Goal: Transaction & Acquisition: Purchase product/service

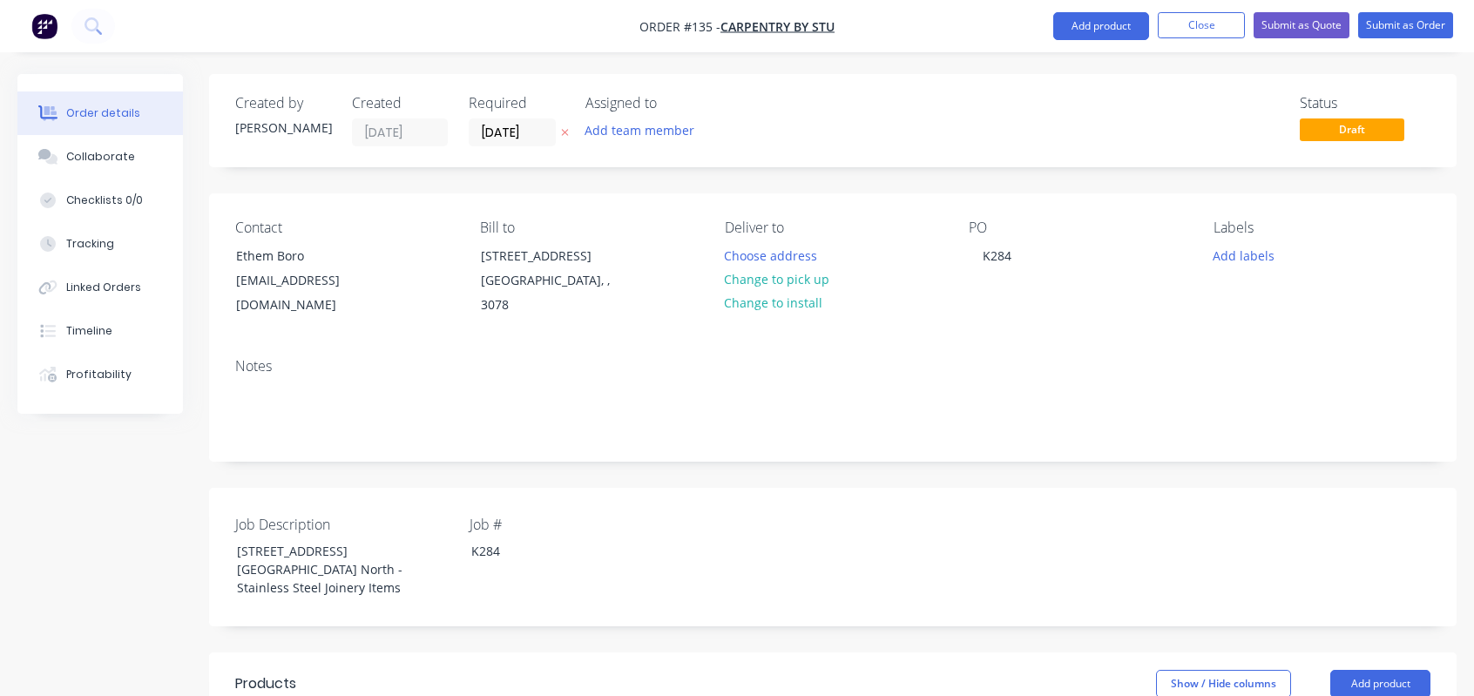
scroll to position [667, 0]
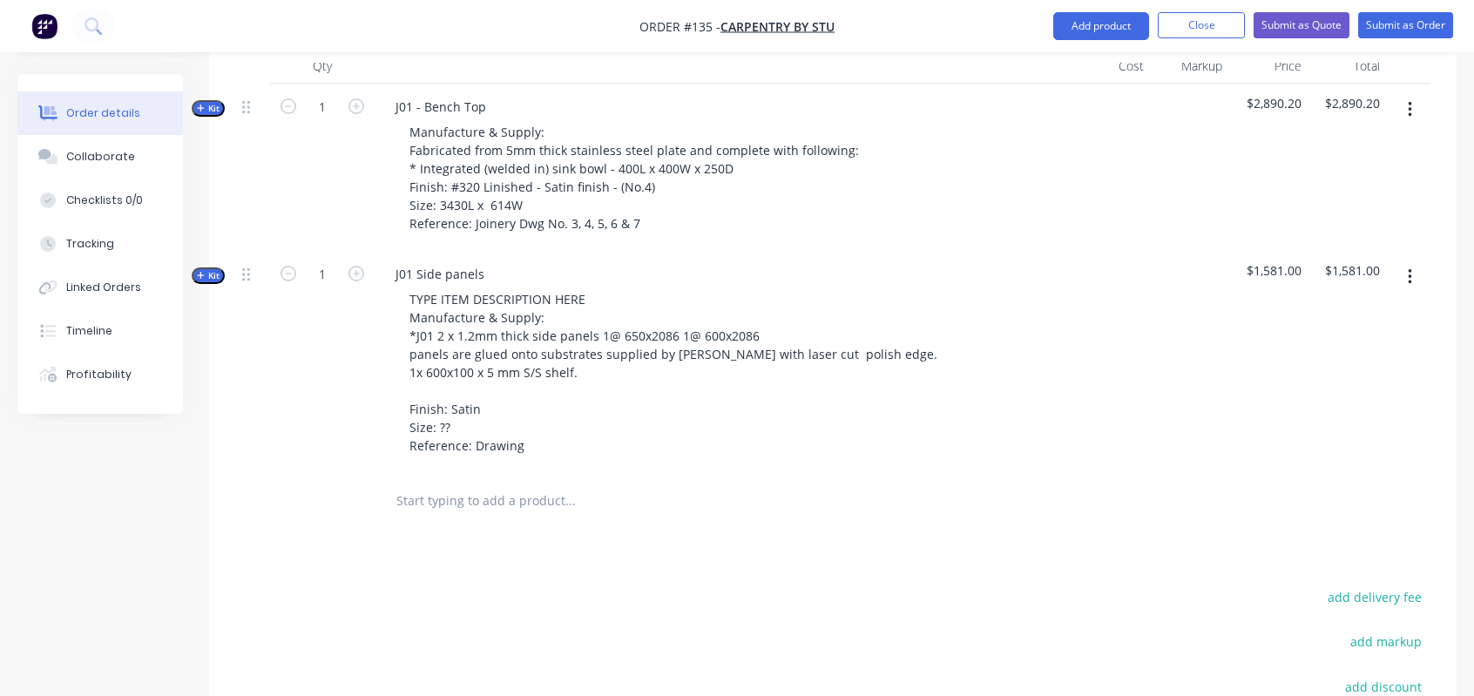
click at [970, 287] on div "TYPE ITEM DESCRIPTION HERE Manufacture & Supply: *J01 2 x 1.2mm thick side pane…" at bounding box center [723, 373] width 683 height 172
click at [204, 271] on icon "button" at bounding box center [201, 275] width 8 height 9
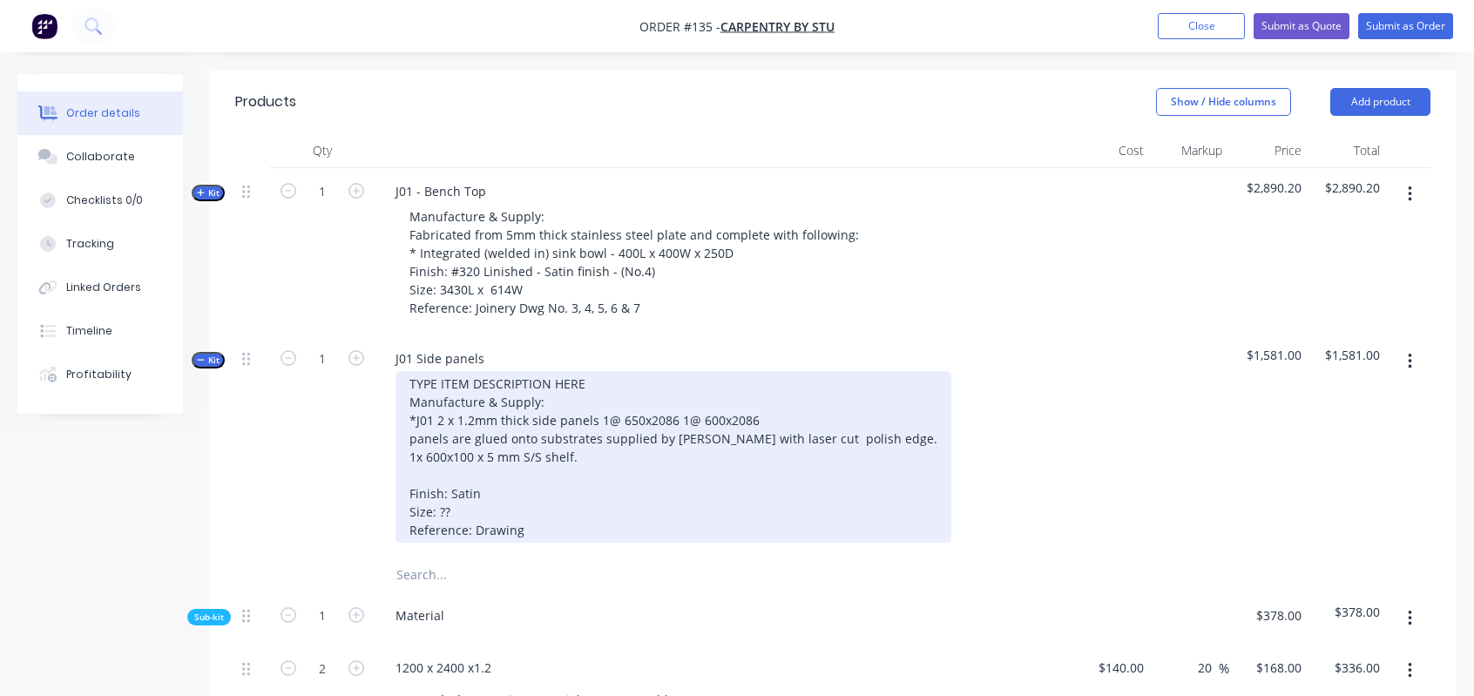
scroll to position [579, 0]
click at [609, 417] on div "TYPE ITEM DESCRIPTION HERE Manufacture & Supply: *J01 2 x 1.2mm thick side pane…" at bounding box center [674, 460] width 556 height 172
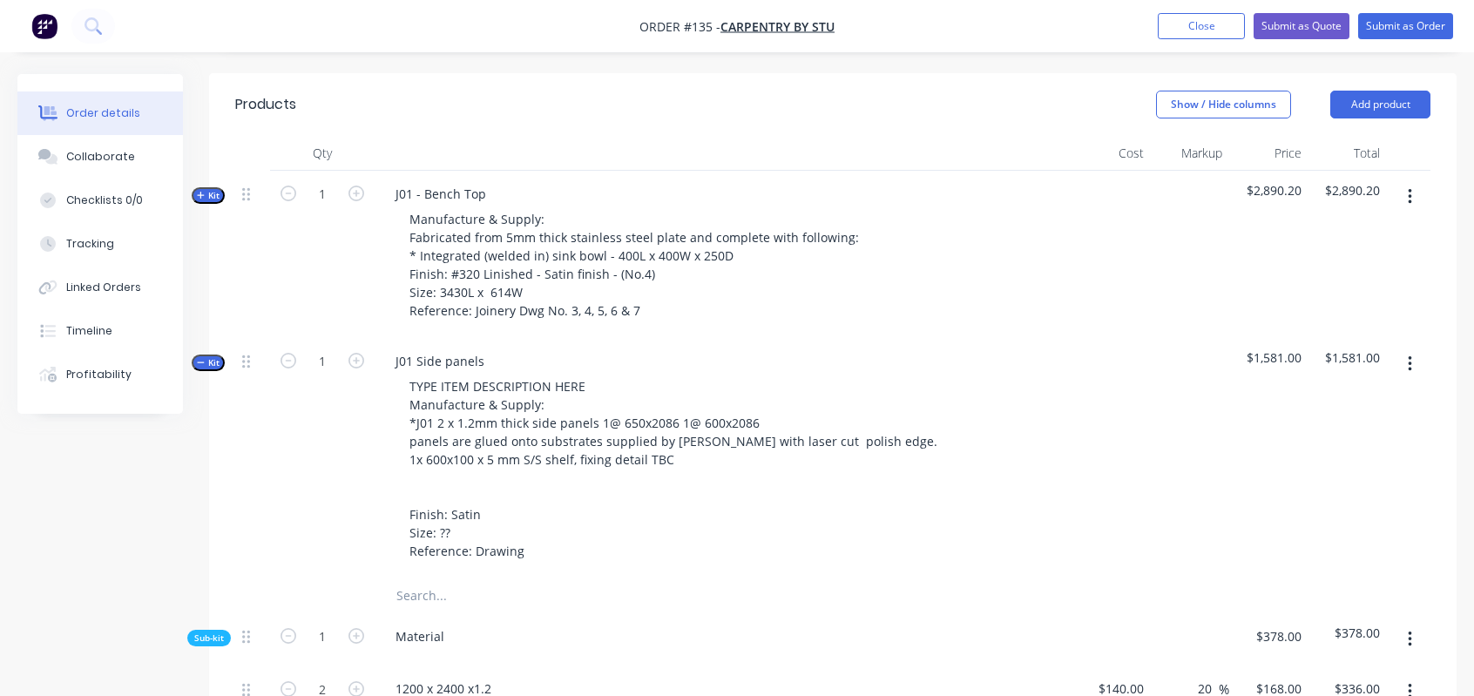
click at [965, 481] on div "TYPE ITEM DESCRIPTION HERE Manufacture & Supply: *J01 2 x 1.2mm thick side pane…" at bounding box center [723, 469] width 683 height 190
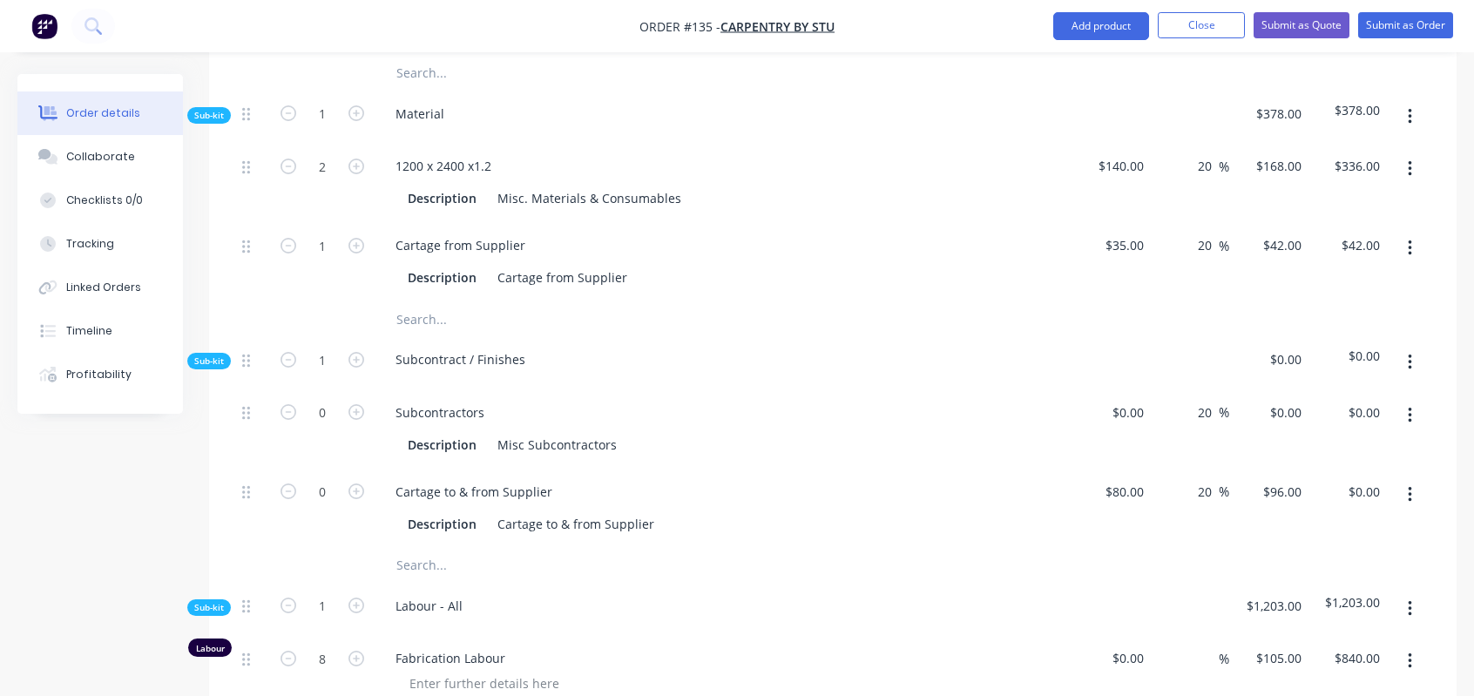
scroll to position [1364, 0]
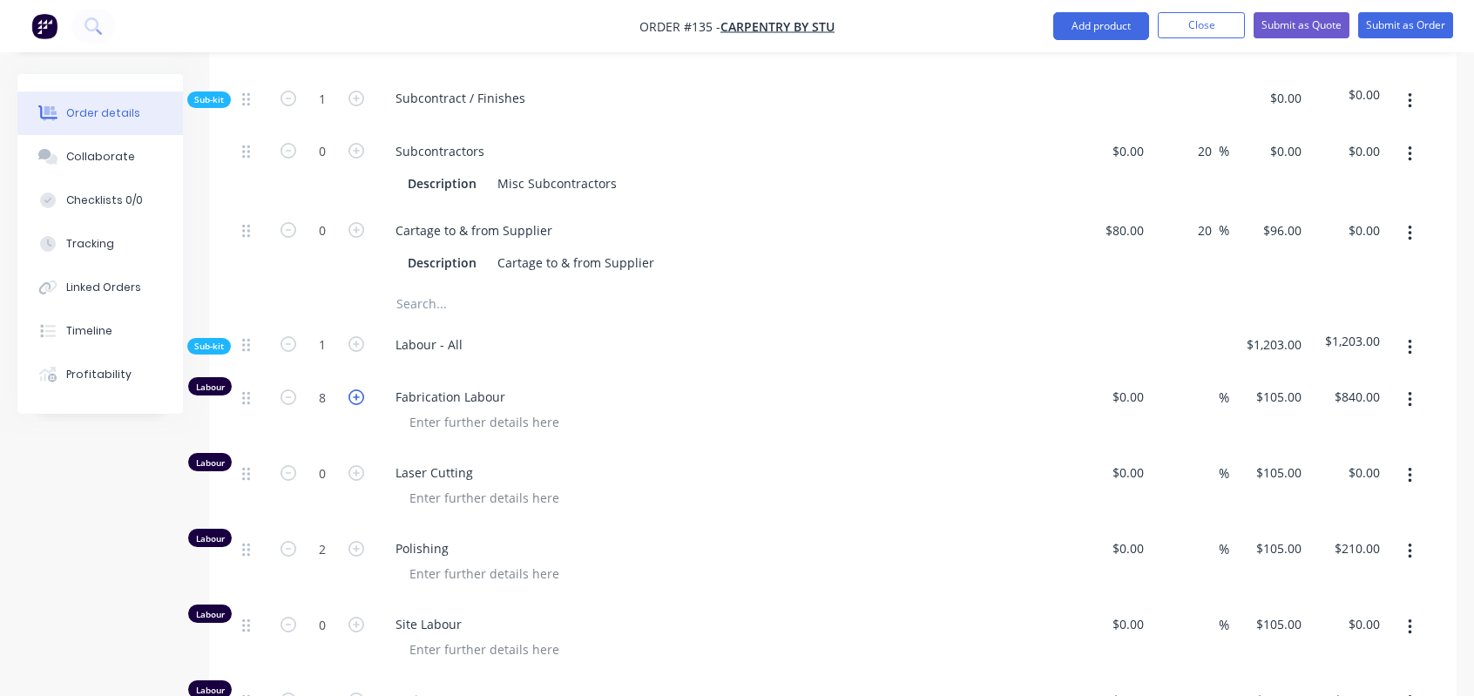
click at [357, 390] on icon "button" at bounding box center [357, 398] width 16 height 16
type input "9"
type input "$945.00"
click at [353, 390] on icon "button" at bounding box center [357, 398] width 16 height 16
type input "10"
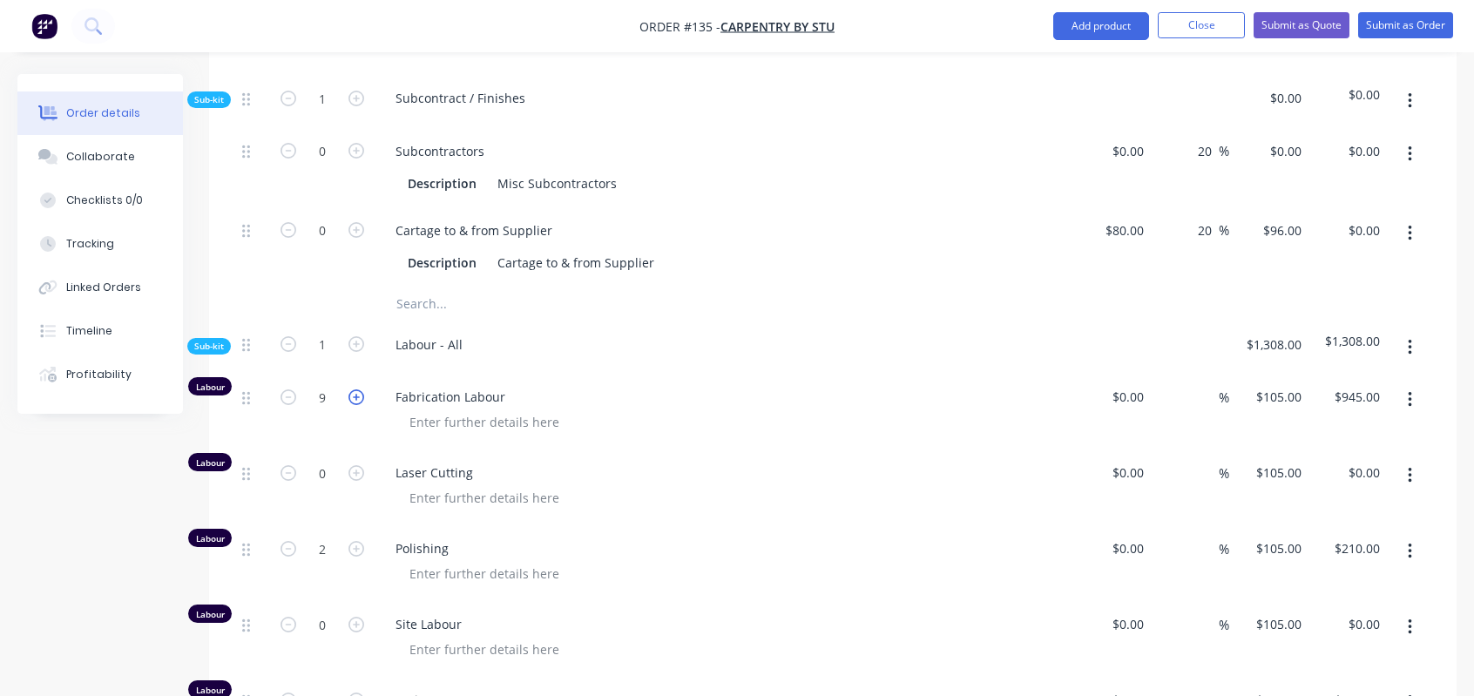
type input "$1,050.00"
click at [291, 390] on icon "button" at bounding box center [289, 398] width 16 height 16
type input "9"
type input "$945.00"
click at [351, 390] on icon "button" at bounding box center [357, 398] width 16 height 16
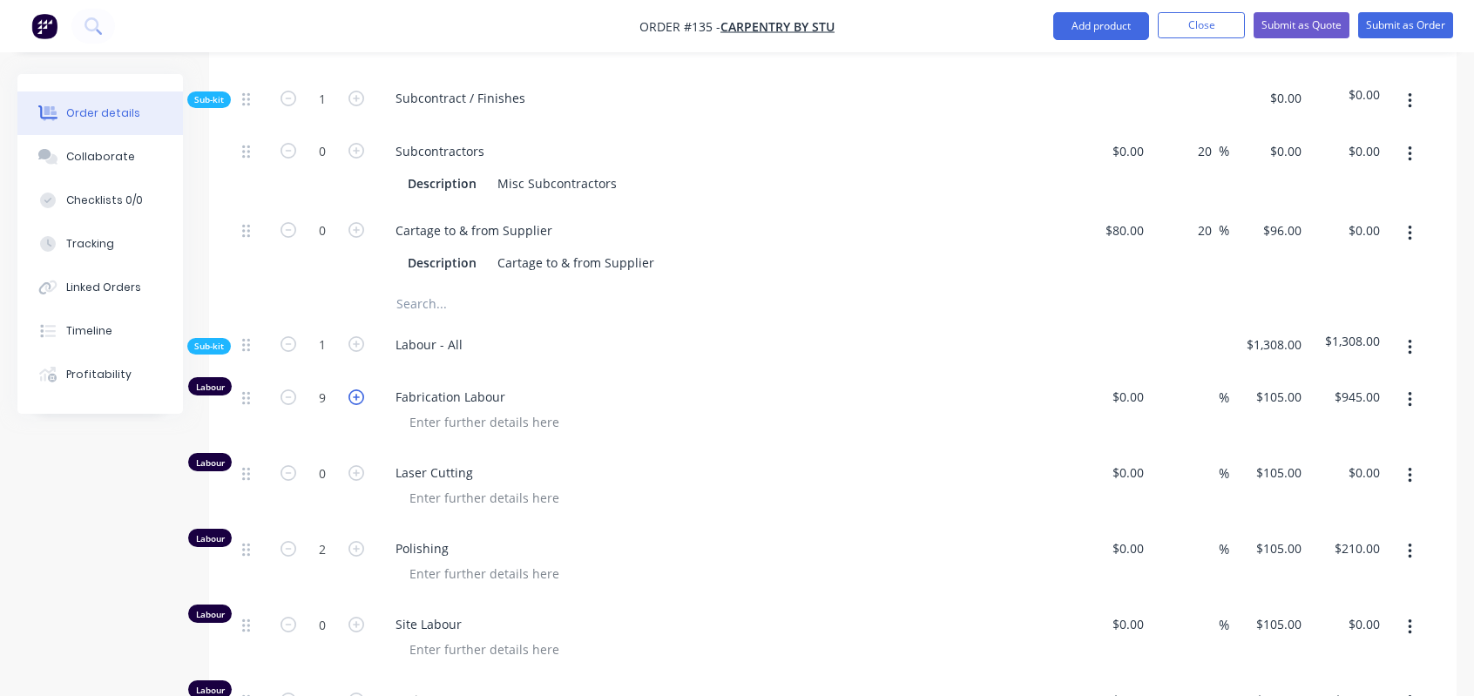
type input "10"
type input "$1,050.00"
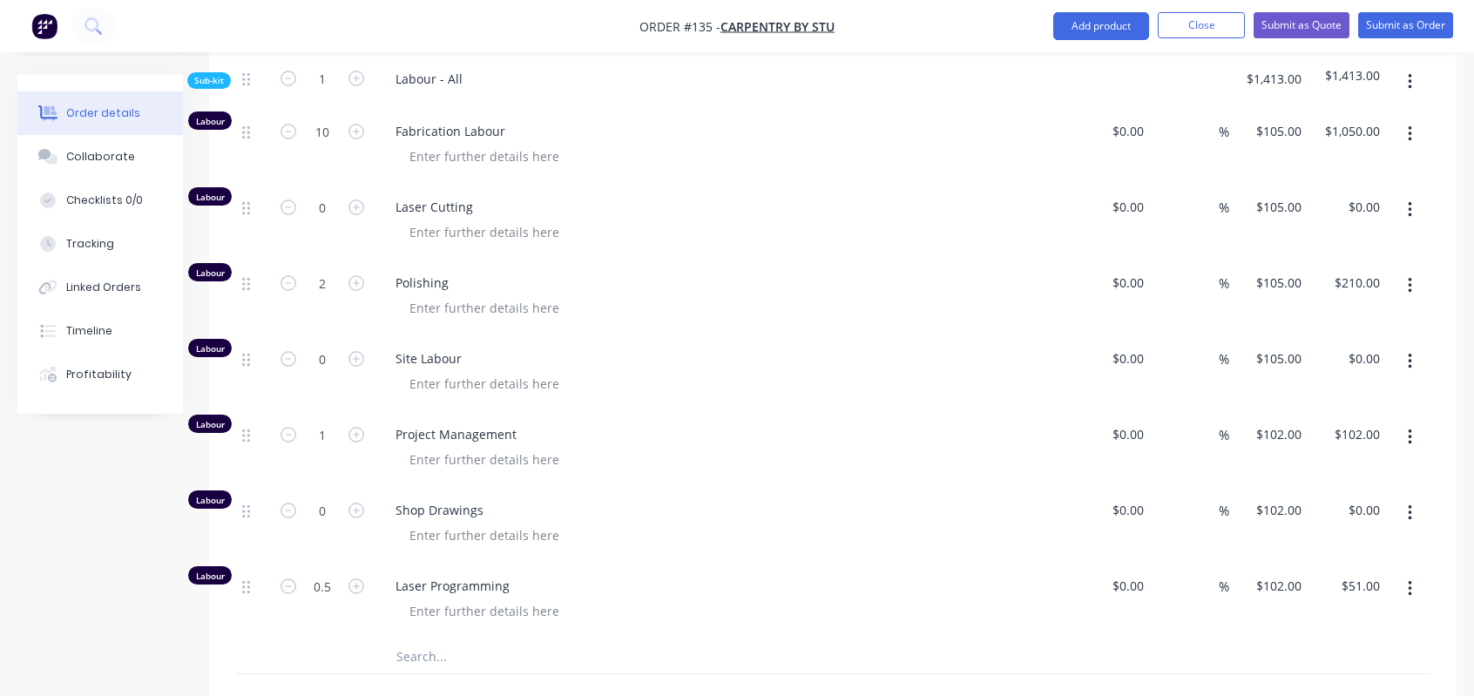
scroll to position [1451, 0]
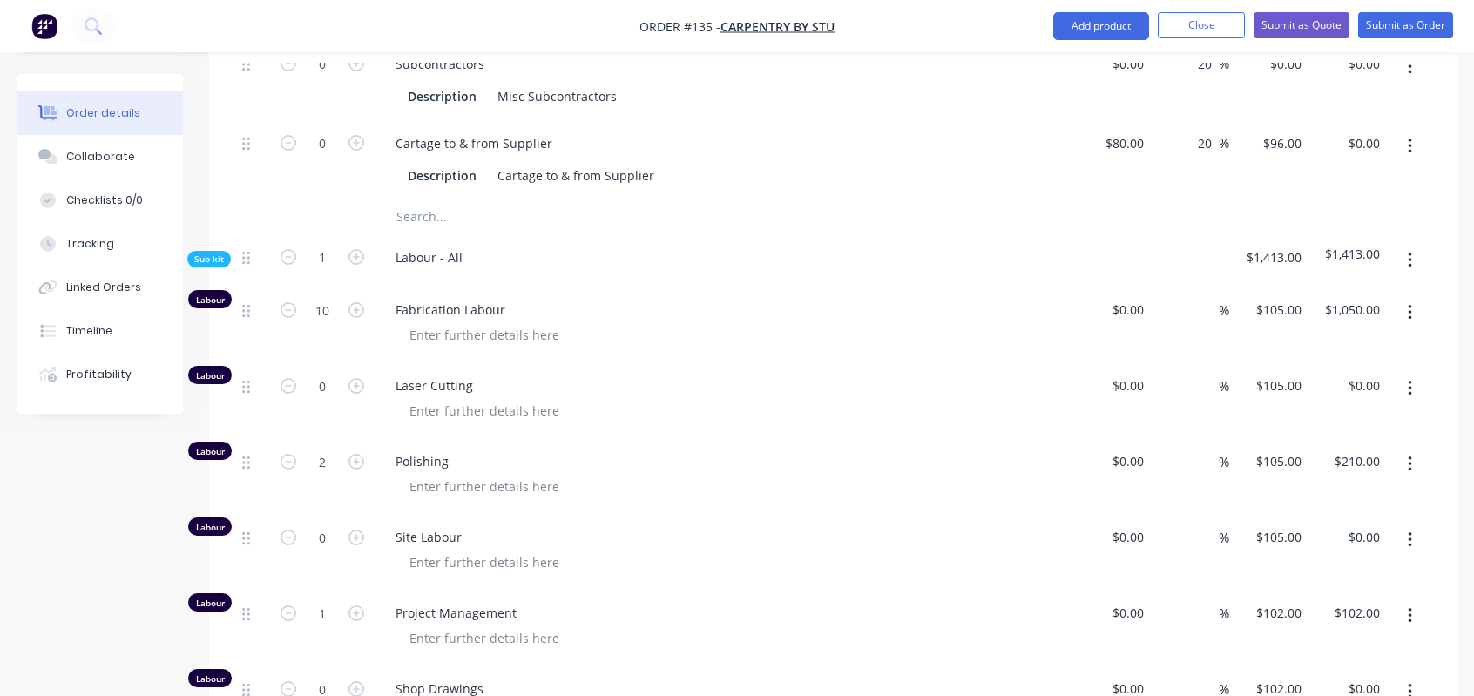
click at [205, 253] on span "Sub-kit" at bounding box center [209, 259] width 30 height 13
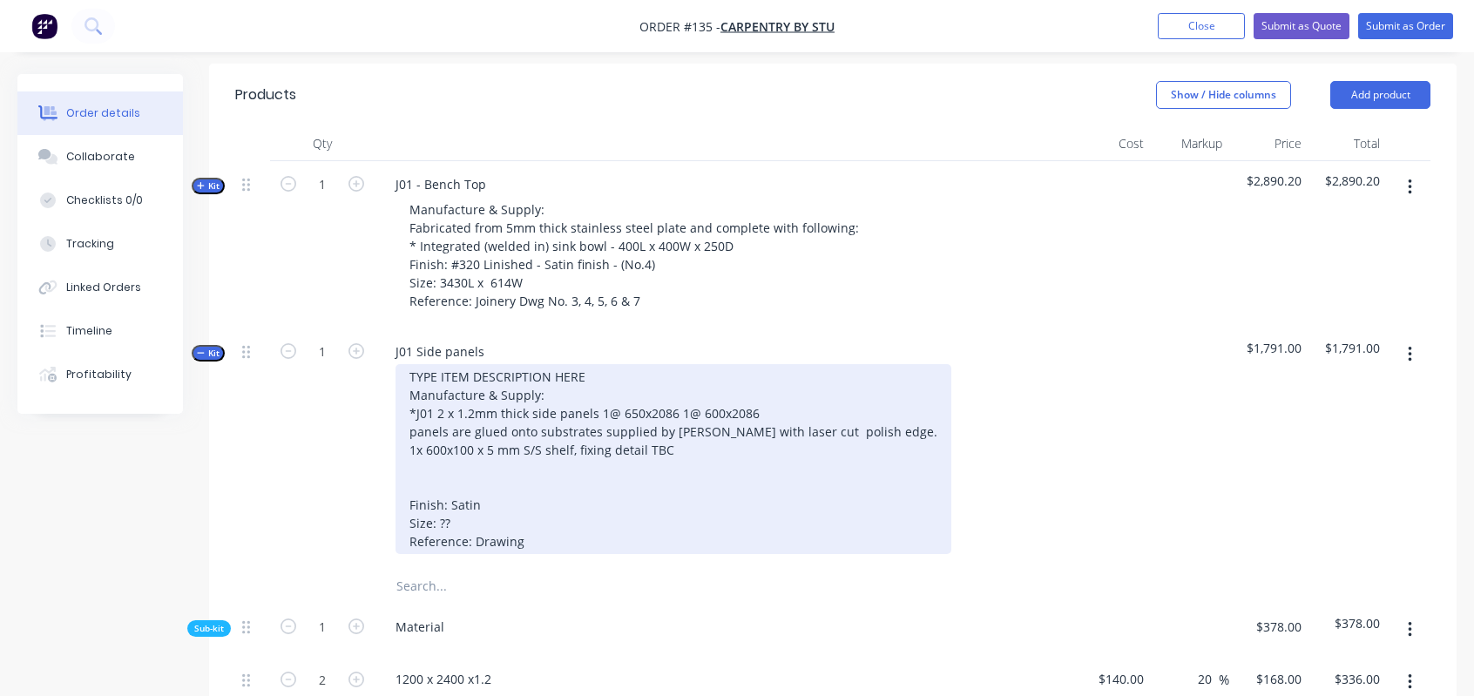
scroll to position [610, 0]
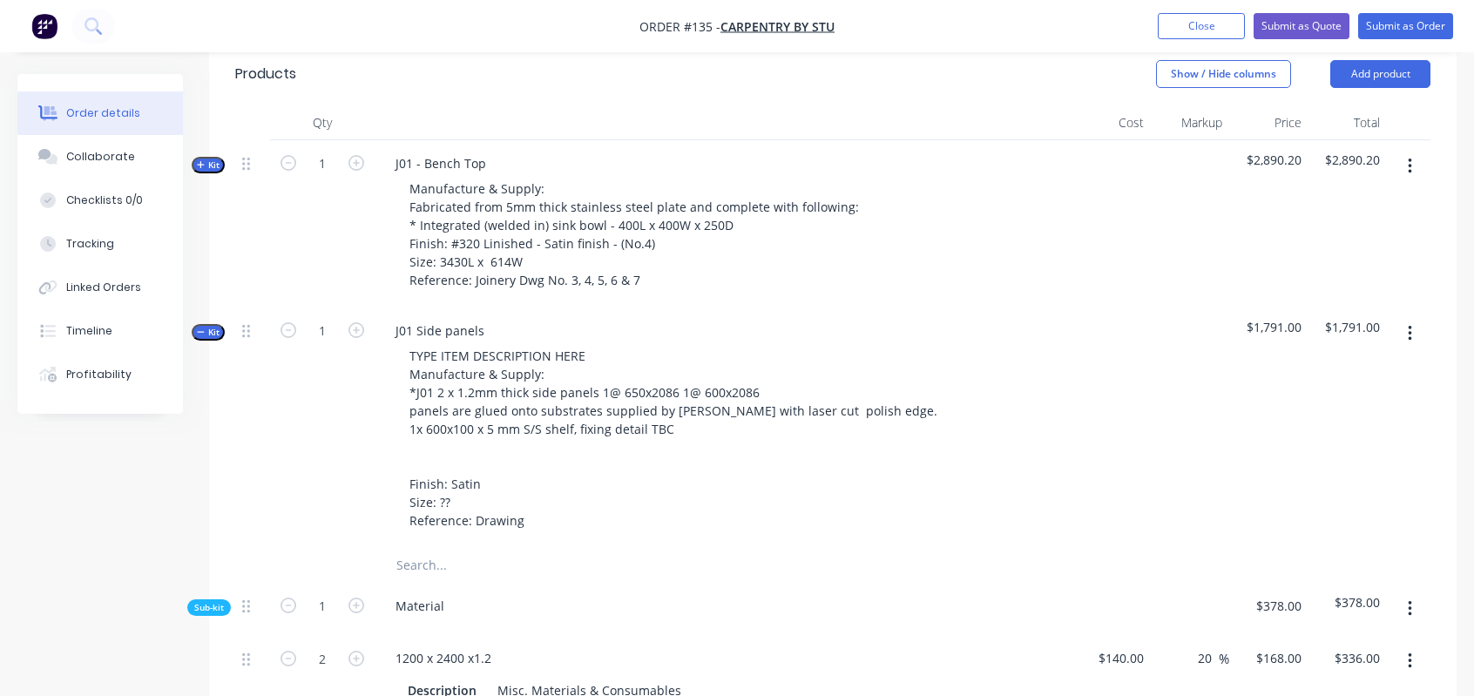
click at [202, 328] on icon "button" at bounding box center [201, 332] width 8 height 9
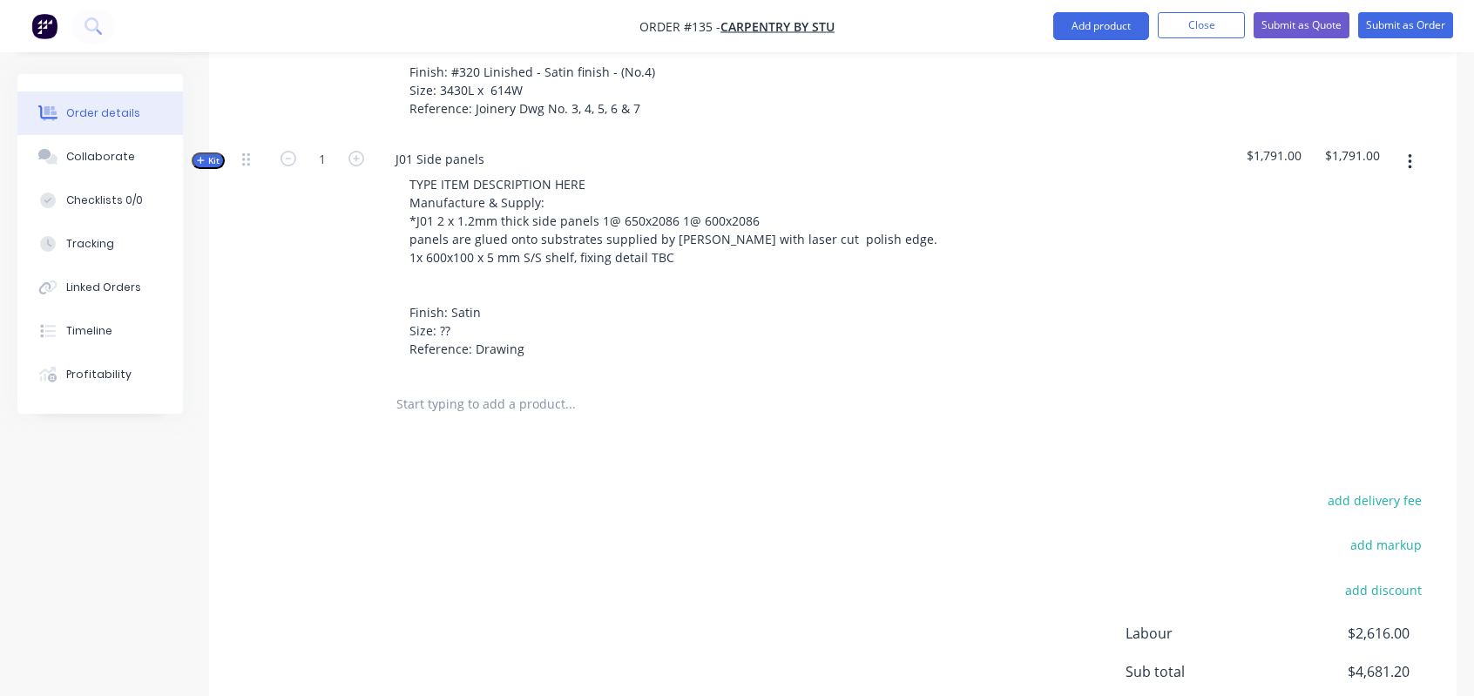
scroll to position [662, 0]
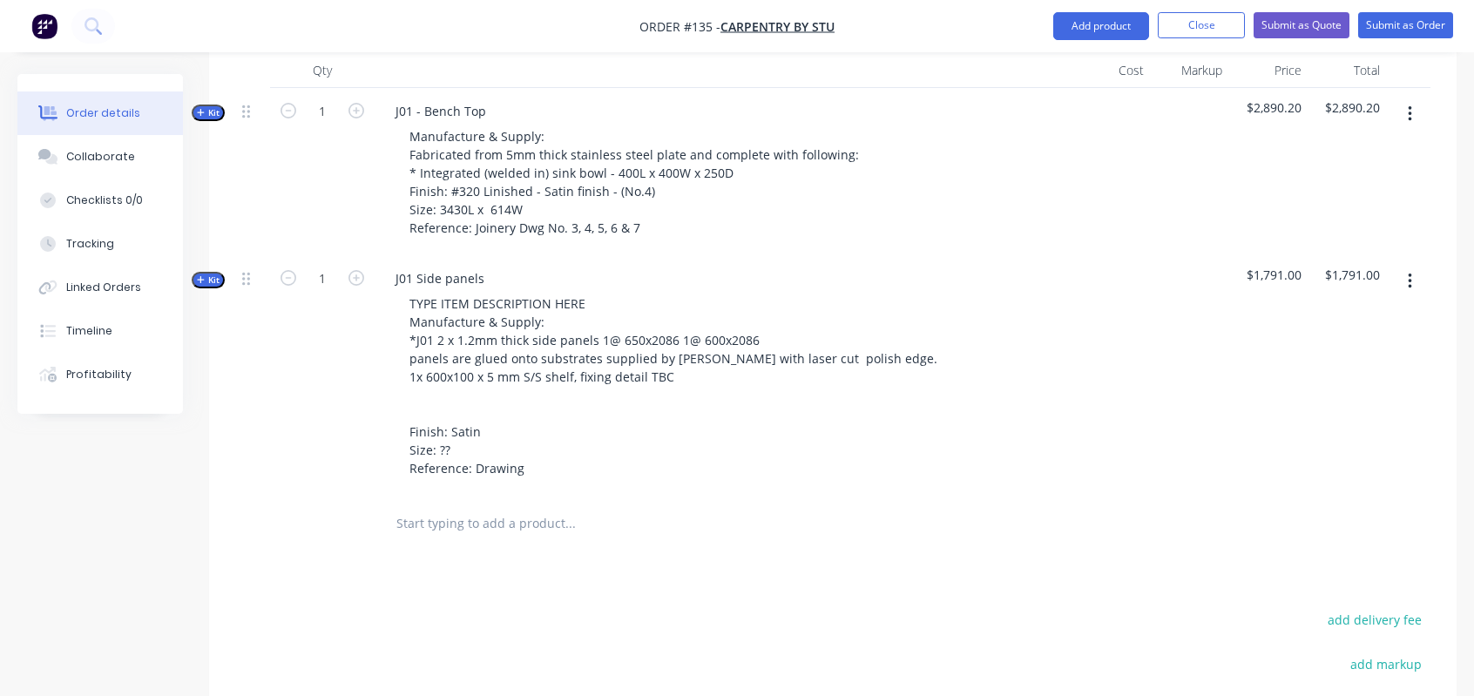
click at [1405, 266] on button "button" at bounding box center [1410, 281] width 41 height 31
click at [1369, 315] on div "Add product to kit" at bounding box center [1348, 327] width 134 height 25
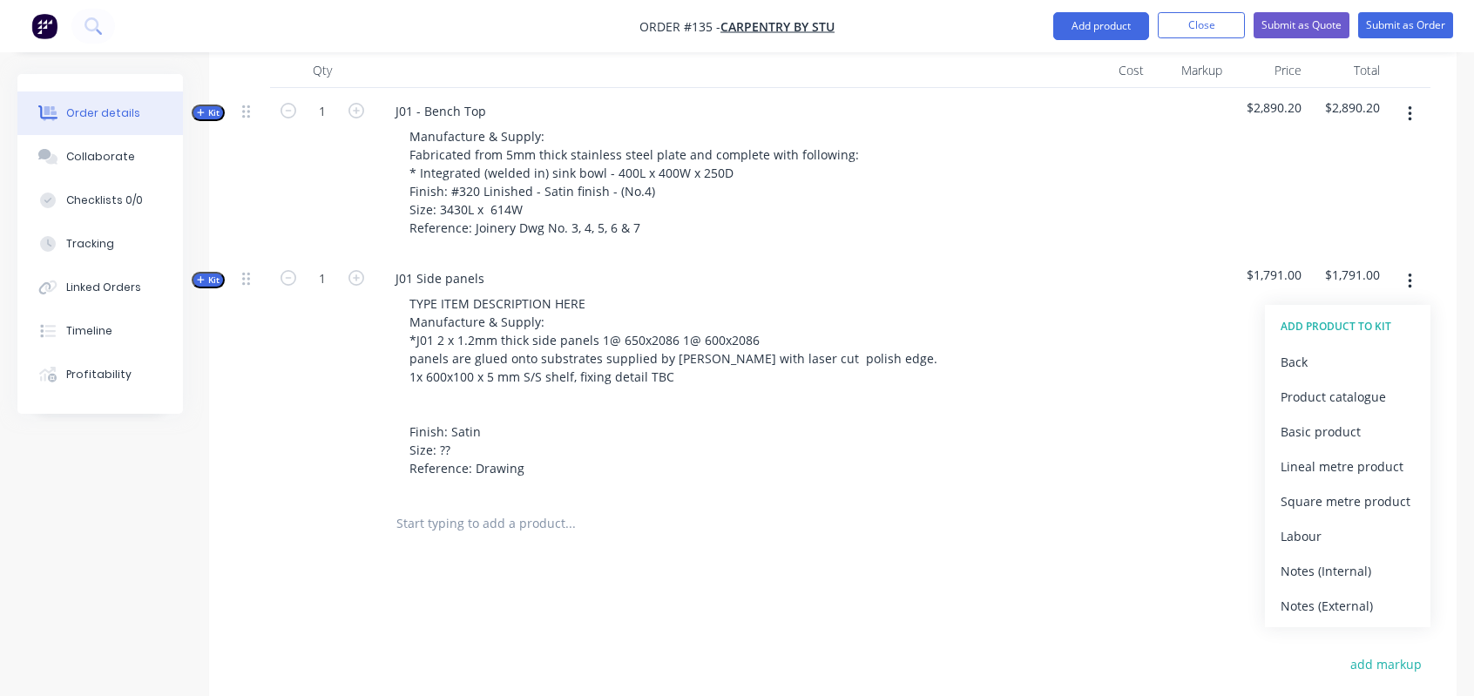
click at [1343, 315] on div "ADD PRODUCT TO KIT" at bounding box center [1348, 326] width 134 height 23
click at [1341, 419] on div "Basic product" at bounding box center [1348, 431] width 134 height 25
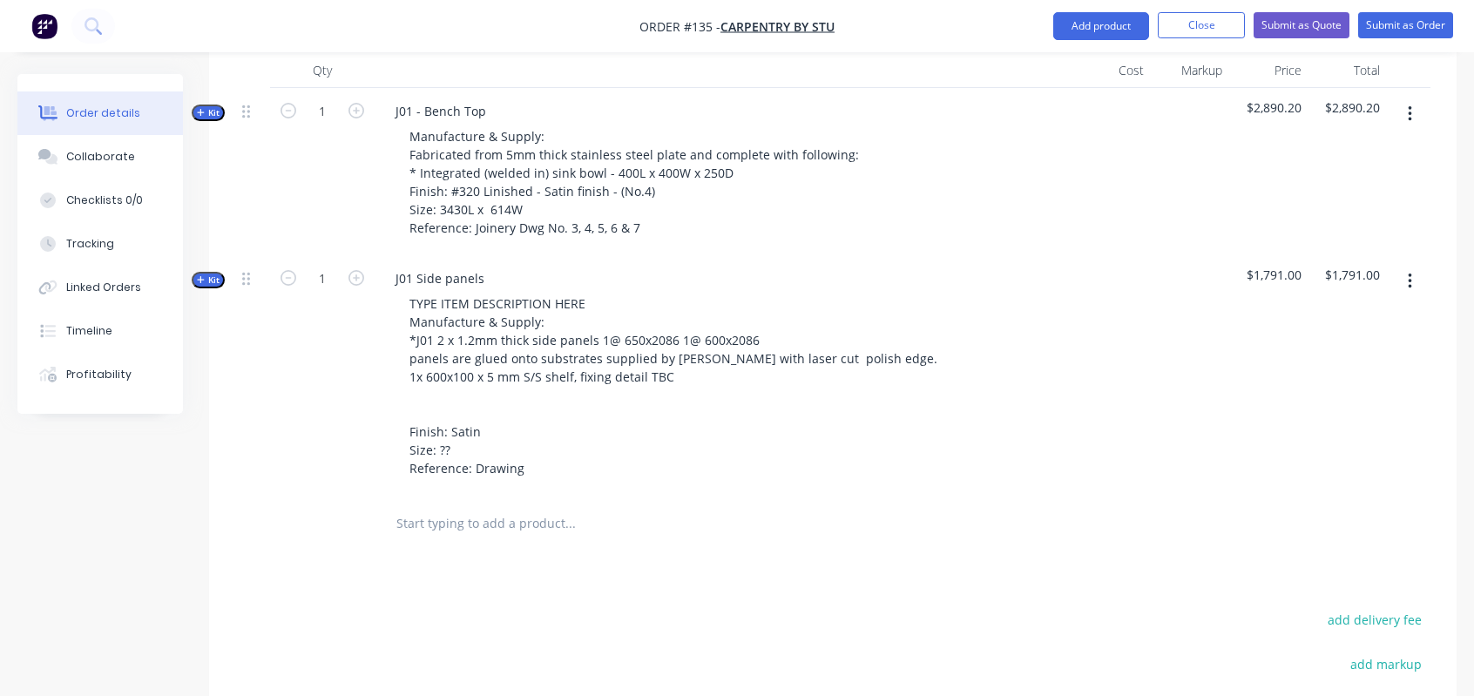
click at [457, 506] on input "text" at bounding box center [570, 523] width 349 height 35
click at [1409, 274] on icon "button" at bounding box center [1409, 282] width 3 height 16
click at [1364, 349] on div "Add sub kit to kit" at bounding box center [1348, 361] width 134 height 25
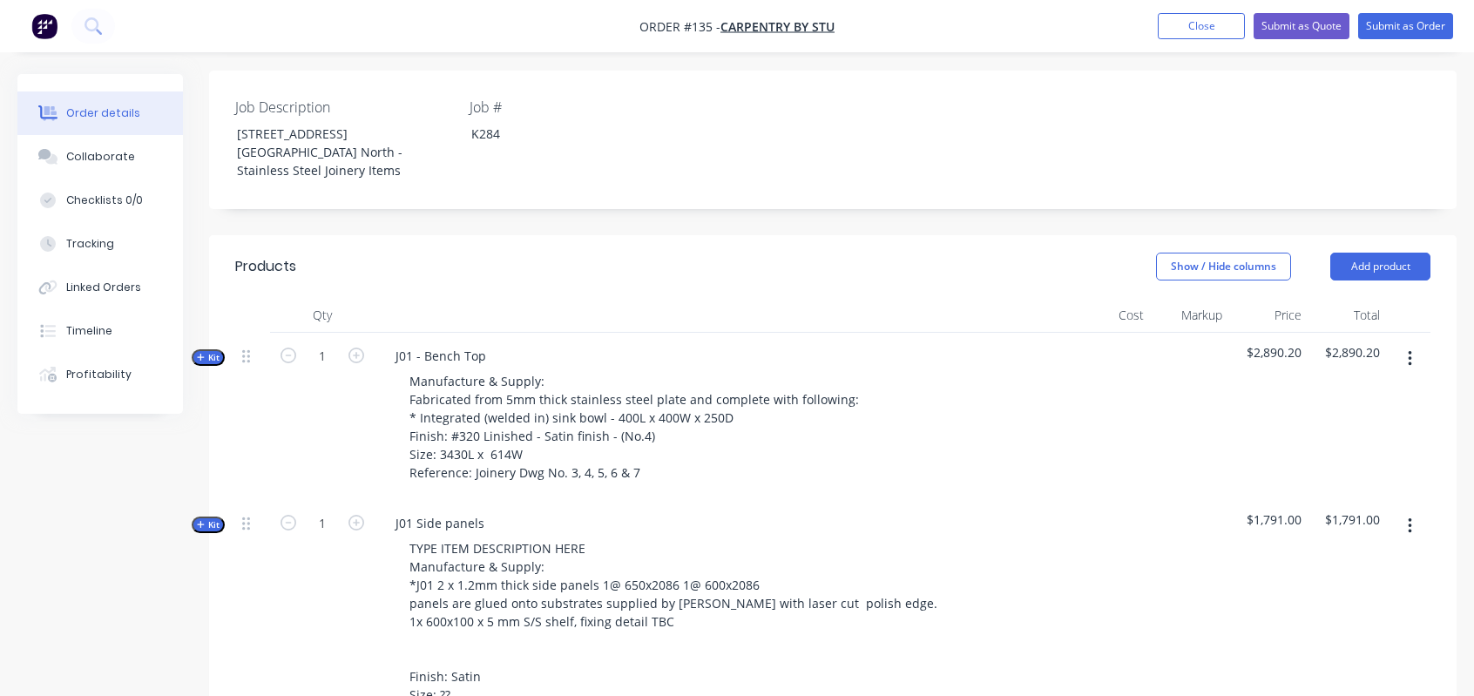
scroll to position [436, 0]
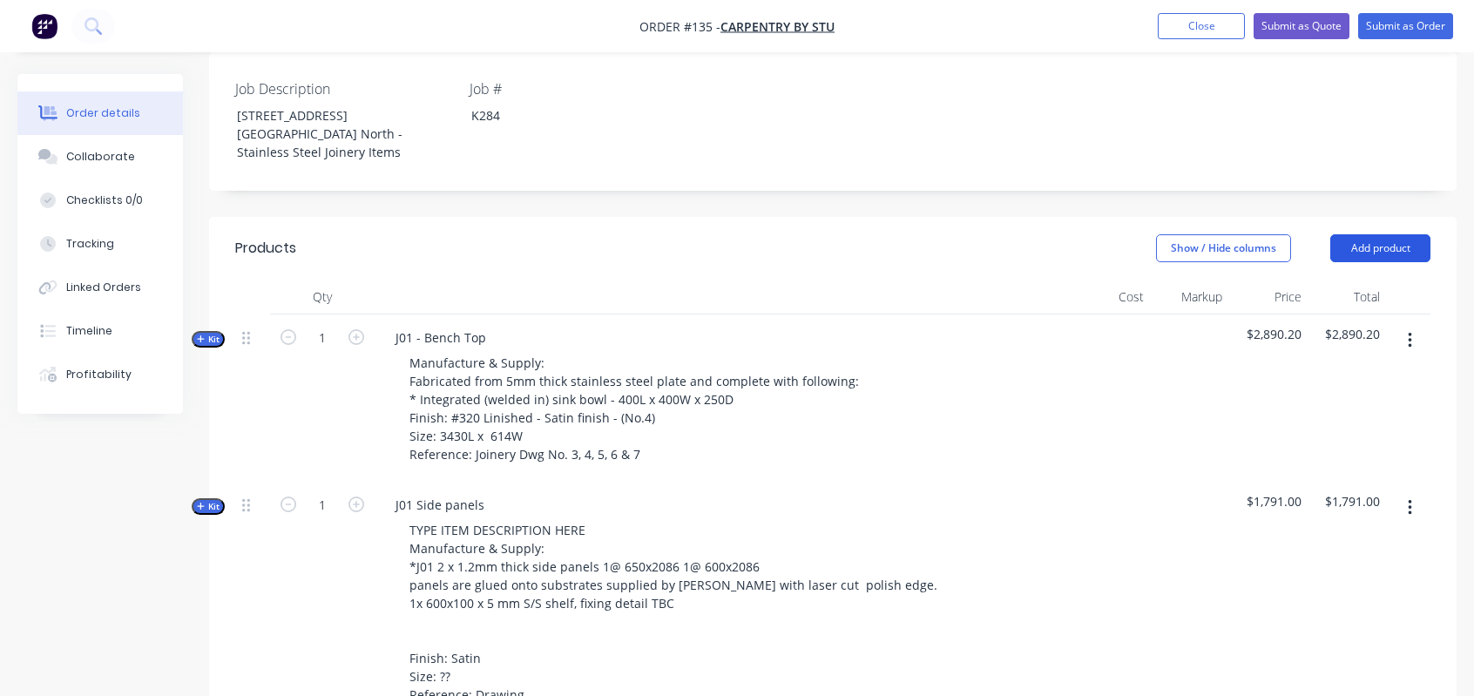
click at [1369, 234] on button "Add product" at bounding box center [1381, 248] width 100 height 28
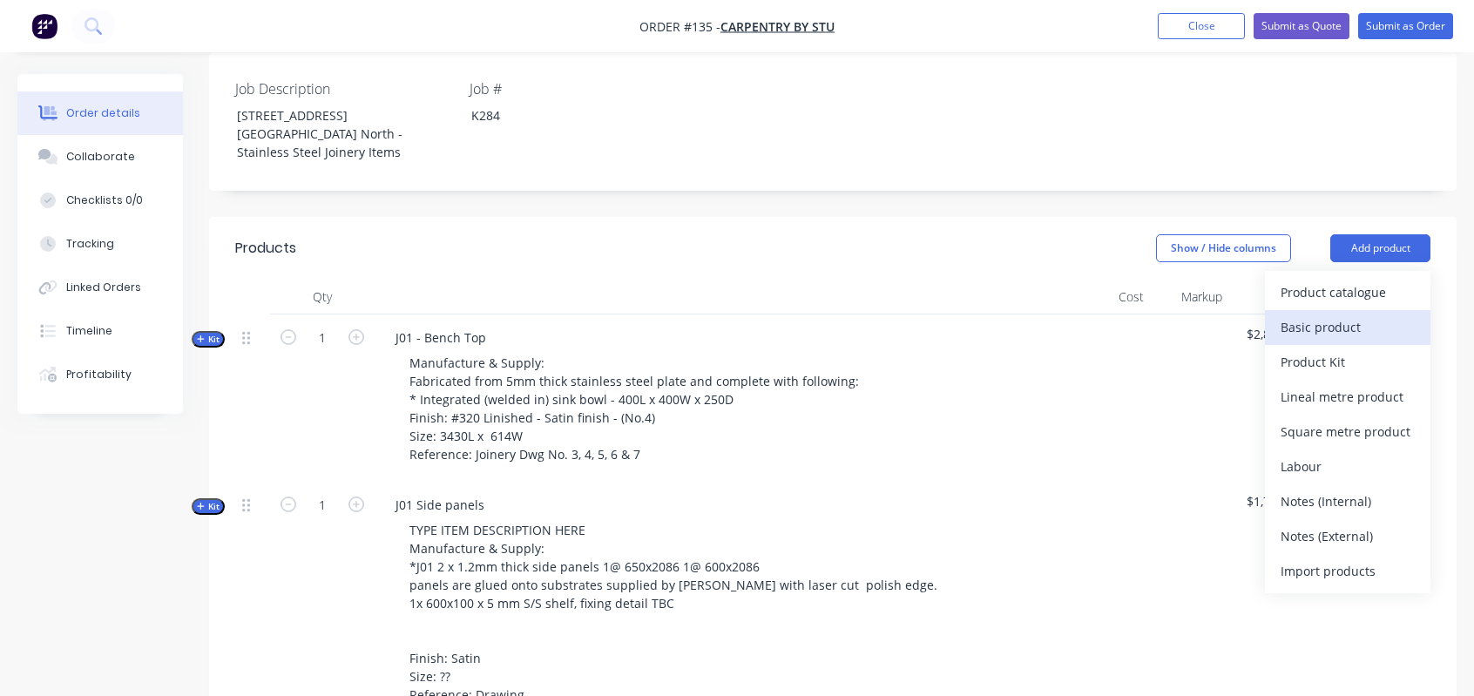
click at [1352, 315] on div "Basic product" at bounding box center [1348, 327] width 134 height 25
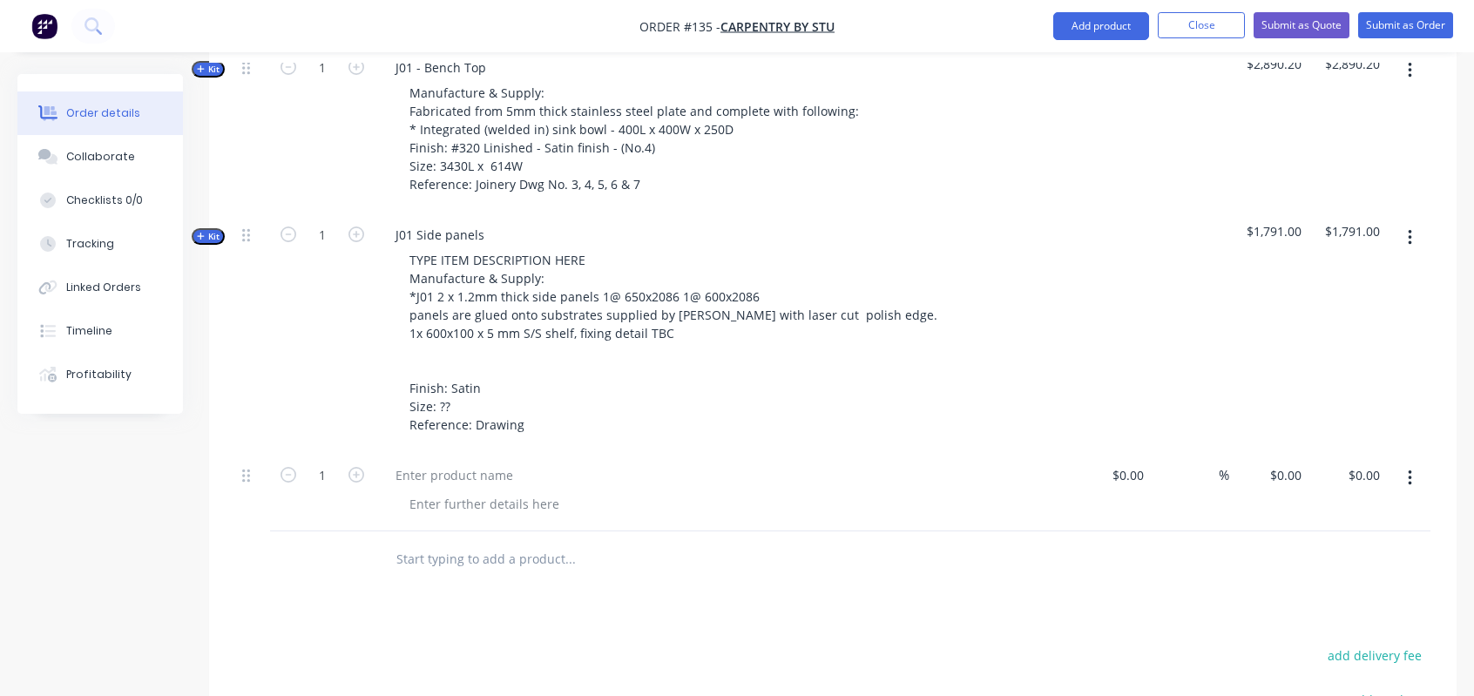
scroll to position [697, 0]
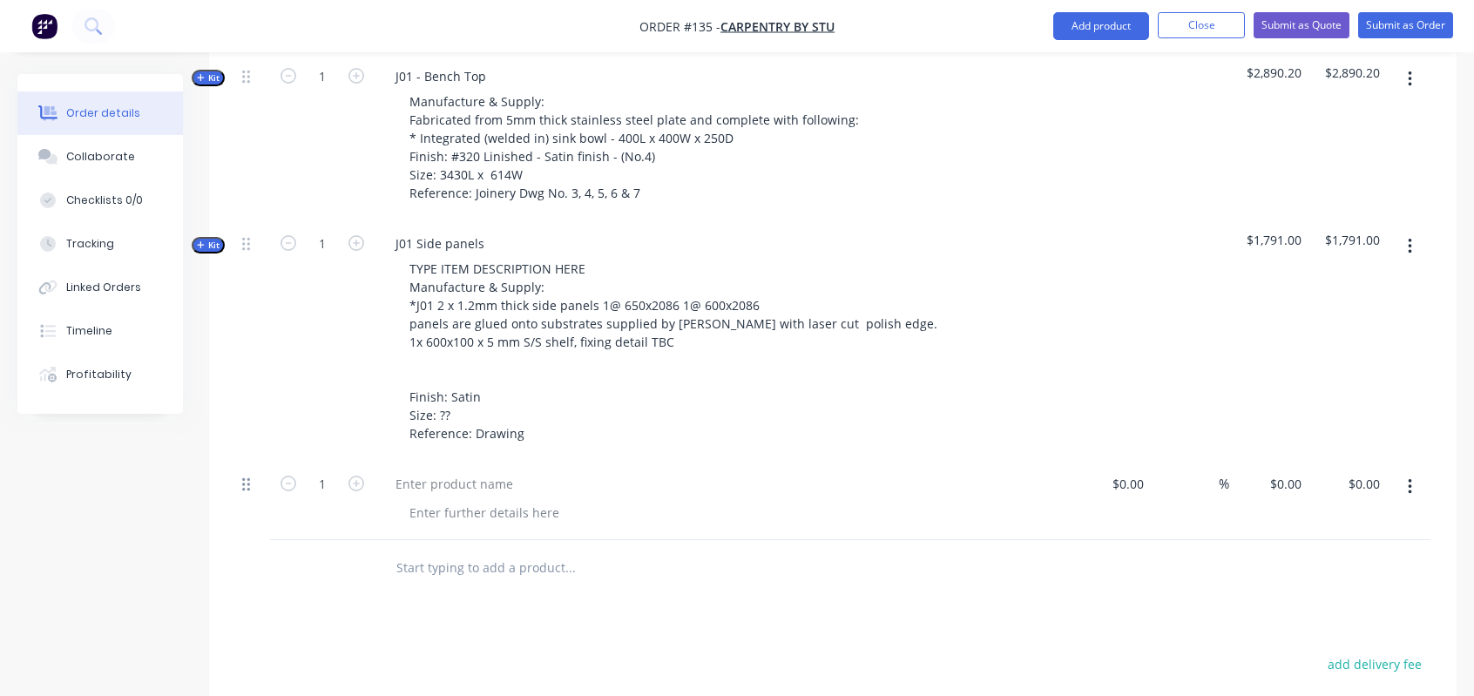
click at [247, 478] on icon at bounding box center [246, 484] width 8 height 13
click at [1408, 479] on icon "button" at bounding box center [1409, 487] width 3 height 16
click at [1315, 590] on div "Delete" at bounding box center [1348, 602] width 134 height 25
click at [1408, 237] on icon "button" at bounding box center [1410, 246] width 4 height 19
click at [1082, 421] on div at bounding box center [1111, 340] width 79 height 241
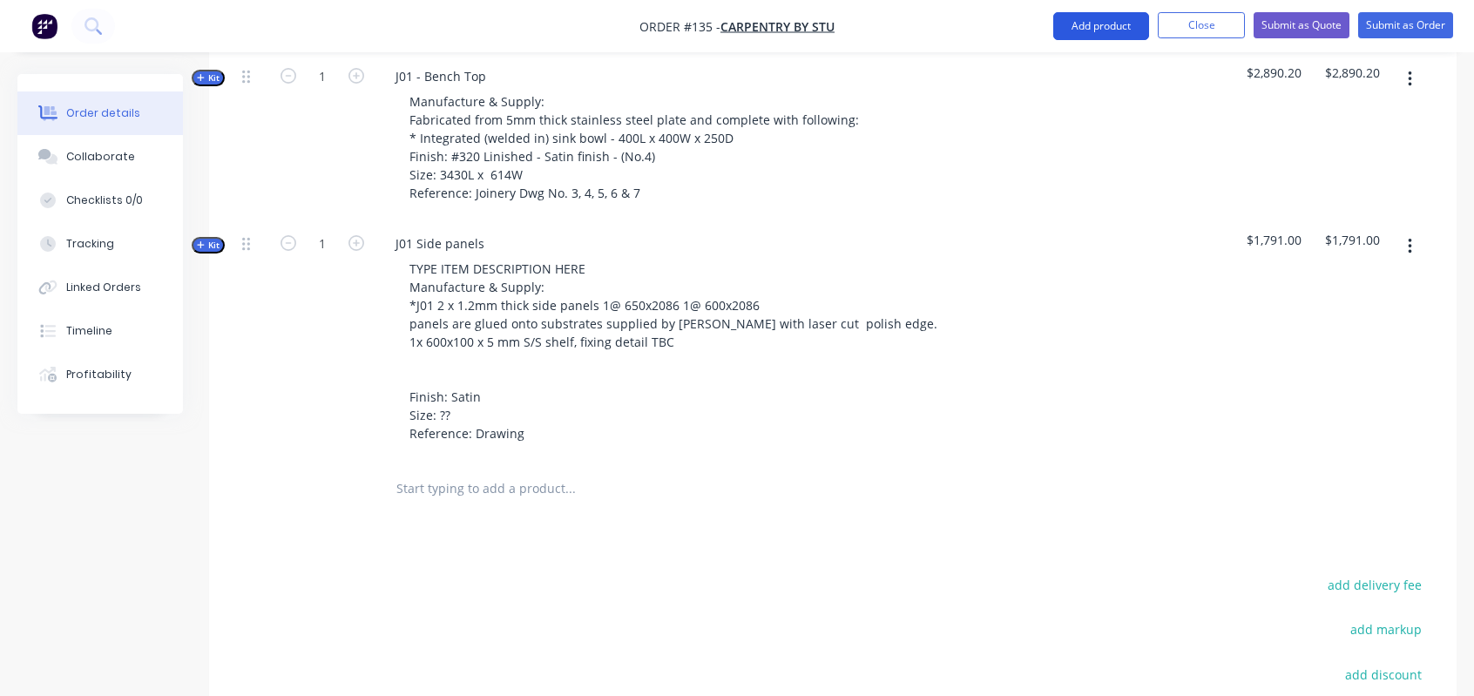
click at [1125, 27] on button "Add product" at bounding box center [1101, 26] width 96 height 28
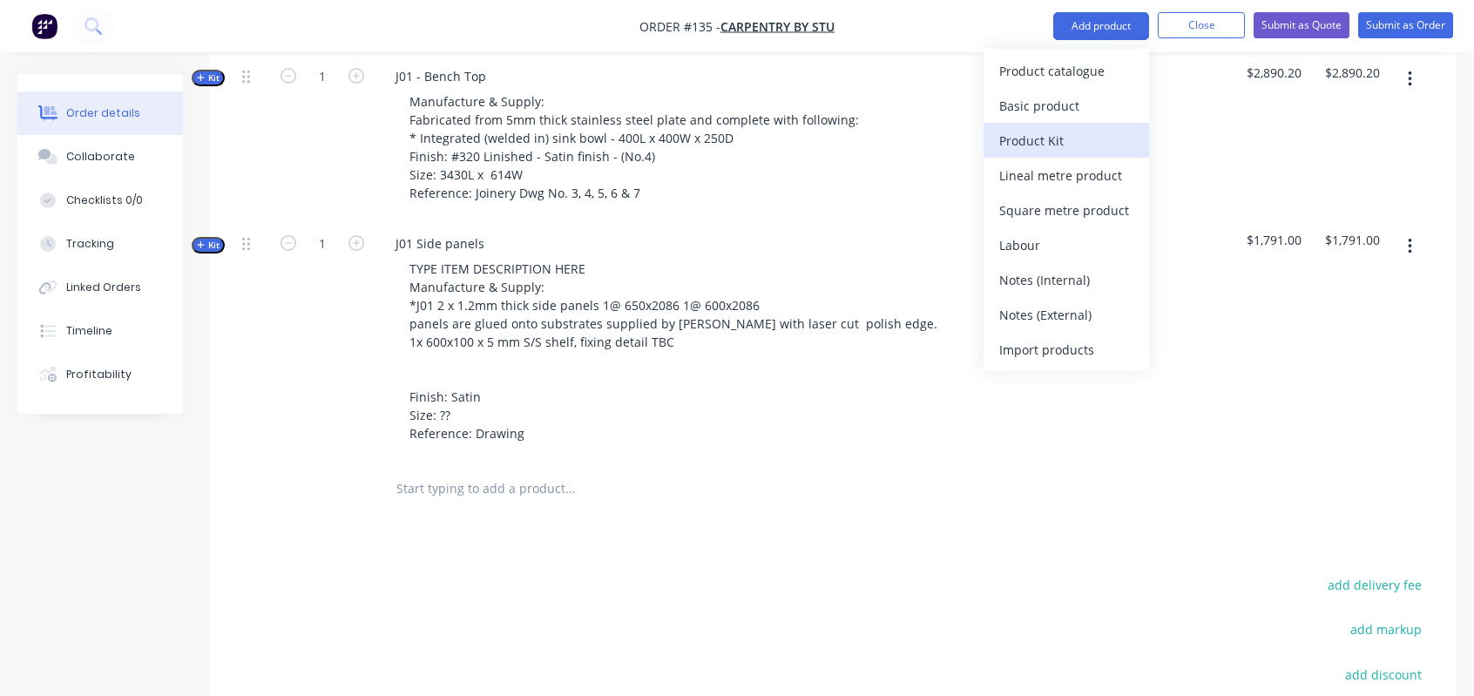
click at [1033, 139] on div "Product Kit" at bounding box center [1066, 140] width 134 height 25
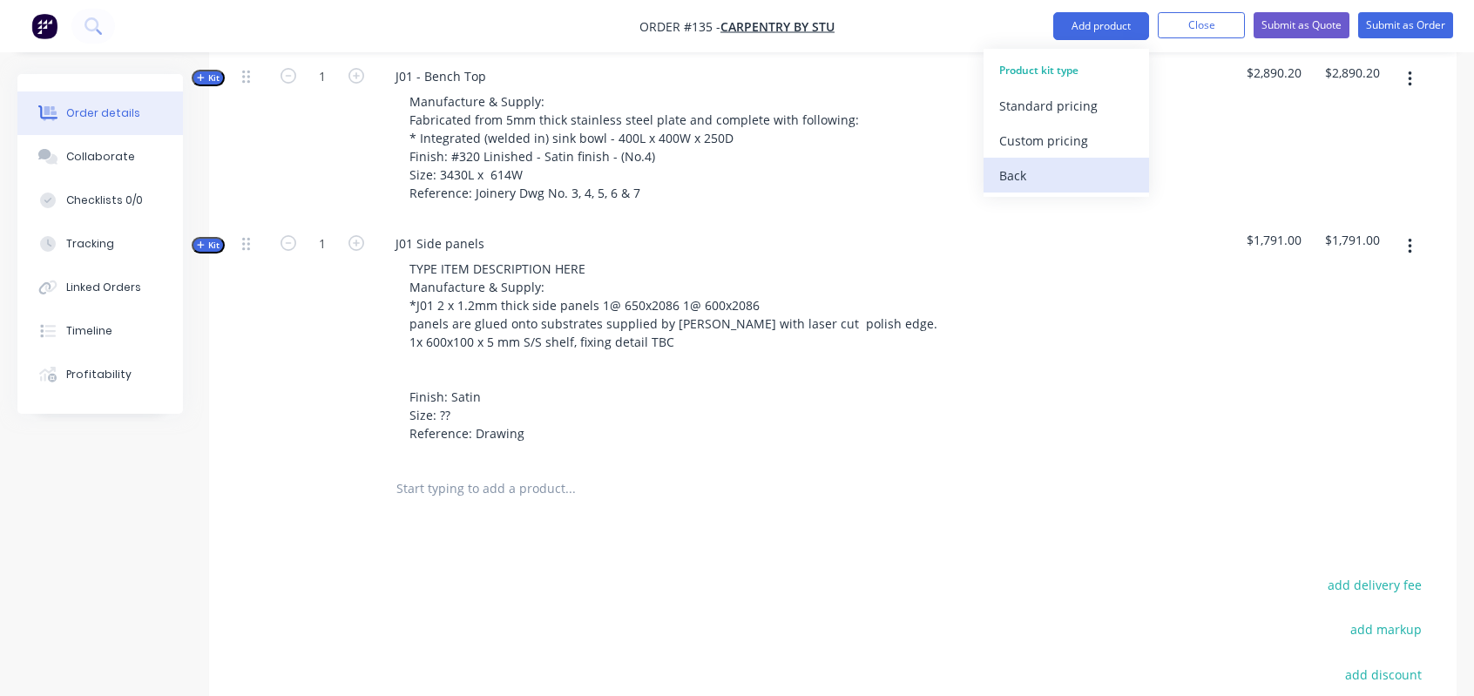
click at [1034, 170] on div "Back" at bounding box center [1066, 175] width 134 height 25
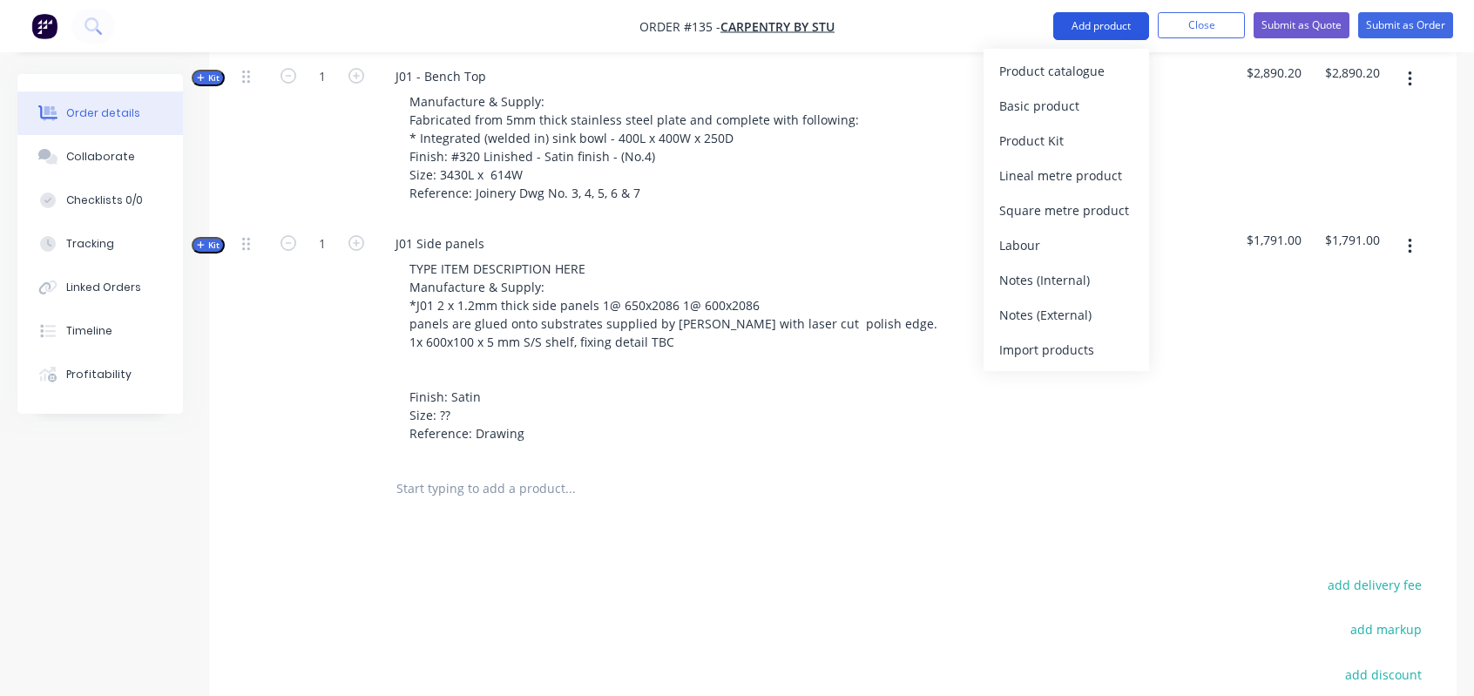
click at [1077, 17] on button "Add product" at bounding box center [1101, 26] width 96 height 28
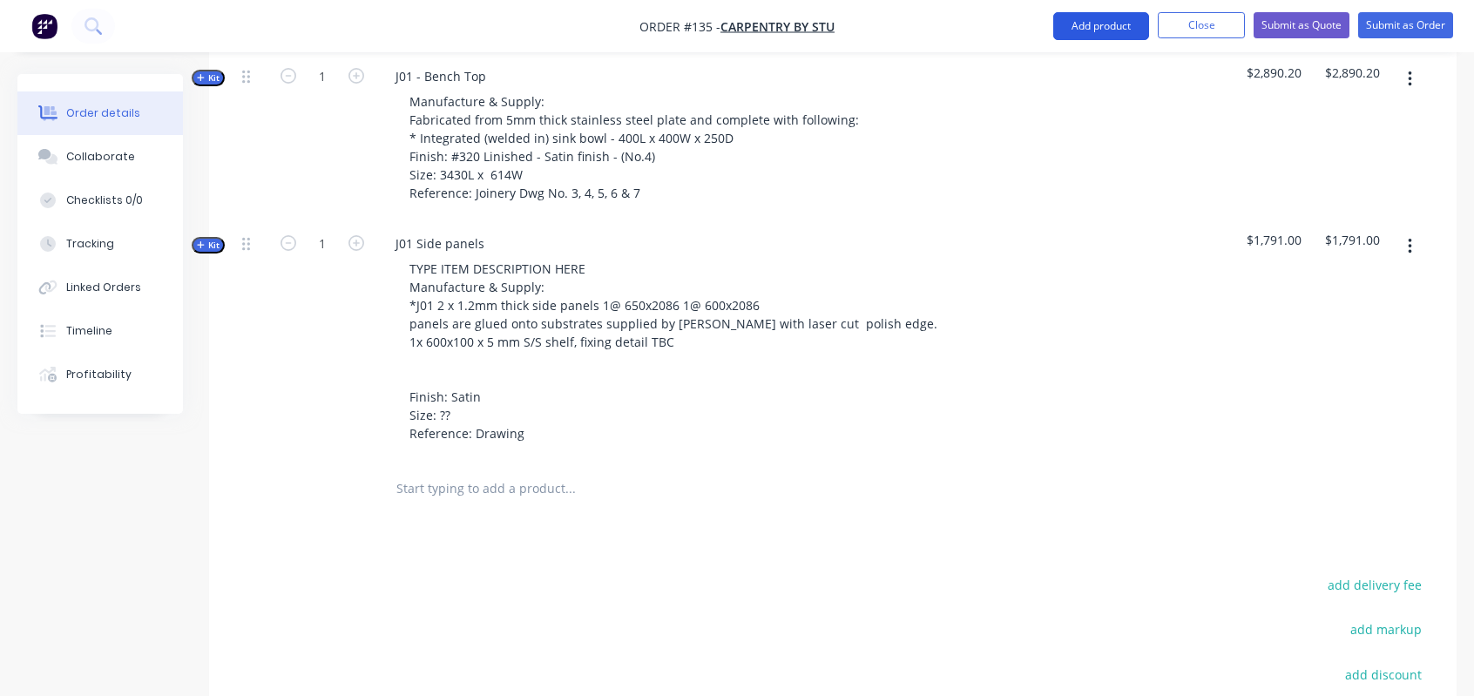
click at [1078, 22] on button "Add product" at bounding box center [1101, 26] width 96 height 28
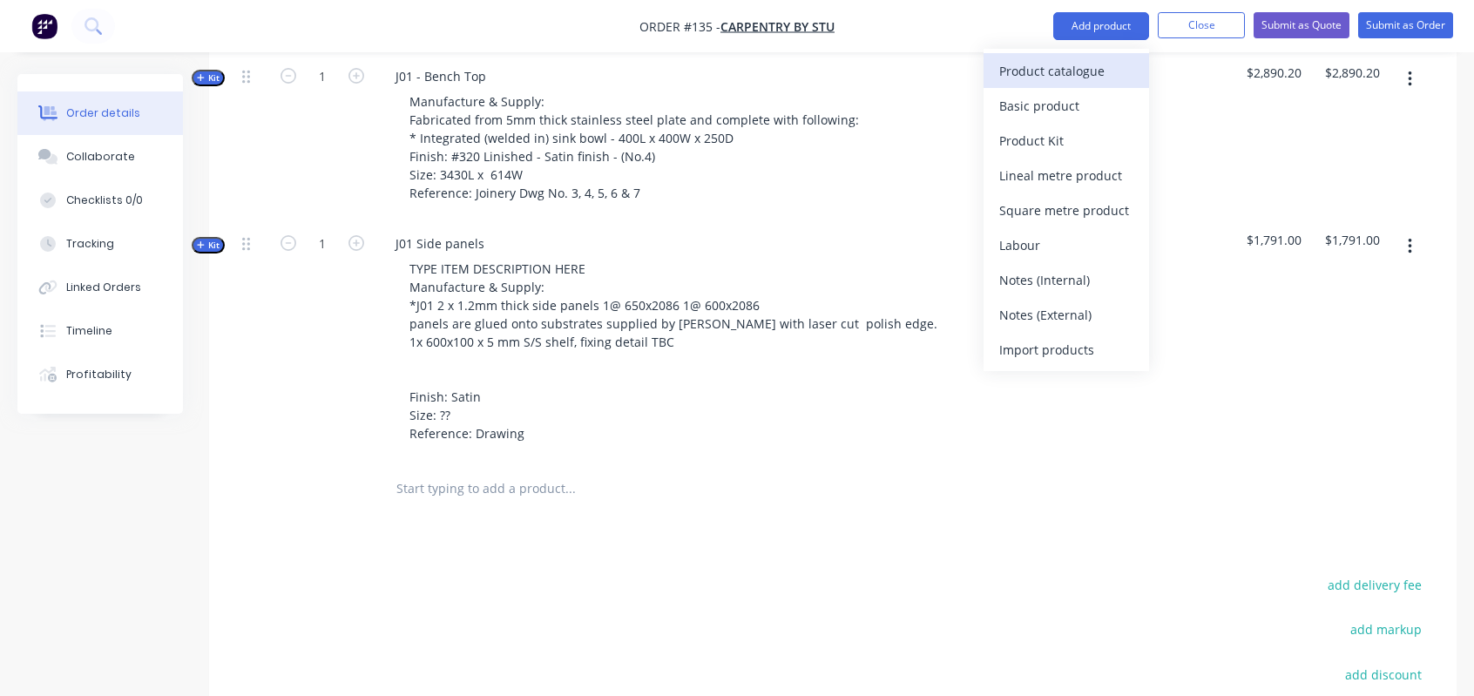
click at [1054, 78] on div "Product catalogue" at bounding box center [1066, 70] width 134 height 25
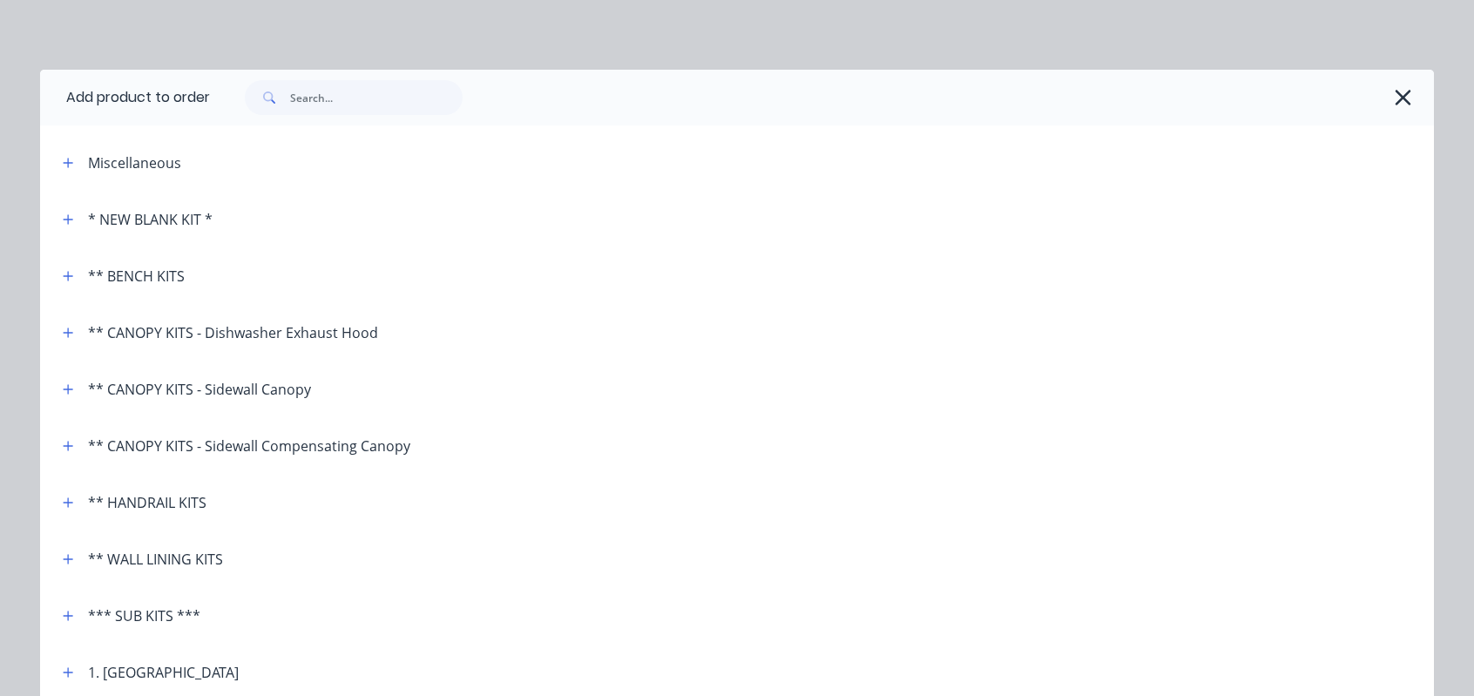
scroll to position [0, 0]
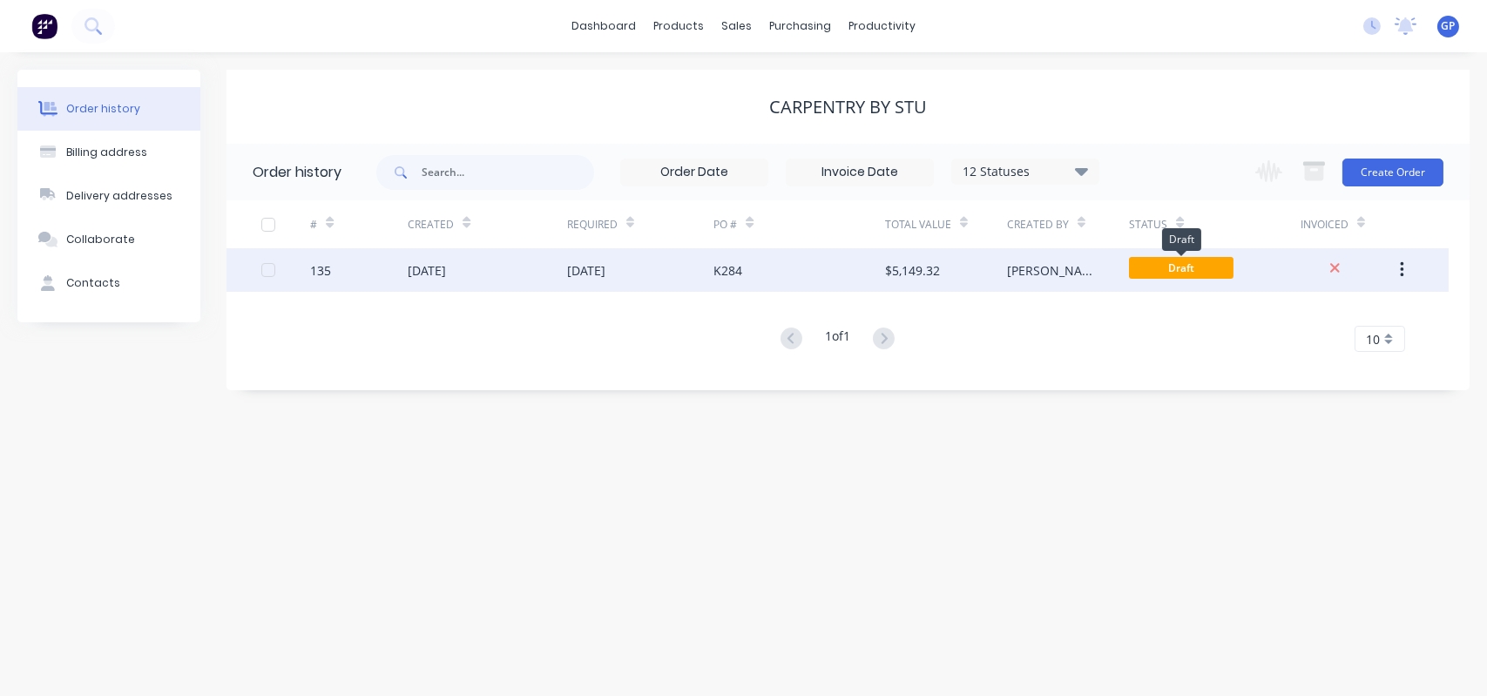
click at [1162, 263] on span "Draft" at bounding box center [1181, 268] width 105 height 22
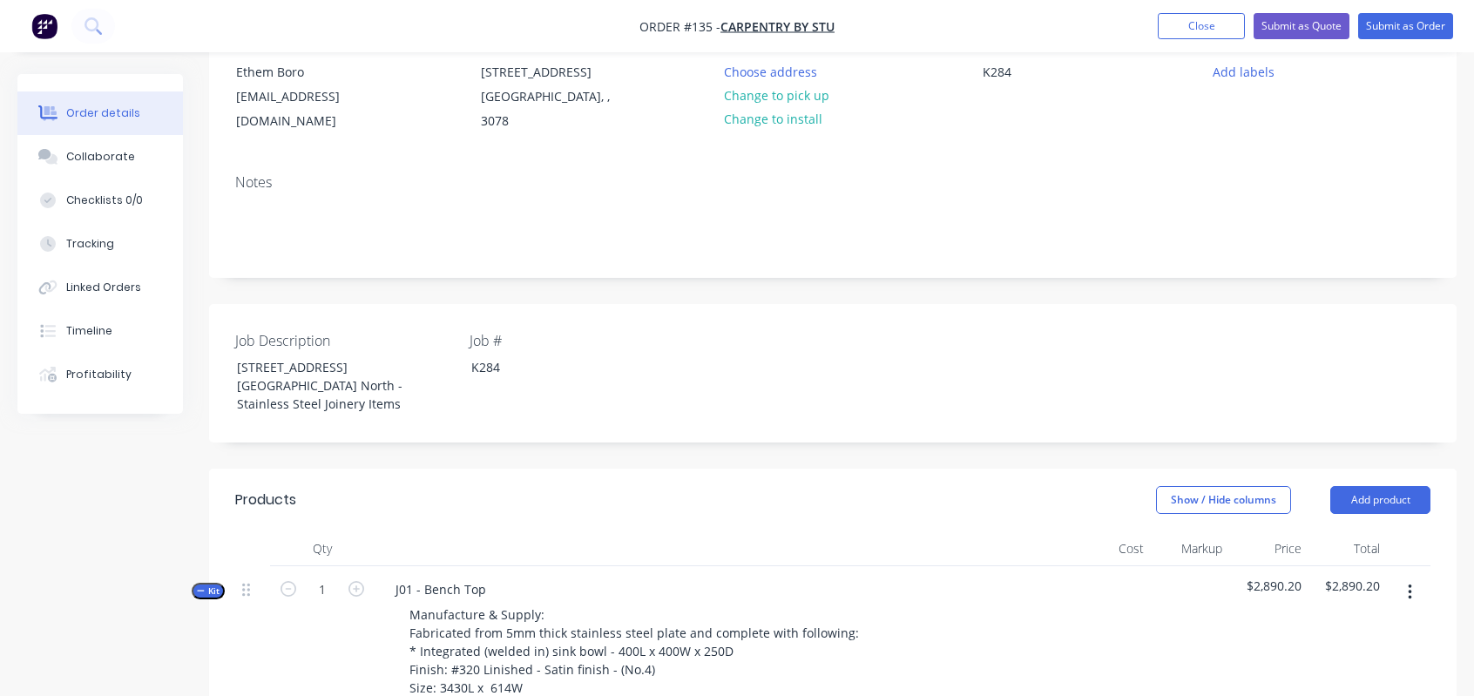
scroll to position [261, 0]
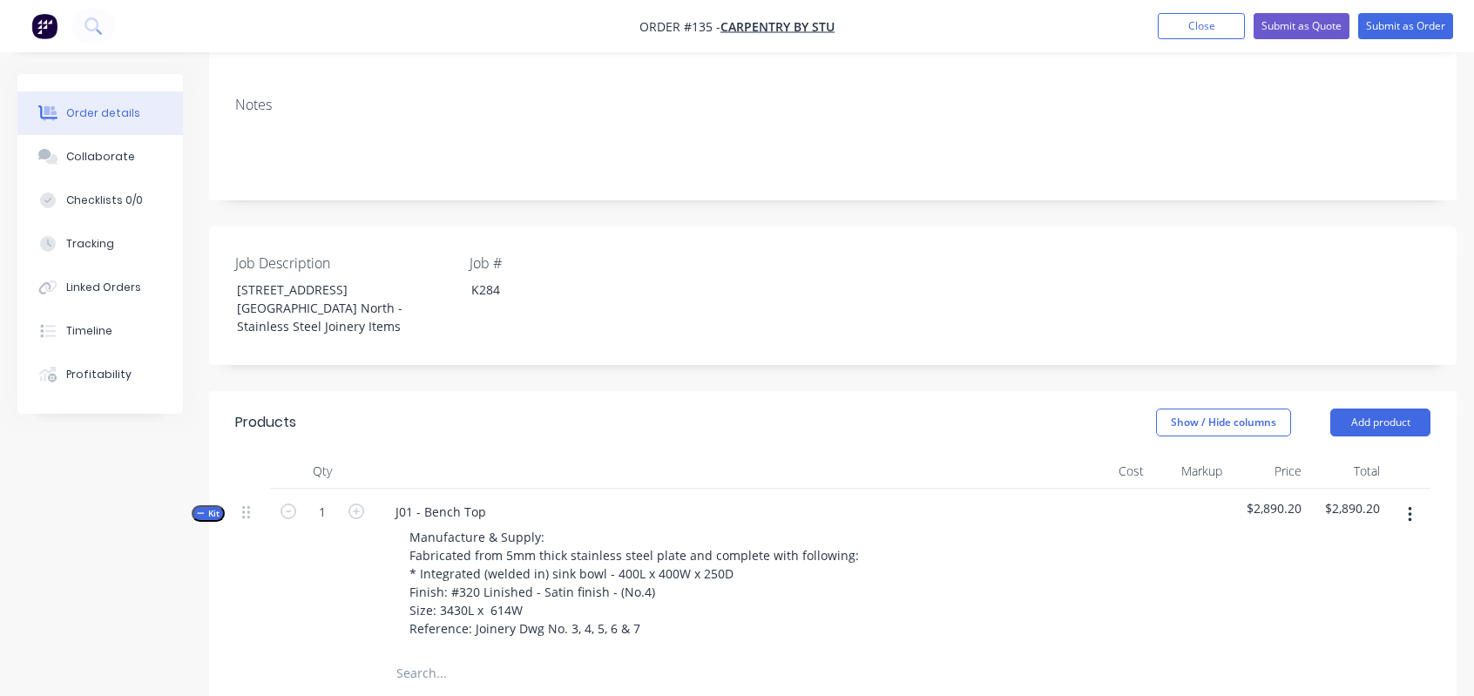
click at [206, 507] on span "Kit" at bounding box center [208, 513] width 23 height 13
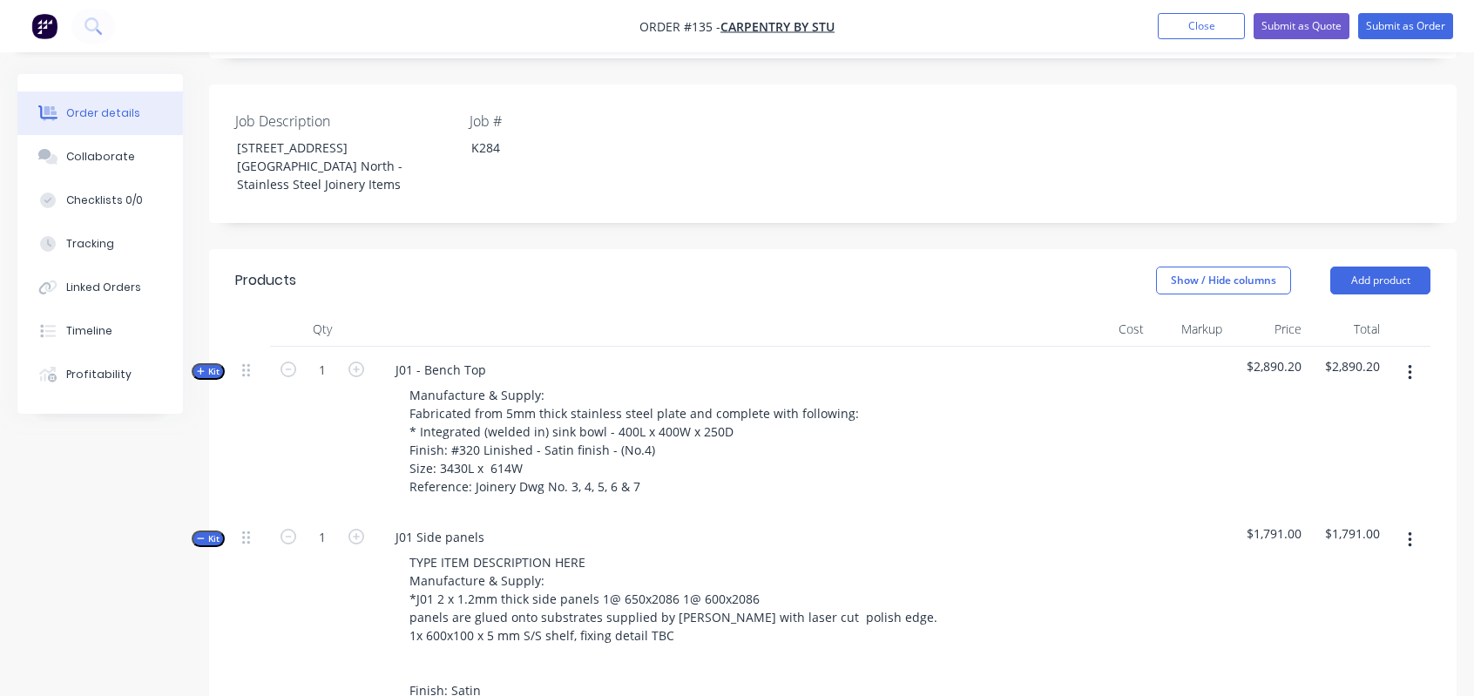
scroll to position [523, 0]
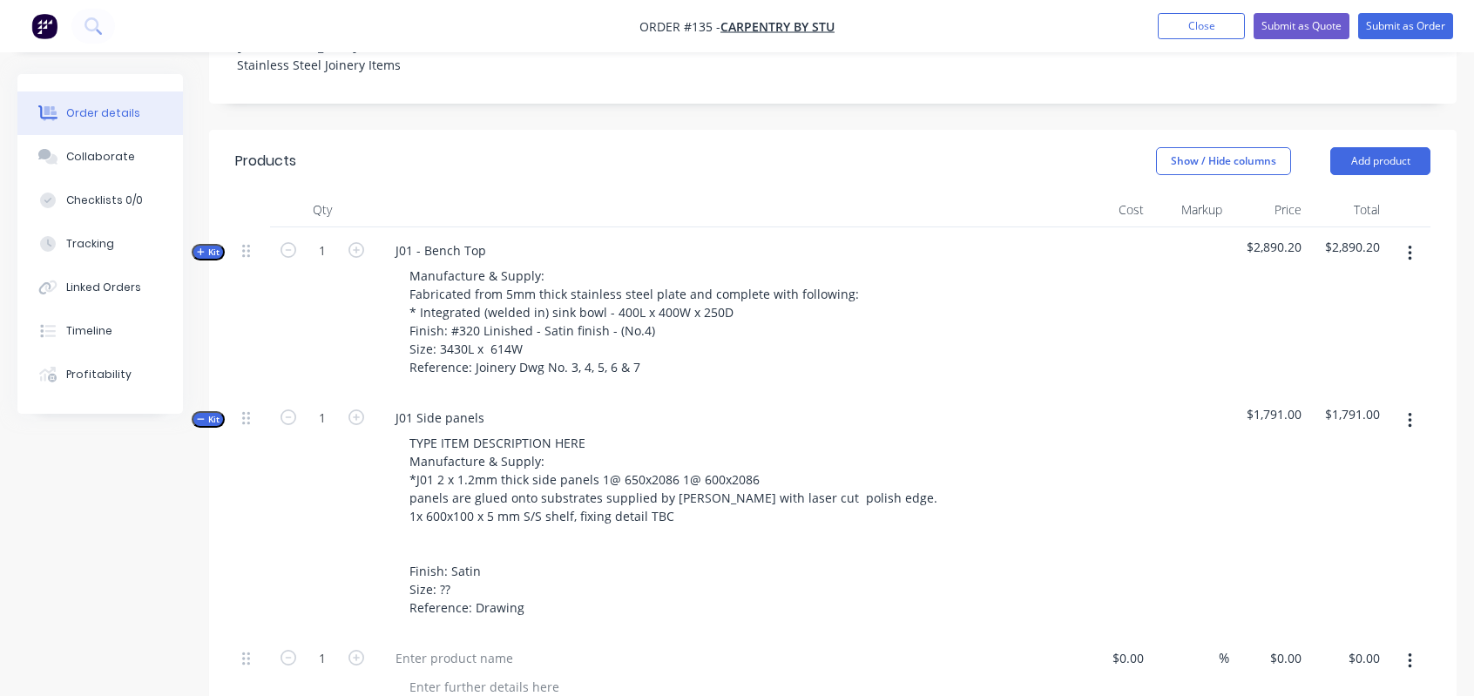
click at [210, 413] on span "Kit" at bounding box center [208, 419] width 23 height 13
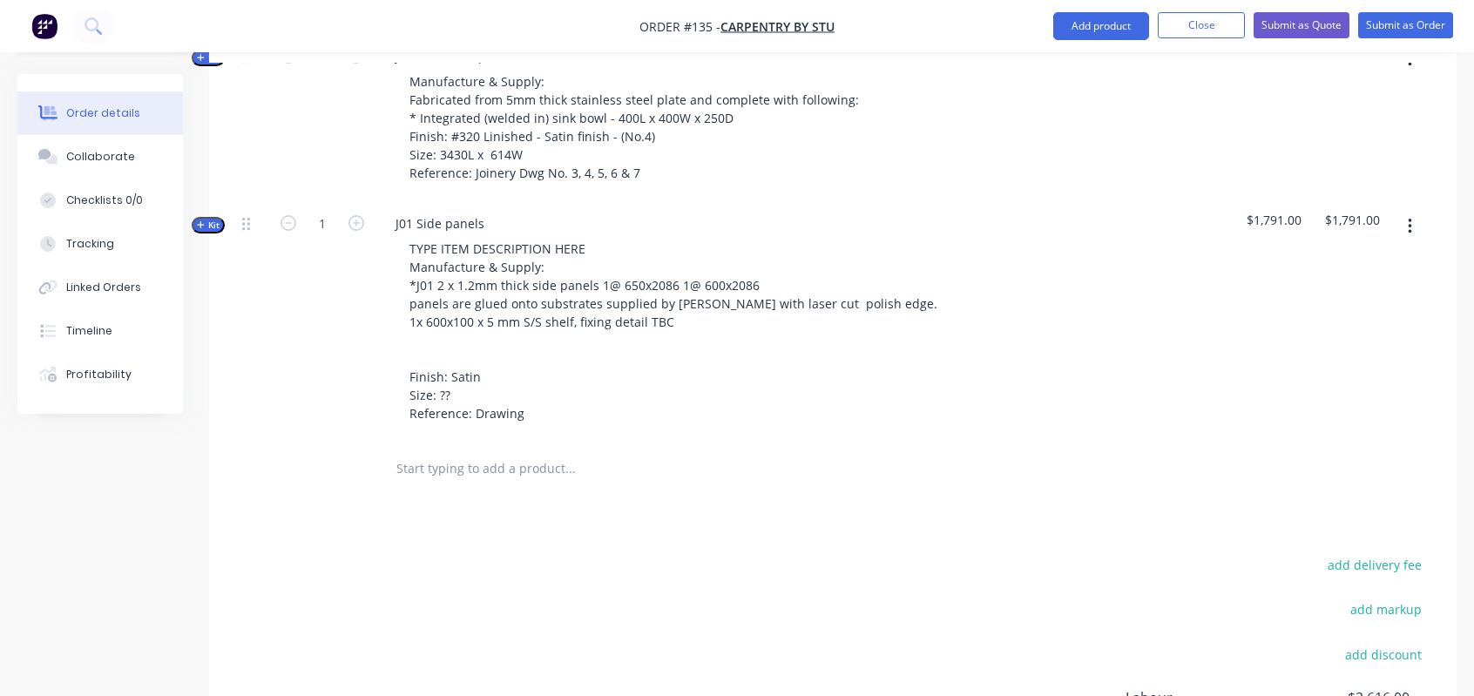
scroll to position [784, 0]
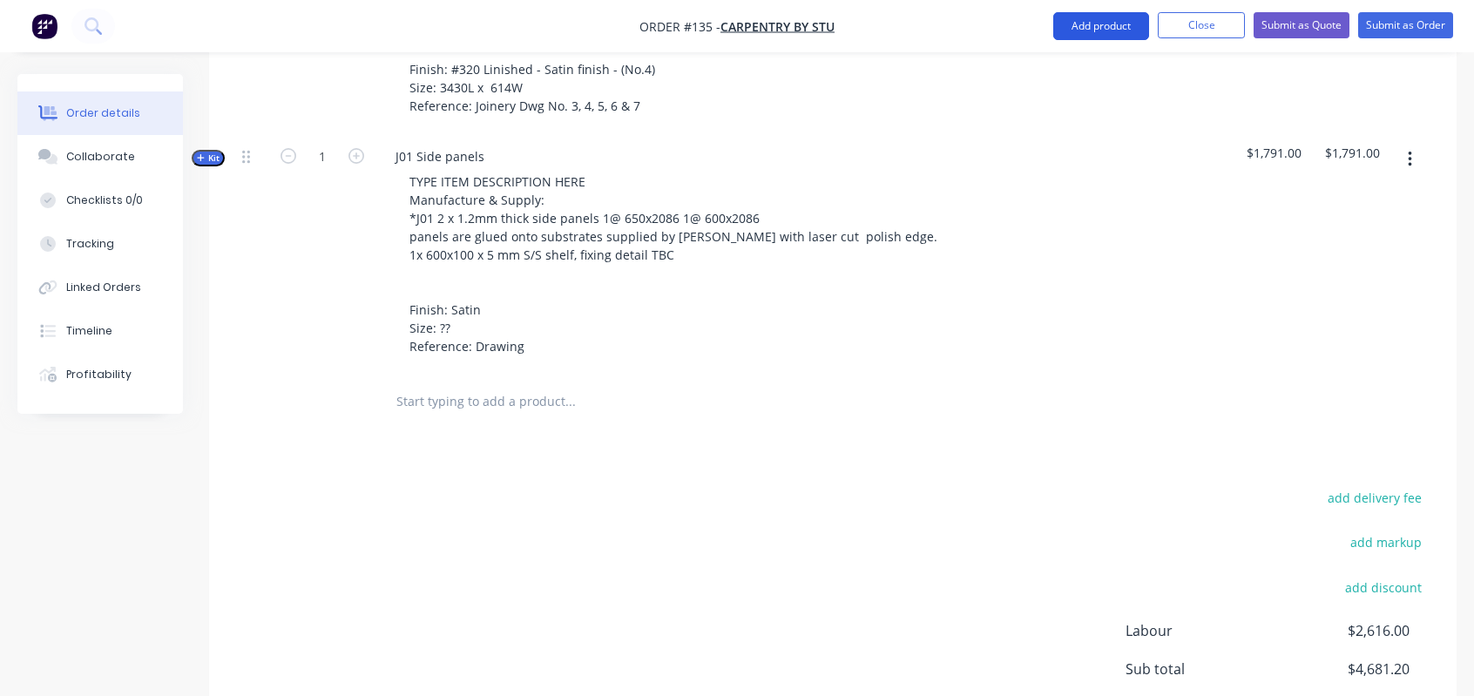
click at [1094, 32] on button "Add product" at bounding box center [1101, 26] width 96 height 28
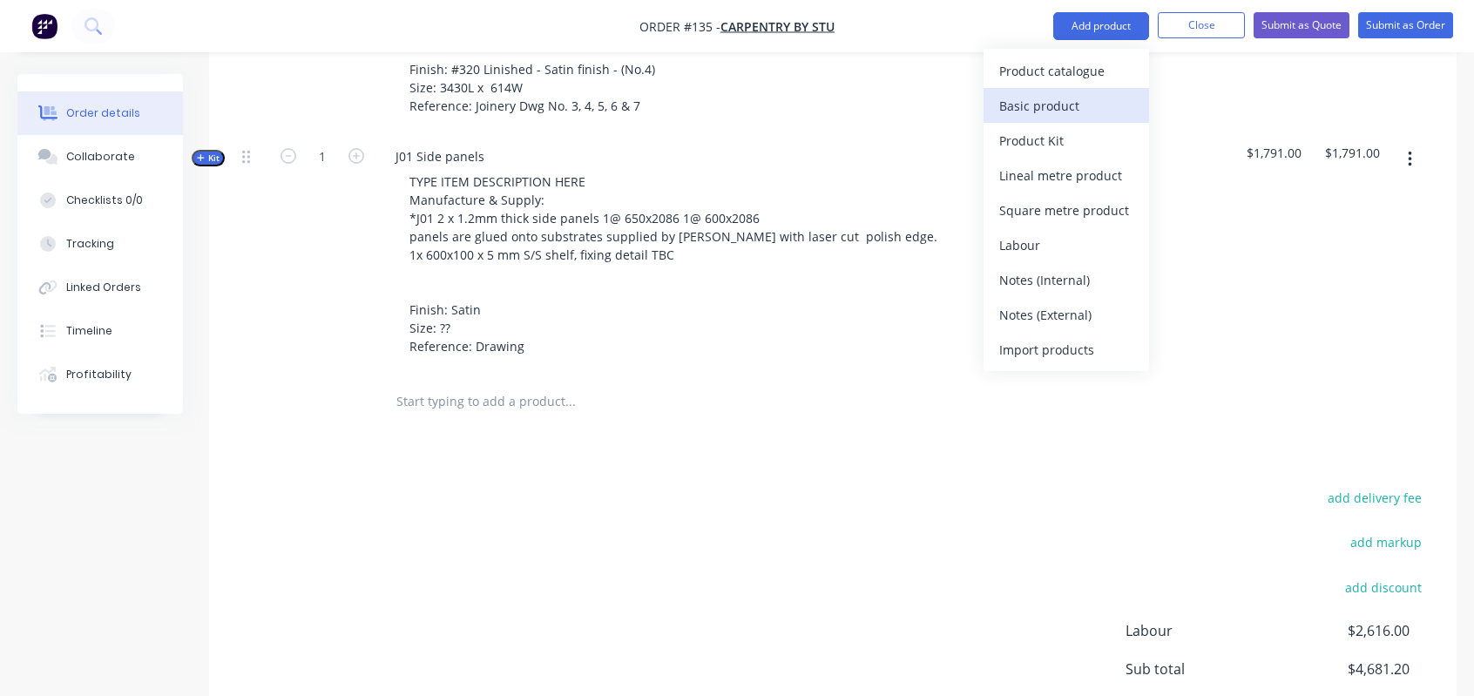
click at [1060, 98] on div "Basic product" at bounding box center [1066, 105] width 134 height 25
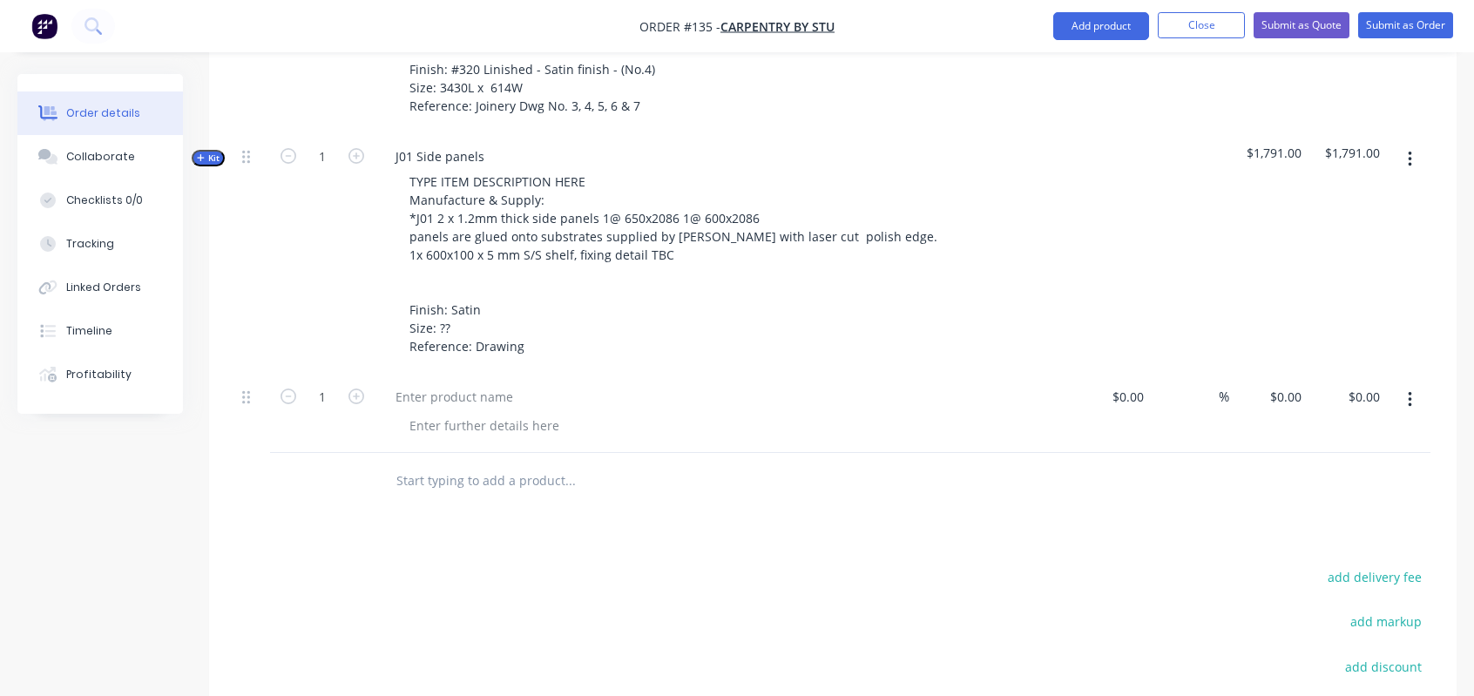
click at [212, 152] on span "Kit" at bounding box center [208, 158] width 23 height 13
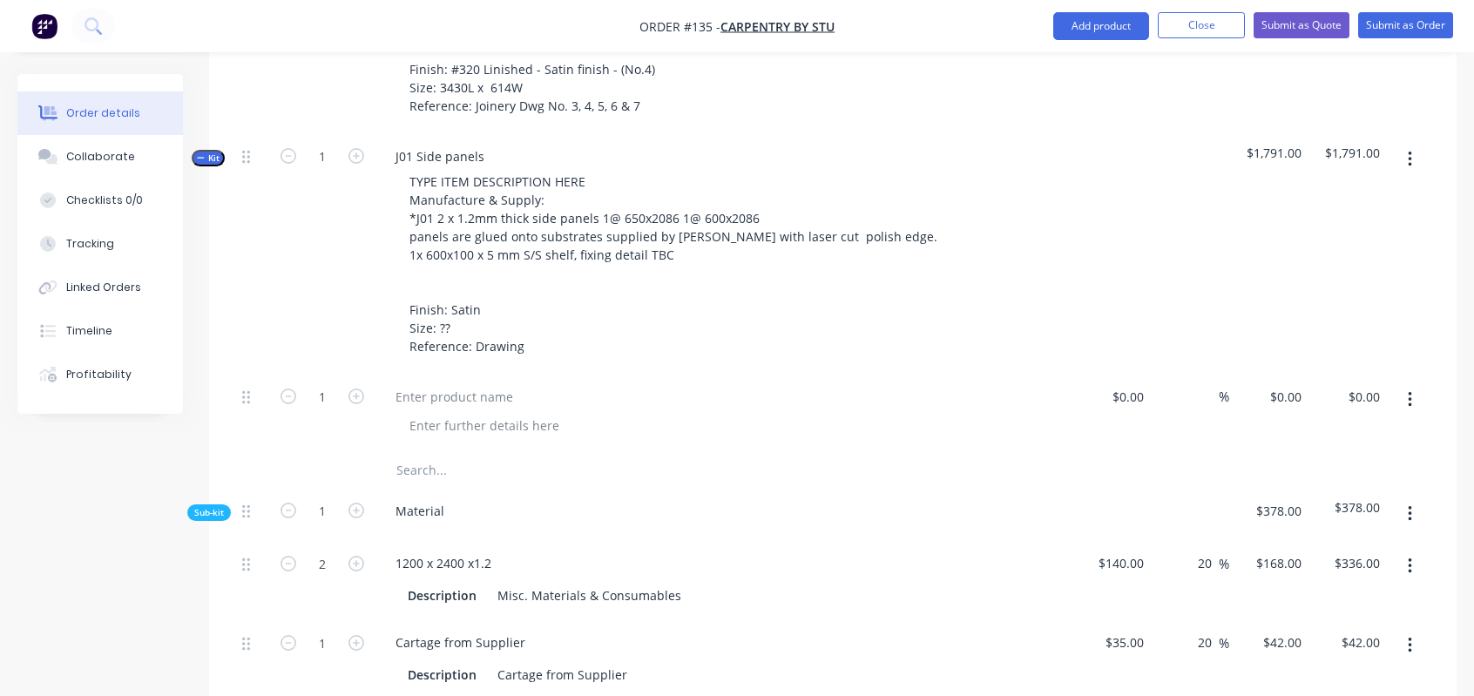
click at [205, 152] on span "Kit" at bounding box center [208, 158] width 23 height 13
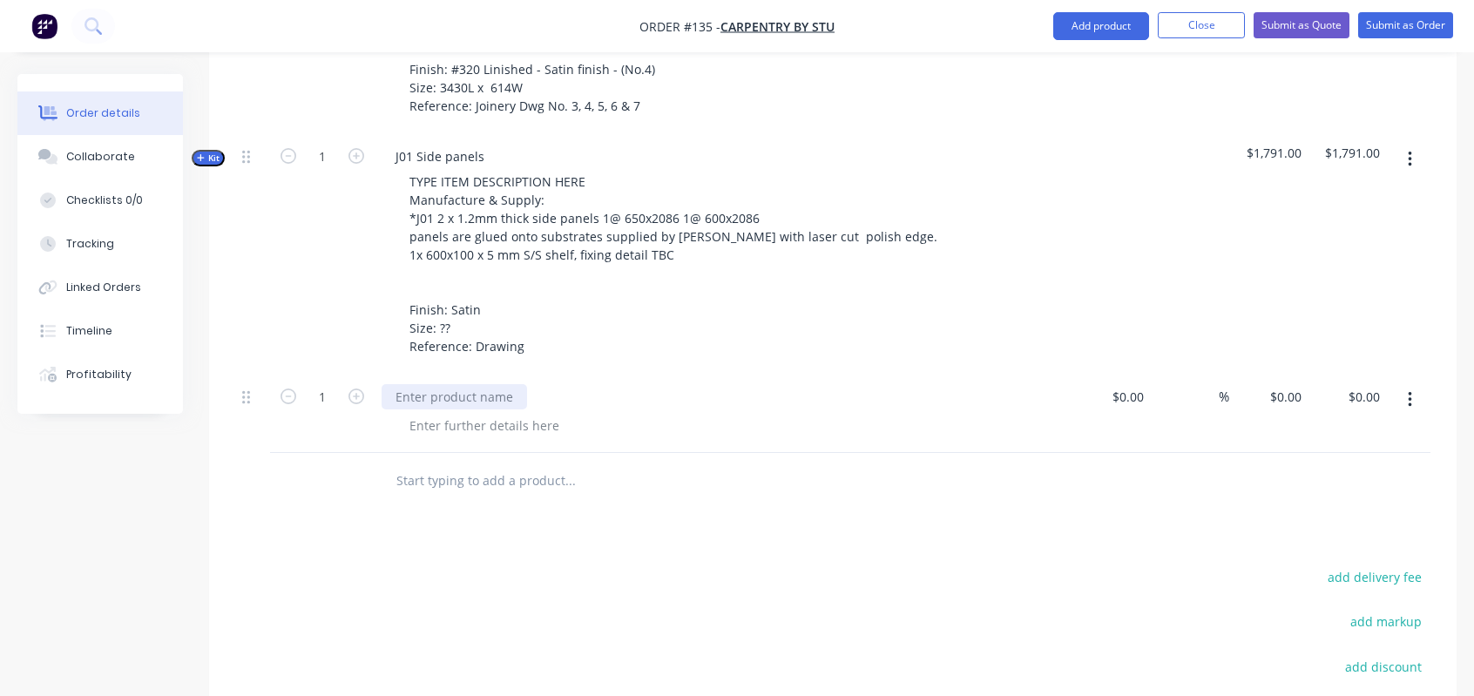
click at [410, 384] on div at bounding box center [455, 396] width 146 height 25
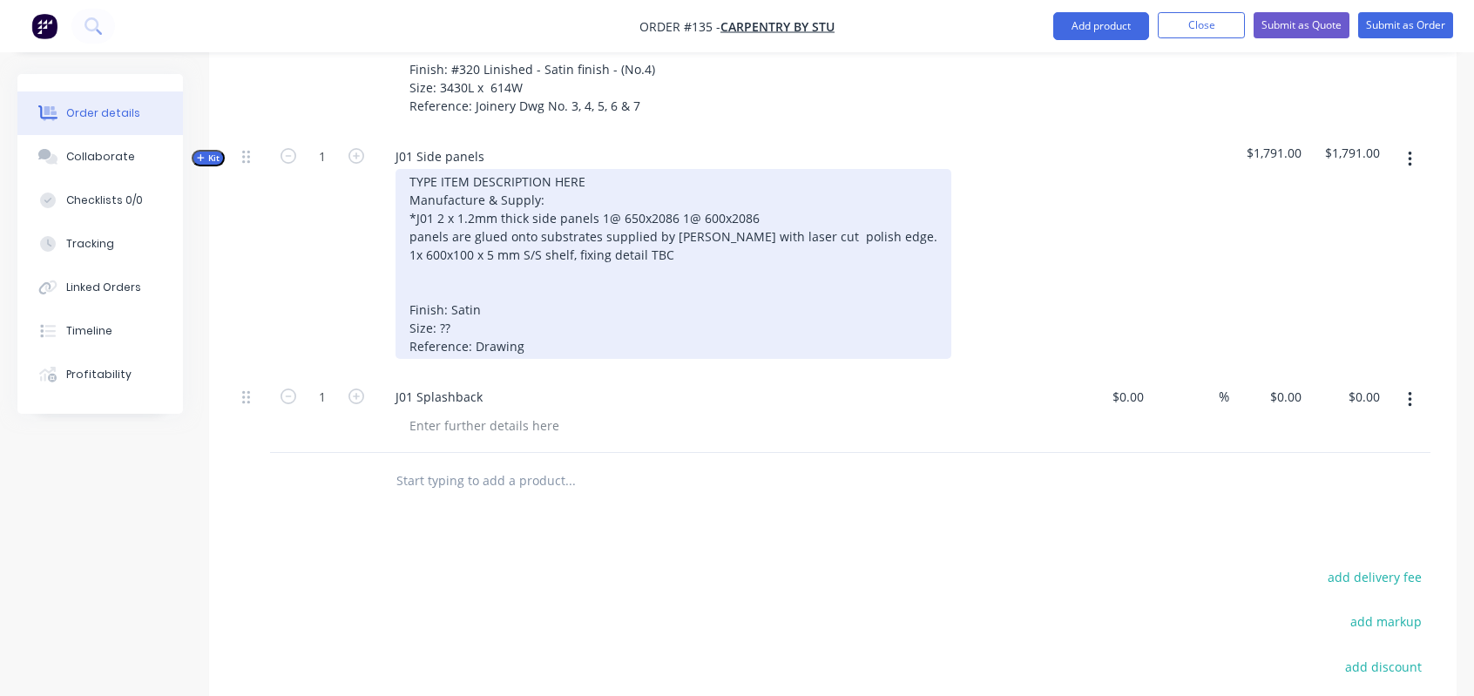
click at [571, 169] on div "TYPE ITEM DESCRIPTION HERE Manufacture & Supply: *J01 2 x 1.2mm thick side pane…" at bounding box center [674, 264] width 556 height 190
click at [575, 169] on div "TYPE ITEM DESCRIPTION HERE Manufacture & Supply: *J01 2 x 1.2mm thick side pane…" at bounding box center [674, 264] width 556 height 190
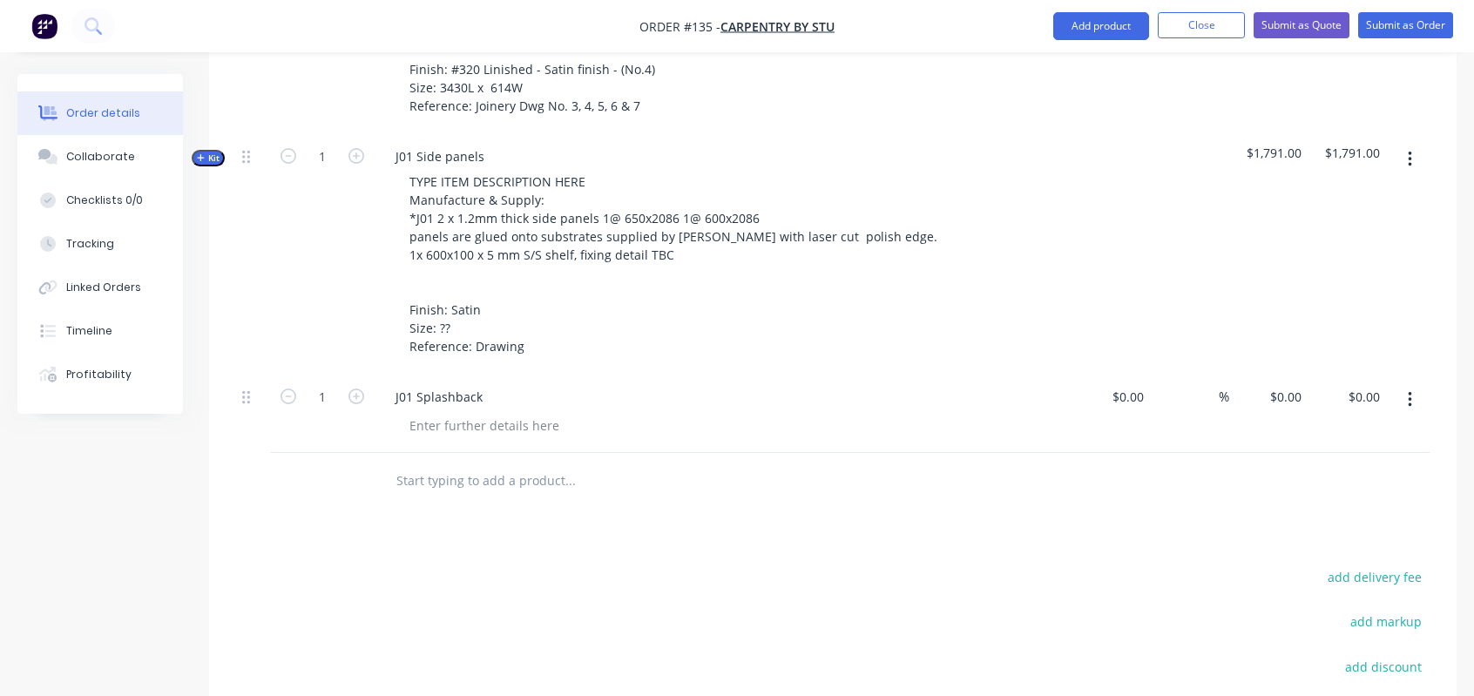
click at [215, 152] on span "Kit" at bounding box center [208, 158] width 23 height 13
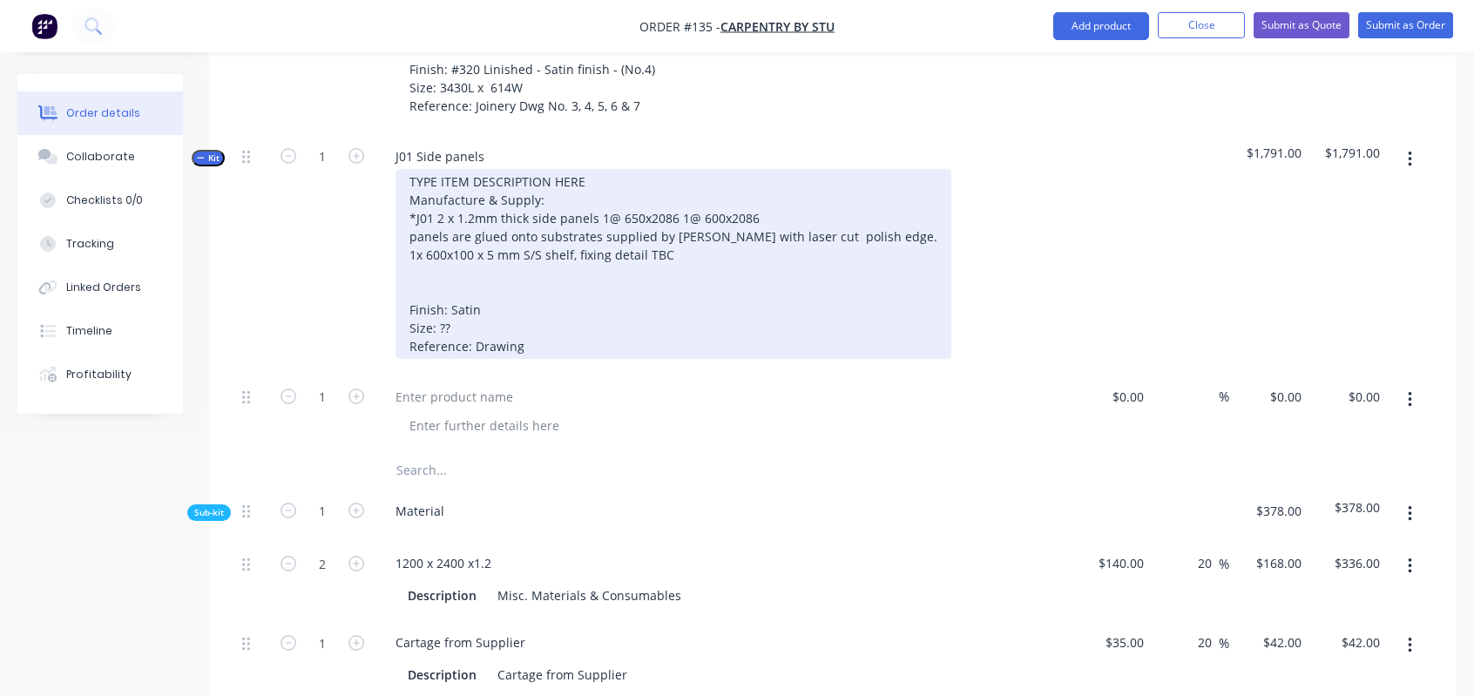
click at [642, 169] on div "TYPE ITEM DESCRIPTION HERE Manufacture & Supply: *J01 2 x 1.2mm thick side pane…" at bounding box center [674, 264] width 556 height 190
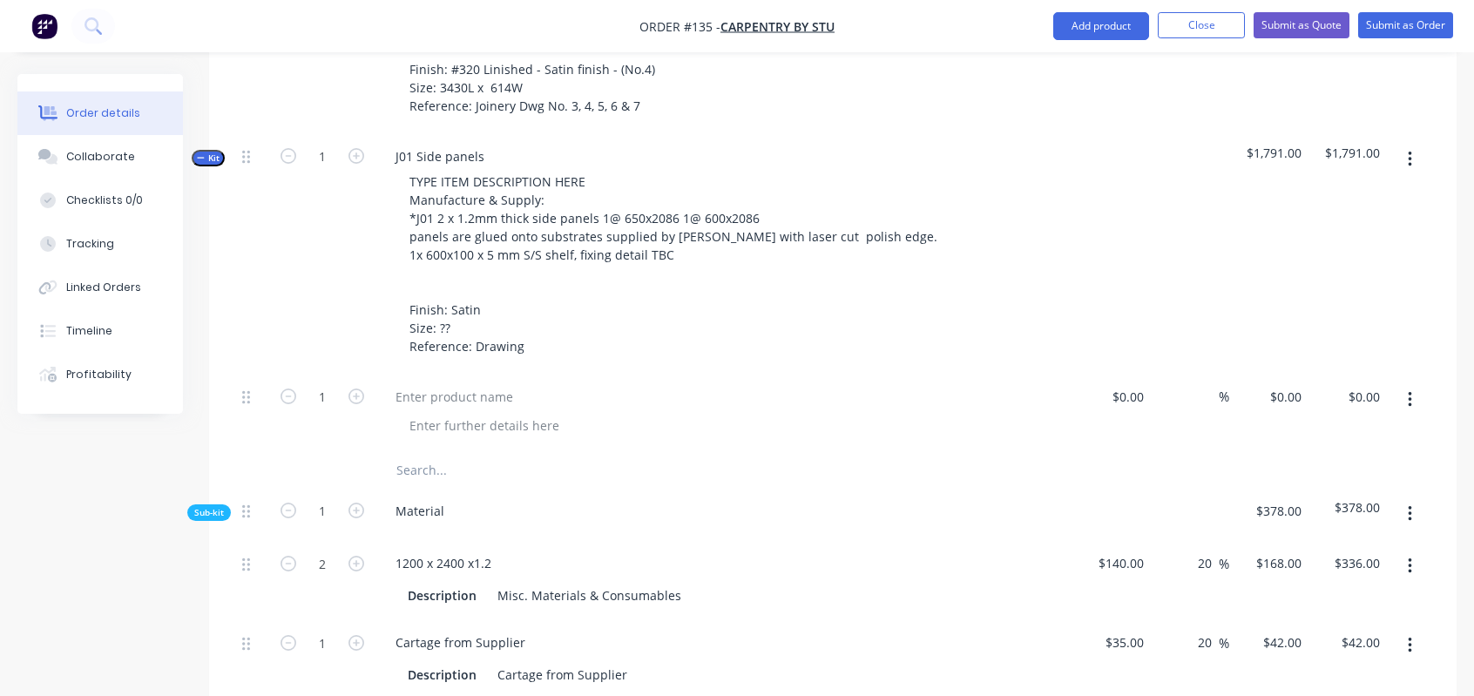
click at [314, 212] on div "1" at bounding box center [322, 253] width 105 height 241
click at [291, 205] on div "1" at bounding box center [322, 253] width 105 height 241
click at [517, 133] on div "J01 Side panels TYPE ITEM DESCRIPTION HERE Manufacture & Supply: *J01 2 x 1.2mm…" at bounding box center [723, 253] width 697 height 241
click at [484, 144] on div "J01 Side panels" at bounding box center [440, 156] width 117 height 25
click at [737, 453] on input "text" at bounding box center [570, 470] width 349 height 35
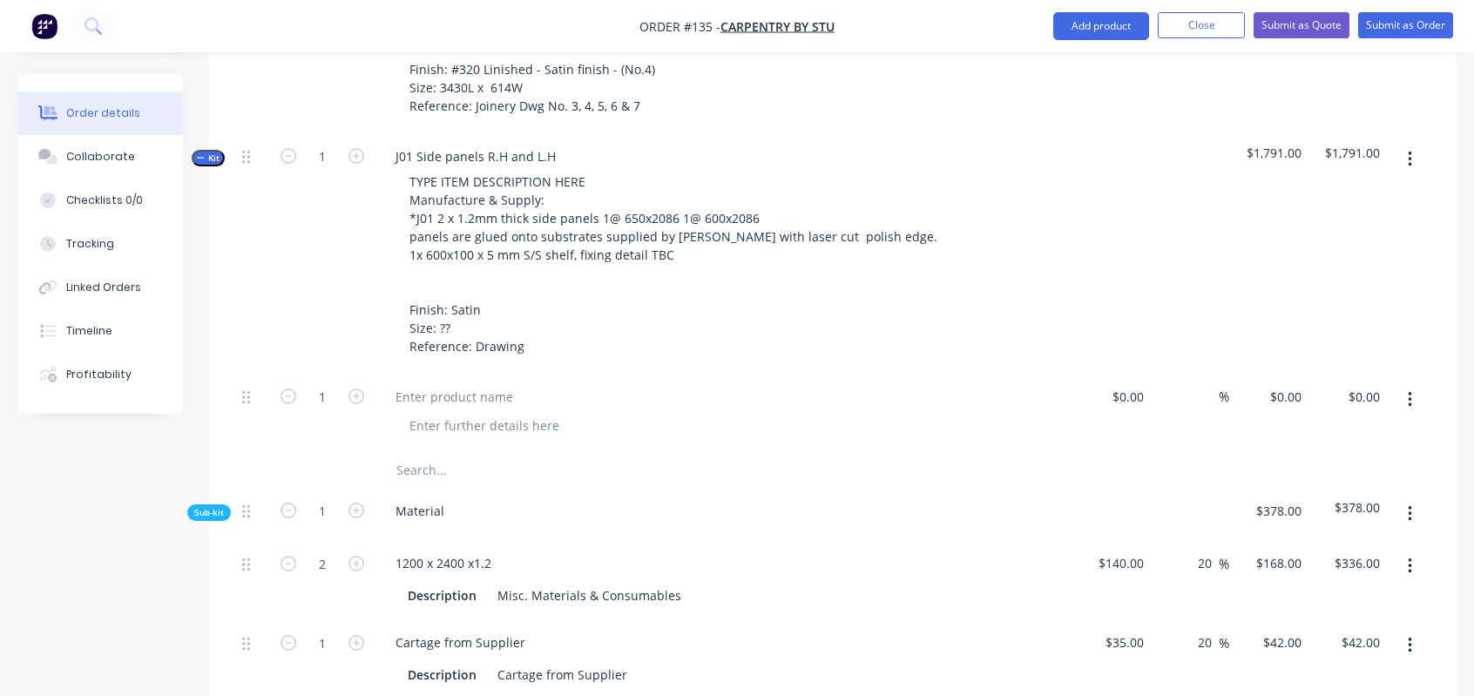
click at [553, 384] on div at bounding box center [723, 396] width 683 height 25
click at [503, 384] on div at bounding box center [455, 396] width 146 height 25
click at [201, 153] on icon "button" at bounding box center [201, 157] width 8 height 9
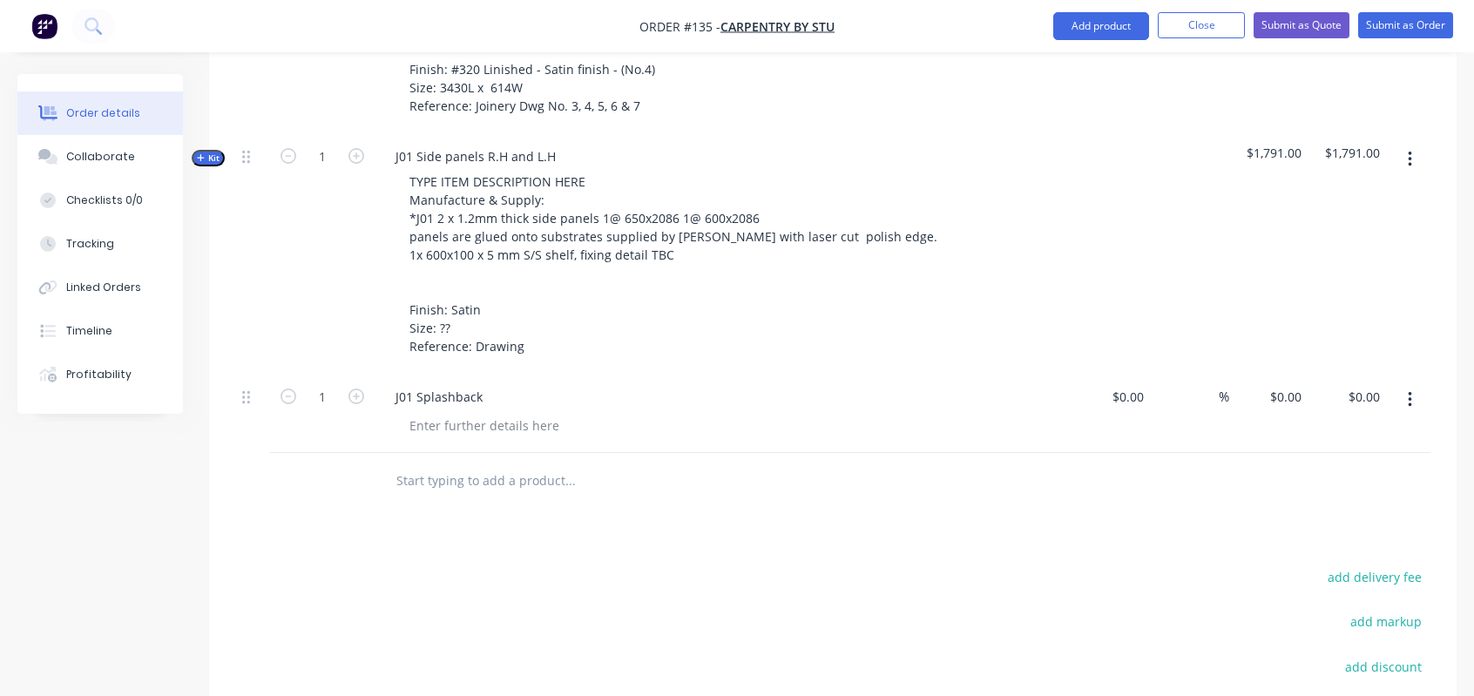
click at [809, 374] on div "J01 Splashback" at bounding box center [723, 413] width 697 height 79
click at [557, 413] on div at bounding box center [485, 425] width 178 height 25
click at [530, 384] on div "J01 Splashback" at bounding box center [723, 396] width 683 height 25
click at [521, 384] on div "J01 Splashback" at bounding box center [723, 396] width 683 height 25
click at [512, 384] on div "J01 Splashback" at bounding box center [723, 396] width 683 height 25
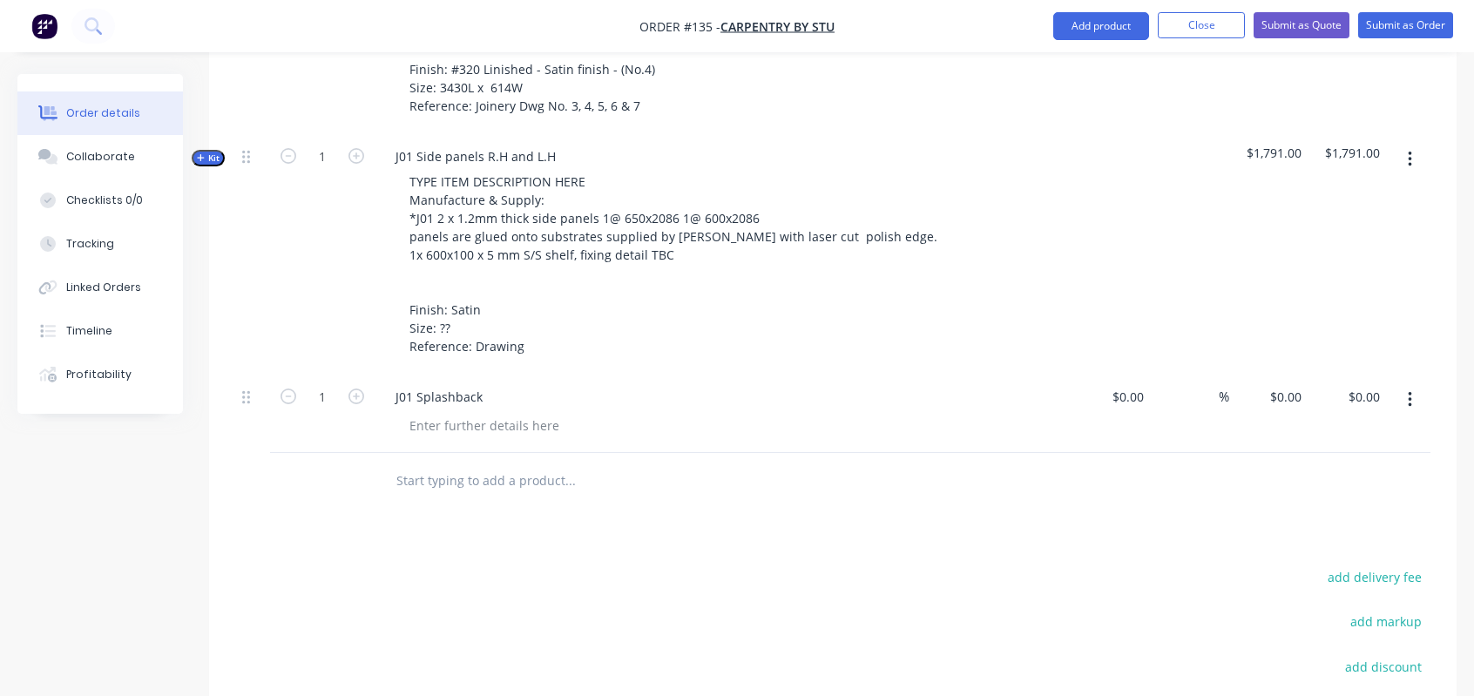
click at [547, 384] on div "J01 Splashback" at bounding box center [723, 396] width 683 height 25
click at [510, 384] on div "J01 Splashback" at bounding box center [723, 396] width 683 height 25
click at [471, 384] on div "J01 Splashback" at bounding box center [439, 396] width 115 height 25
click at [481, 384] on div "J01 Splashback" at bounding box center [439, 396] width 115 height 25
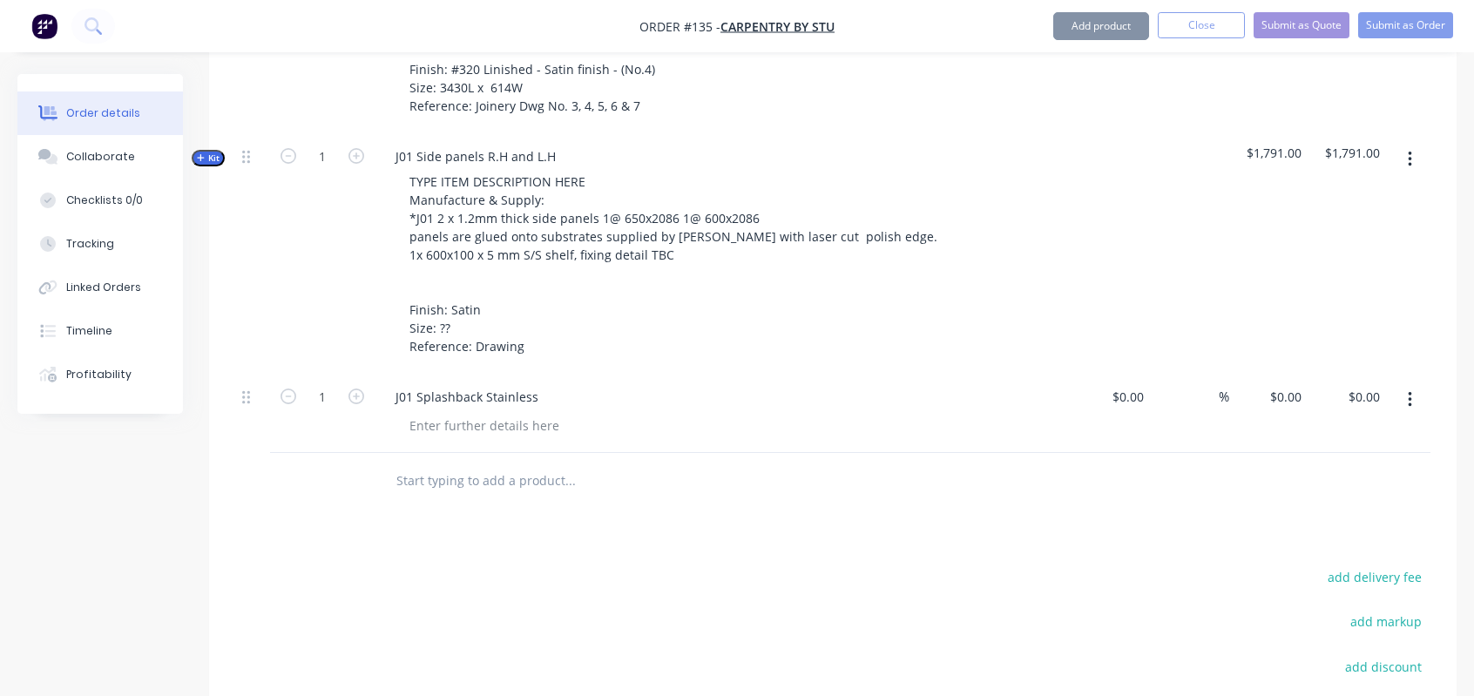
click at [569, 384] on div "J01 Splashback Stainless" at bounding box center [723, 396] width 683 height 25
click at [244, 390] on icon at bounding box center [246, 398] width 8 height 16
click at [246, 384] on div at bounding box center [252, 396] width 21 height 24
click at [875, 384] on div "J01 Splashback Stainless" at bounding box center [723, 396] width 683 height 25
click at [244, 391] on icon at bounding box center [246, 397] width 8 height 13
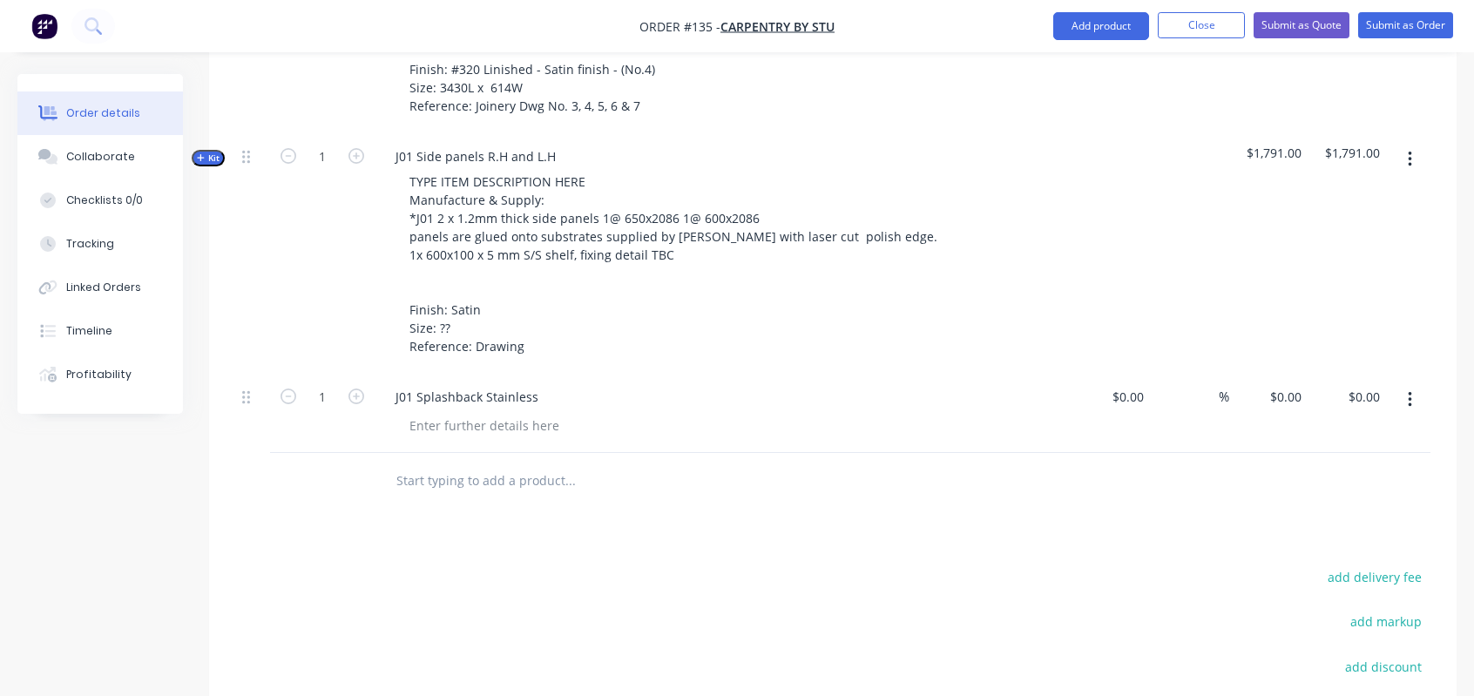
click at [251, 376] on div at bounding box center [252, 413] width 35 height 79
drag, startPoint x: 539, startPoint y: 356, endPoint x: 387, endPoint y: 365, distance: 152.8
click at [387, 384] on div "J01 Splashback Stainless" at bounding box center [467, 396] width 171 height 25
click at [631, 400] on div at bounding box center [723, 413] width 697 height 79
click at [1408, 390] on icon "button" at bounding box center [1410, 399] width 4 height 19
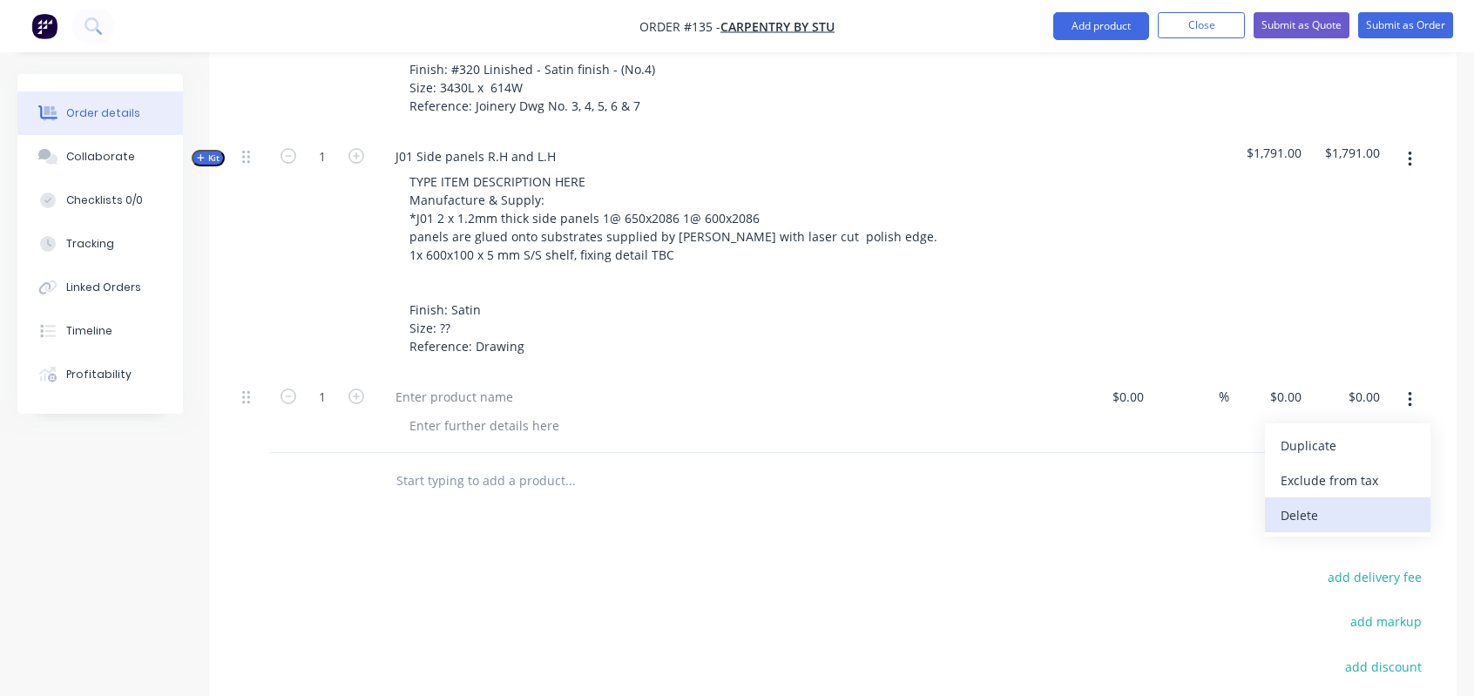
click at [1345, 503] on div "Delete" at bounding box center [1348, 515] width 134 height 25
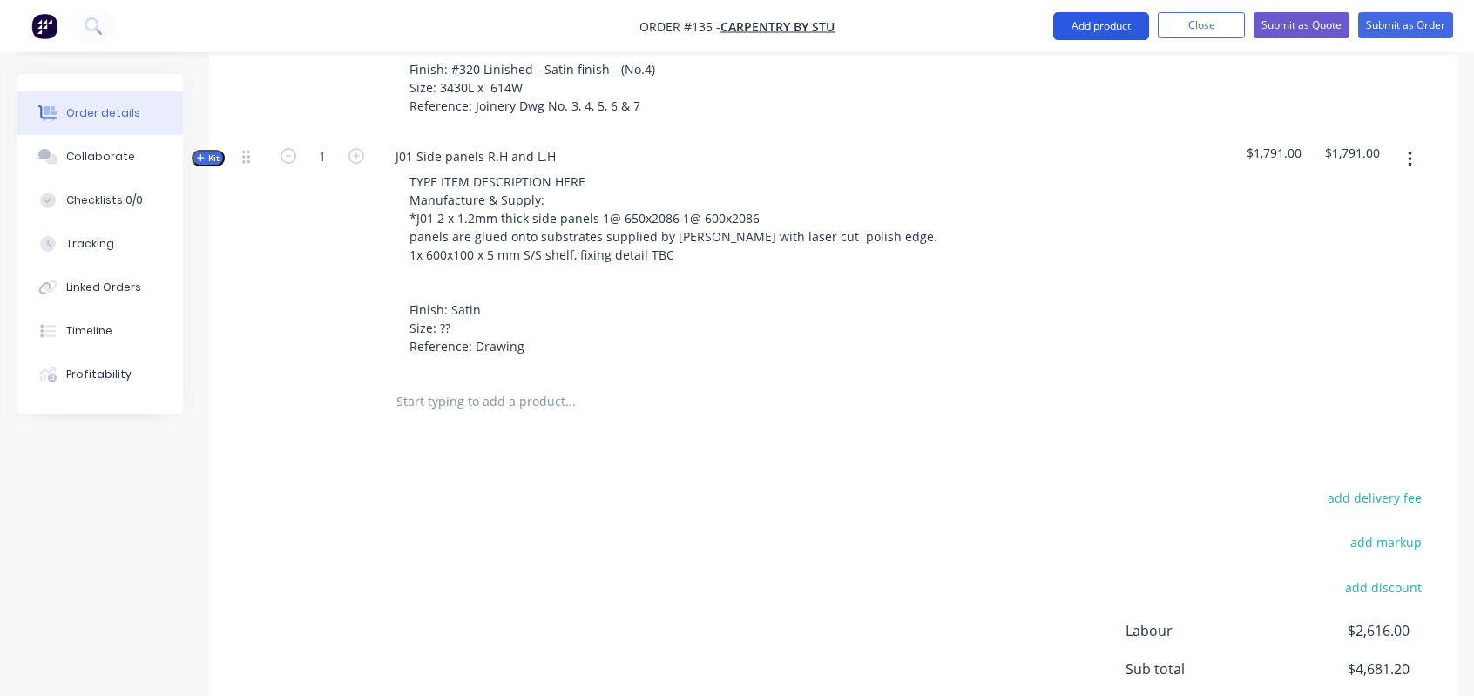
click at [1074, 21] on button "Add product" at bounding box center [1101, 26] width 96 height 28
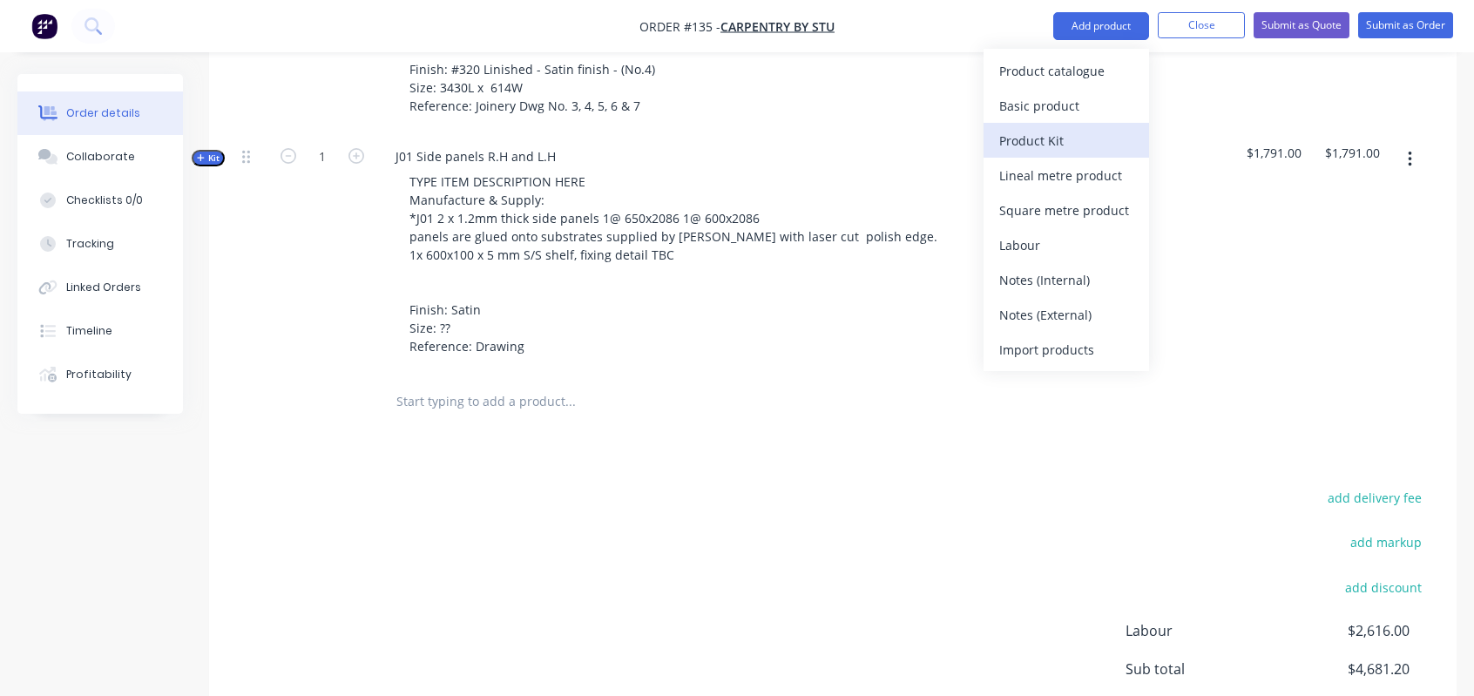
click at [1052, 138] on div "Product Kit" at bounding box center [1066, 140] width 134 height 25
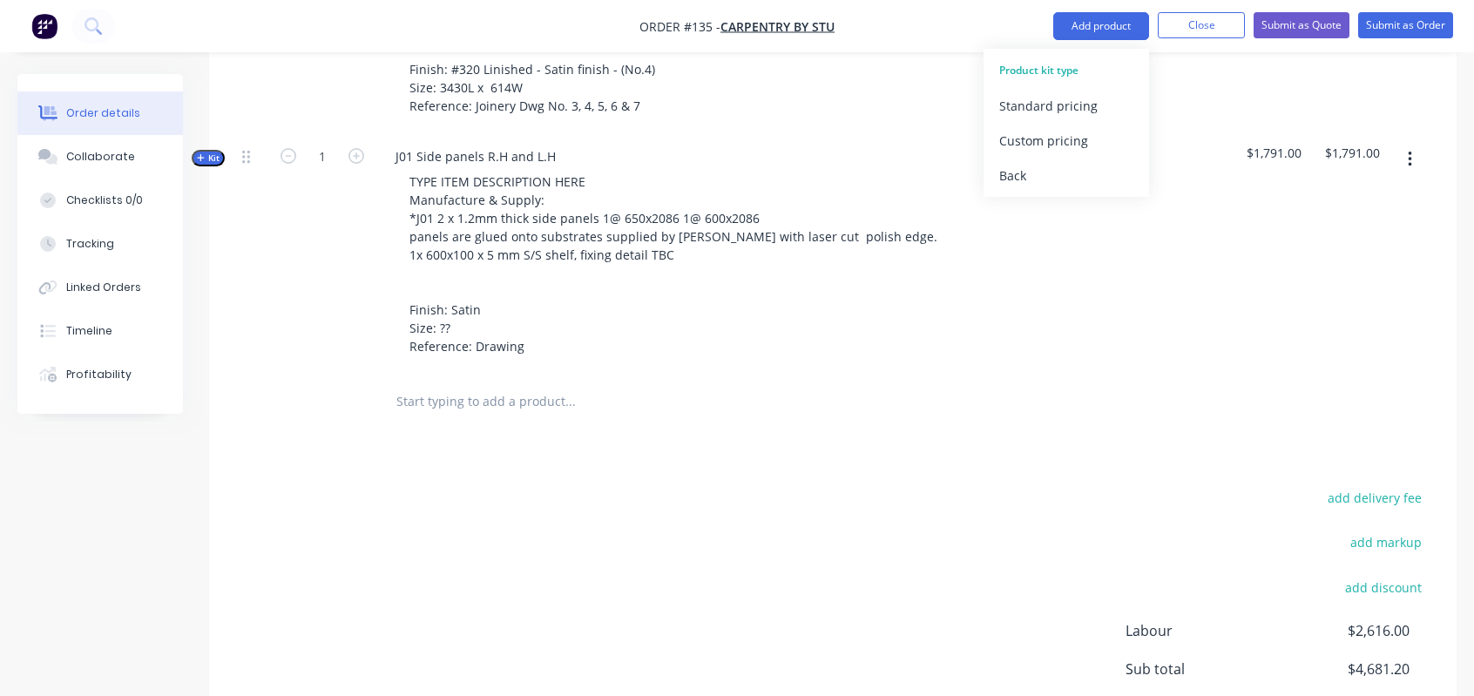
click at [1052, 138] on div "Custom pricing" at bounding box center [1066, 140] width 134 height 25
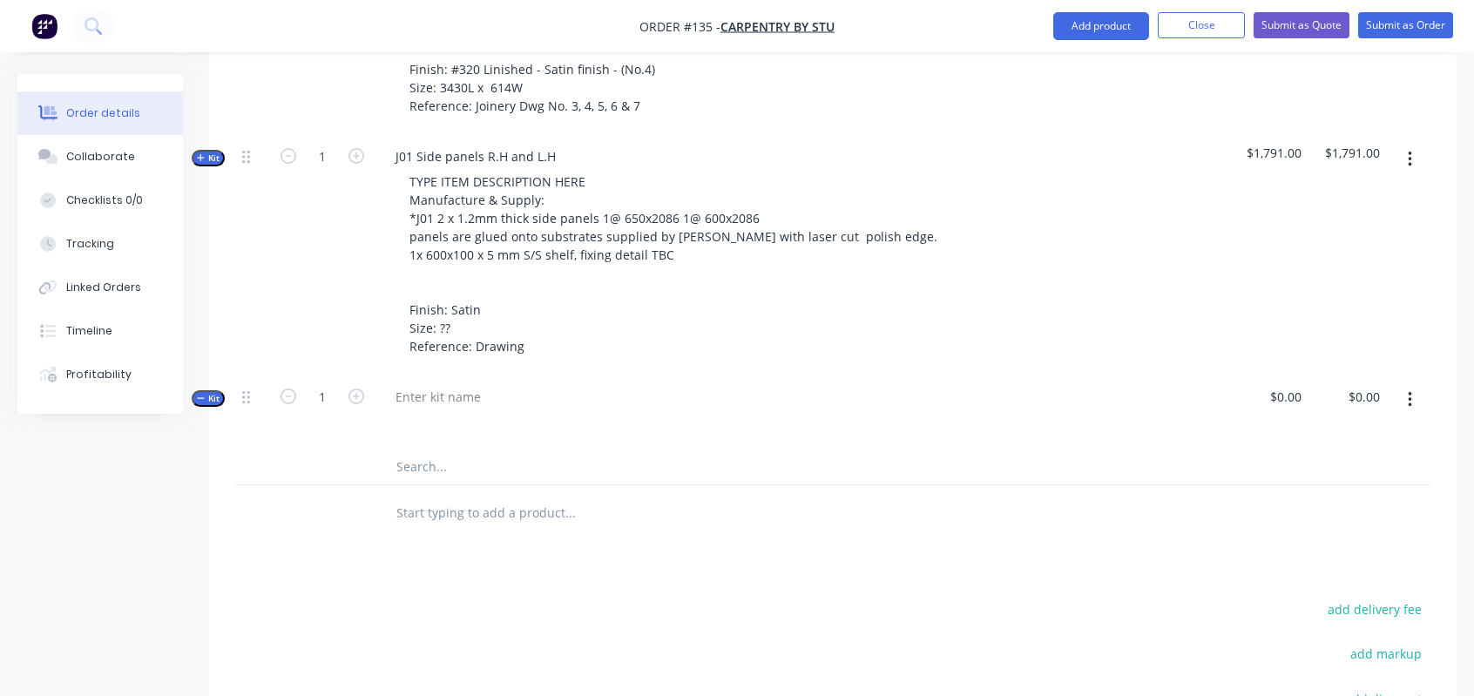
click at [213, 392] on span "Kit" at bounding box center [208, 398] width 23 height 13
click at [451, 384] on div at bounding box center [438, 396] width 113 height 25
paste div
click at [554, 410] on div at bounding box center [723, 422] width 683 height 25
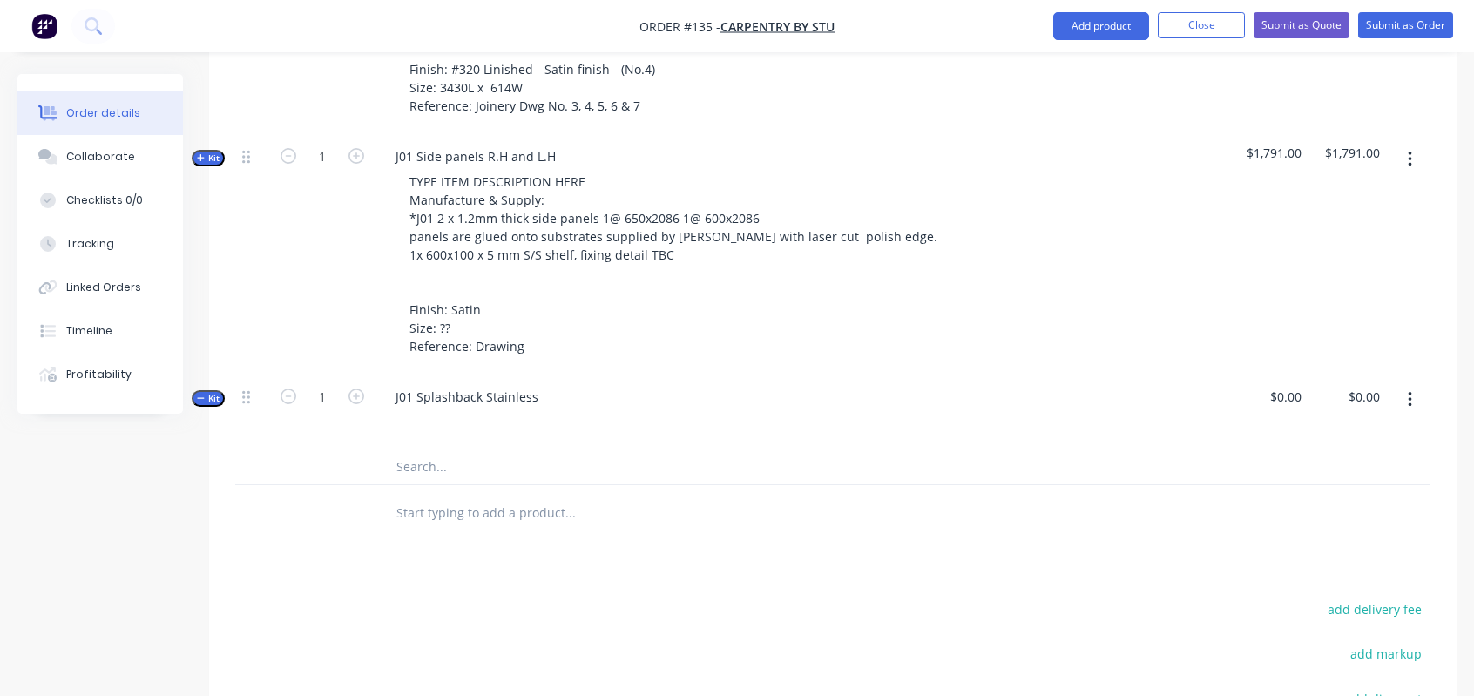
click at [213, 392] on span "Kit" at bounding box center [208, 398] width 23 height 13
click at [435, 460] on input "text" at bounding box center [570, 477] width 349 height 35
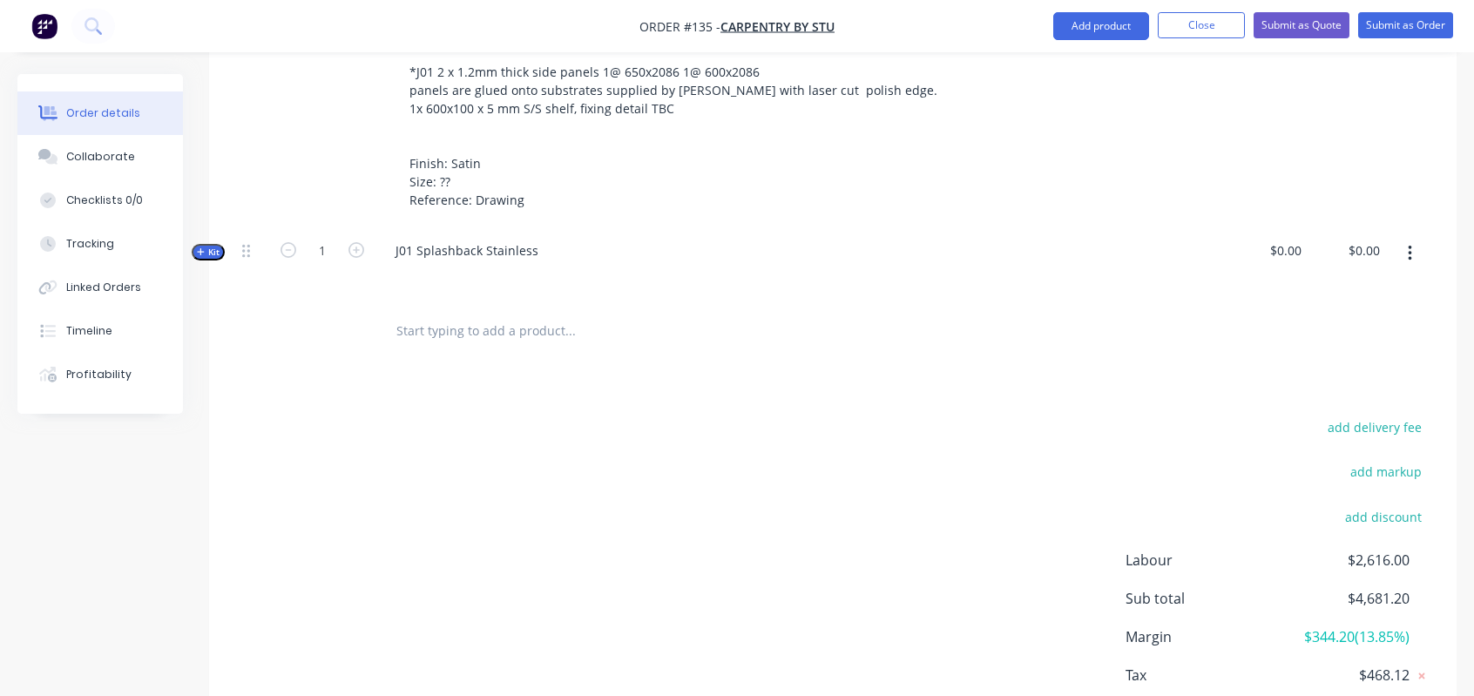
scroll to position [913, 0]
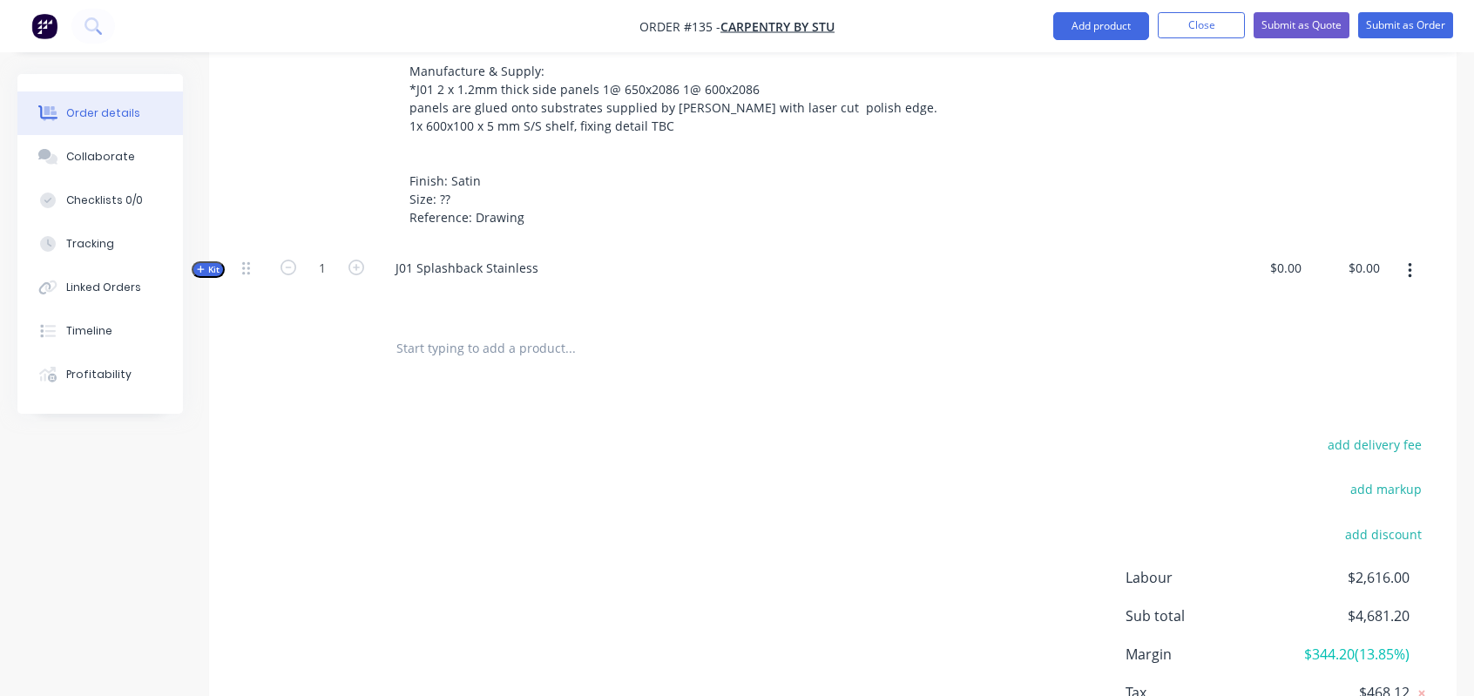
click at [217, 263] on span "Kit" at bounding box center [208, 269] width 23 height 13
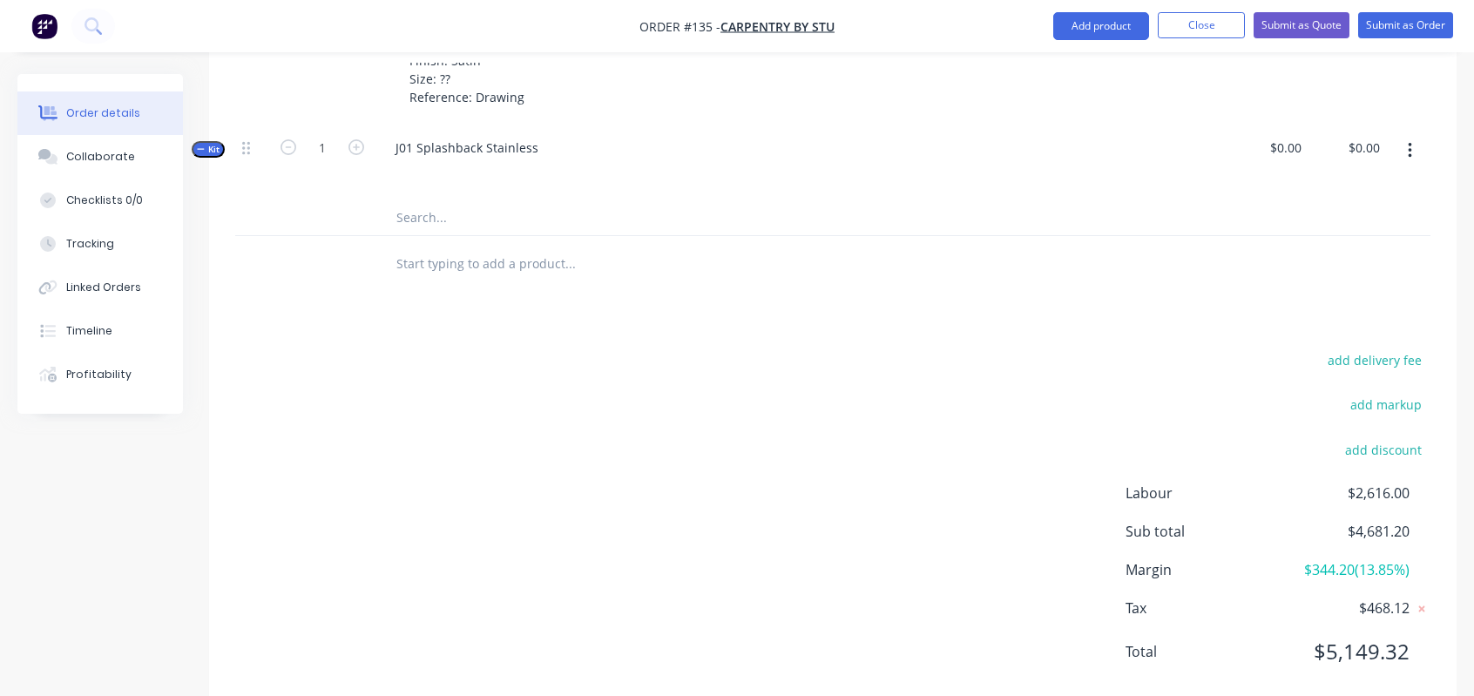
scroll to position [1035, 0]
click at [500, 362] on div "add delivery fee add markup add discount Labour $2,616.00 Sub total $4,681.20 M…" at bounding box center [833, 515] width 1196 height 336
click at [542, 245] on input "text" at bounding box center [570, 262] width 349 height 35
click at [616, 244] on div at bounding box center [688, 262] width 627 height 57
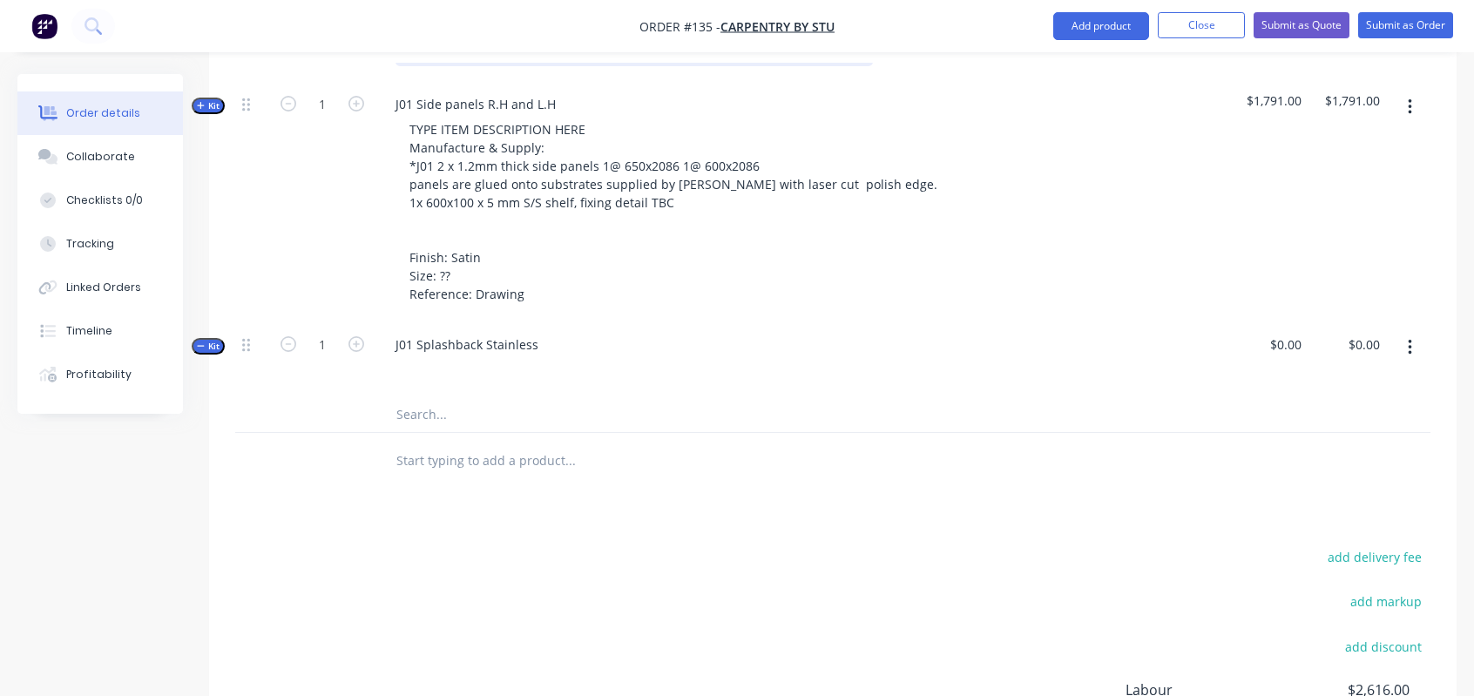
scroll to position [784, 0]
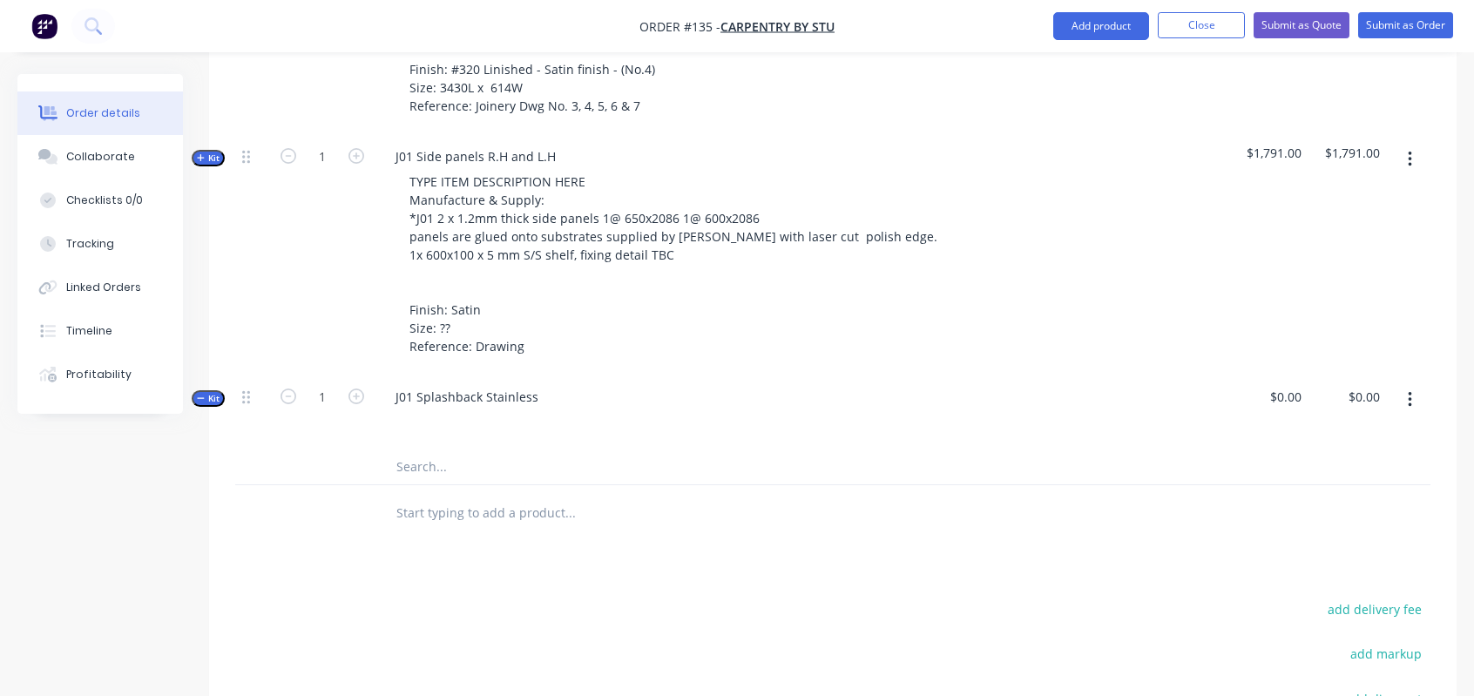
click at [214, 392] on span "Kit" at bounding box center [208, 398] width 23 height 13
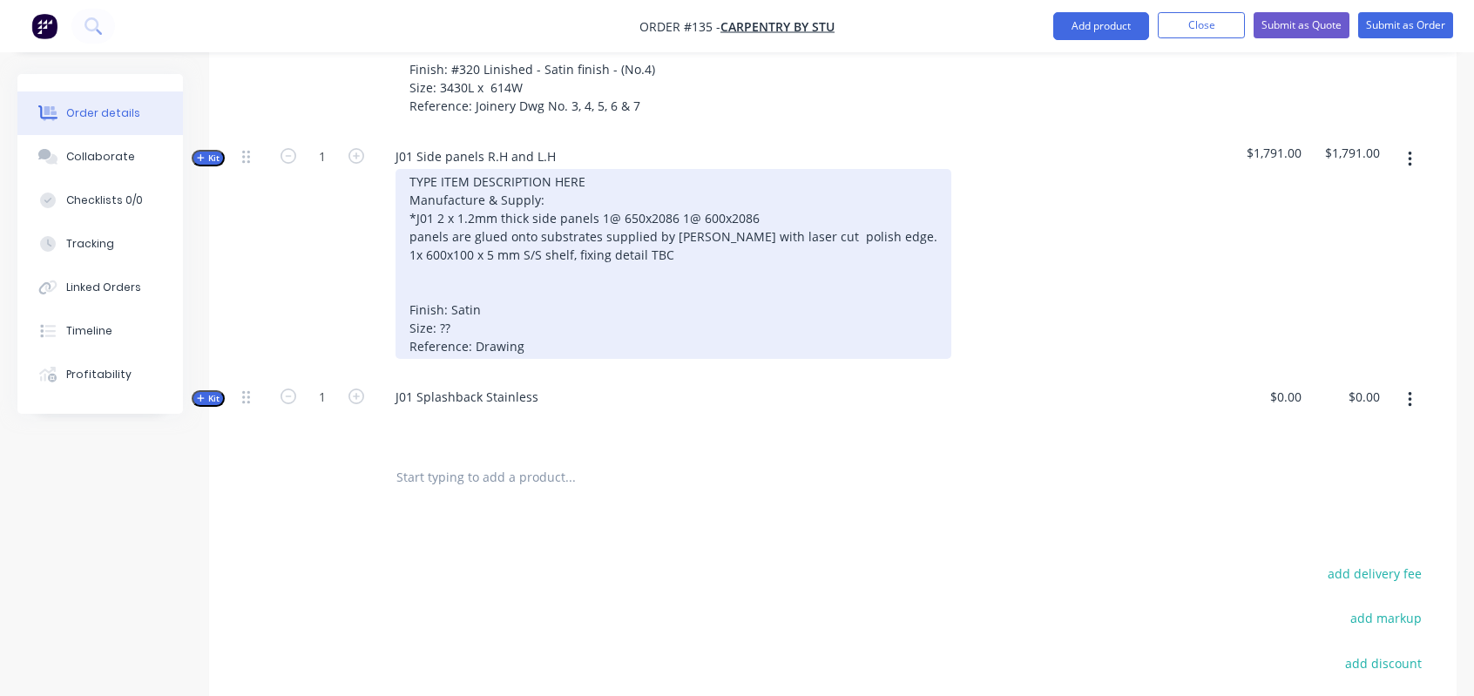
click at [575, 316] on div "TYPE ITEM DESCRIPTION HERE Manufacture & Supply: *J01 2 x 1.2mm thick side pane…" at bounding box center [674, 264] width 556 height 190
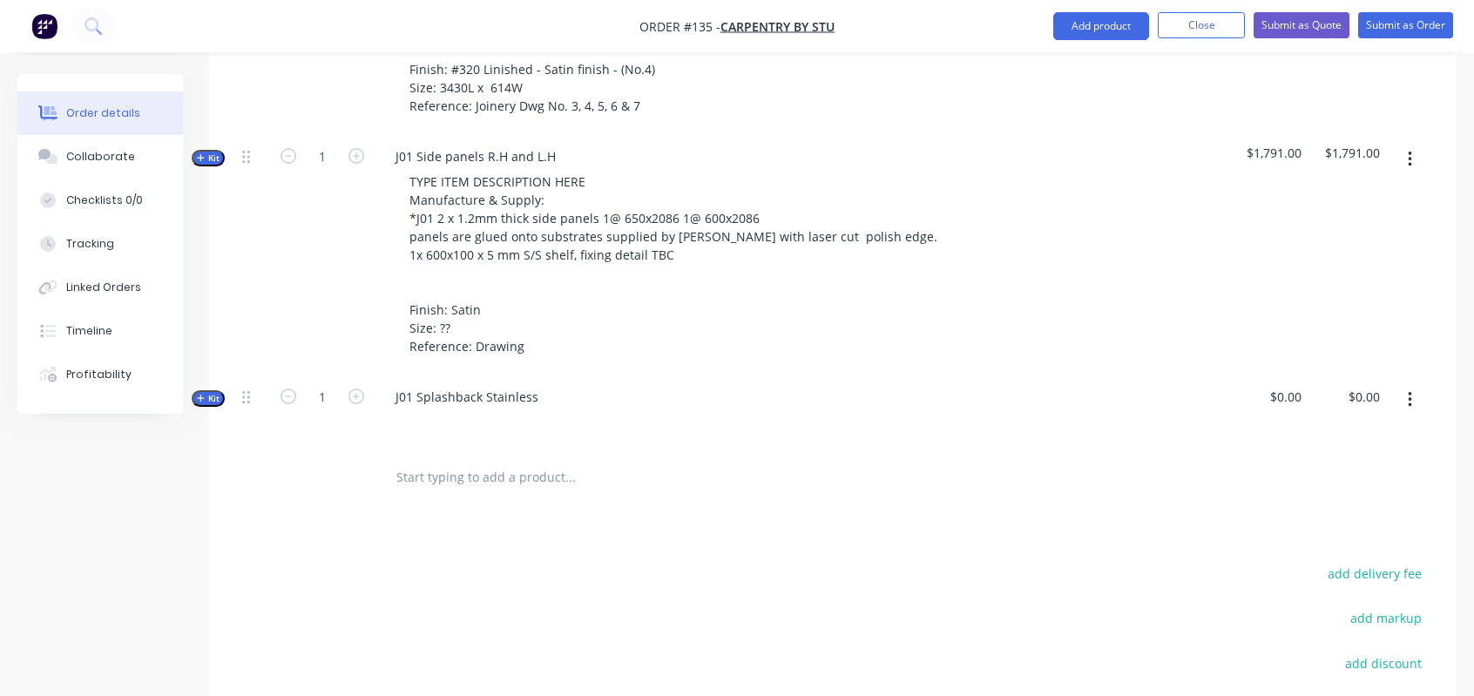
click at [603, 410] on div at bounding box center [723, 422] width 683 height 25
click at [207, 152] on span "Kit" at bounding box center [208, 158] width 23 height 13
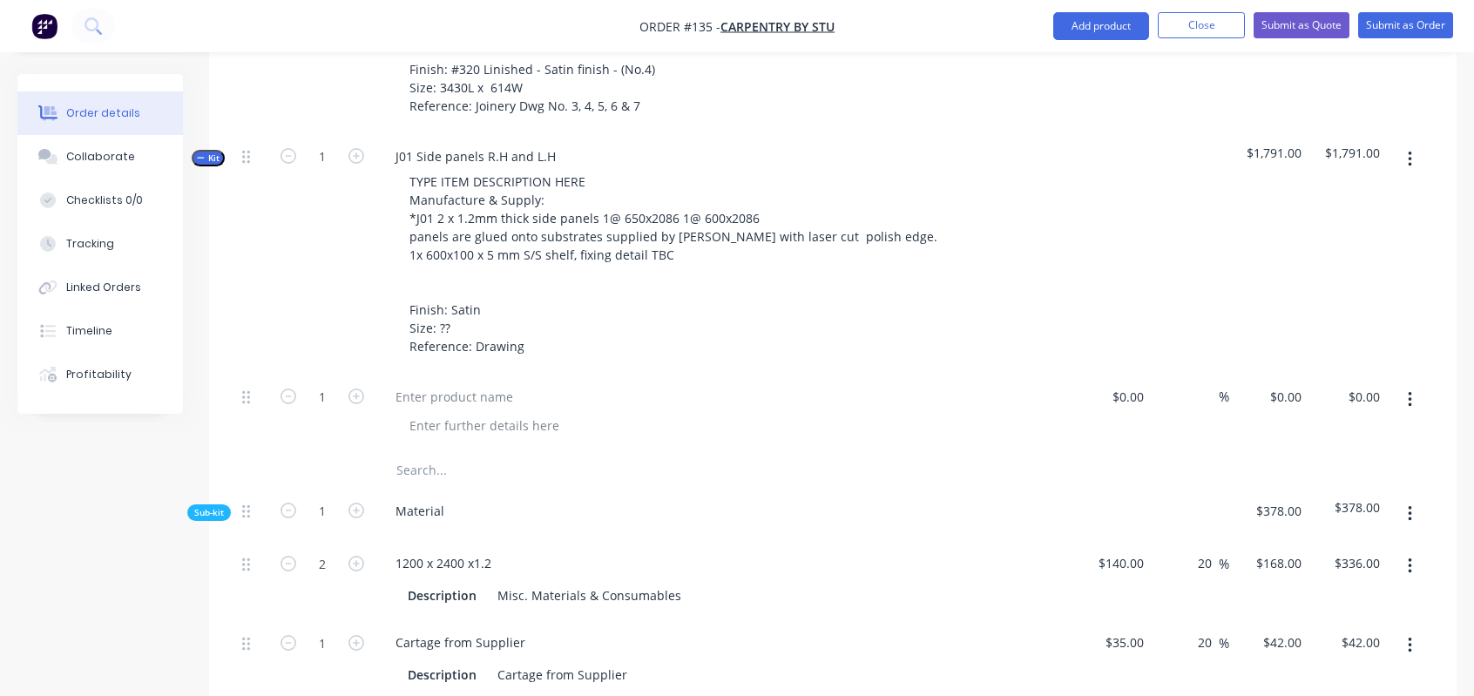
click at [207, 152] on span "Kit" at bounding box center [208, 158] width 23 height 13
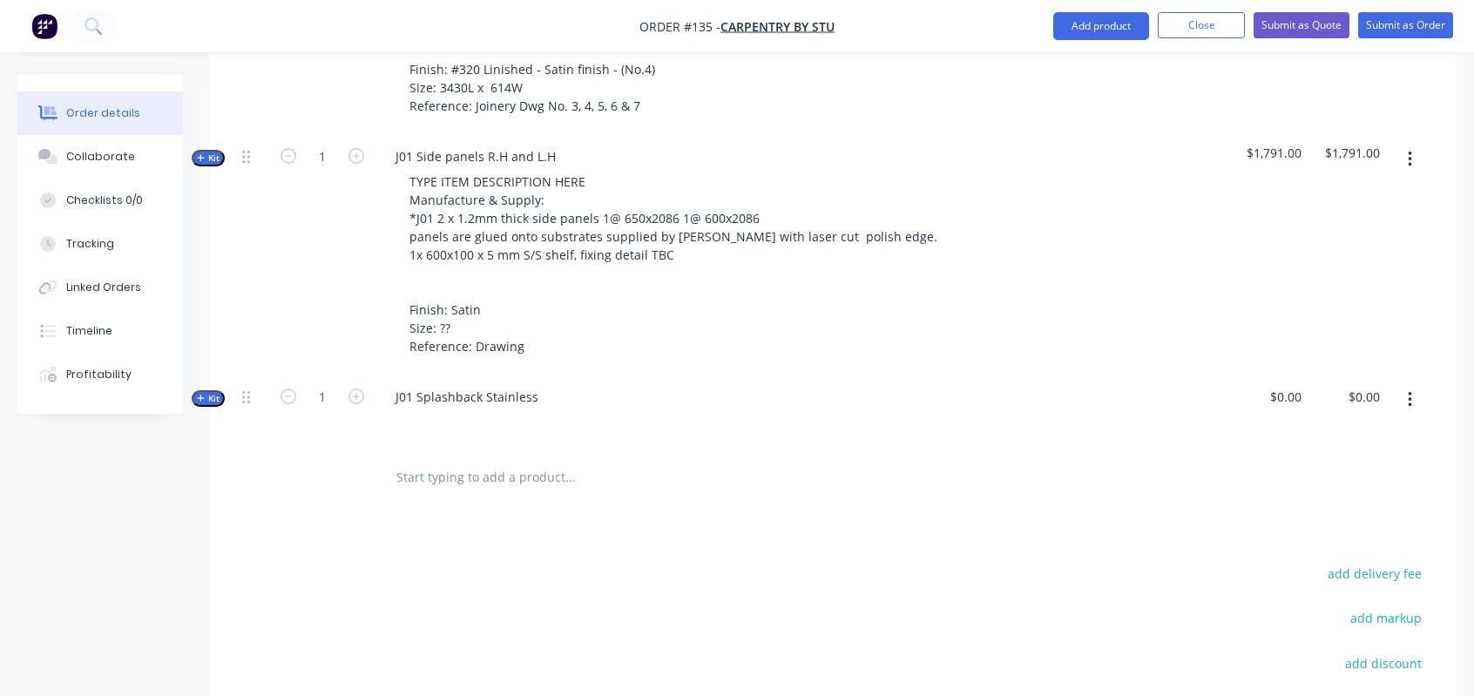
click at [201, 394] on icon "button" at bounding box center [201, 398] width 8 height 9
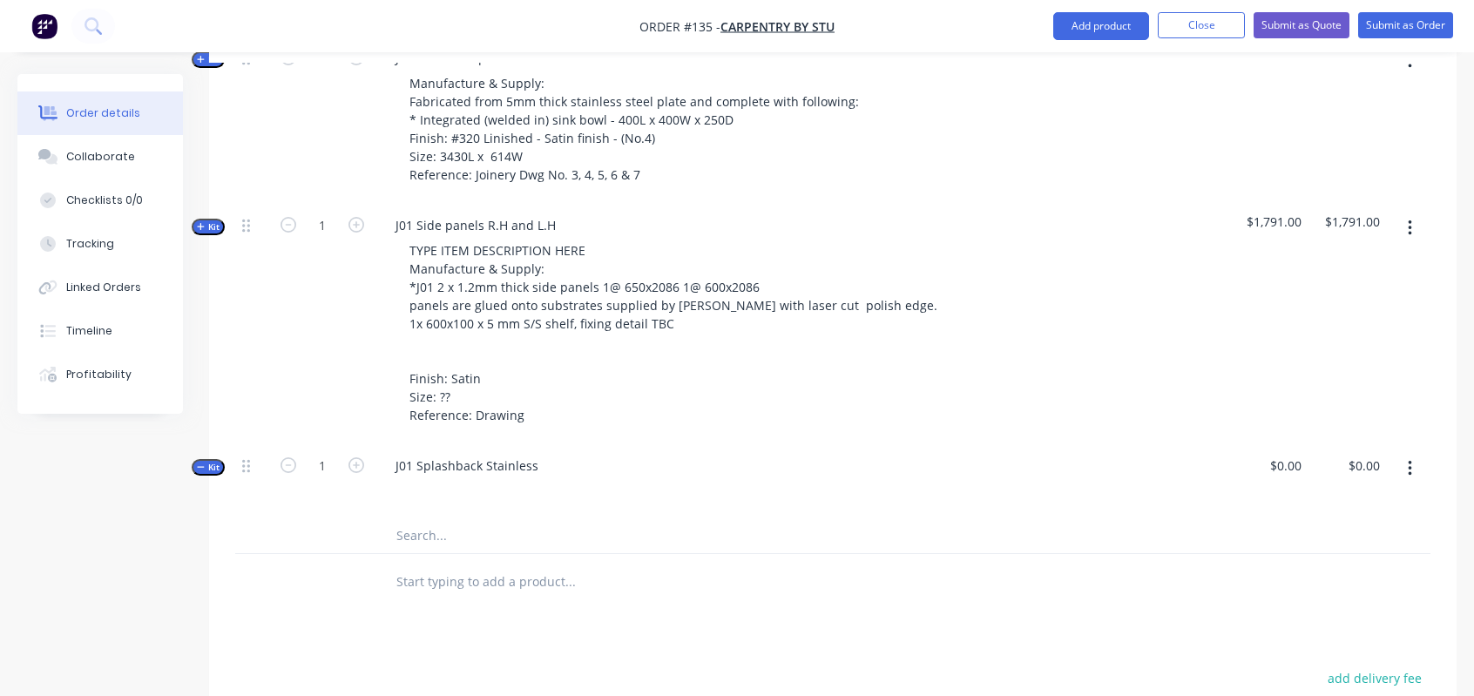
scroll to position [687, 0]
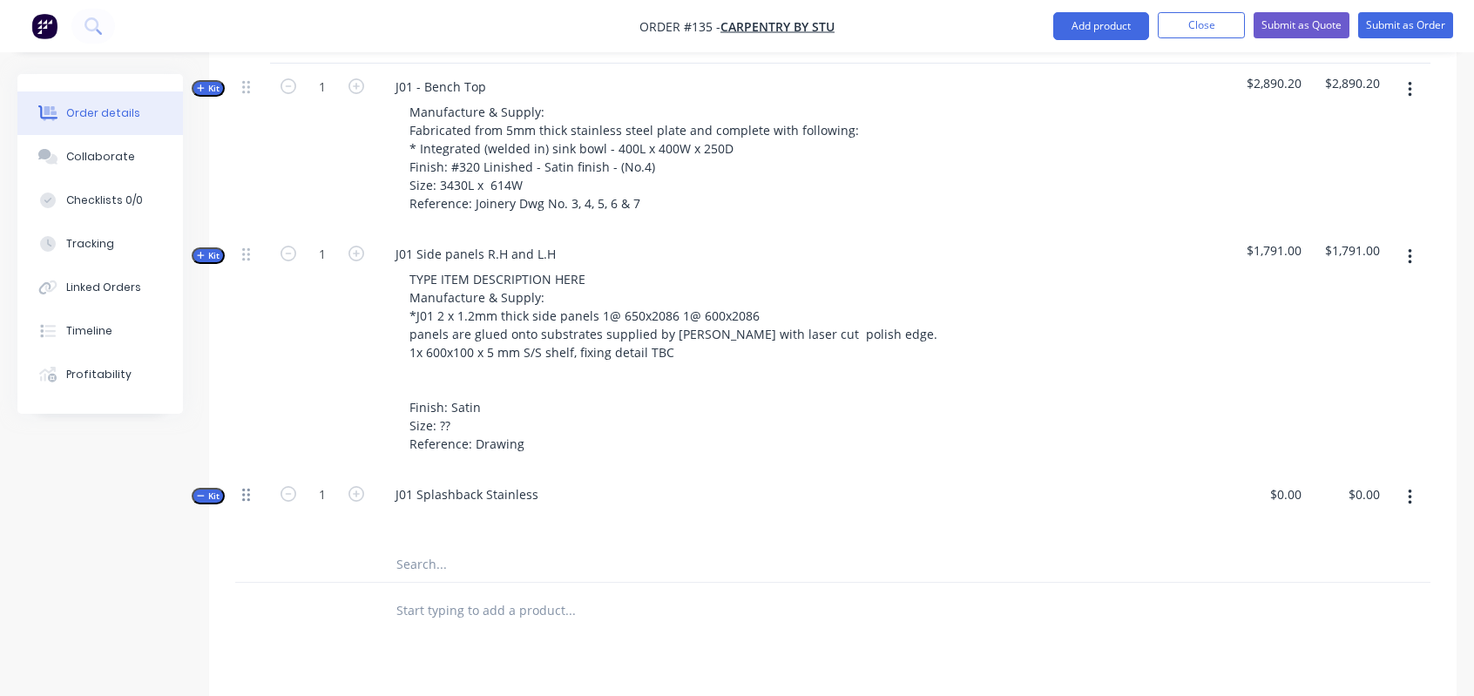
click at [246, 487] on icon at bounding box center [246, 495] width 8 height 16
click at [205, 490] on span "Kit" at bounding box center [208, 496] width 23 height 13
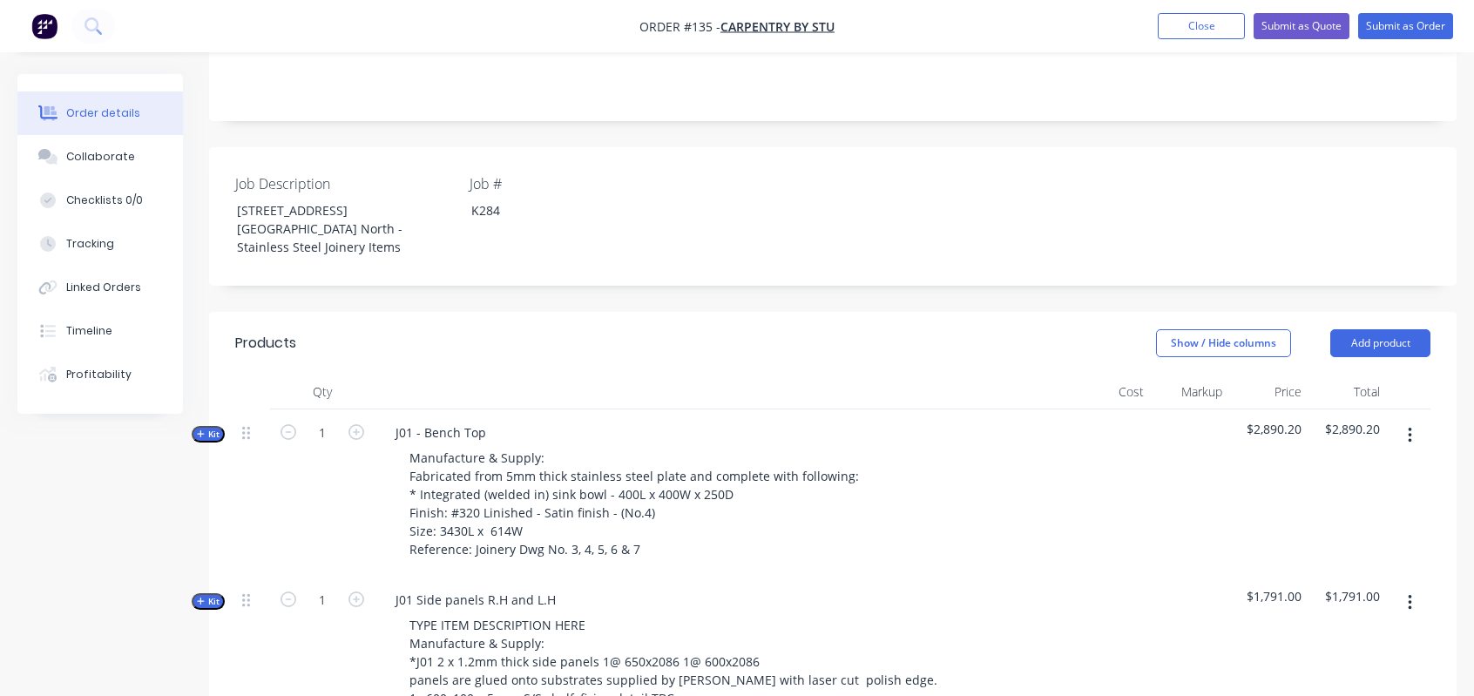
scroll to position [338, 0]
click at [219, 430] on span "Kit" at bounding box center [208, 436] width 23 height 13
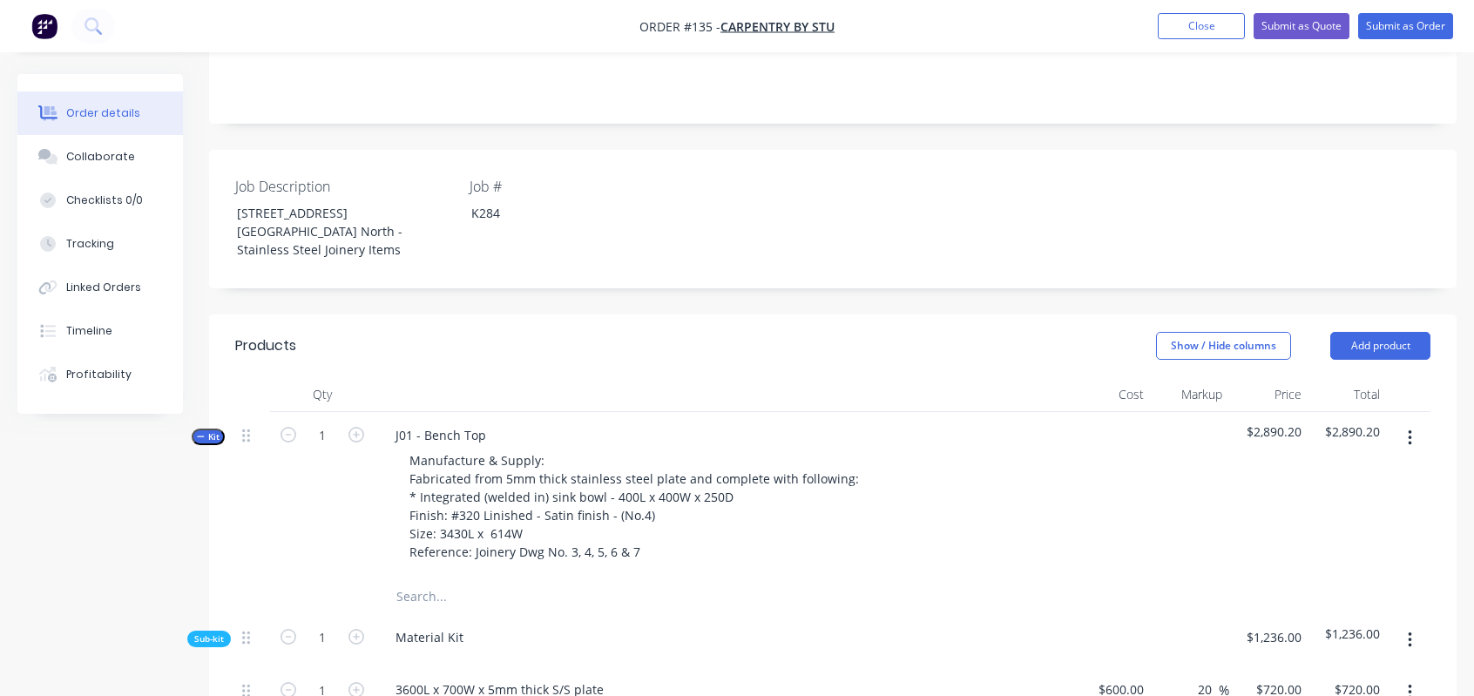
click at [219, 430] on span "Kit" at bounding box center [208, 436] width 23 height 13
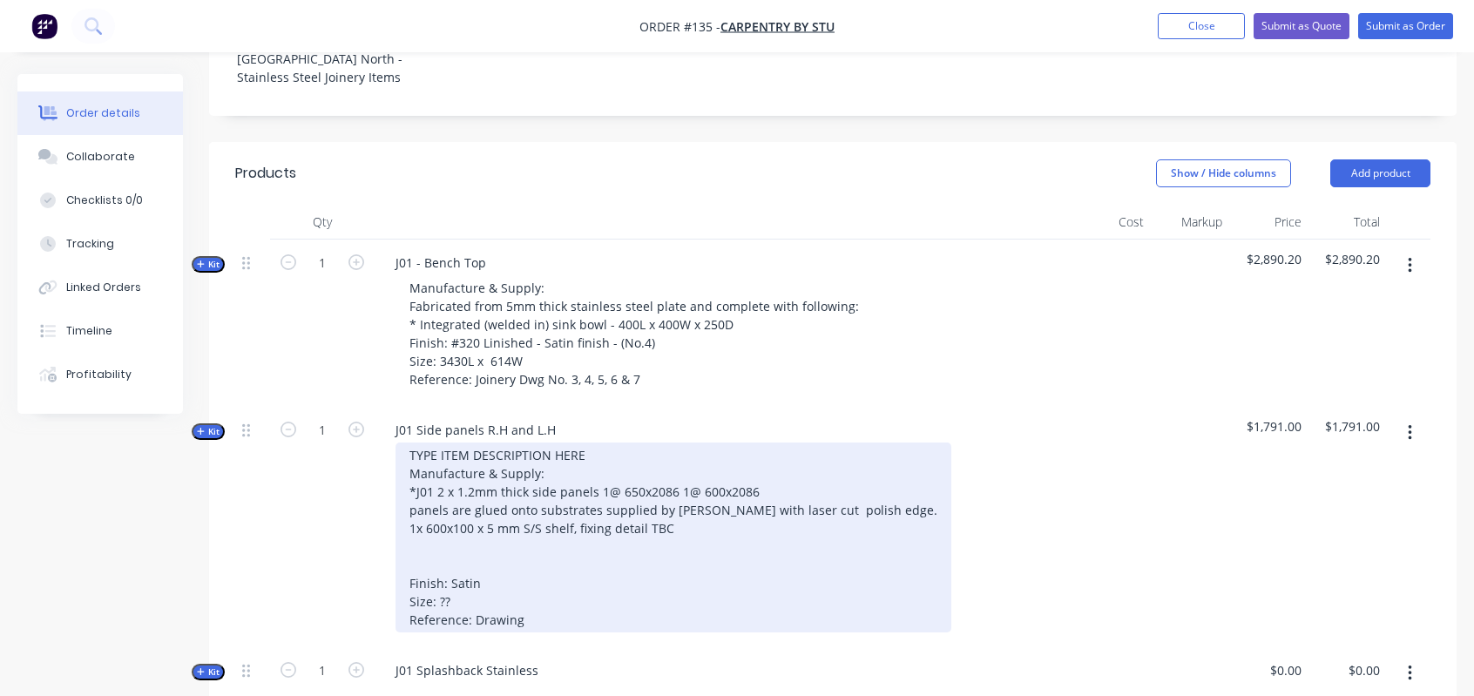
scroll to position [687, 0]
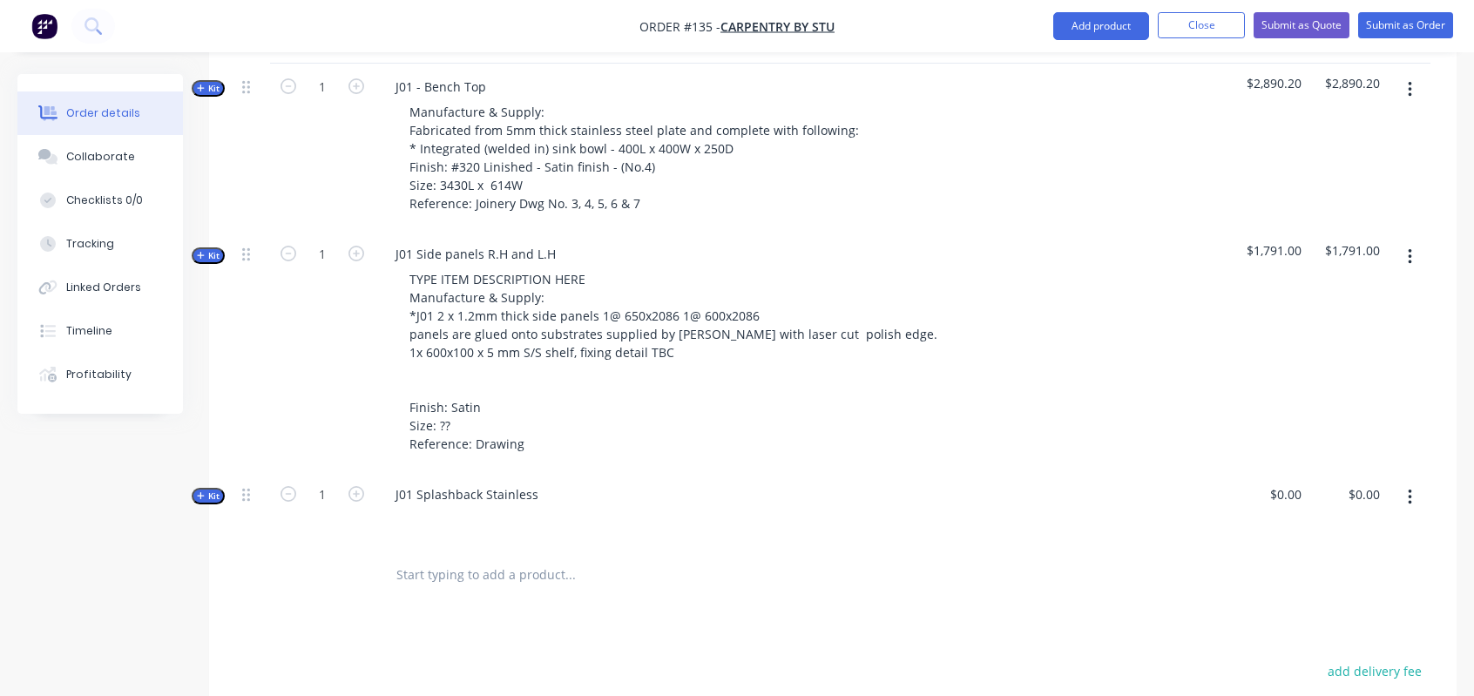
click at [219, 490] on span "Kit" at bounding box center [208, 496] width 23 height 13
click at [214, 249] on span "Kit" at bounding box center [208, 255] width 23 height 13
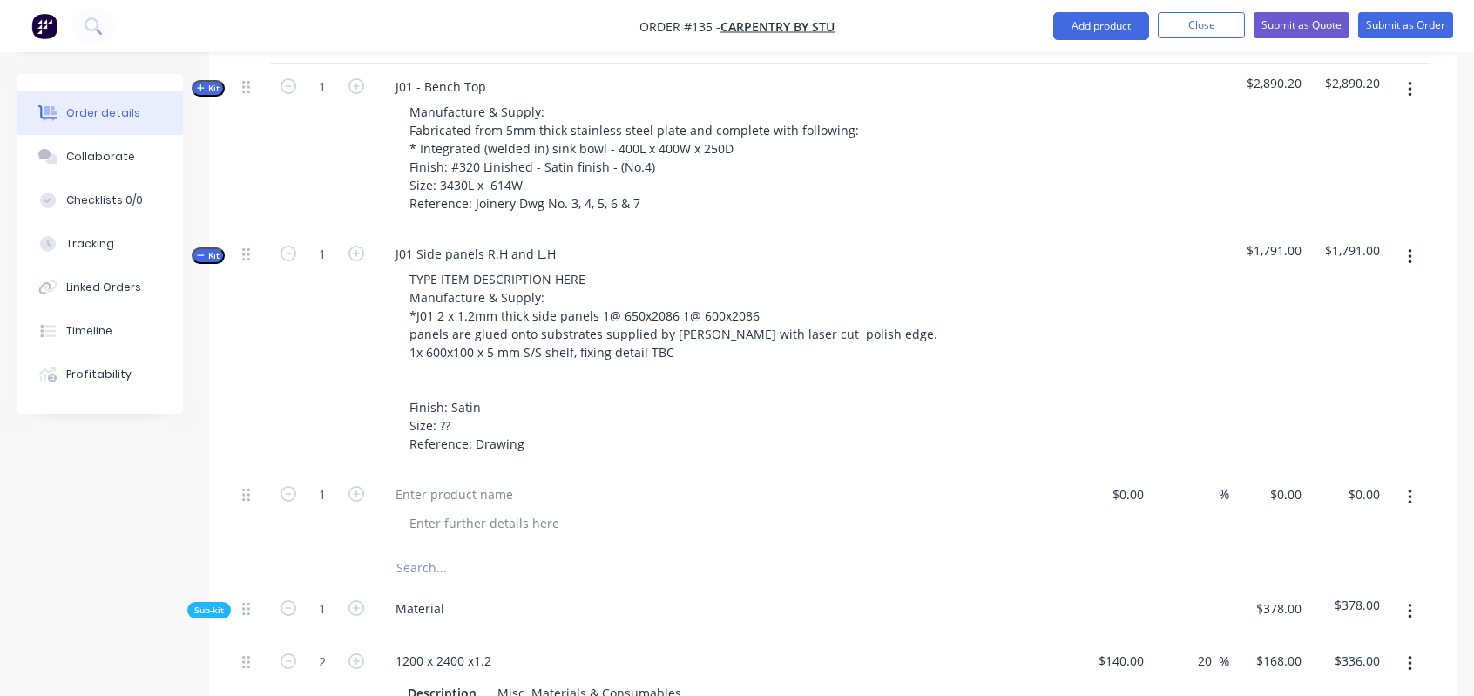
click at [207, 208] on div "Order details Collaborate Checklists 0/0 Tracking Linked Orders Timeline Profit…" at bounding box center [113, 244] width 192 height 340
click at [212, 249] on span "Kit" at bounding box center [208, 255] width 23 height 13
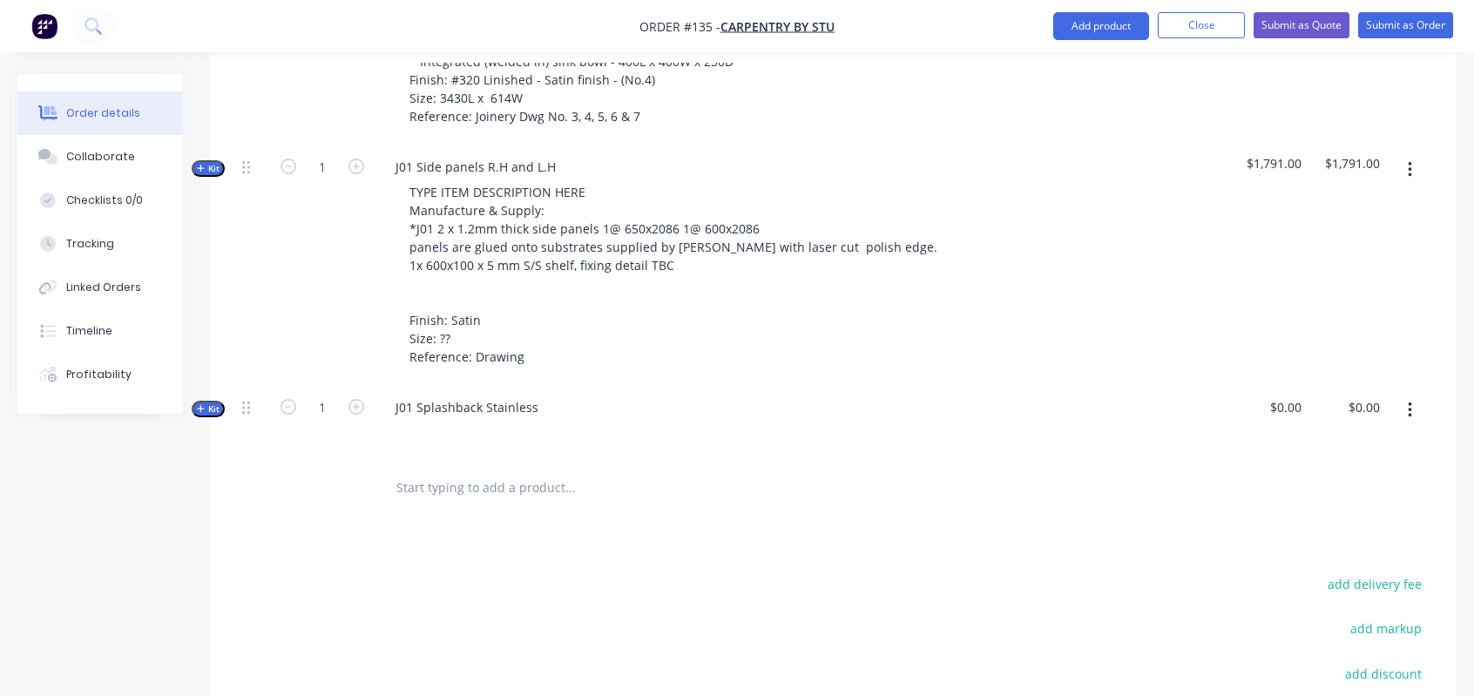
scroll to position [1000, 0]
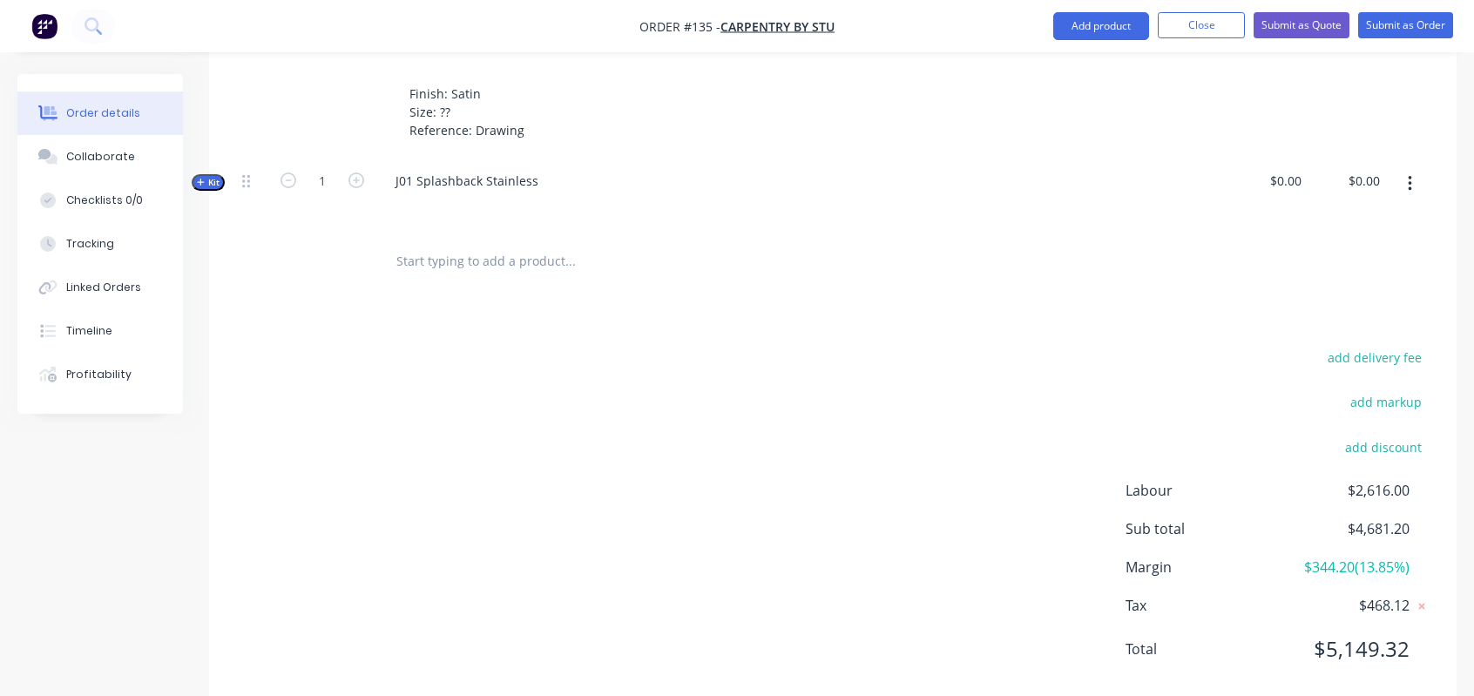
click at [204, 178] on icon "button" at bounding box center [201, 182] width 8 height 9
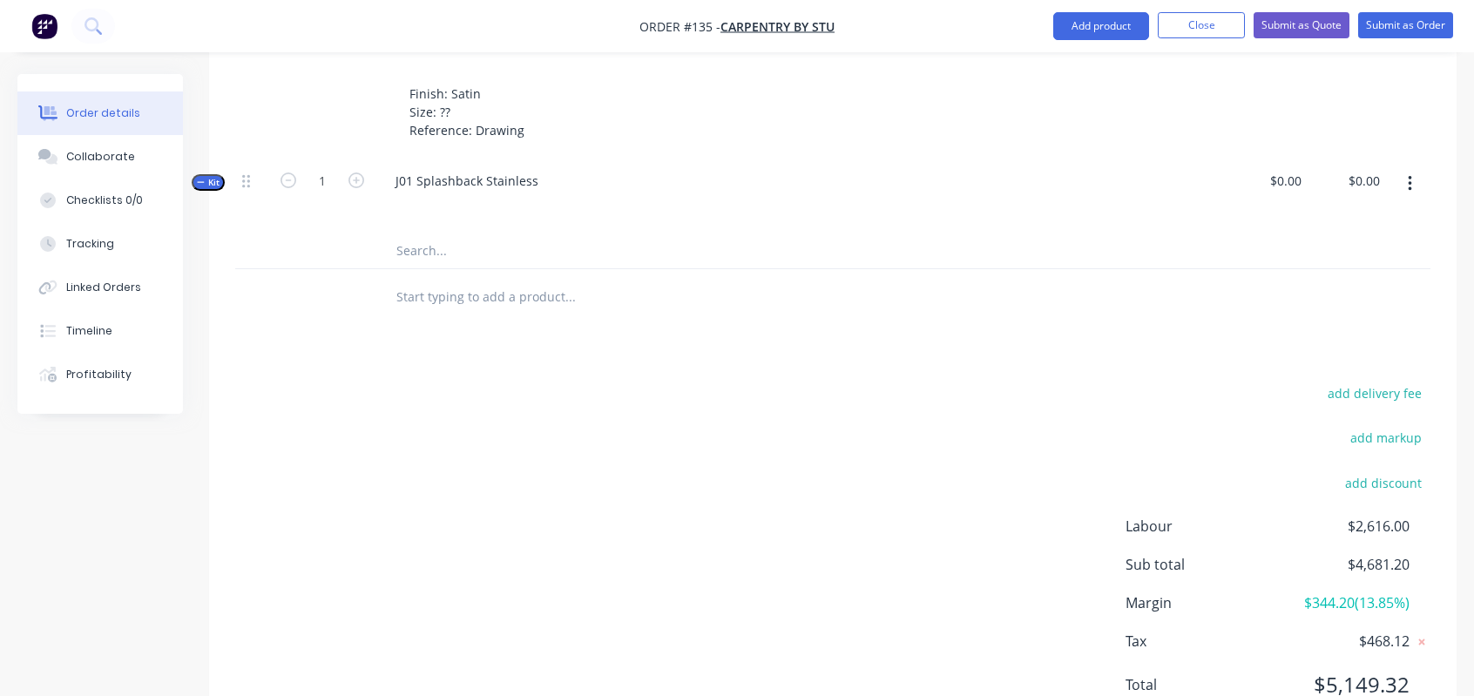
click at [204, 178] on icon "button" at bounding box center [201, 182] width 8 height 9
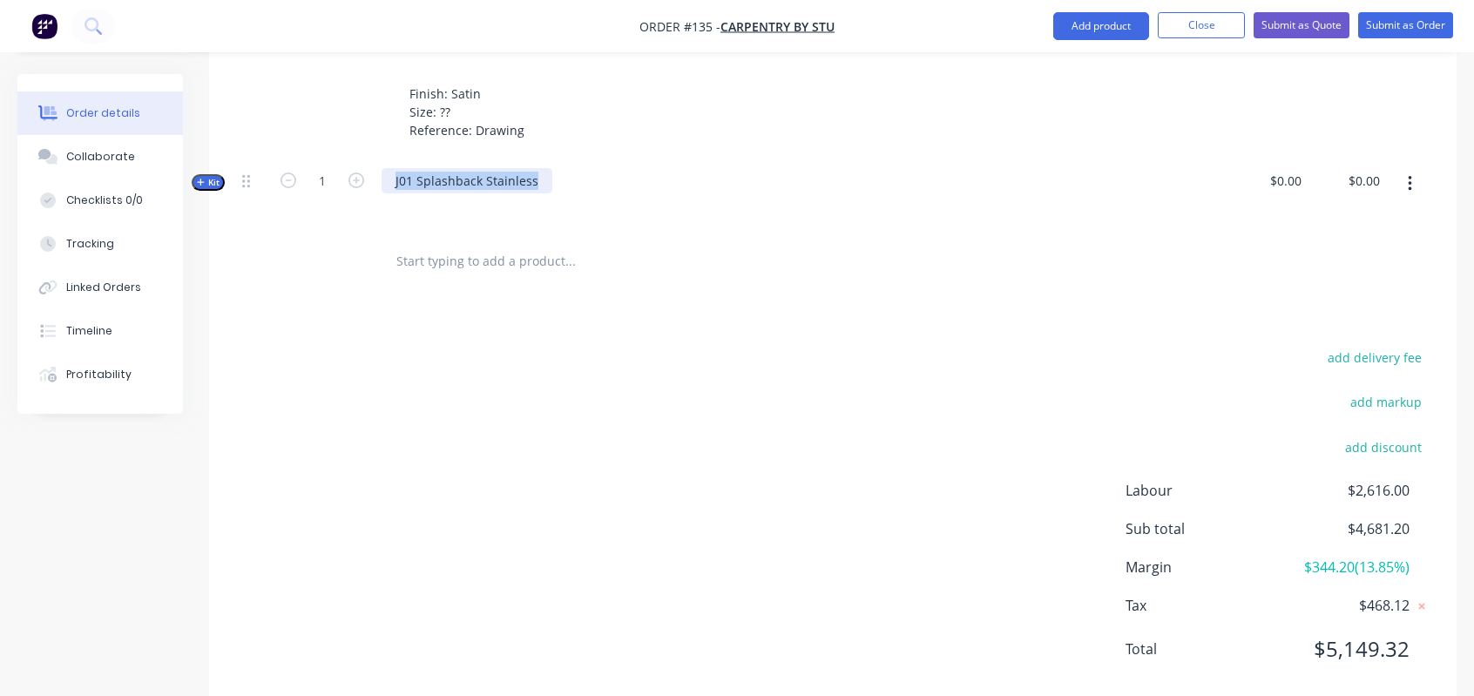
drag, startPoint x: 539, startPoint y: 138, endPoint x: 393, endPoint y: 142, distance: 146.5
click at [393, 168] on div "J01 Splashback Stainless" at bounding box center [467, 180] width 171 height 25
click at [1405, 168] on button "button" at bounding box center [1410, 183] width 41 height 31
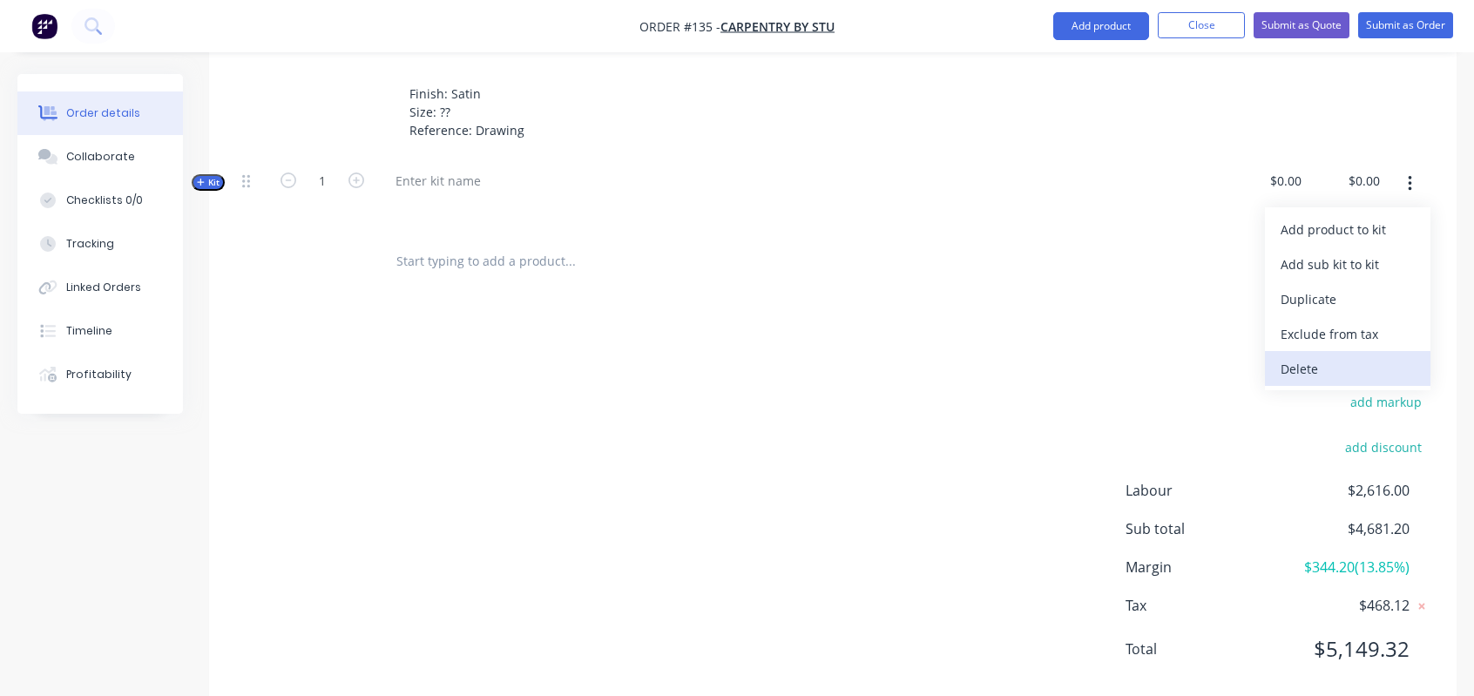
click at [1330, 356] on div "Delete" at bounding box center [1348, 368] width 134 height 25
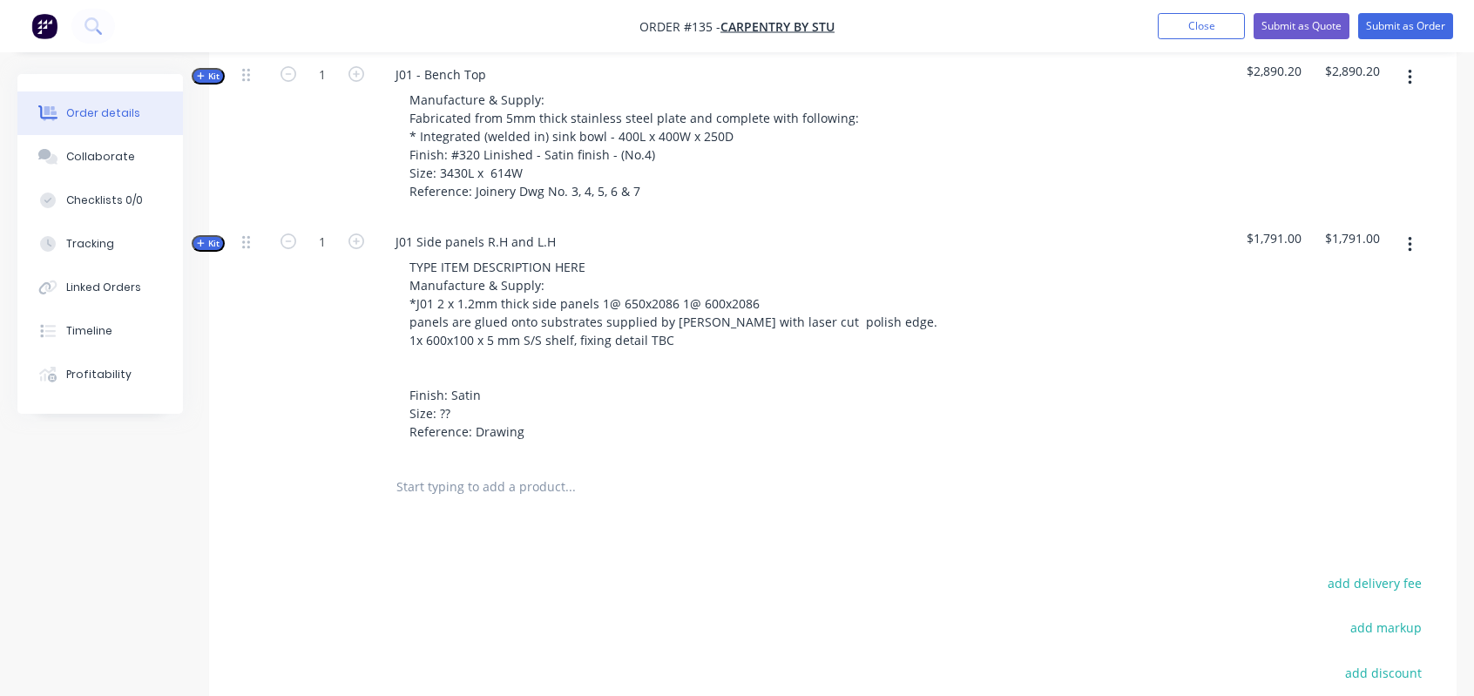
scroll to position [575, 0]
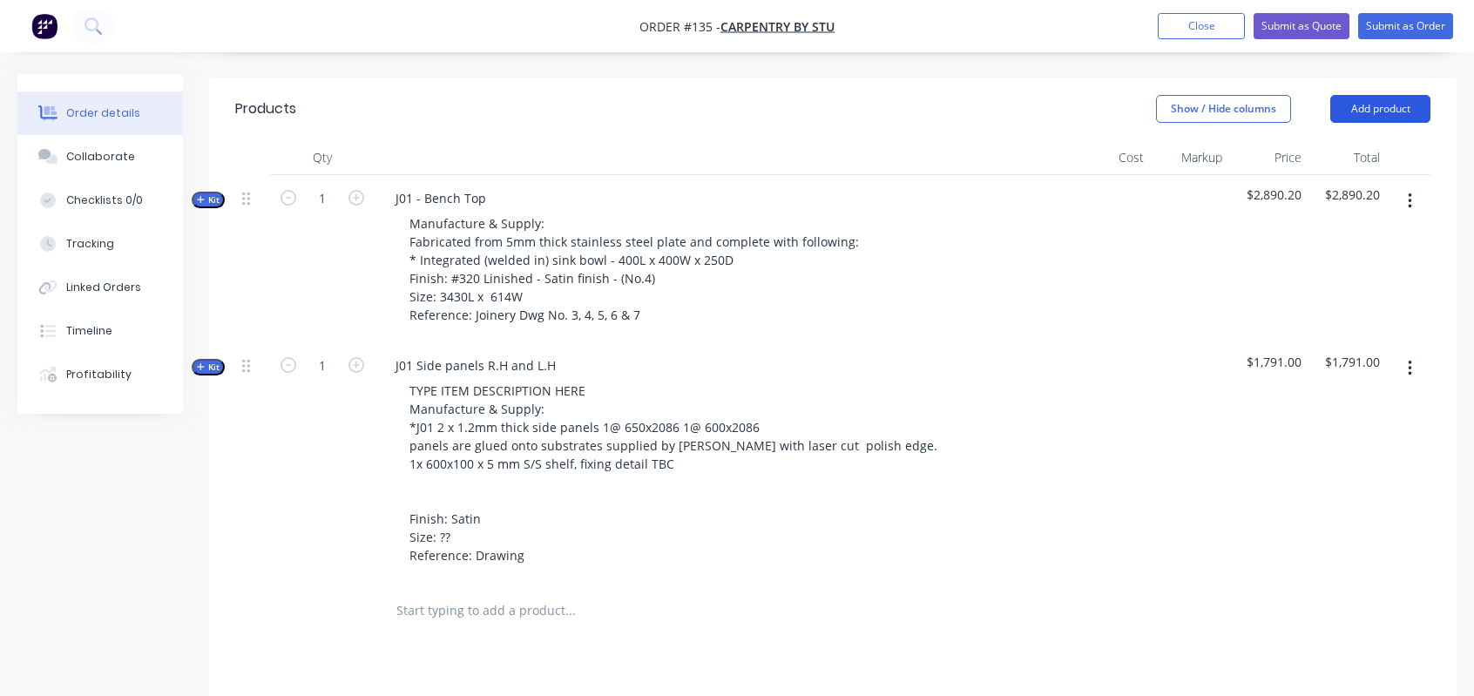
click at [1368, 95] on button "Add product" at bounding box center [1381, 109] width 100 height 28
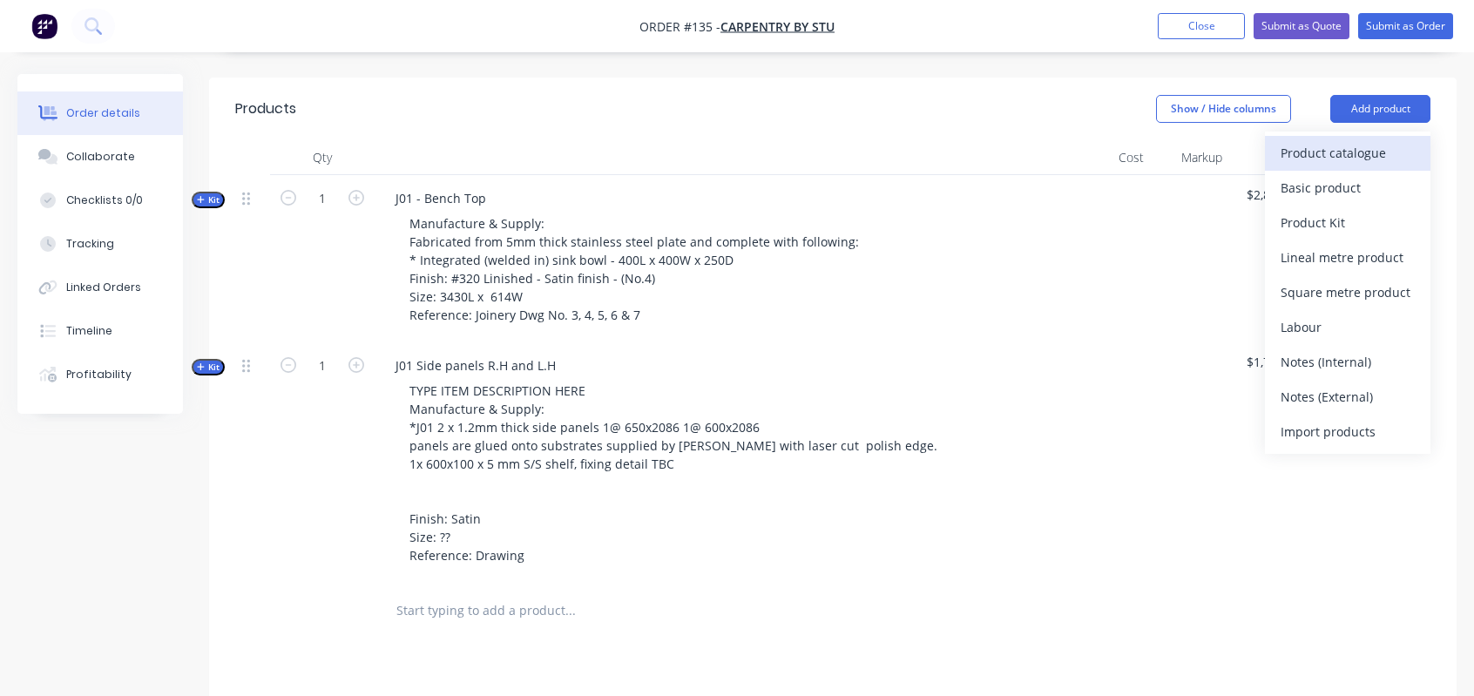
click at [1352, 140] on div "Product catalogue" at bounding box center [1348, 152] width 134 height 25
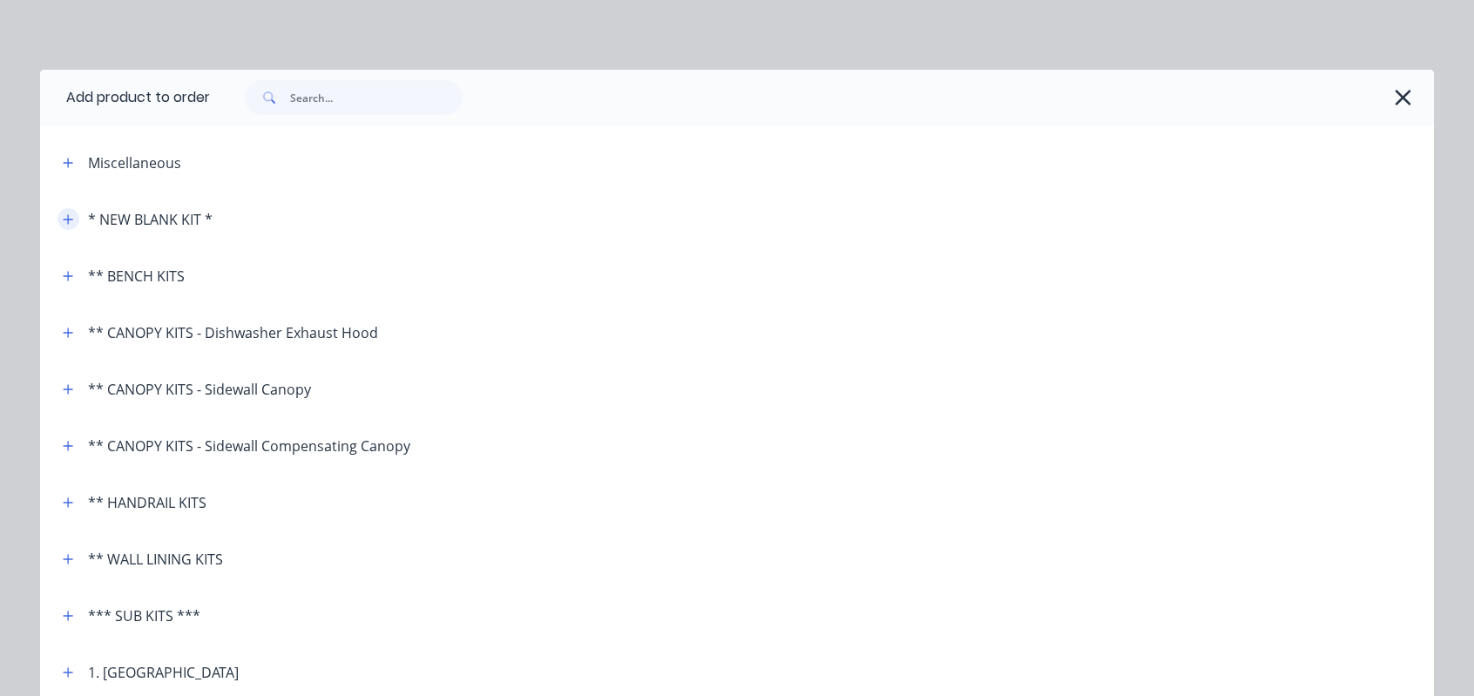
click at [66, 221] on icon "button" at bounding box center [68, 219] width 10 height 12
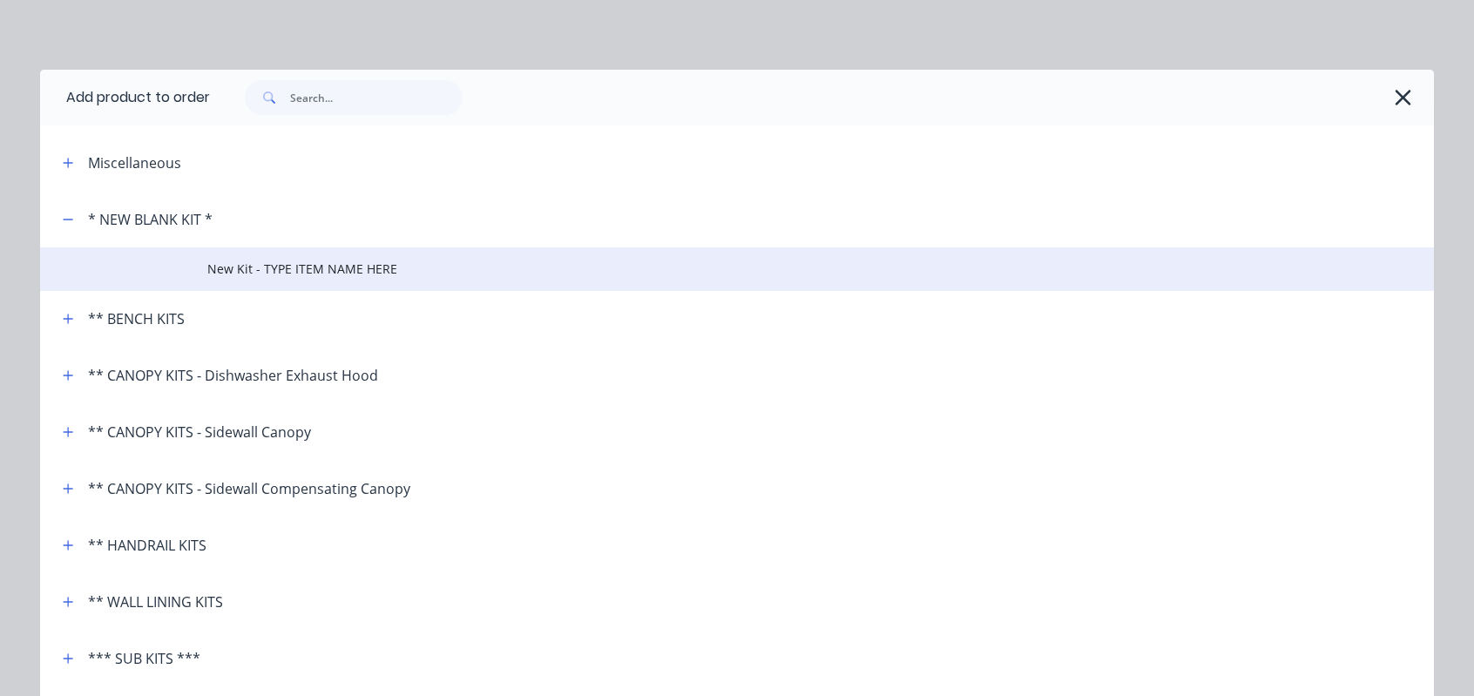
click at [277, 279] on td "New Kit - TYPE ITEM NAME HERE" at bounding box center [820, 269] width 1227 height 44
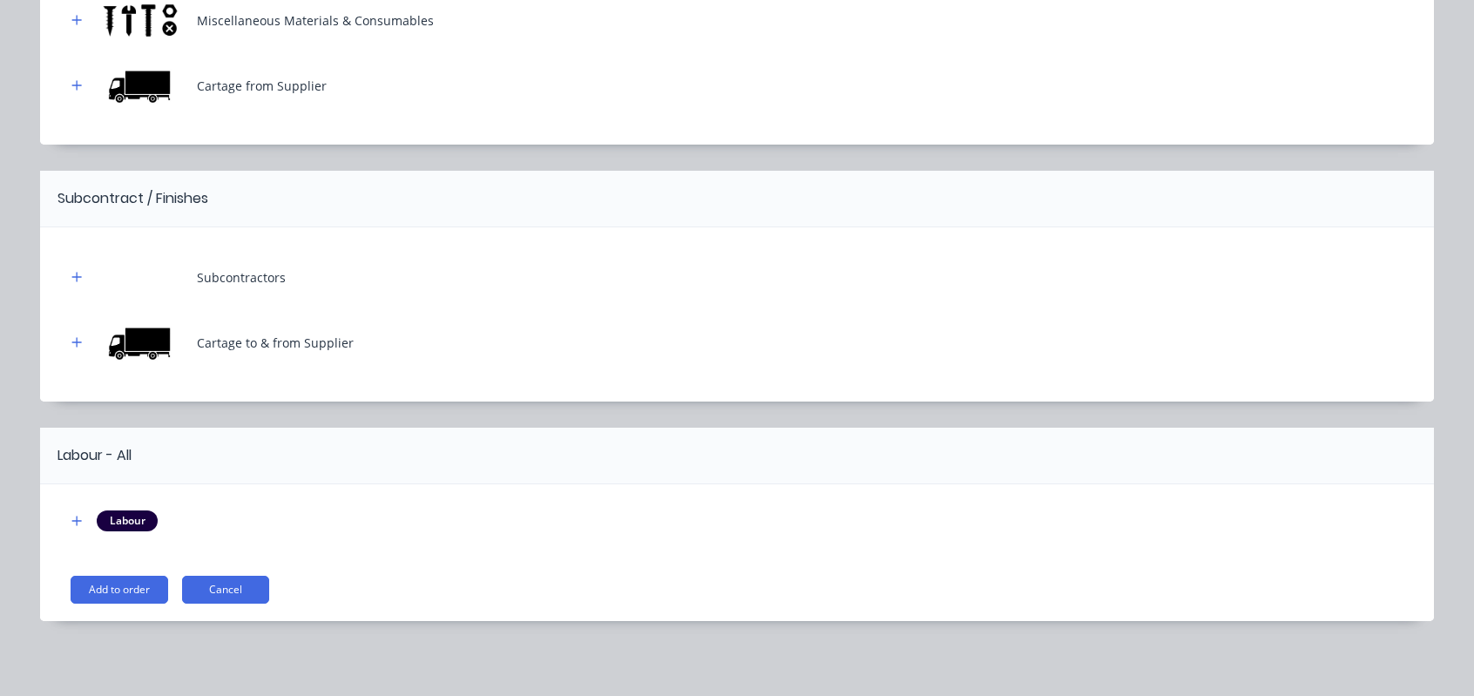
scroll to position [949, 0]
click at [121, 590] on button "Add to order" at bounding box center [120, 590] width 98 height 28
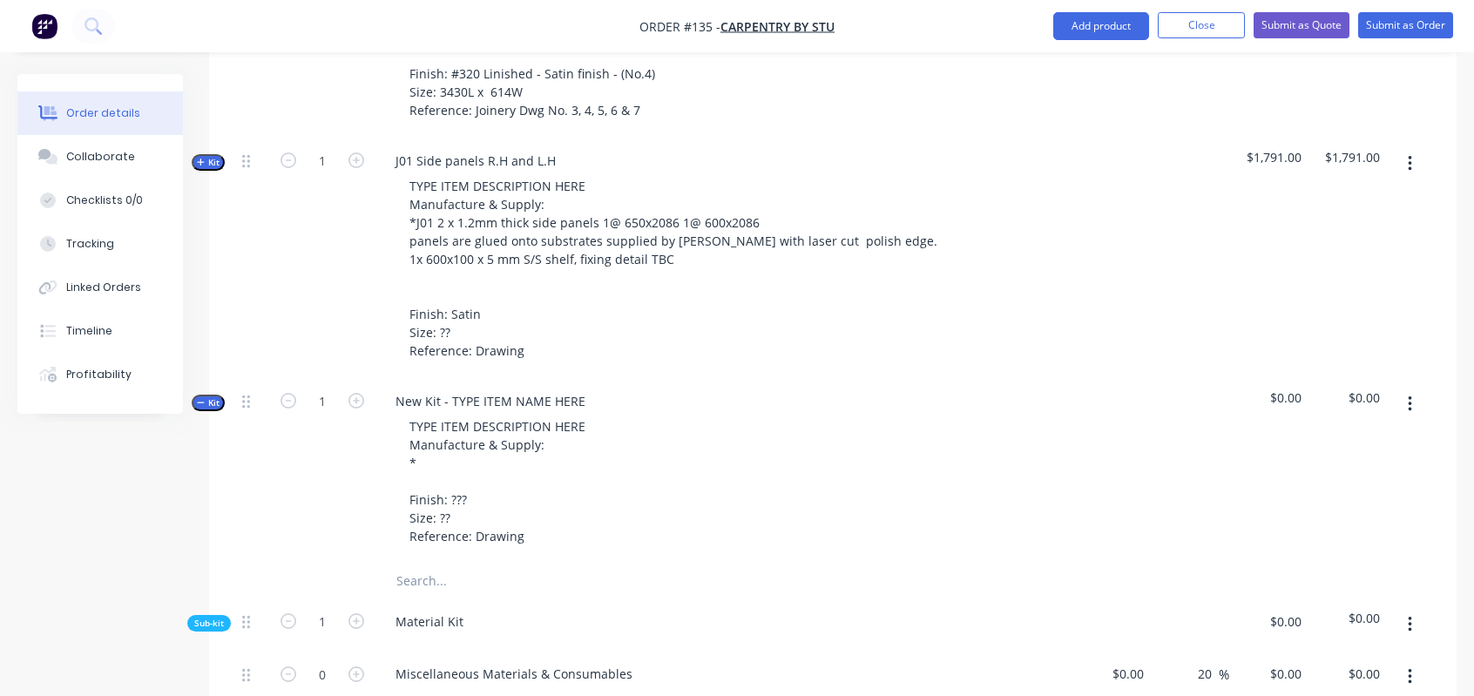
scroll to position [775, 0]
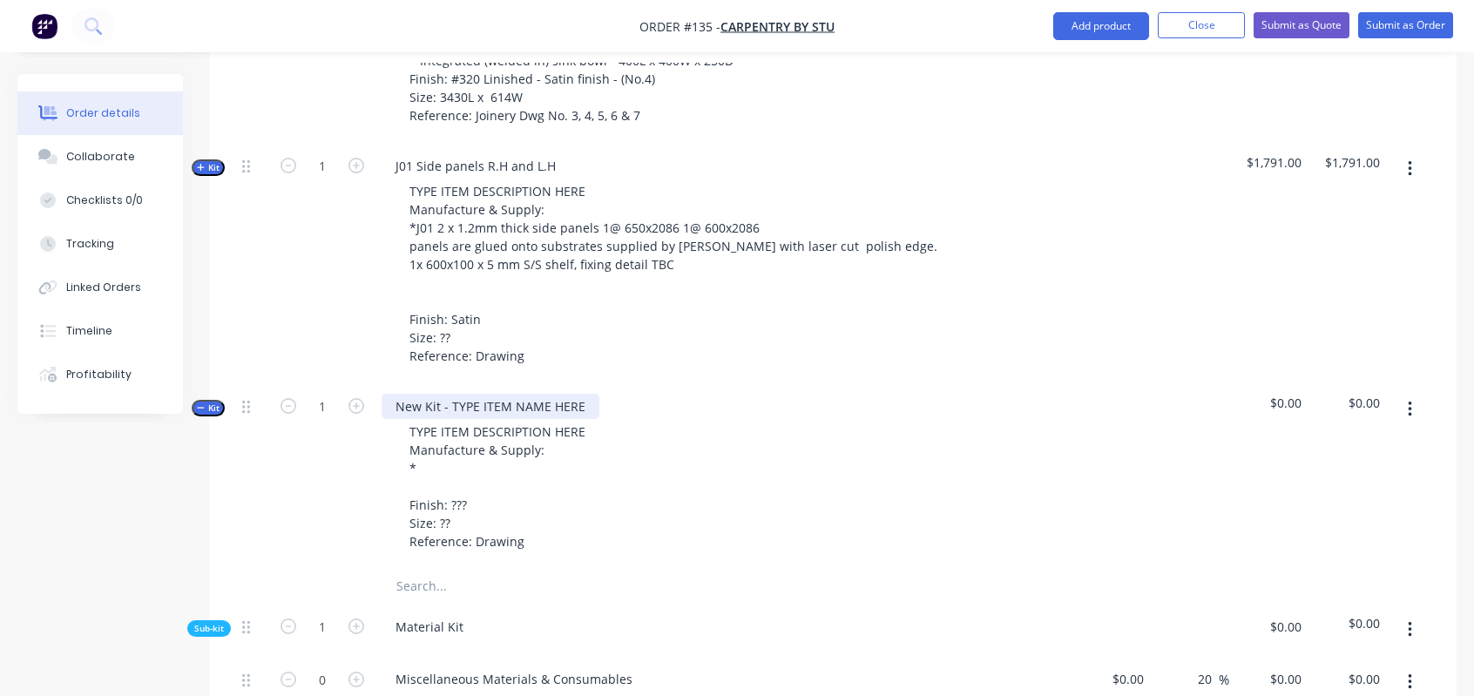
paste div
drag, startPoint x: 579, startPoint y: 368, endPoint x: 591, endPoint y: 360, distance: 14.5
click at [582, 394] on div "New Kit - TYPE ITEM NAME HEREJ01 Splashback Stainless" at bounding box center [562, 406] width 361 height 25
click at [647, 419] on div "TYPE ITEM DESCRIPTION HERE Manufacture & Supply: * Finish: ??? Size: ?? Referen…" at bounding box center [723, 486] width 683 height 135
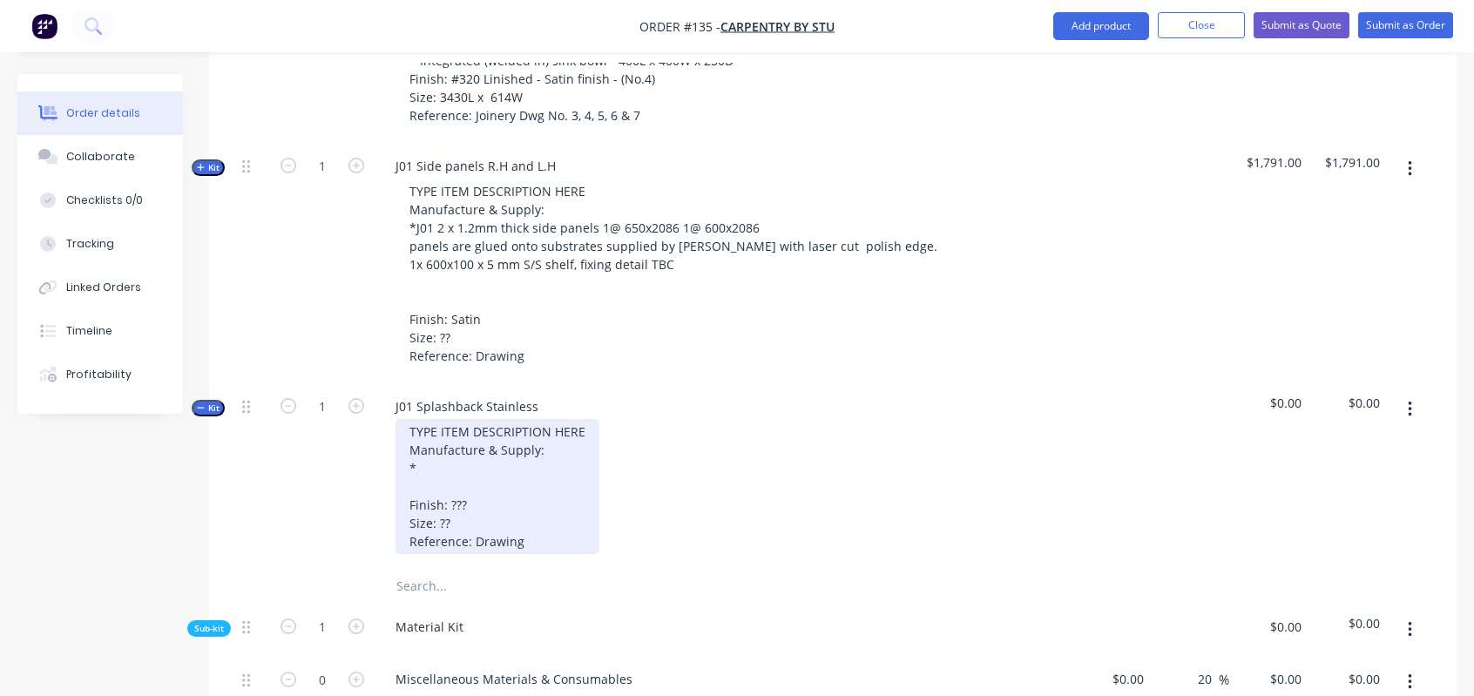
drag, startPoint x: 595, startPoint y: 383, endPoint x: 595, endPoint y: 393, distance: 9.6
click at [595, 419] on div "TYPE ITEM DESCRIPTION HERE Manufacture & Supply: * Finish: ??? Size: ?? Referen…" at bounding box center [498, 486] width 204 height 135
click at [551, 419] on div "TYPE ITEM DESCRIPTION HERE Manufacture & Supply: * Finish: ??? Size: ?? Referen…" at bounding box center [498, 486] width 204 height 135
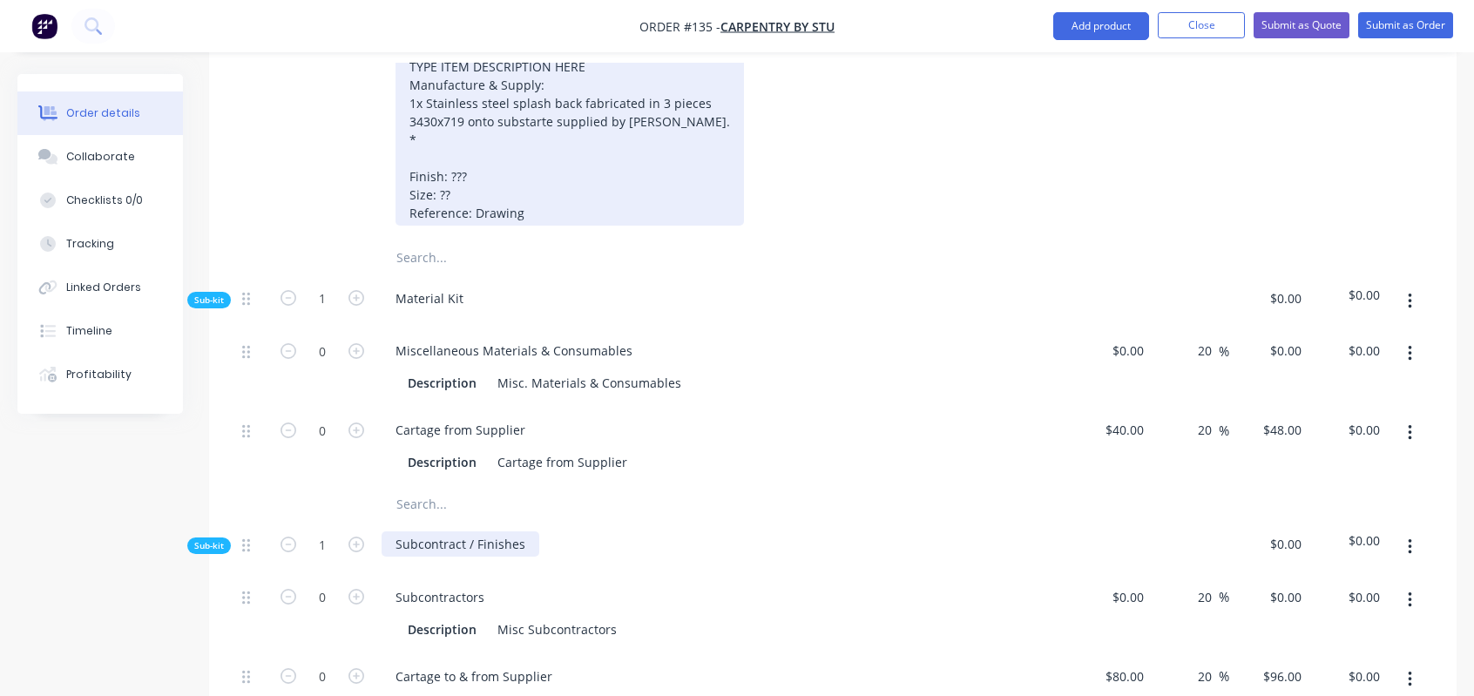
scroll to position [1123, 0]
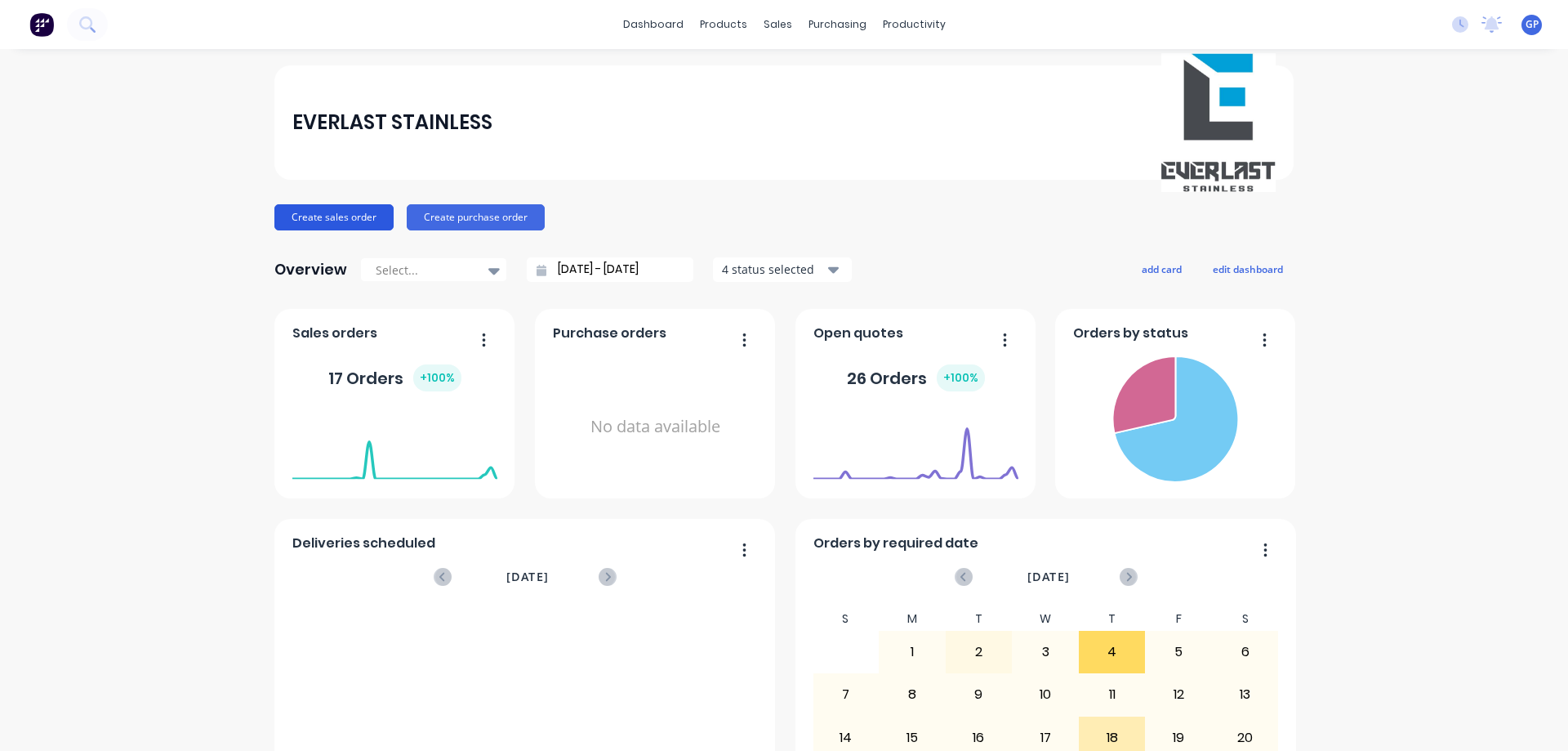
click at [366, 213] on button "Create sales order" at bounding box center [334, 218] width 119 height 26
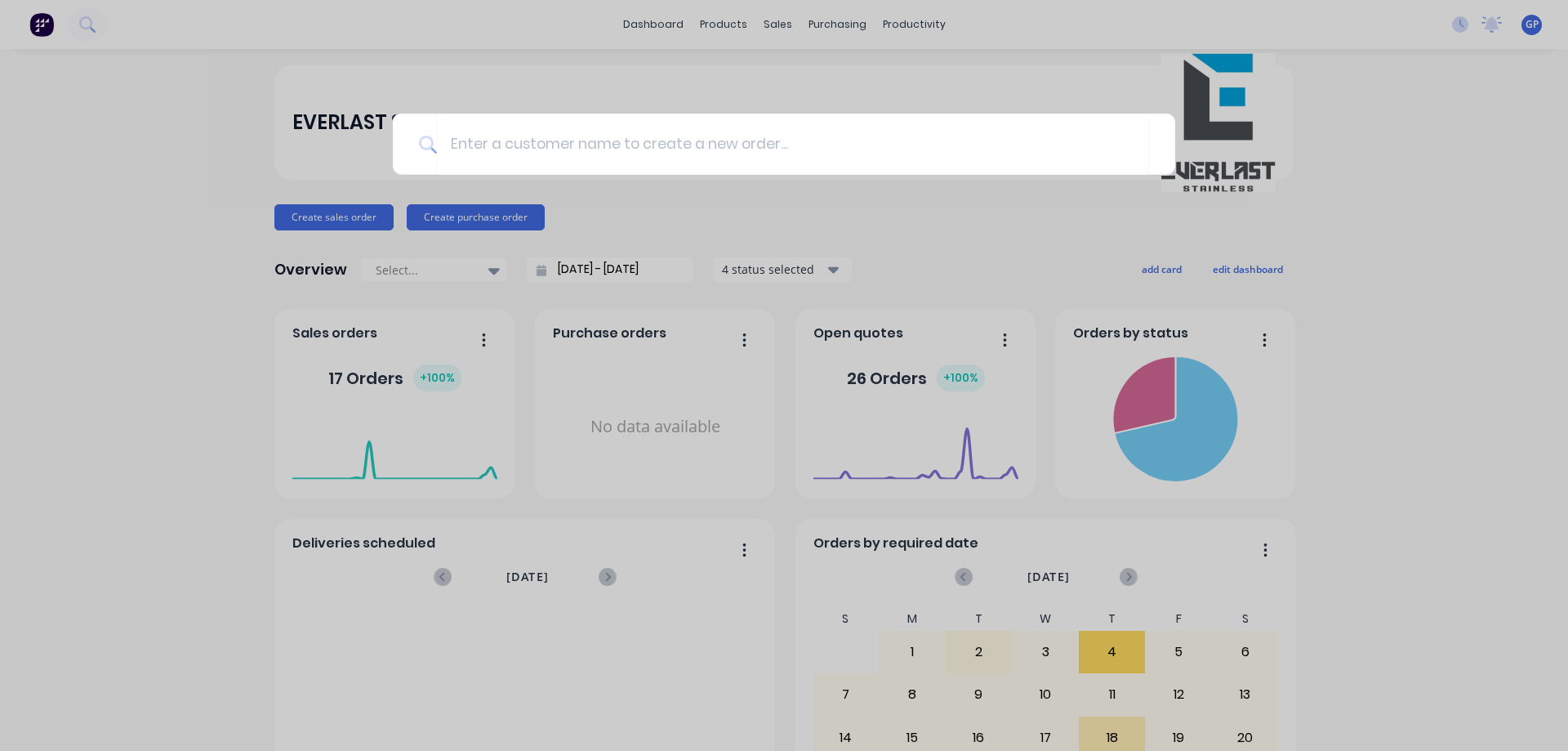
click at [712, 207] on div at bounding box center [784, 375] width 1568 height 751
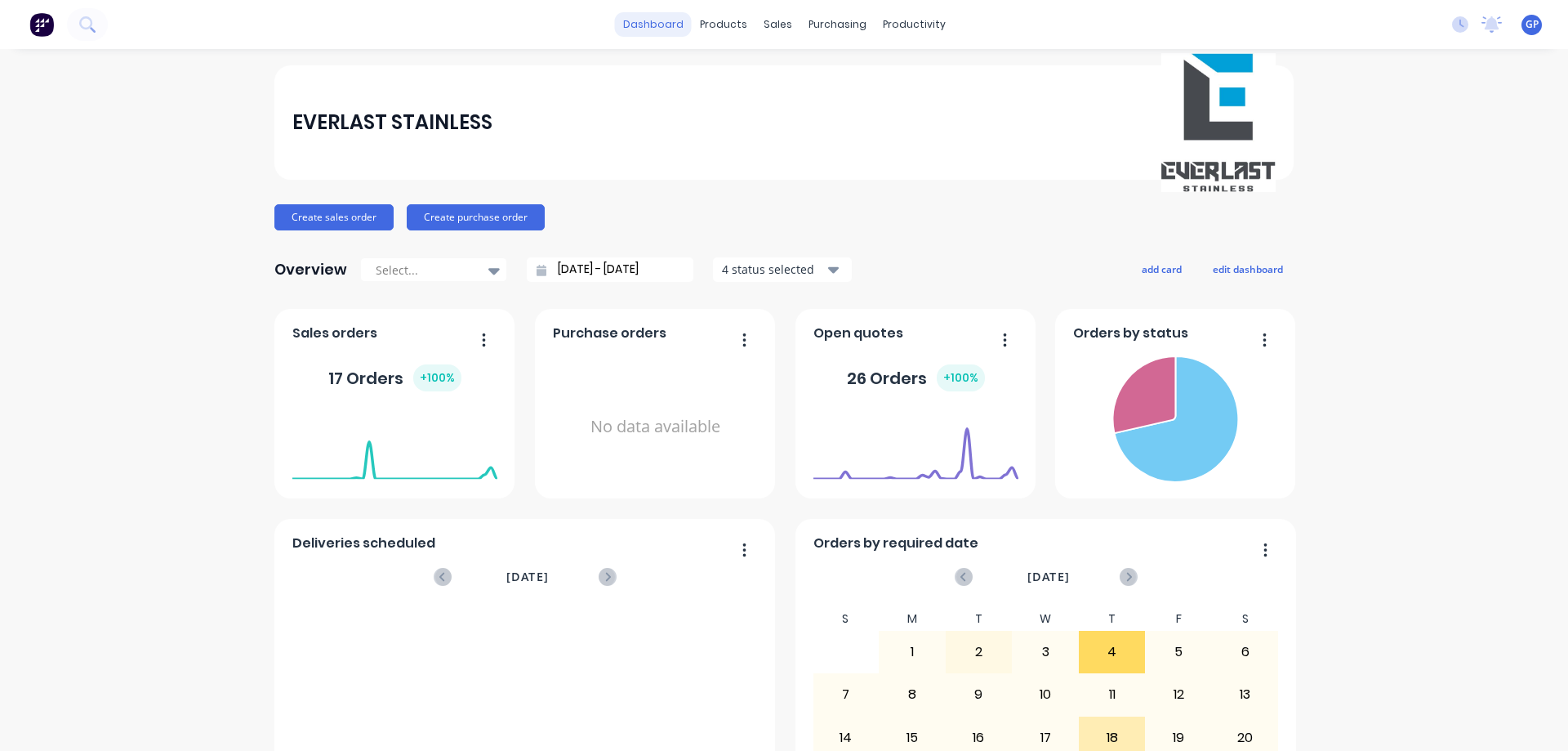
click at [666, 25] on link "dashboard" at bounding box center [653, 24] width 77 height 24
click at [776, 22] on div "sales" at bounding box center [778, 24] width 45 height 24
click at [820, 76] on div "Sales Orders" at bounding box center [831, 79] width 67 height 15
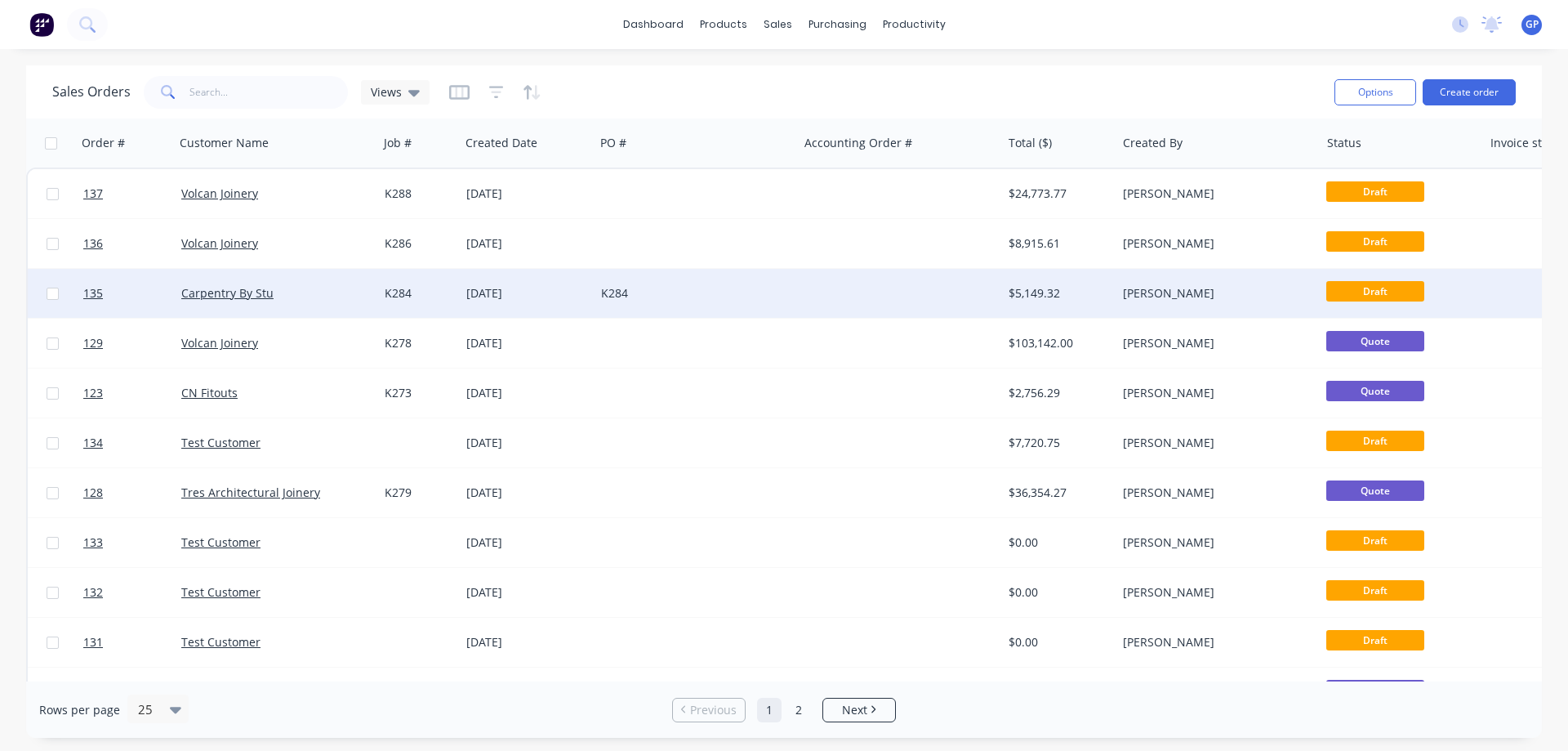
click at [893, 301] on div at bounding box center [899, 293] width 203 height 49
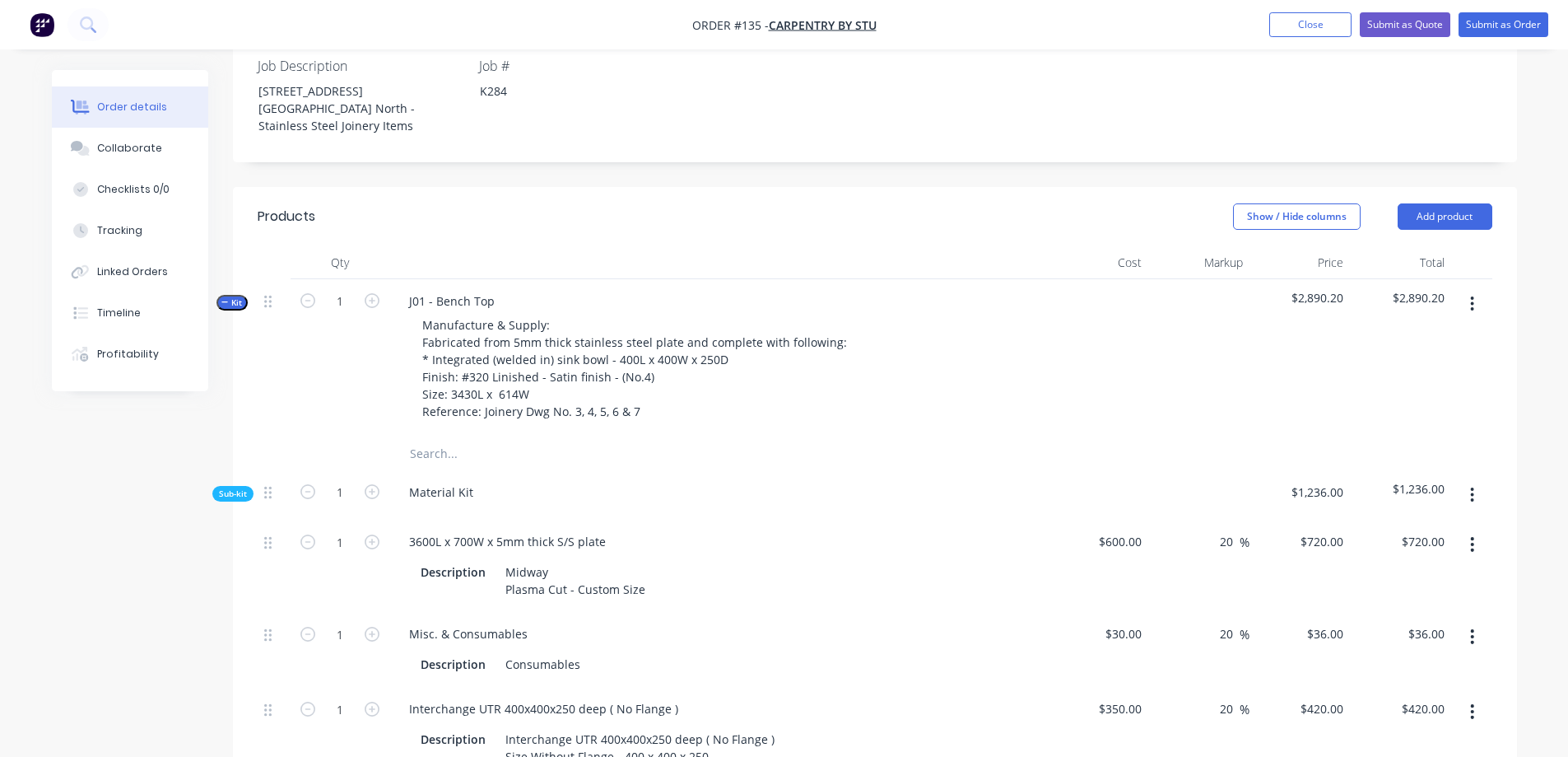
scroll to position [412, 0]
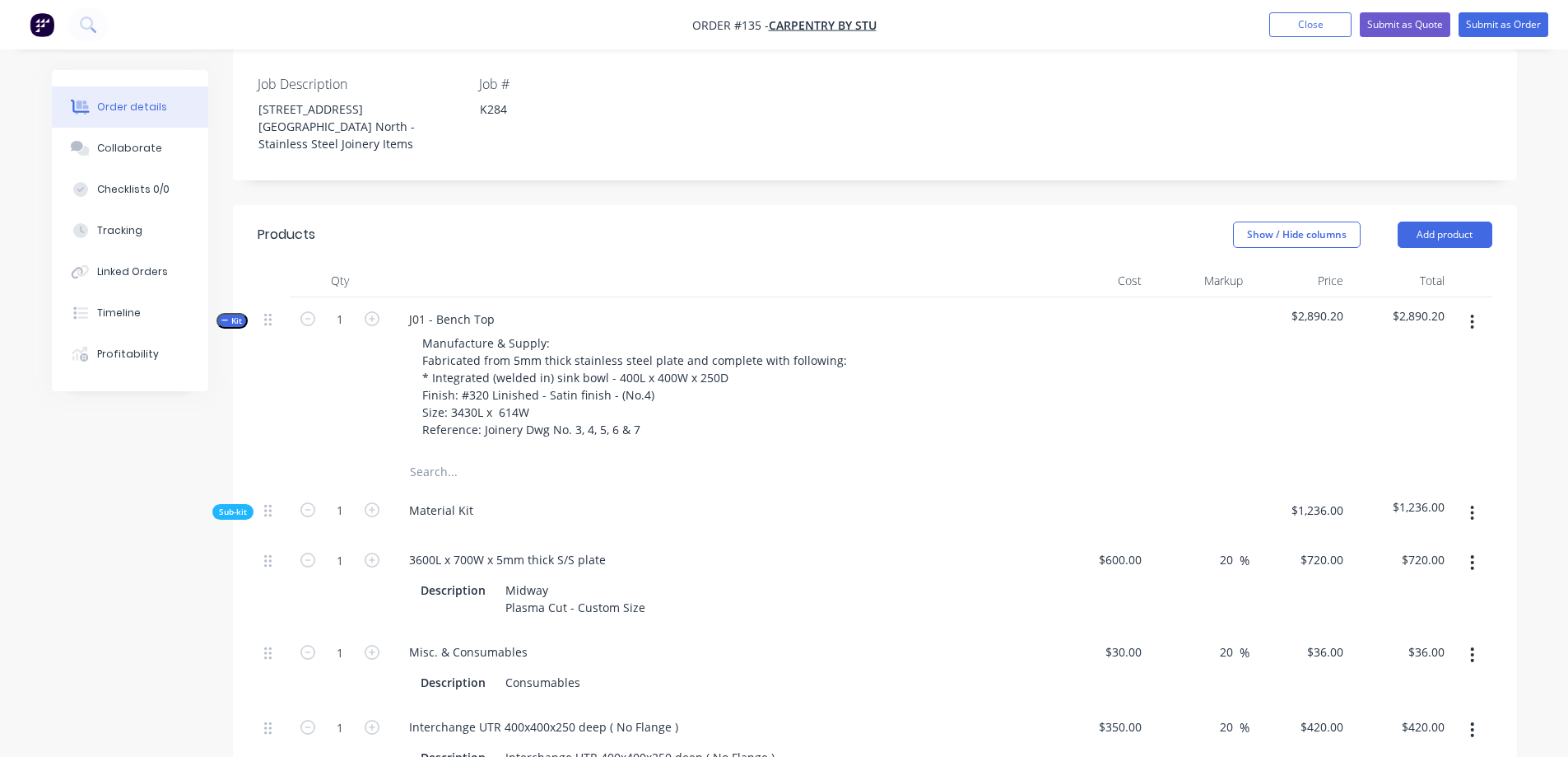
click at [231, 315] on span "Kit" at bounding box center [231, 320] width 22 height 12
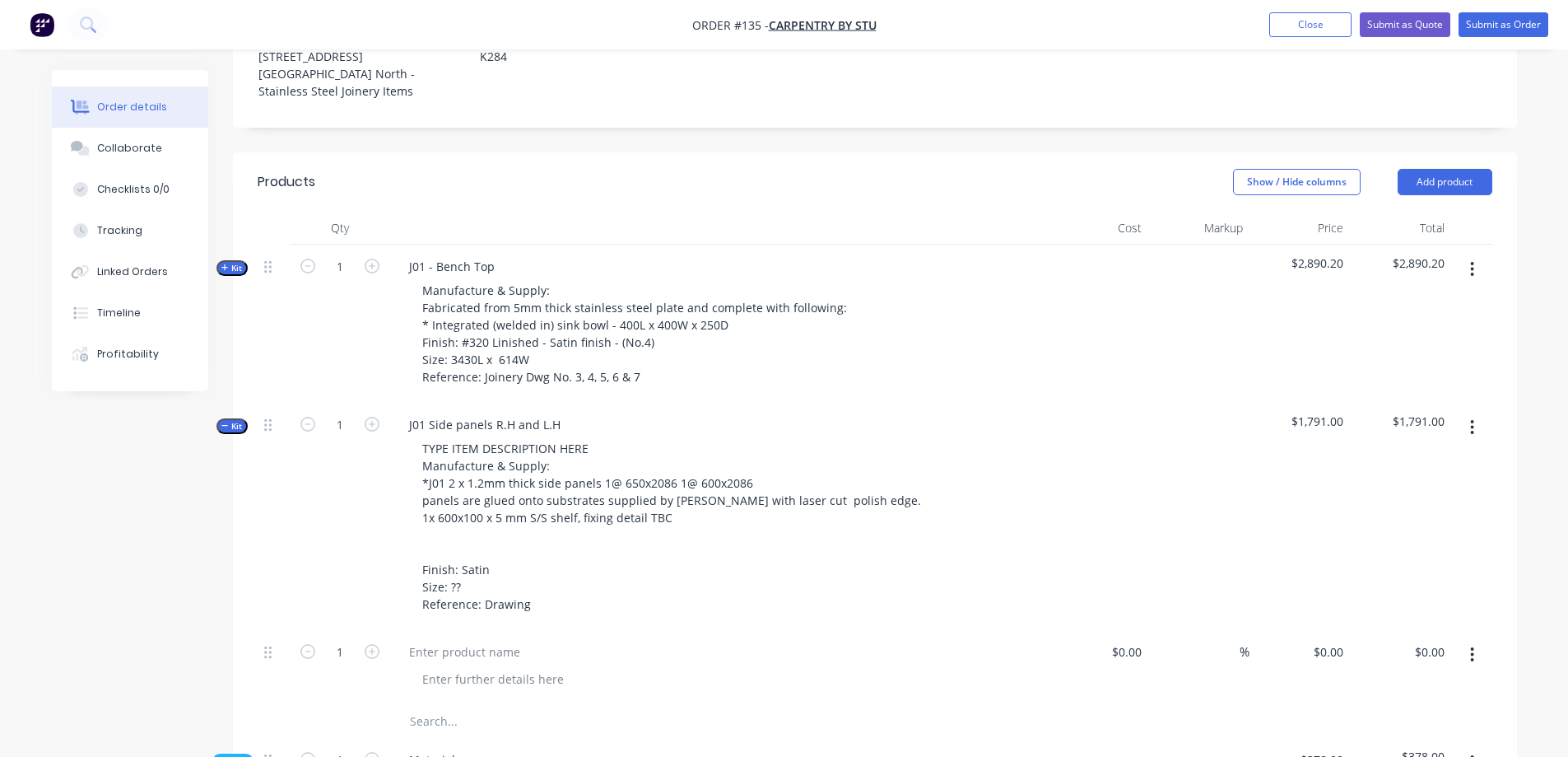
scroll to position [494, 0]
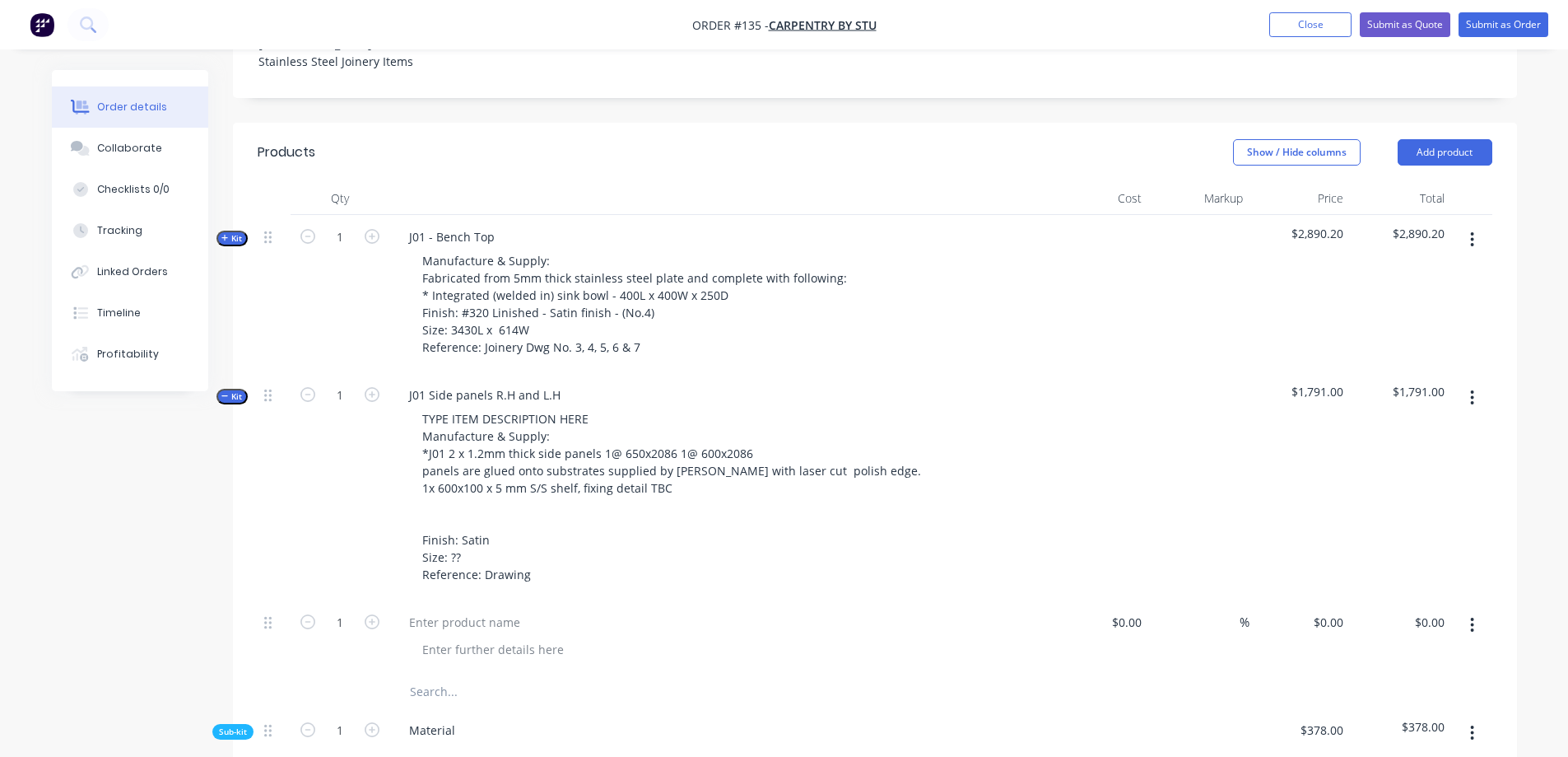
click at [233, 390] on span "Kit" at bounding box center [231, 396] width 22 height 12
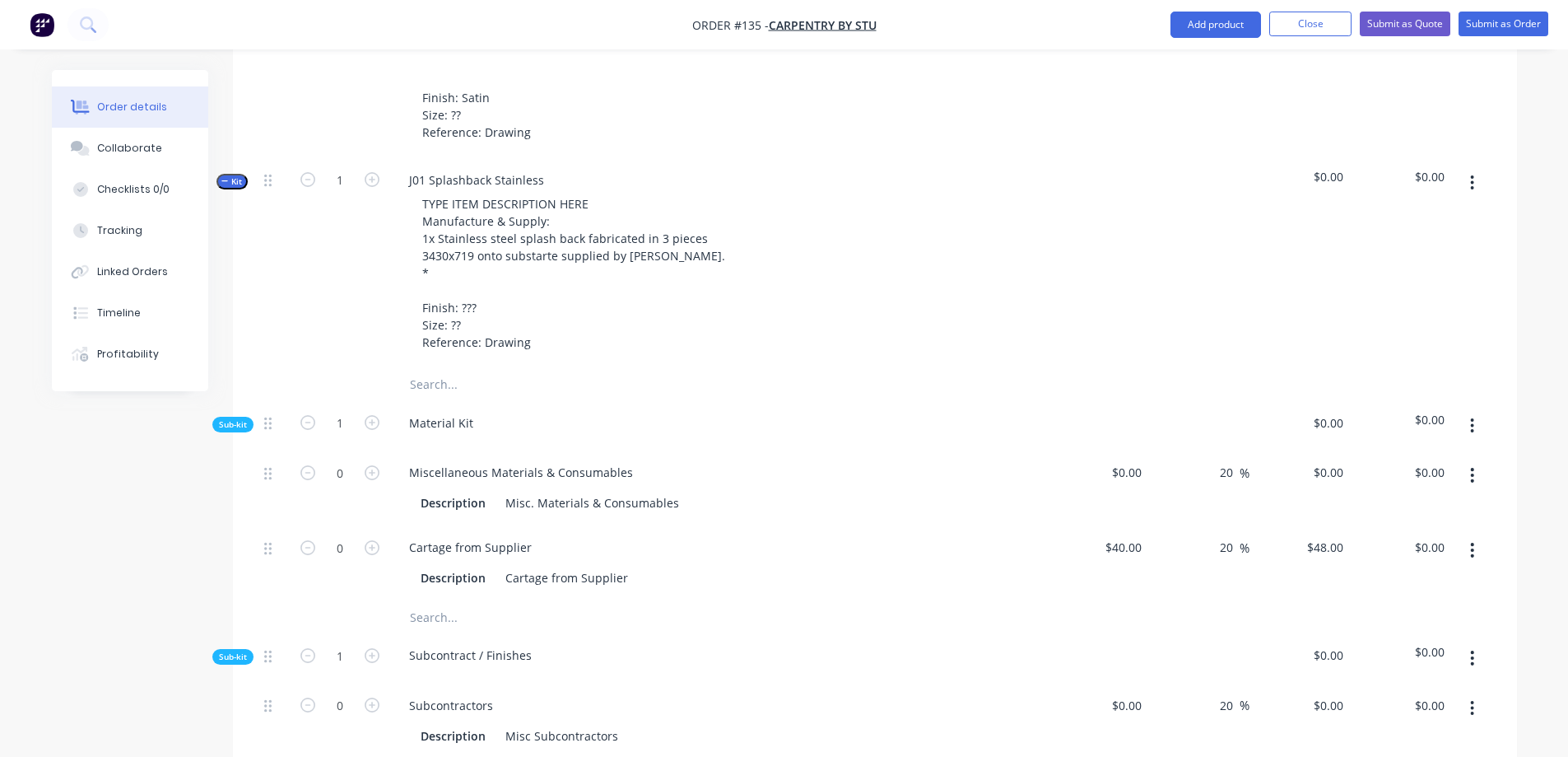
scroll to position [906, 0]
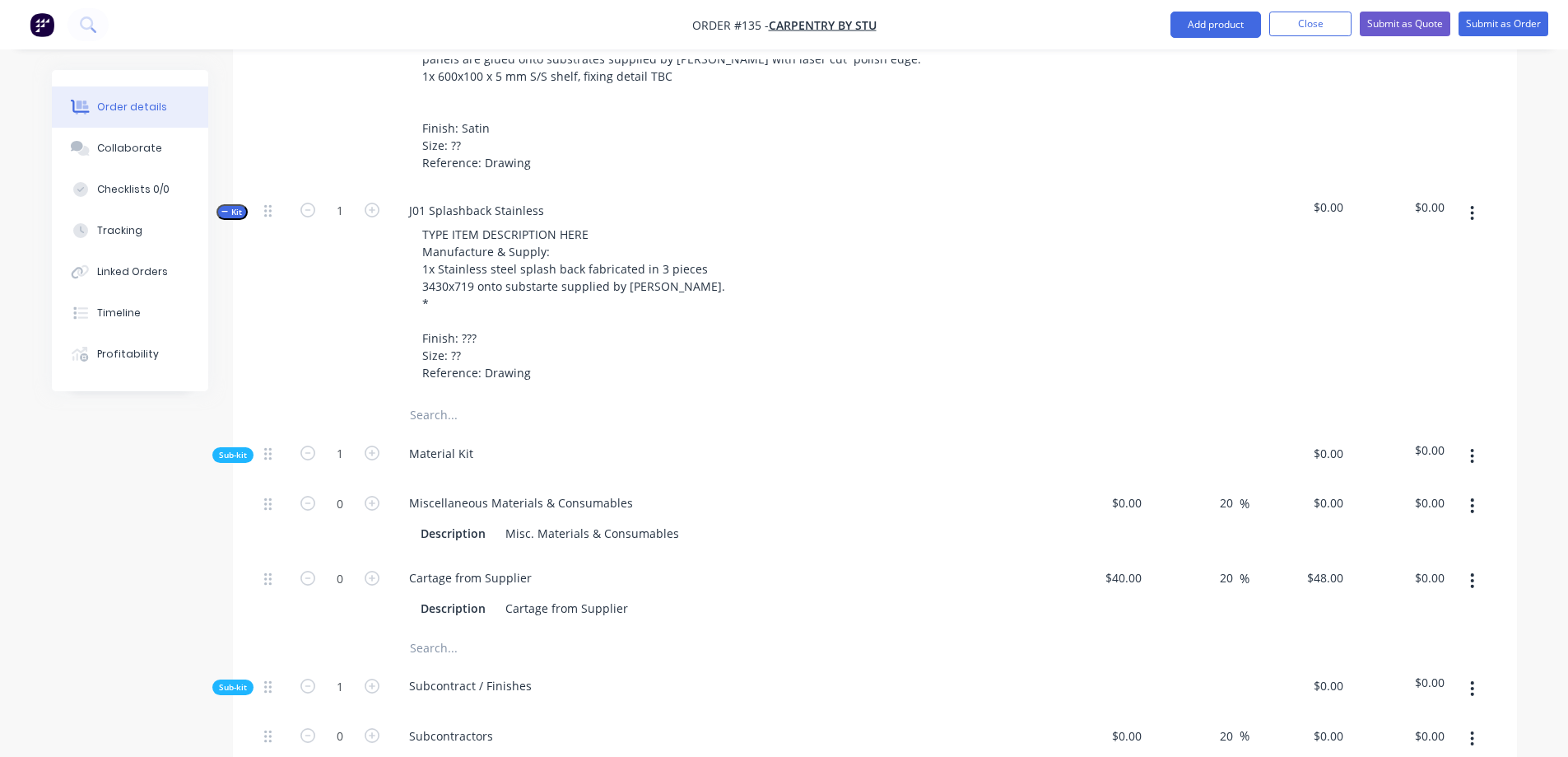
click at [234, 206] on span "Kit" at bounding box center [231, 212] width 22 height 12
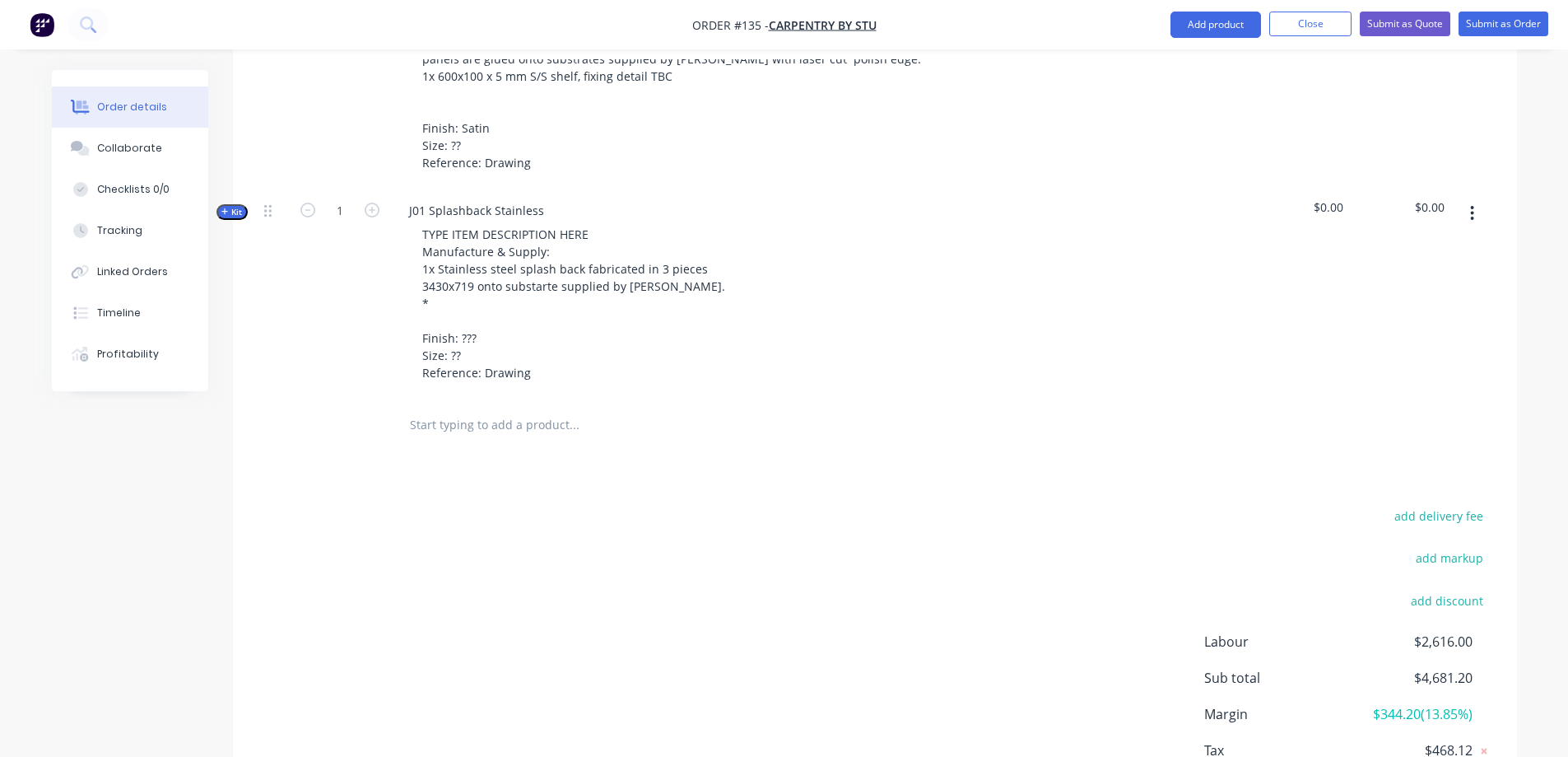
click at [233, 206] on span "Kit" at bounding box center [231, 212] width 22 height 12
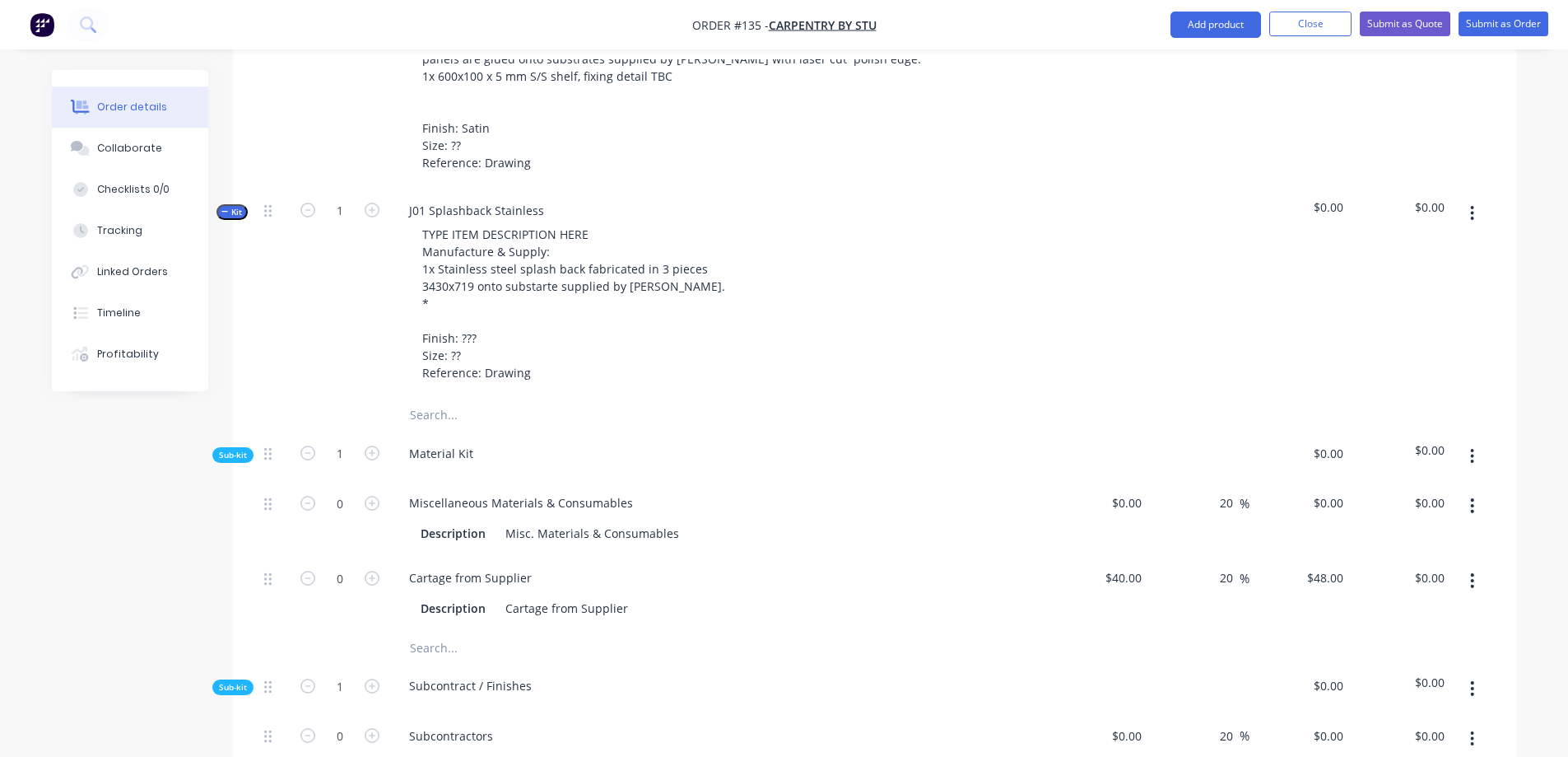
click at [233, 206] on span "Kit" at bounding box center [231, 212] width 22 height 12
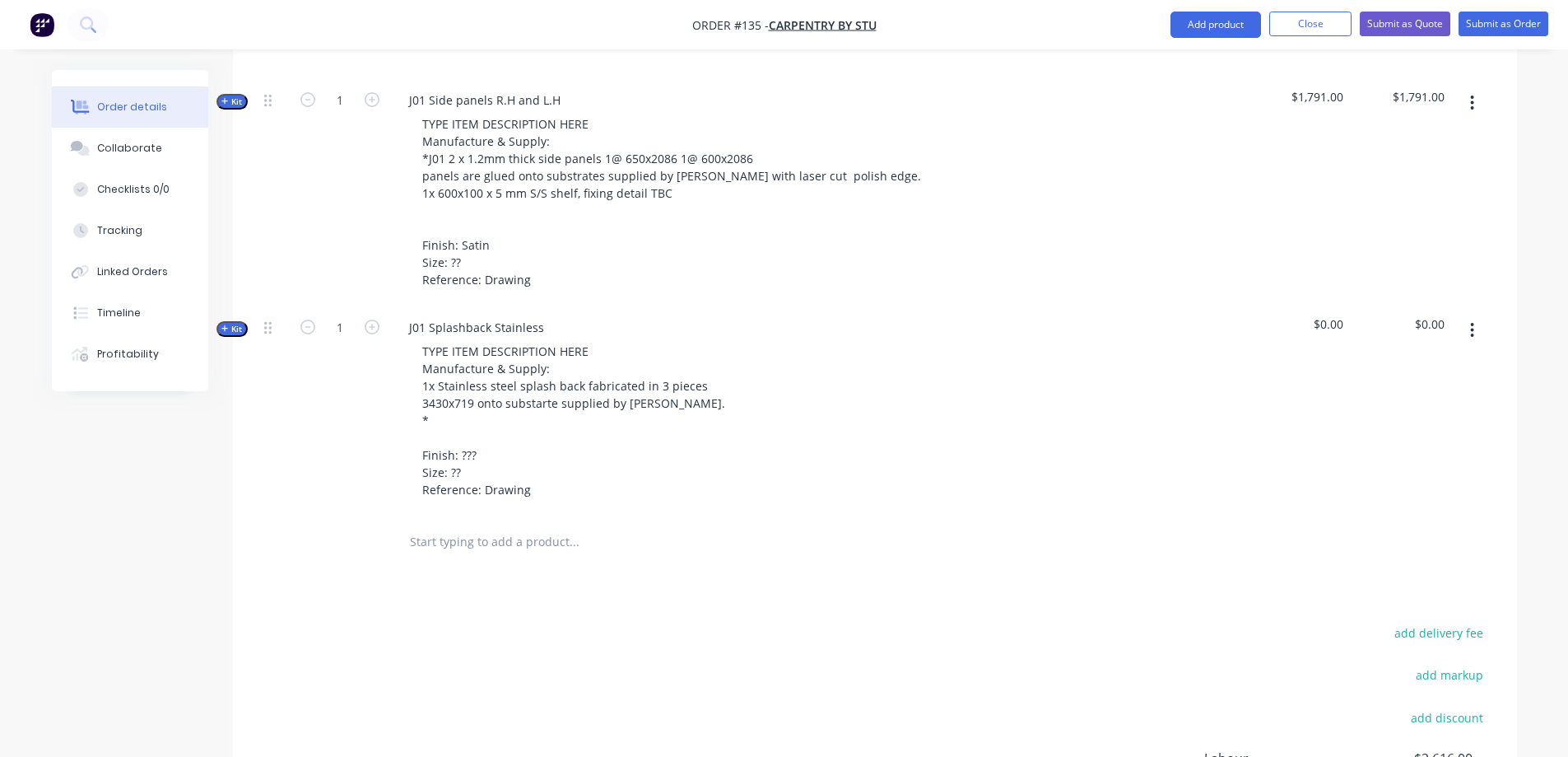
scroll to position [821, 0]
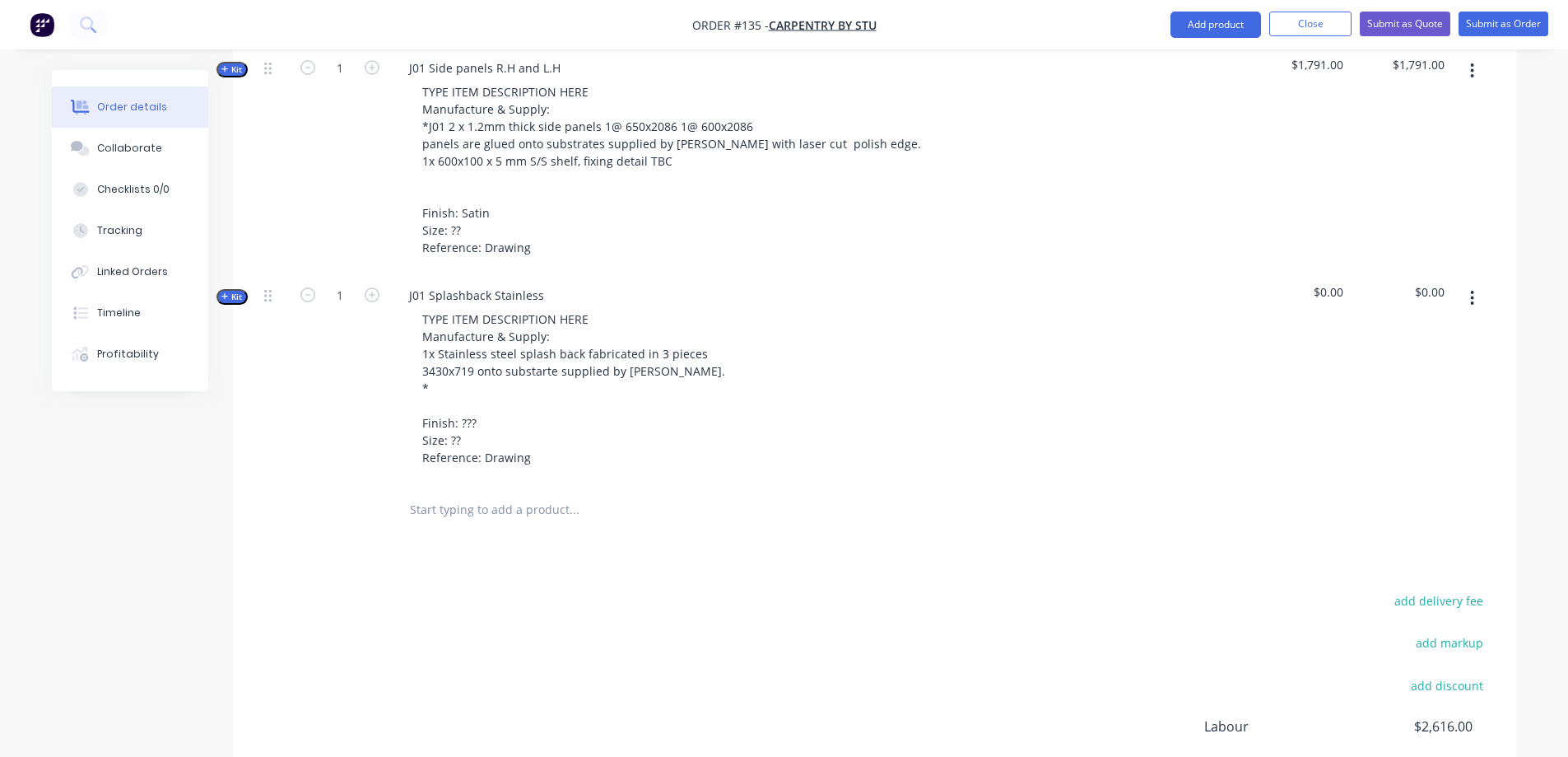
click at [231, 291] on span "Kit" at bounding box center [231, 297] width 22 height 12
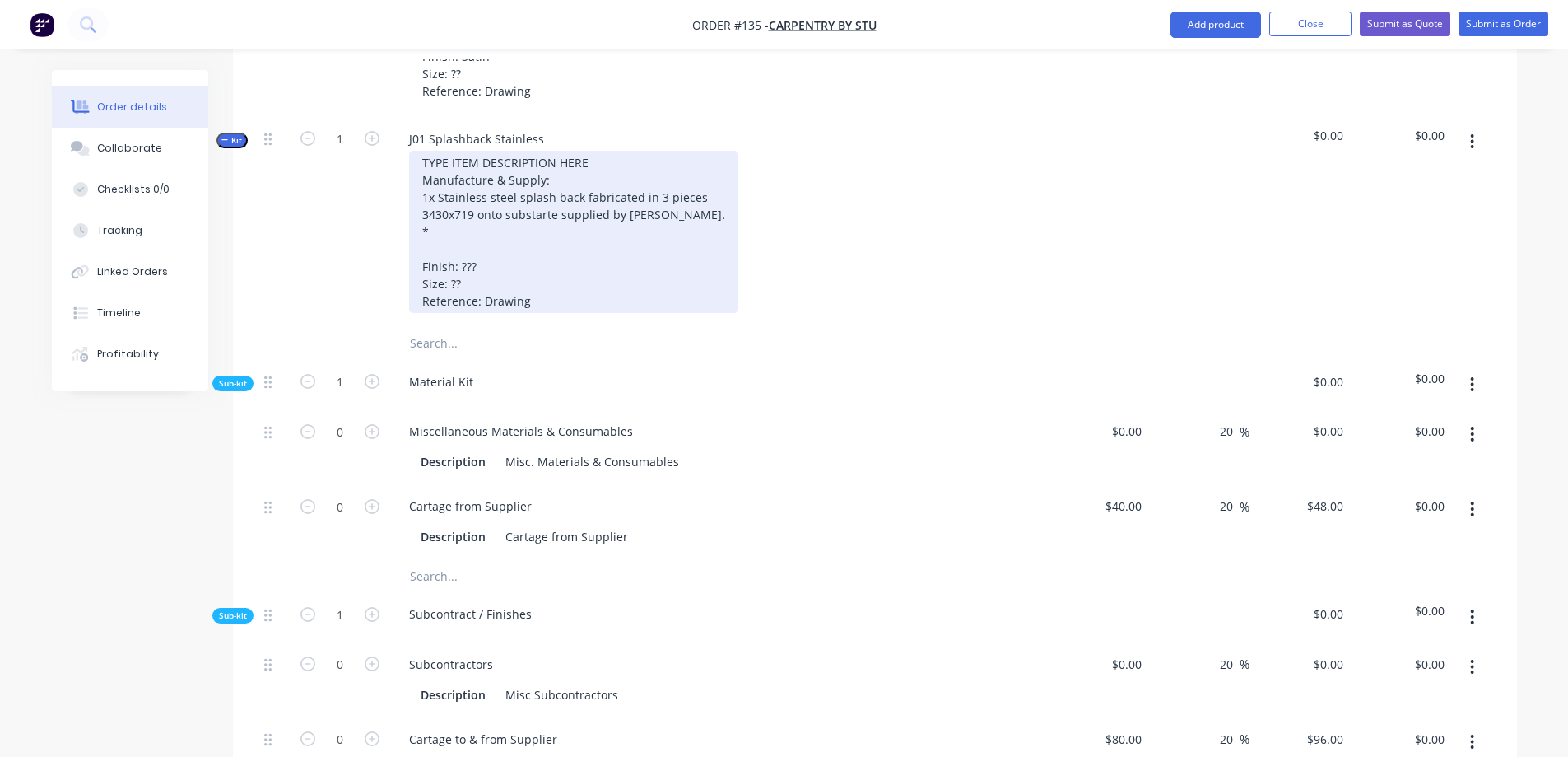
scroll to position [986, 0]
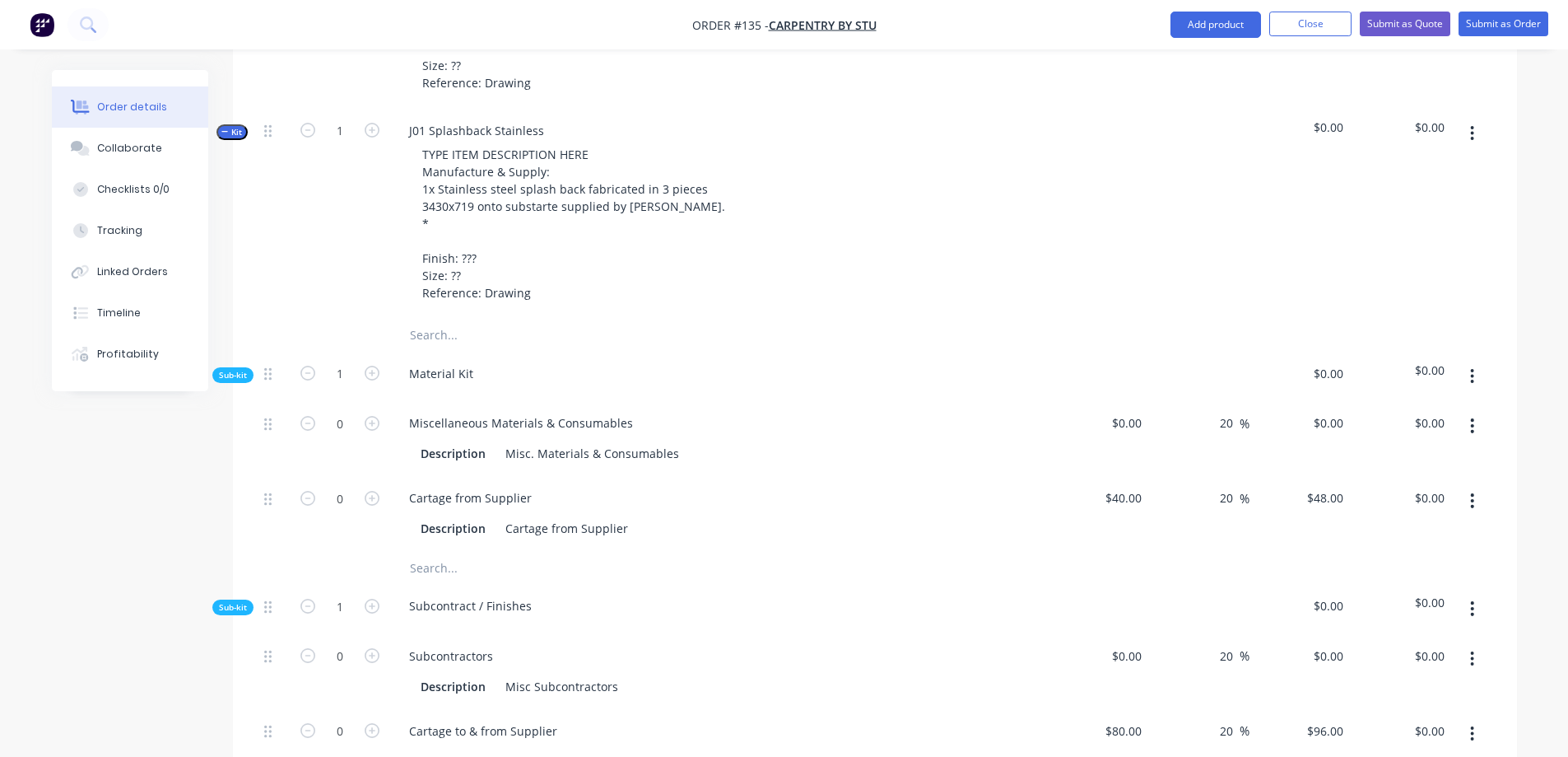
click at [537, 352] on div "Material Kit" at bounding box center [718, 376] width 658 height 50
click at [508, 352] on div "Material Kit" at bounding box center [718, 376] width 658 height 50
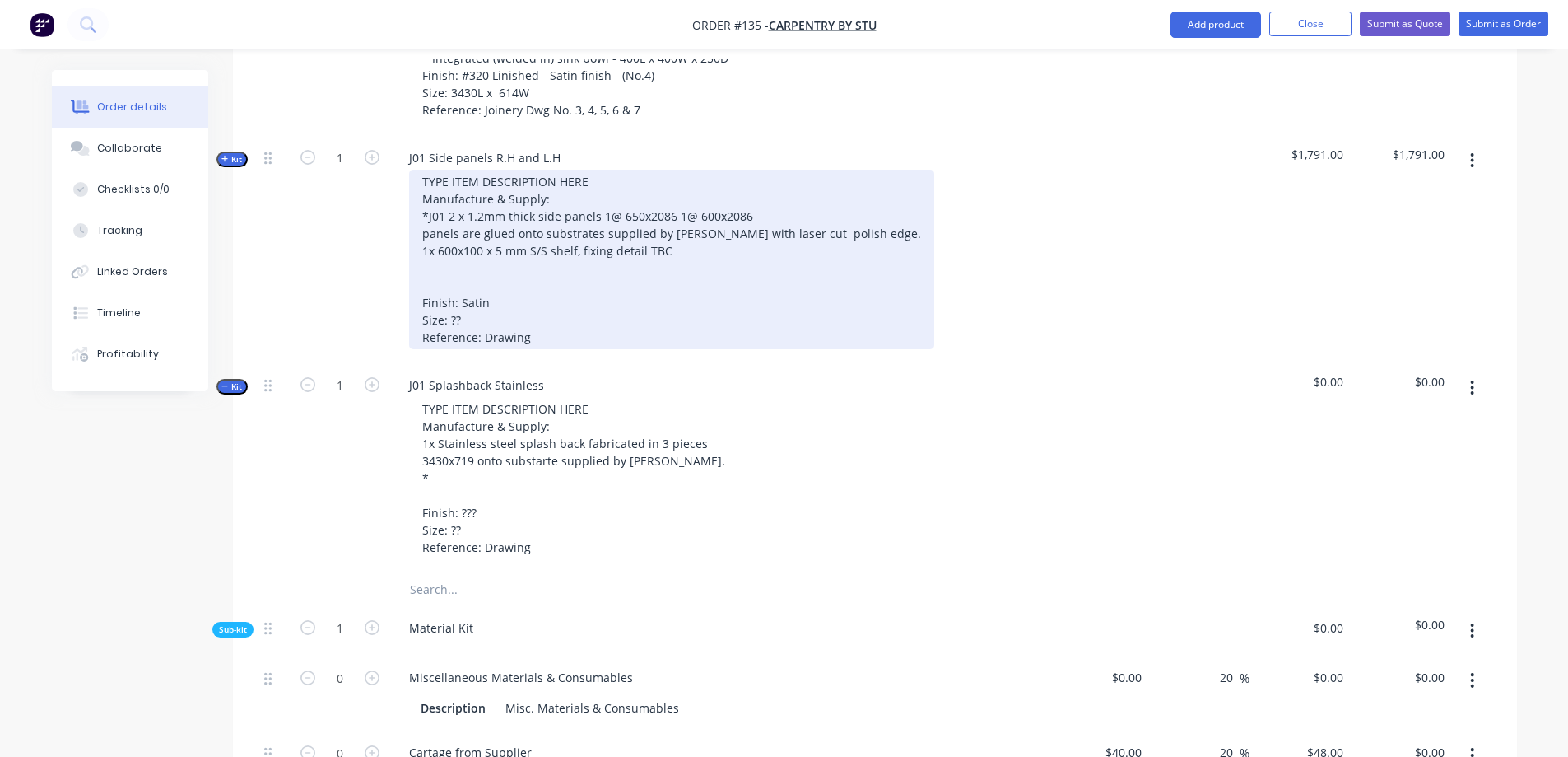
scroll to position [741, 0]
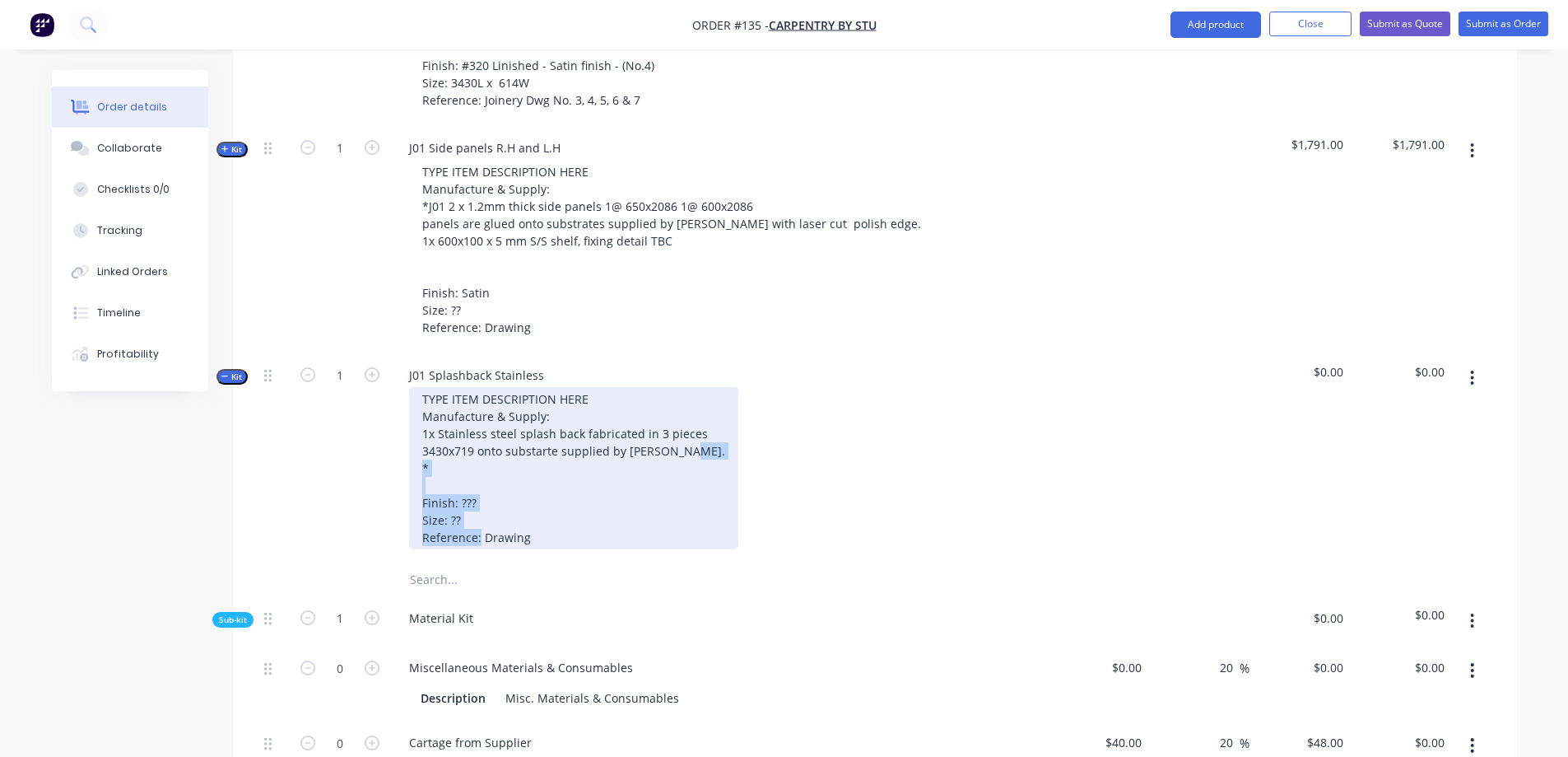
drag, startPoint x: 515, startPoint y: 454, endPoint x: 525, endPoint y: 558, distance: 104.5
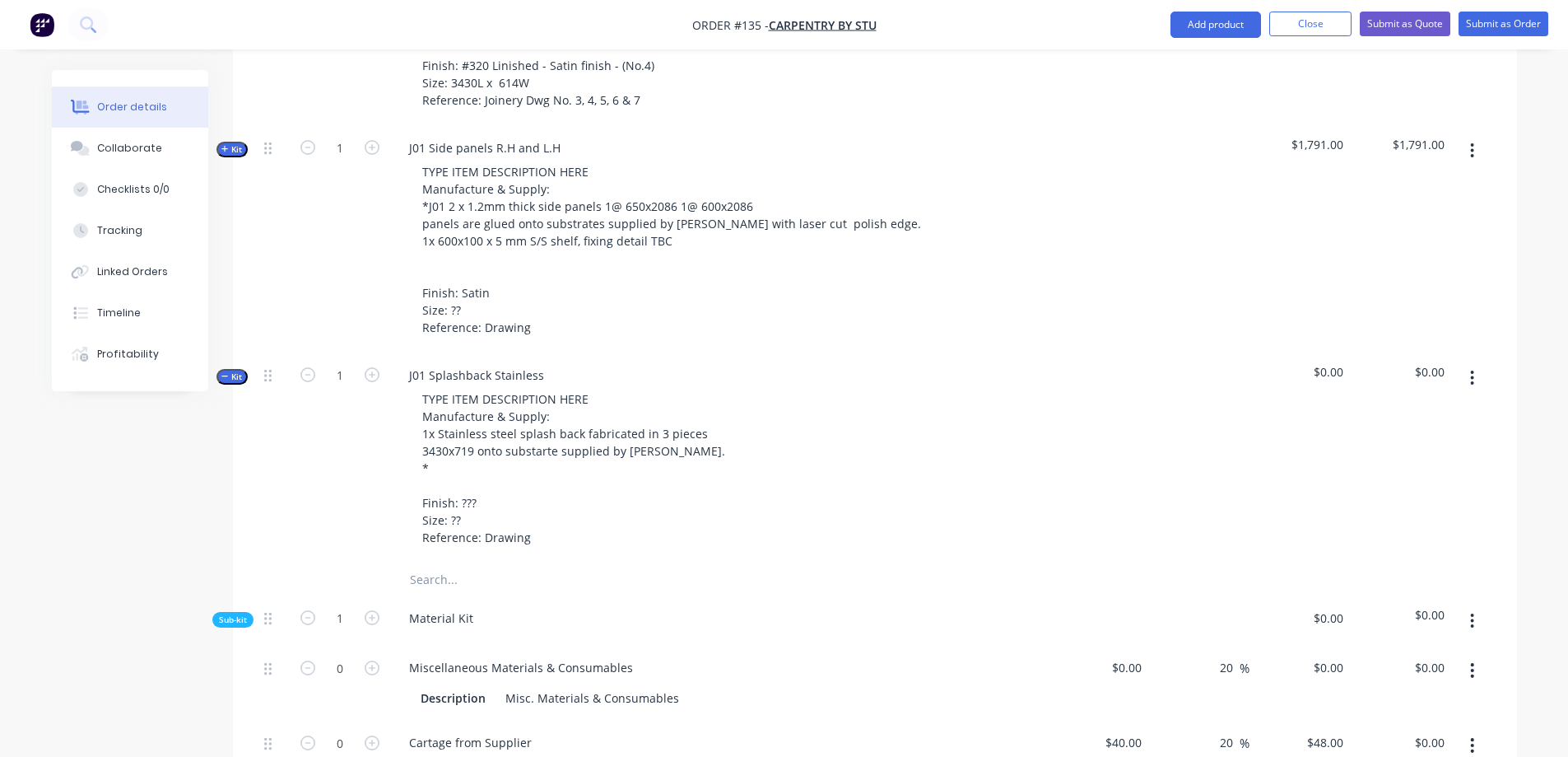
click at [629, 563] on input "text" at bounding box center [573, 579] width 330 height 33
click at [650, 563] on input "text" at bounding box center [573, 579] width 330 height 33
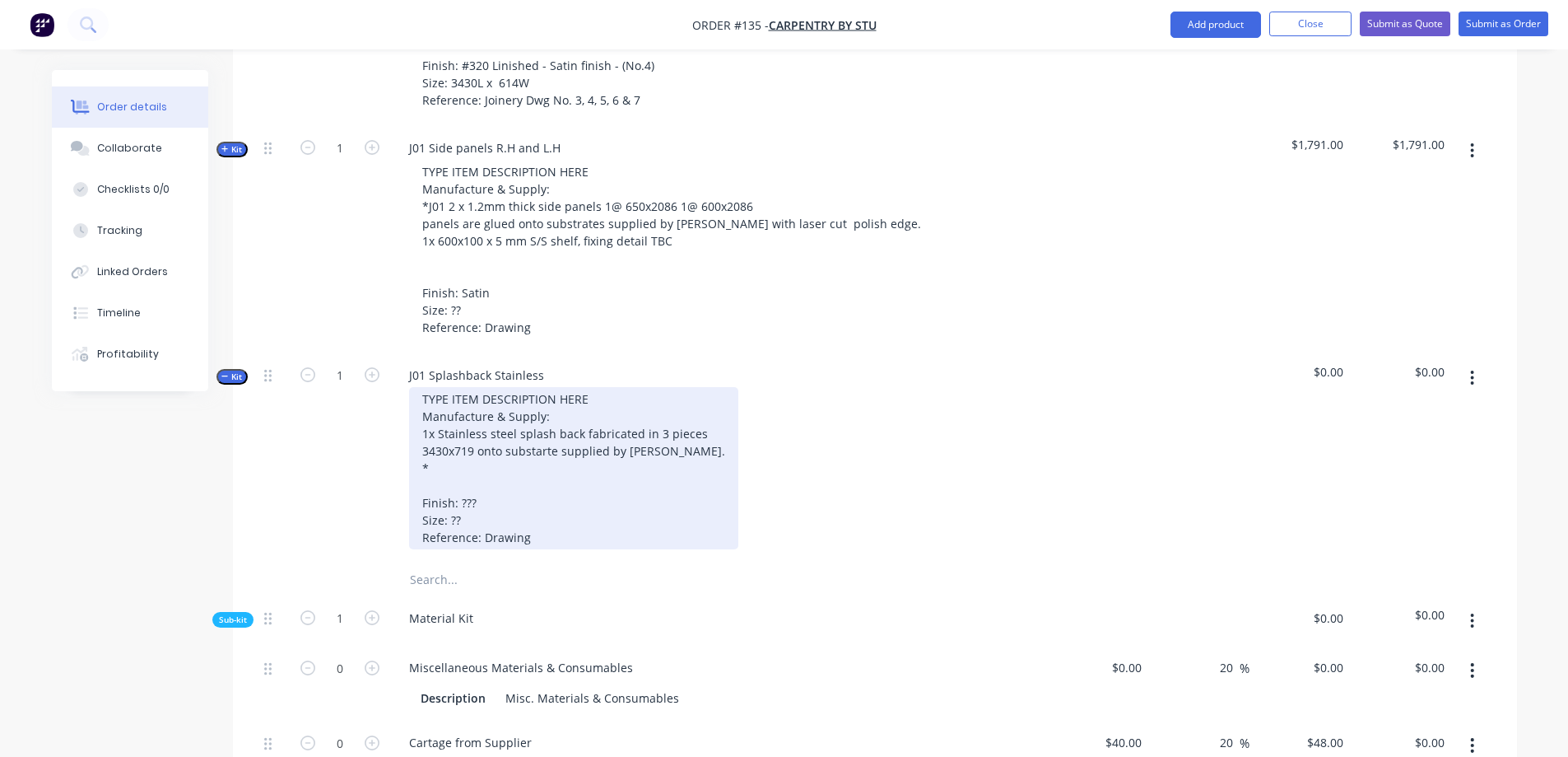
click at [612, 511] on div "TYPE ITEM DESCRIPTION HERE Manufacture & Supply: 1x Stainless steel splash back…" at bounding box center [573, 469] width 330 height 163
click at [623, 496] on div "TYPE ITEM DESCRIPTION HERE Manufacture & Supply: 1x Stainless steel splash back…" at bounding box center [573, 469] width 330 height 163
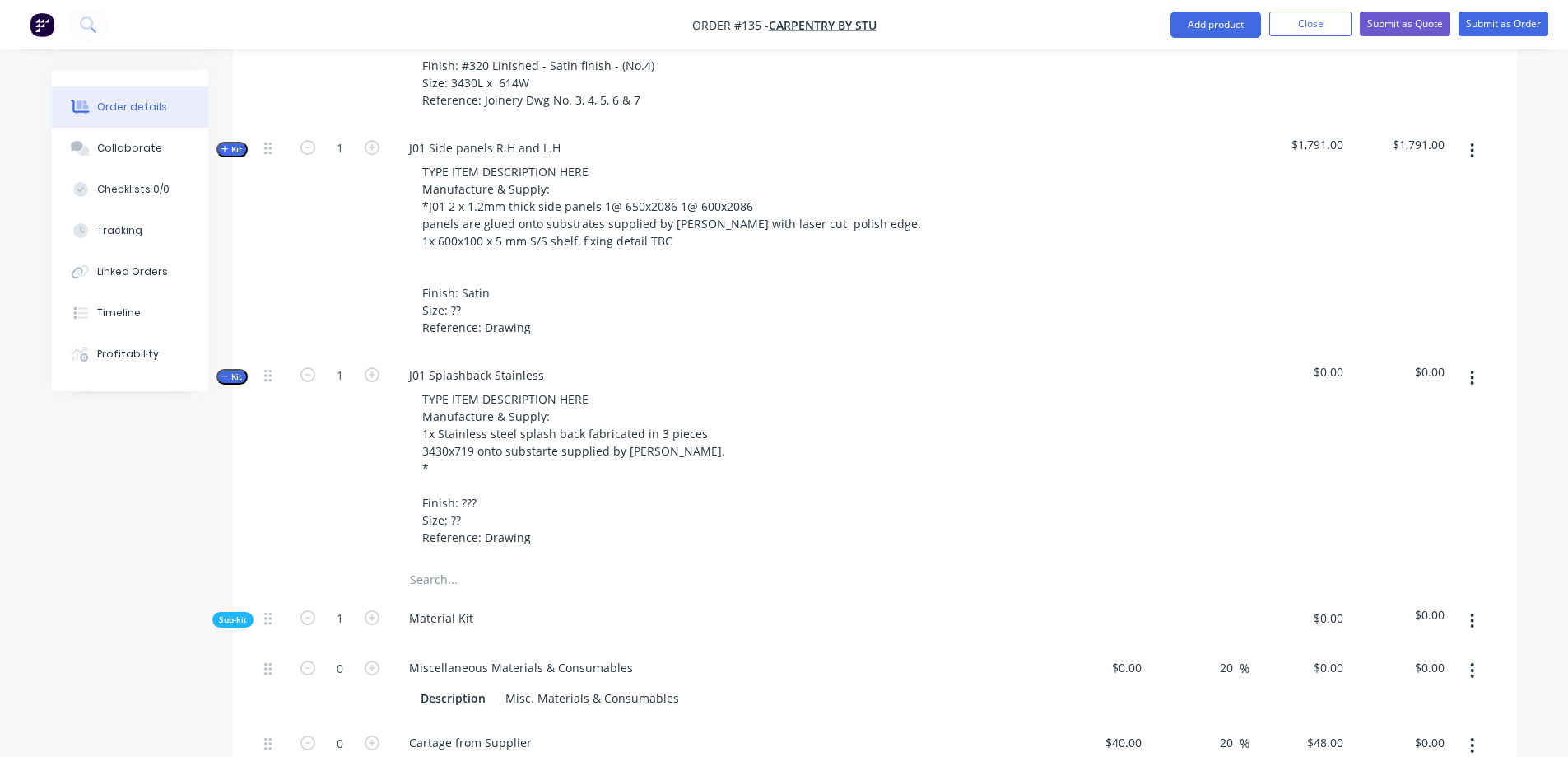
click at [735, 563] on input "text" at bounding box center [573, 579] width 330 height 33
click at [239, 370] on span "Kit" at bounding box center [231, 376] width 22 height 12
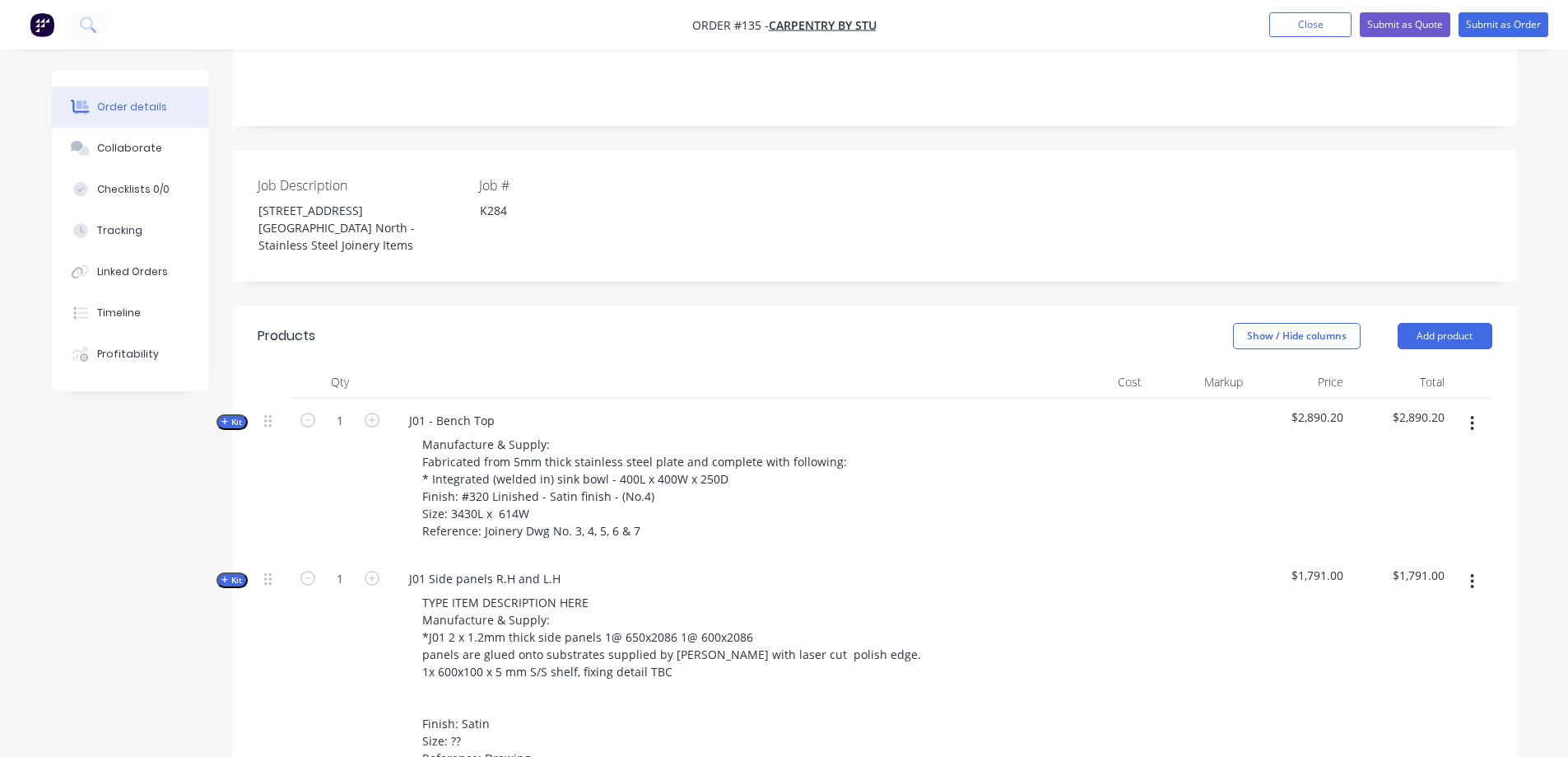
scroll to position [247, 0]
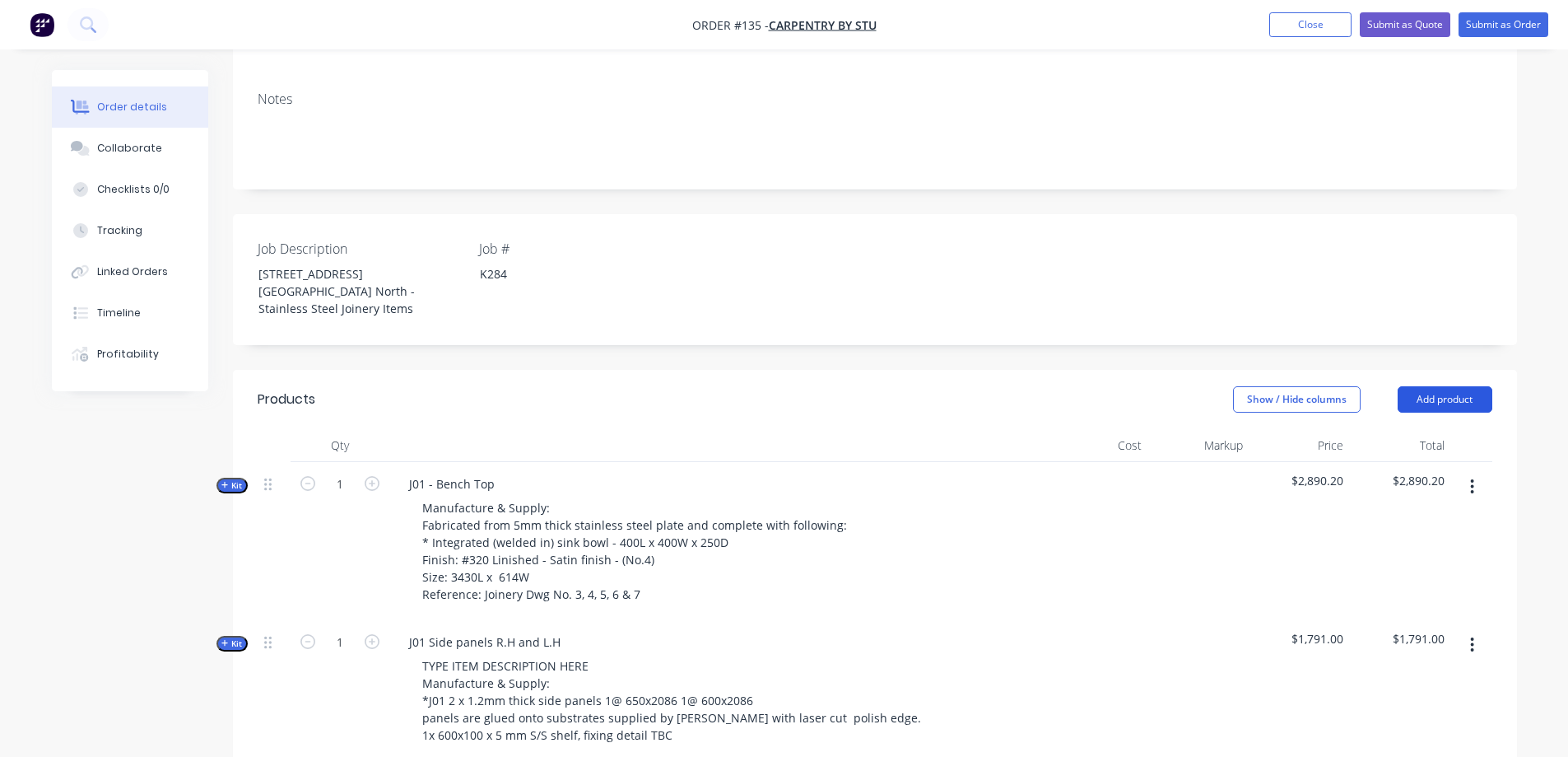
click at [1441, 387] on button "Add product" at bounding box center [1445, 400] width 94 height 26
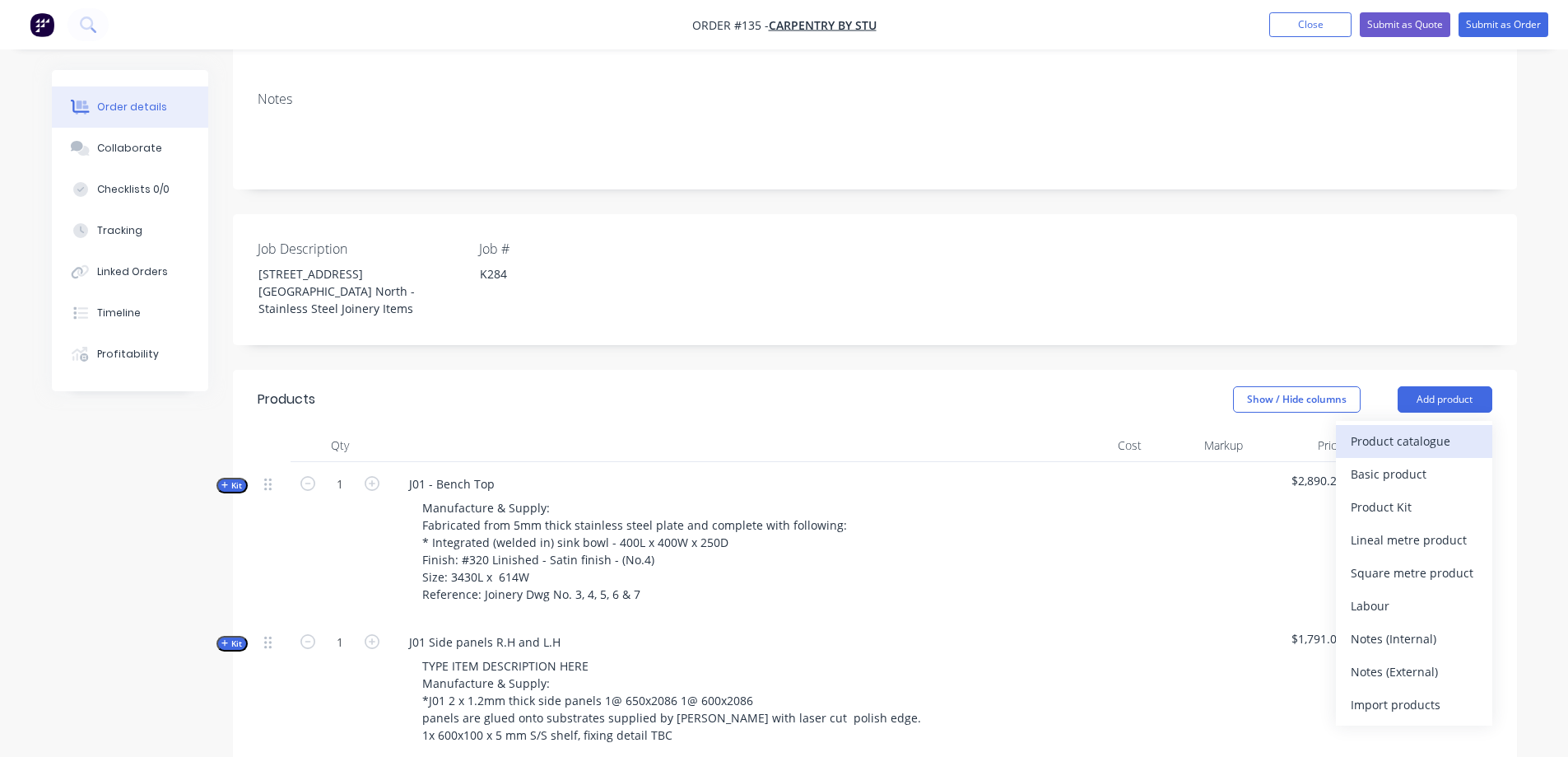
click at [1415, 429] on div "Product catalogue" at bounding box center [1414, 440] width 127 height 24
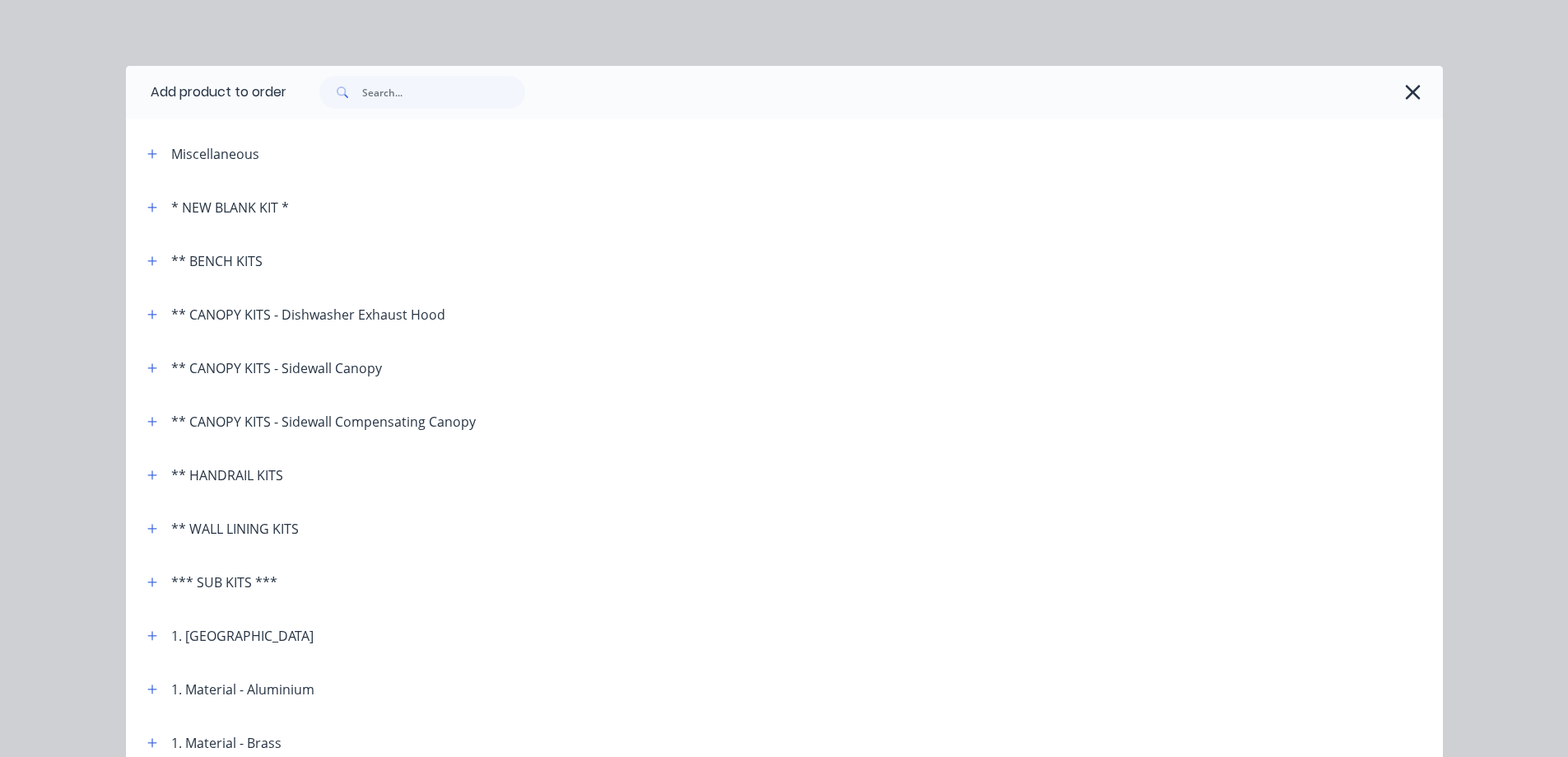
click at [228, 211] on div "* NEW BLANK KIT *" at bounding box center [230, 207] width 118 height 20
click at [147, 203] on icon "button" at bounding box center [152, 207] width 9 height 11
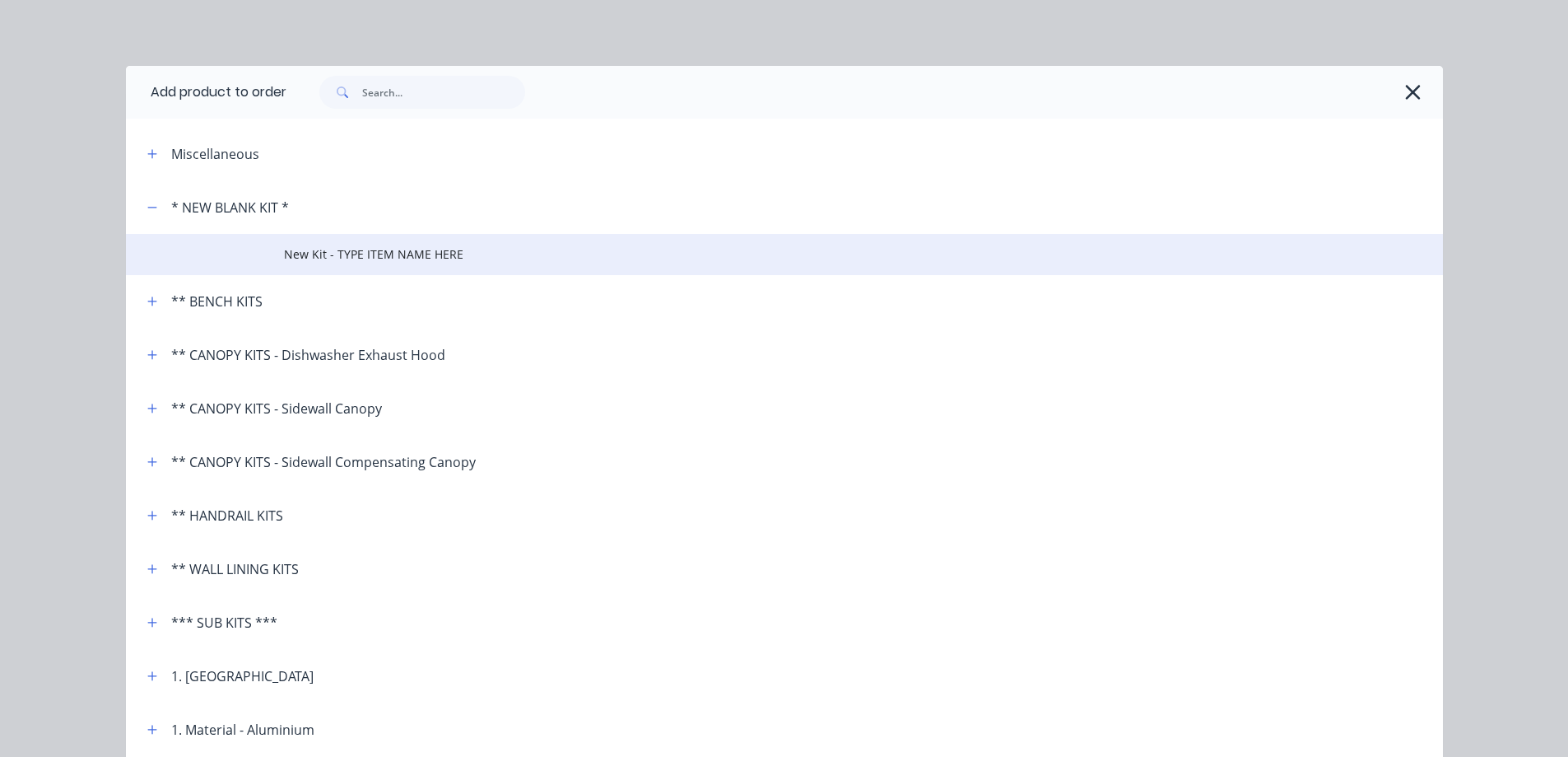
click at [255, 266] on td at bounding box center [204, 254] width 158 height 42
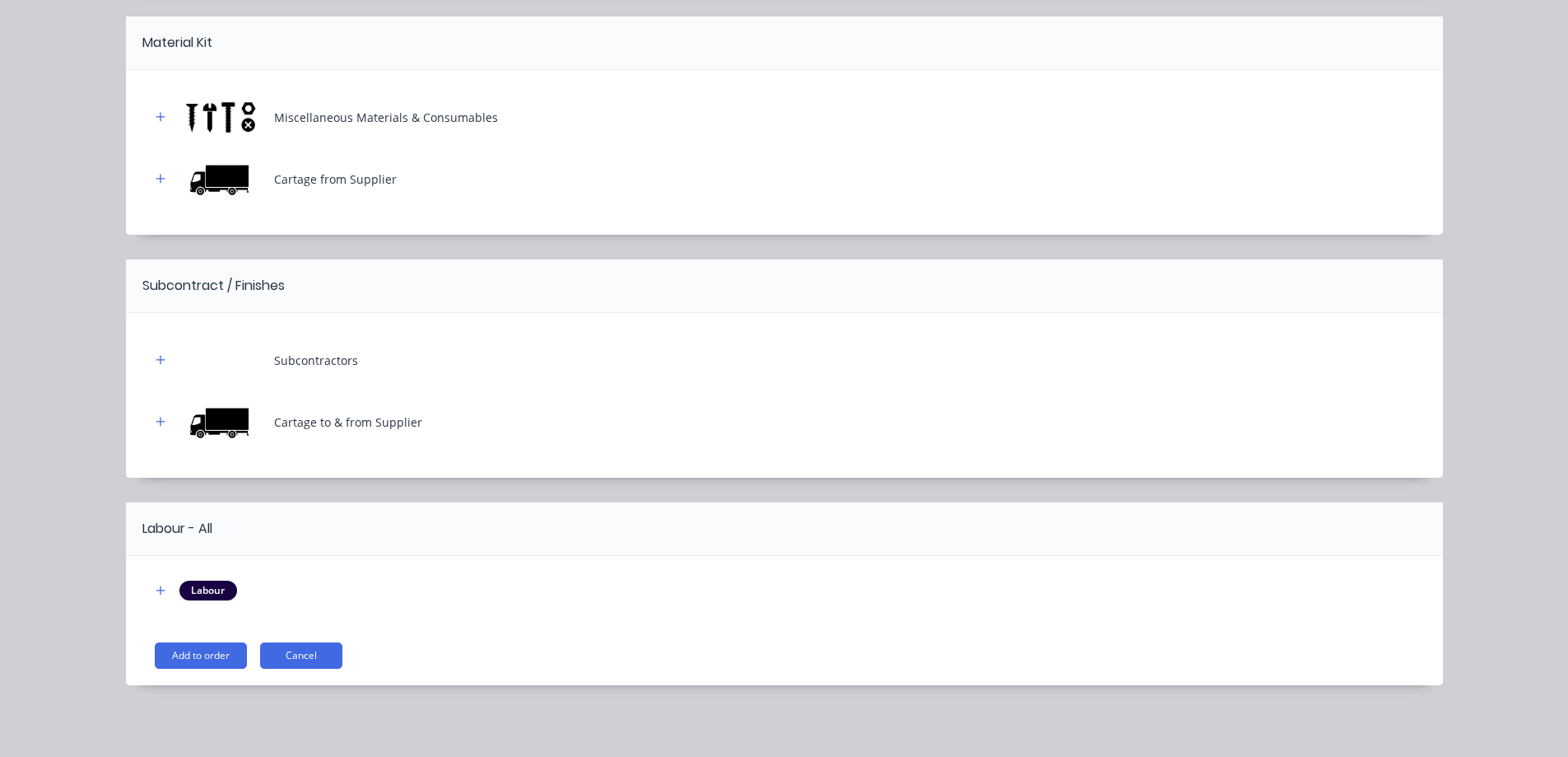
scroll to position [1008, 0]
click at [193, 662] on button "Add to order" at bounding box center [201, 656] width 93 height 26
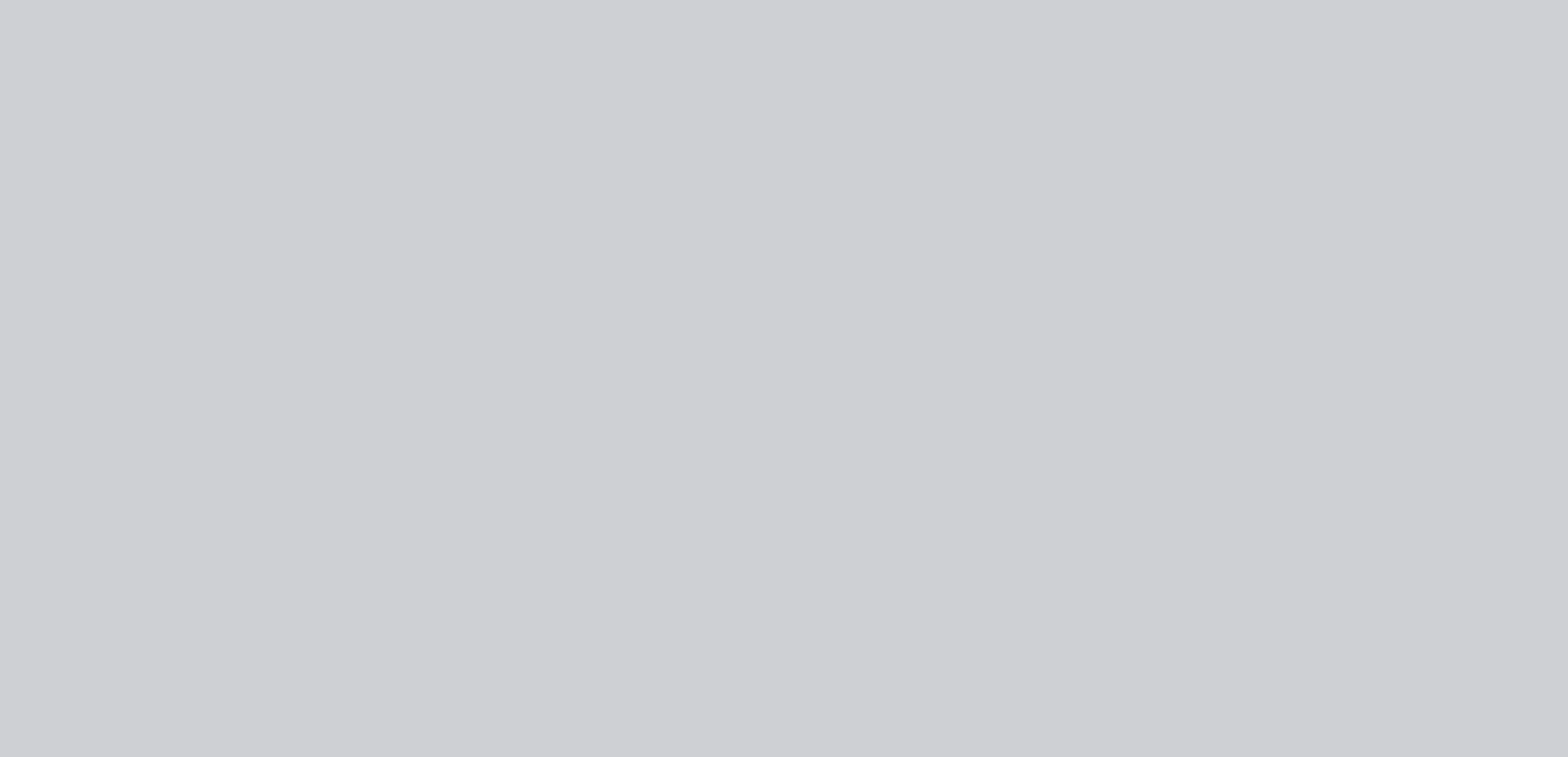
type input "20"
type input "$40.00"
type input "20"
type input "$48.00"
type input "20"
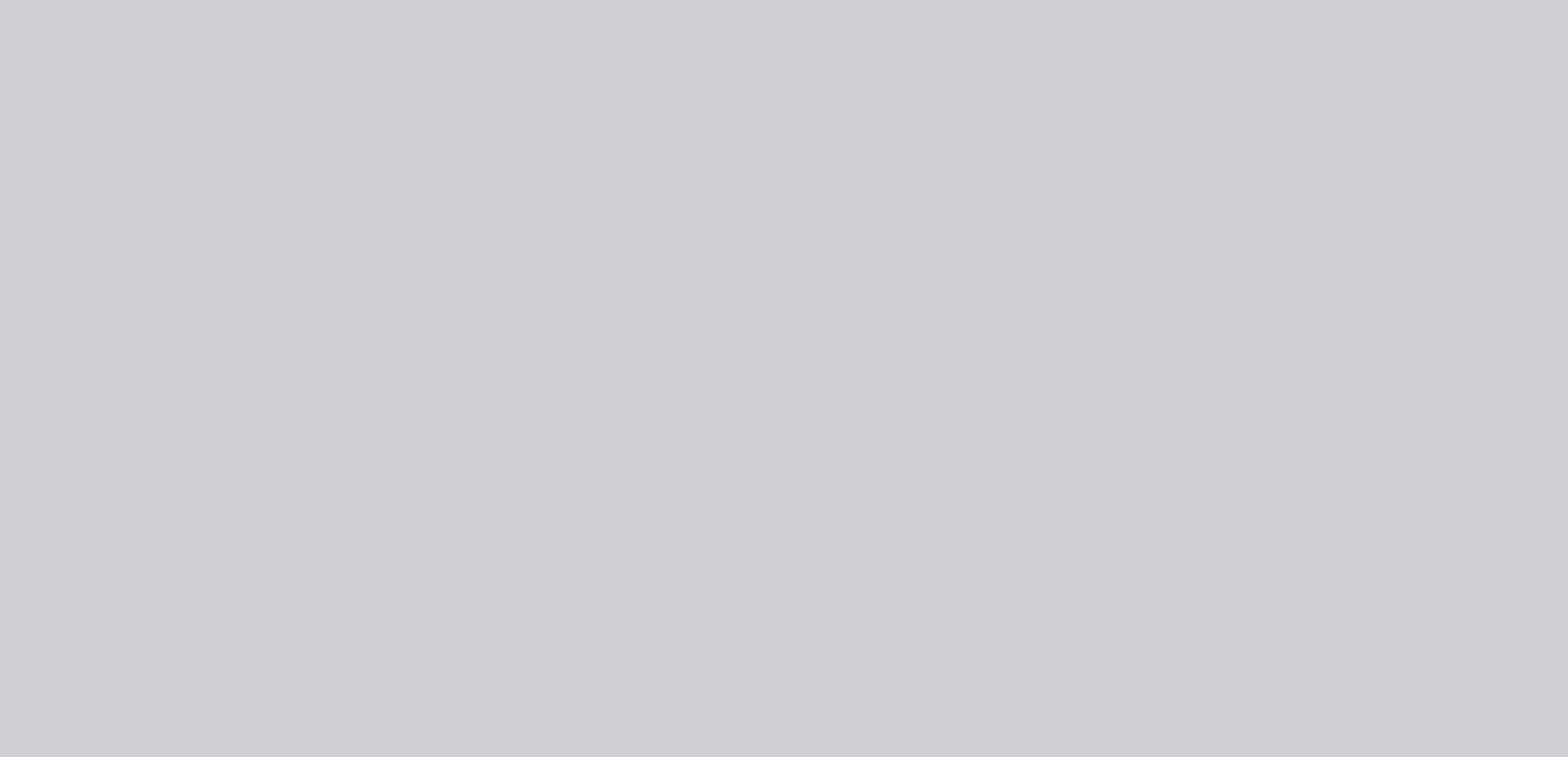
type input "$80.00"
type input "20"
type input "$96.00"
type input "$105.00"
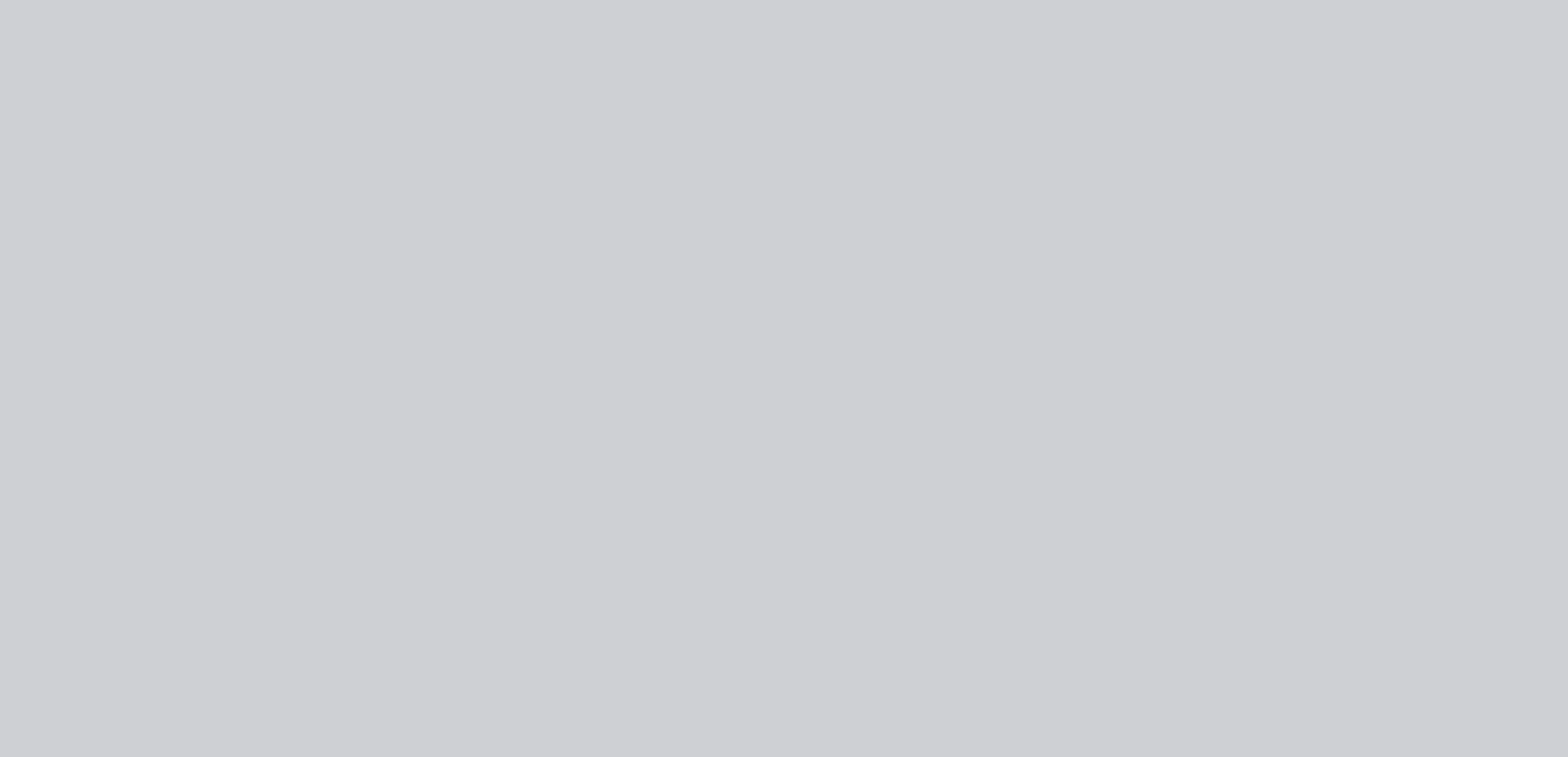
type input "$105.00"
type input "$102.00"
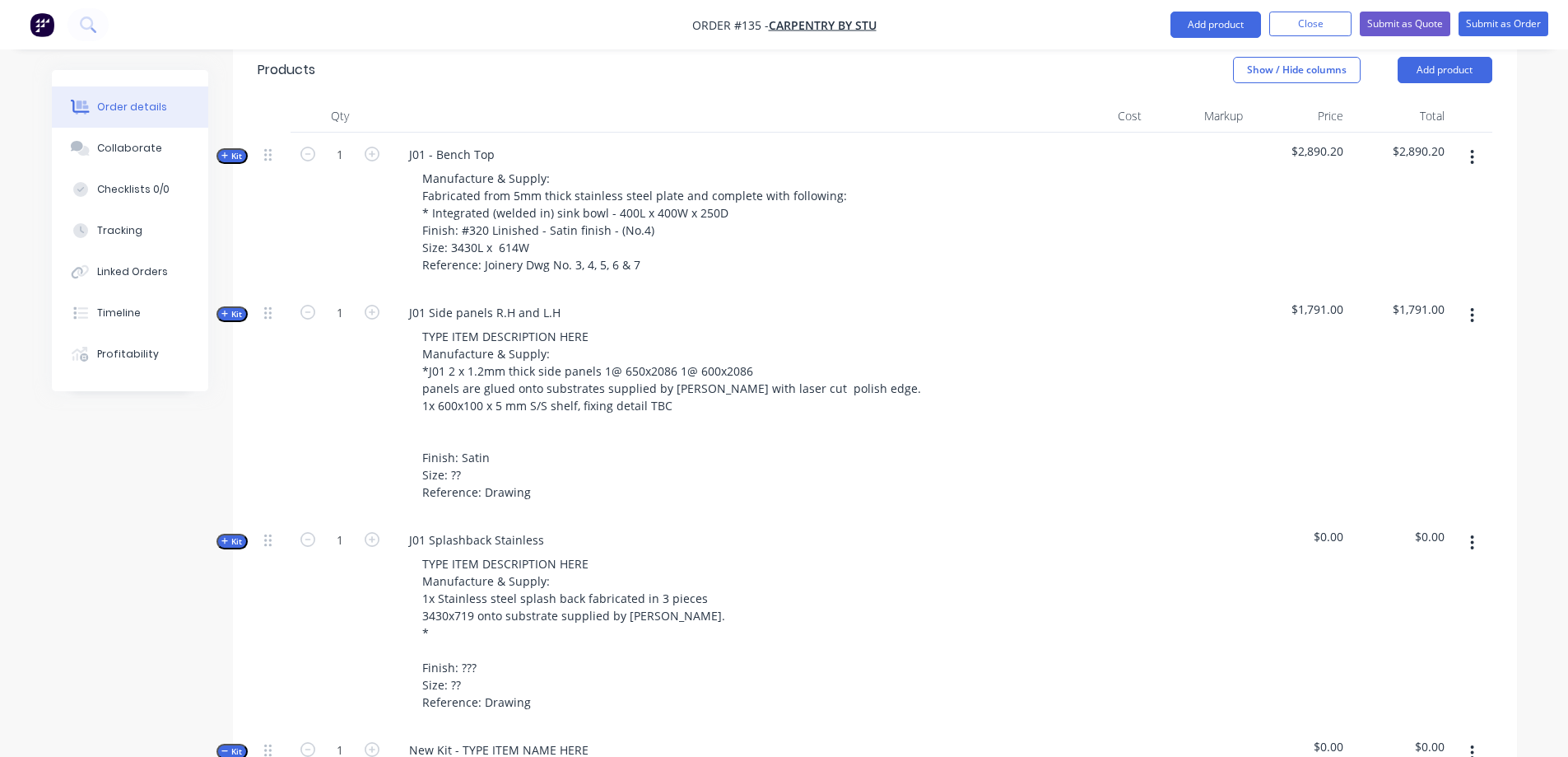
scroll to position [823, 0]
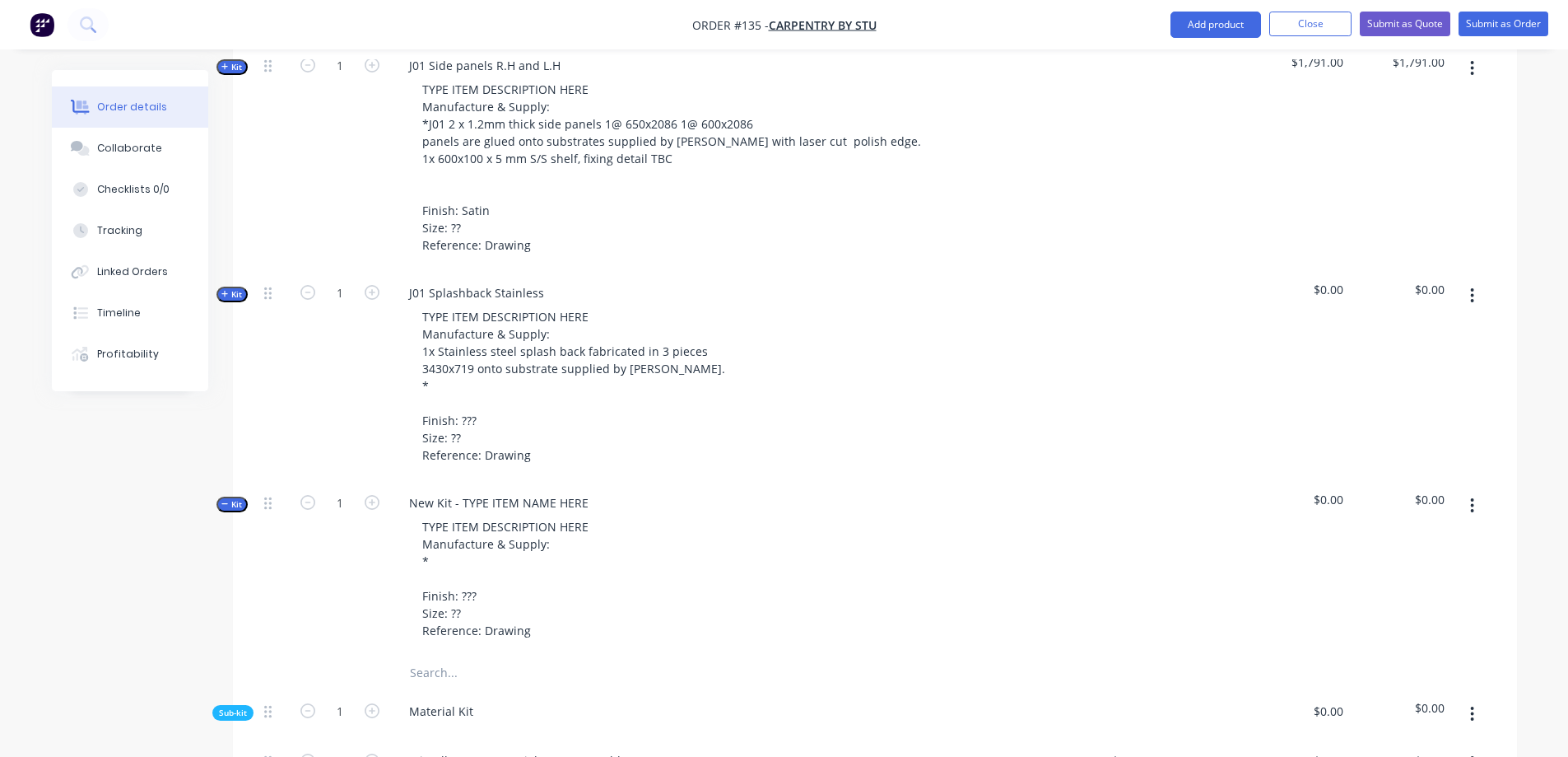
click at [230, 498] on span "Kit" at bounding box center [231, 504] width 22 height 12
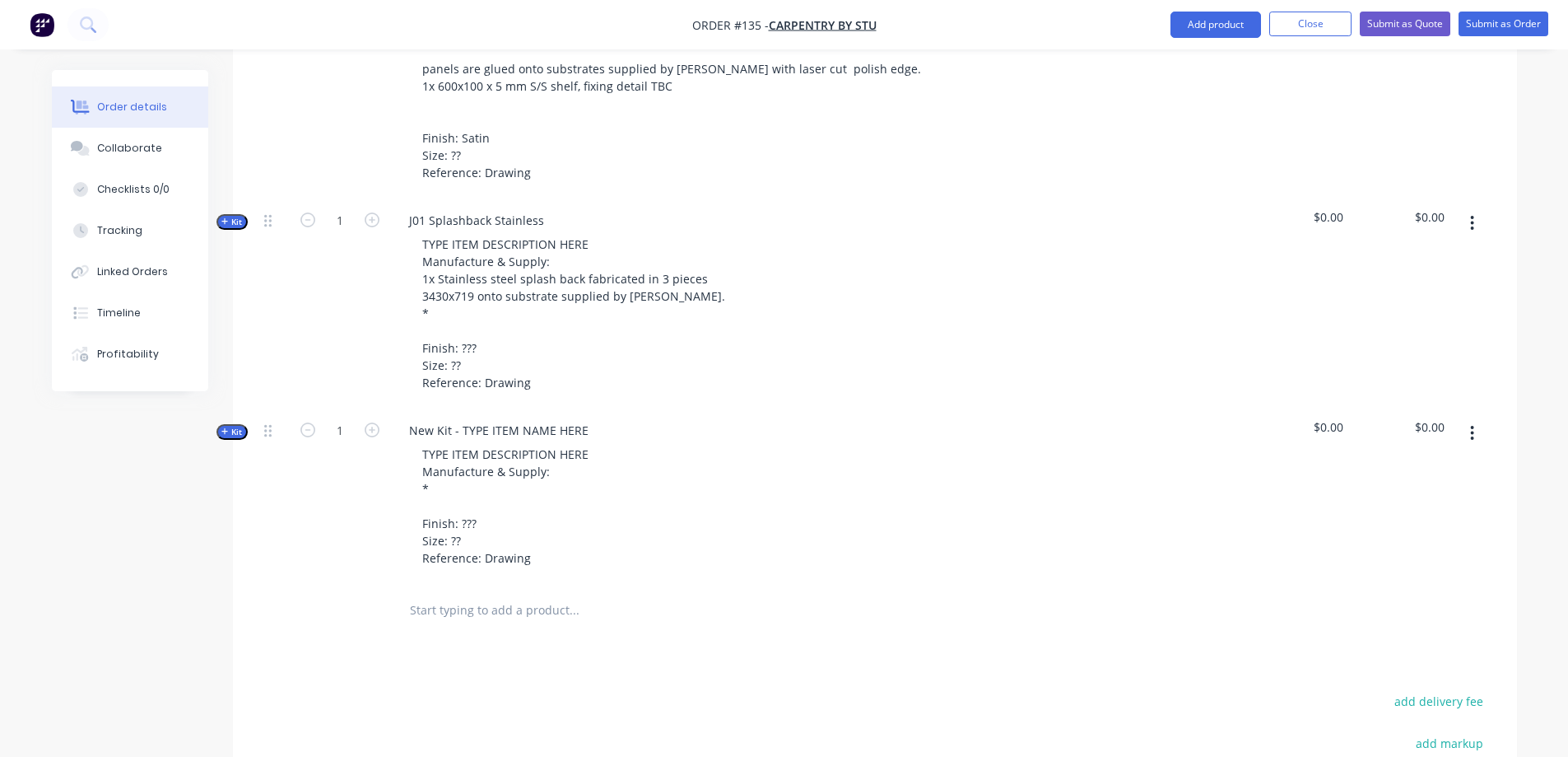
scroll to position [1071, 0]
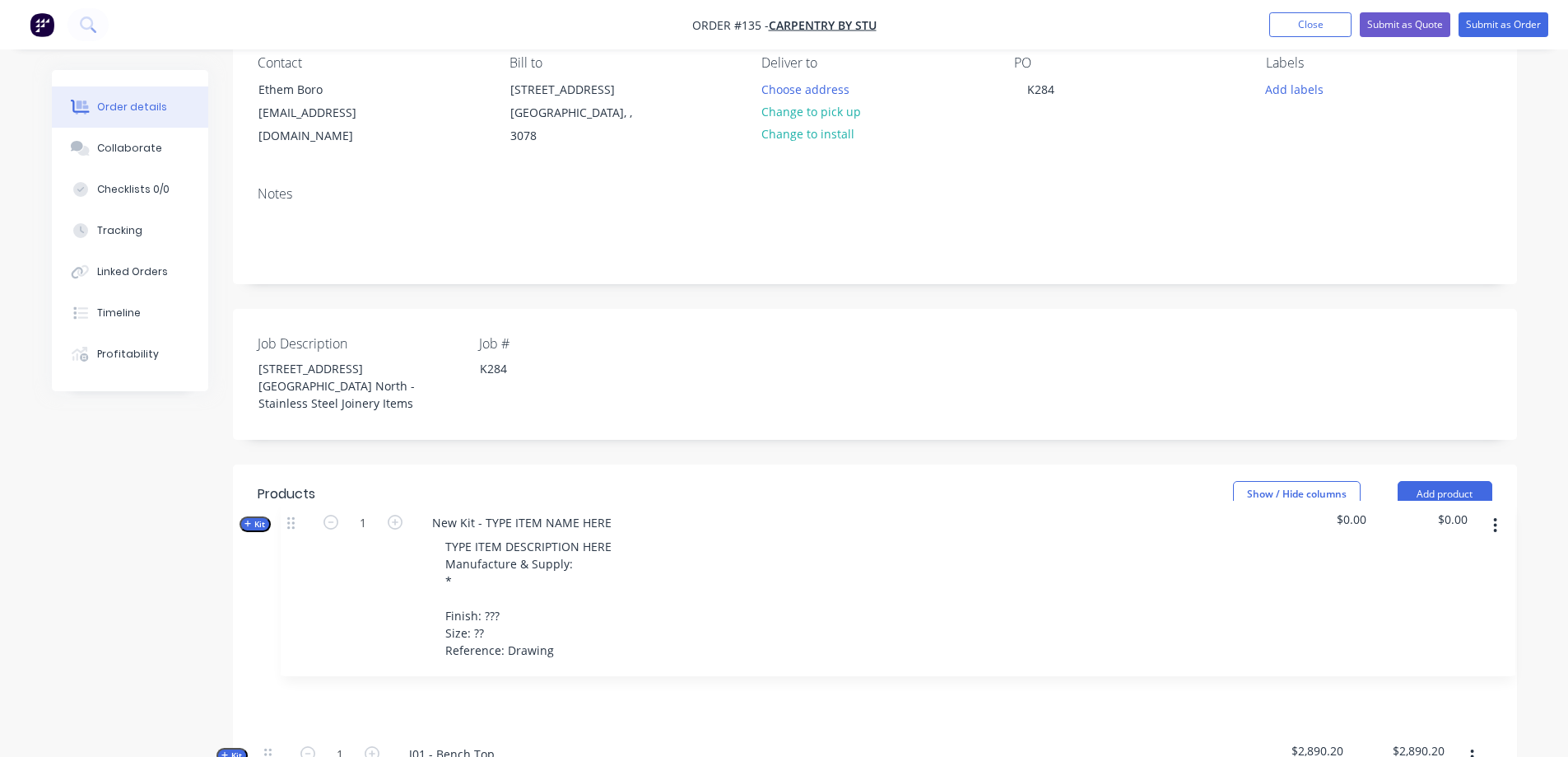
drag, startPoint x: 268, startPoint y: 221, endPoint x: 292, endPoint y: 520, distance: 300.0
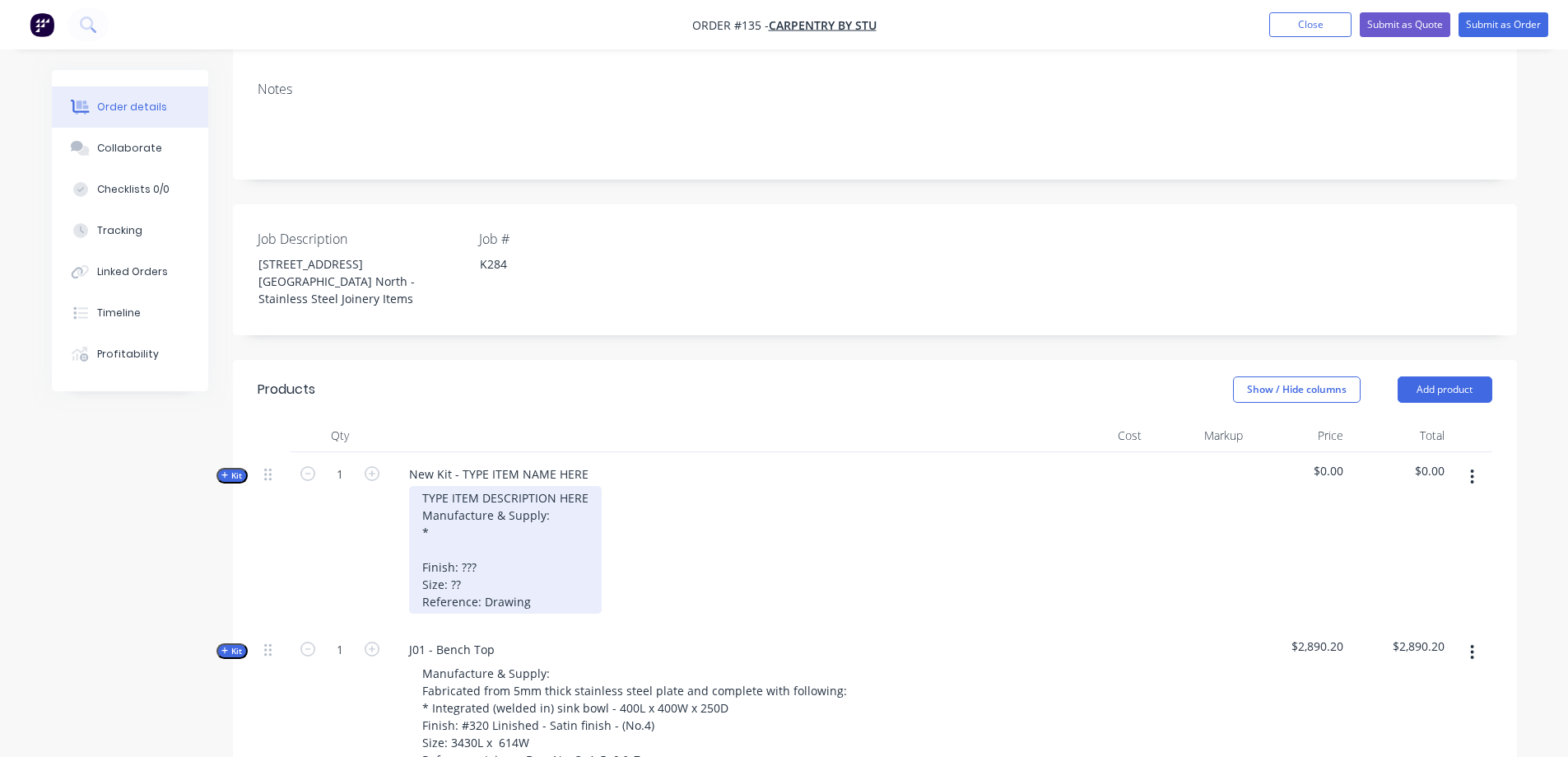
scroll to position [402, 0]
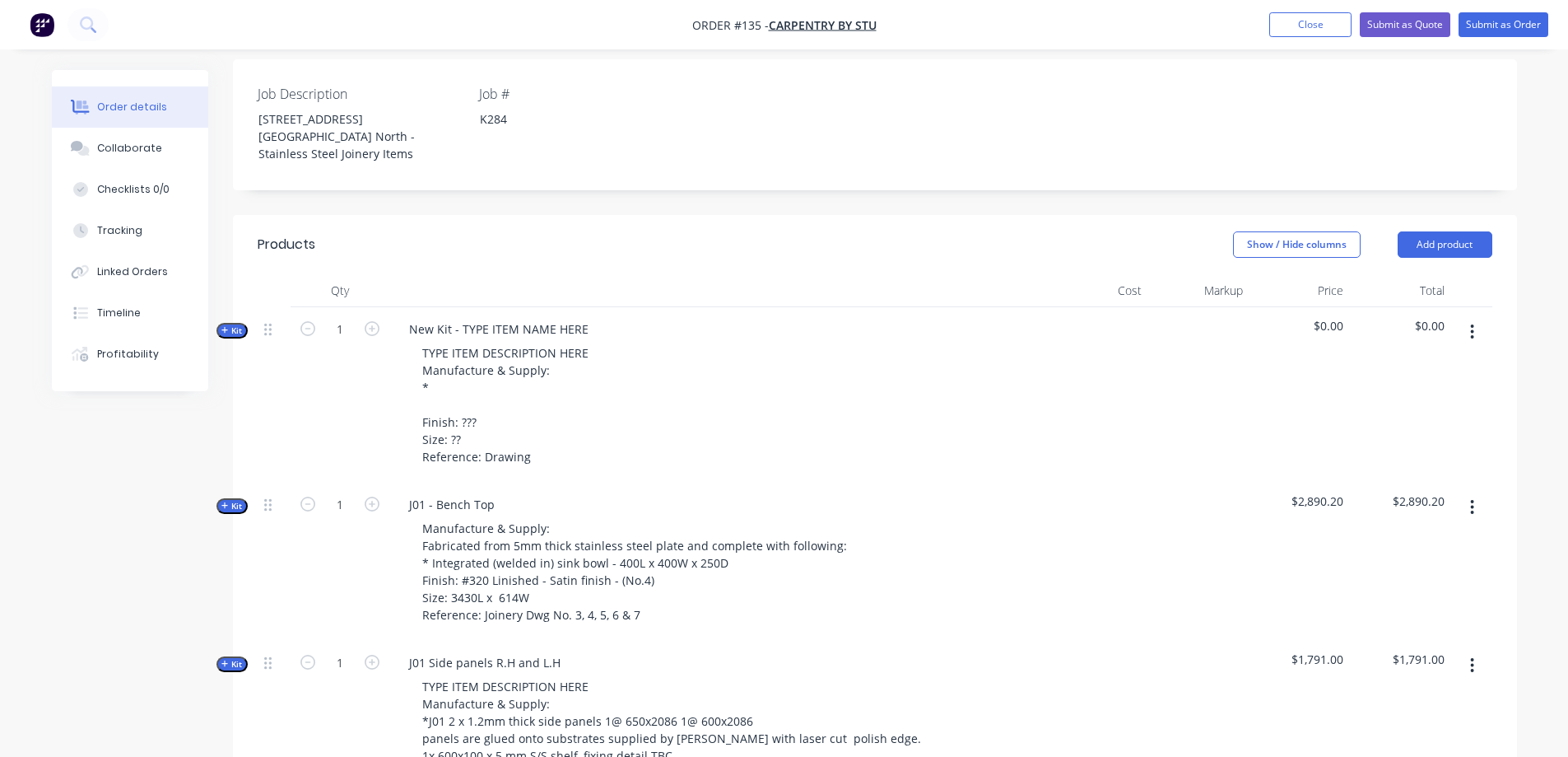
click at [228, 326] on icon "button" at bounding box center [225, 330] width 8 height 9
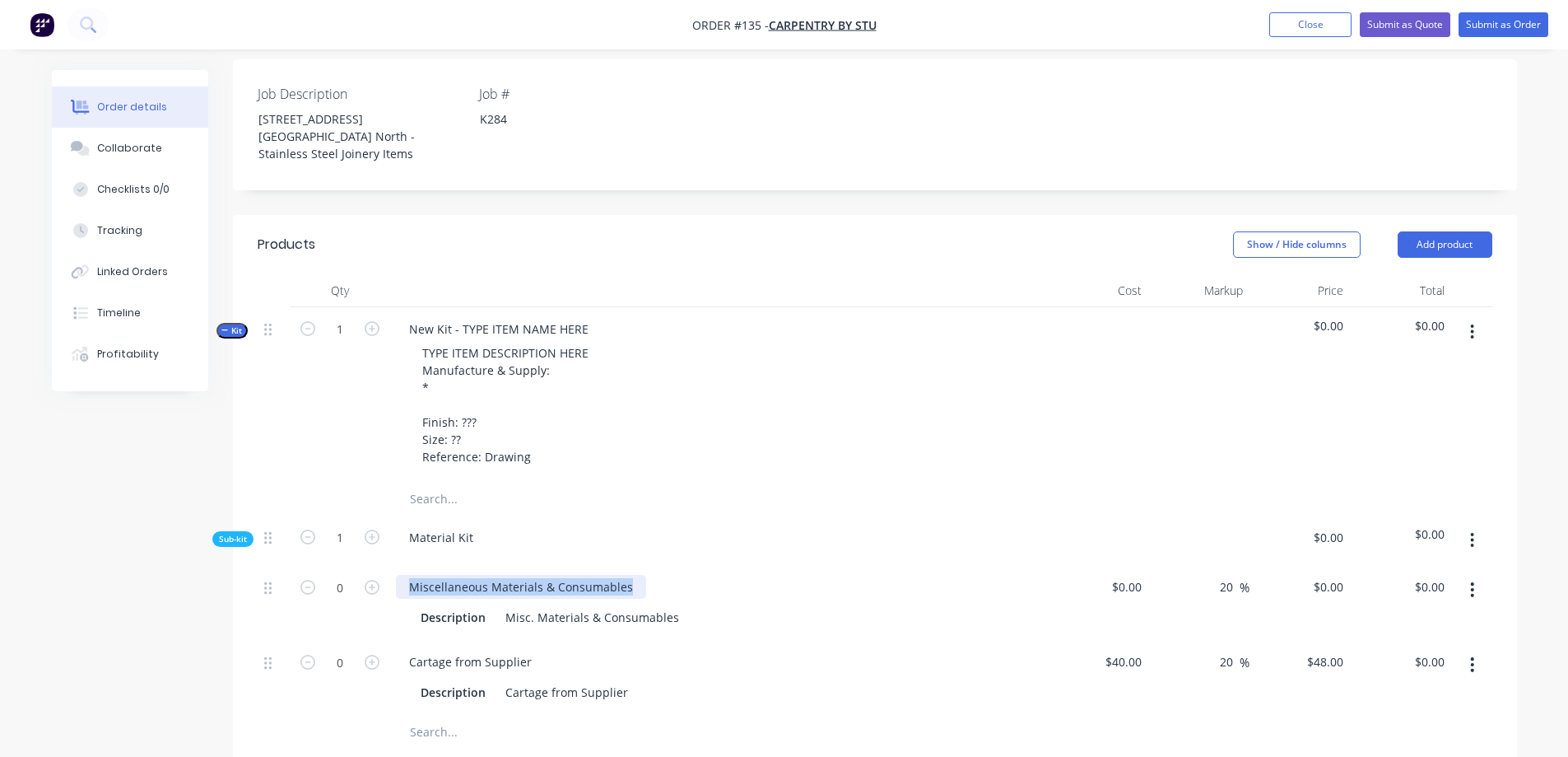
drag, startPoint x: 623, startPoint y: 552, endPoint x: 407, endPoint y: 559, distance: 216.1
click at [407, 575] on div "Miscellaneous Materials & Consumables" at bounding box center [520, 586] width 250 height 24
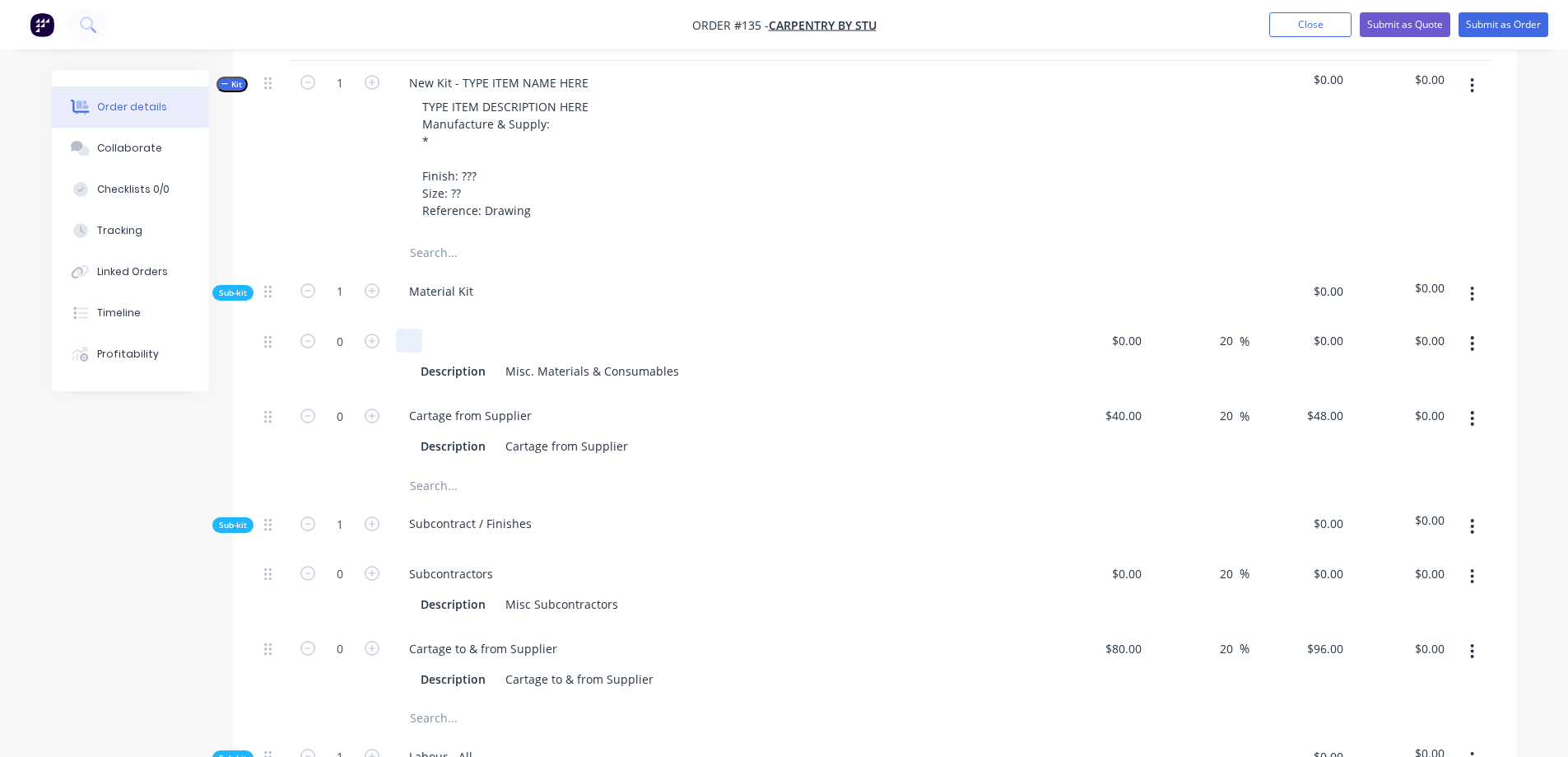
scroll to position [484, 0]
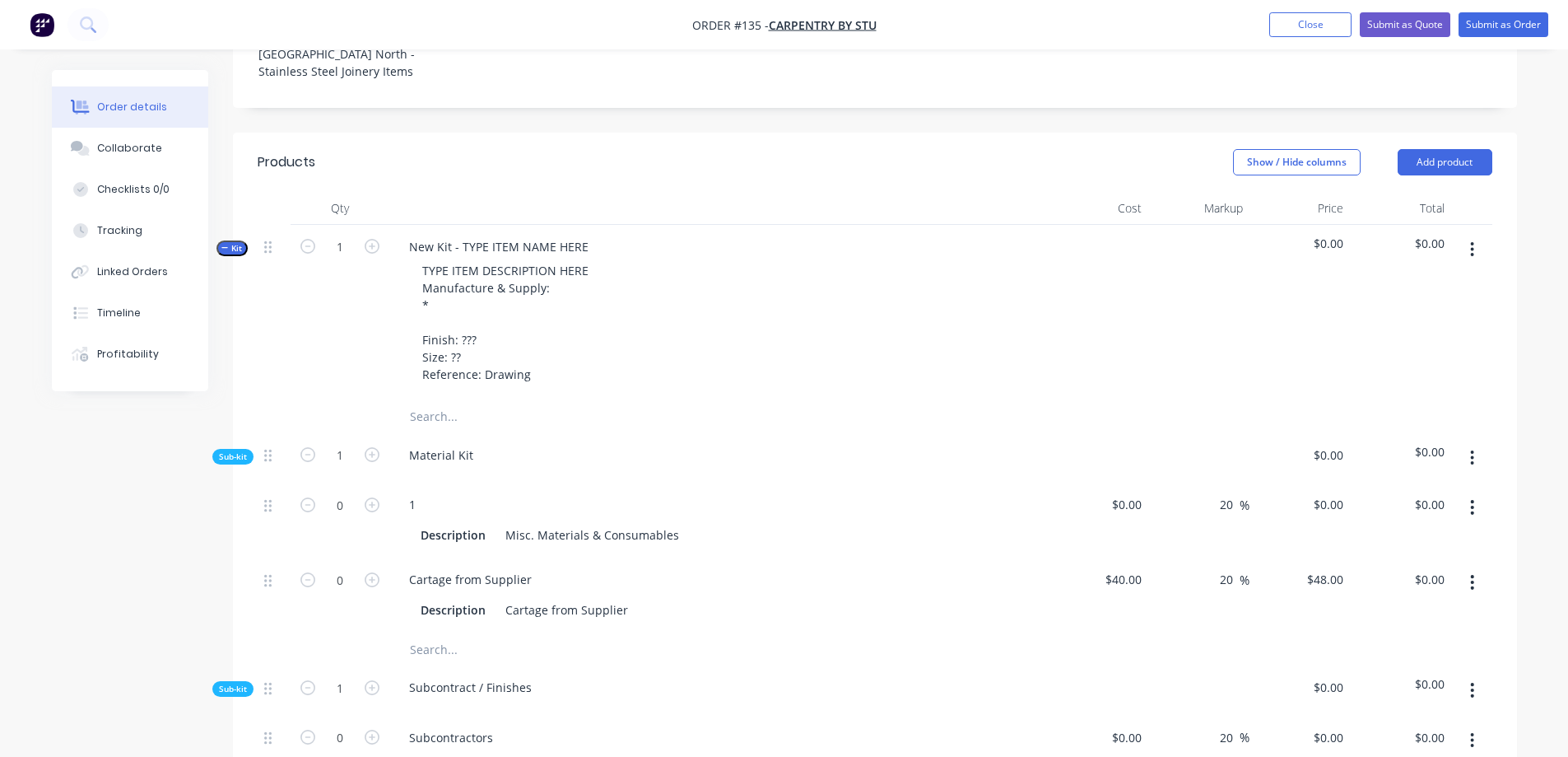
click at [415, 520] on div "Description Misc. Materials & Consumables" at bounding box center [718, 533] width 645 height 27
click at [418, 492] on div "1" at bounding box center [412, 504] width 33 height 24
drag, startPoint x: 527, startPoint y: 542, endPoint x: 402, endPoint y: 542, distance: 125.0
click at [402, 567] on div "Cartage from Supplier" at bounding box center [470, 578] width 149 height 24
click at [1472, 575] on icon "button" at bounding box center [1472, 582] width 3 height 15
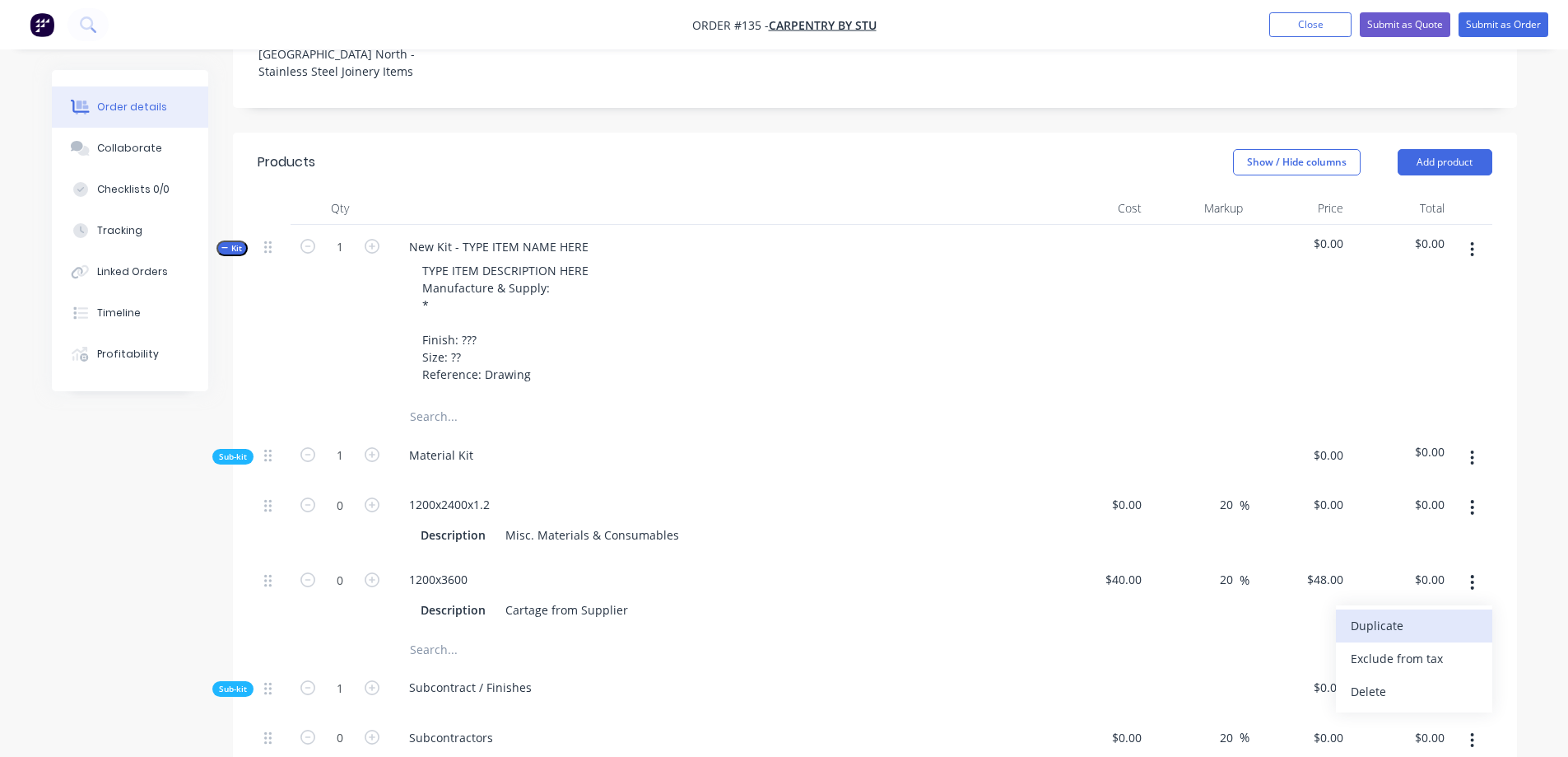
click at [1433, 613] on div "Duplicate" at bounding box center [1414, 625] width 127 height 24
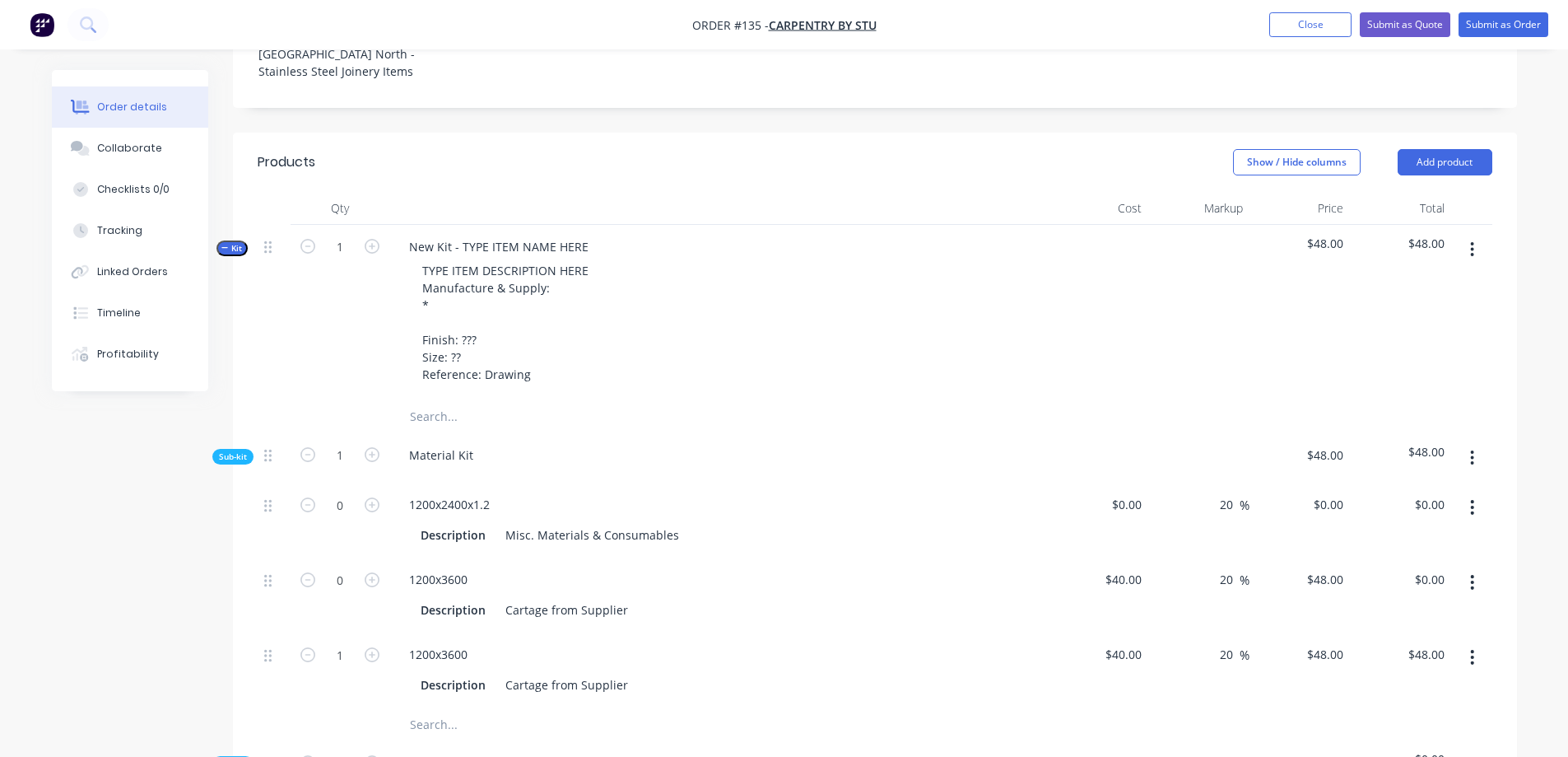
click at [483, 643] on div "1200x3600" at bounding box center [718, 654] width 645 height 24
click at [479, 643] on div "1200x3600" at bounding box center [438, 654] width 85 height 24
click at [1475, 643] on button "button" at bounding box center [1472, 657] width 39 height 29
click at [1399, 688] on div "Duplicate" at bounding box center [1414, 699] width 127 height 24
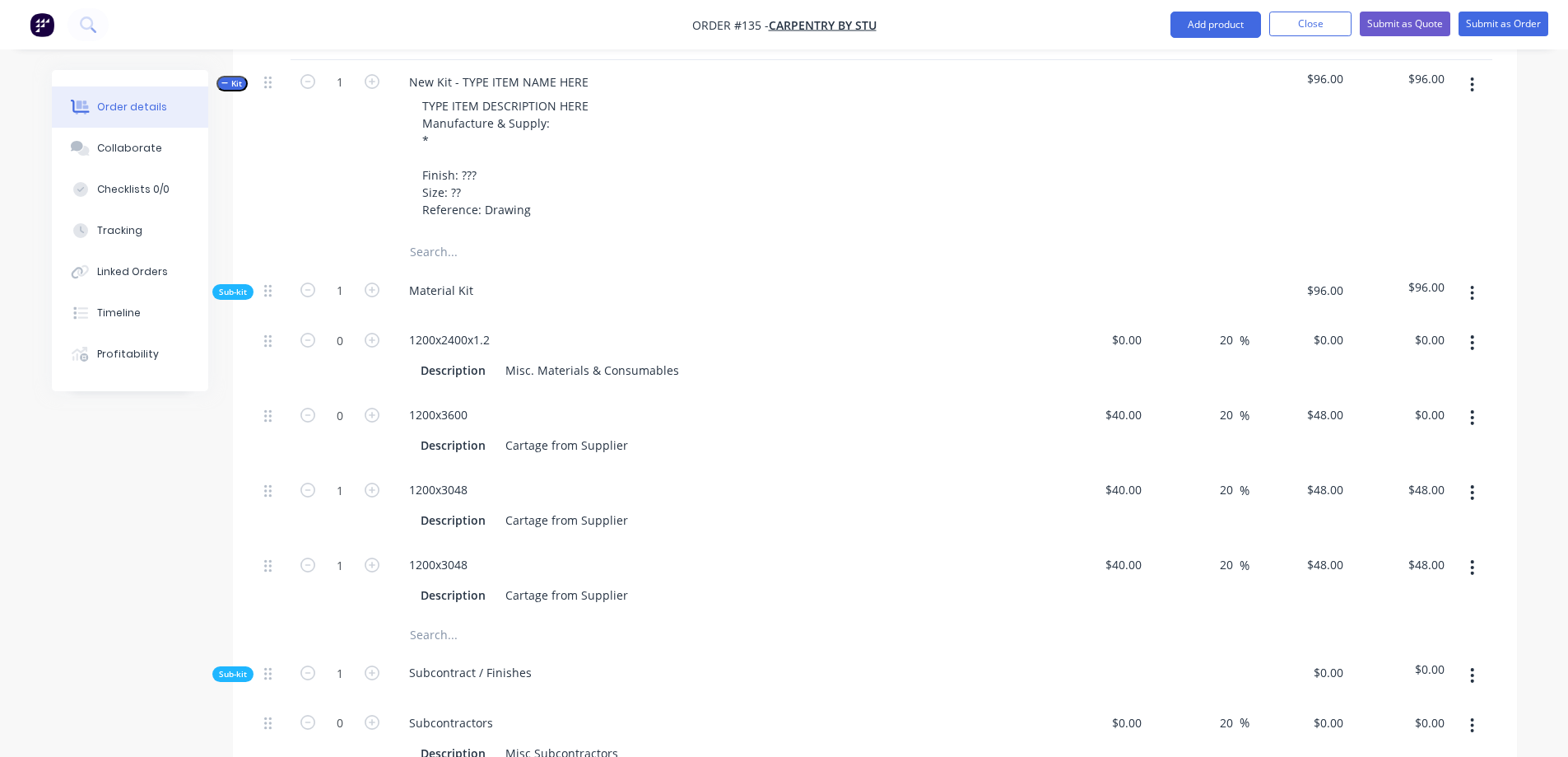
click at [492, 553] on div "1200x3048" at bounding box center [718, 564] width 645 height 24
click at [368, 333] on icon "button" at bounding box center [372, 340] width 15 height 15
type input "2"
click at [374, 407] on icon "button" at bounding box center [372, 415] width 15 height 15
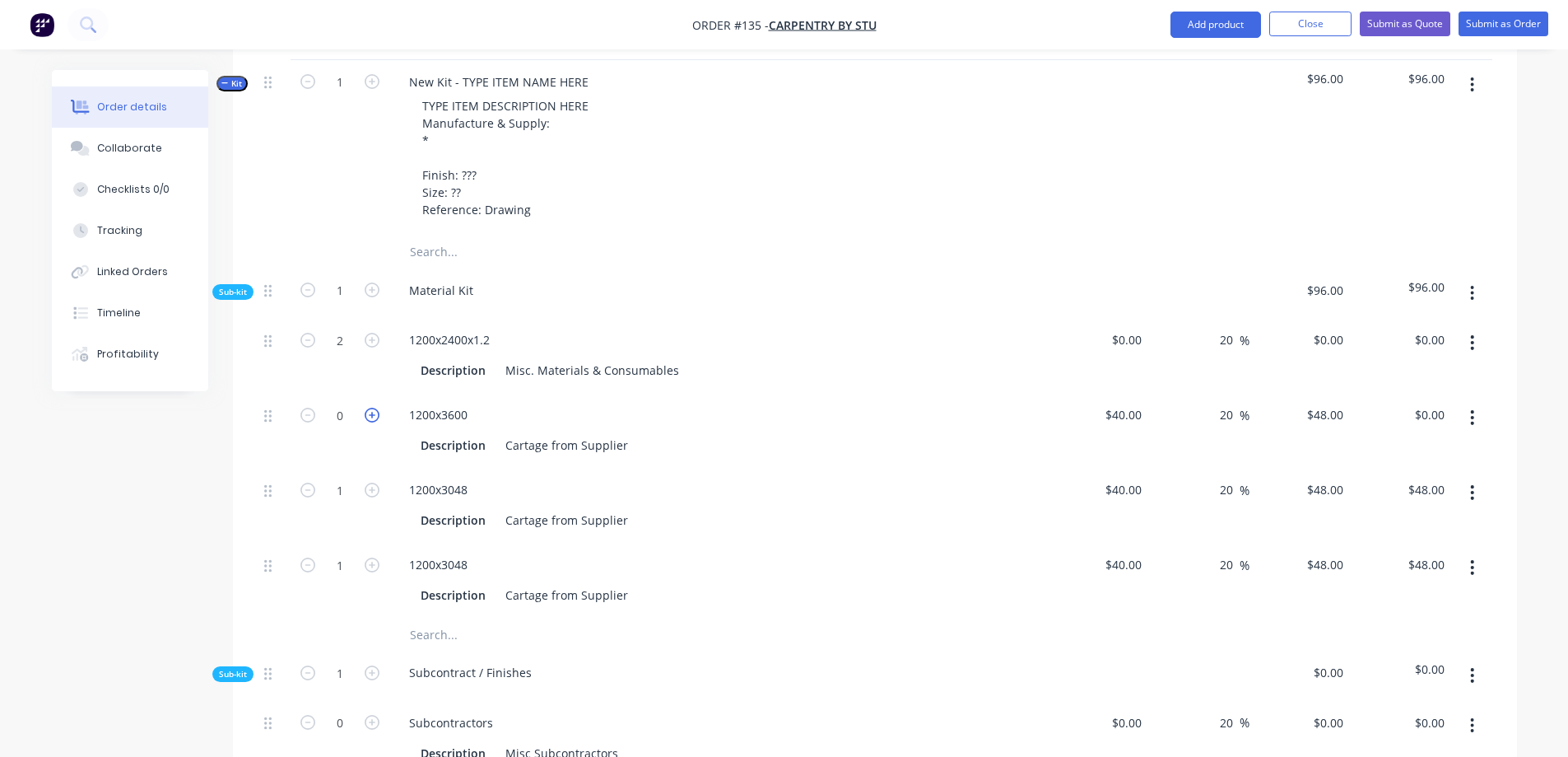
type input "1"
type input "$48.00"
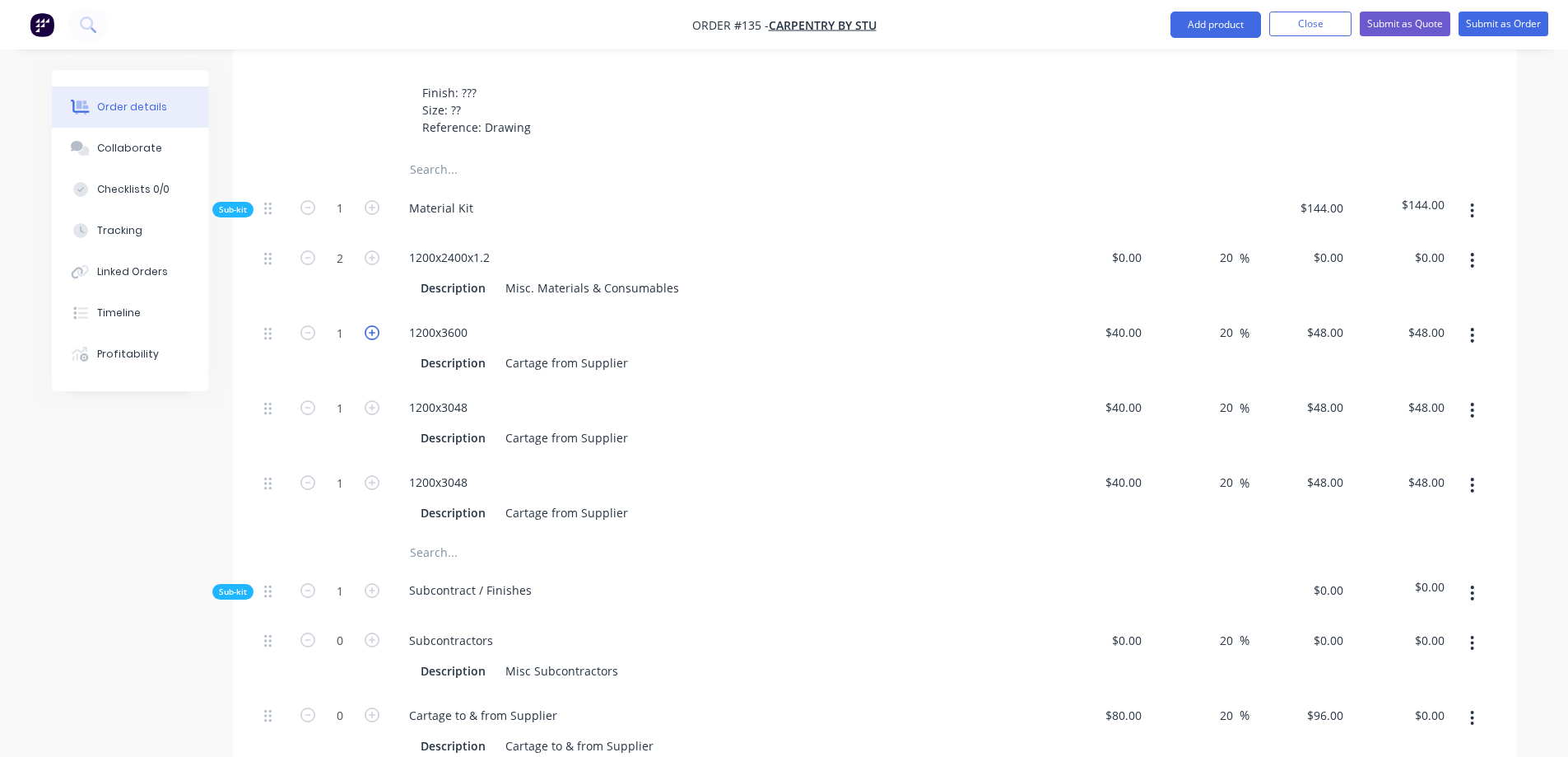
click at [370, 325] on icon "button" at bounding box center [372, 333] width 15 height 15
type input "2"
type input "$96.00"
click at [589, 320] on div "1200x3600" at bounding box center [718, 332] width 645 height 24
drag, startPoint x: 630, startPoint y: 326, endPoint x: 501, endPoint y: 328, distance: 129.0
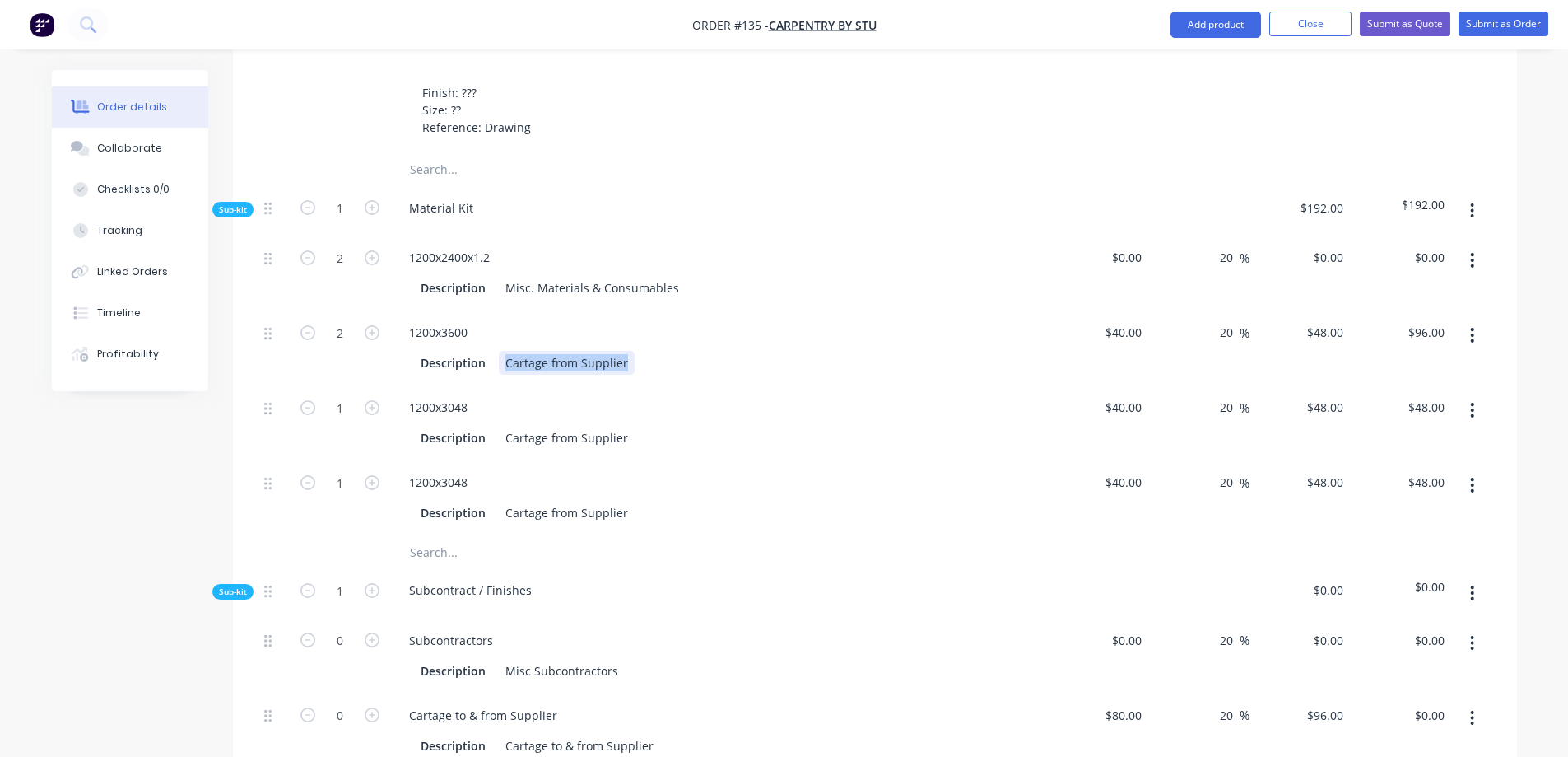
click at [501, 351] on div "Description Cartage from Supplier" at bounding box center [715, 362] width 603 height 24
drag, startPoint x: 634, startPoint y: 400, endPoint x: 501, endPoint y: 404, distance: 133.1
click at [501, 426] on div "Description Cartage from Supplier" at bounding box center [715, 438] width 603 height 24
drag, startPoint x: 622, startPoint y: 477, endPoint x: 502, endPoint y: 483, distance: 120.1
click at [502, 501] on div "Cartage from Supplier" at bounding box center [567, 512] width 136 height 24
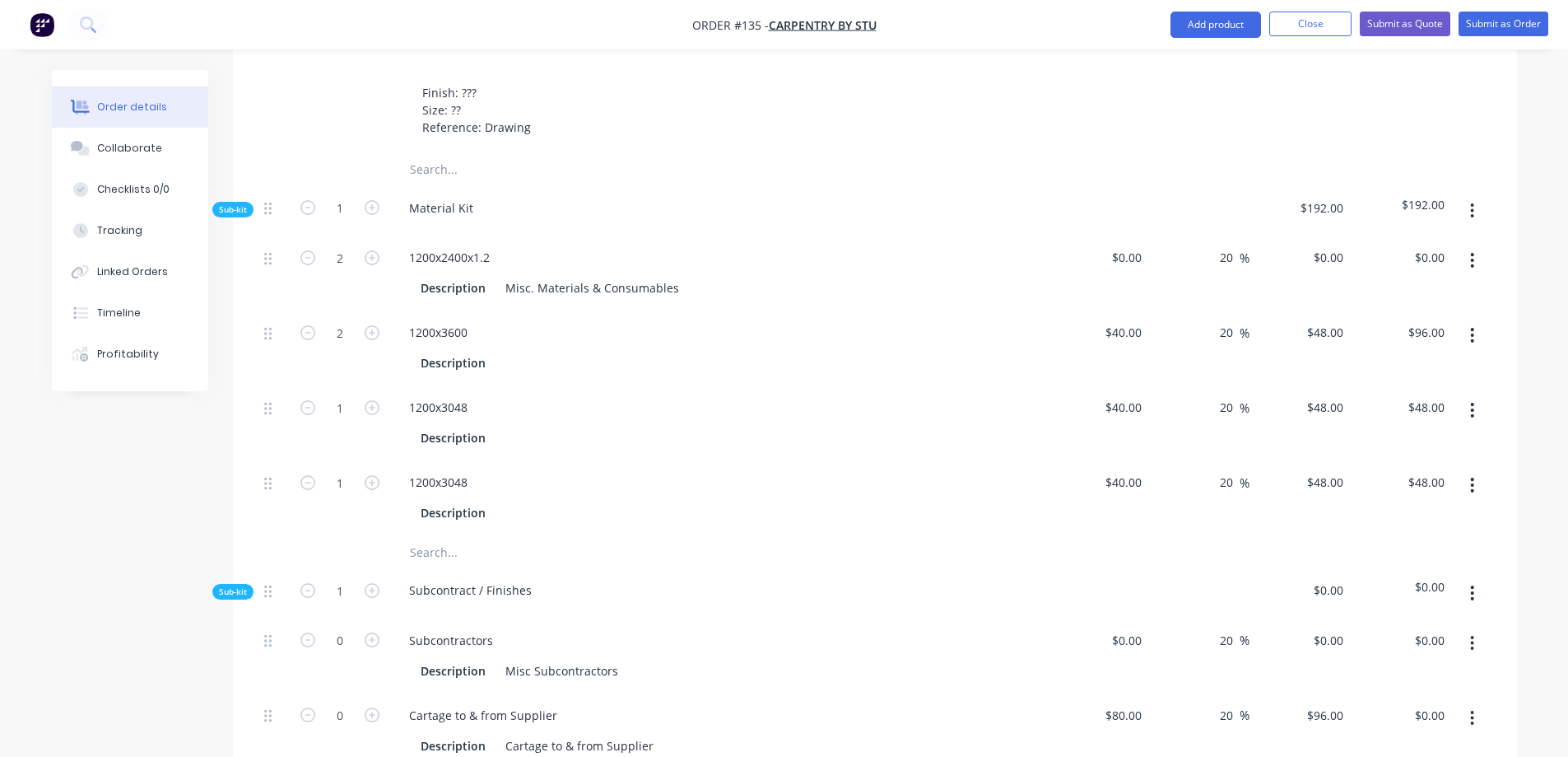
click at [541, 501] on div "Description" at bounding box center [715, 512] width 603 height 24
click at [508, 351] on div at bounding box center [511, 362] width 25 height 24
click at [524, 426] on div "Description" at bounding box center [715, 438] width 603 height 24
click at [690, 386] on div "1200x3048 Description ASD" at bounding box center [718, 422] width 658 height 75
click at [1471, 476] on icon "button" at bounding box center [1472, 485] width 4 height 18
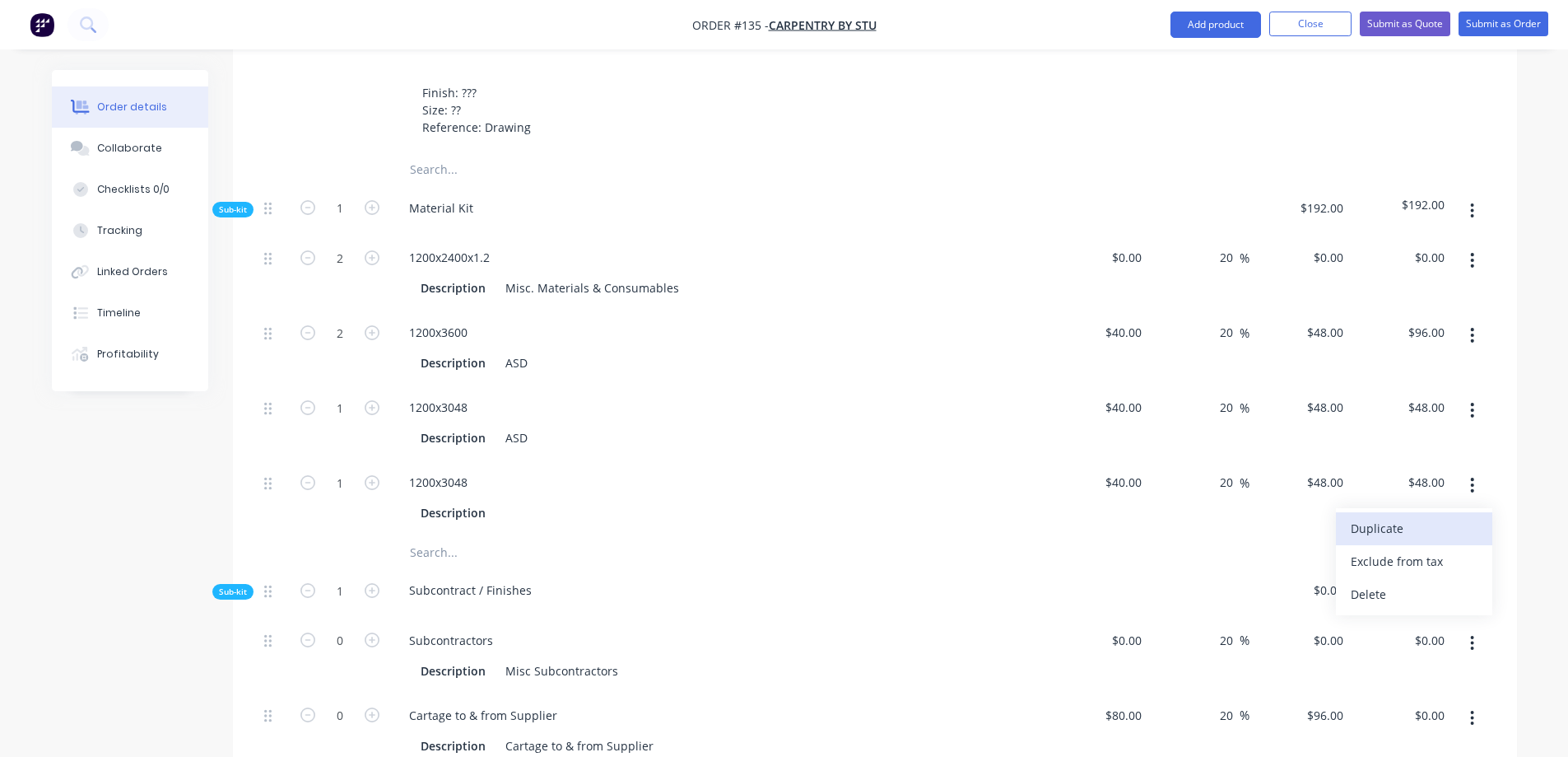
click at [1372, 516] on div "Duplicate" at bounding box center [1414, 527] width 127 height 24
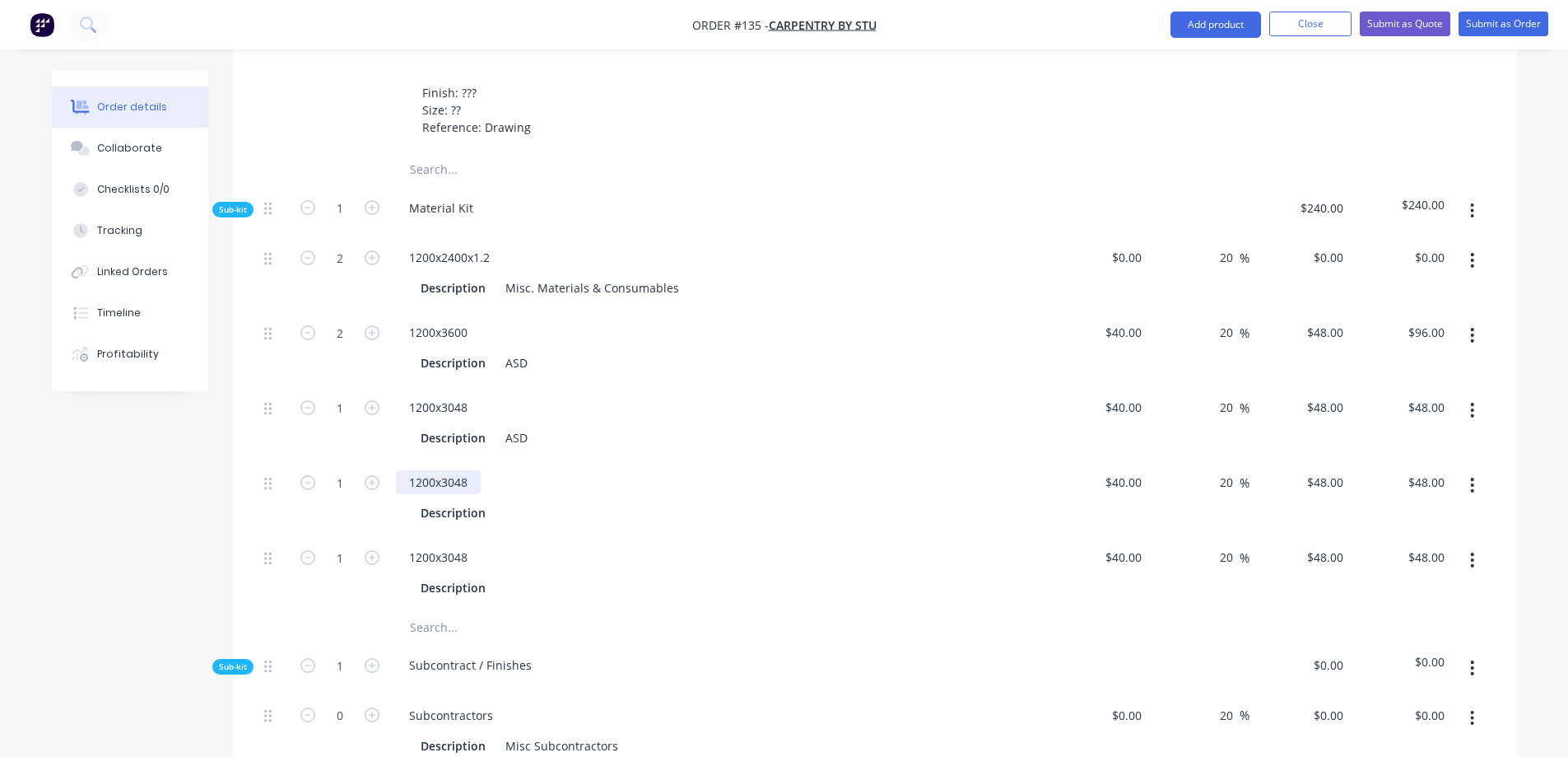
click at [475, 471] on div "1200x3048" at bounding box center [438, 482] width 85 height 24
click at [1123, 471] on div "40 40" at bounding box center [1134, 482] width 28 height 24
type input "$50.00"
type input "$60.00"
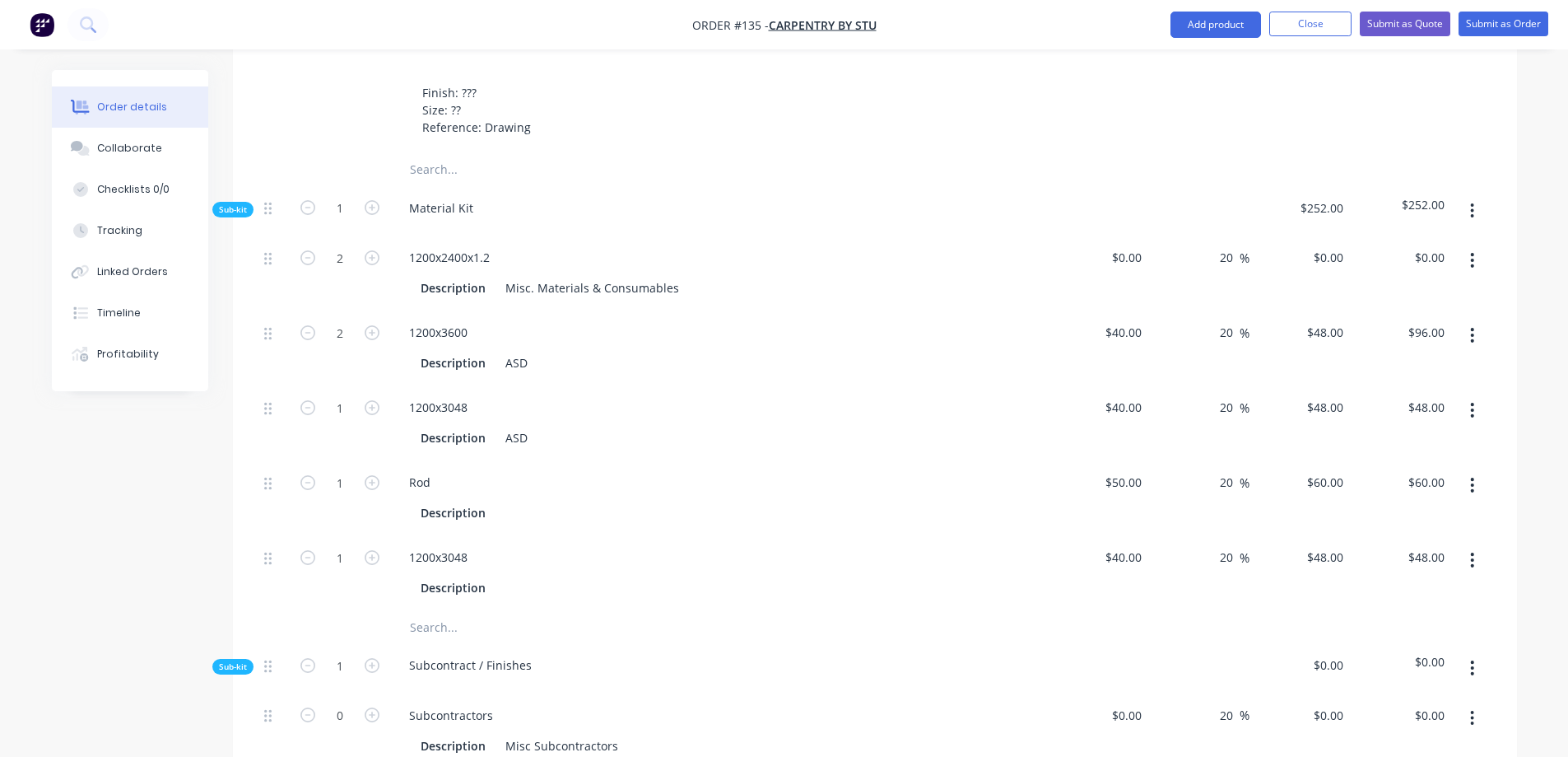
click at [1475, 471] on button "button" at bounding box center [1472, 485] width 39 height 29
click at [1403, 516] on div "Duplicate" at bounding box center [1414, 527] width 127 height 24
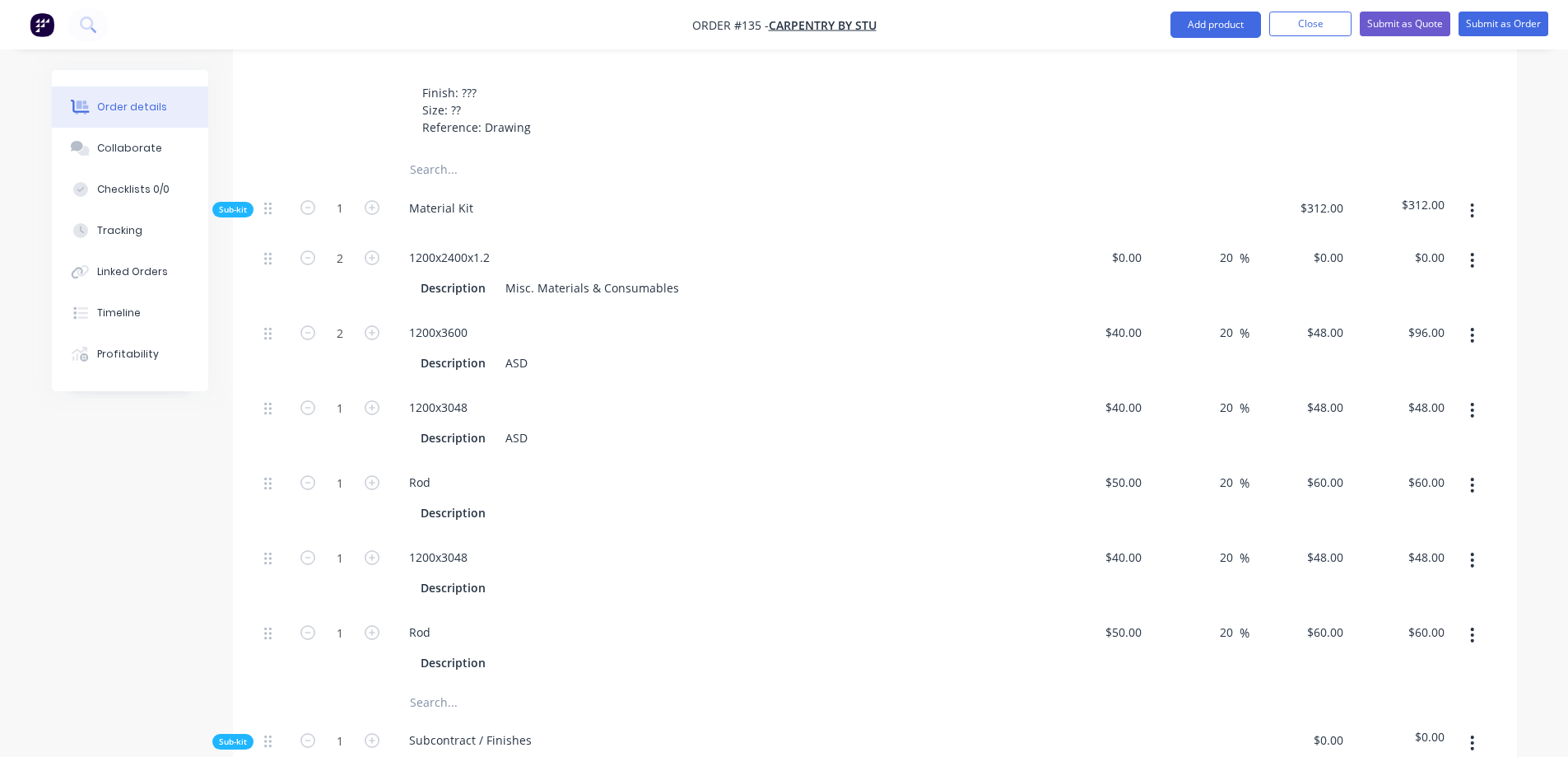
click at [1469, 620] on button "button" at bounding box center [1472, 634] width 39 height 29
click at [1418, 732] on div "Delete" at bounding box center [1414, 744] width 127 height 24
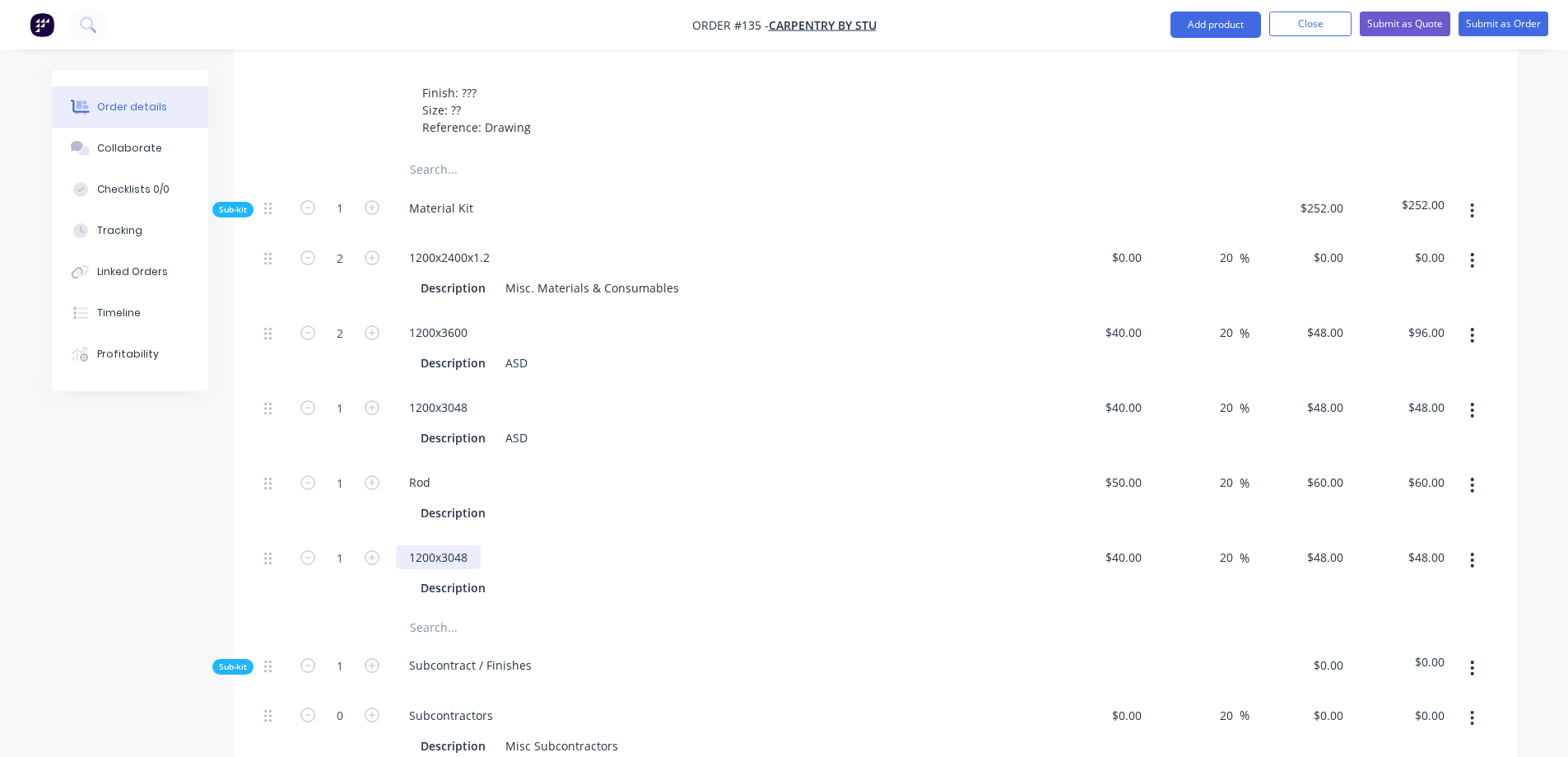
click at [474, 545] on div "1200x3048" at bounding box center [438, 557] width 85 height 24
click at [1138, 545] on input "40" at bounding box center [1137, 557] width 22 height 24
type input "$95.00"
type input "$114.00"
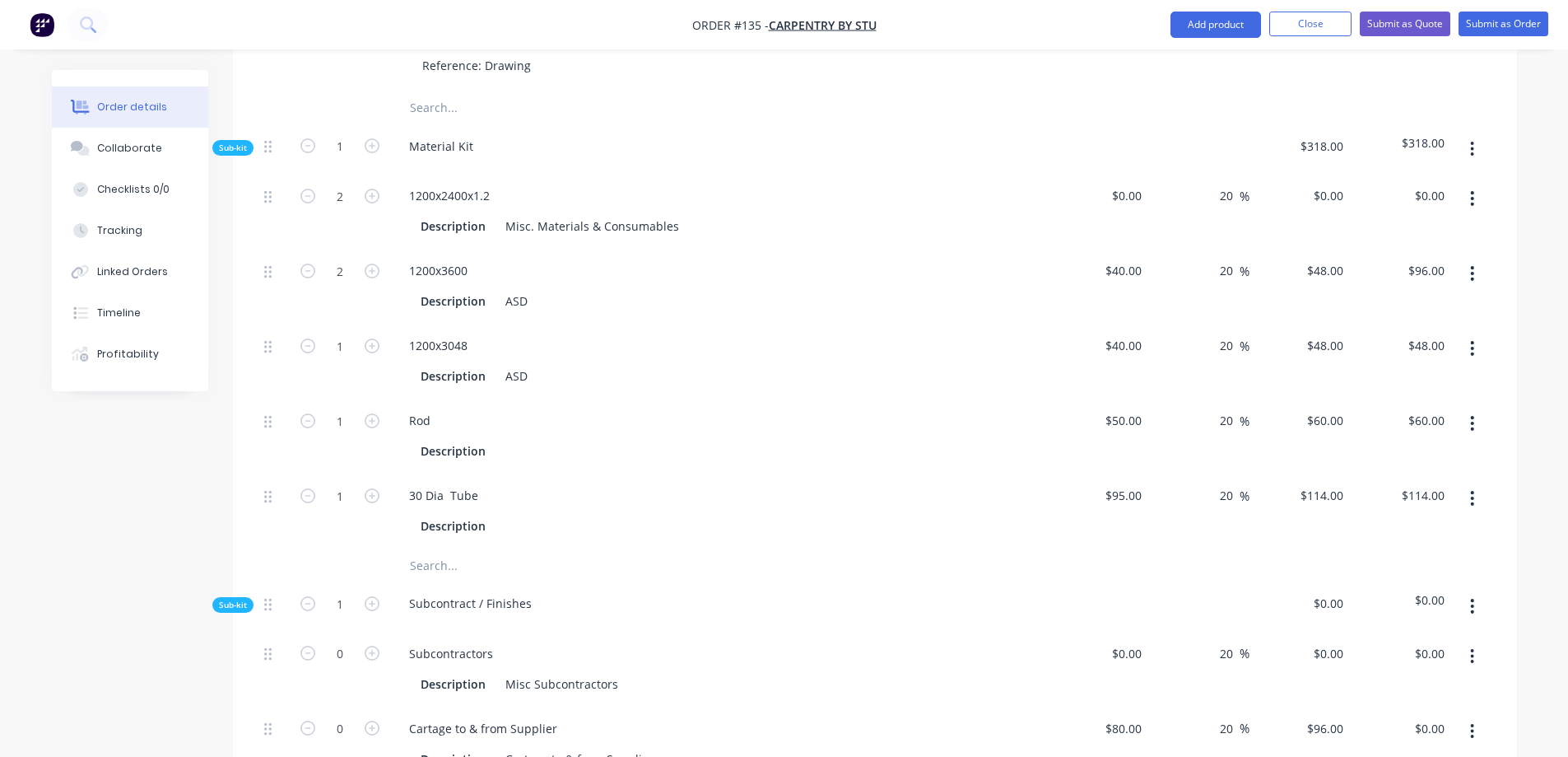
scroll to position [814, 0]
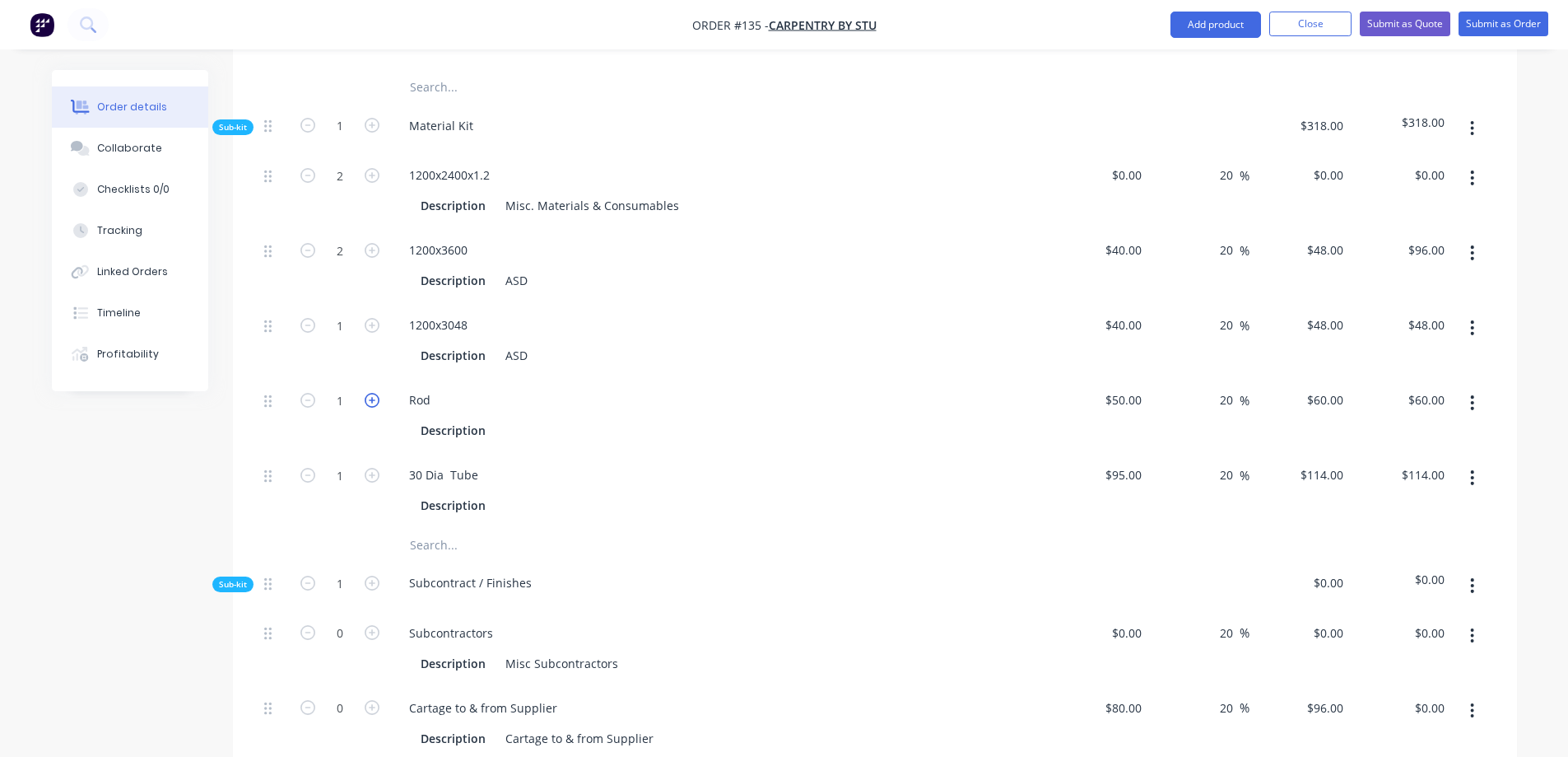
click at [375, 393] on icon "button" at bounding box center [372, 401] width 15 height 15
type input "2"
type input "$120.00"
click at [562, 387] on div "Rod" at bounding box center [718, 399] width 645 height 24
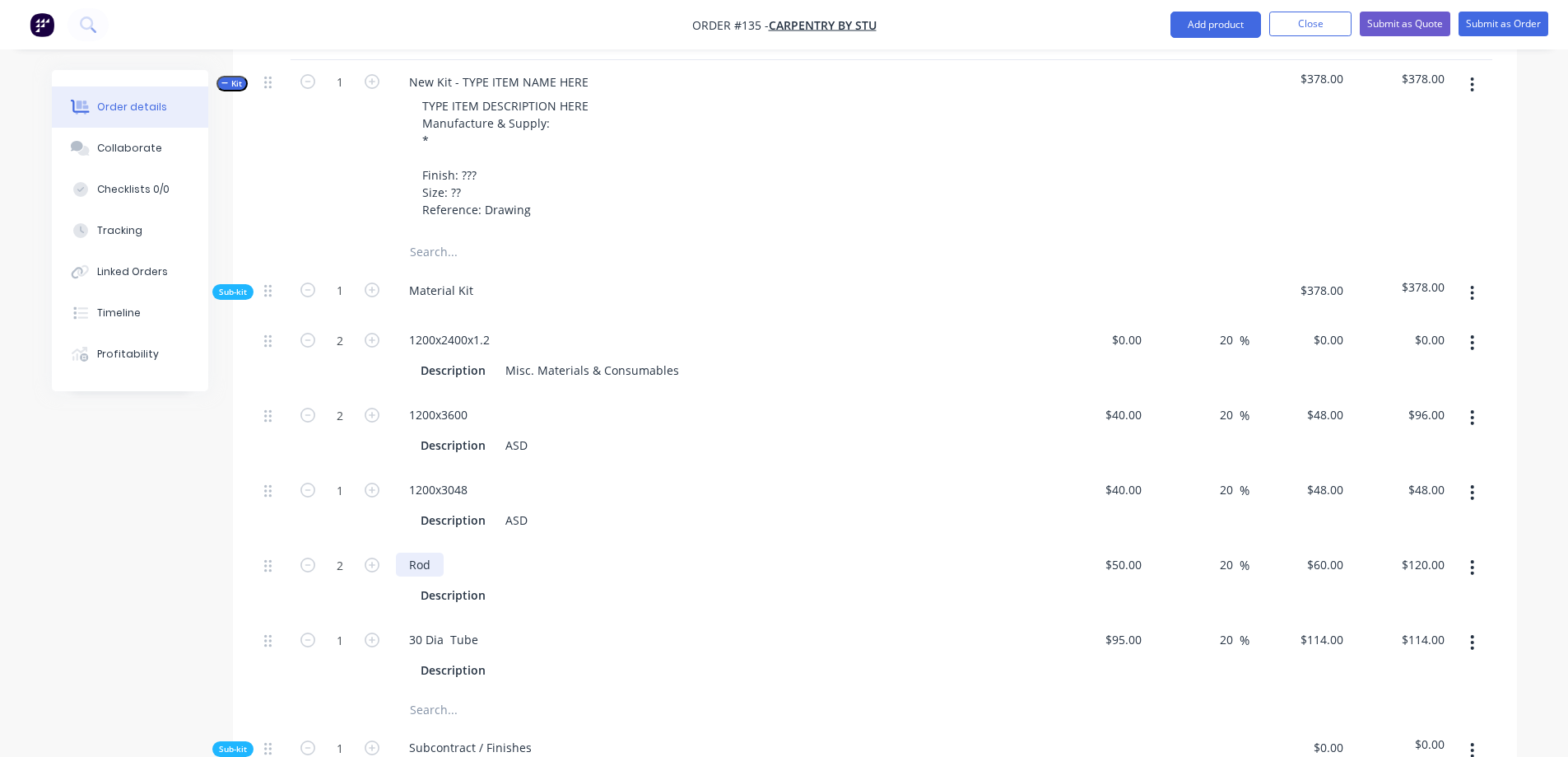
click at [440, 553] on div "Rod" at bounding box center [419, 564] width 48 height 24
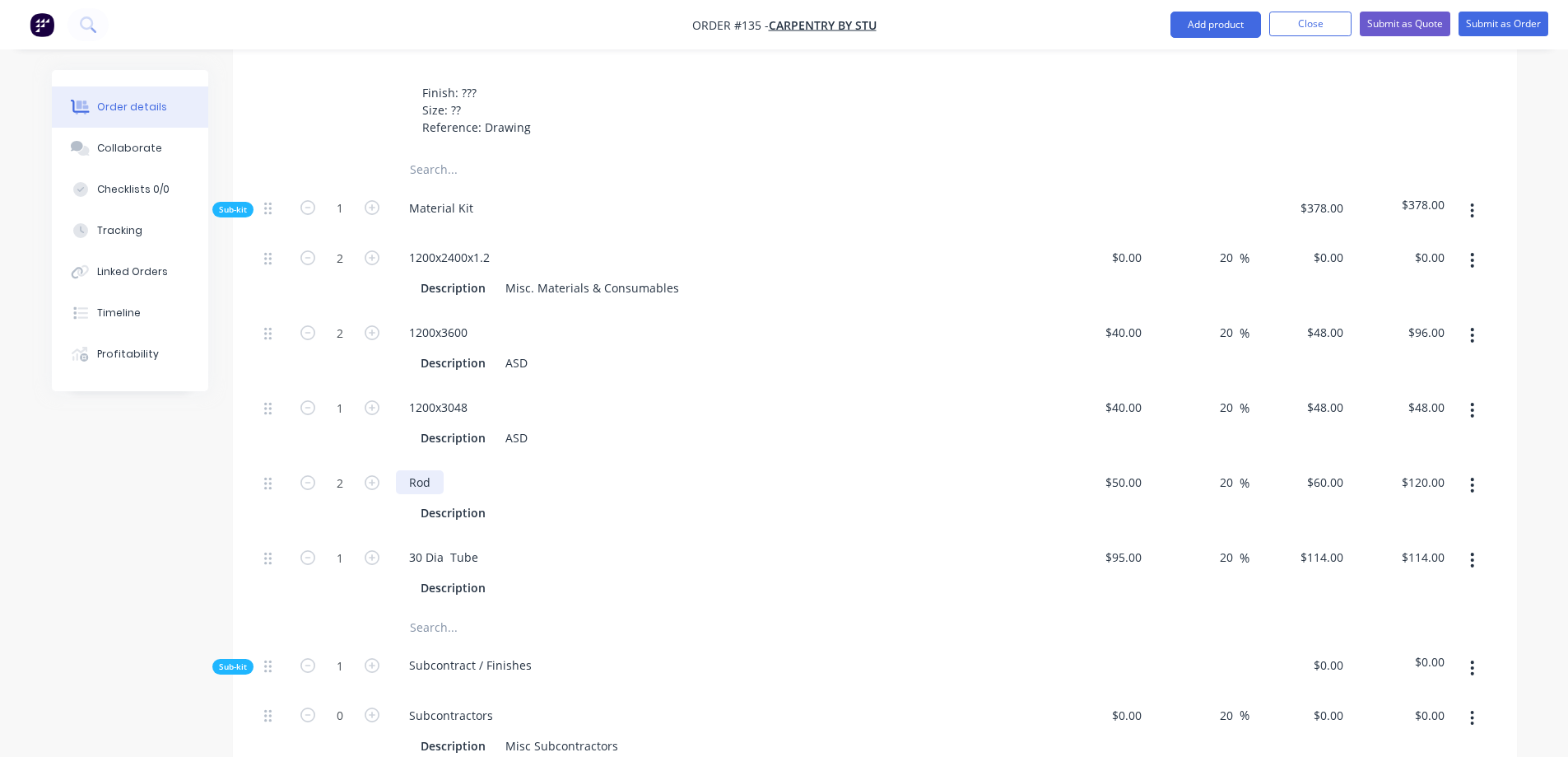
scroll to position [814, 0]
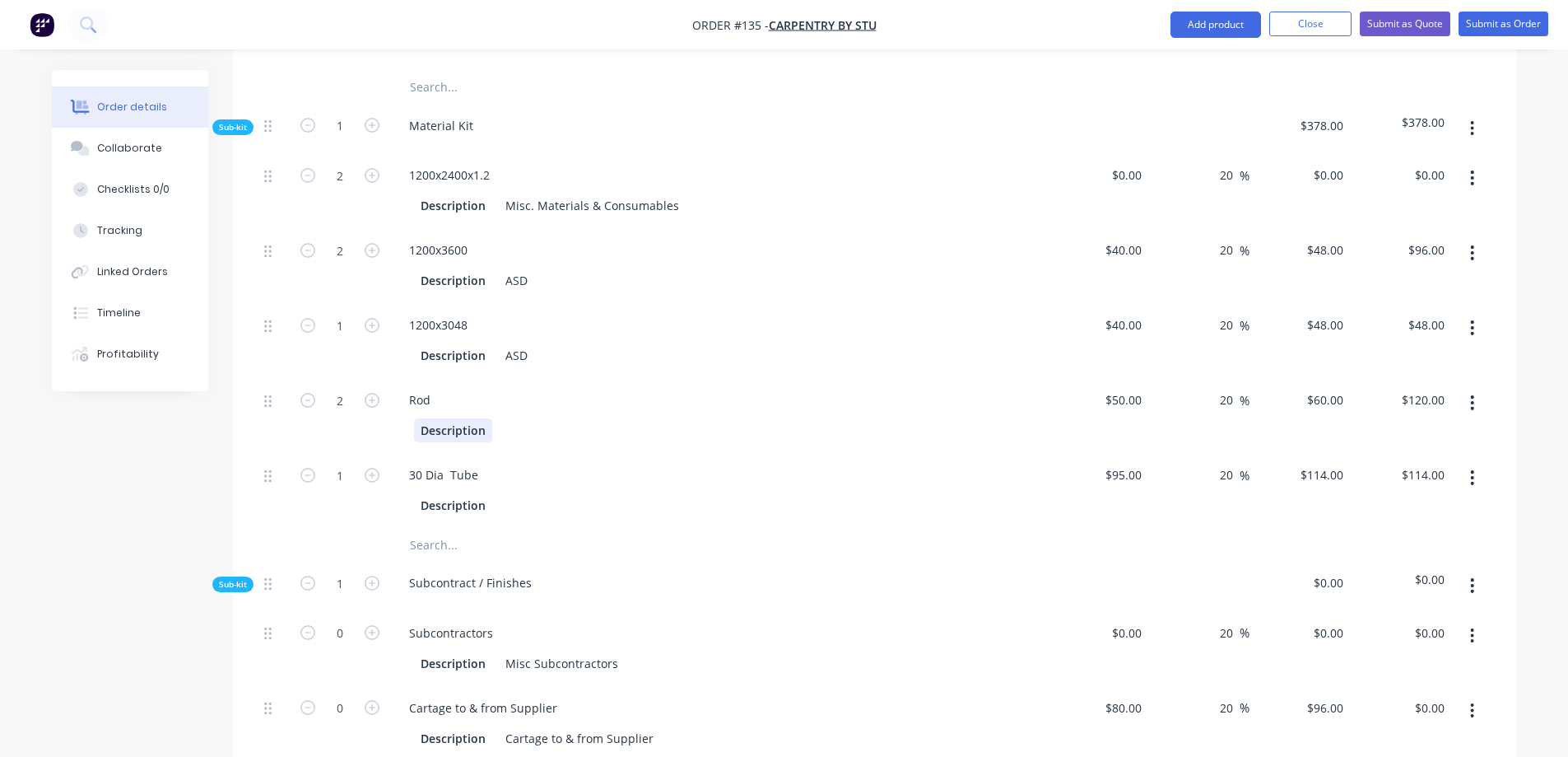
click at [474, 419] on div "Description" at bounding box center [452, 430] width 78 height 24
click at [581, 419] on div "Descrin" at bounding box center [715, 430] width 603 height 24
drag, startPoint x: 453, startPoint y: 397, endPoint x: 494, endPoint y: 404, distance: 41.6
click at [494, 419] on div at bounding box center [488, 430] width 25 height 24
click at [462, 419] on div "Descrin" at bounding box center [441, 430] width 55 height 24
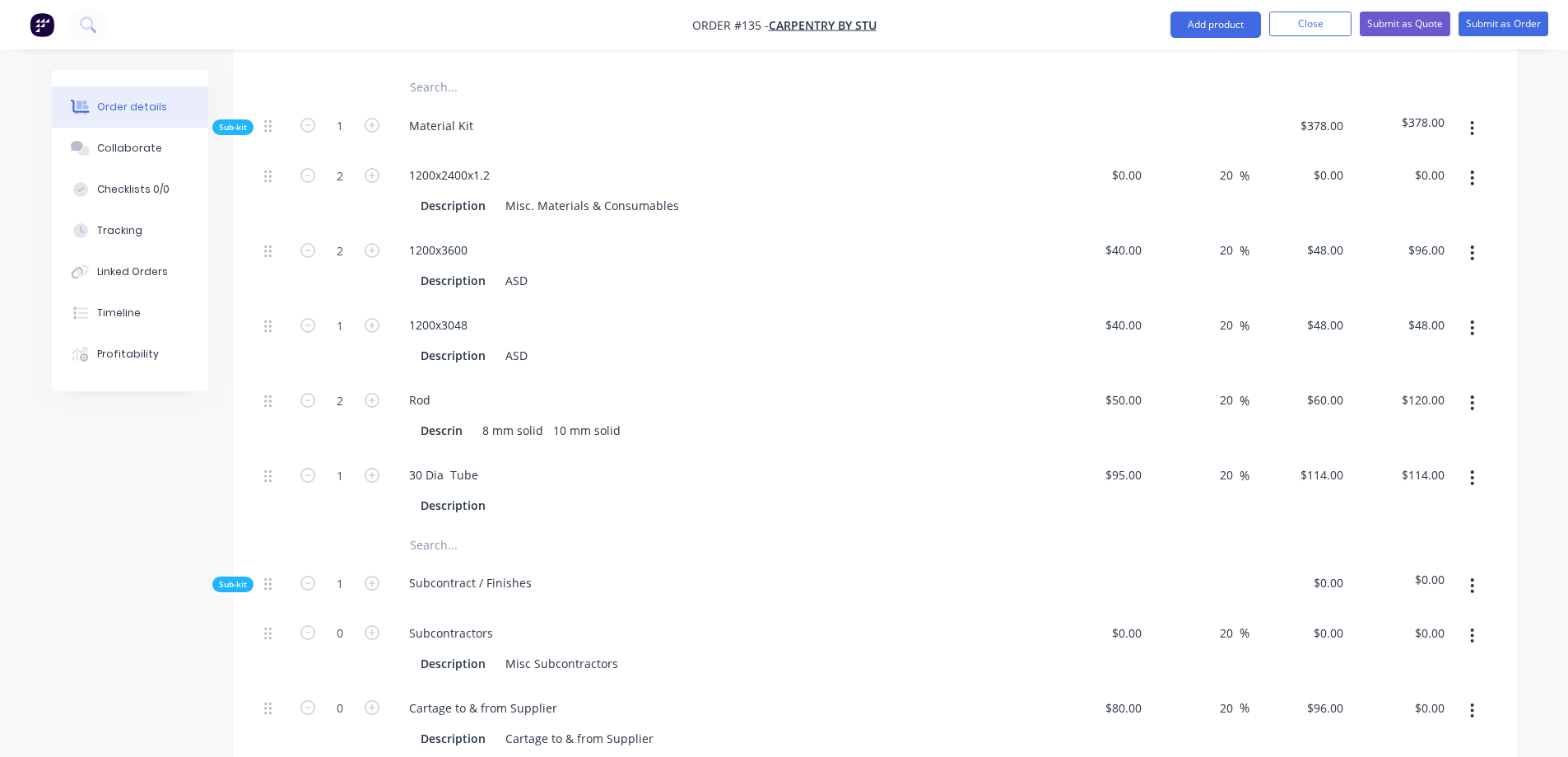
type input "50"
click at [1143, 387] on input "50" at bounding box center [1137, 399] width 22 height 24
type input "$100.00"
type input "$120.00"
type input "$240.00"
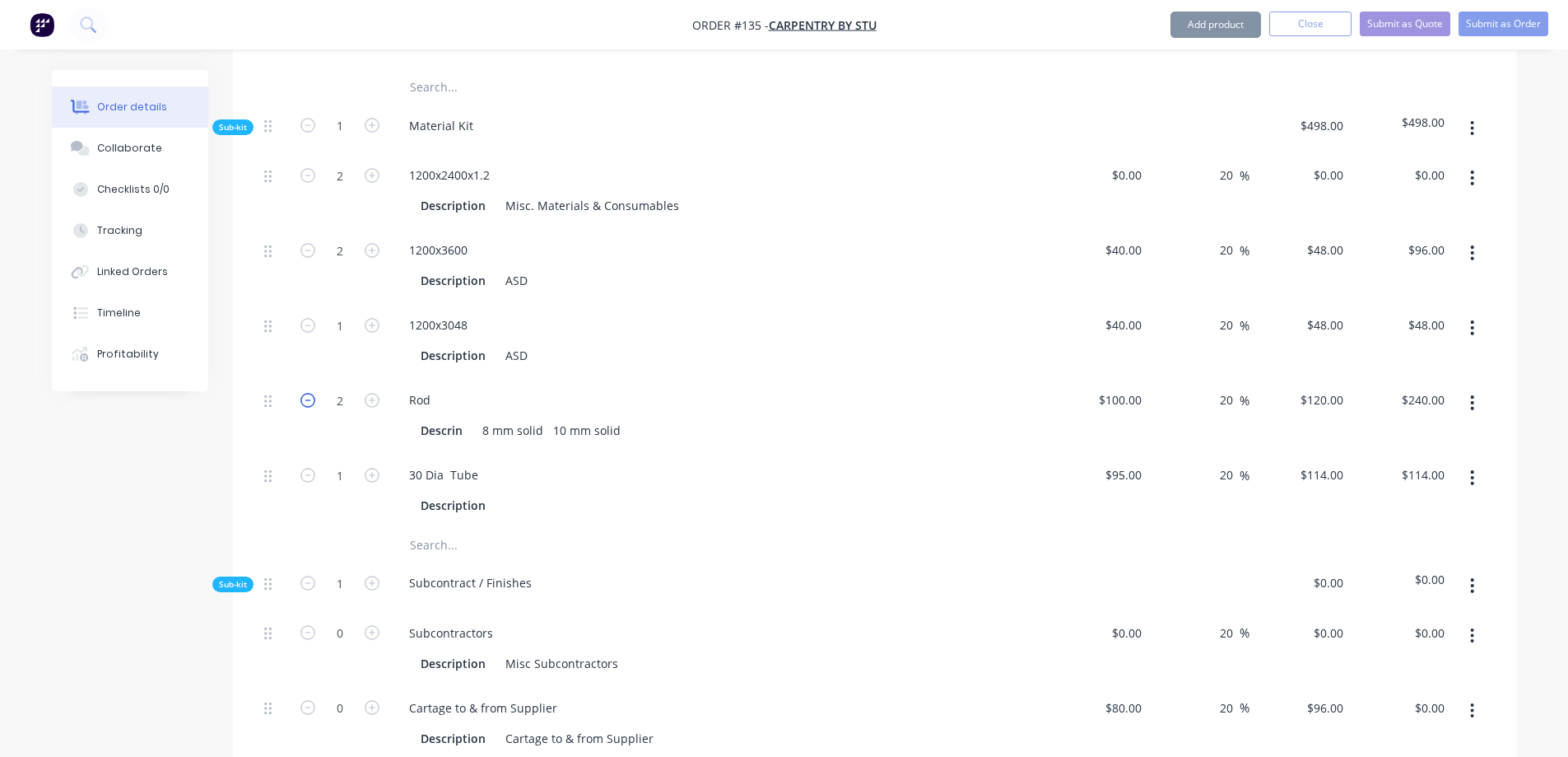
click at [304, 393] on icon "button" at bounding box center [308, 401] width 15 height 15
type input "1"
type input "$120.00"
click at [374, 393] on icon "button" at bounding box center [372, 401] width 15 height 15
type input "2"
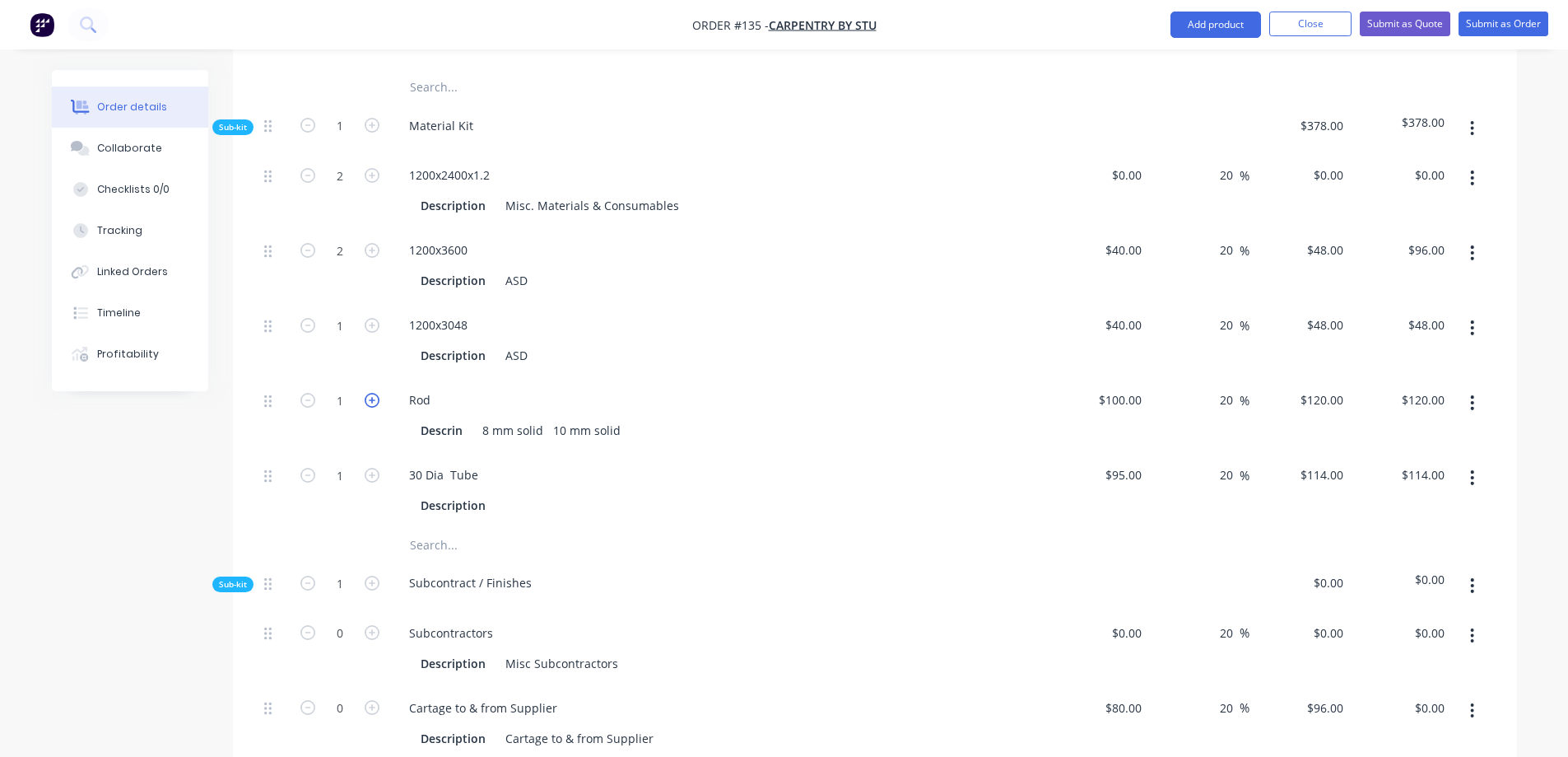
type input "$240.00"
type input "100"
click at [1142, 387] on input "100" at bounding box center [1134, 399] width 28 height 24
type input "$155.00"
type input "$186.00"
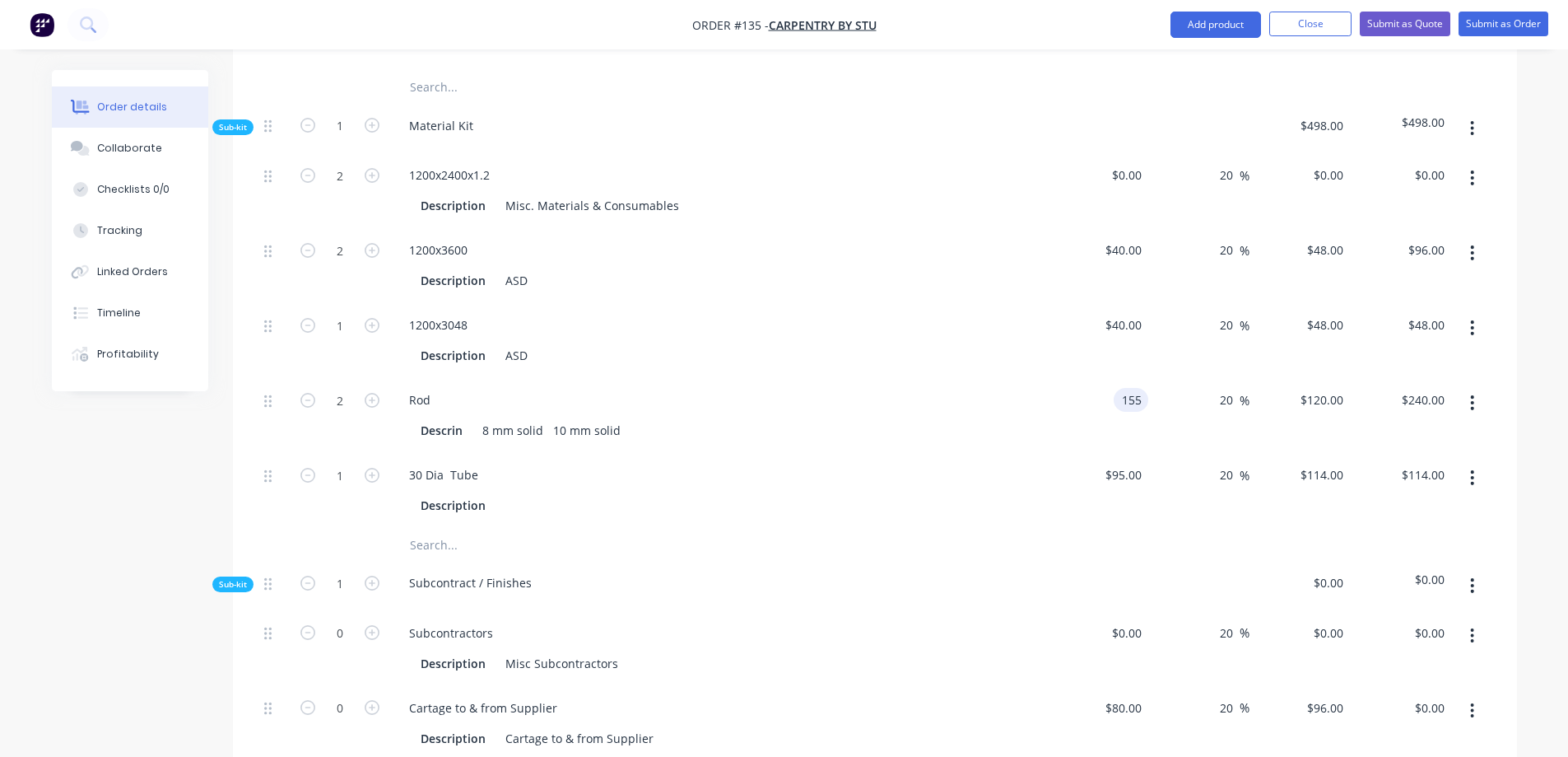
type input "$372.00"
click at [305, 393] on icon "button" at bounding box center [308, 401] width 15 height 15
type input "1"
type input "$186.00"
click at [622, 453] on div "30 Dia Tube Description" at bounding box center [718, 490] width 658 height 75
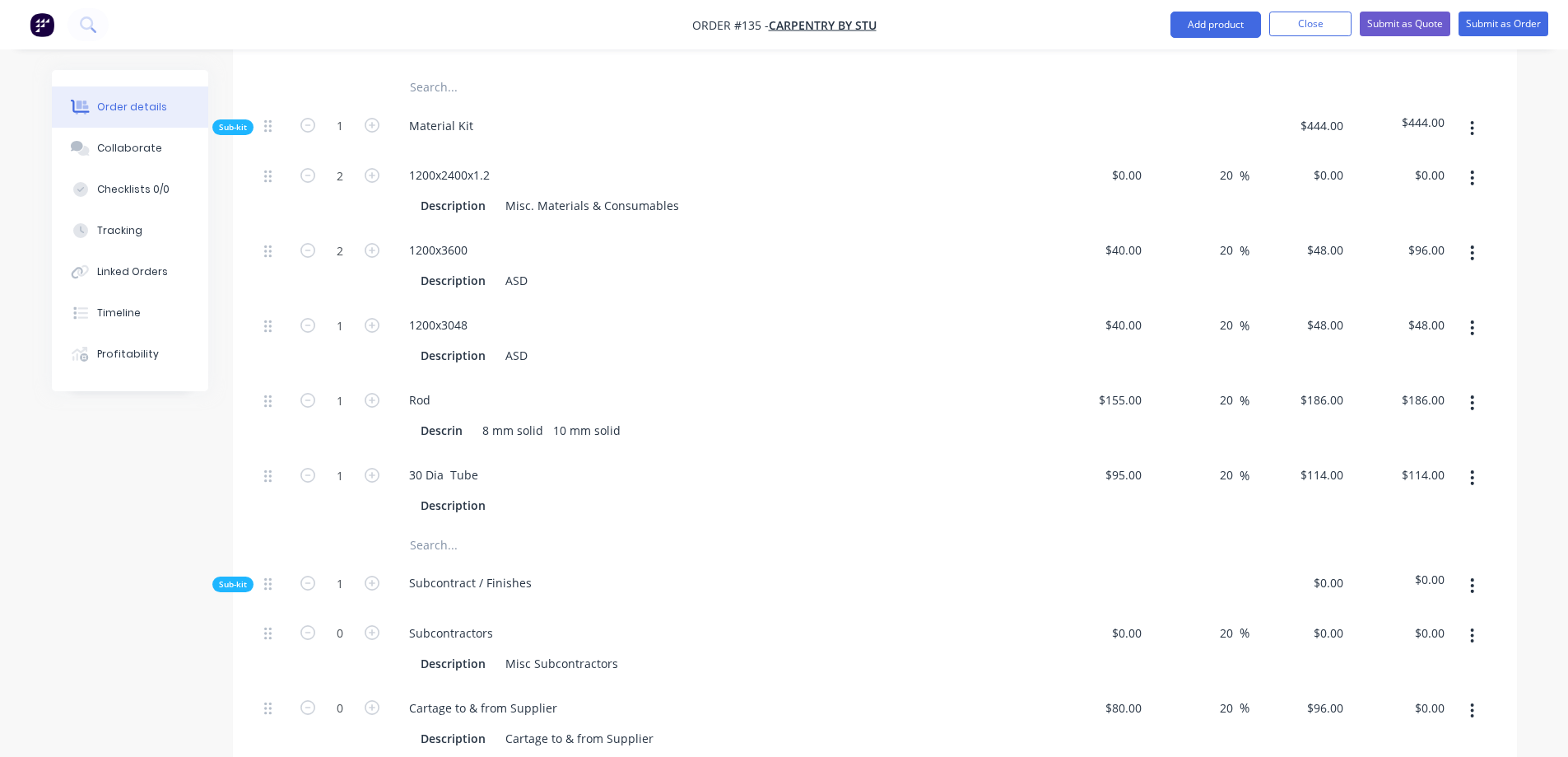
click at [1469, 463] on button "button" at bounding box center [1472, 477] width 39 height 29
click at [1382, 509] on div "Duplicate" at bounding box center [1414, 521] width 127 height 24
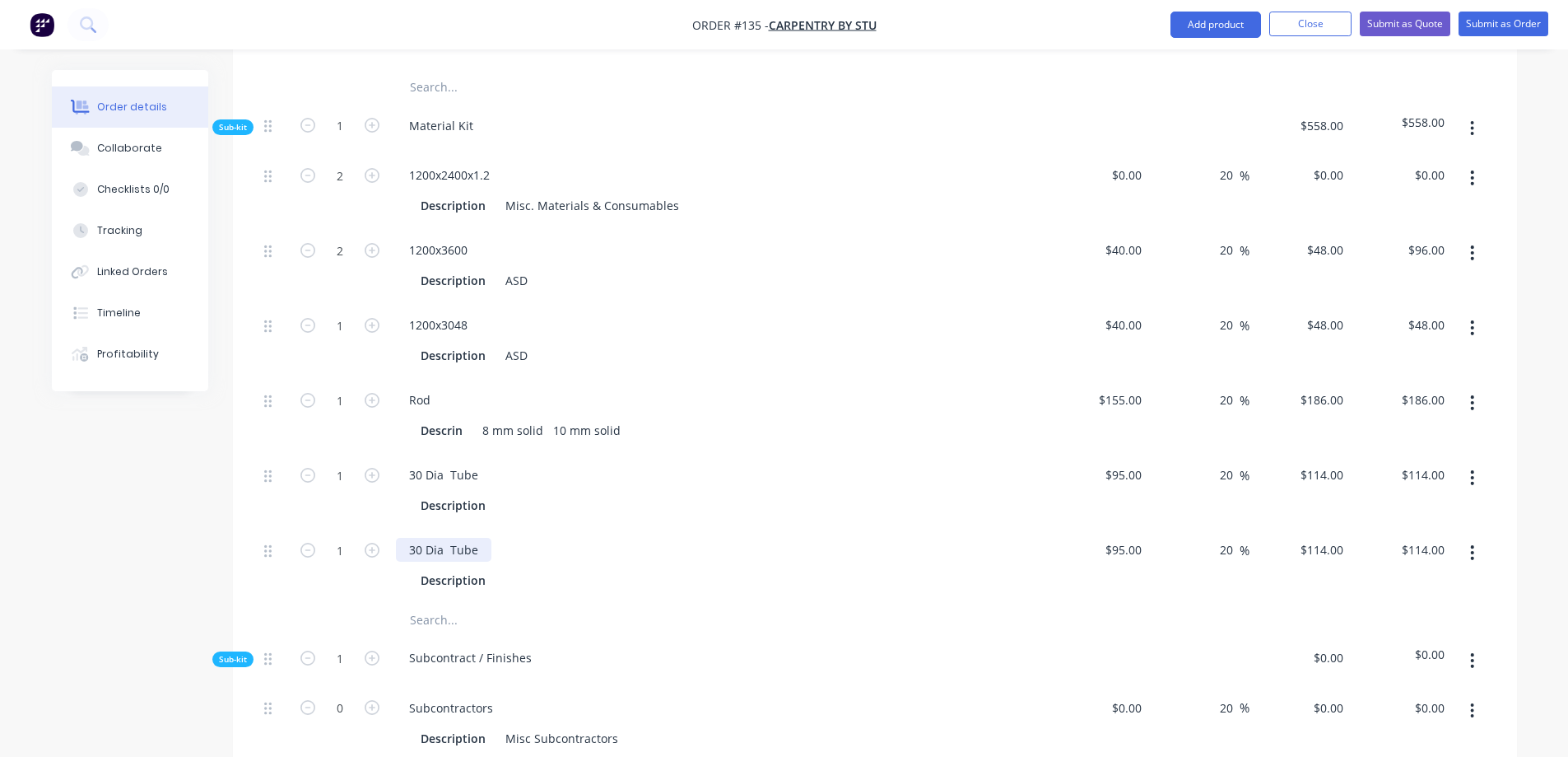
click at [472, 538] on div "30 Dia Tube" at bounding box center [443, 549] width 95 height 24
click at [1110, 528] on div "95 95" at bounding box center [1098, 565] width 101 height 75
type input "$35.00"
type input "$42.00"
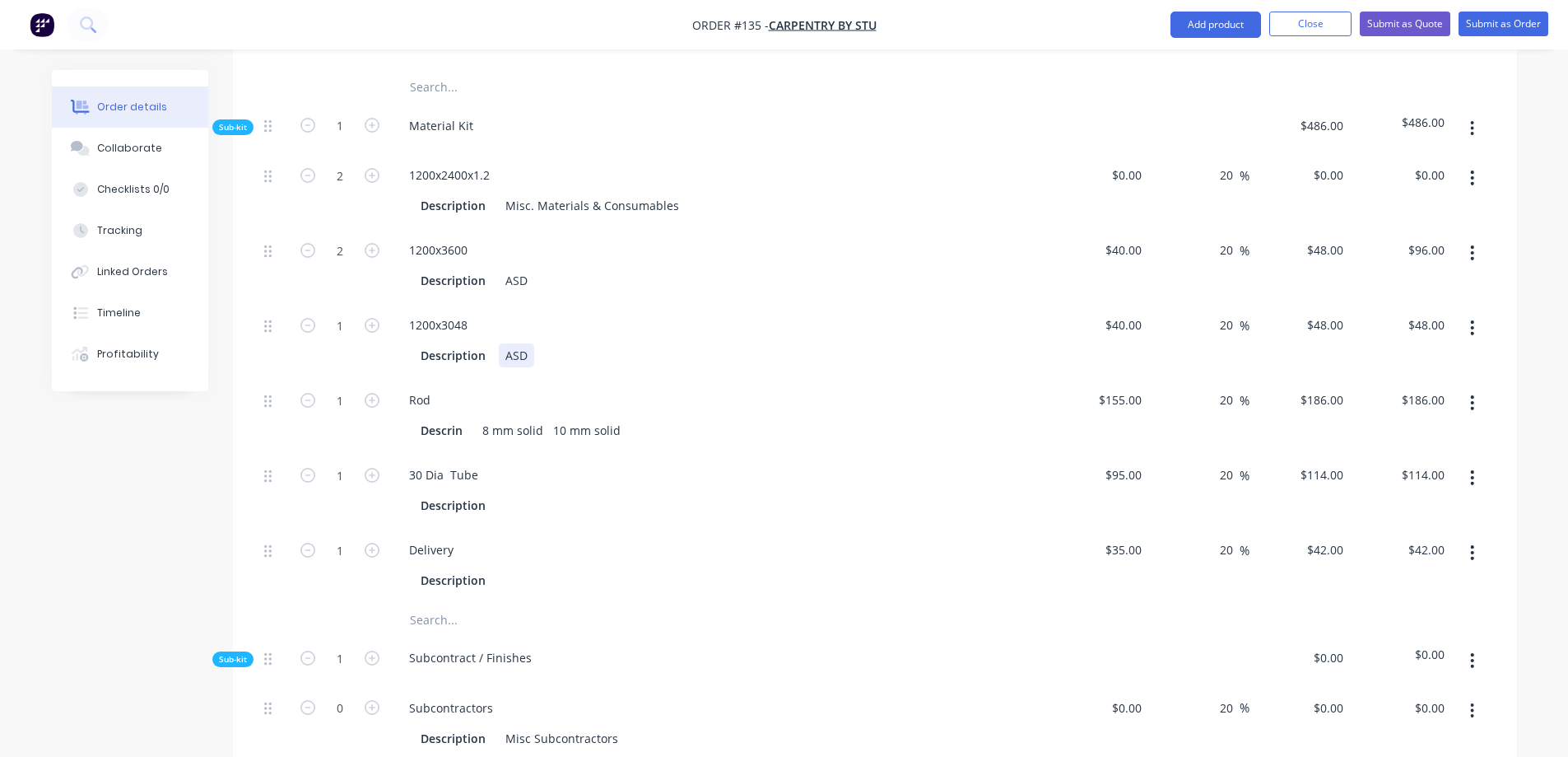
drag, startPoint x: 455, startPoint y: 393, endPoint x: 772, endPoint y: 327, distance: 323.8
click at [772, 343] on div "Description ASD" at bounding box center [715, 354] width 603 height 24
drag, startPoint x: 466, startPoint y: 394, endPoint x: 445, endPoint y: 386, distance: 22.5
click at [445, 419] on div "Descrin" at bounding box center [441, 430] width 55 height 24
click at [464, 419] on div "Descrin" at bounding box center [441, 430] width 55 height 24
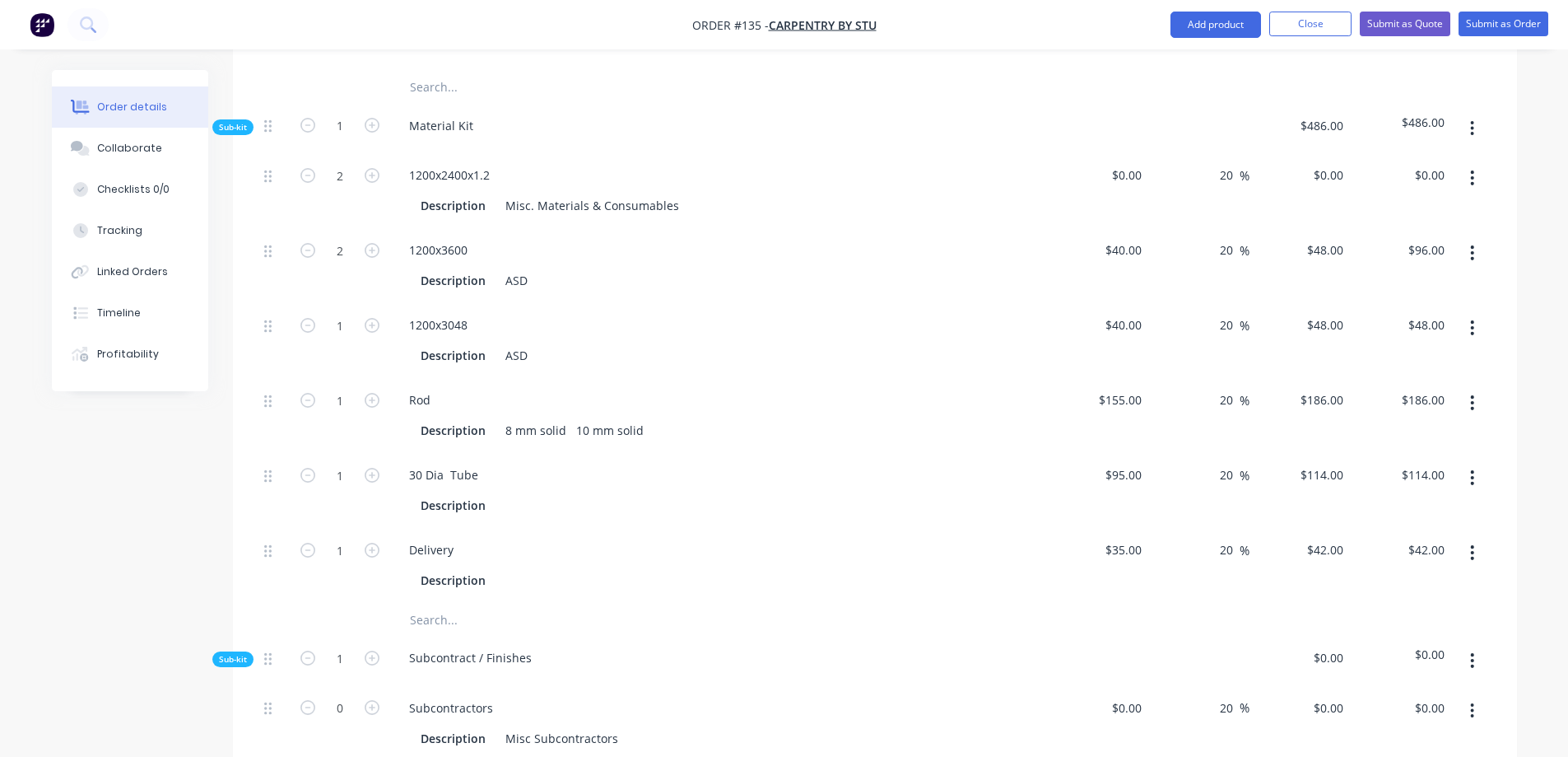
click at [851, 538] on div "Delivery" at bounding box center [718, 549] width 645 height 24
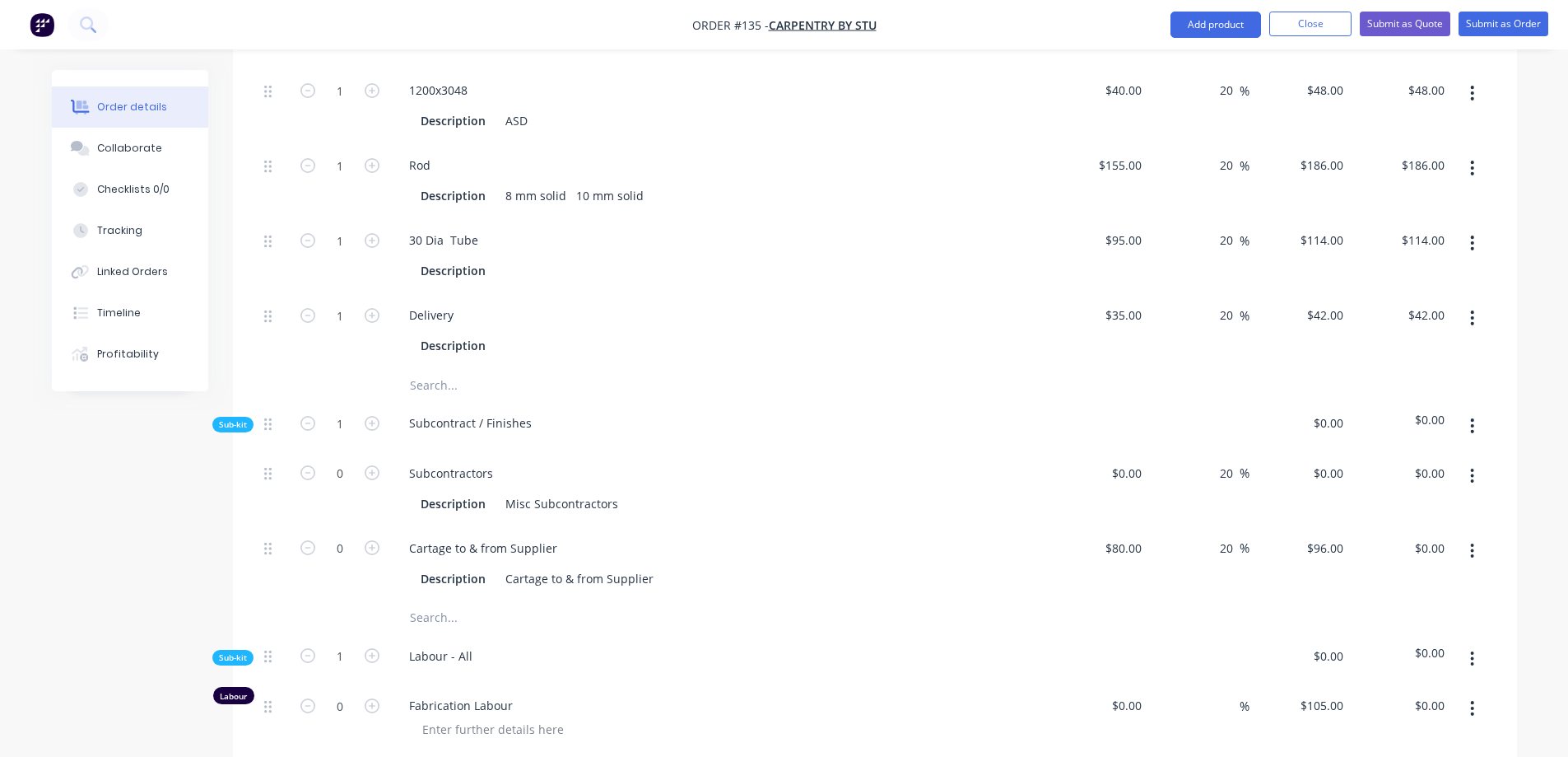
scroll to position [1060, 0]
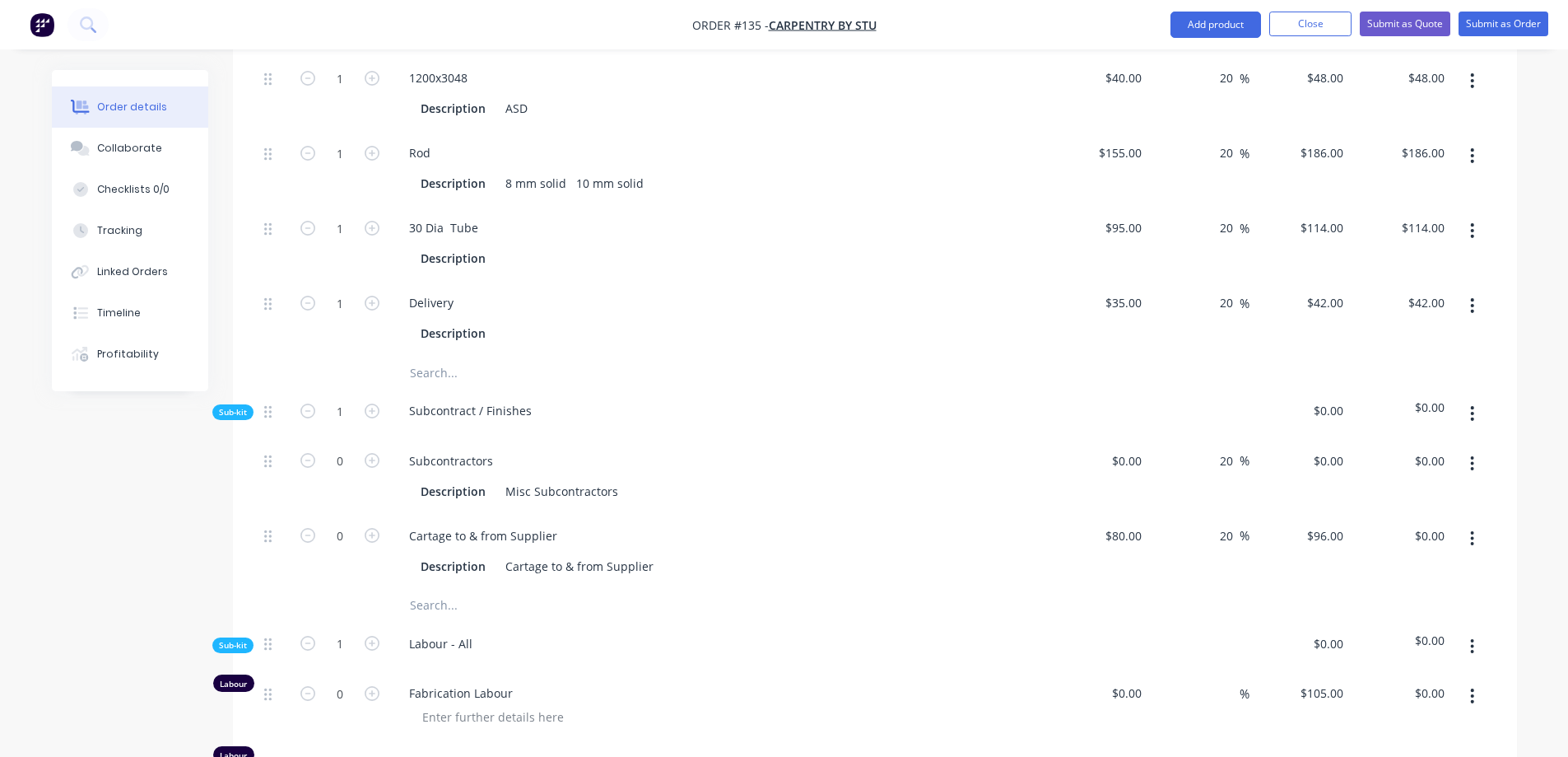
click at [1472, 404] on icon "button" at bounding box center [1472, 413] width 4 height 18
click at [1440, 477] on div "Delete" at bounding box center [1414, 489] width 127 height 24
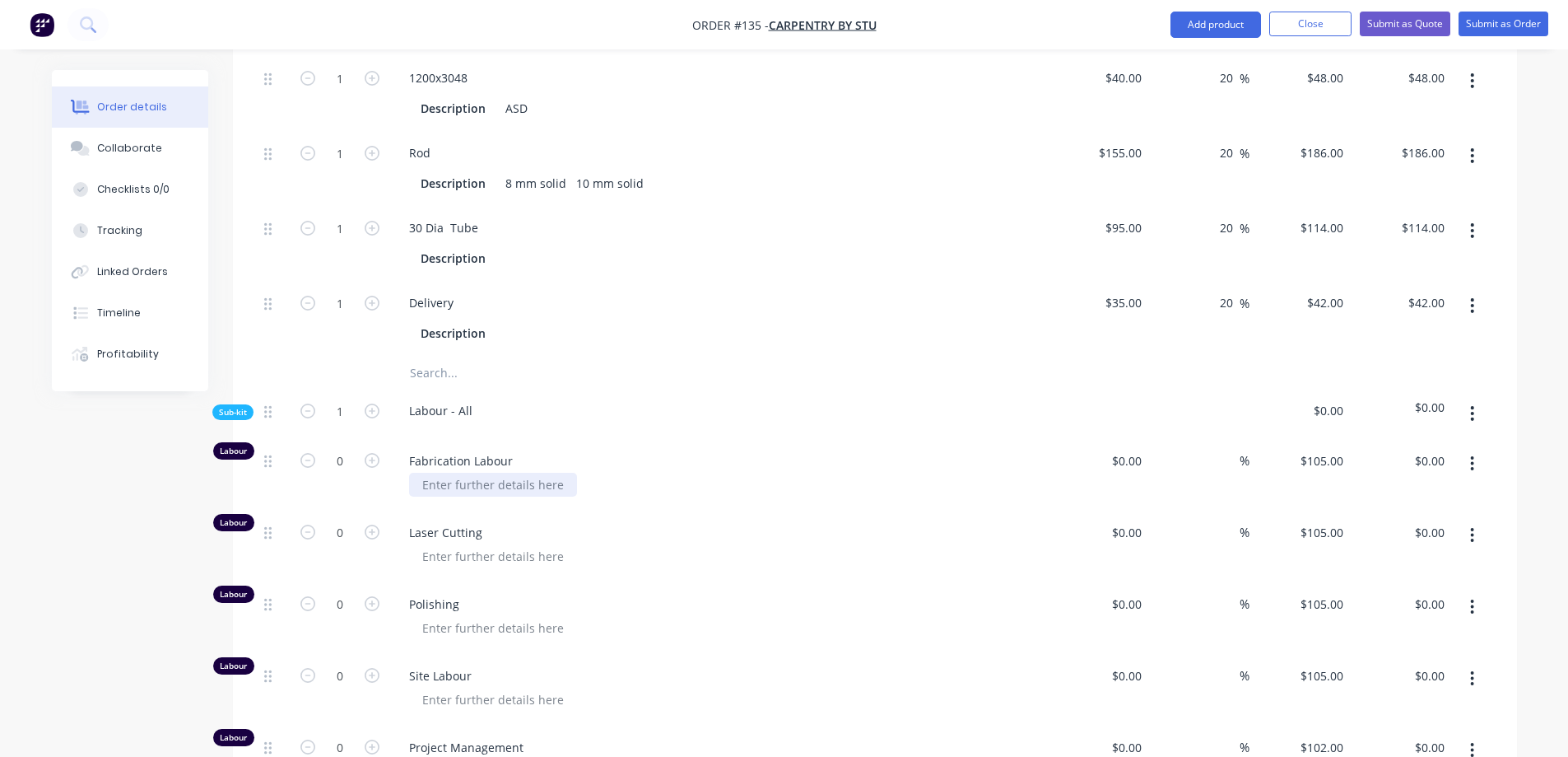
click at [503, 473] on div at bounding box center [493, 484] width 168 height 24
click at [555, 473] on div at bounding box center [493, 484] width 168 height 24
click at [478, 473] on div "J01" at bounding box center [724, 484] width 632 height 24
click at [477, 473] on div "J01" at bounding box center [724, 484] width 632 height 24
click at [458, 473] on div "J01" at bounding box center [724, 484] width 632 height 24
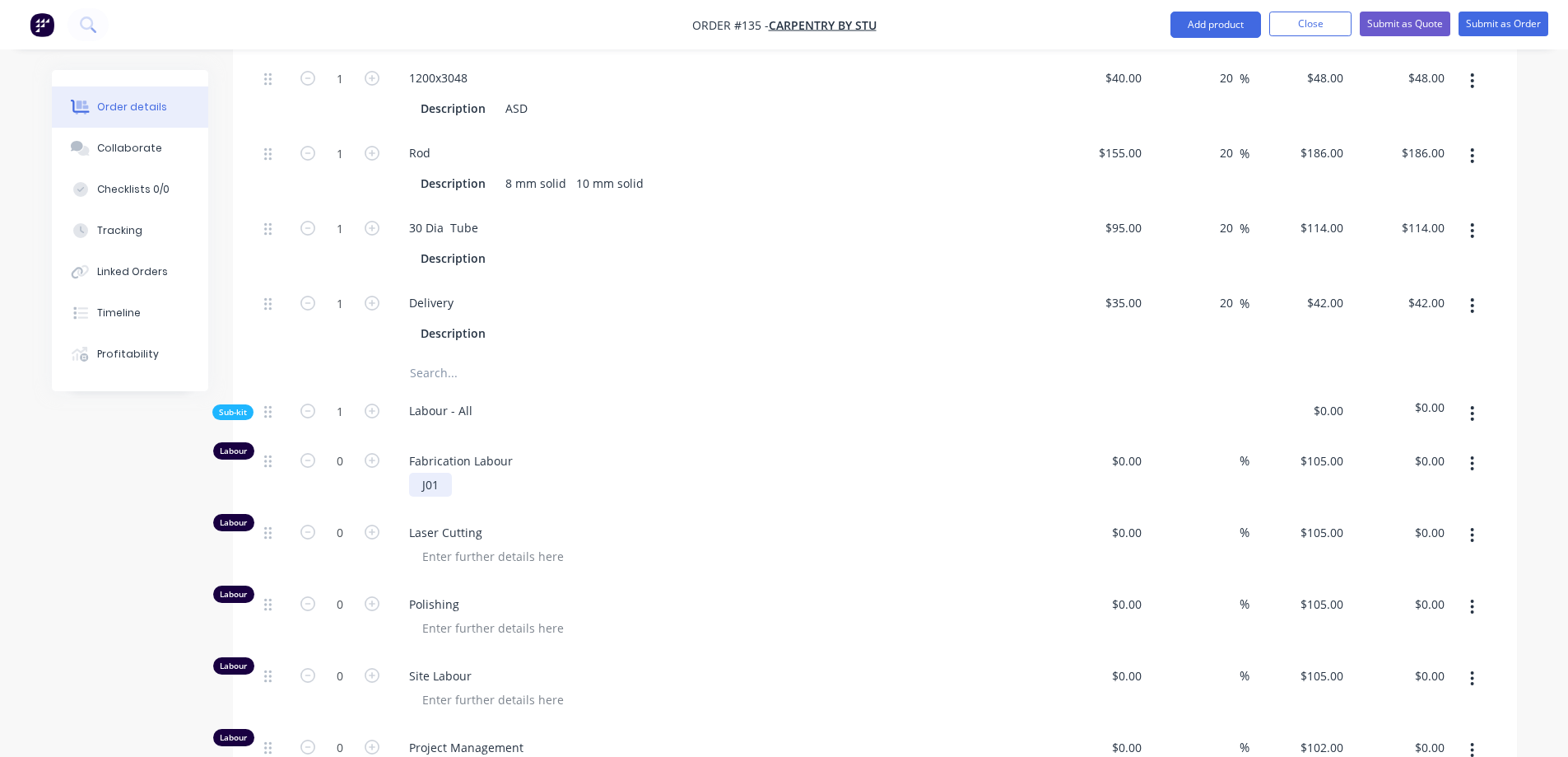
click at [441, 473] on div "J01" at bounding box center [430, 484] width 43 height 24
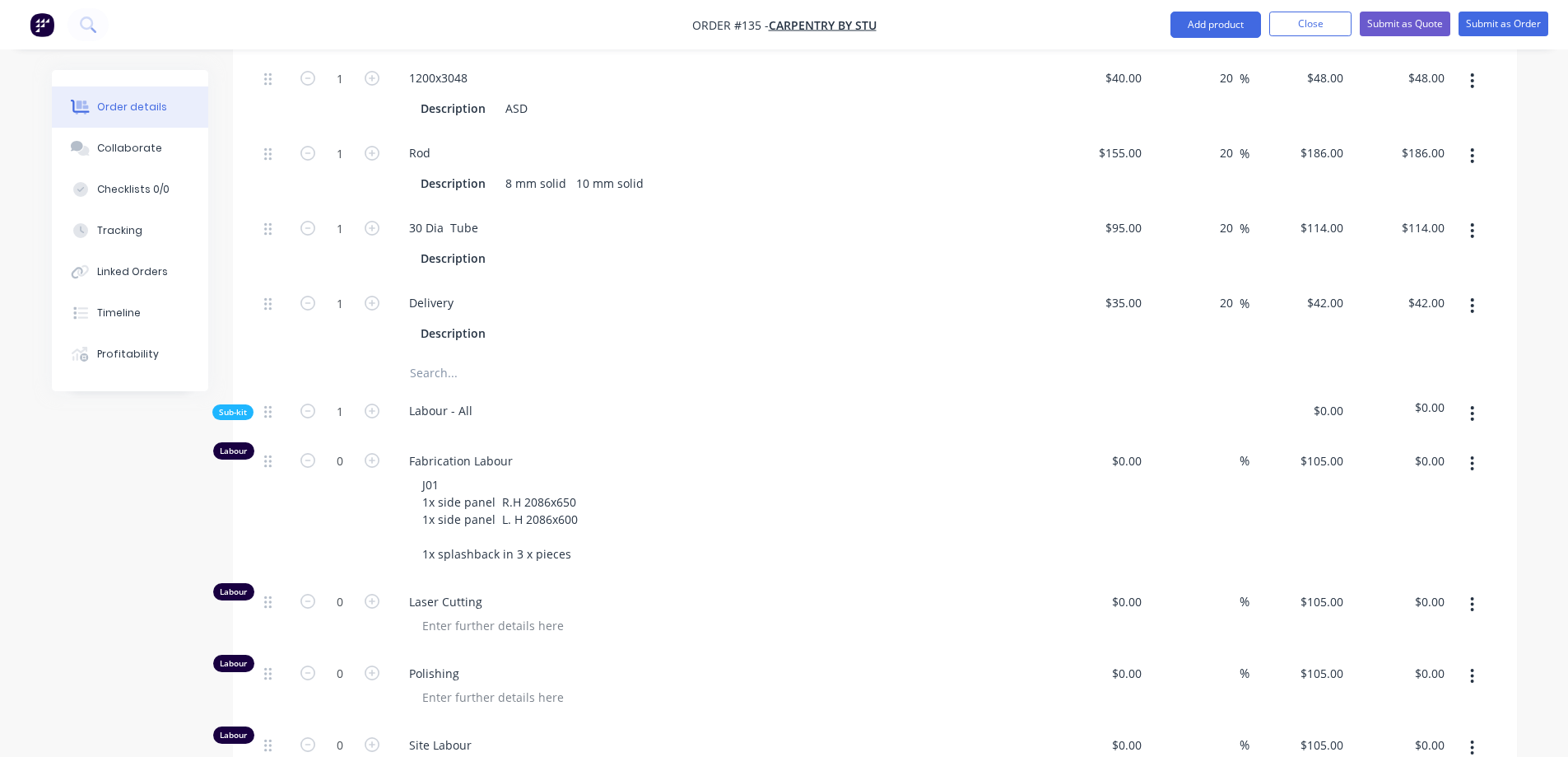
drag, startPoint x: 459, startPoint y: 515, endPoint x: 693, endPoint y: 542, distance: 235.6
click at [693, 542] on div "Fabrication Labour J01 1x side panel R.H 2086x650 1x side panel L. H 2086x600 1…" at bounding box center [718, 508] width 658 height 141
click at [571, 519] on div "J01 1x side panel R.H 2086x650 1x side panel L. H 2086x600 1x splashback in 3 x…" at bounding box center [500, 519] width 182 height 93
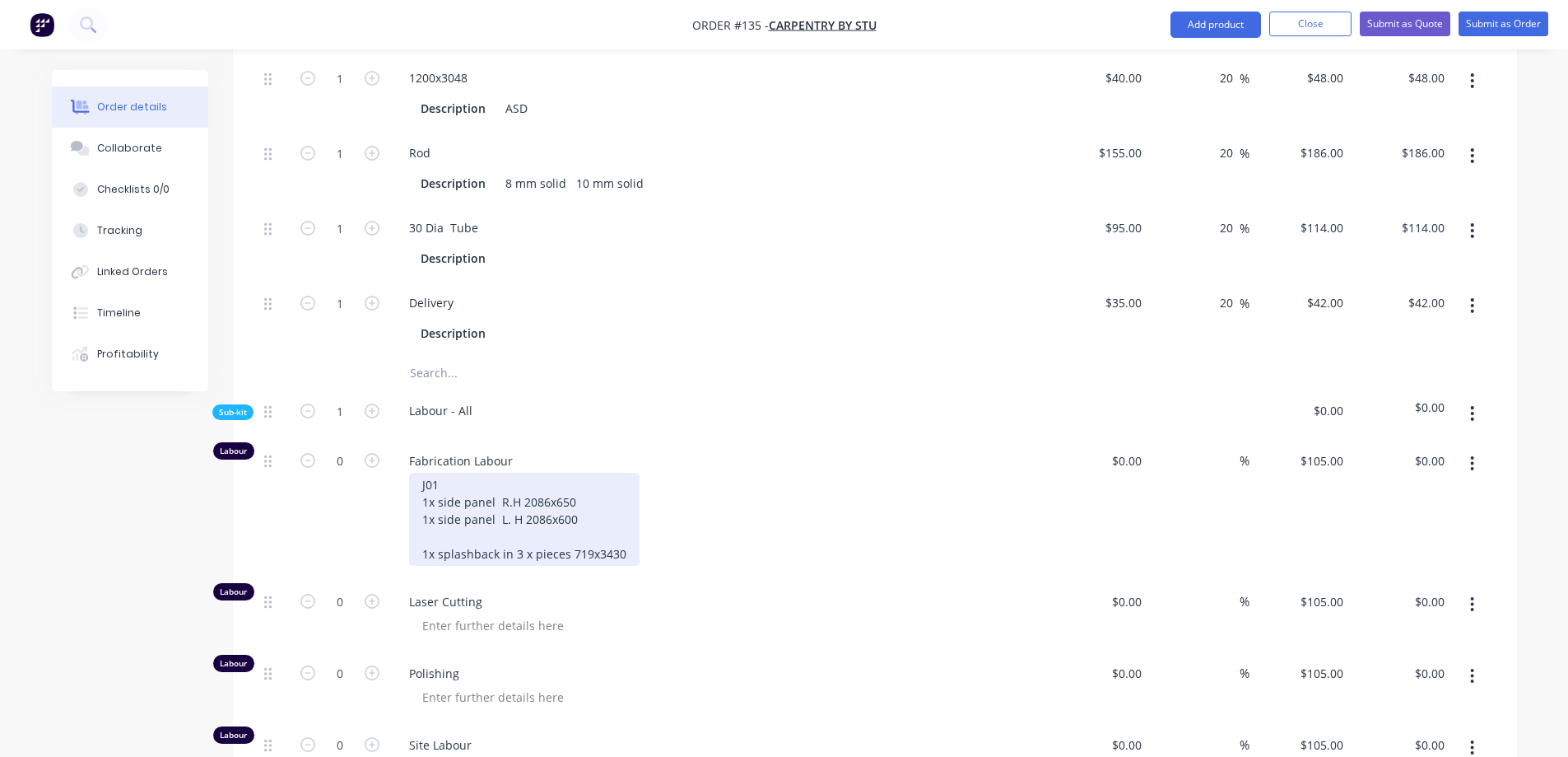
click at [598, 490] on div "J01 1x side panel R.H 2086x650 1x side panel L. H 2086x600 1x splashback in 3 x…" at bounding box center [524, 519] width 230 height 93
click at [627, 517] on div "J01 1x side panel R.H 2086x650 1x side panel L. H 2086x600 1x splashback in 3 x…" at bounding box center [524, 519] width 230 height 93
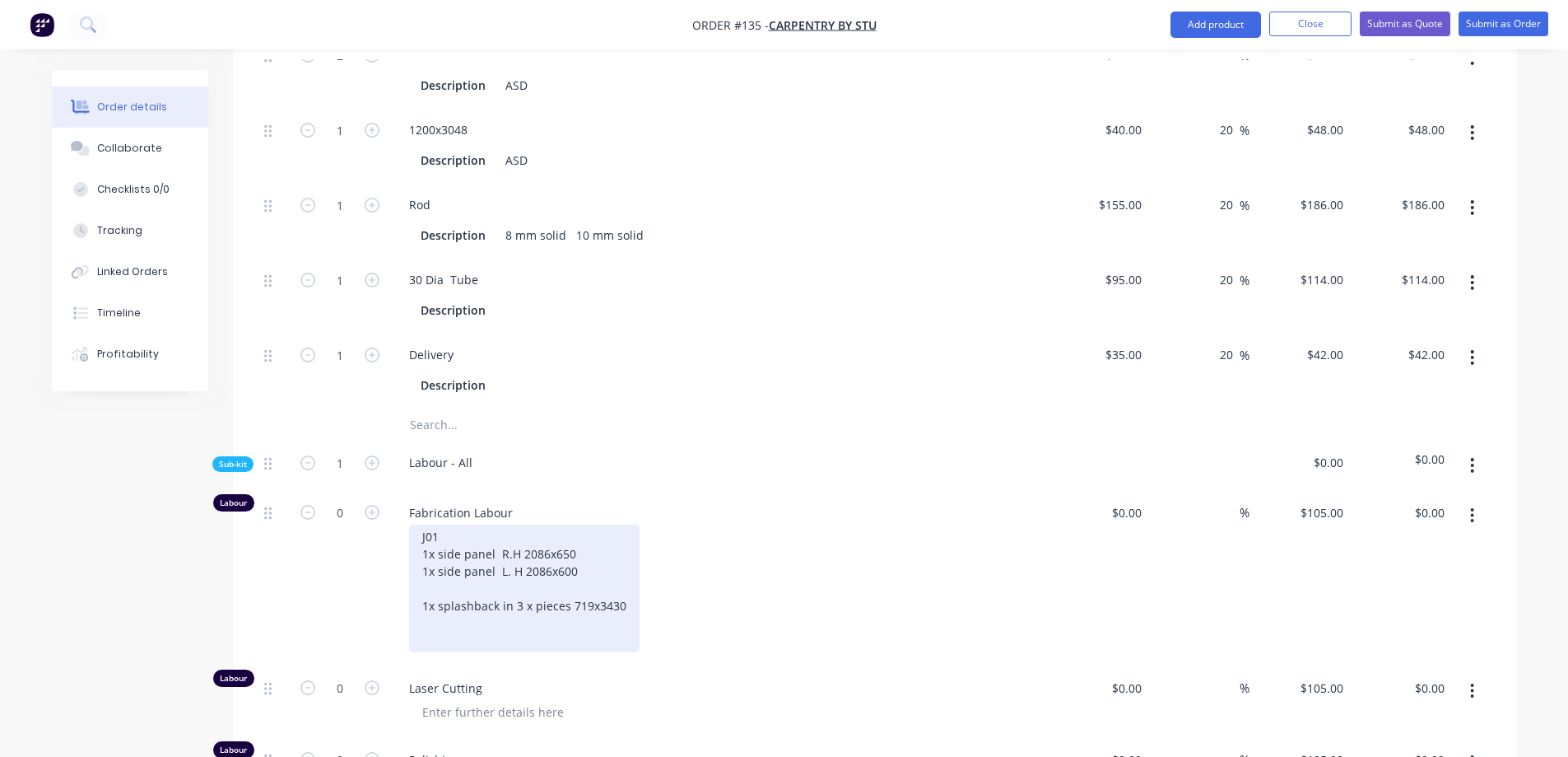
scroll to position [978, 0]
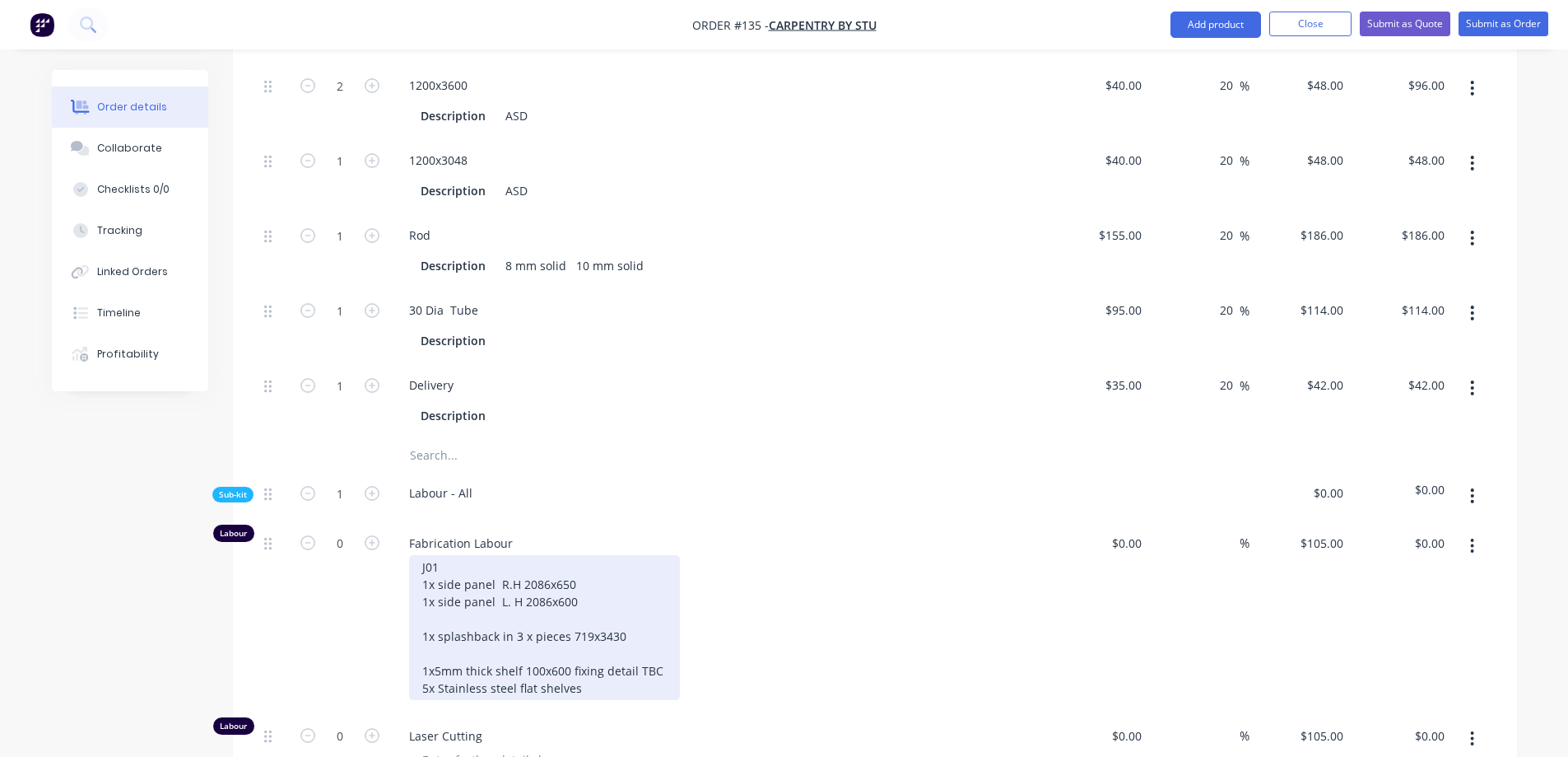
click at [591, 659] on div "J01 1x side panel R.H 2086x650 1x side panel L. H 2086x600 1x splashback in 3 x…" at bounding box center [544, 627] width 271 height 145
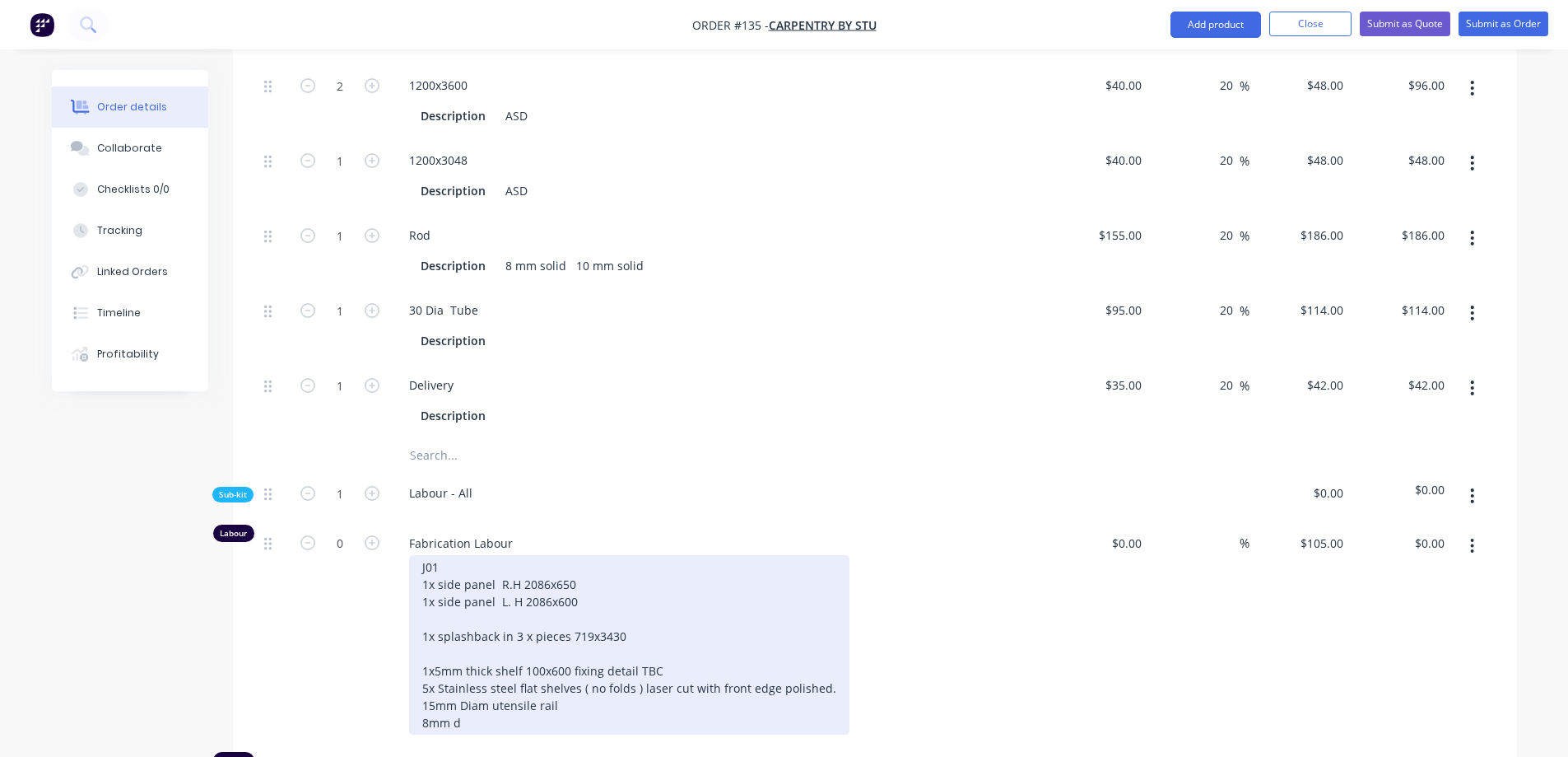
click at [421, 687] on div "J01 1x side panel R.H 2086x650 1x side panel L. H 2086x600 1x splashback in 3 x…" at bounding box center [629, 645] width 440 height 180
click at [471, 689] on div "J01 1x side panel R.H 2086x650 1x side panel L. H 2086x600 1x splashback in 3 x…" at bounding box center [629, 645] width 440 height 180
click at [563, 669] on div "J01 1x side panel R.H 2086x650 1x side panel L. H 2086x600 1x splashback in 3 x…" at bounding box center [629, 645] width 440 height 180
click at [551, 682] on div "J01 1x side panel R.H 2086x650 1x side panel L. H 2086x600 1x splashback in 3 x…" at bounding box center [629, 645] width 440 height 180
click at [823, 652] on div "J01 1x side panel R.H 2086x650 1x side panel L. H 2086x600 1x splashback in 3 x…" at bounding box center [629, 662] width 440 height 215
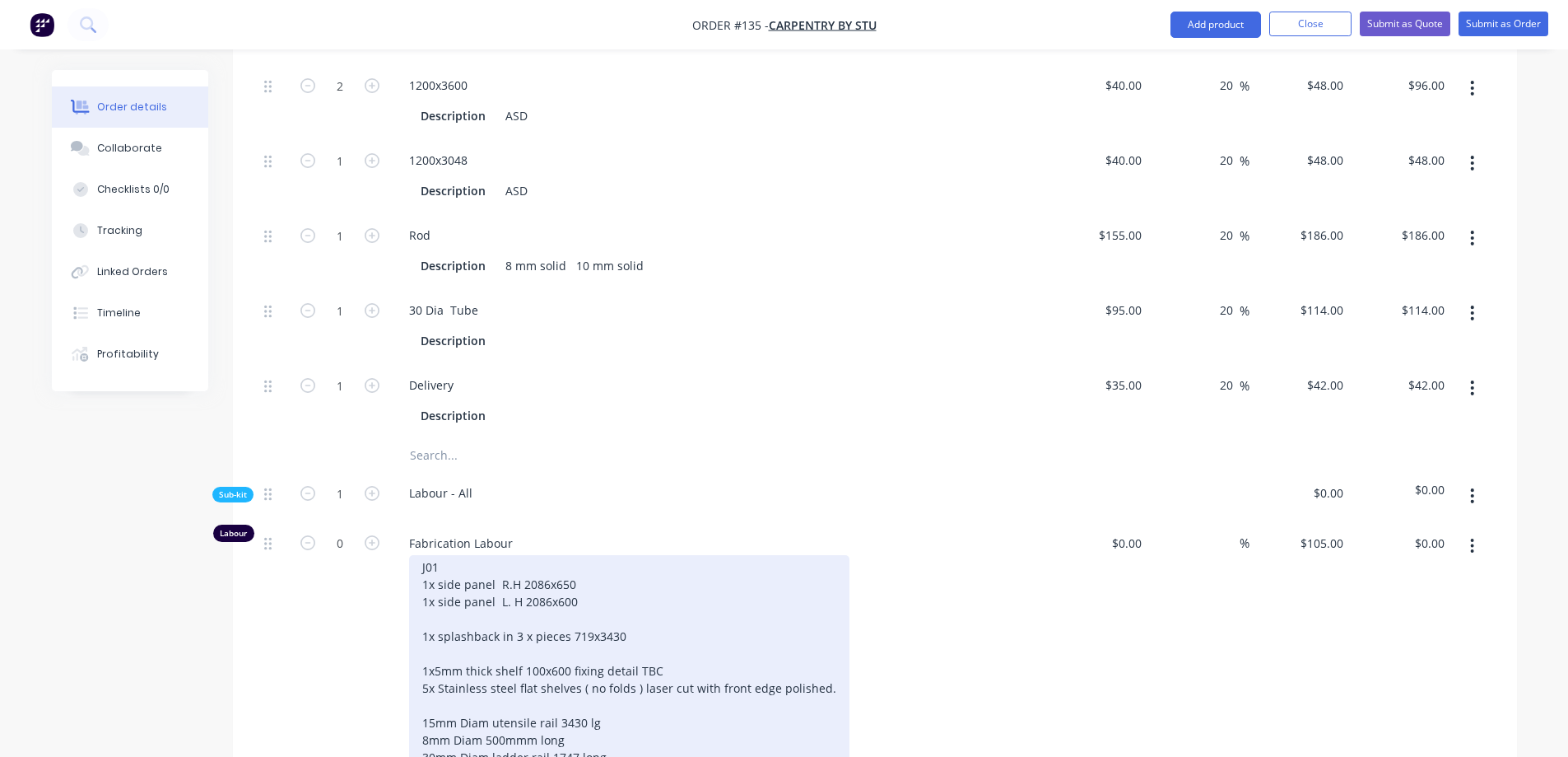
click at [714, 700] on div "J01 1x side panel R.H 2086x650 1x side panel L. H 2086x600 1x splashback in 3 x…" at bounding box center [629, 670] width 440 height 232
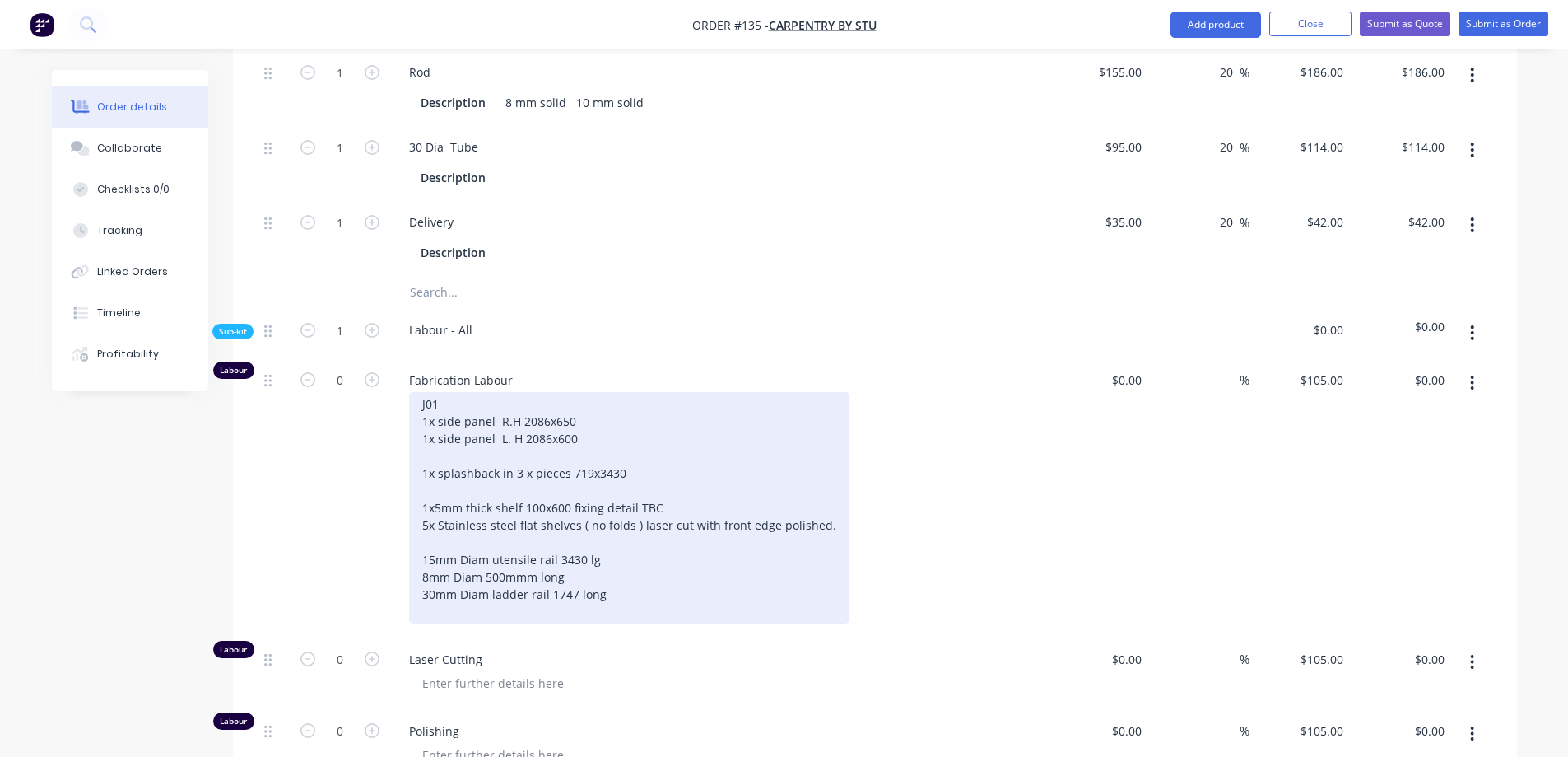
scroll to position [1143, 0]
click at [652, 562] on div "J01 1x side panel R.H 2086x650 1x side panel L. H 2086x600 1x splashback in 3 x…" at bounding box center [629, 506] width 440 height 232
click at [418, 521] on div "J01 1x side panel R.H 2086x650 1x side panel L. H 2086x600 1x splashback in 3 x…" at bounding box center [629, 506] width 440 height 232
click at [611, 516] on div "J01 1x side panel R.H 2086x650 1x side panel L. H 2086x600 1x splashback in 3 x…" at bounding box center [629, 506] width 440 height 232
click at [579, 533] on div "J01 1x side panel R.H 2086x650 1x side panel L. H 2086x600 1x splashback in 3 x…" at bounding box center [629, 506] width 440 height 232
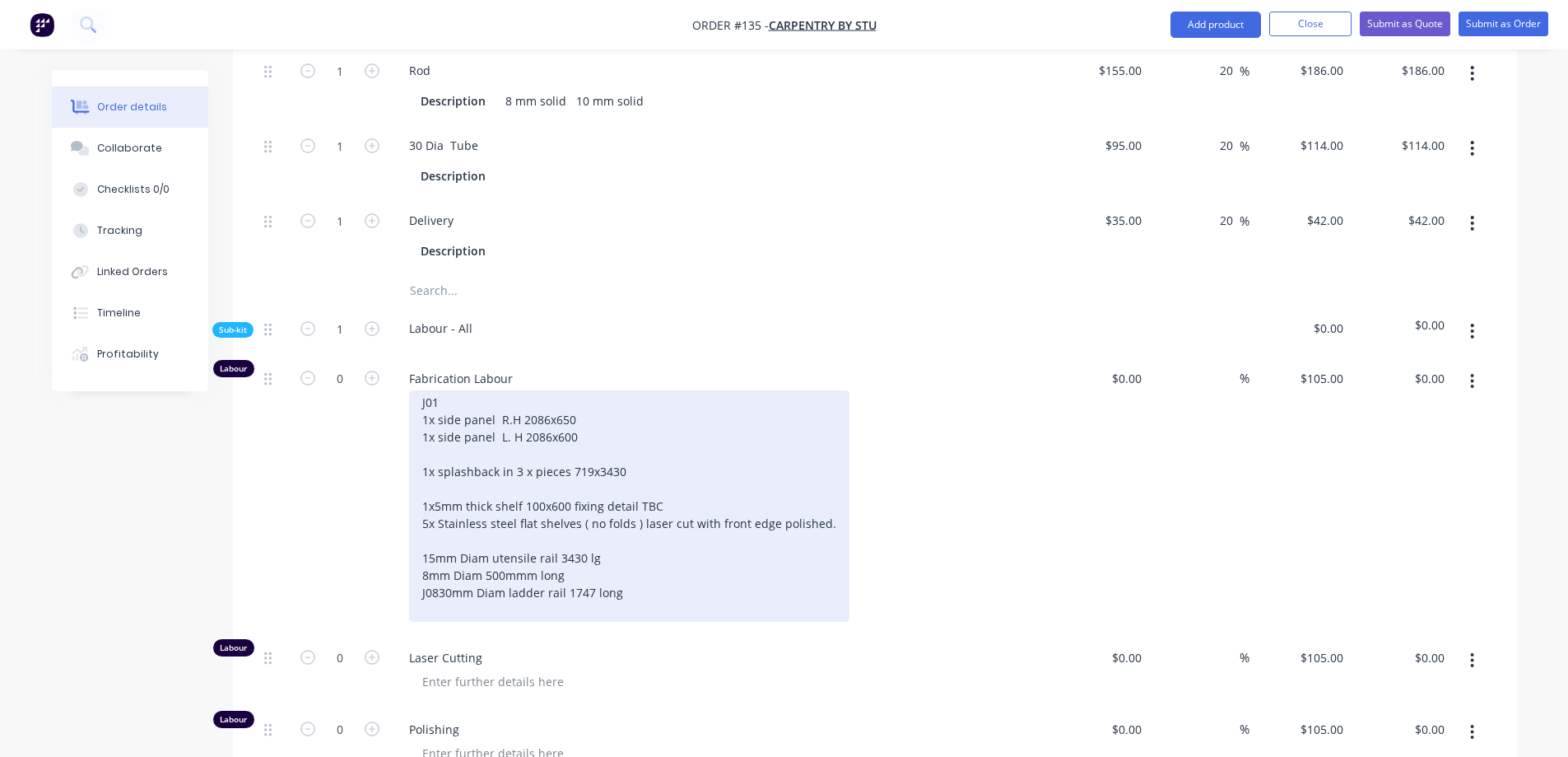
click at [618, 579] on div "J01 1x side panel R.H 2086x650 1x side panel L. H 2086x600 1x splashback in 3 x…" at bounding box center [629, 506] width 440 height 232
click at [623, 578] on div "J01 1x side panel R.H 2086x650 1x side panel L. H 2086x600 1x splashback in 3 x…" at bounding box center [629, 506] width 440 height 232
click at [613, 598] on div "J01 1x side panel R.H 2086x650 1x side panel L. H 2086x600 1x splashback in 3 x…" at bounding box center [629, 506] width 440 height 232
click at [576, 576] on div "J01 1x side panel R.H 2086x650 1x side panel L. H 2086x600 1x splashback in 3 x…" at bounding box center [629, 506] width 440 height 232
click at [584, 523] on div "J01 1x side panel R.H 2086x650 1x side panel L. H 2086x600 1x splashback in 3 x…" at bounding box center [629, 506] width 440 height 232
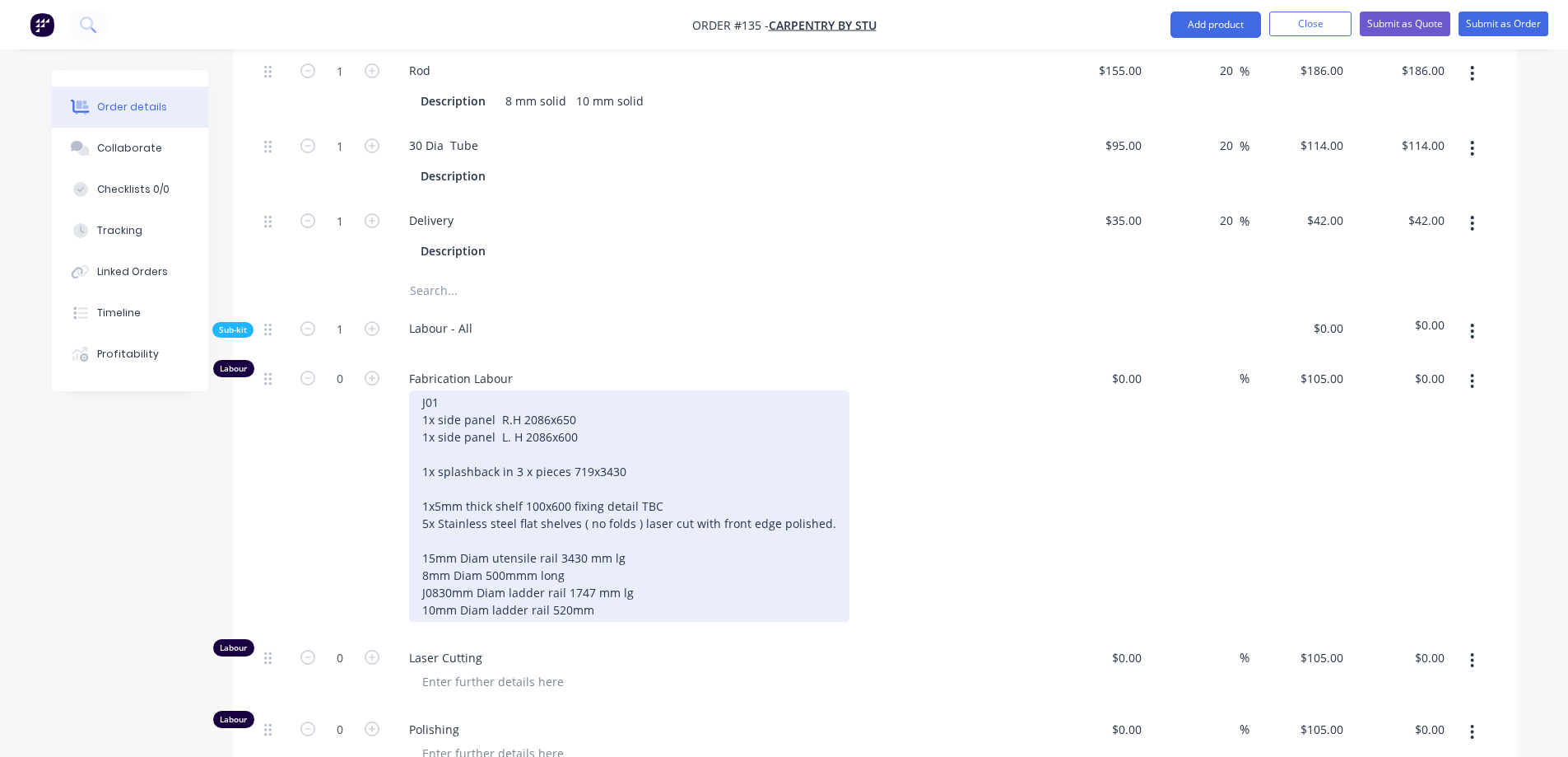
click at [544, 542] on div "J01 1x side panel R.H 2086x650 1x side panel L. H 2086x600 1x splashback in 3 x…" at bounding box center [629, 506] width 440 height 232
click at [562, 541] on div "J01 1x side panel R.H 2086x650 1x side panel L. H 2086x600 1x splashback in 3 x…" at bounding box center [629, 506] width 440 height 232
click at [631, 556] on div "J01 1x side panel R.H 2086x650 1x side panel L. H 2086x600 1x splashback in 3 x…" at bounding box center [629, 506] width 440 height 232
click at [640, 580] on div "J01 1x side panel R.H 2086x650 1x side panel L. H 2086x600 1x splashback in 3 x…" at bounding box center [629, 506] width 440 height 232
click at [621, 595] on div "J01 1x side panel R.H 2086x650 1x side panel L. H 2086x600 1x splashback in 3 x…" at bounding box center [629, 506] width 440 height 232
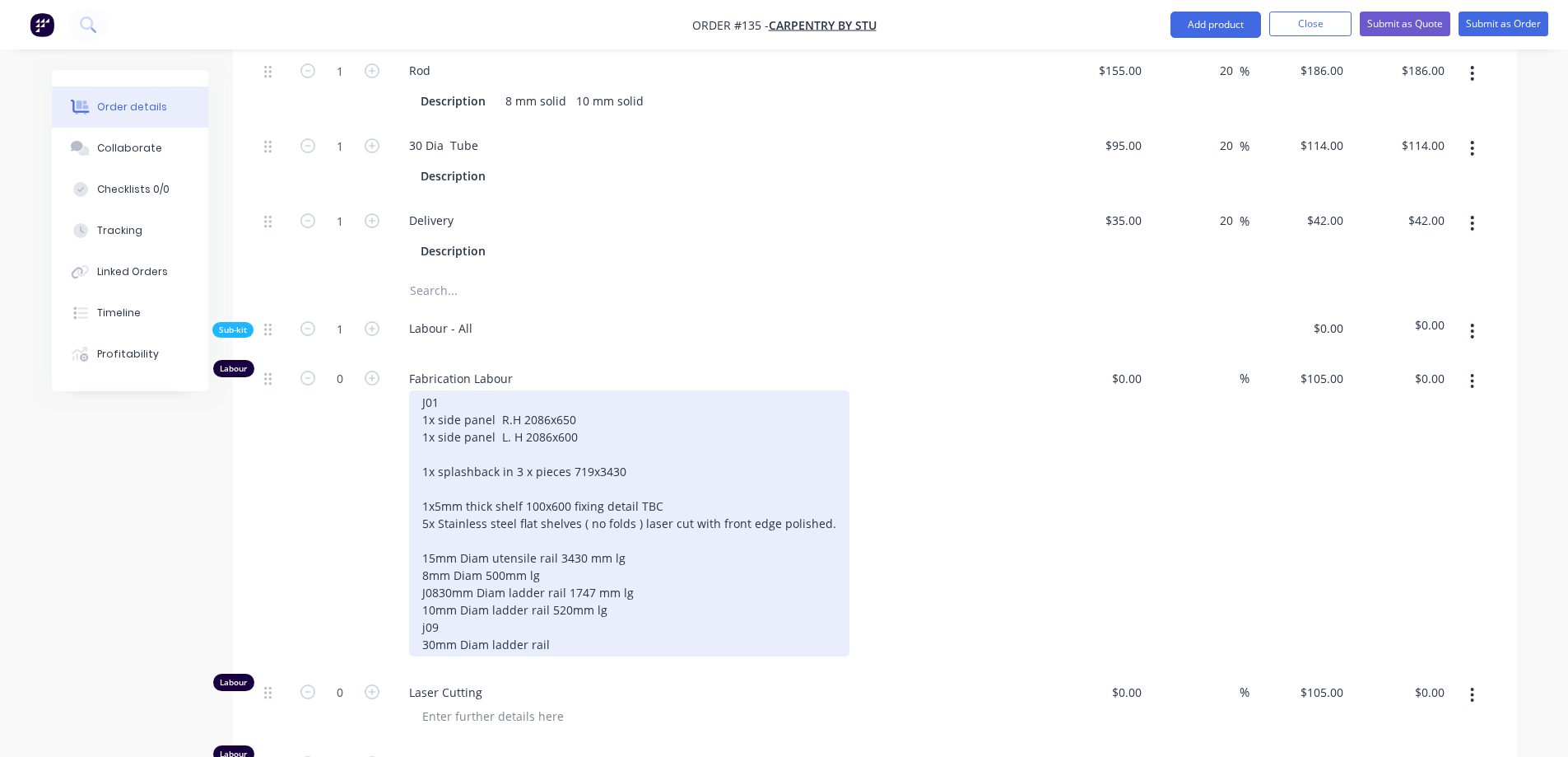
click at [560, 621] on div "J01 1x side panel R.H 2086x650 1x side panel L. H 2086x600 1x splashback in 3 x…" at bounding box center [629, 523] width 440 height 266
click at [573, 628] on div "J01 1x side panel R.H 2086x650 1x side panel L. H 2086x600 1x splashback in 3 x…" at bounding box center [629, 523] width 440 height 266
click at [789, 644] on div "J01 1x side panel R.H 2086x650 1x side panel L. H 2086x600 1x splashback in 3 x…" at bounding box center [629, 523] width 440 height 266
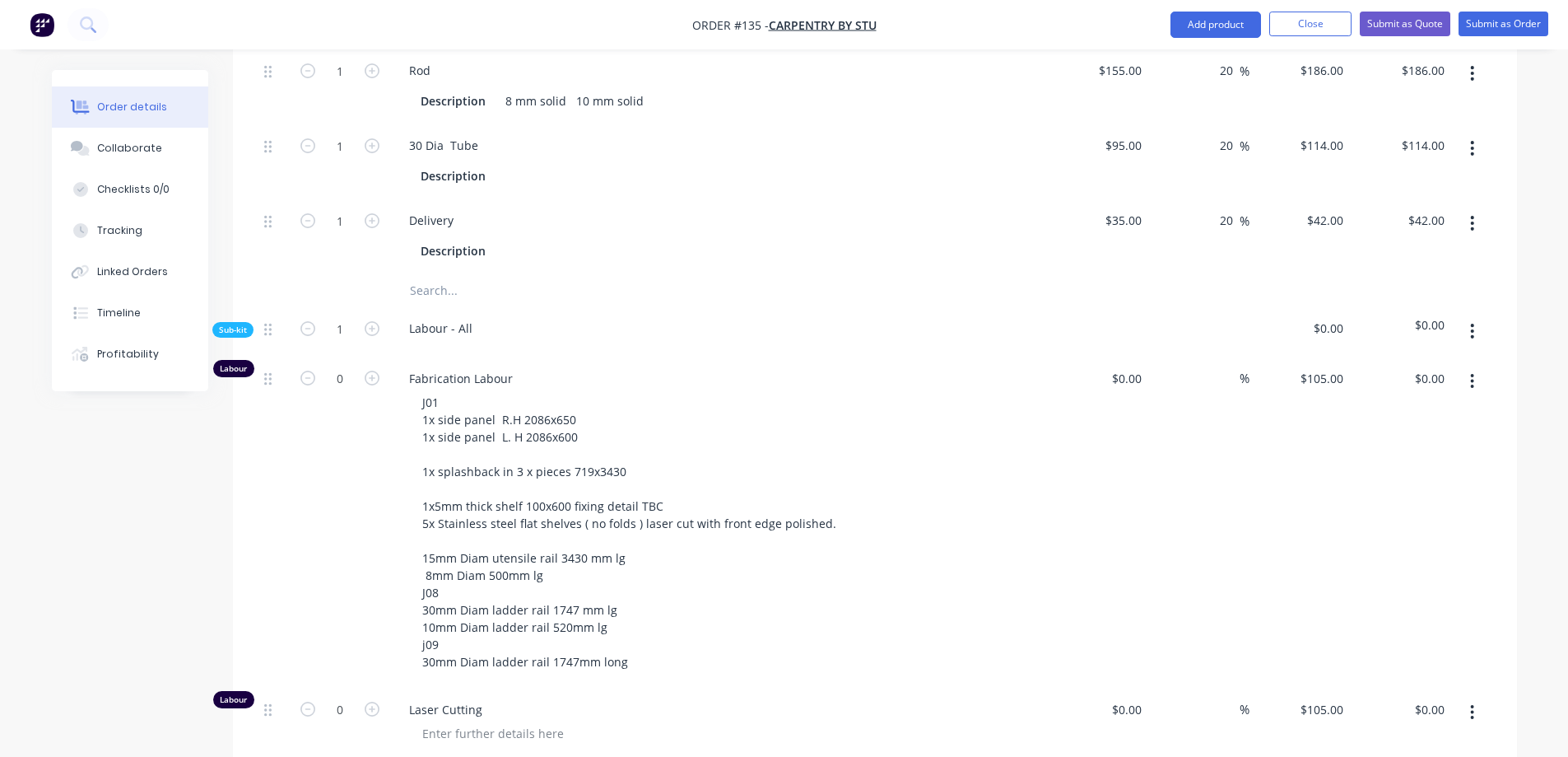
click at [877, 584] on div "J01 1x side panel R.H 2086x650 1x side panel L. H 2086x600 1x splashback in 3 x…" at bounding box center [724, 532] width 632 height 284
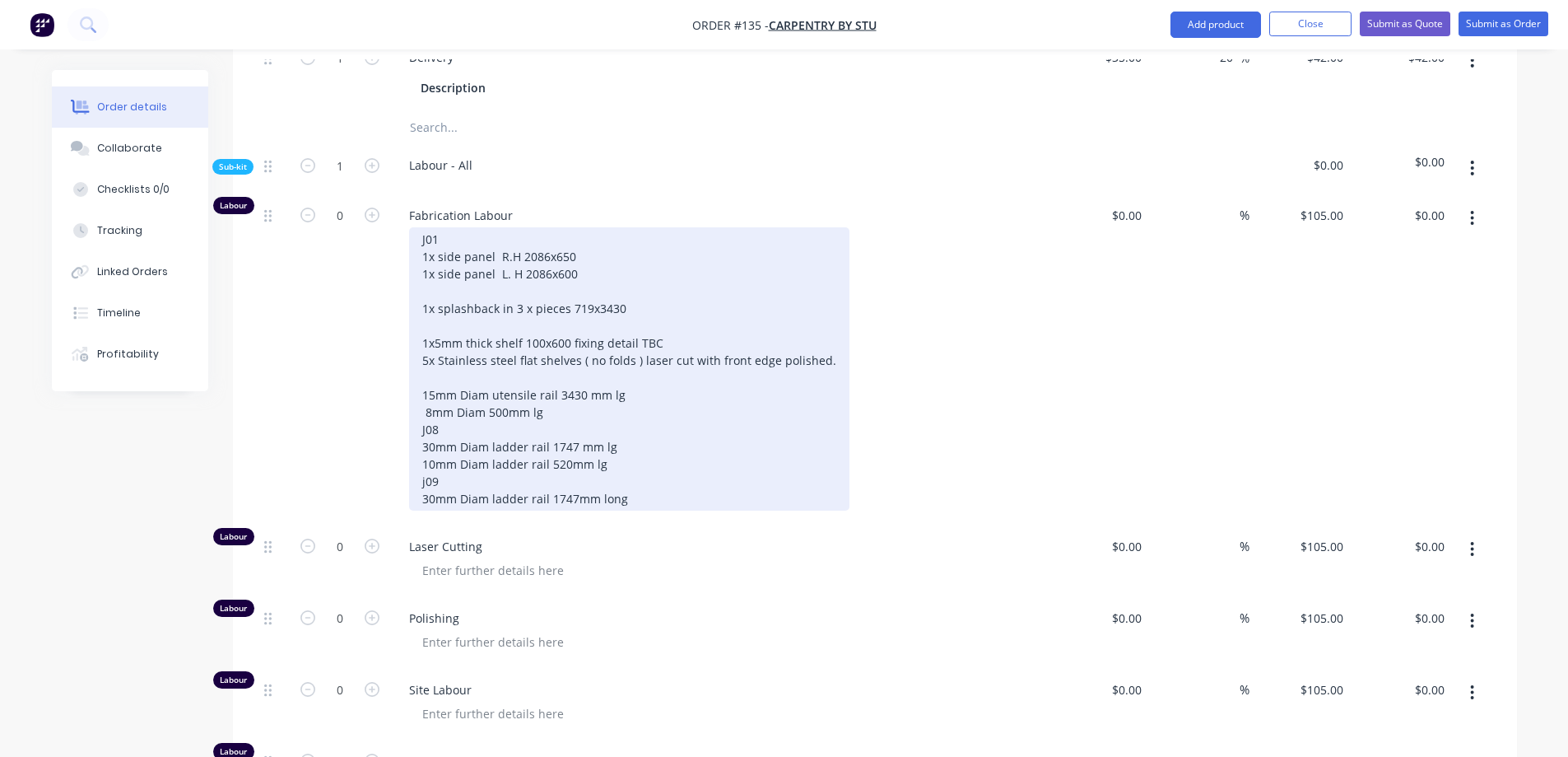
scroll to position [1308, 0]
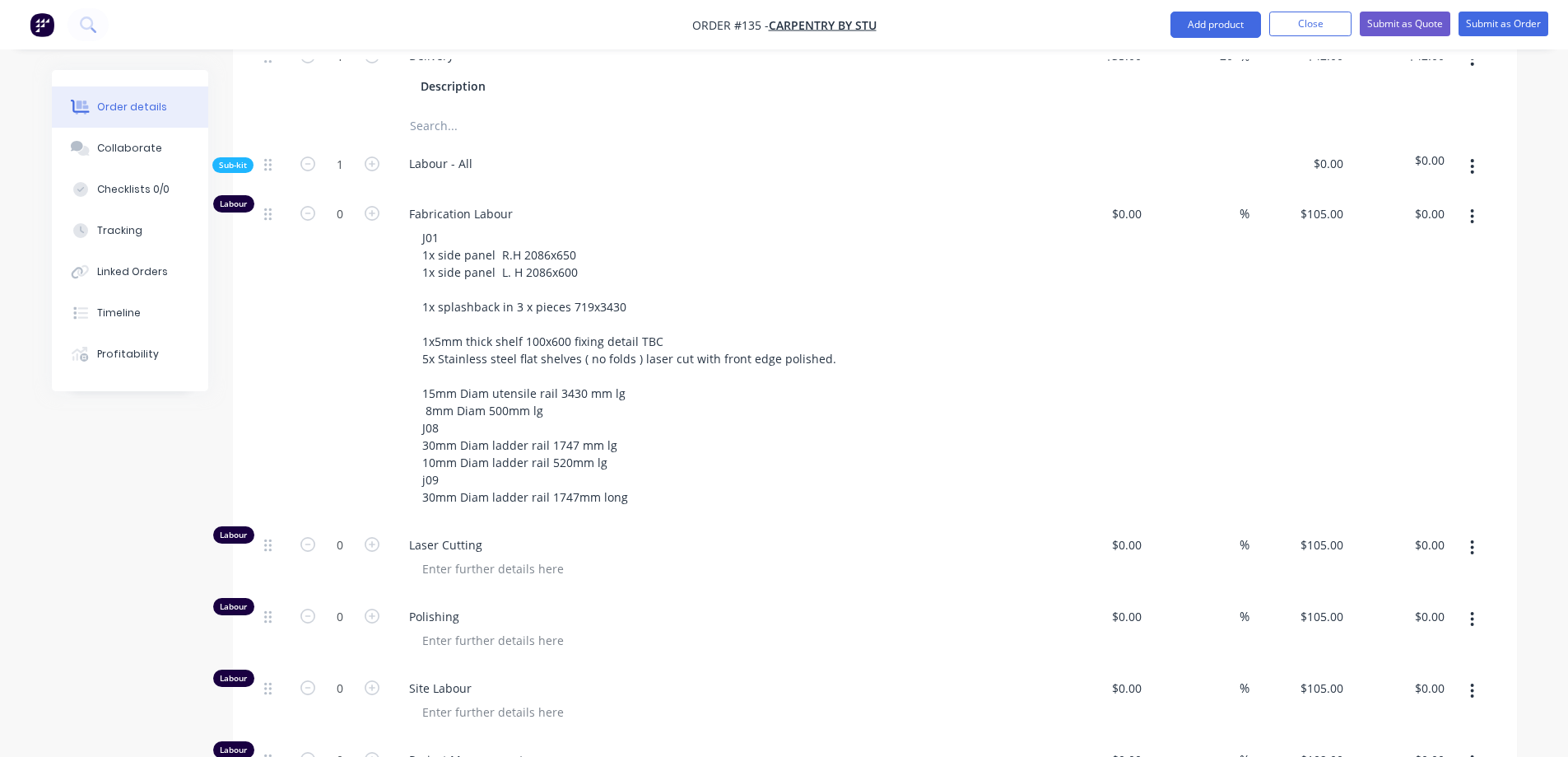
click at [841, 594] on div "Polishing" at bounding box center [718, 630] width 658 height 72
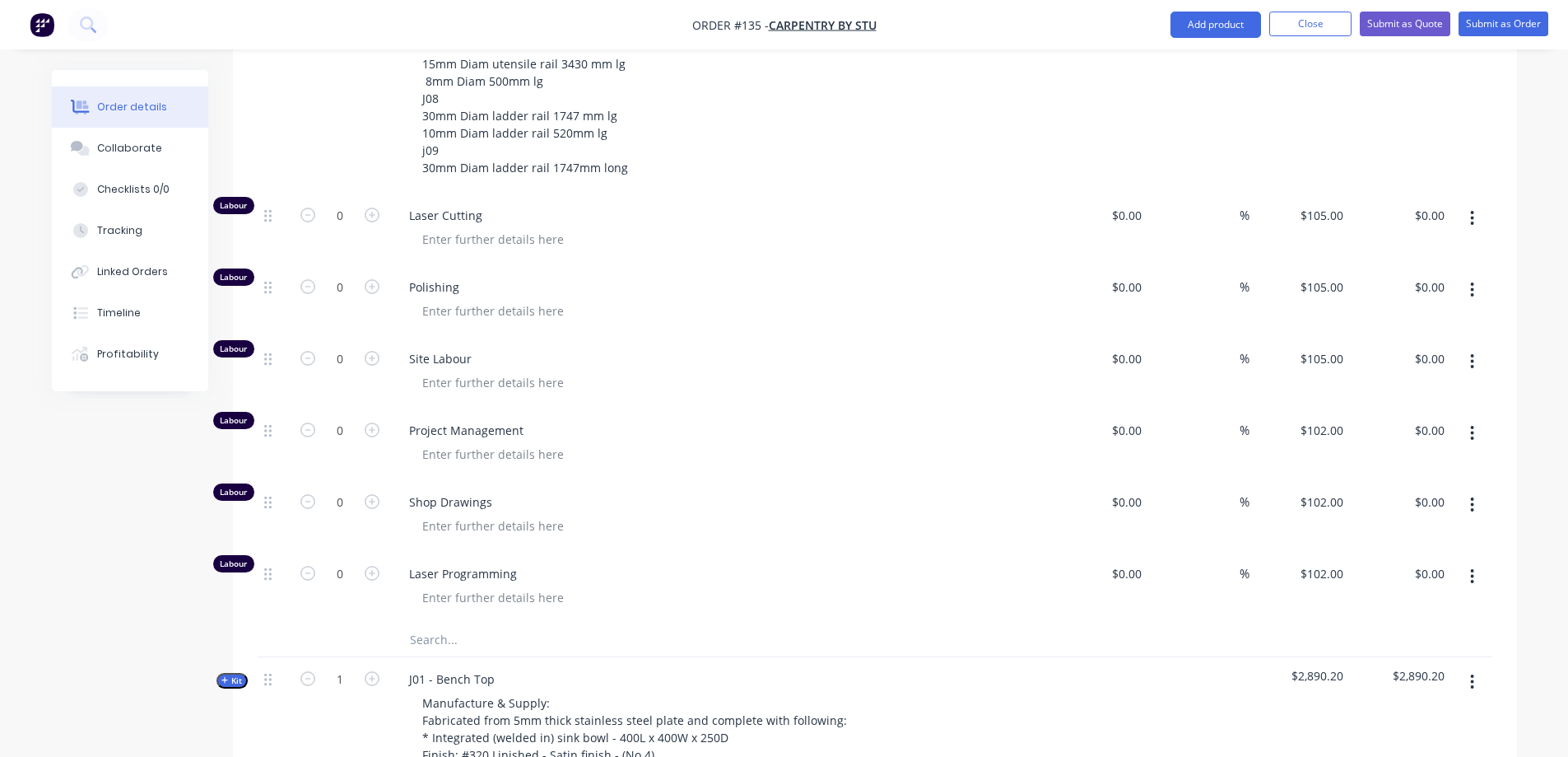
scroll to position [1555, 0]
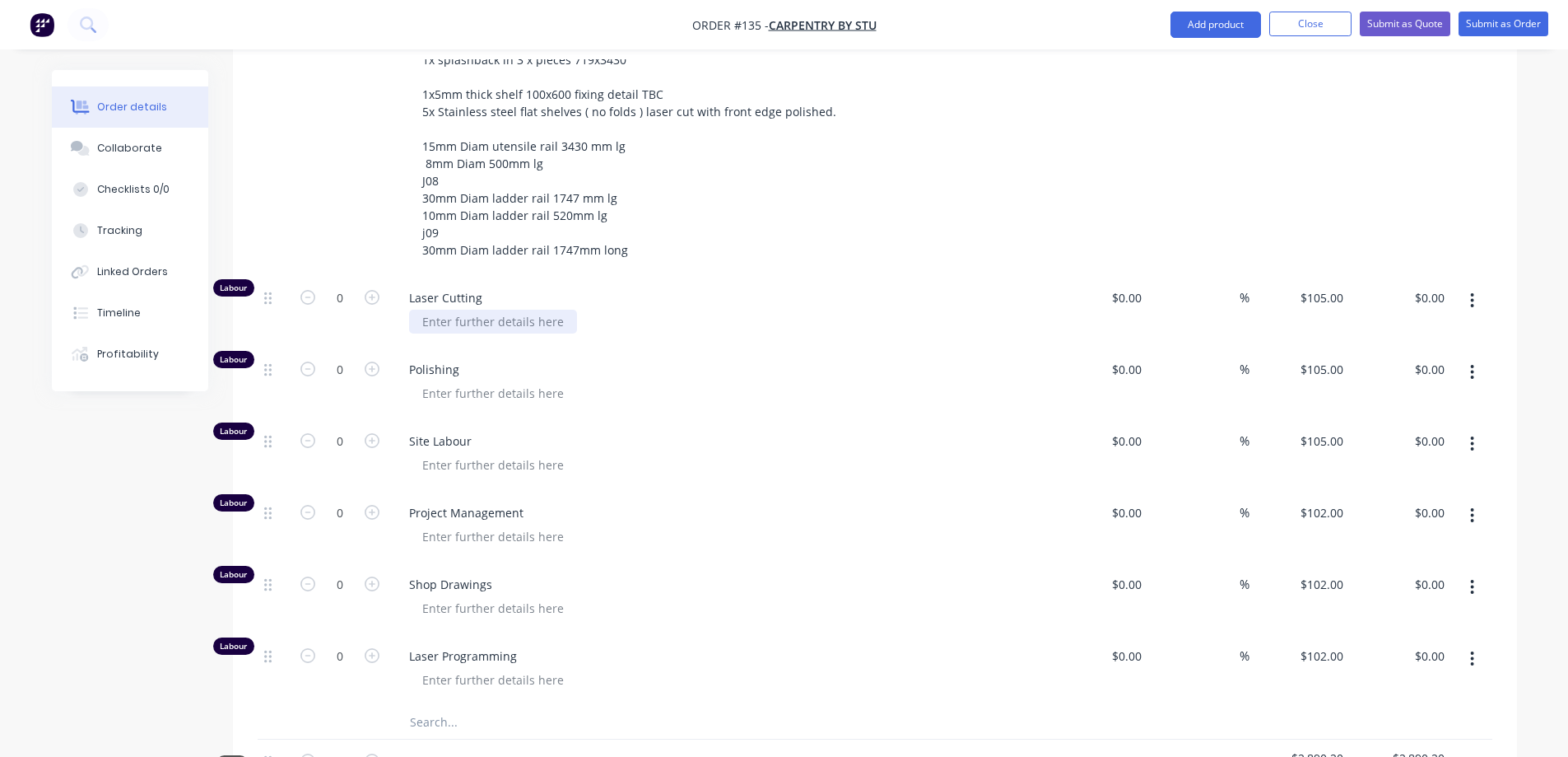
click at [479, 310] on div at bounding box center [493, 321] width 168 height 24
click at [370, 290] on icon "button" at bounding box center [372, 298] width 15 height 15
type input "1"
type input "$105.00"
click at [370, 290] on icon "button" at bounding box center [372, 298] width 15 height 15
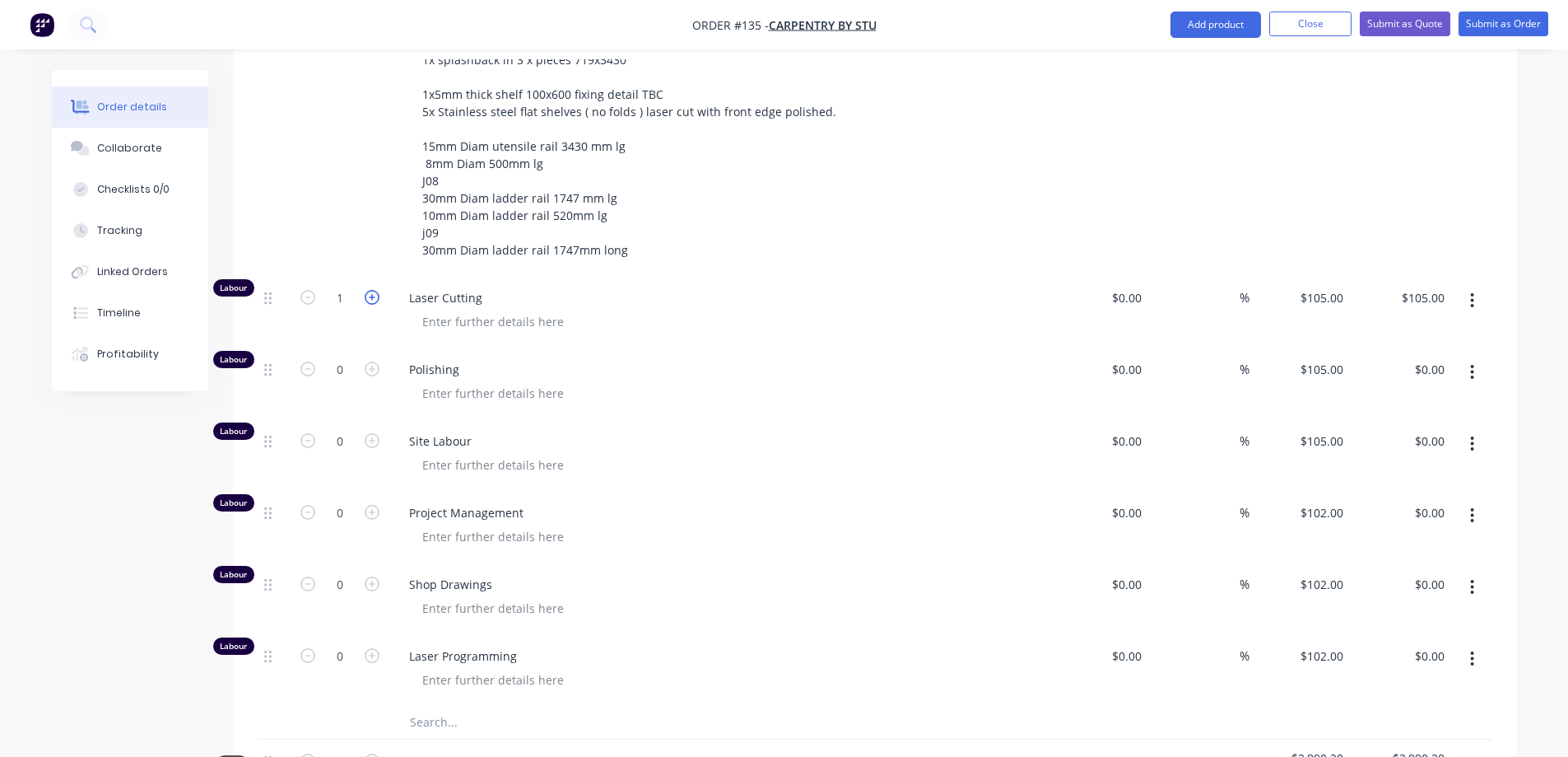
type input "2"
type input "$210.00"
click at [370, 290] on icon "button" at bounding box center [372, 298] width 15 height 15
type input "3"
type input "$315.00"
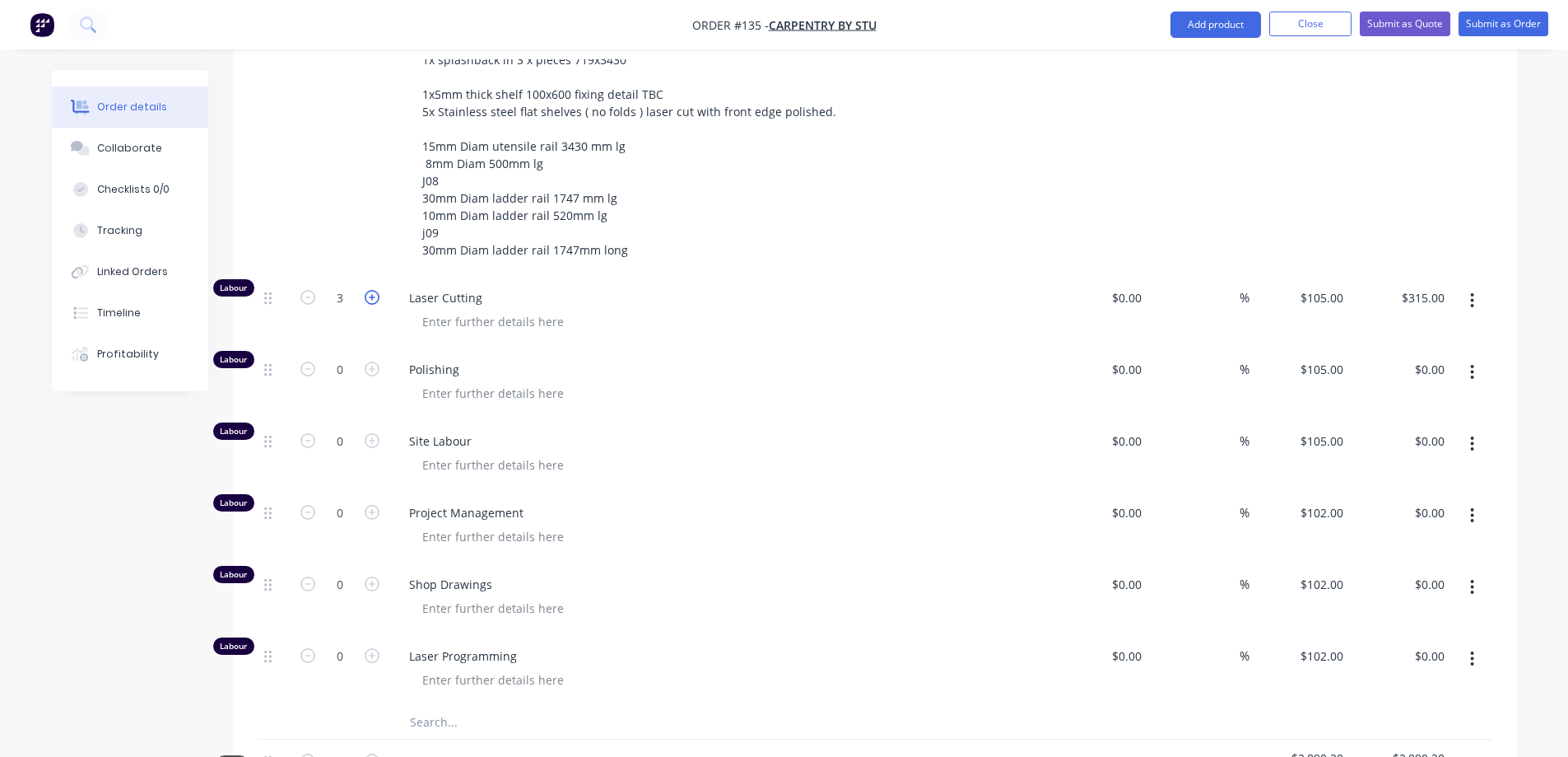
click at [370, 290] on icon "button" at bounding box center [372, 298] width 15 height 15
type input "4"
type input "$420.00"
click at [368, 362] on icon "button" at bounding box center [372, 370] width 15 height 15
type input "1"
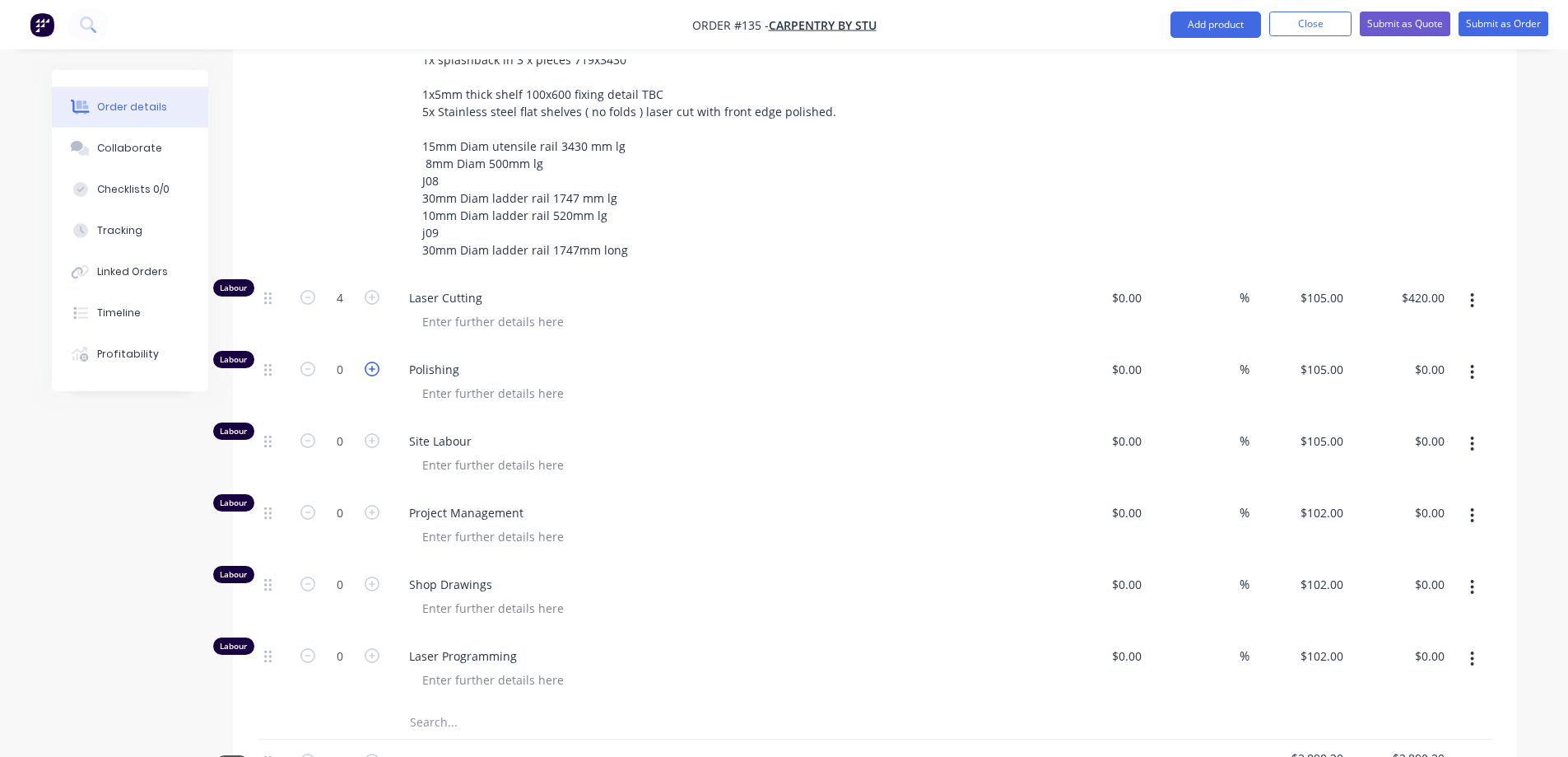
type input "$105.00"
click at [368, 362] on icon "button" at bounding box center [372, 370] width 15 height 15
type input "2"
type input "$210.00"
click at [368, 362] on icon "button" at bounding box center [372, 370] width 15 height 15
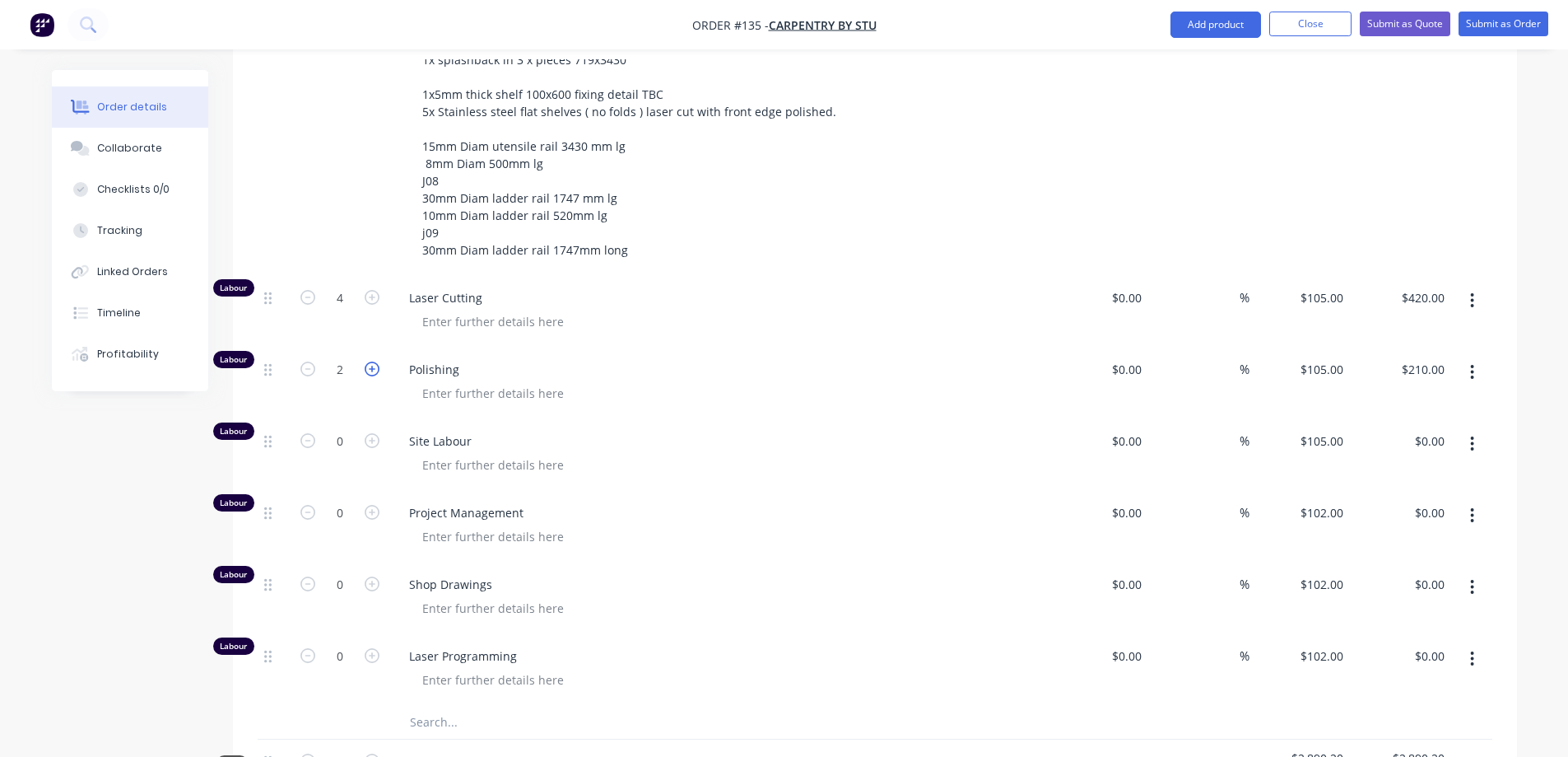
type input "3"
type input "$315.00"
click at [368, 362] on icon "button" at bounding box center [372, 370] width 15 height 15
type input "4"
type input "$420.00"
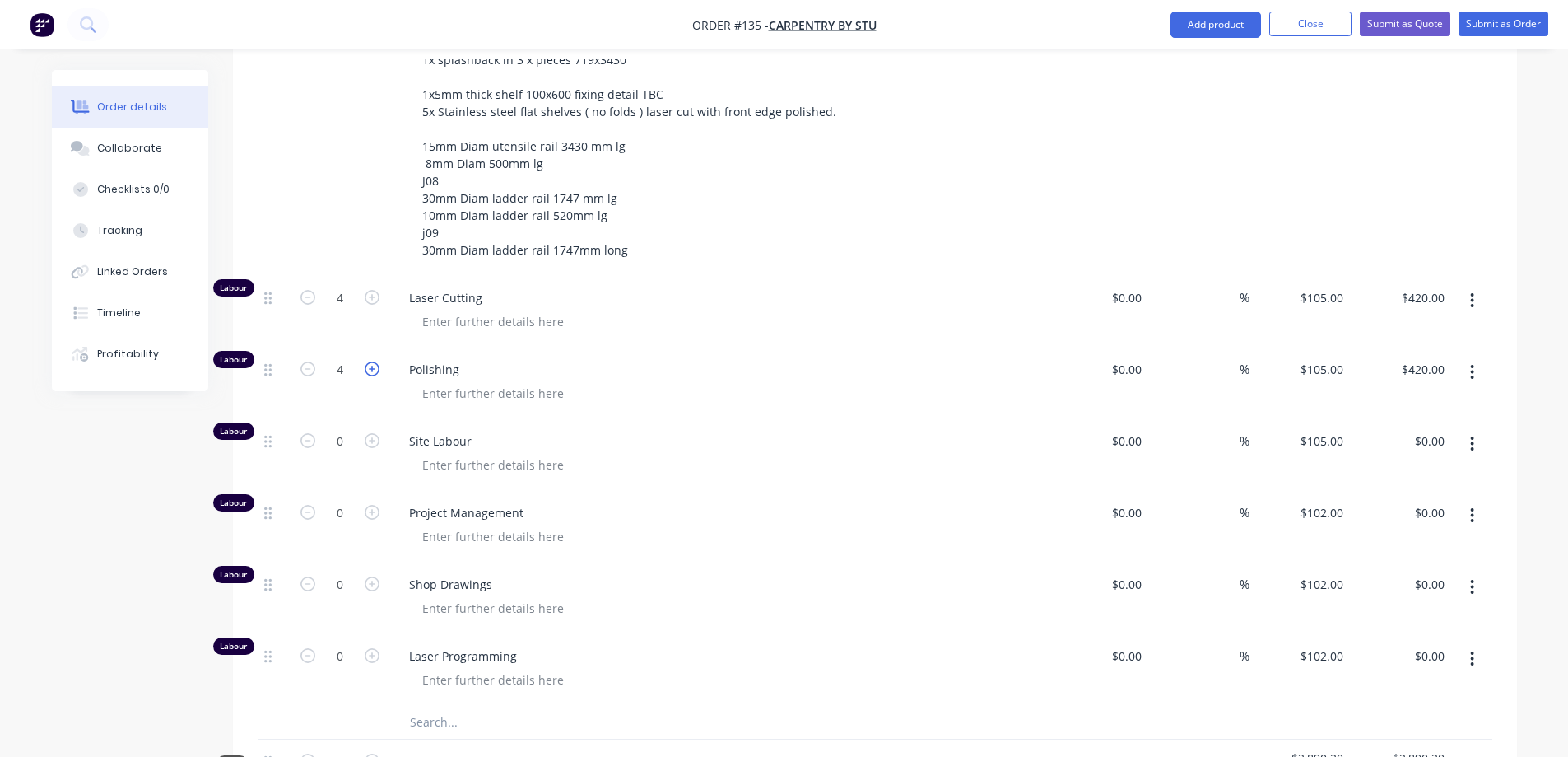
click at [371, 362] on icon "button" at bounding box center [372, 370] width 15 height 15
type input "5"
type input "$525.00"
click at [371, 362] on icon "button" at bounding box center [372, 370] width 15 height 15
type input "6"
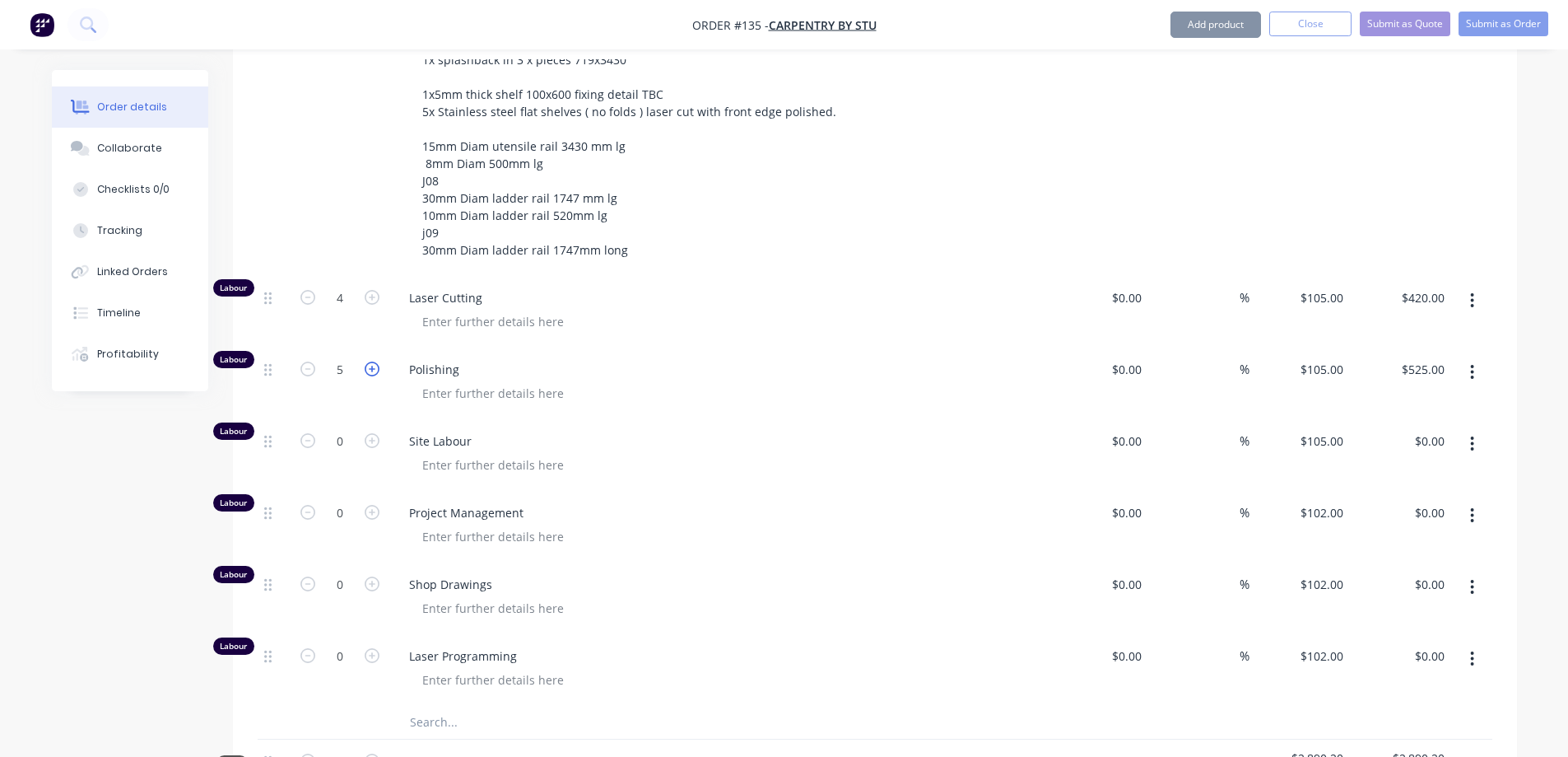
type input "$630.00"
click at [370, 505] on icon "button" at bounding box center [372, 512] width 15 height 15
type input "1"
type input "$102.00"
click at [370, 505] on icon "button" at bounding box center [372, 512] width 15 height 15
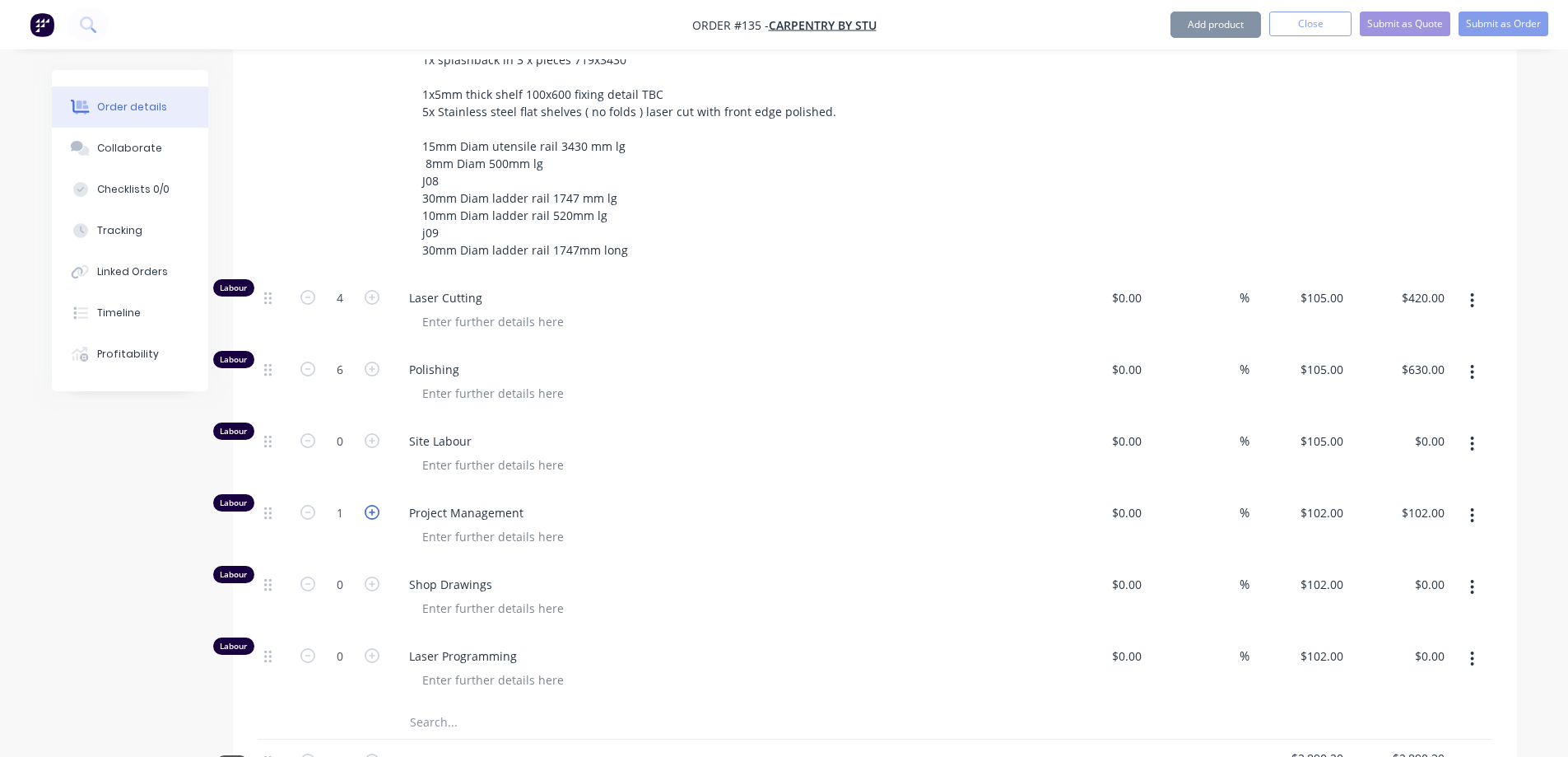
type input "2"
type input "$204.00"
click at [370, 505] on icon "button" at bounding box center [372, 512] width 15 height 15
type input "3"
type input "$306.00"
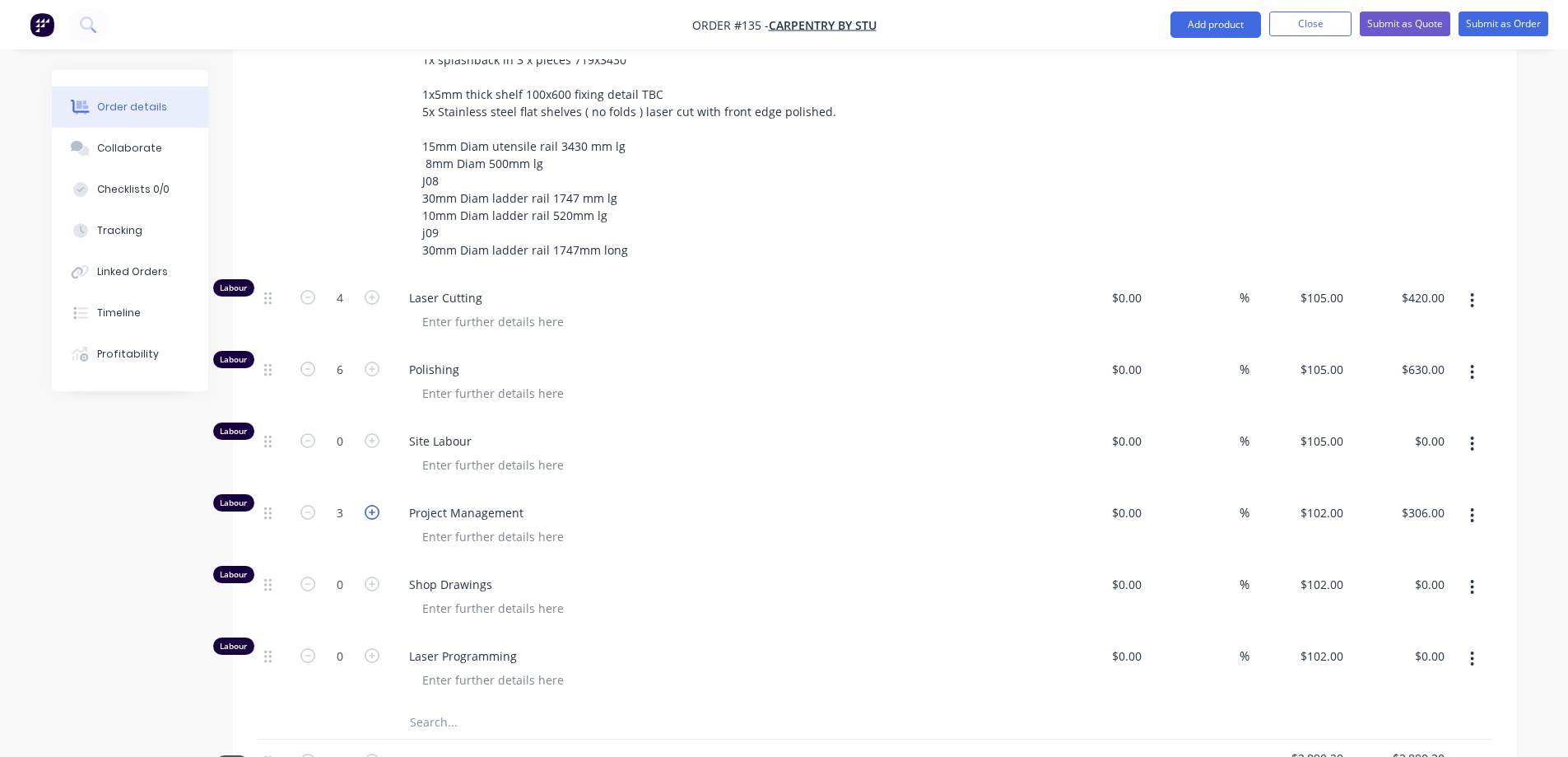
click at [370, 505] on icon "button" at bounding box center [372, 512] width 15 height 15
type input "4"
type input "$408.00"
click at [370, 505] on icon "button" at bounding box center [372, 512] width 15 height 15
type input "5"
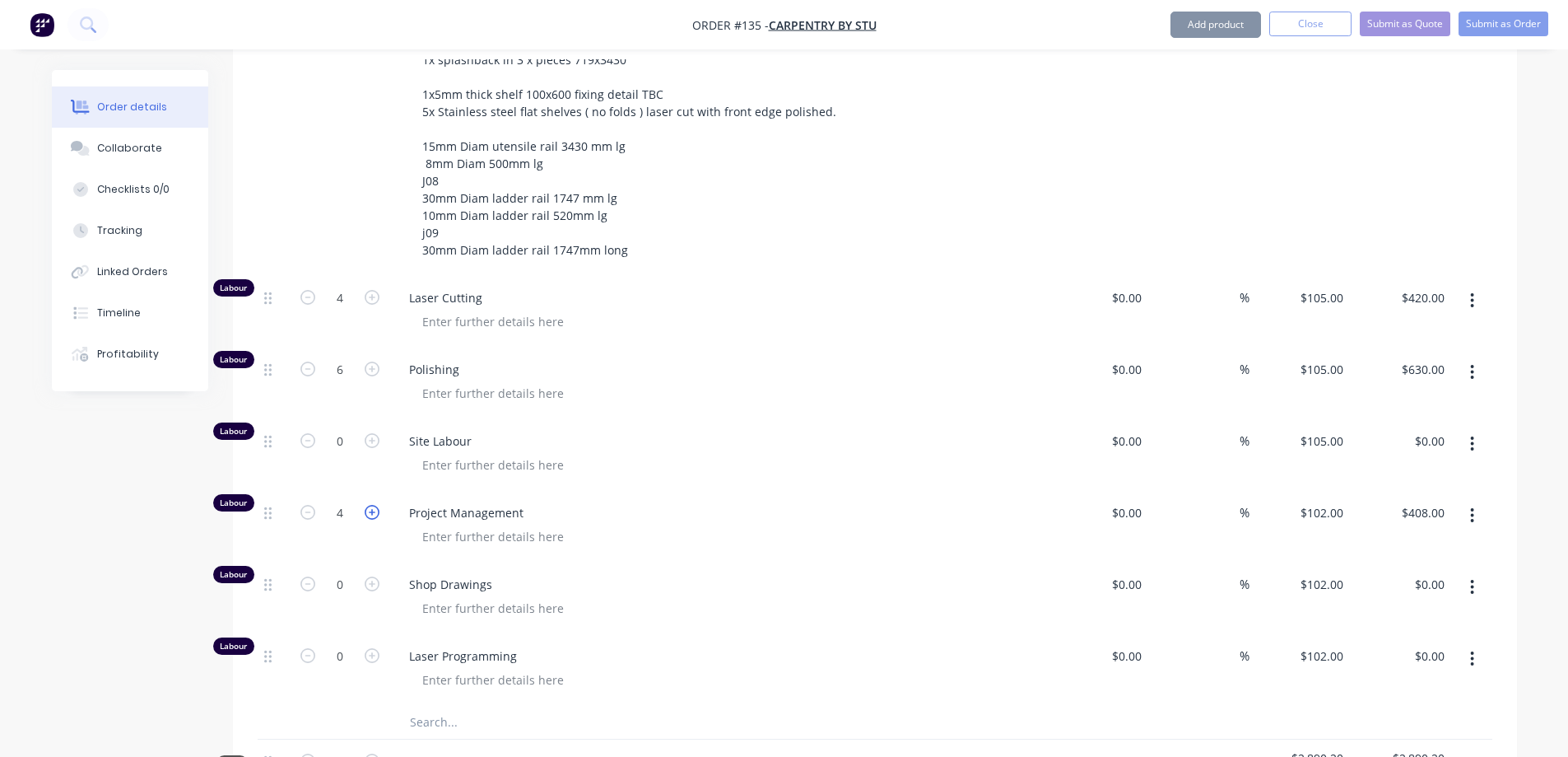
type input "$510.00"
click at [372, 576] on icon "button" at bounding box center [372, 584] width 15 height 15
type input "1"
type input "$102.00"
click at [372, 576] on icon "button" at bounding box center [372, 584] width 15 height 15
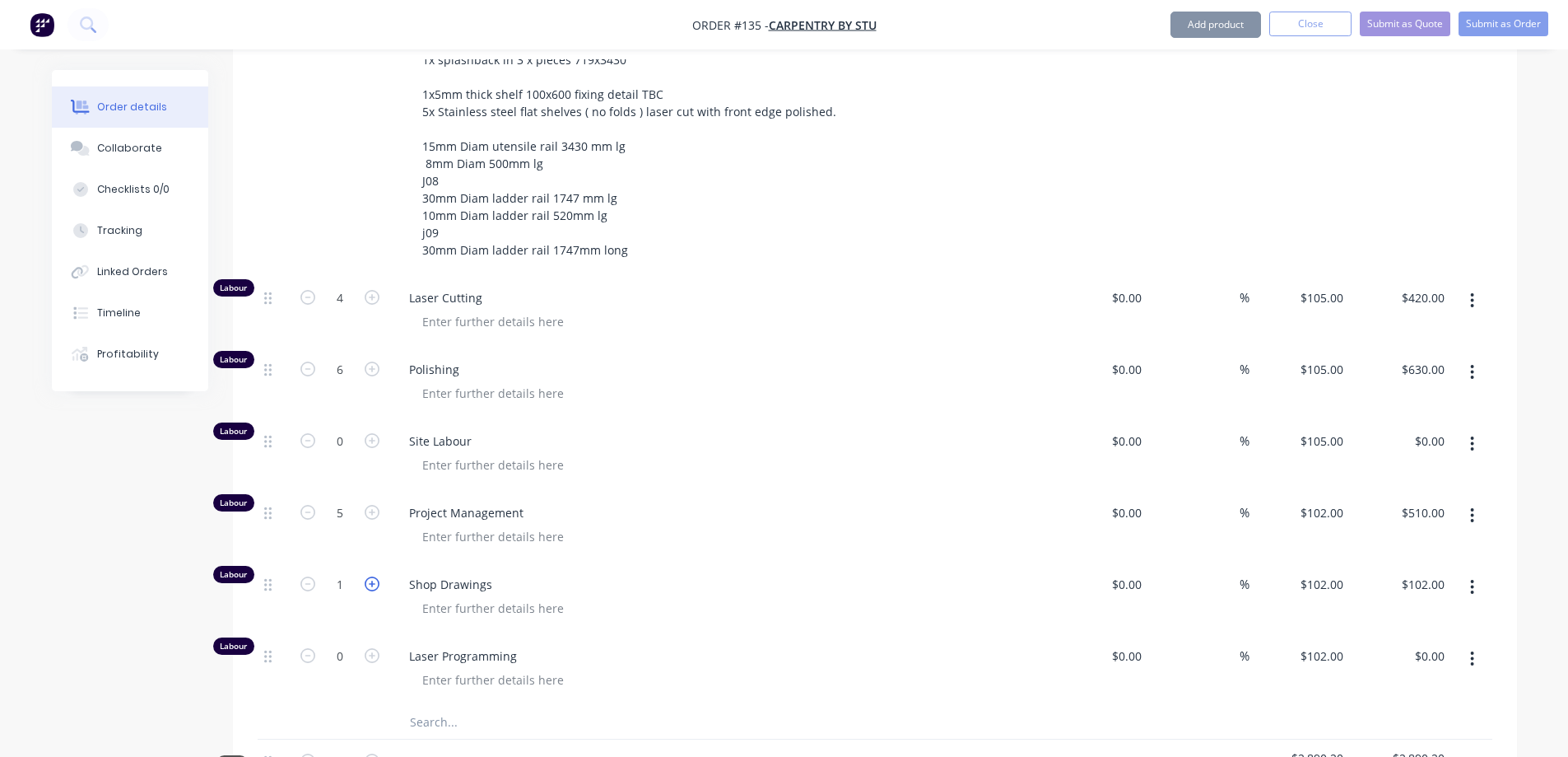
type input "2"
type input "$204.00"
click at [372, 576] on icon "button" at bounding box center [372, 584] width 15 height 15
type input "3"
type input "$306.00"
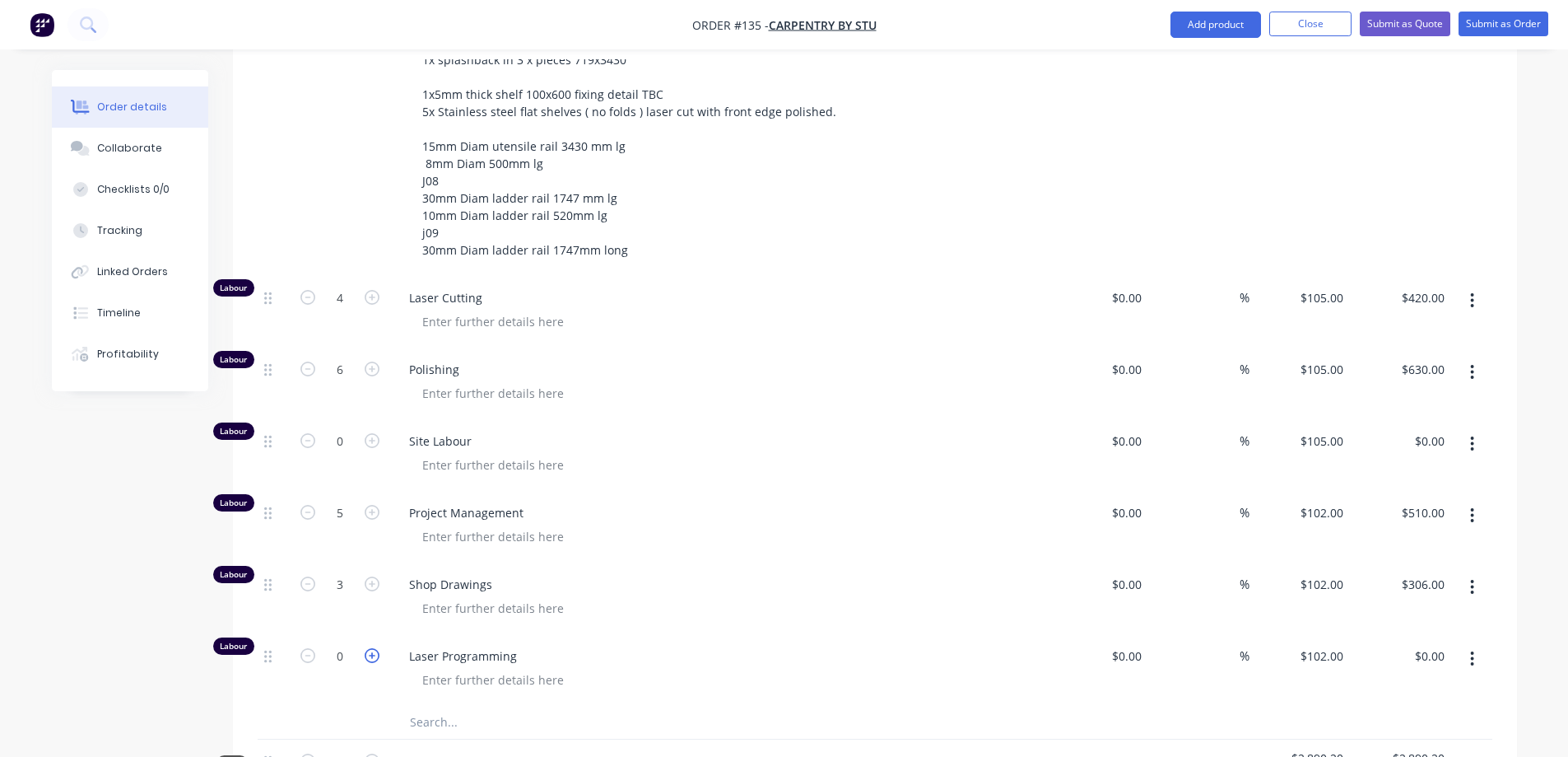
click at [373, 648] on icon "button" at bounding box center [372, 656] width 15 height 15
type input "1"
type input "$102.00"
click at [373, 648] on icon "button" at bounding box center [372, 656] width 15 height 15
type input "2"
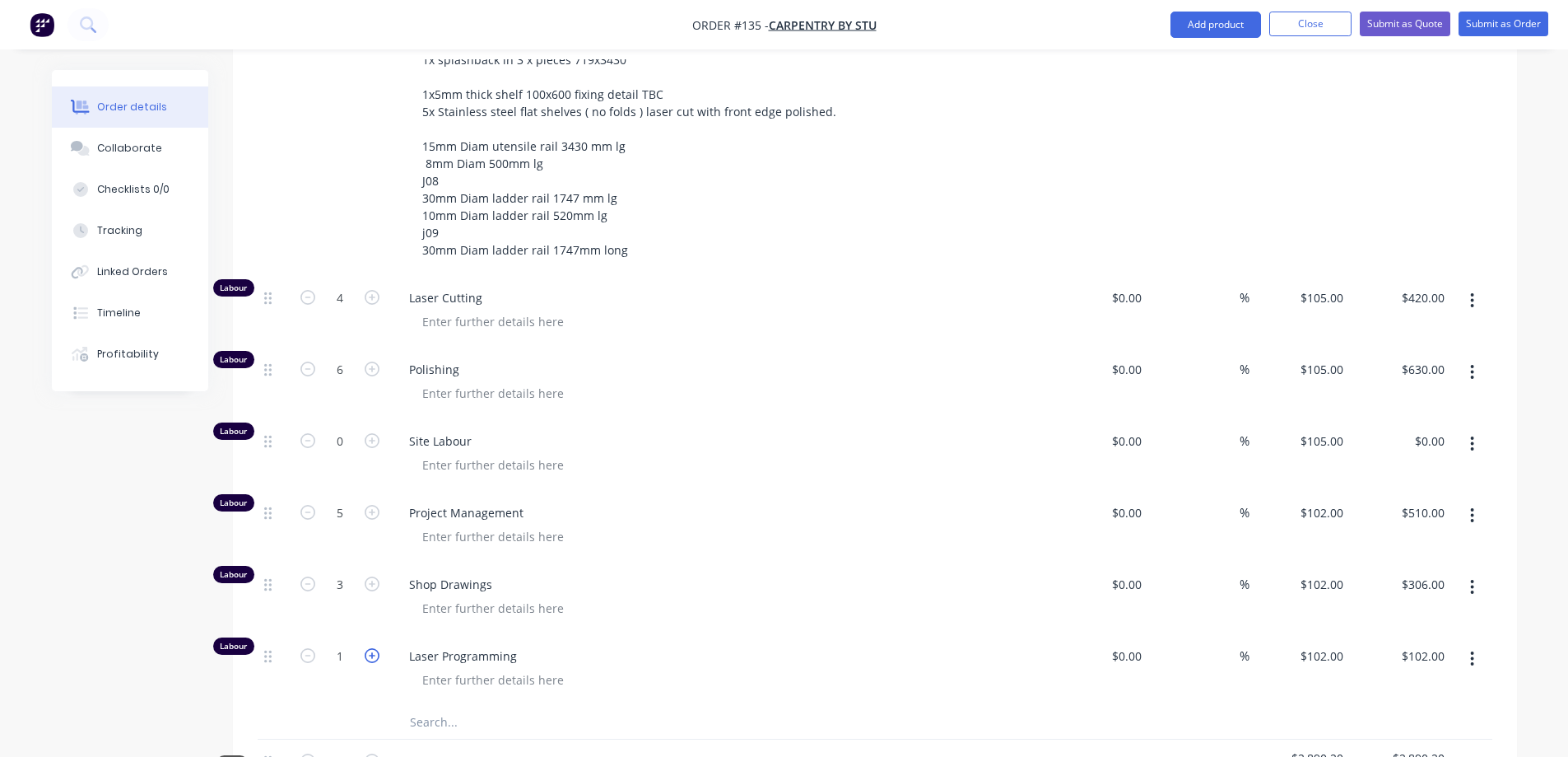
type input "$204.00"
click at [310, 290] on icon "button" at bounding box center [308, 298] width 15 height 15
type input "3"
type input "$315.00"
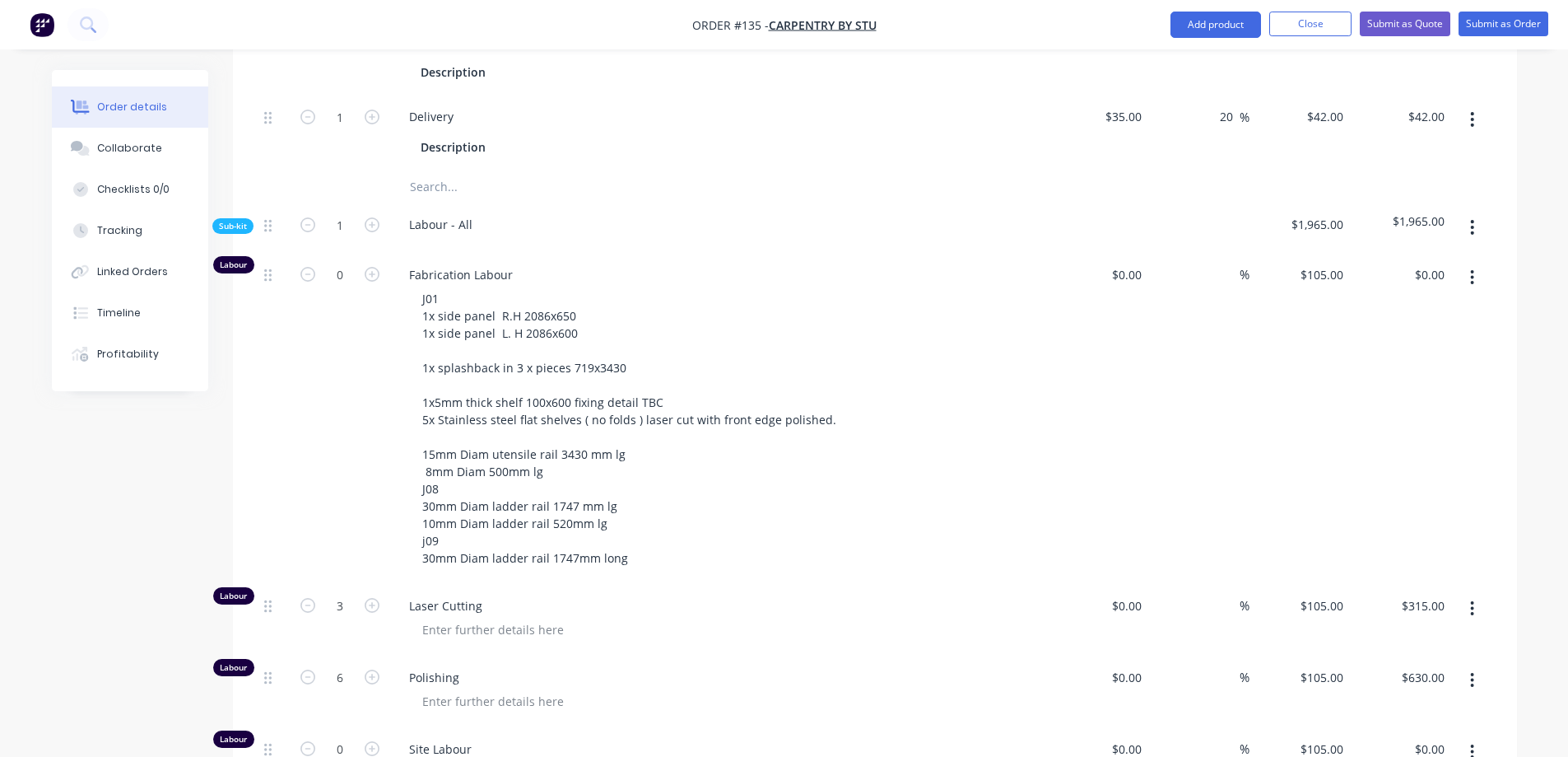
scroll to position [1226, 0]
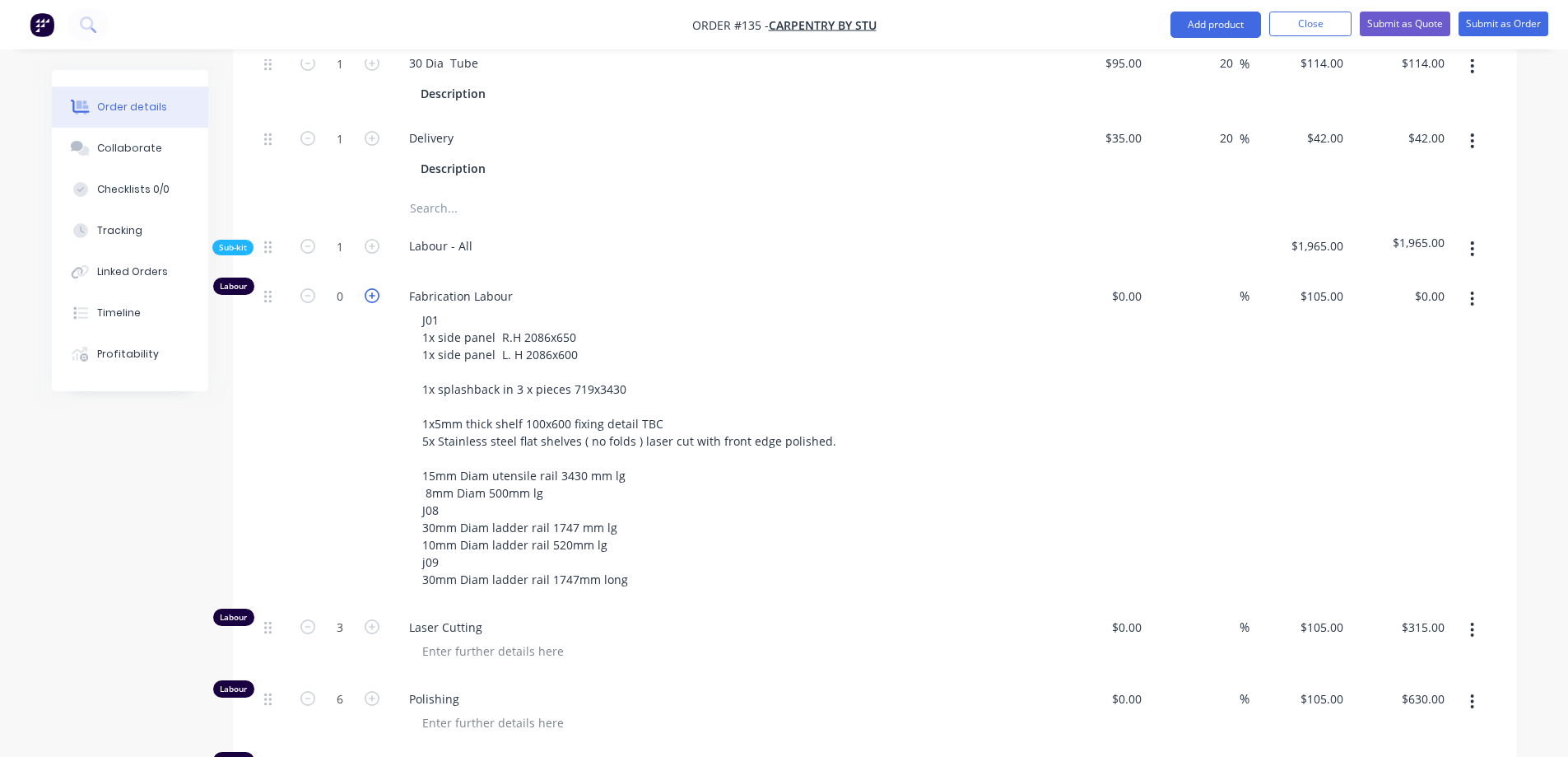
click at [367, 288] on icon "button" at bounding box center [372, 296] width 15 height 15
type input "1"
type input "$105.00"
click at [367, 288] on icon "button" at bounding box center [372, 296] width 15 height 15
type input "2"
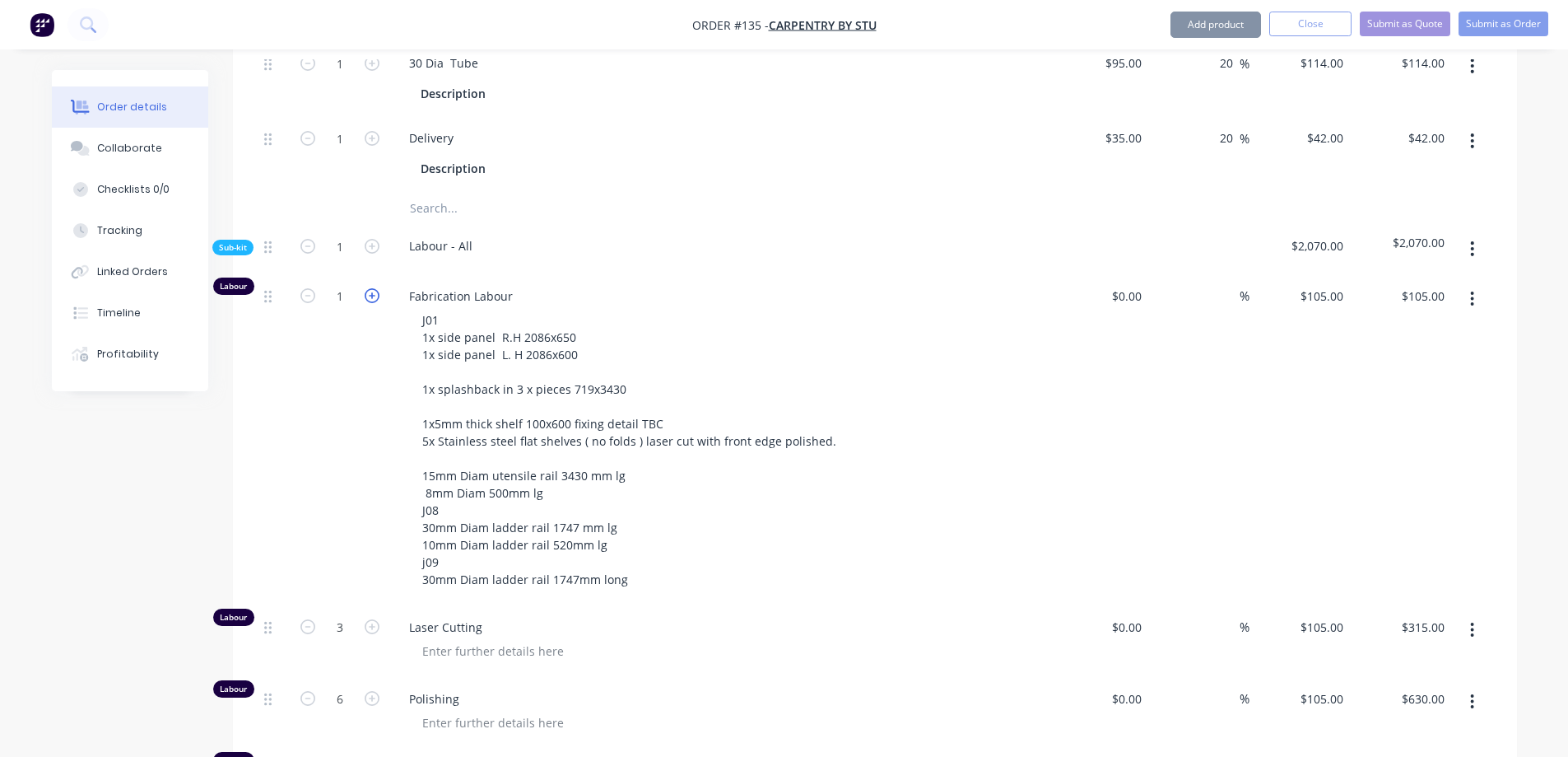
type input "$210.00"
click at [367, 288] on icon "button" at bounding box center [372, 296] width 15 height 15
type input "3"
type input "$315.00"
click at [367, 288] on icon "button" at bounding box center [372, 296] width 15 height 15
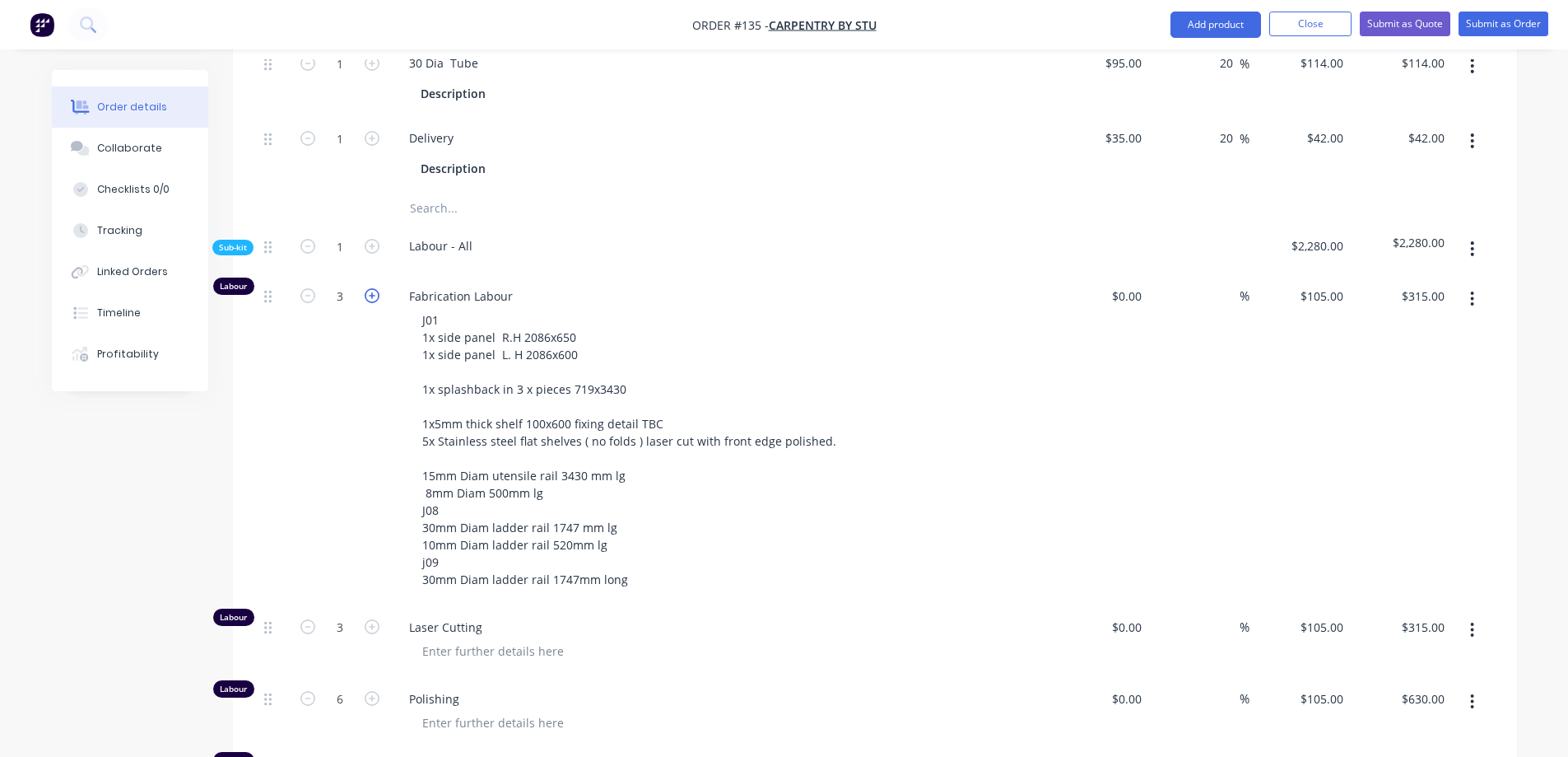
type input "4"
type input "$420.00"
click at [368, 288] on icon "button" at bounding box center [372, 296] width 15 height 15
type input "5"
type input "$525.00"
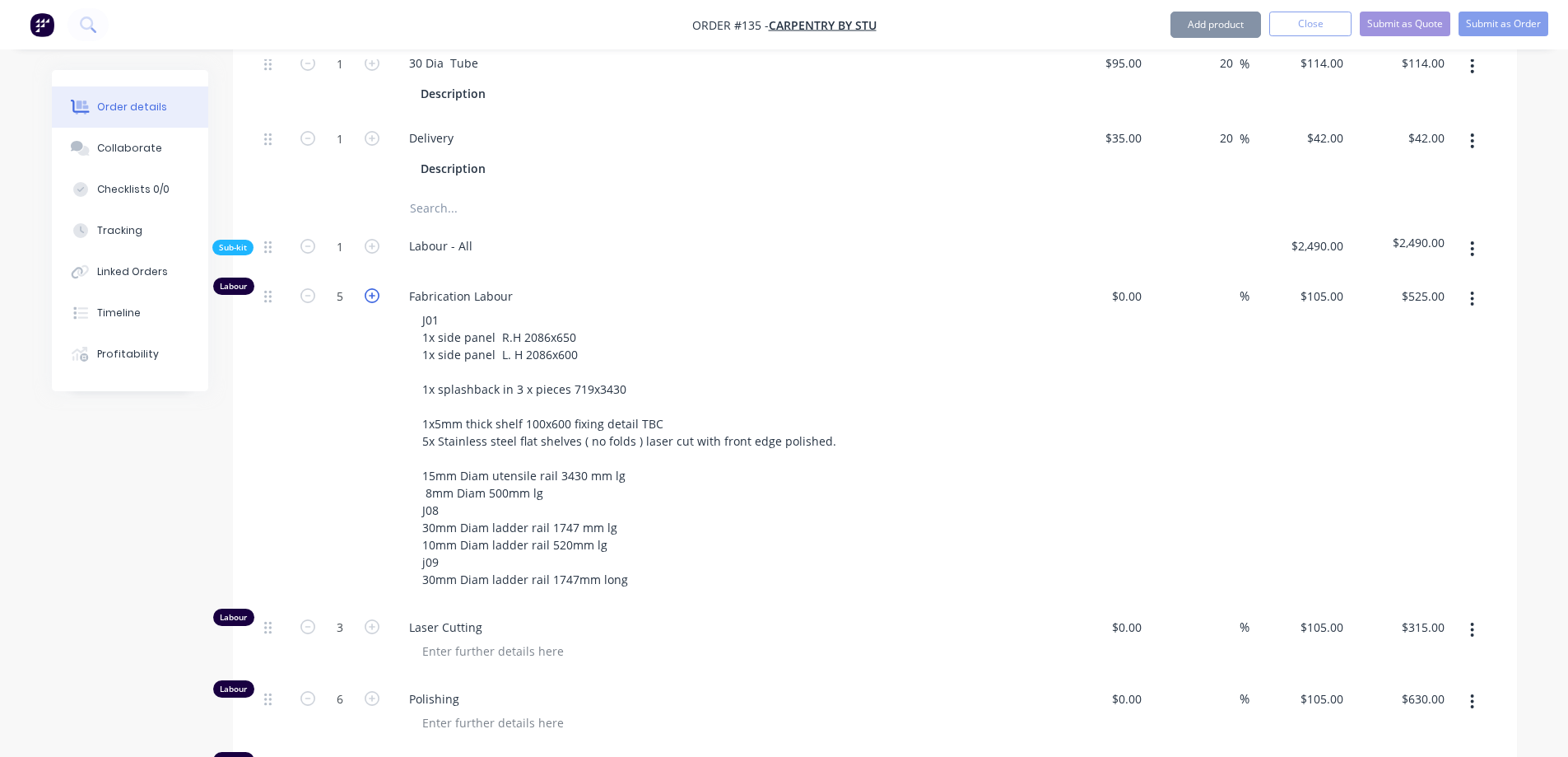
click at [368, 288] on icon "button" at bounding box center [372, 296] width 15 height 15
type input "6"
type input "$630.00"
click at [368, 288] on icon "button" at bounding box center [372, 296] width 15 height 15
type input "7"
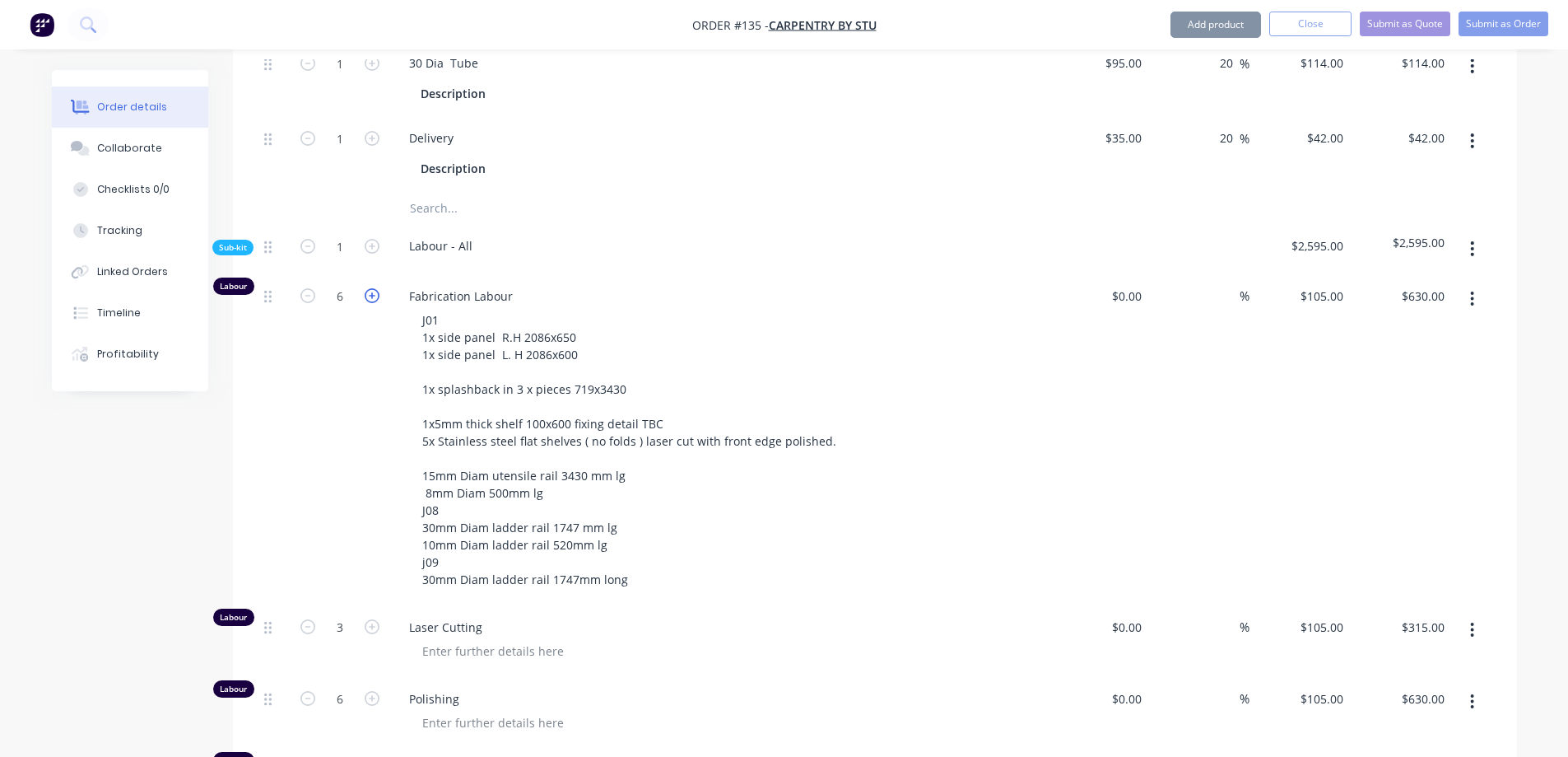
type input "$735.00"
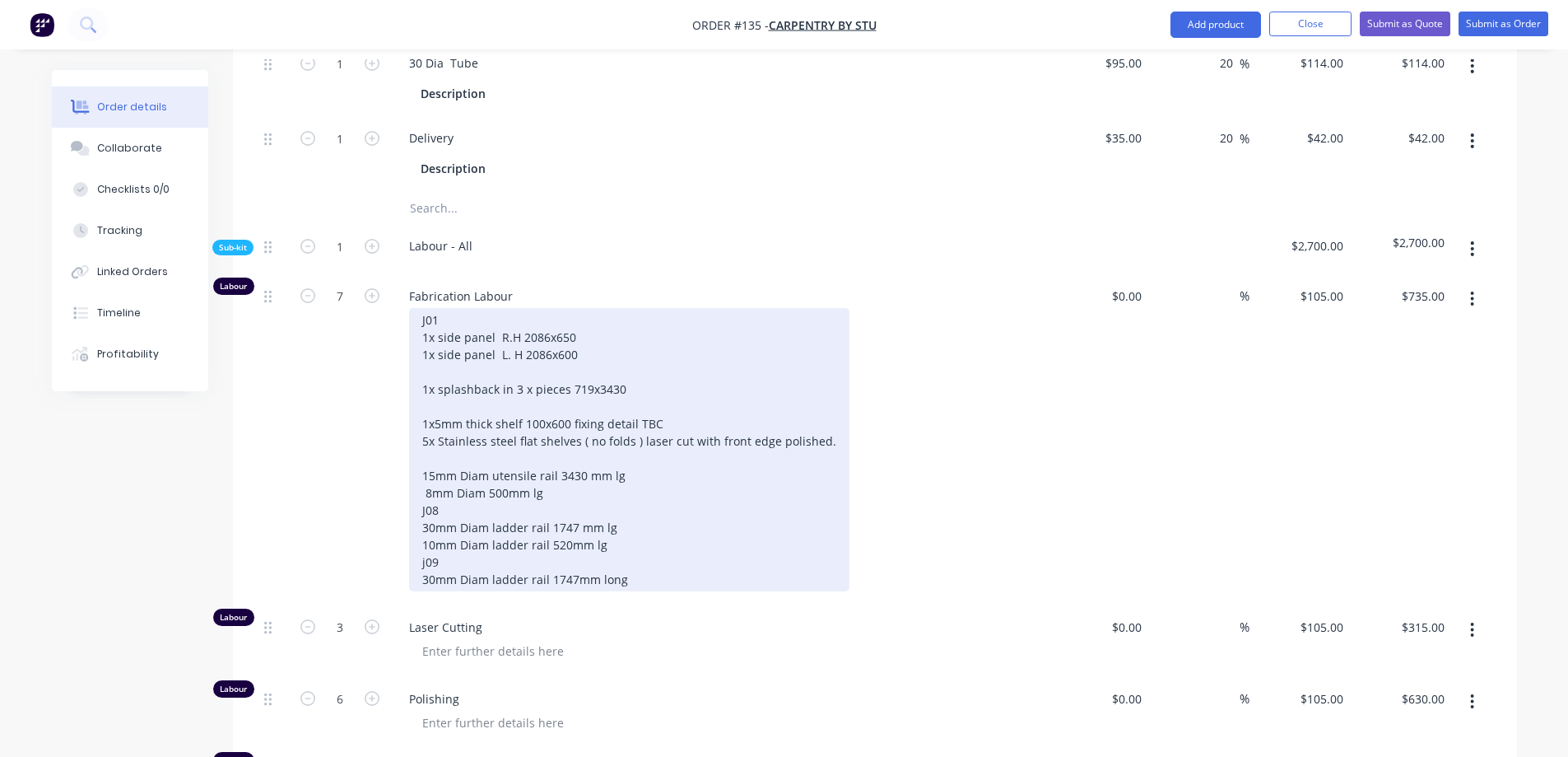
click at [820, 406] on div "J01 1x side panel R.H 2086x650 1x side panel L. H 2086x600 1x splashback in 3 x…" at bounding box center [629, 450] width 440 height 284
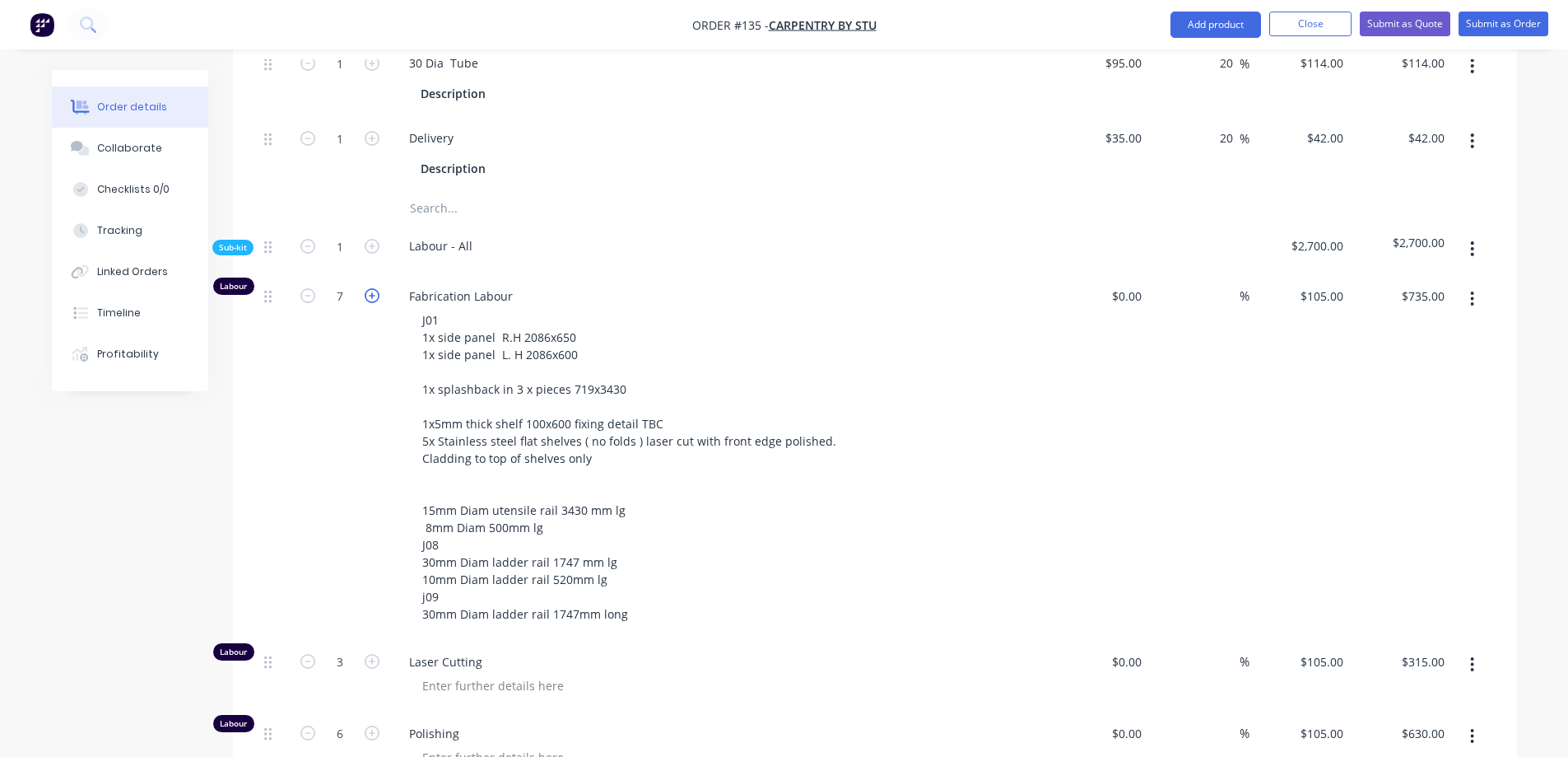
click at [377, 288] on icon "button" at bounding box center [372, 296] width 15 height 15
type input "8"
type input "$840.00"
click at [377, 288] on icon "button" at bounding box center [372, 296] width 15 height 15
type input "9"
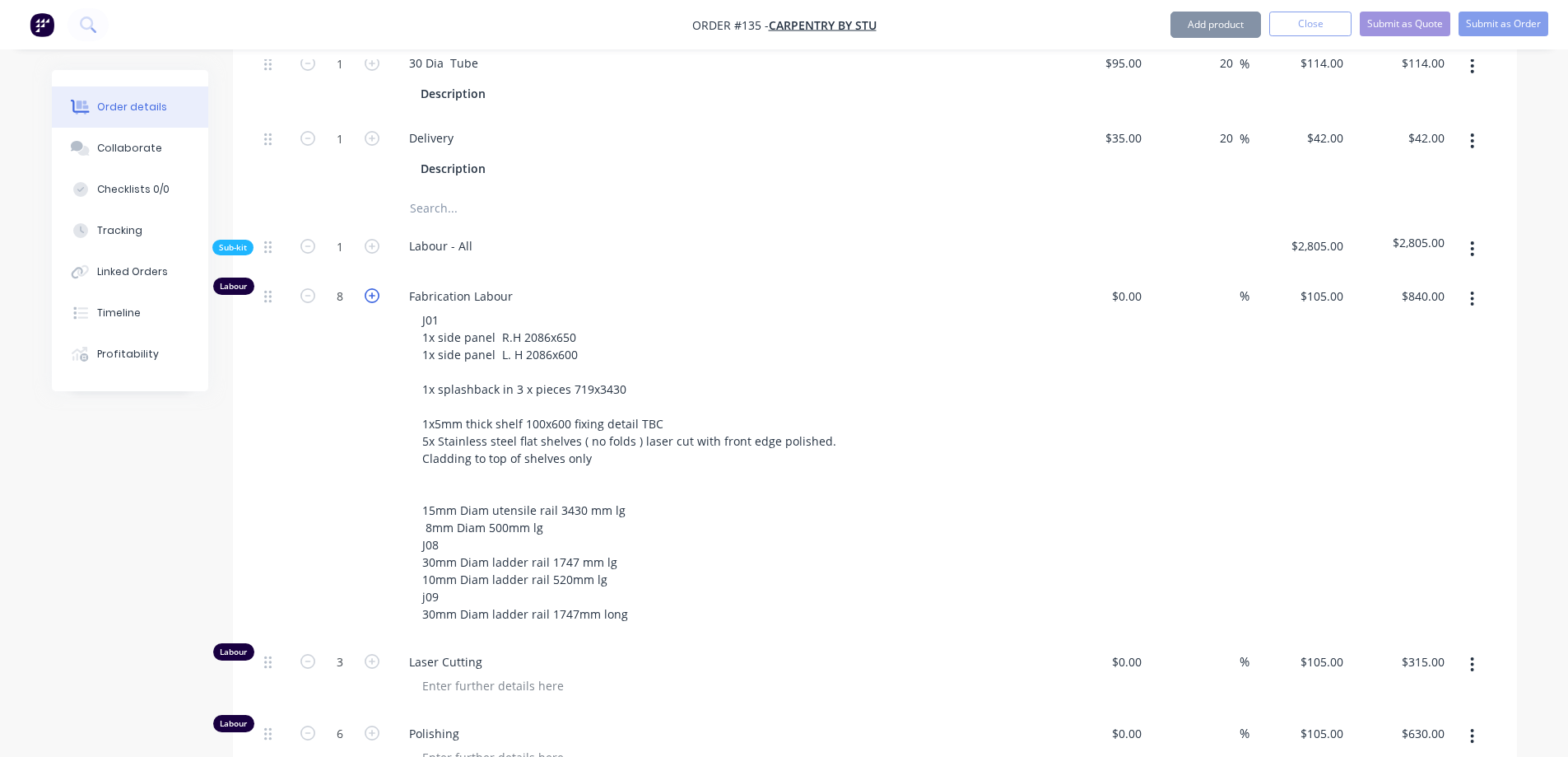
type input "$945.00"
click at [377, 288] on icon "button" at bounding box center [372, 296] width 15 height 15
type input "10"
type input "$1,050.00"
click at [377, 288] on icon "button" at bounding box center [372, 296] width 15 height 15
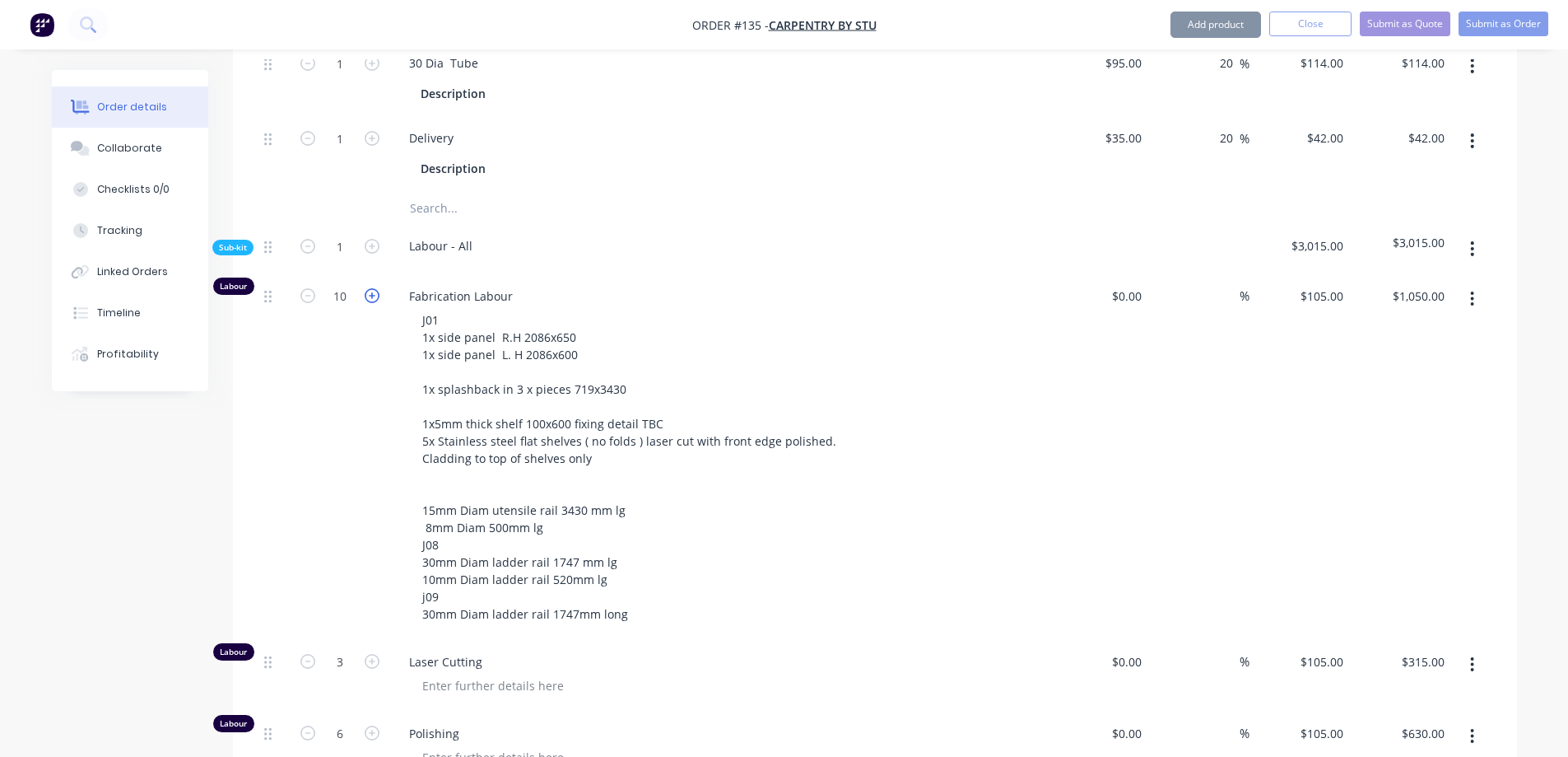
type input "11"
type input "$1,155.00"
click at [377, 288] on icon "button" at bounding box center [372, 296] width 15 height 15
type input "12"
type input "$1,260.00"
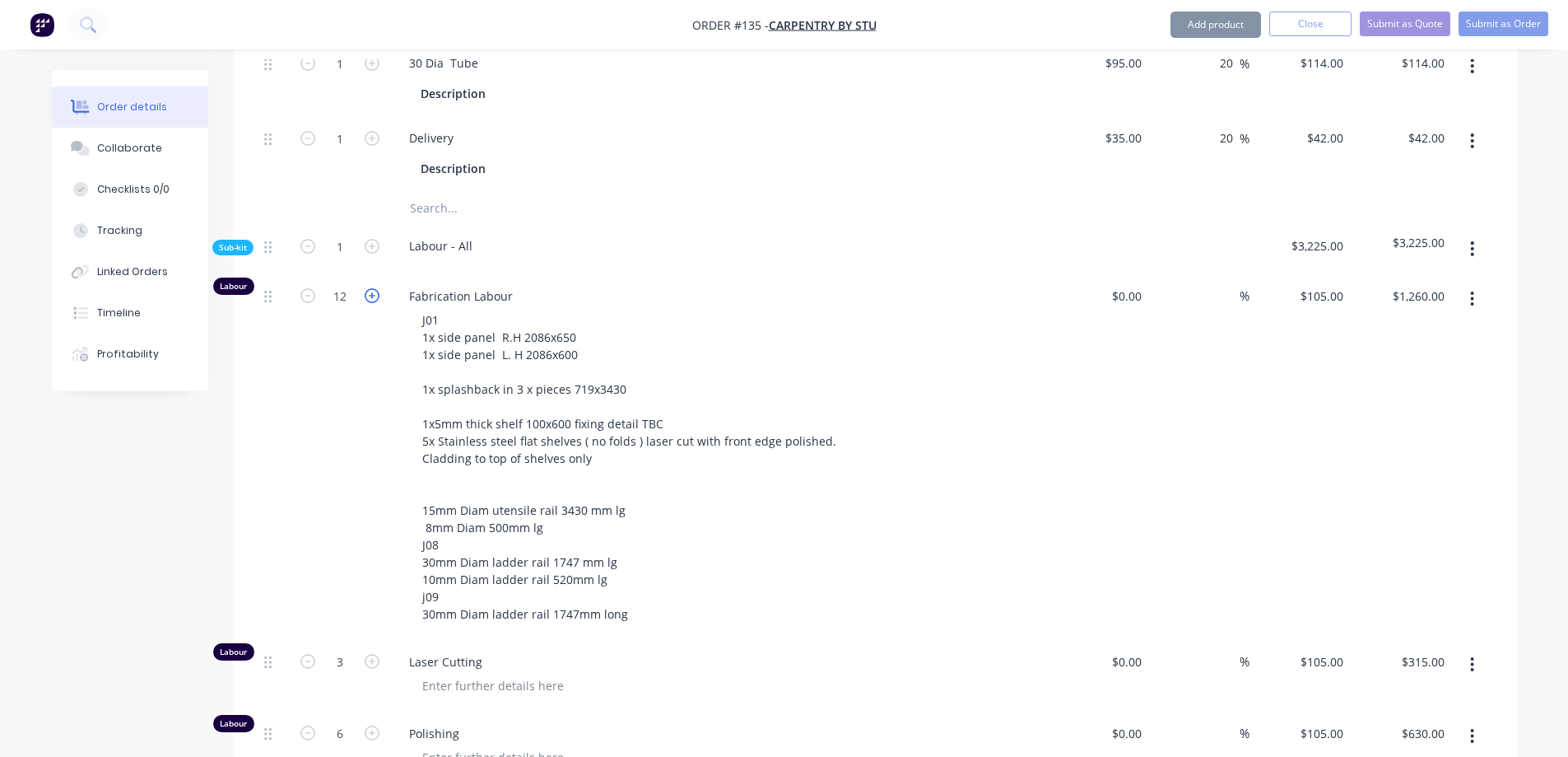
click at [377, 288] on icon "button" at bounding box center [372, 296] width 15 height 15
type input "13"
type input "$1,365.00"
click at [377, 288] on icon "button" at bounding box center [372, 296] width 15 height 15
type input "14"
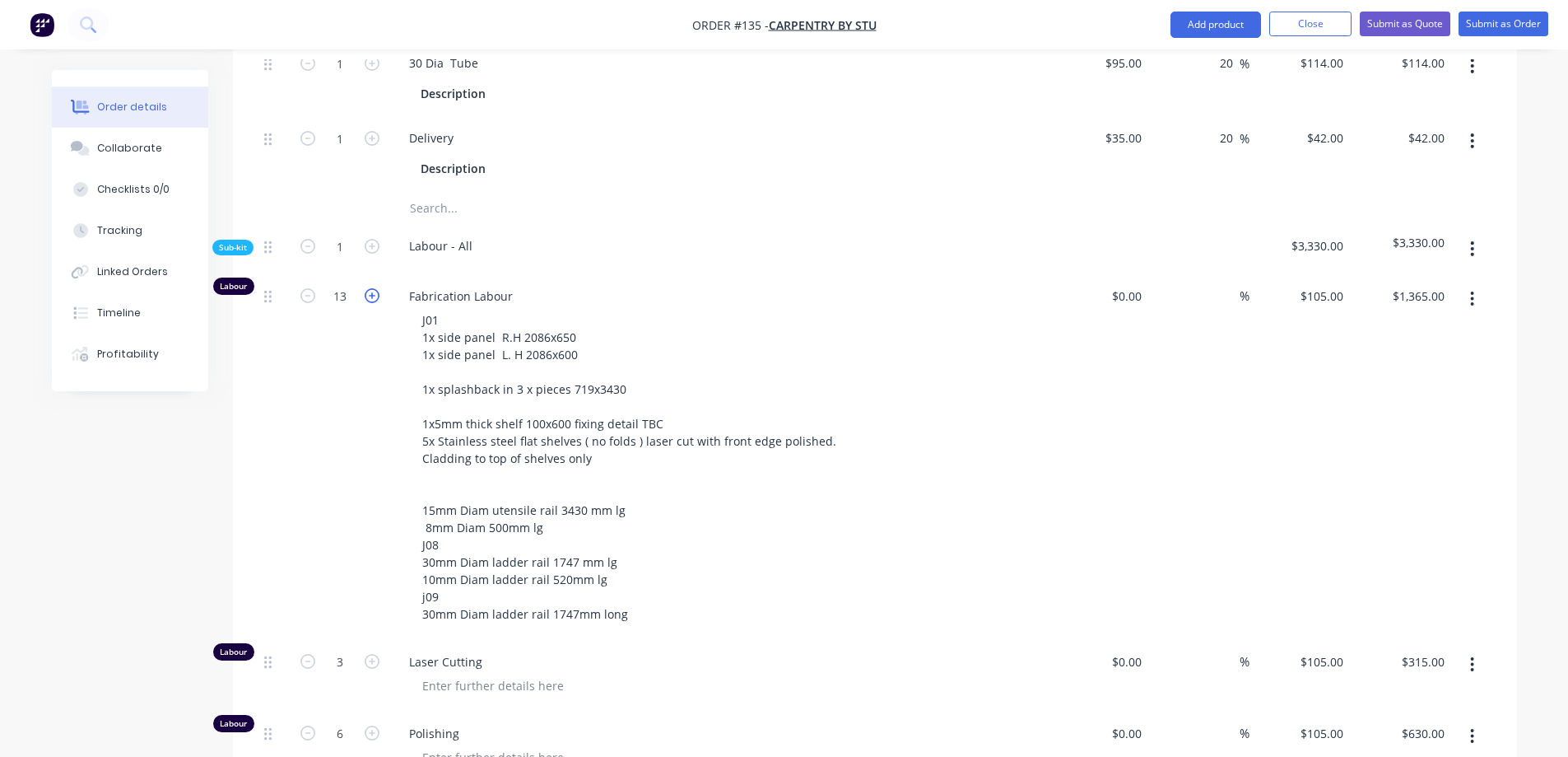
type input "$1,470.00"
click at [377, 288] on icon "button" at bounding box center [372, 296] width 15 height 15
type input "15"
type input "$1,575.00"
click at [377, 288] on icon "button" at bounding box center [372, 296] width 15 height 15
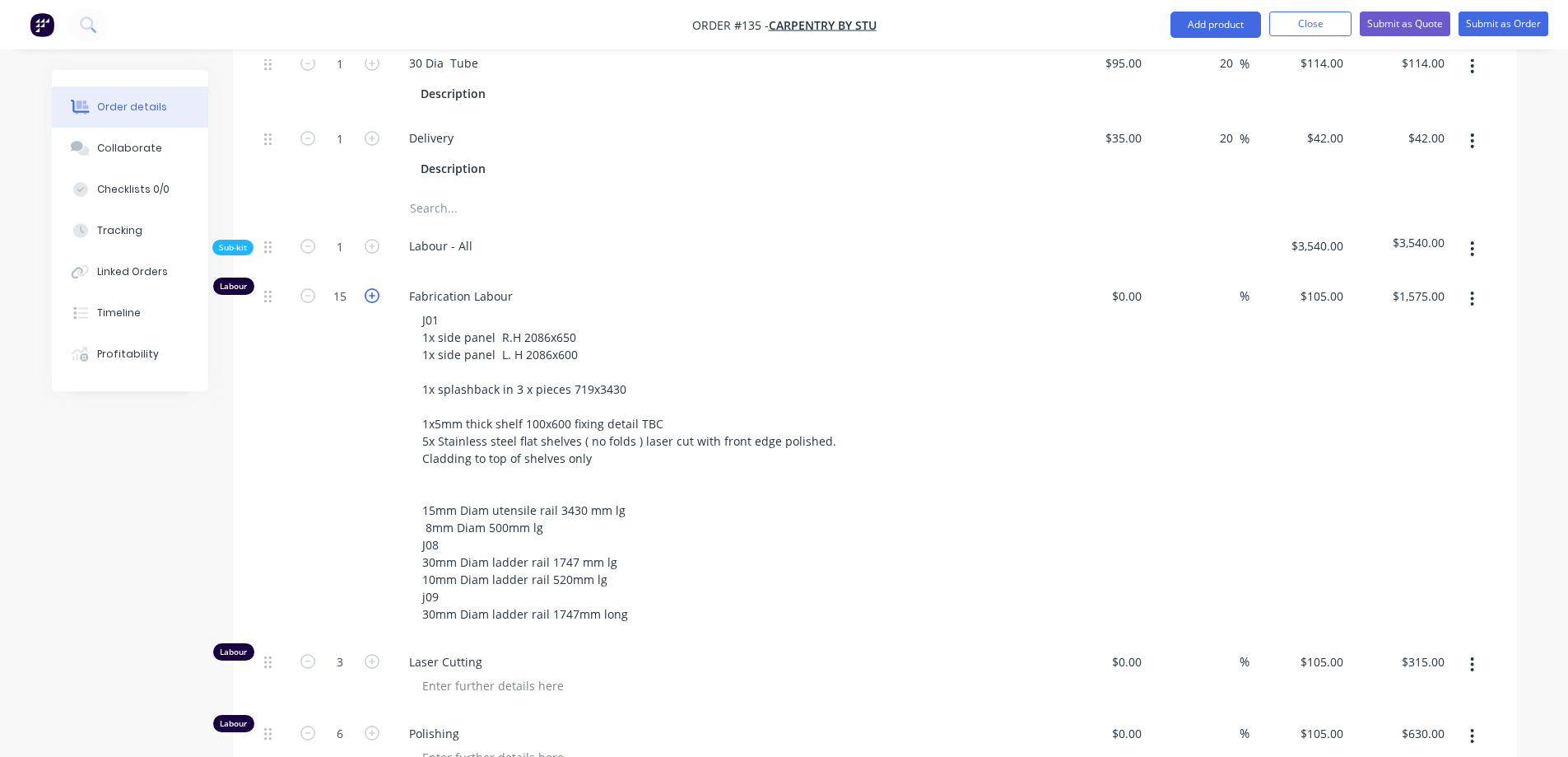
type input "16"
type input "$1,680.00"
click at [377, 288] on icon "button" at bounding box center [372, 296] width 15 height 15
type input "17"
type input "$1,785.00"
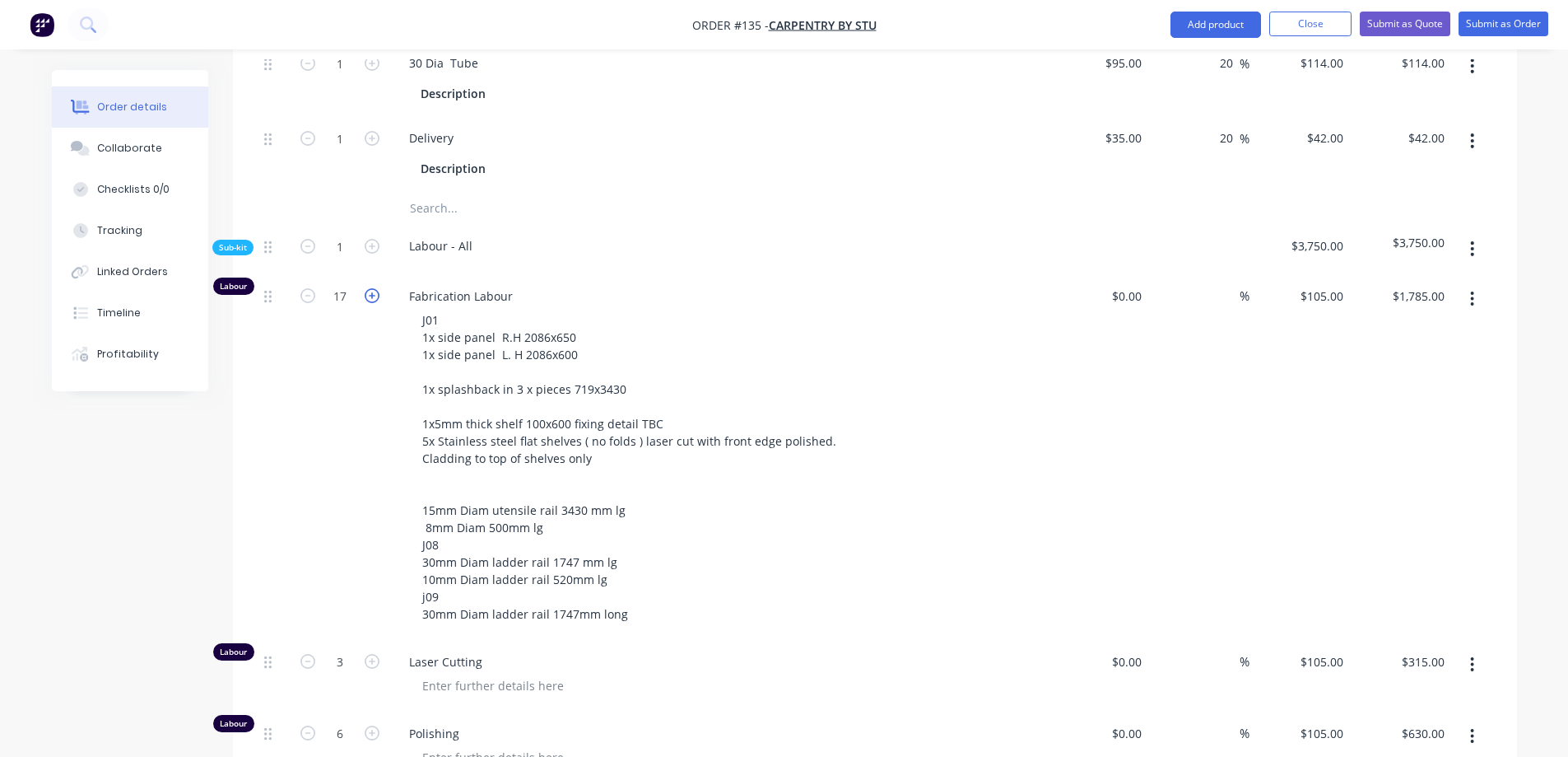
click at [377, 288] on icon "button" at bounding box center [372, 296] width 15 height 15
type input "18"
type input "$1,890.00"
click at [377, 288] on icon "button" at bounding box center [372, 296] width 15 height 15
type input "19"
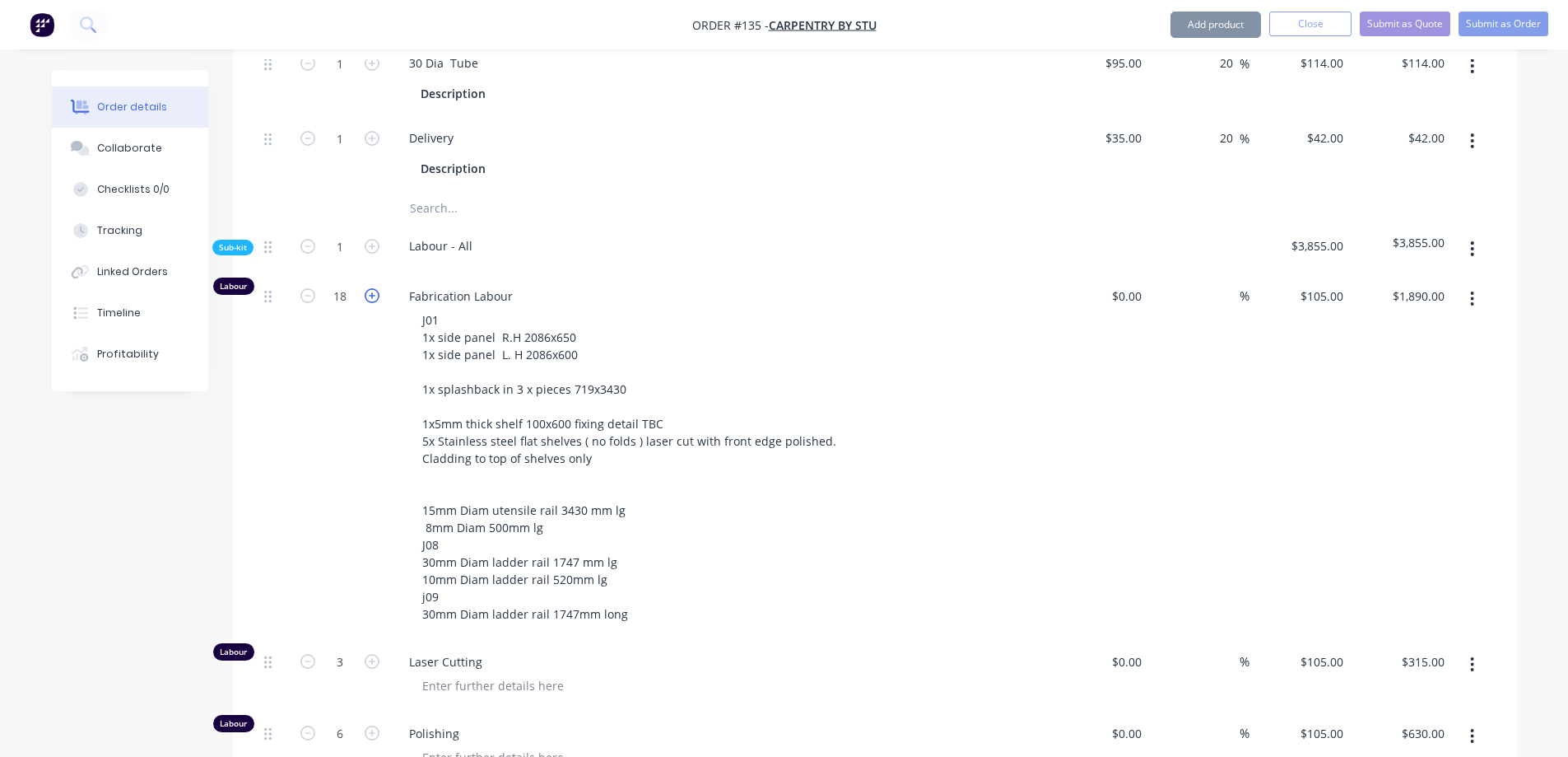
type input "$1,995.00"
click at [377, 288] on icon "button" at bounding box center [372, 296] width 15 height 15
type input "20"
type input "$2,100.00"
click at [377, 288] on icon "button" at bounding box center [372, 296] width 15 height 15
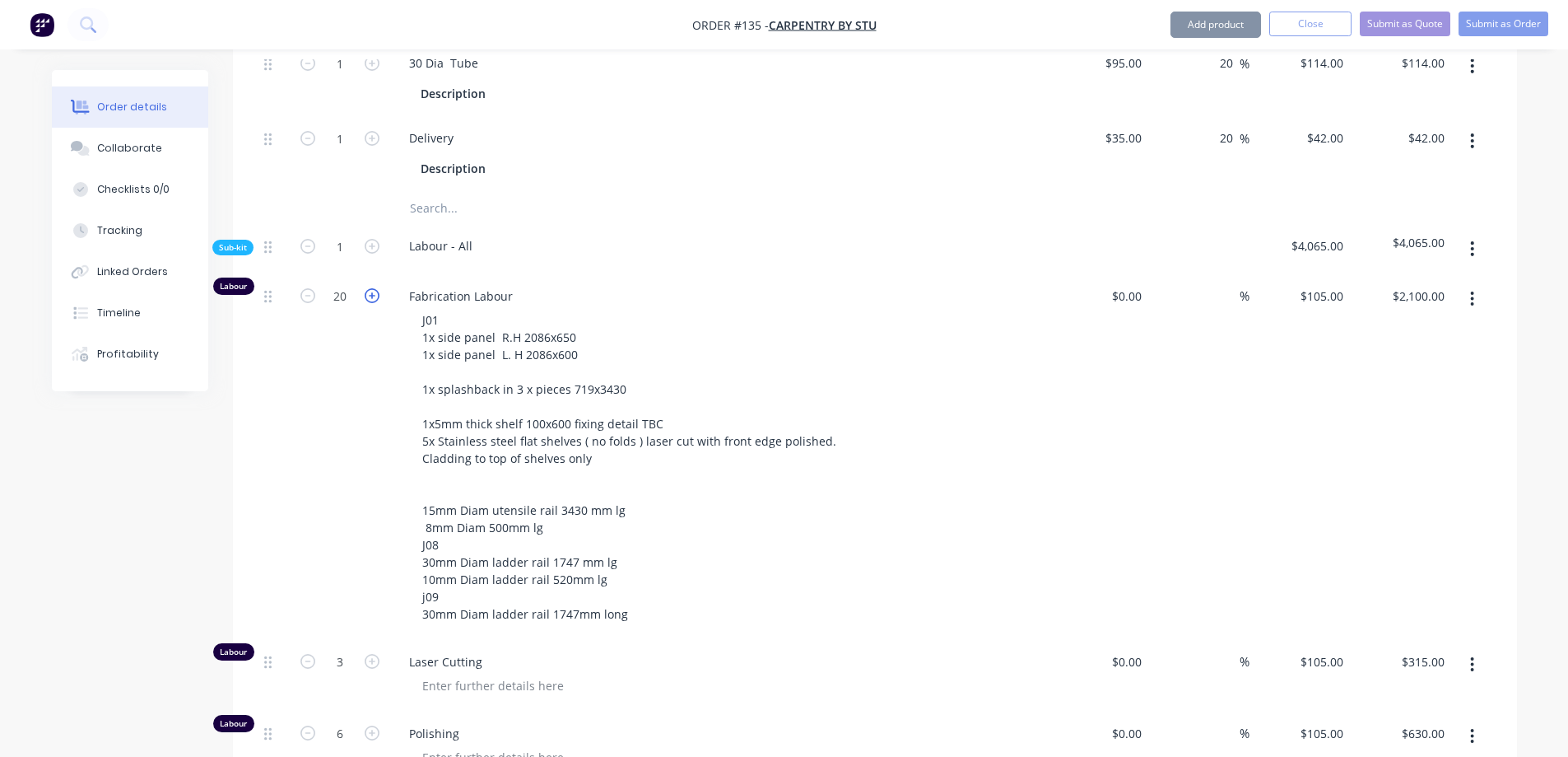
type input "21"
type input "$2,205.00"
click at [377, 288] on icon "button" at bounding box center [372, 296] width 15 height 15
type input "22"
type input "$2,310.00"
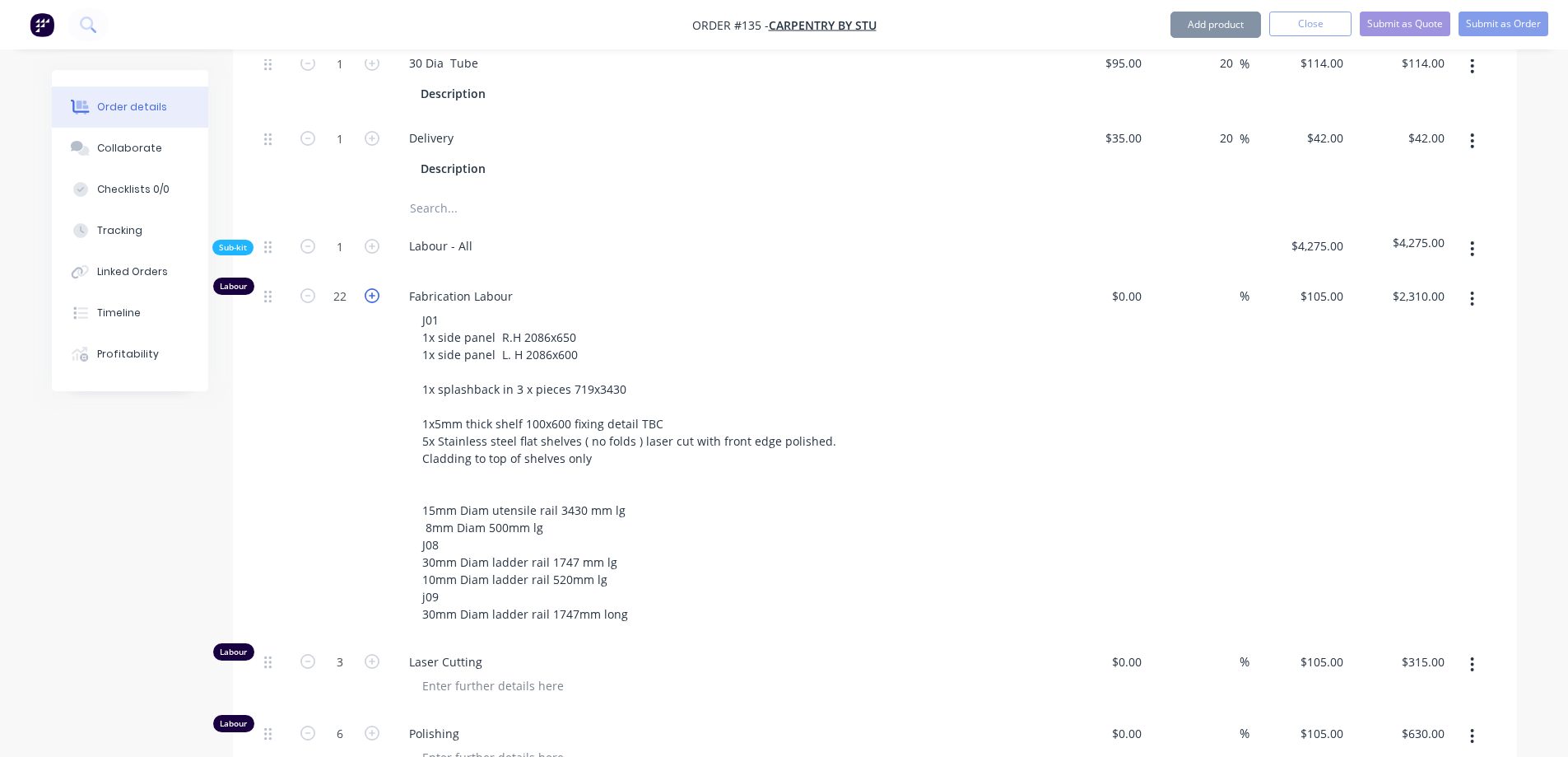
click at [377, 288] on icon "button" at bounding box center [372, 296] width 15 height 15
type input "23"
type input "$2,415.00"
click at [377, 288] on icon "button" at bounding box center [372, 296] width 15 height 15
type input "24"
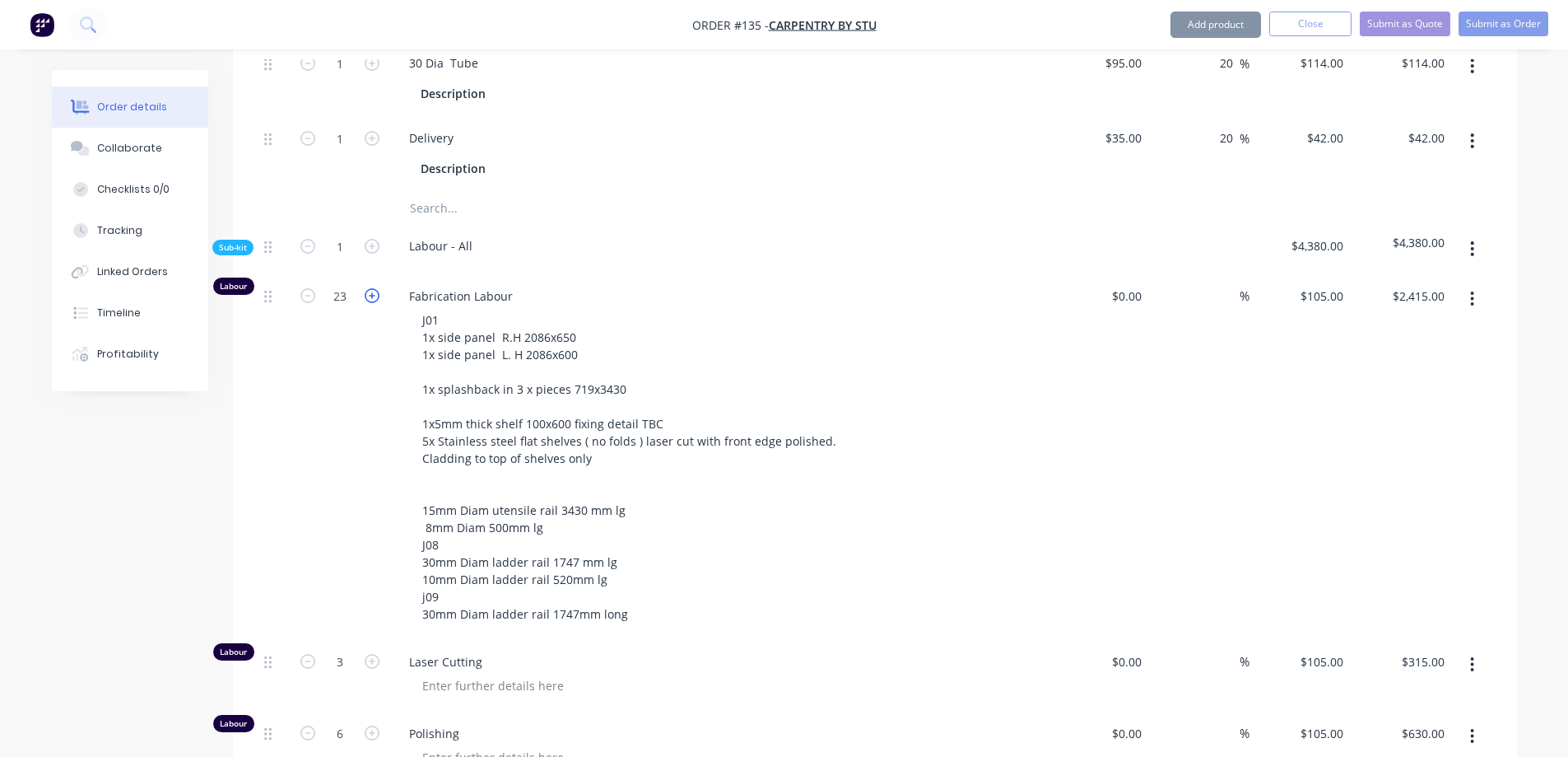
type input "$2,520.00"
click at [377, 288] on icon "button" at bounding box center [372, 296] width 15 height 15
type input "25"
type input "$2,625.00"
click at [377, 288] on icon "button" at bounding box center [372, 296] width 15 height 15
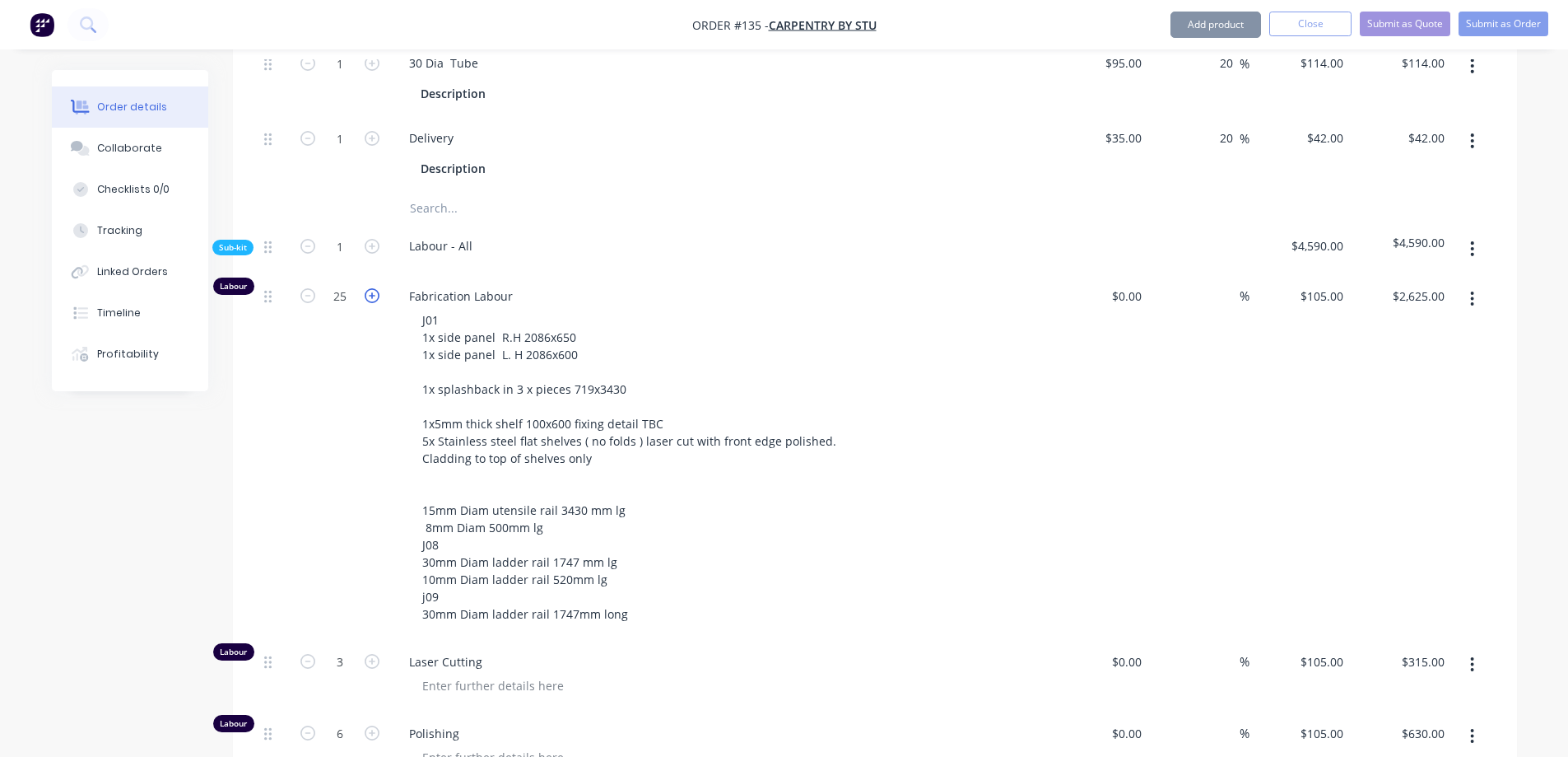
type input "26"
type input "$2,730.00"
click at [377, 288] on icon "button" at bounding box center [372, 296] width 15 height 15
type input "27"
type input "$2,835.00"
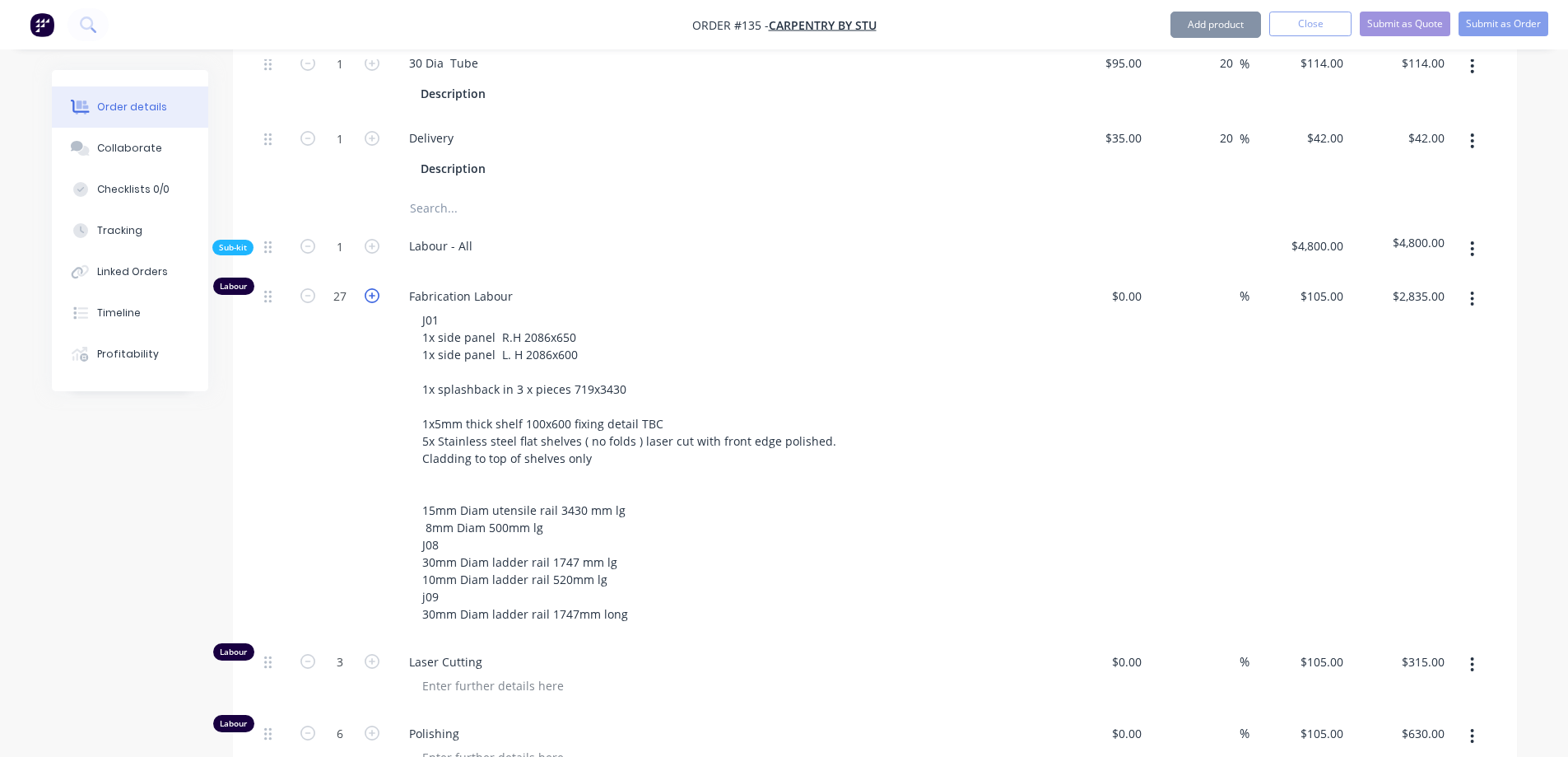
click at [377, 288] on icon "button" at bounding box center [372, 296] width 15 height 15
type input "28"
type input "$2,940.00"
click at [377, 288] on icon "button" at bounding box center [372, 296] width 15 height 15
type input "29"
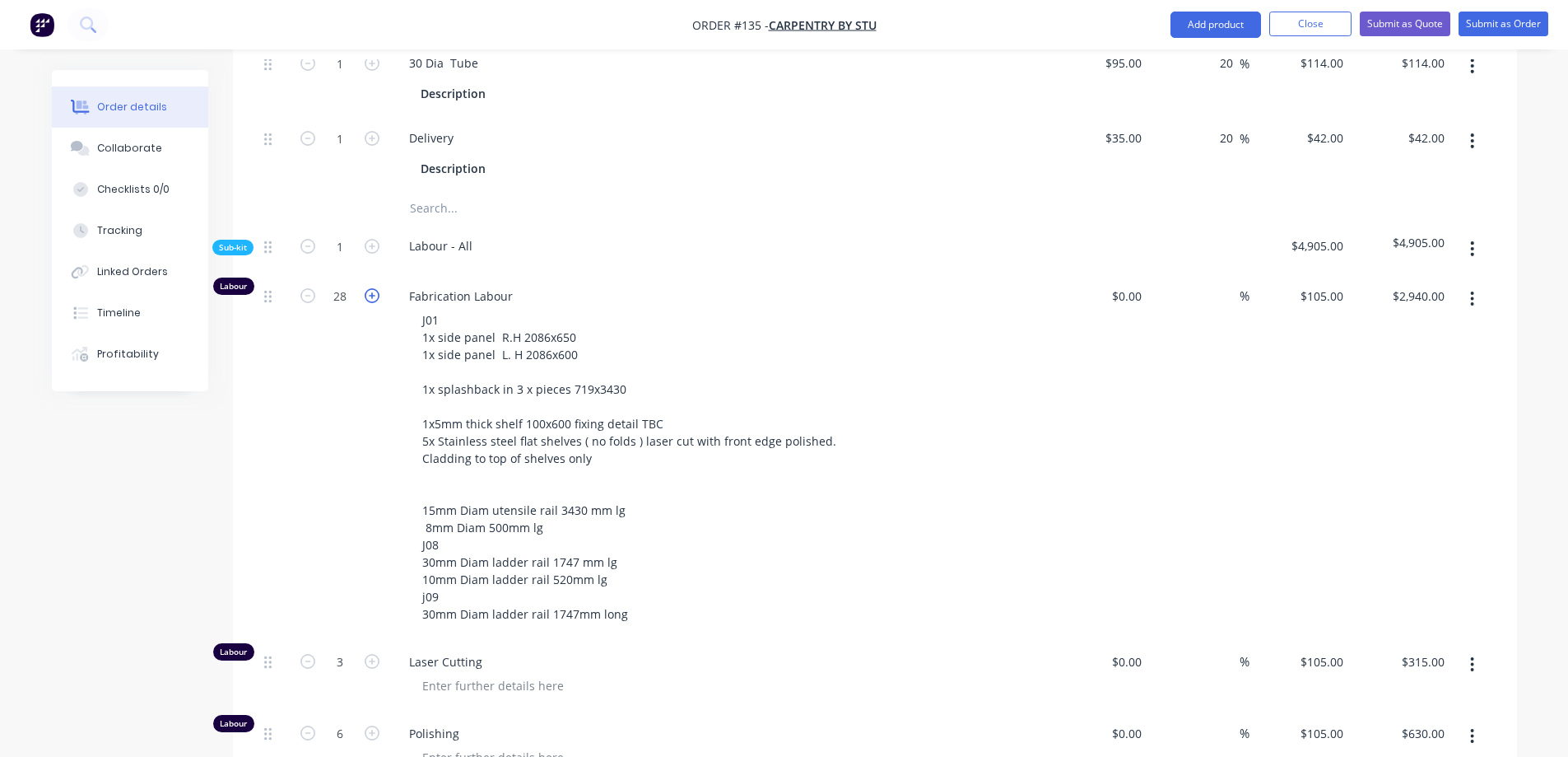
type input "$3,045.00"
click at [377, 288] on icon "button" at bounding box center [372, 296] width 15 height 15
type input "30"
type input "$3,150.00"
click at [377, 288] on icon "button" at bounding box center [372, 296] width 15 height 15
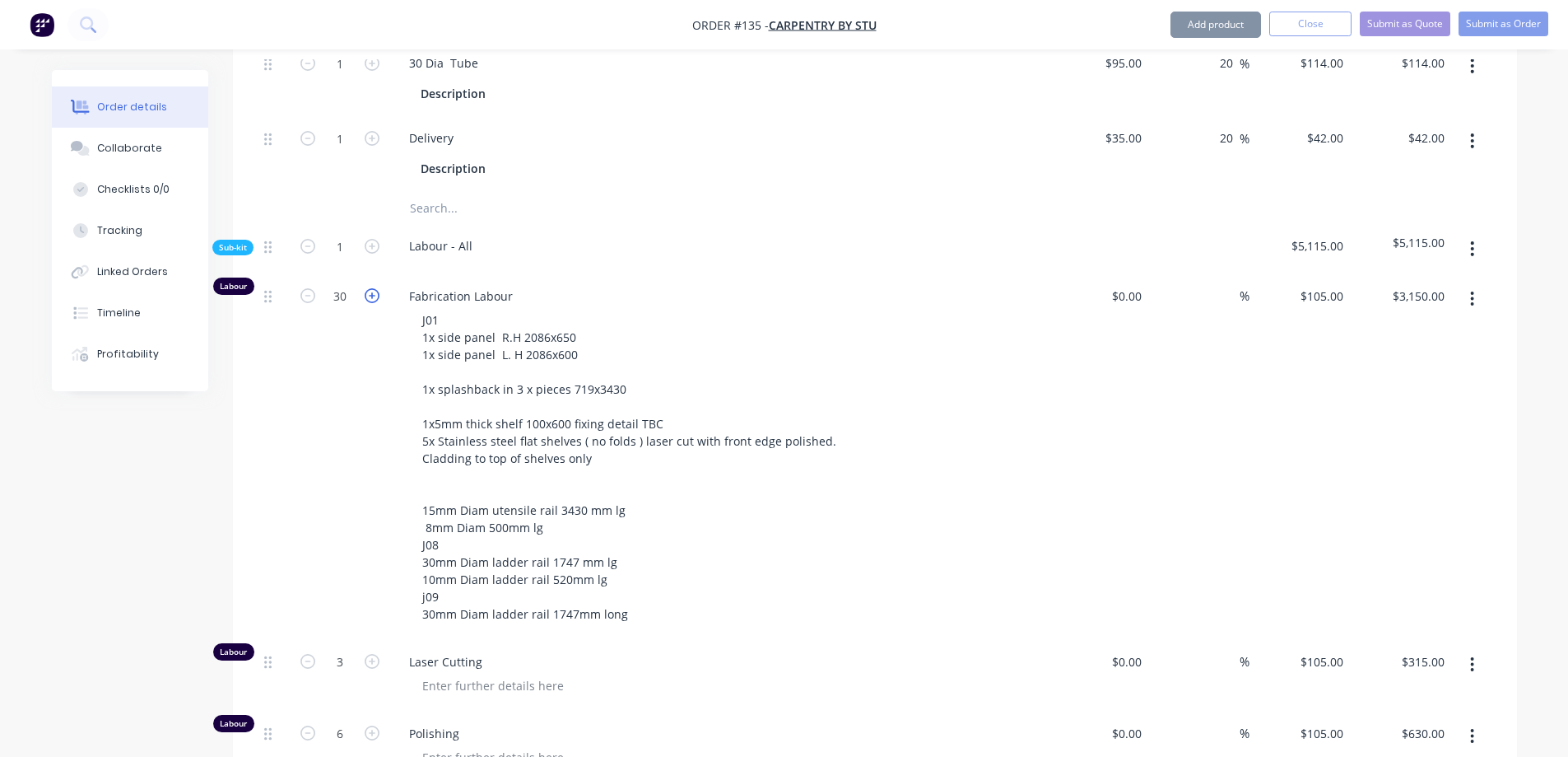
type input "31"
type input "$3,255.00"
click at [377, 288] on icon "button" at bounding box center [372, 296] width 15 height 15
type input "32"
type input "$3,360.00"
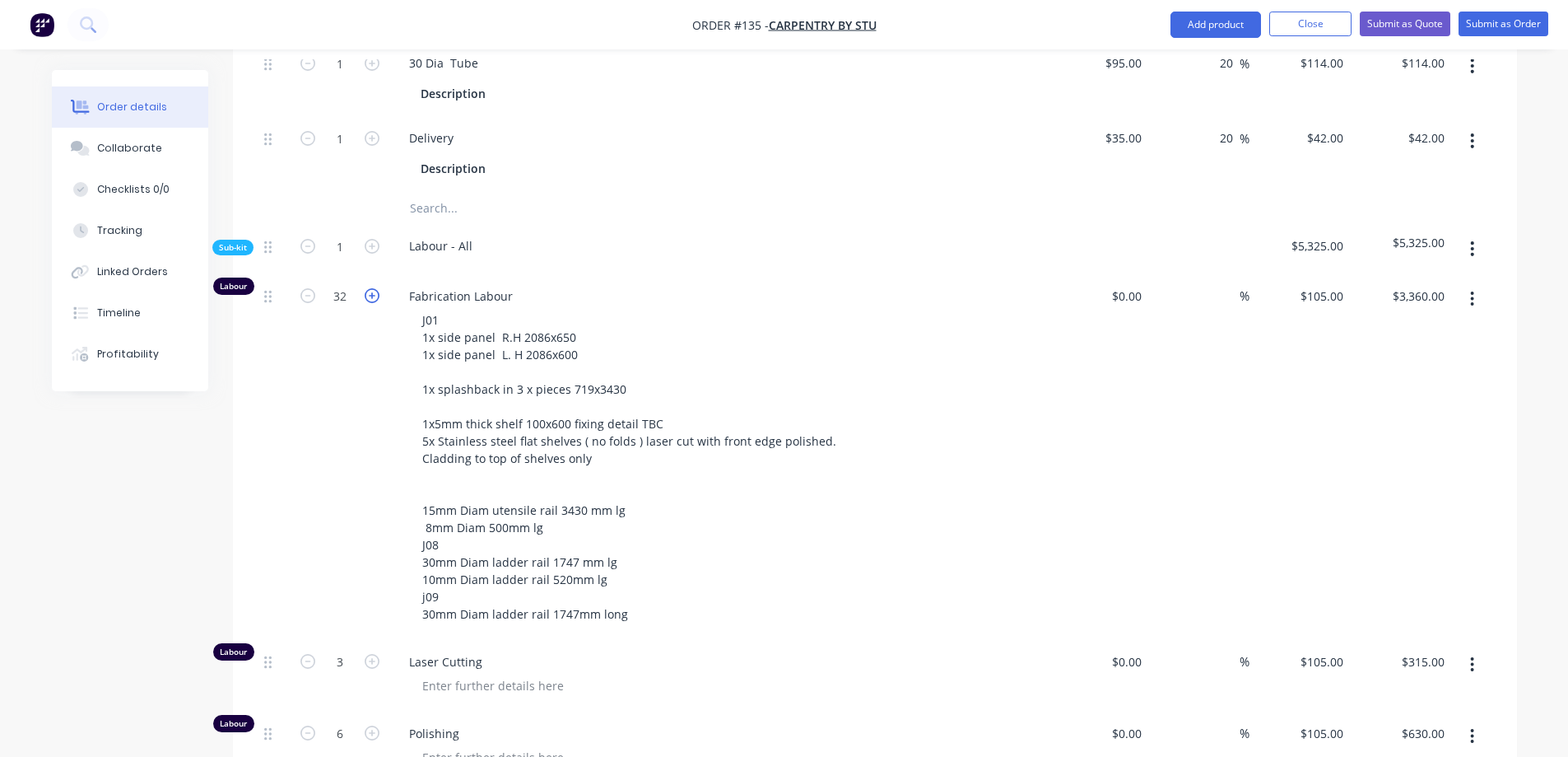
click at [377, 288] on icon "button" at bounding box center [372, 296] width 15 height 15
type input "33"
type input "$3,465.00"
click at [377, 288] on icon "button" at bounding box center [372, 296] width 15 height 15
type input "34"
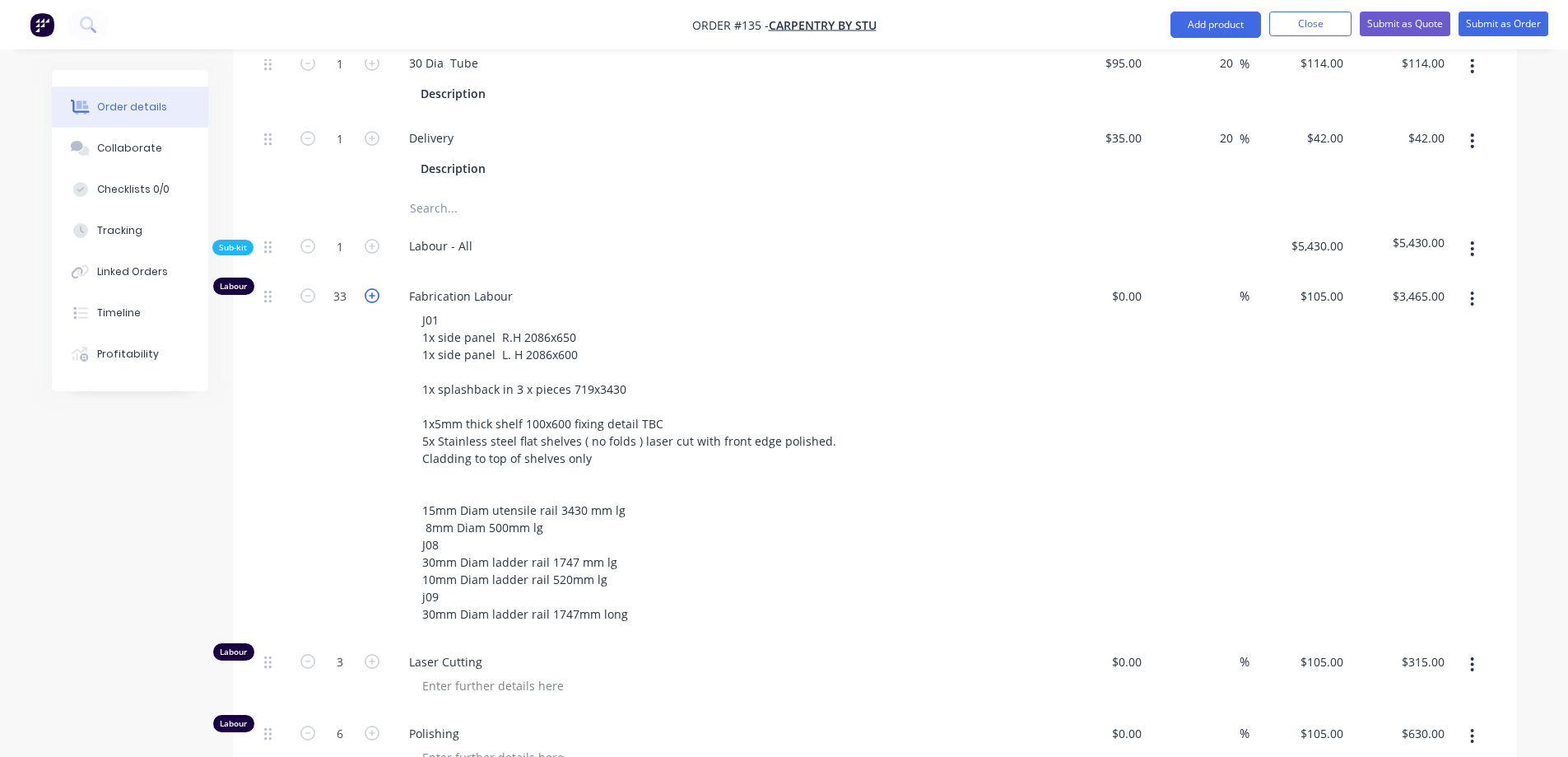
type input "$3,570.00"
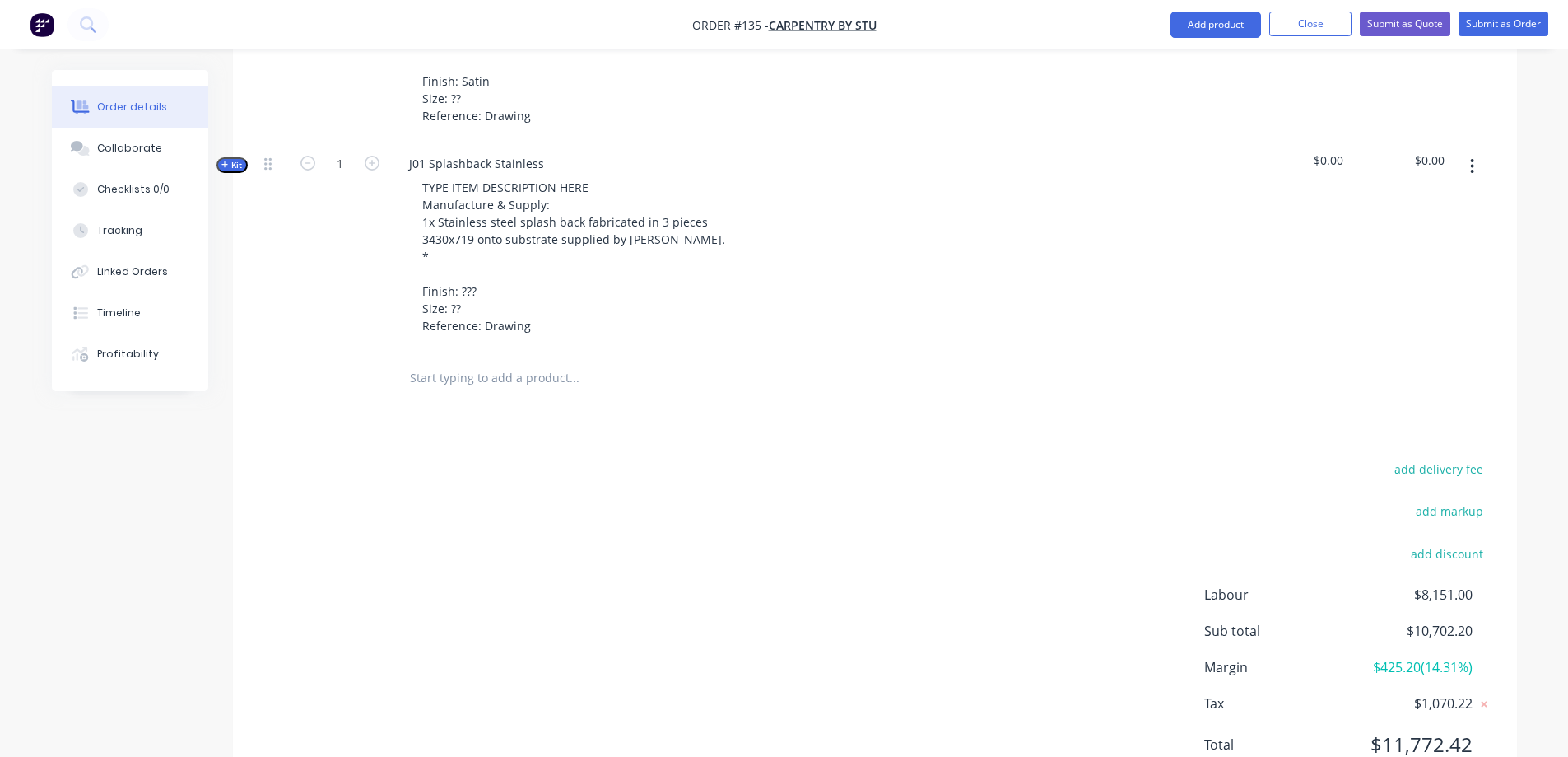
scroll to position [2606, 0]
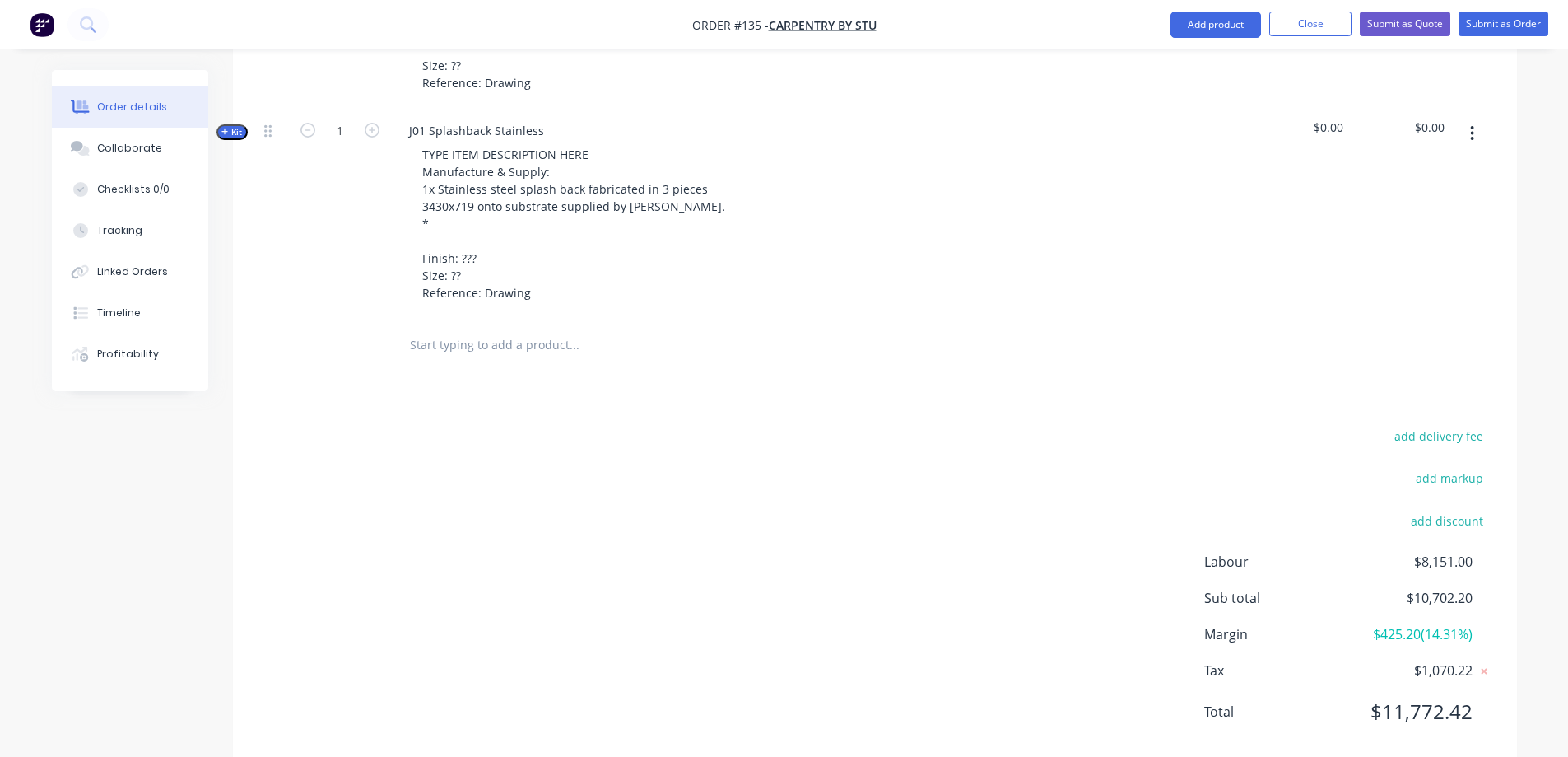
click at [1396, 625] on span "$425.20 ( 14.31 %)" at bounding box center [1410, 634] width 122 height 20
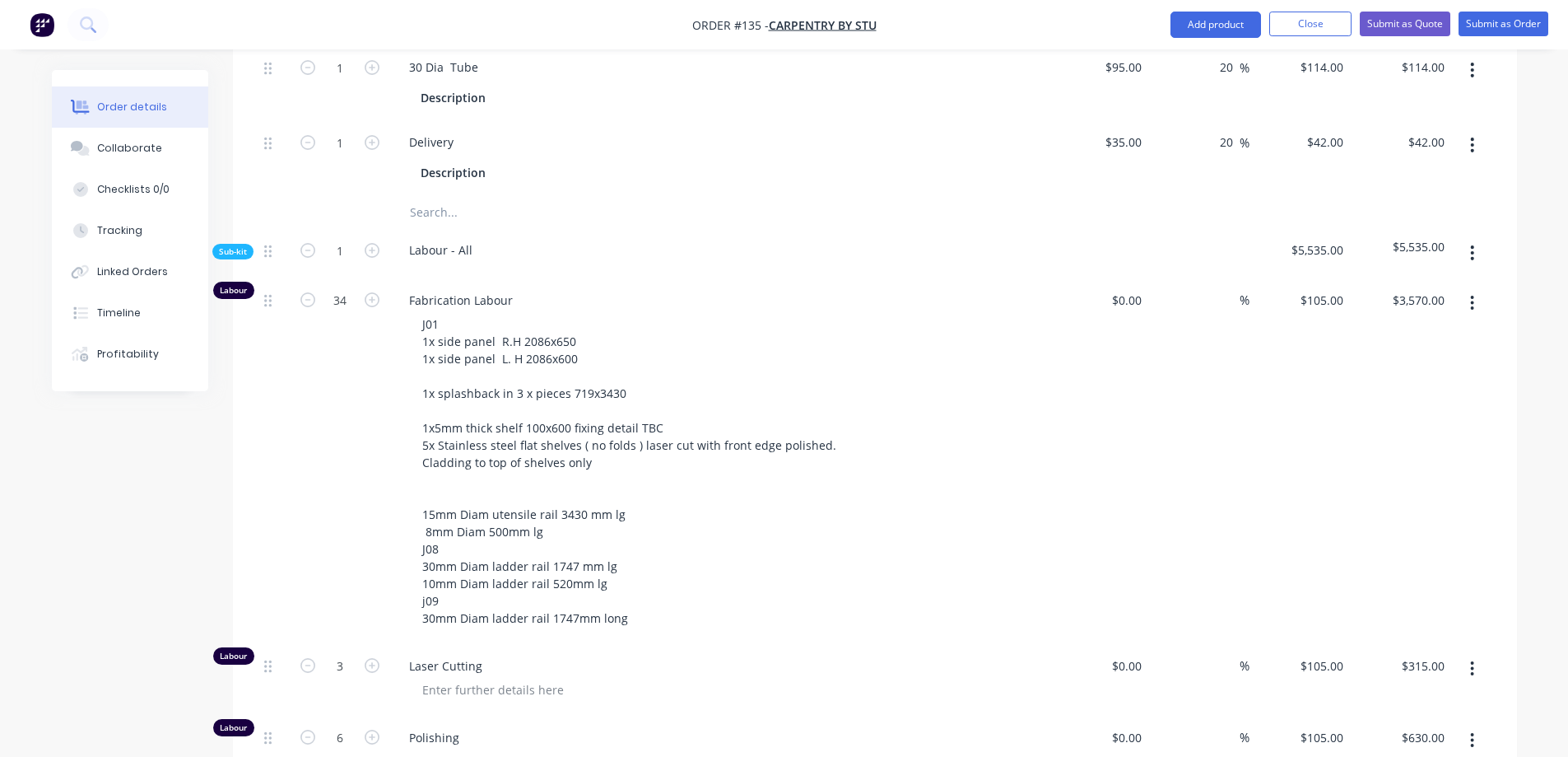
scroll to position [1206, 0]
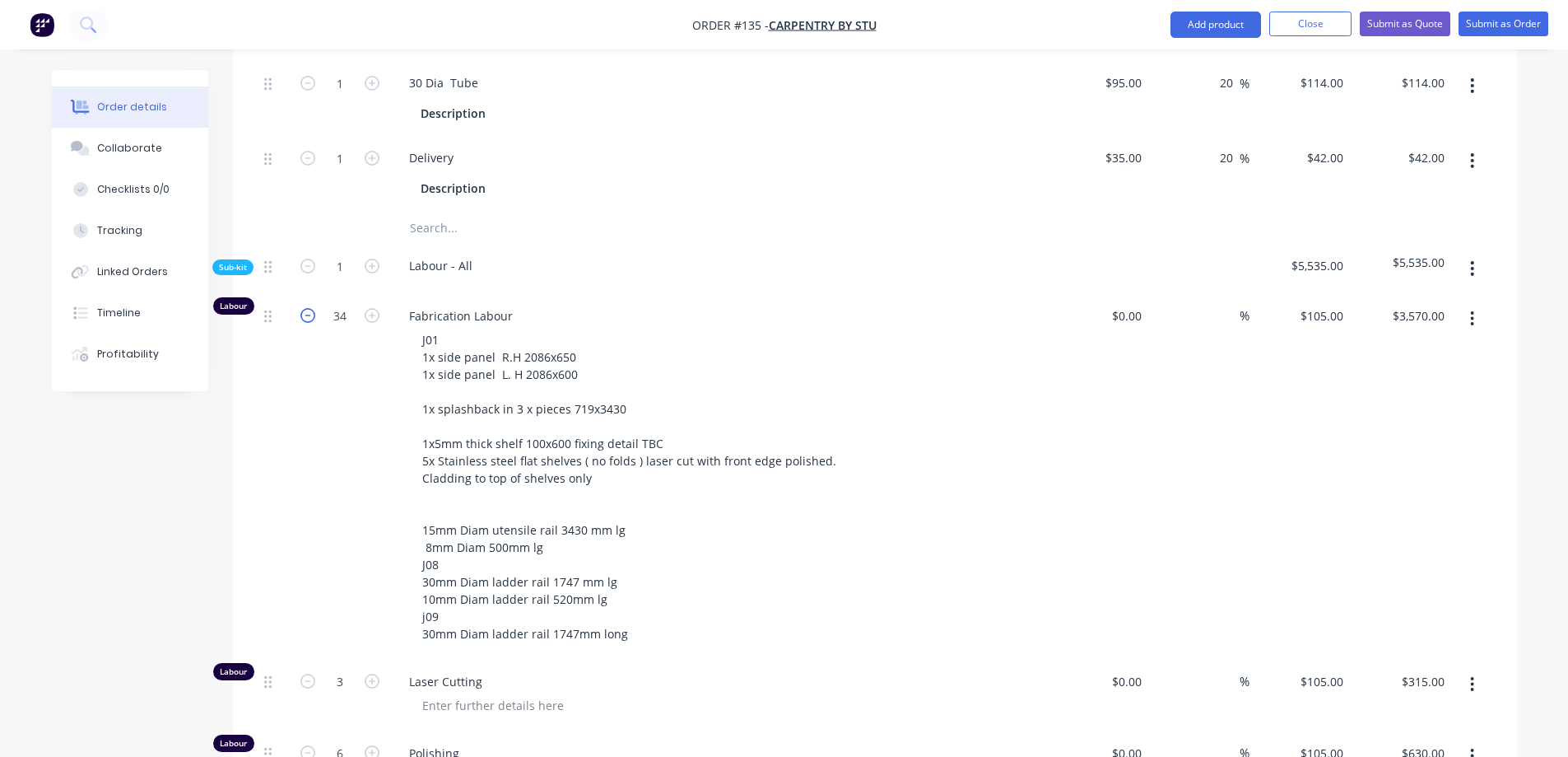
click at [308, 308] on icon "button" at bounding box center [308, 316] width 15 height 15
type input "33"
type input "$3,465.00"
click at [308, 308] on icon "button" at bounding box center [308, 316] width 15 height 15
type input "32"
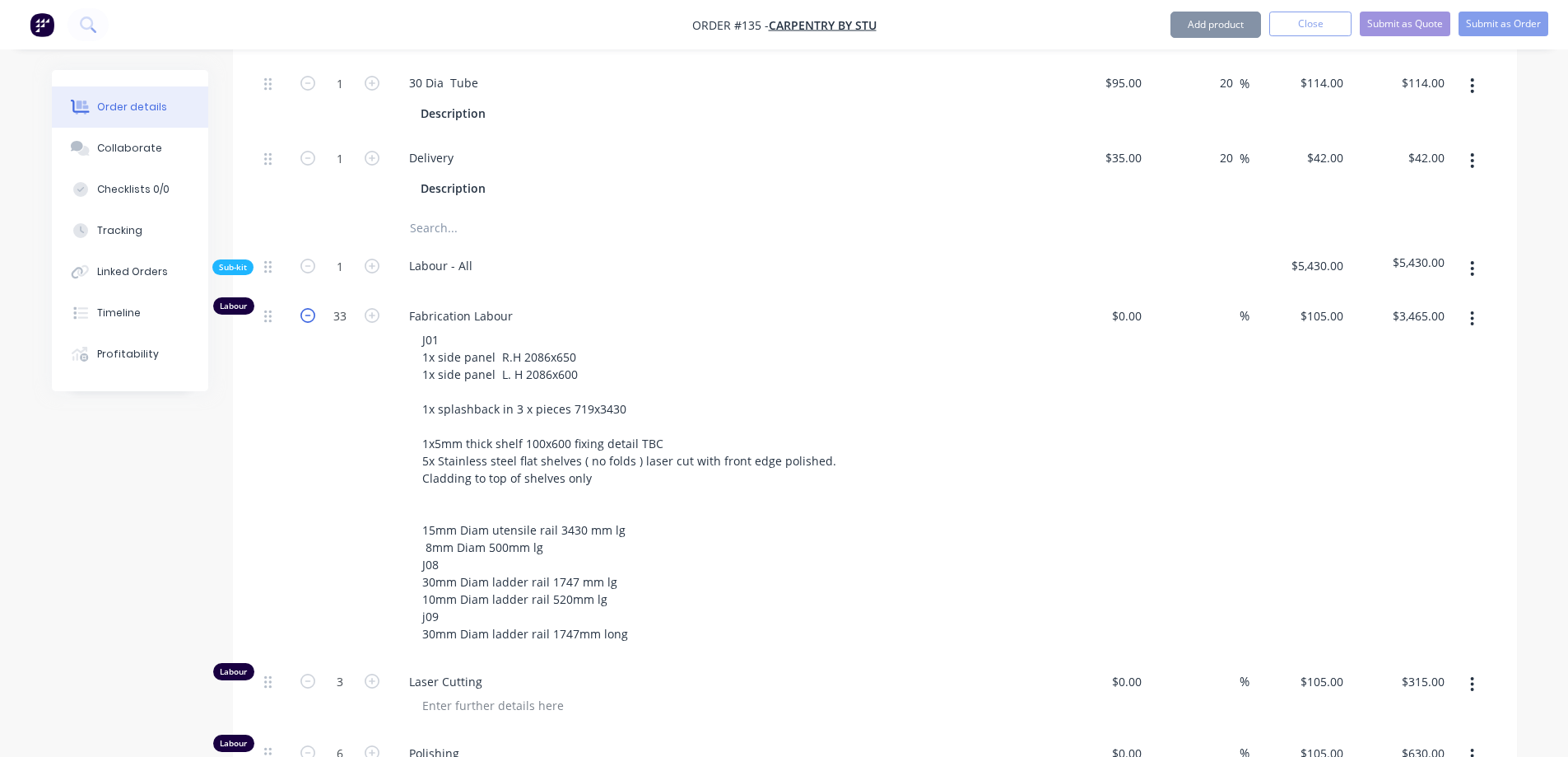
type input "$3,360.00"
click at [308, 308] on icon "button" at bounding box center [308, 316] width 15 height 15
type input "31"
type input "$3,255.00"
click at [308, 308] on icon "button" at bounding box center [308, 316] width 15 height 15
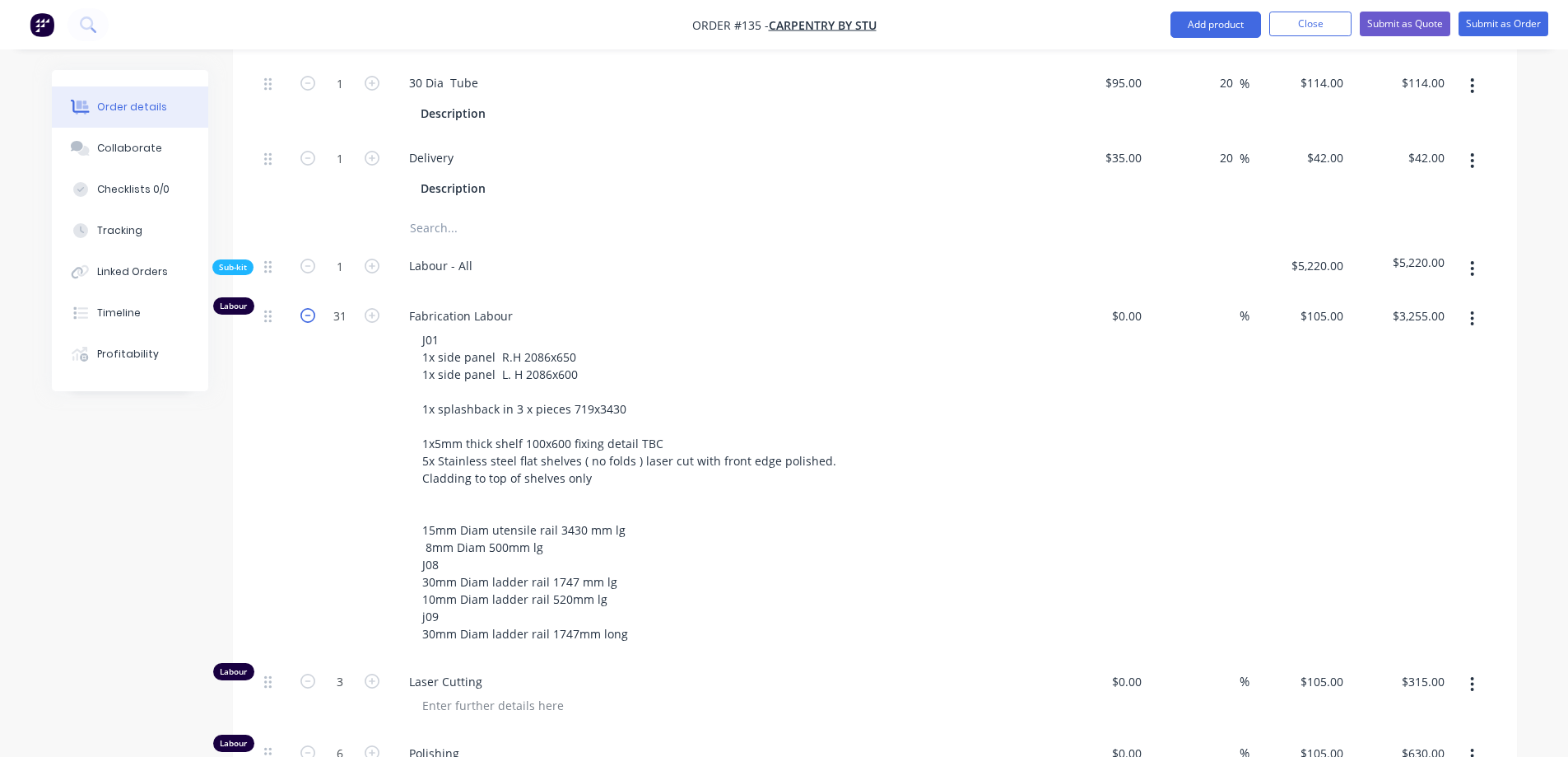
type input "30"
type input "$3,150.00"
click at [308, 308] on icon "button" at bounding box center [308, 316] width 15 height 15
type input "29"
type input "$3,045.00"
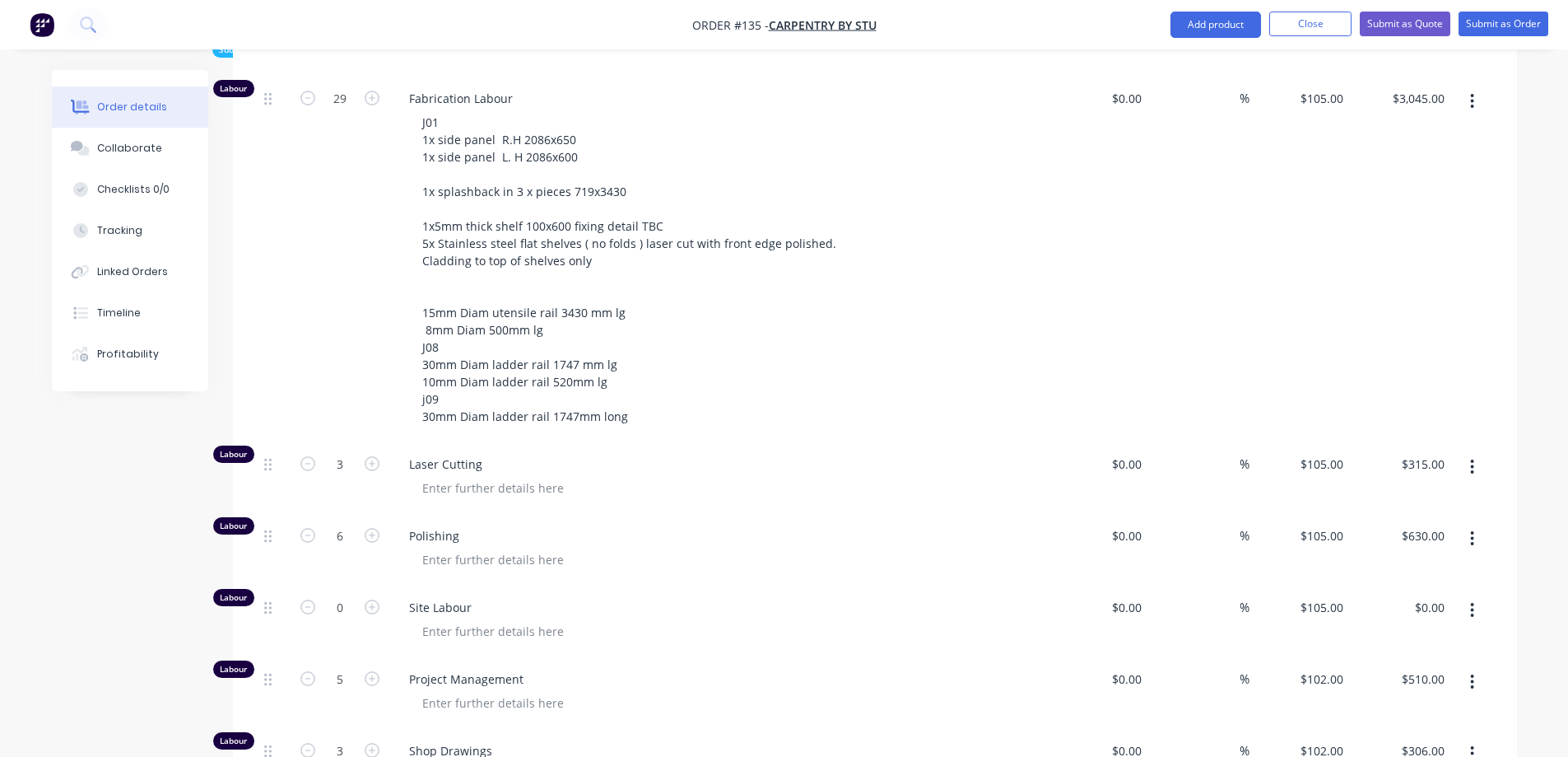
scroll to position [1453, 0]
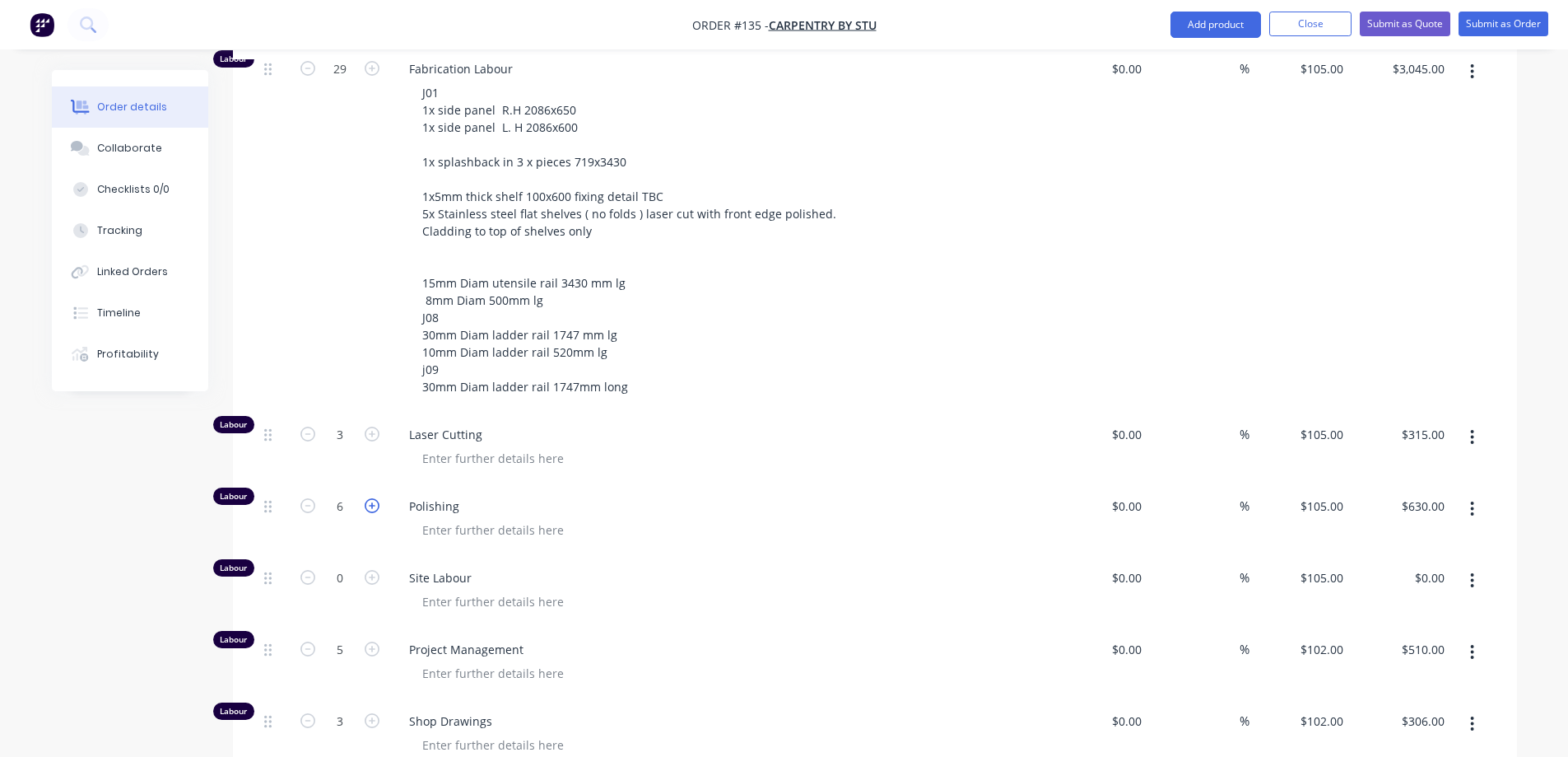
click at [368, 498] on icon "button" at bounding box center [372, 506] width 15 height 15
type input "7"
type input "$735.00"
click at [368, 498] on icon "button" at bounding box center [372, 506] width 15 height 15
type input "8"
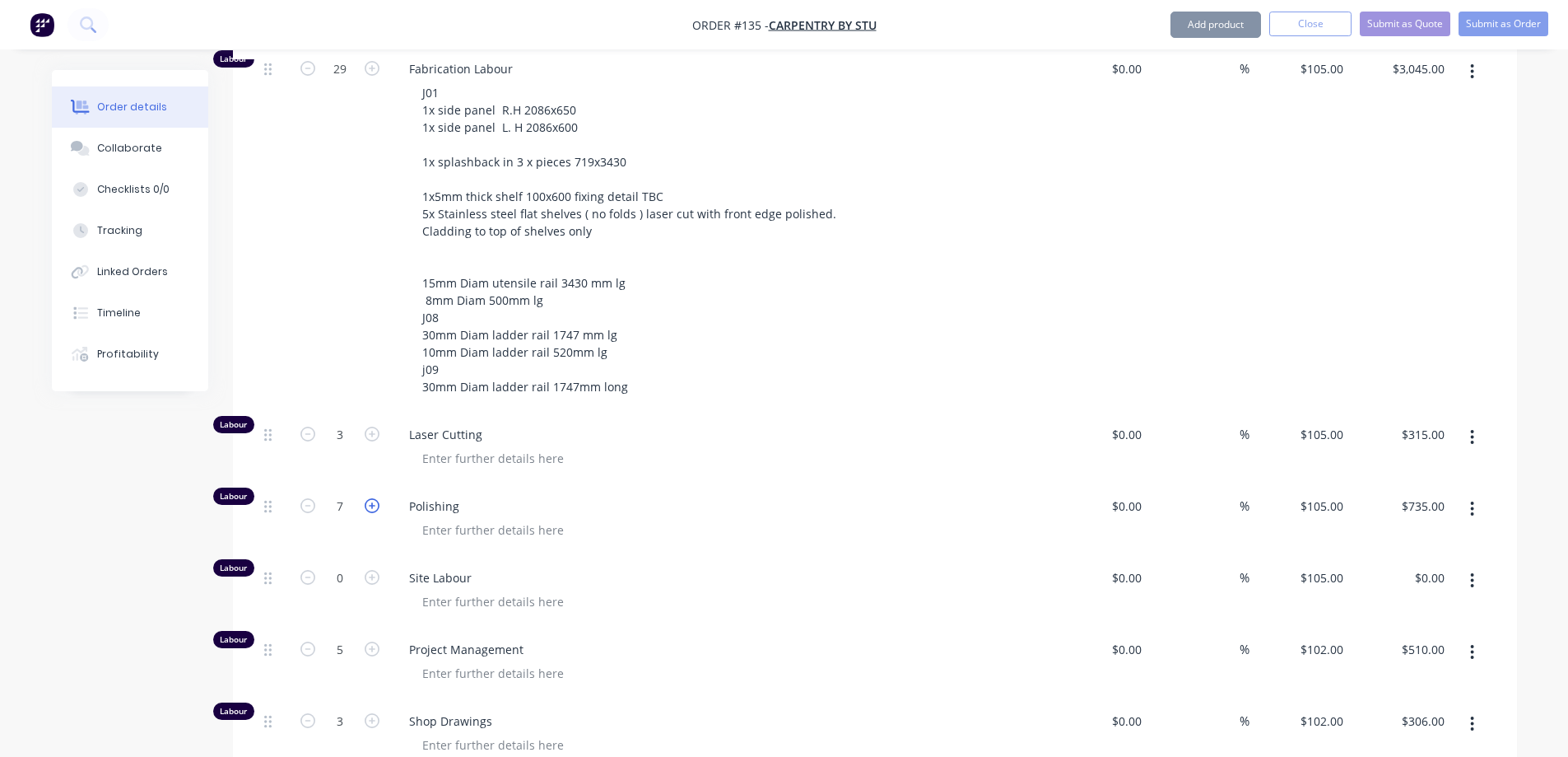
type input "$840.00"
click at [368, 498] on icon "button" at bounding box center [372, 506] width 15 height 15
type input "9"
type input "$945.00"
click at [368, 498] on icon "button" at bounding box center [372, 506] width 15 height 15
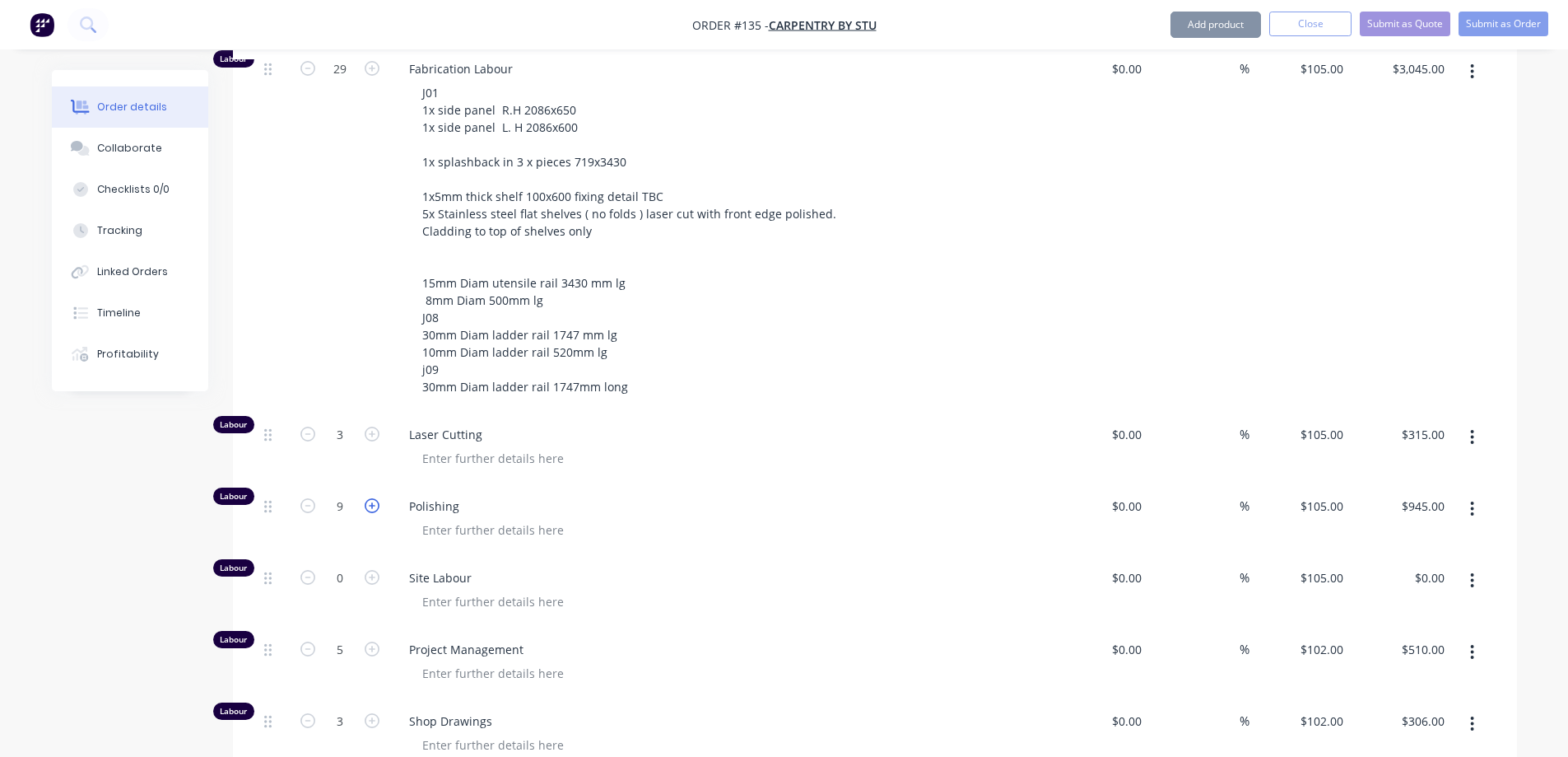
type input "10"
type input "$1,050.00"
click at [368, 498] on icon "button" at bounding box center [372, 506] width 15 height 15
type input "11"
type input "$1,155.00"
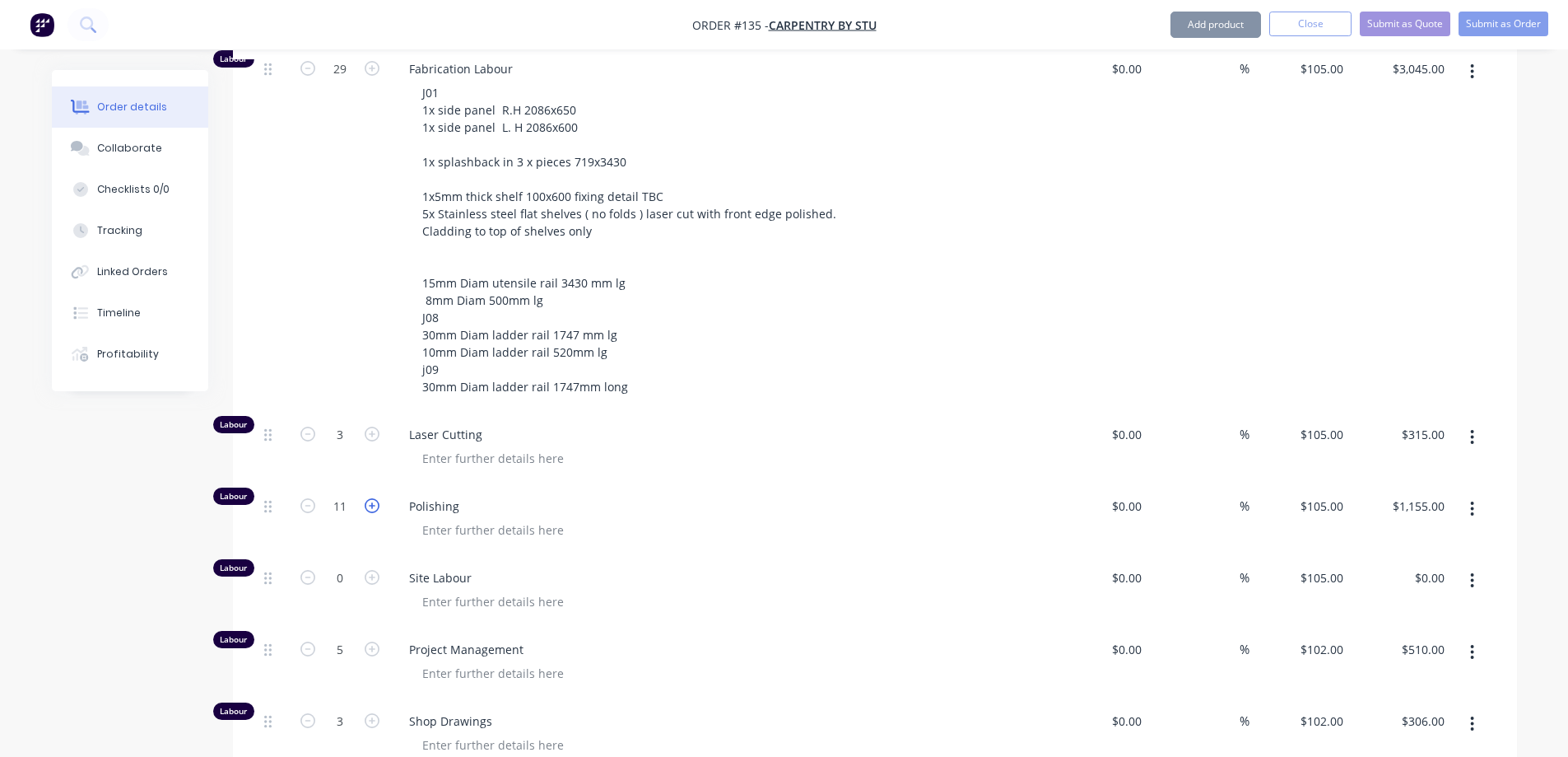
click at [368, 498] on icon "button" at bounding box center [372, 506] width 15 height 15
type input "12"
type input "$1,260.00"
click at [368, 498] on icon "button" at bounding box center [372, 506] width 15 height 15
type input "13"
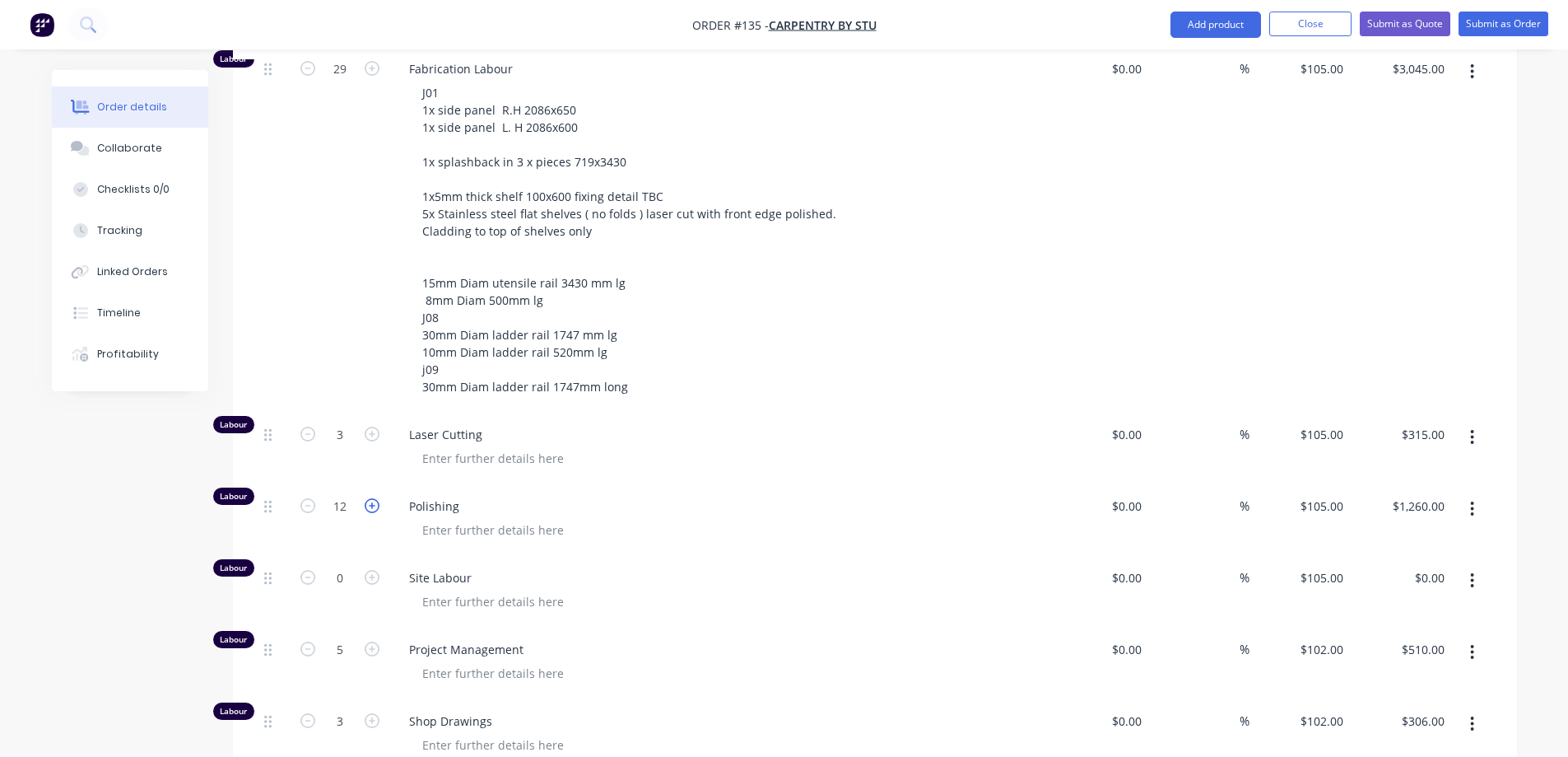
type input "$1,365.00"
click at [368, 498] on icon "button" at bounding box center [372, 506] width 15 height 15
type input "14"
type input "$1,470.00"
click at [368, 498] on icon "button" at bounding box center [372, 506] width 15 height 15
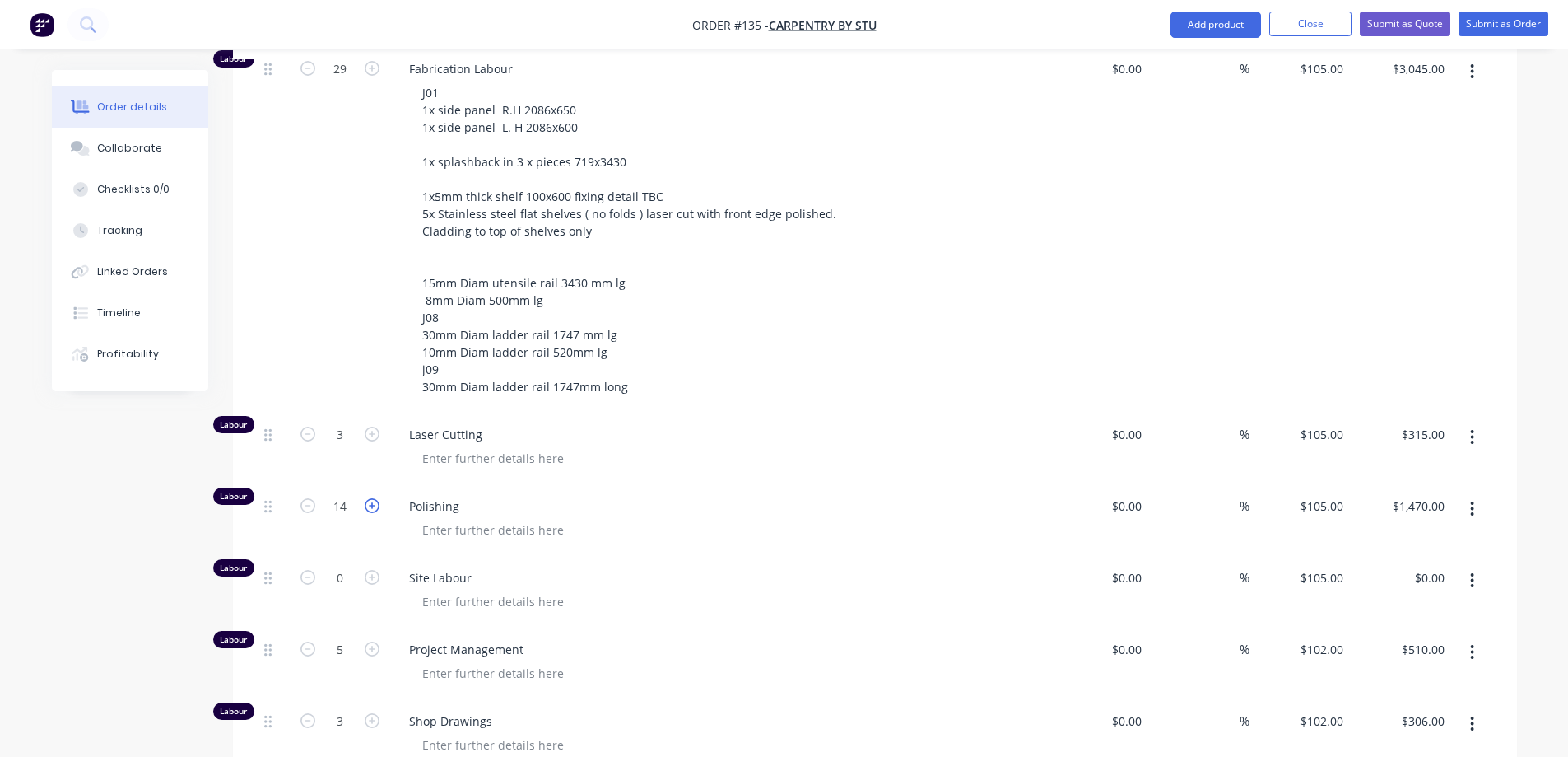
type input "15"
type input "$1,575.00"
click at [368, 498] on icon "button" at bounding box center [372, 506] width 15 height 15
type input "16"
type input "$1,680.00"
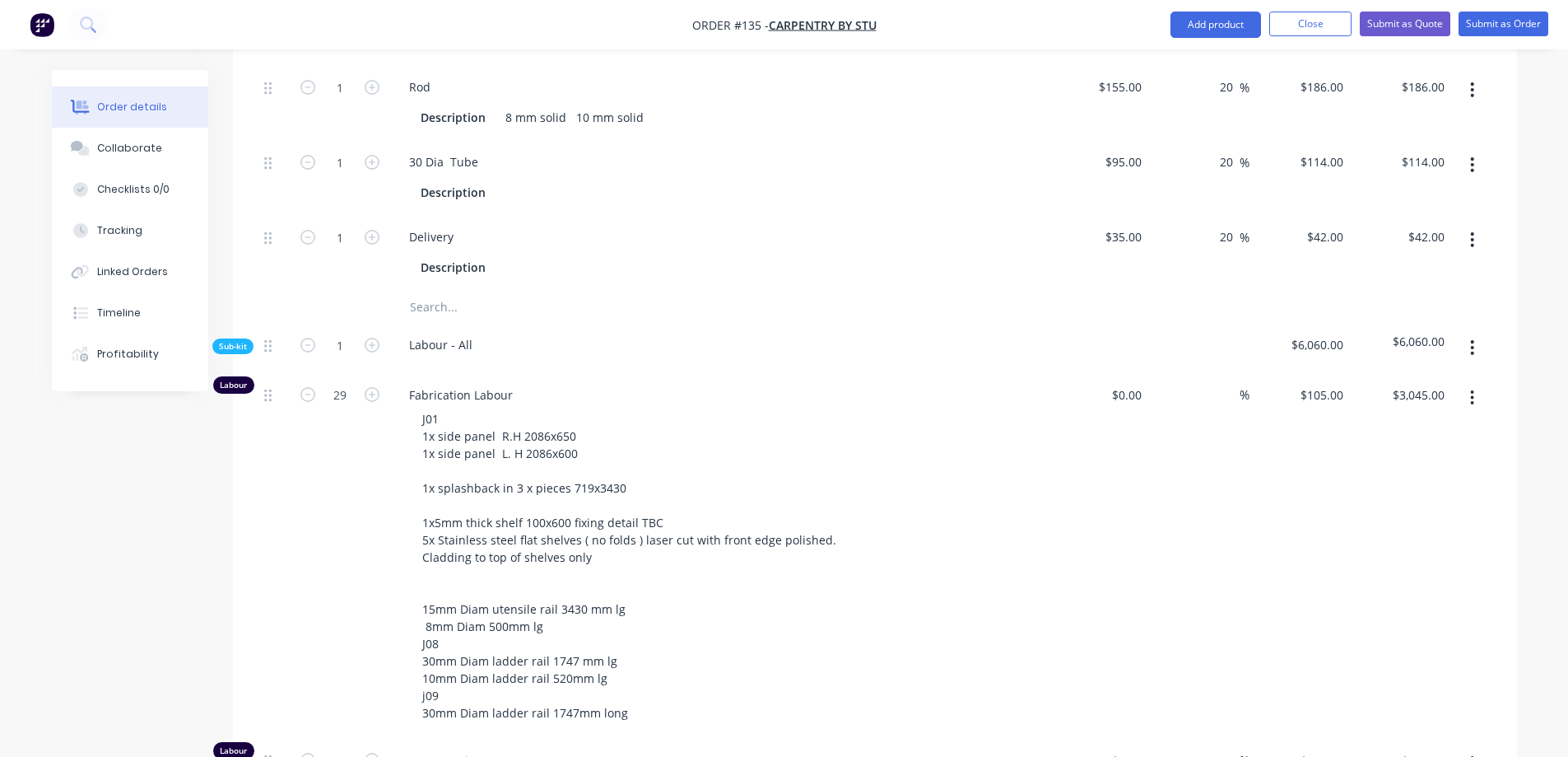
scroll to position [1041, 0]
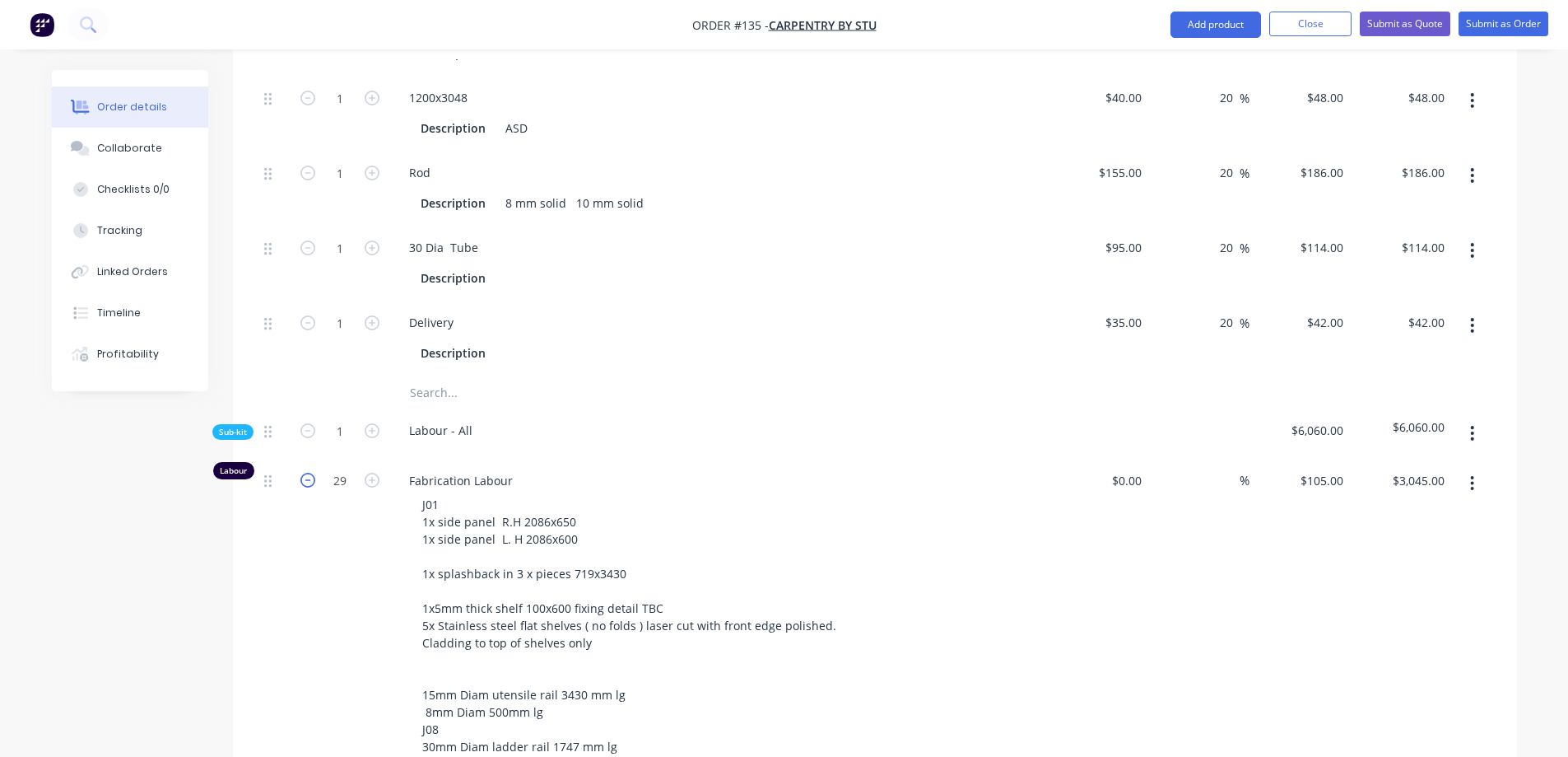
click at [307, 473] on icon "button" at bounding box center [308, 480] width 15 height 15
type input "28"
type input "$2,940.00"
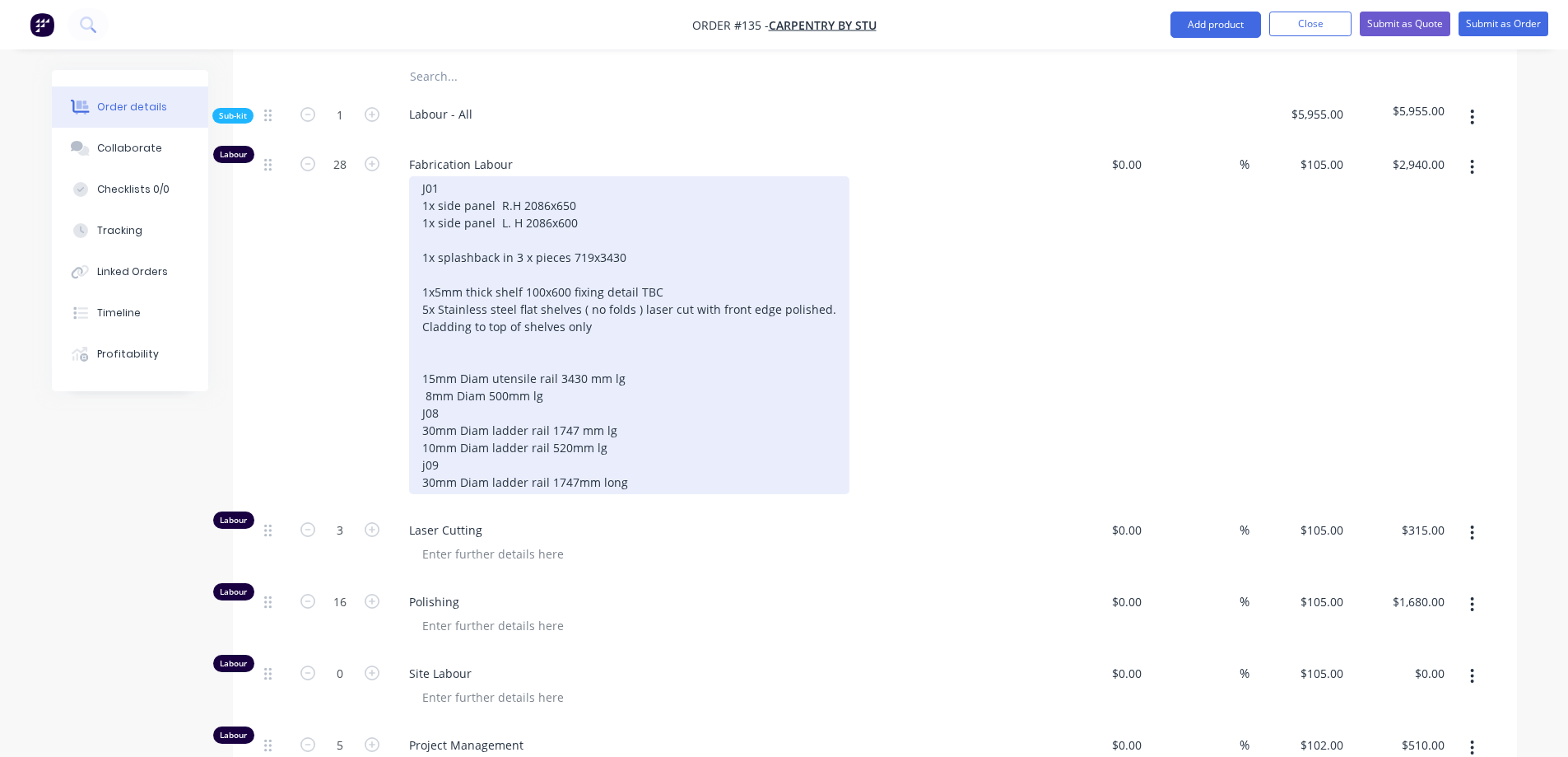
scroll to position [1370, 0]
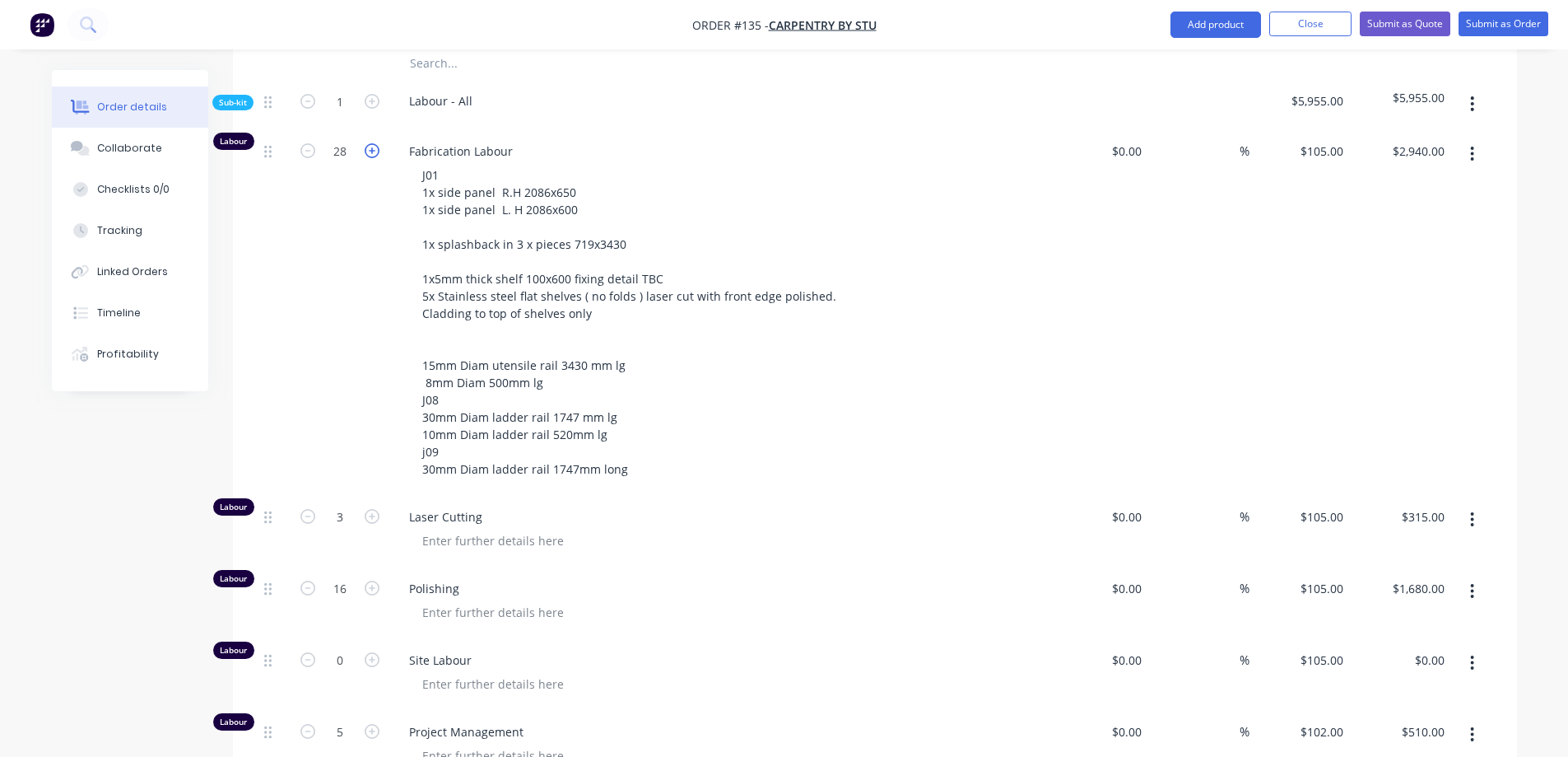
click at [370, 144] on icon "button" at bounding box center [372, 151] width 15 height 15
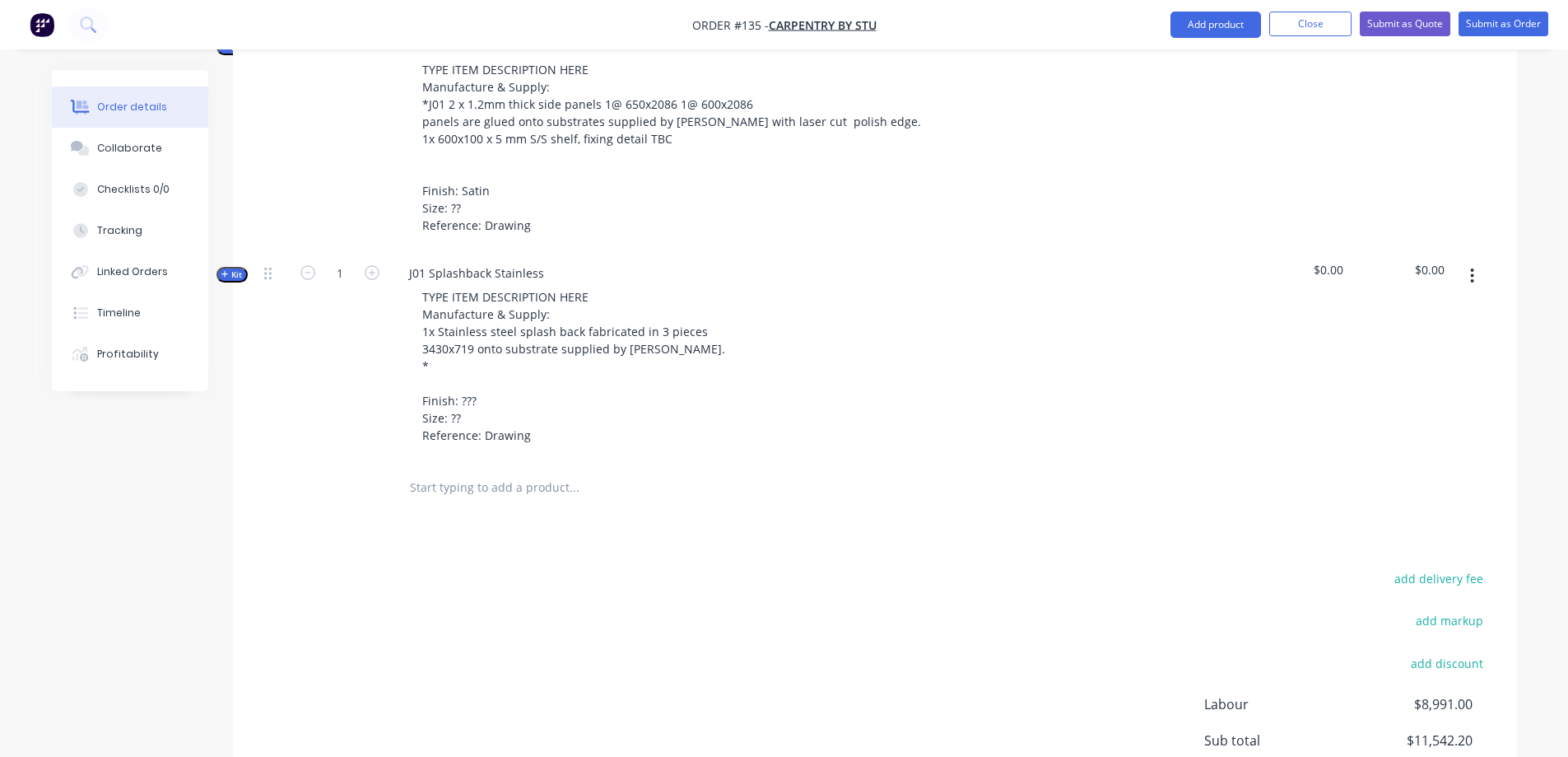
scroll to position [2606, 0]
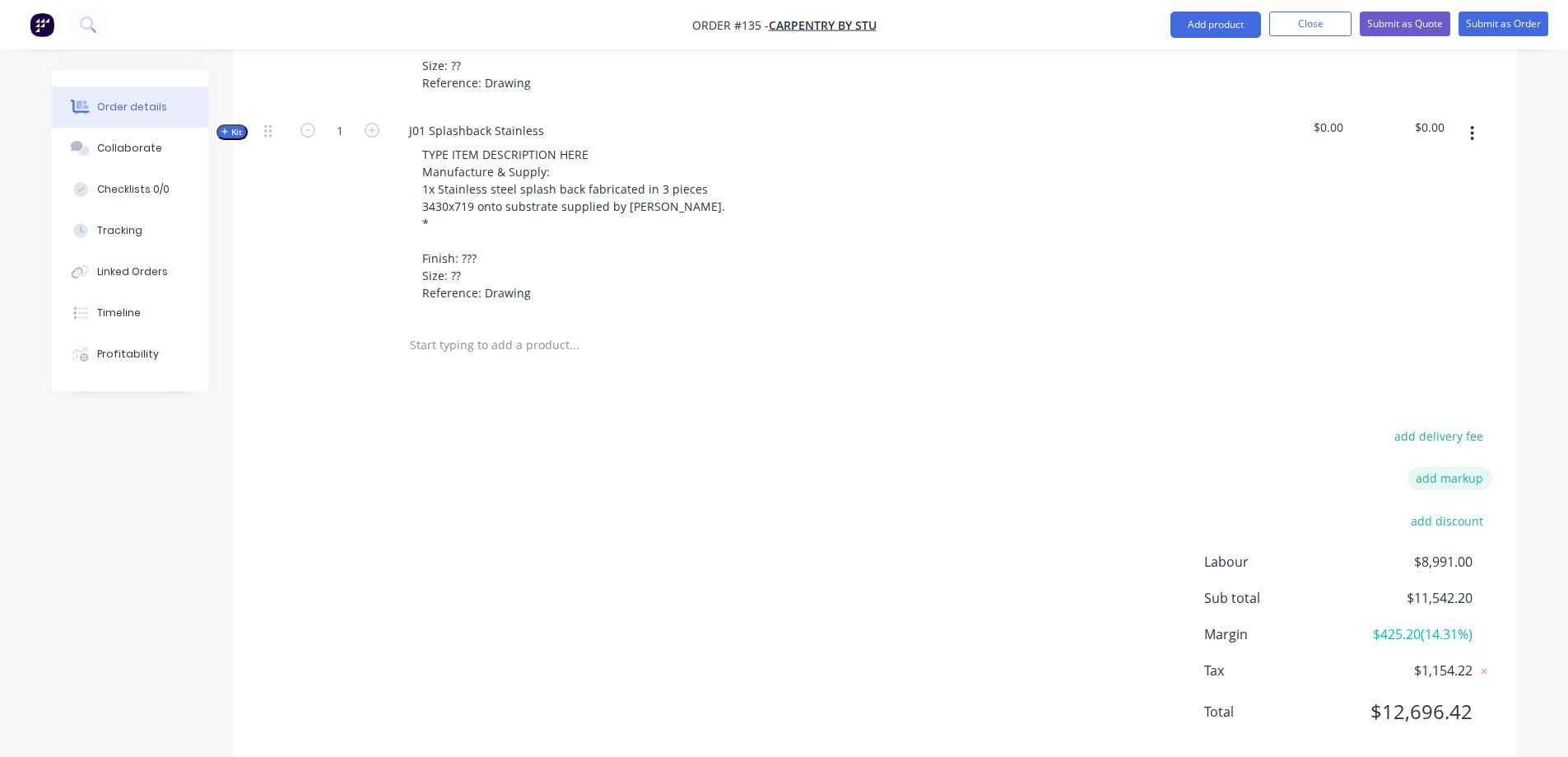
click at [1438, 467] on button "add markup" at bounding box center [1450, 478] width 85 height 23
click at [1098, 441] on div "add delivery fee Markup name (Optional) 0% add discount Labour $8,991.00 Sub to…" at bounding box center [875, 587] width 1235 height 314
click at [1485, 482] on icon at bounding box center [1484, 485] width 6 height 6
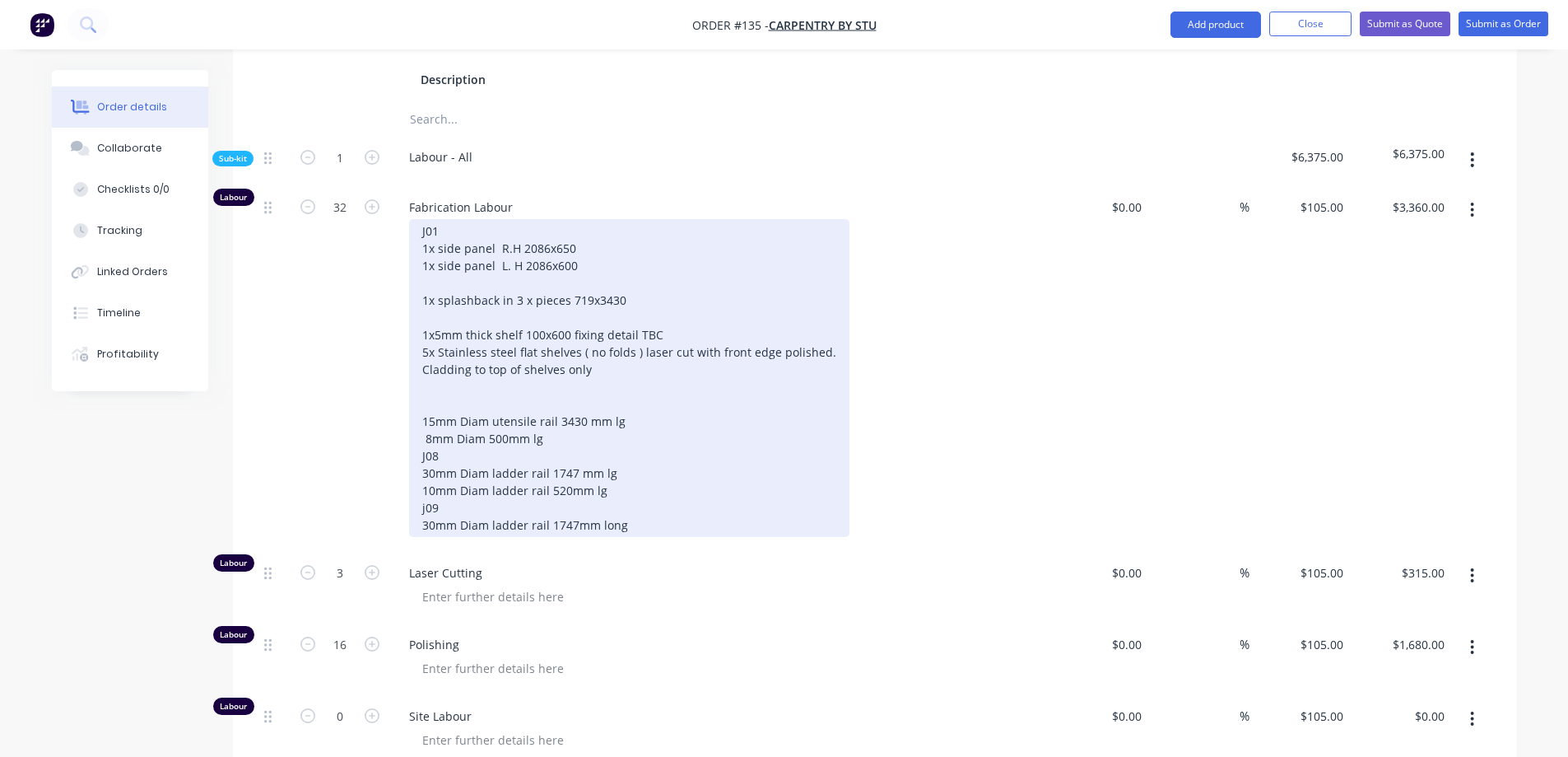
scroll to position [1288, 0]
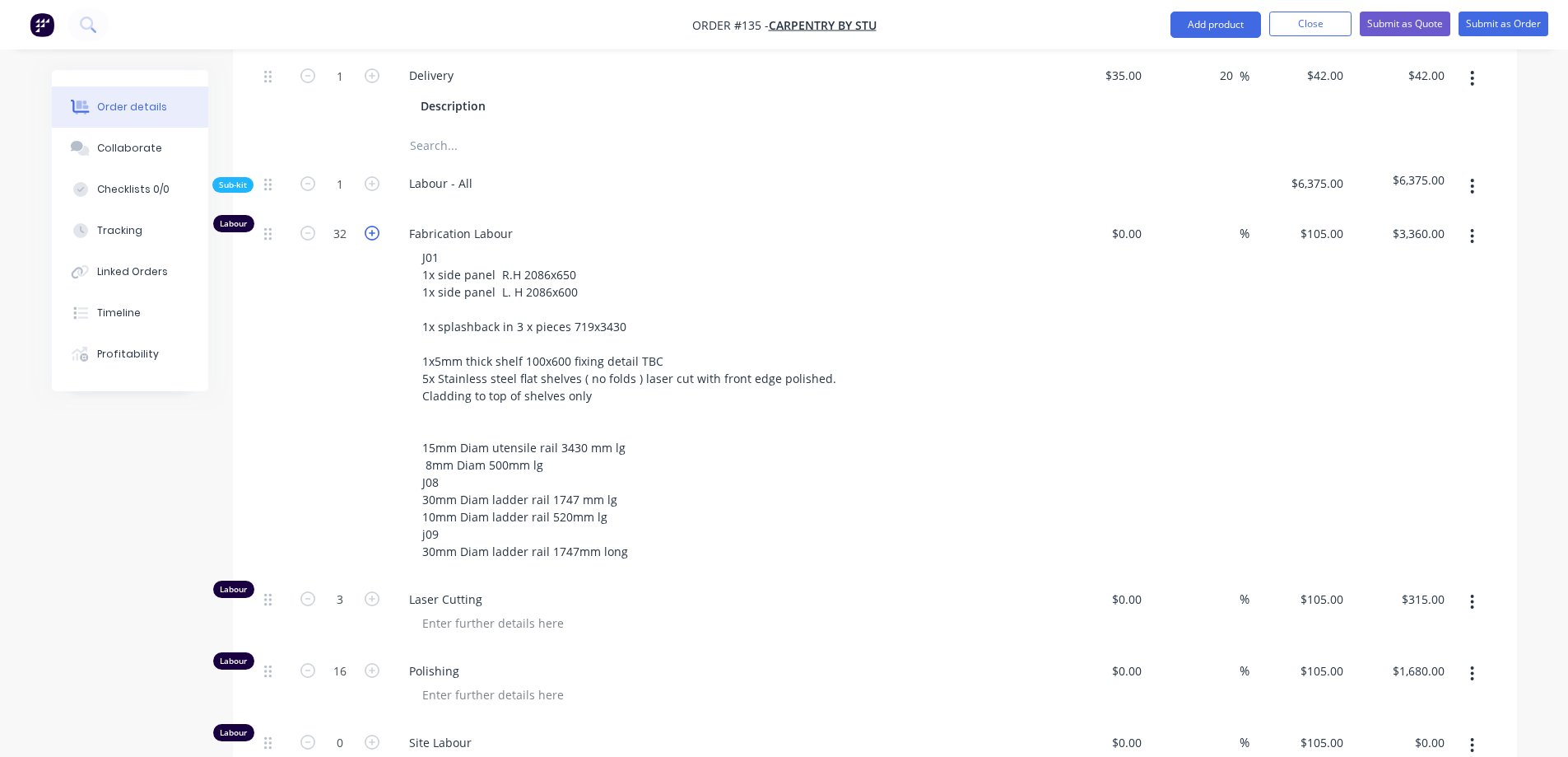
click at [368, 226] on icon "button" at bounding box center [372, 233] width 15 height 15
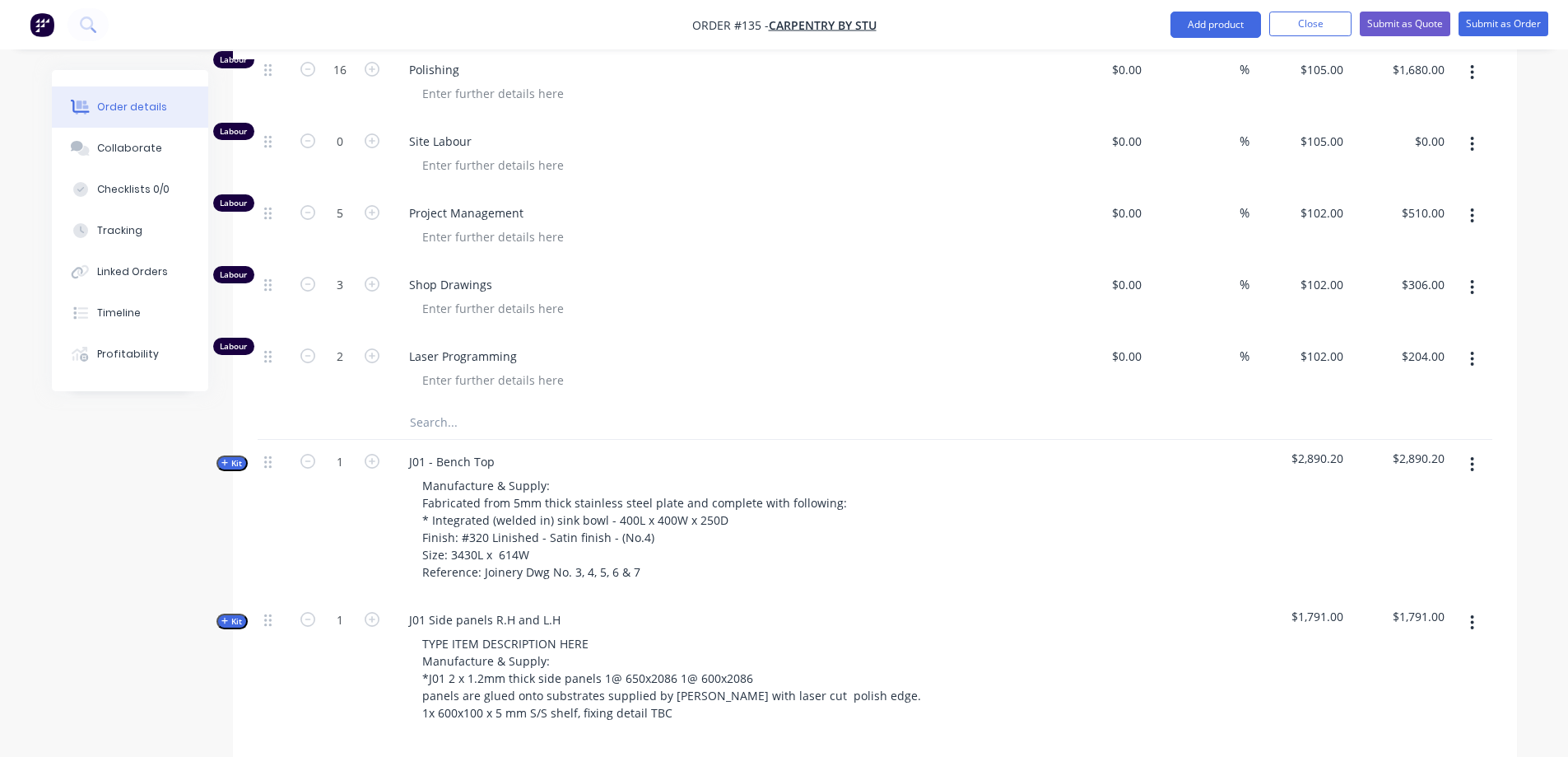
scroll to position [1947, 0]
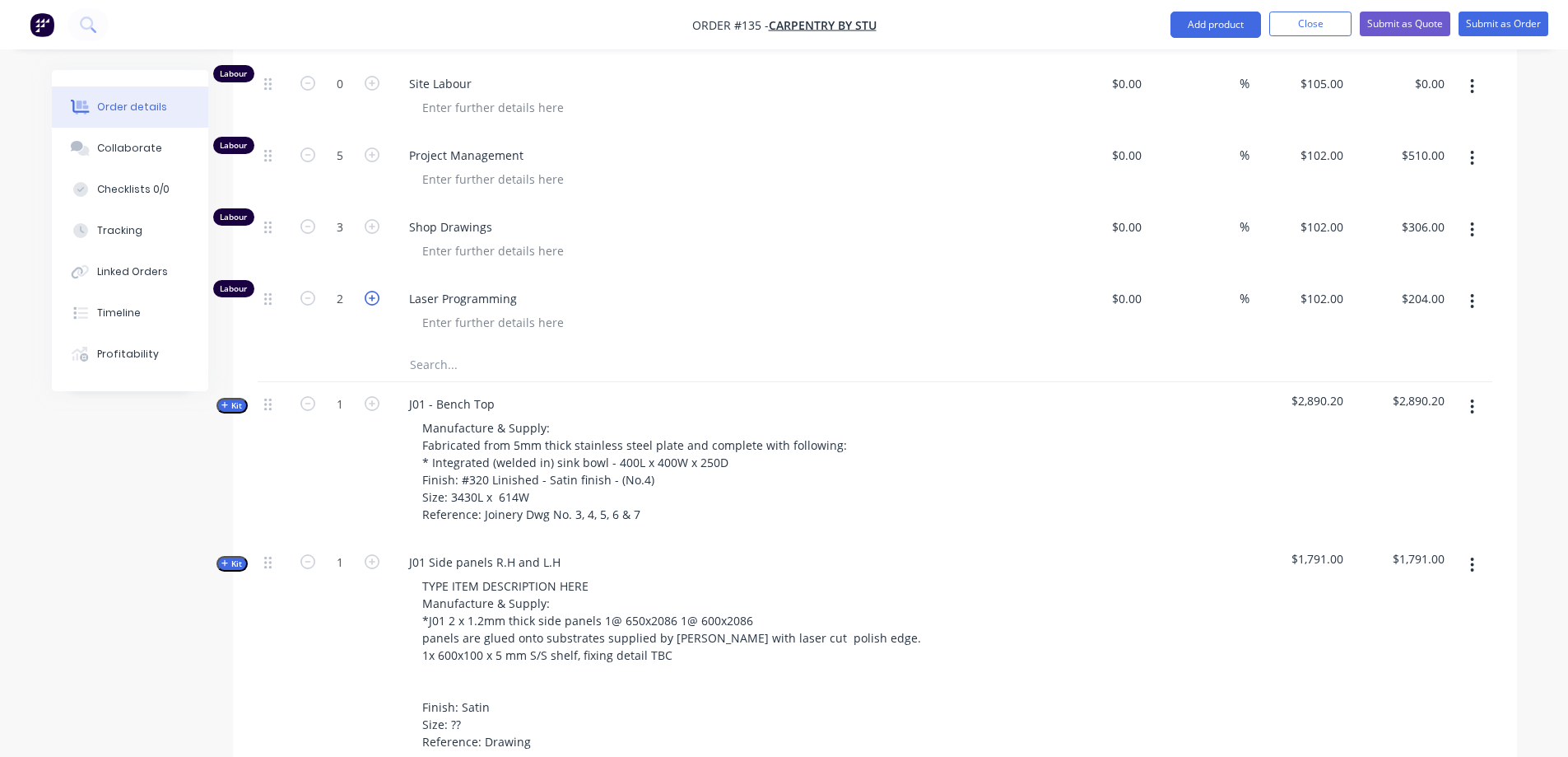
click at [367, 291] on icon "button" at bounding box center [372, 299] width 15 height 15
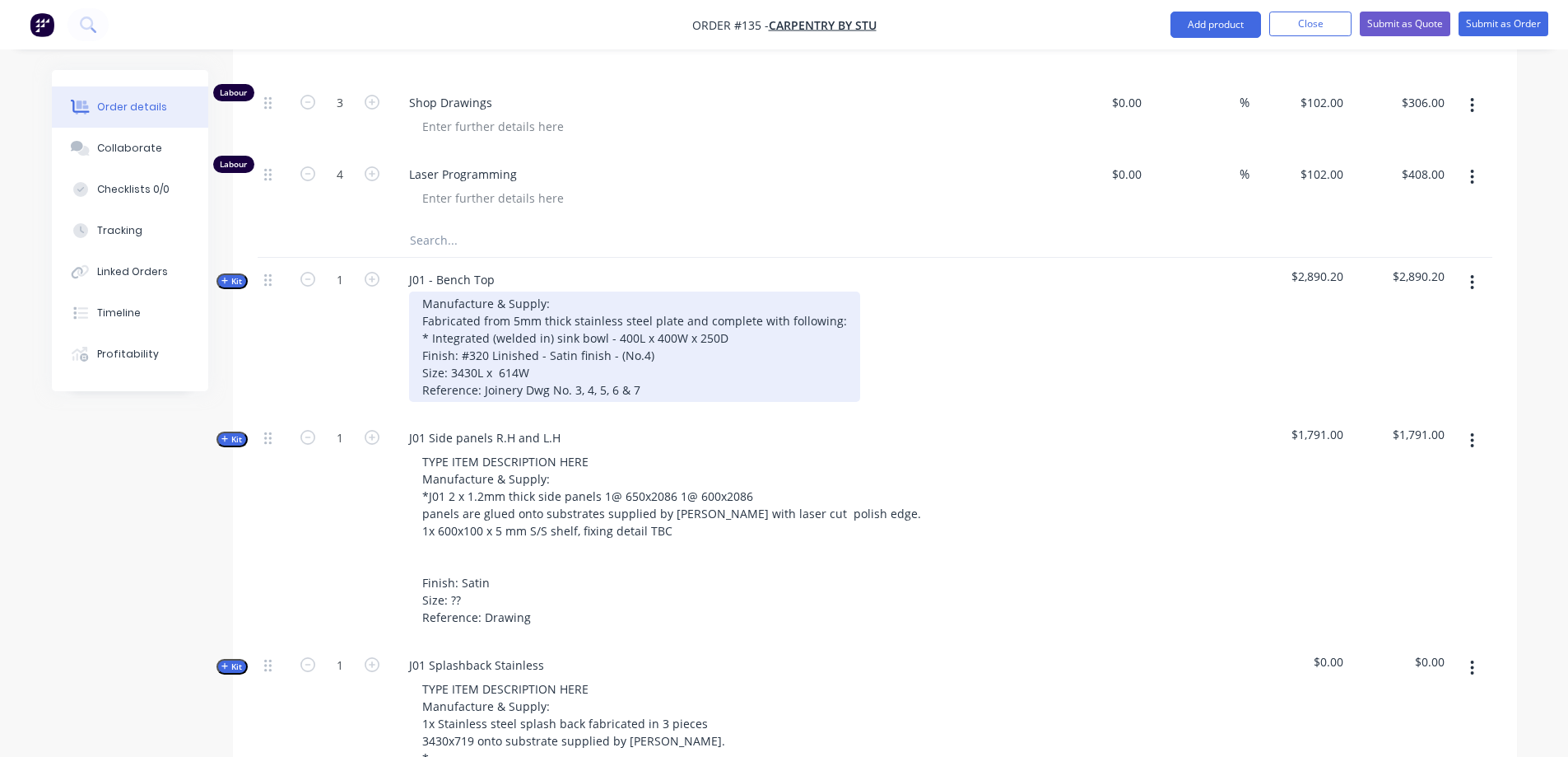
scroll to position [2111, 0]
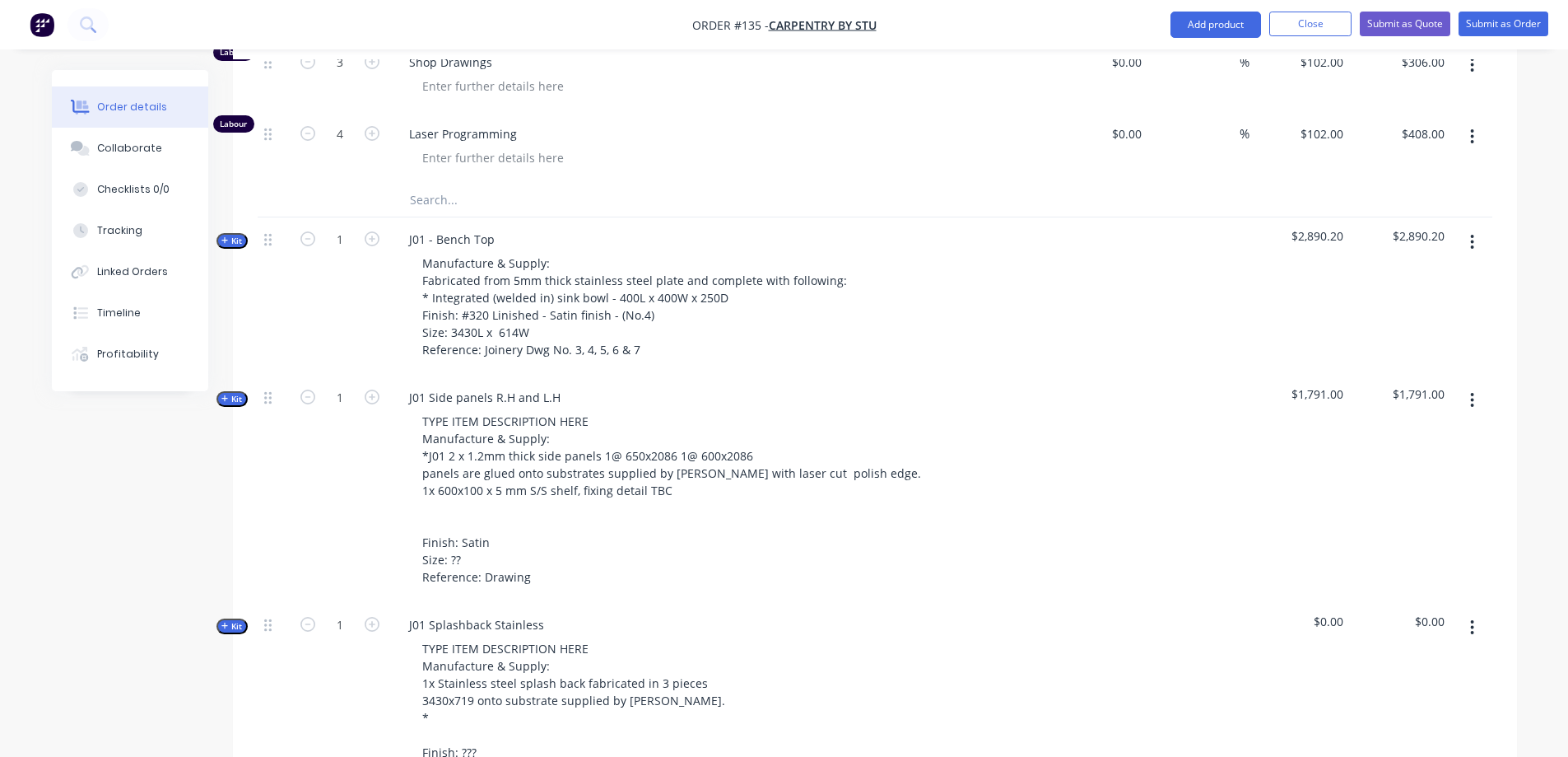
click at [1467, 386] on button "button" at bounding box center [1472, 400] width 39 height 29
click at [1409, 530] on div "Delete" at bounding box center [1414, 542] width 127 height 24
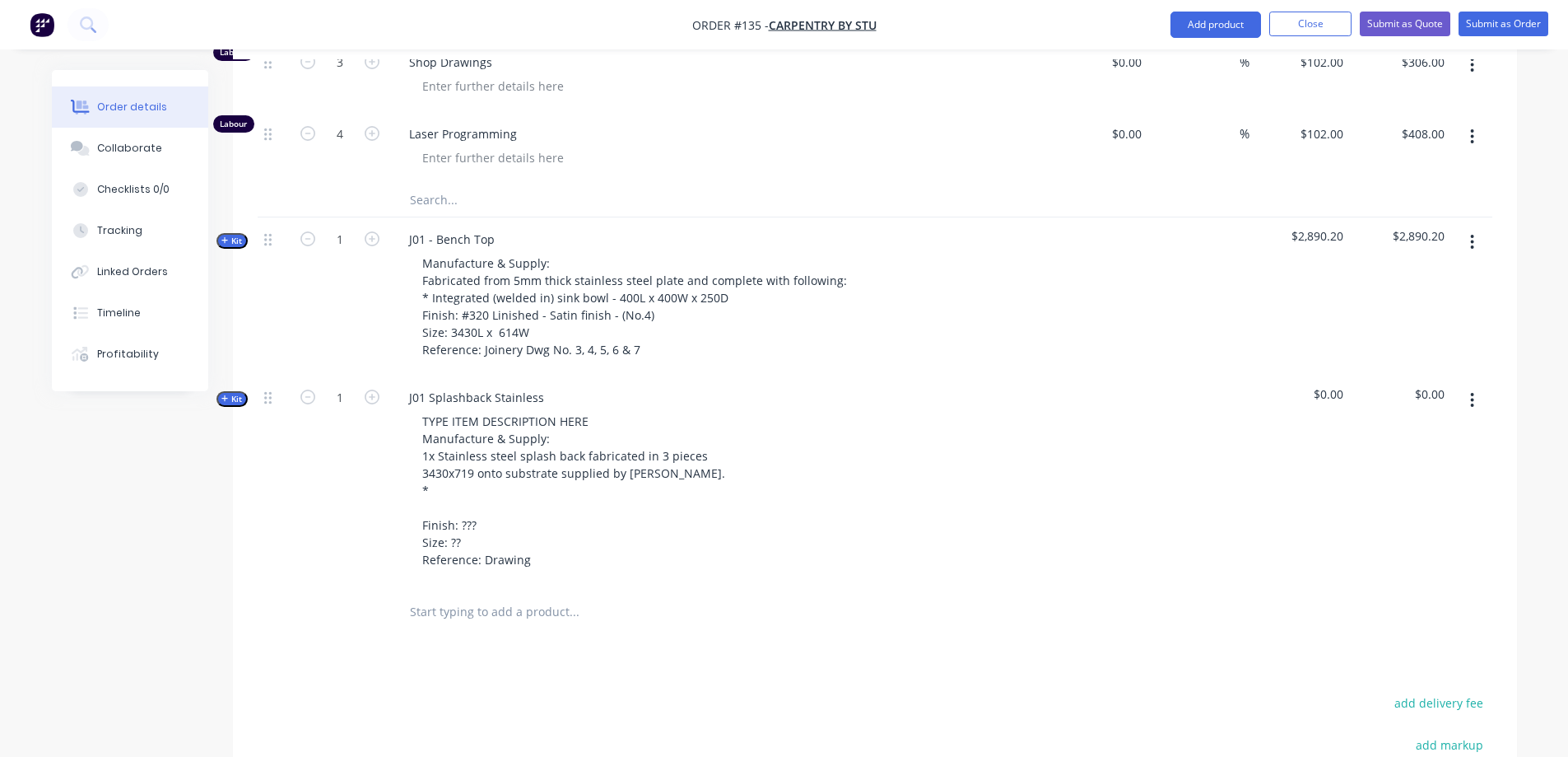
click at [1474, 391] on icon "button" at bounding box center [1472, 400] width 4 height 18
click at [1414, 530] on div "Delete" at bounding box center [1414, 542] width 127 height 24
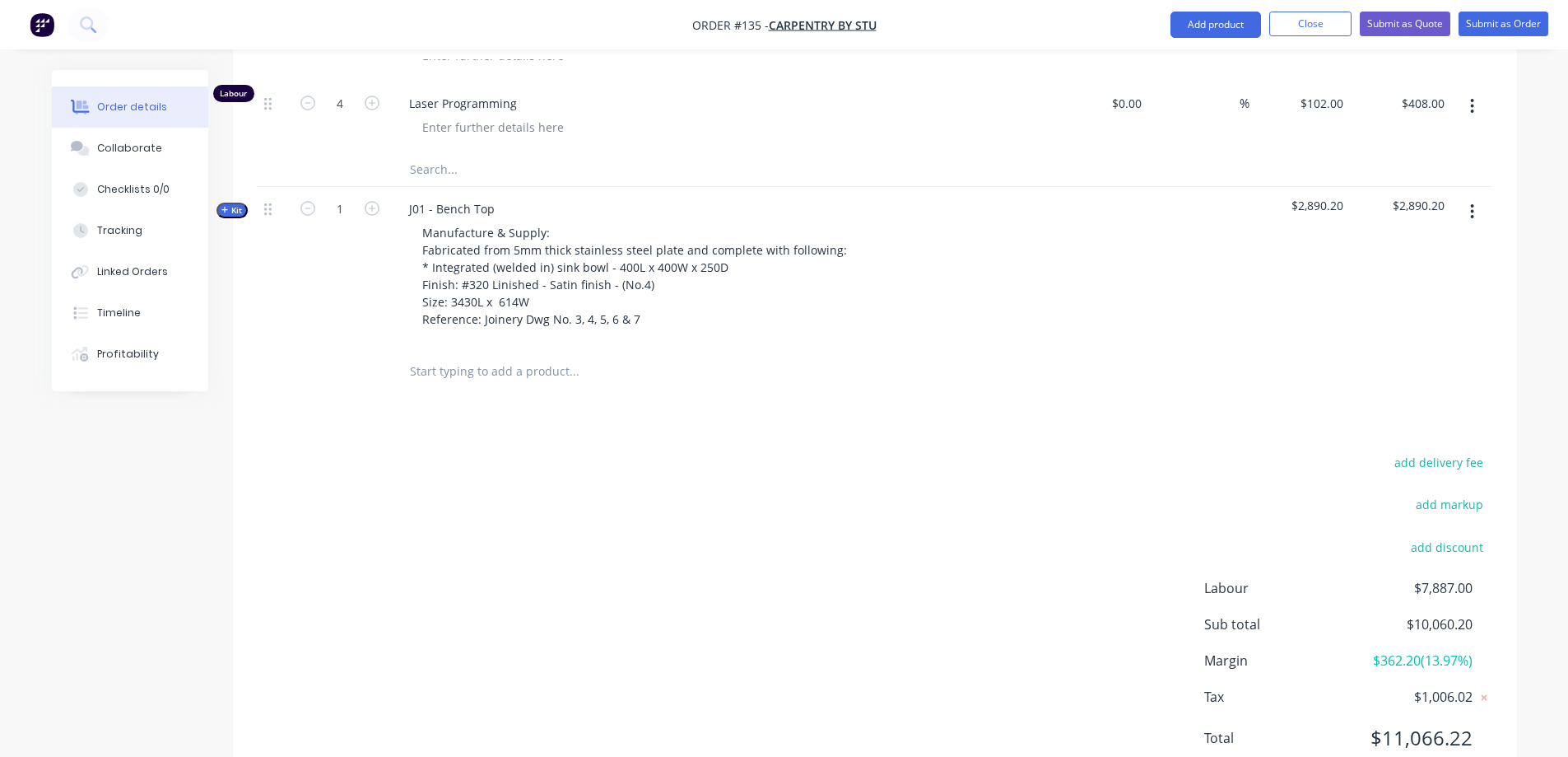
scroll to position [2168, 0]
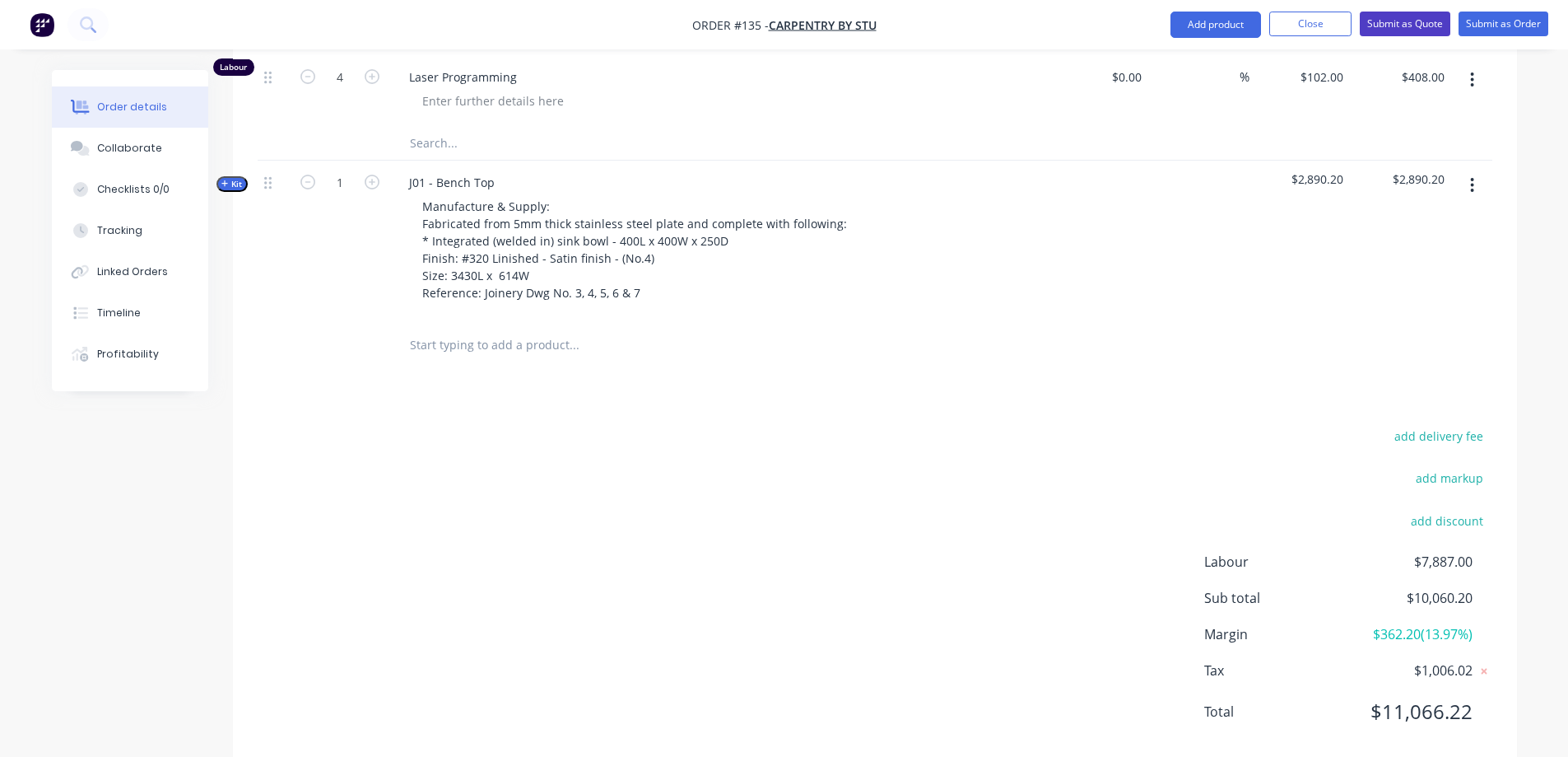
click at [1405, 21] on button "Submit as Quote" at bounding box center [1406, 24] width 91 height 25
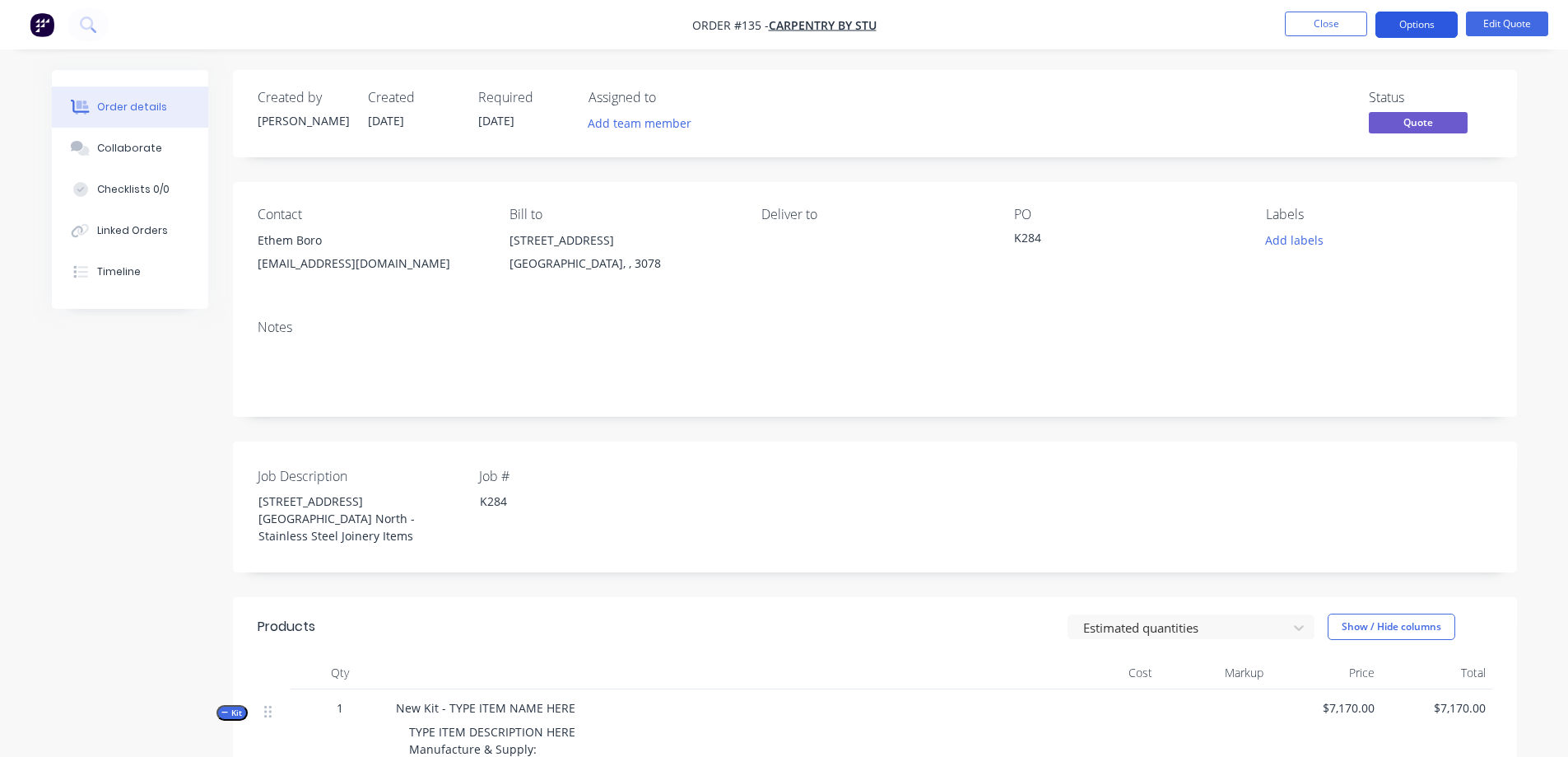
click at [1396, 26] on button "Options" at bounding box center [1416, 25] width 82 height 26
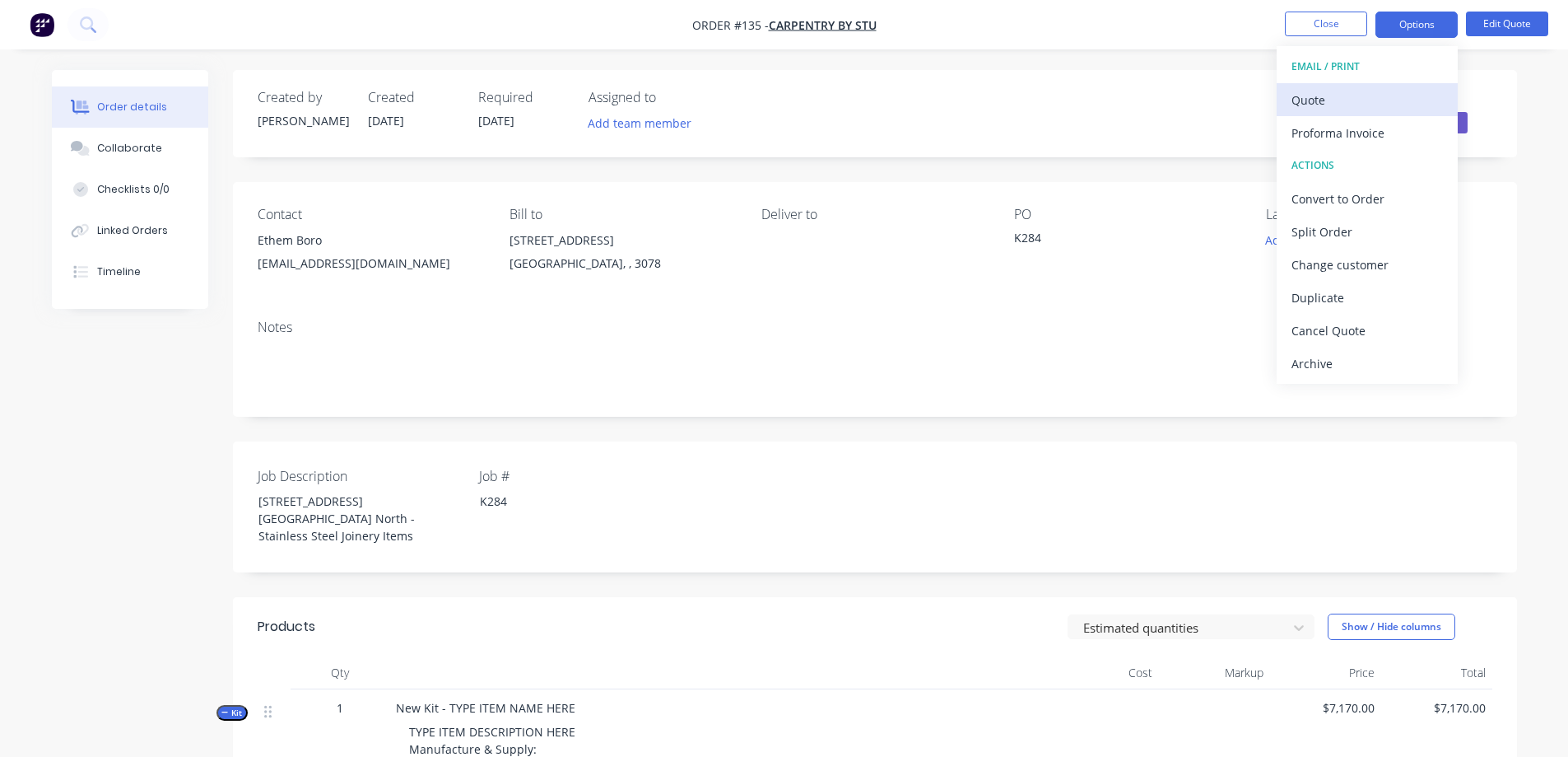
click at [1301, 107] on div "Quote" at bounding box center [1367, 99] width 151 height 24
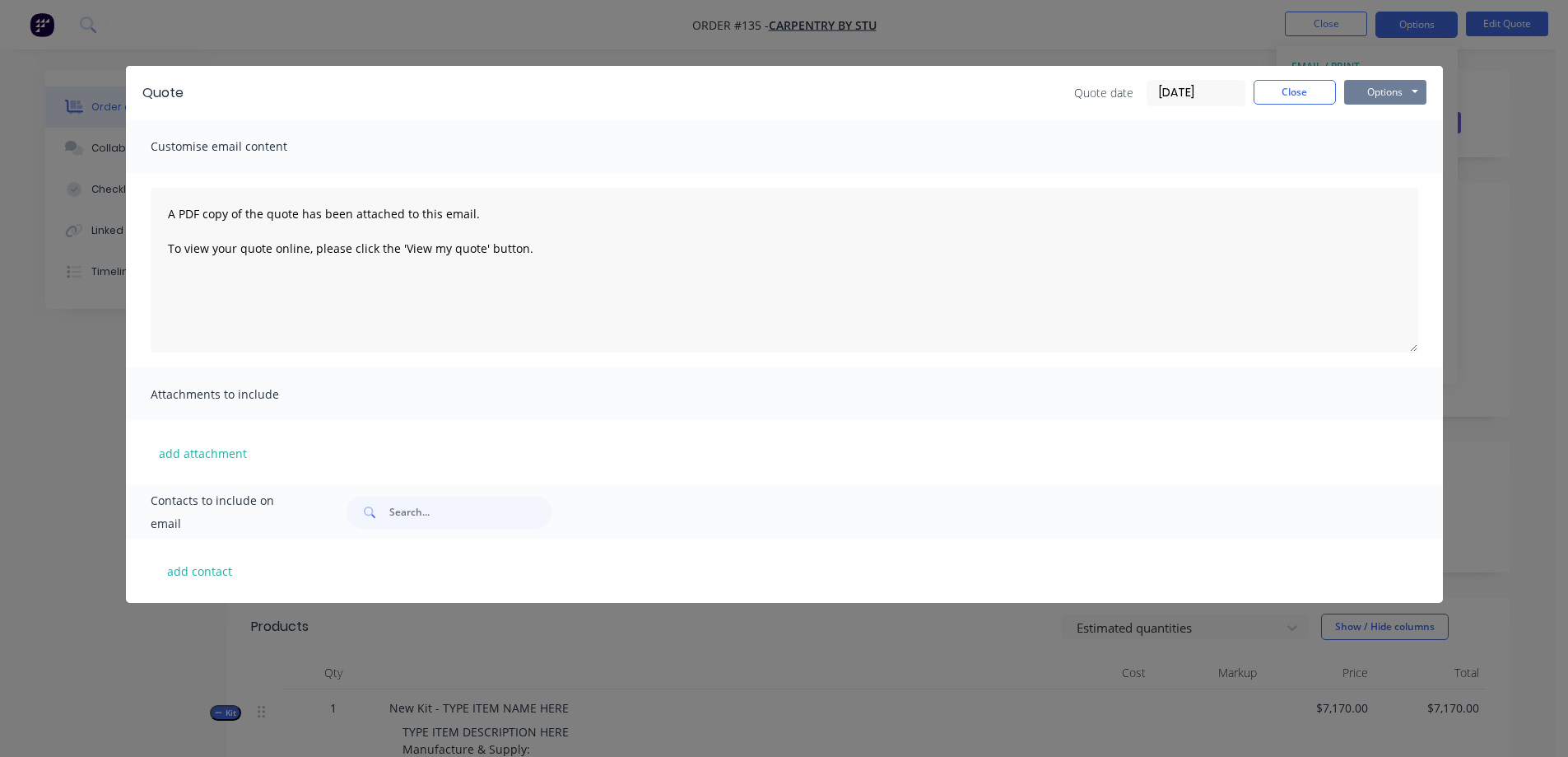
click at [1397, 92] on button "Options" at bounding box center [1385, 93] width 82 height 25
click at [1386, 118] on button "Preview" at bounding box center [1397, 121] width 106 height 27
click at [1282, 93] on button "Close" at bounding box center [1294, 93] width 82 height 25
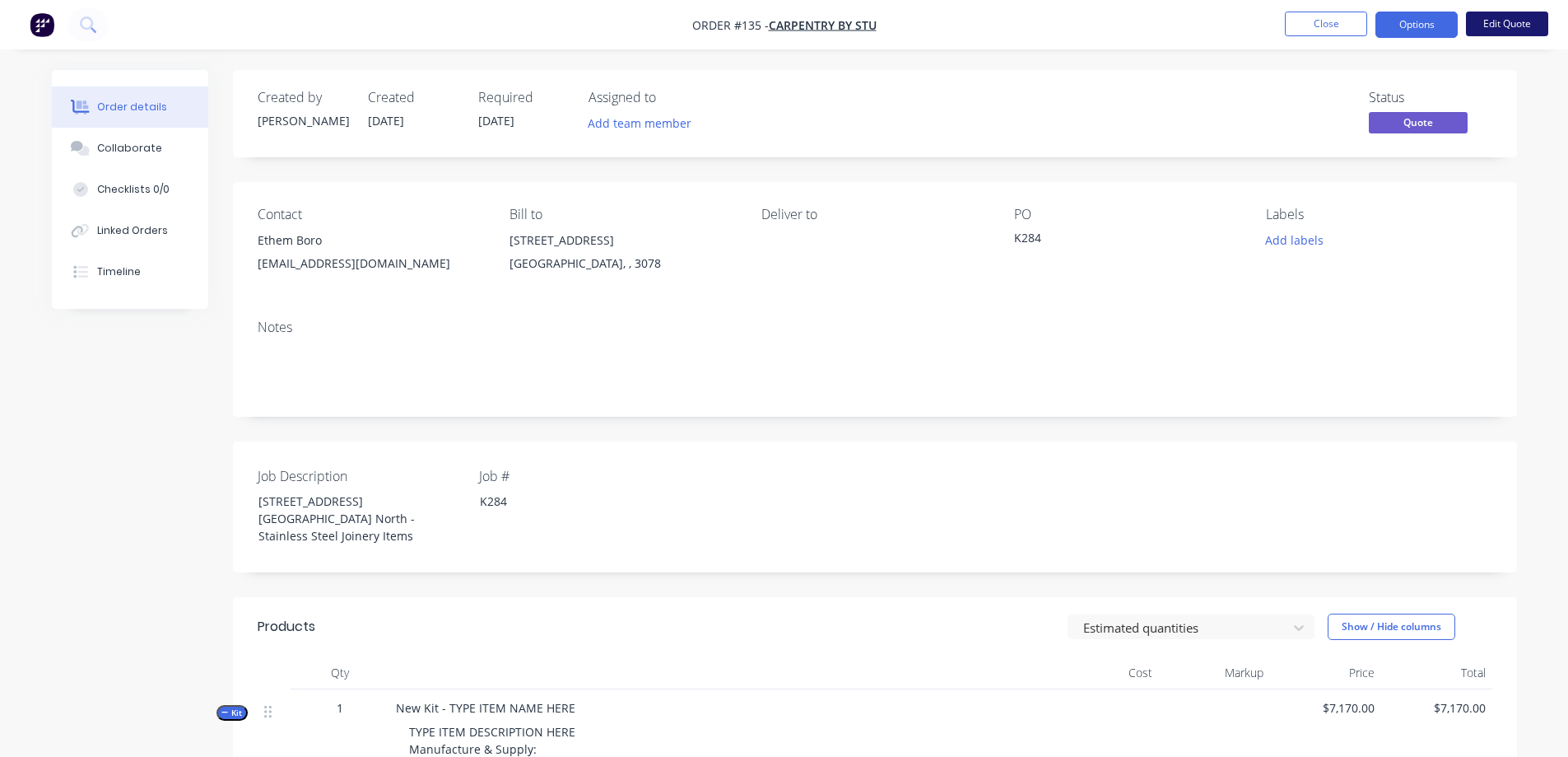
click at [1495, 22] on button "Edit Quote" at bounding box center [1507, 24] width 82 height 25
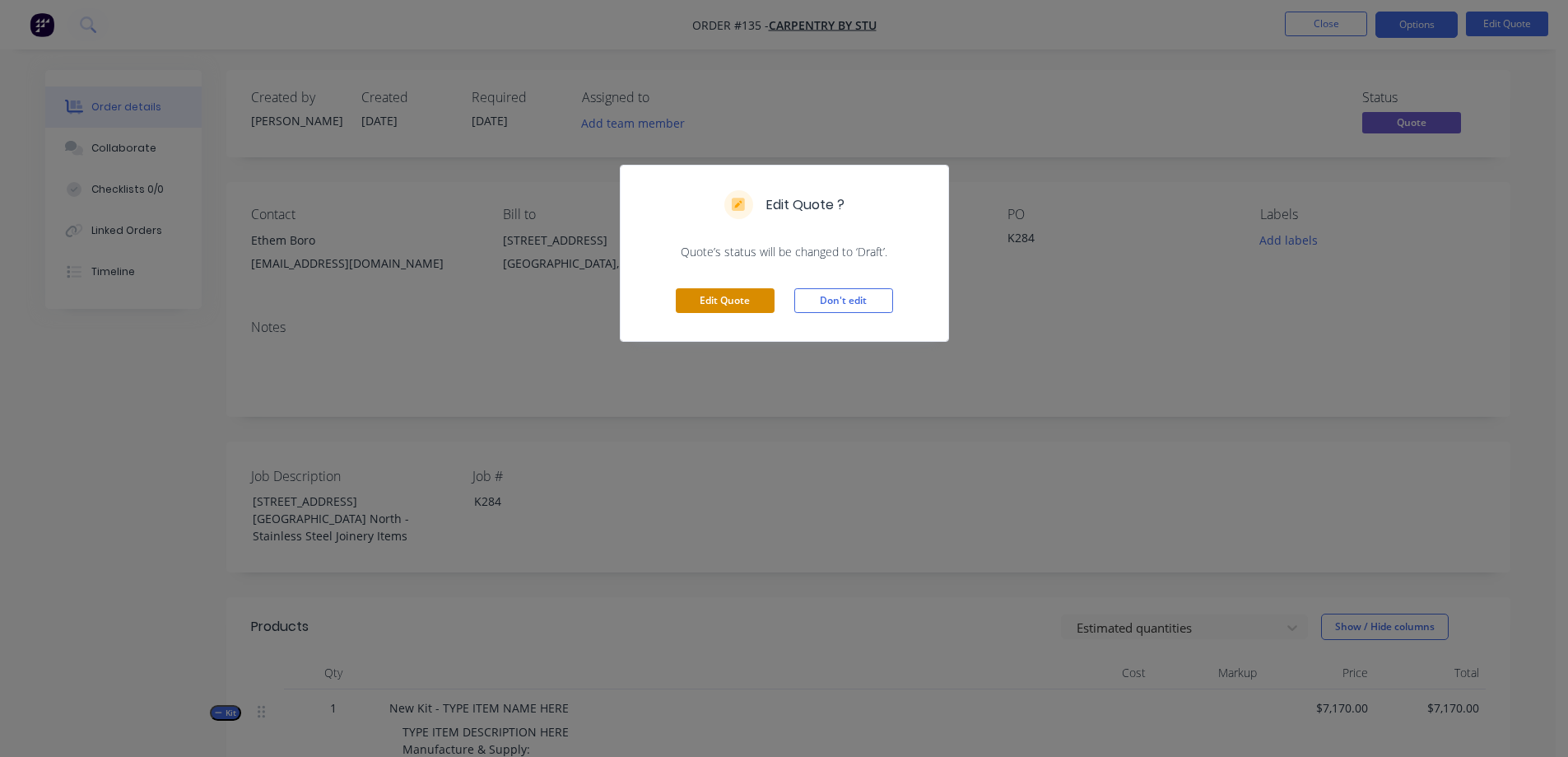
click at [744, 304] on button "Edit Quote" at bounding box center [724, 301] width 99 height 25
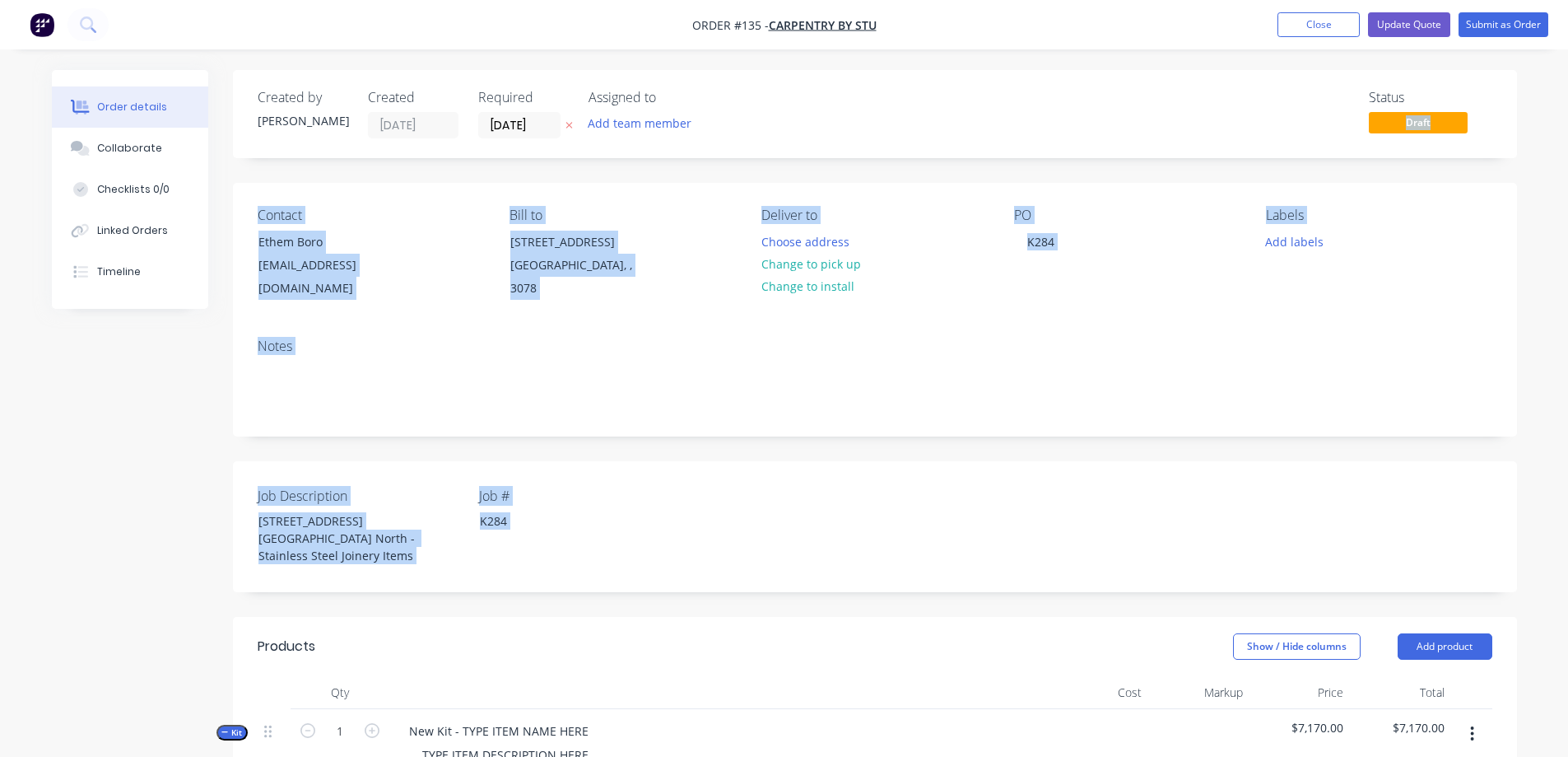
drag, startPoint x: 1400, startPoint y: 125, endPoint x: 884, endPoint y: 509, distance: 643.2
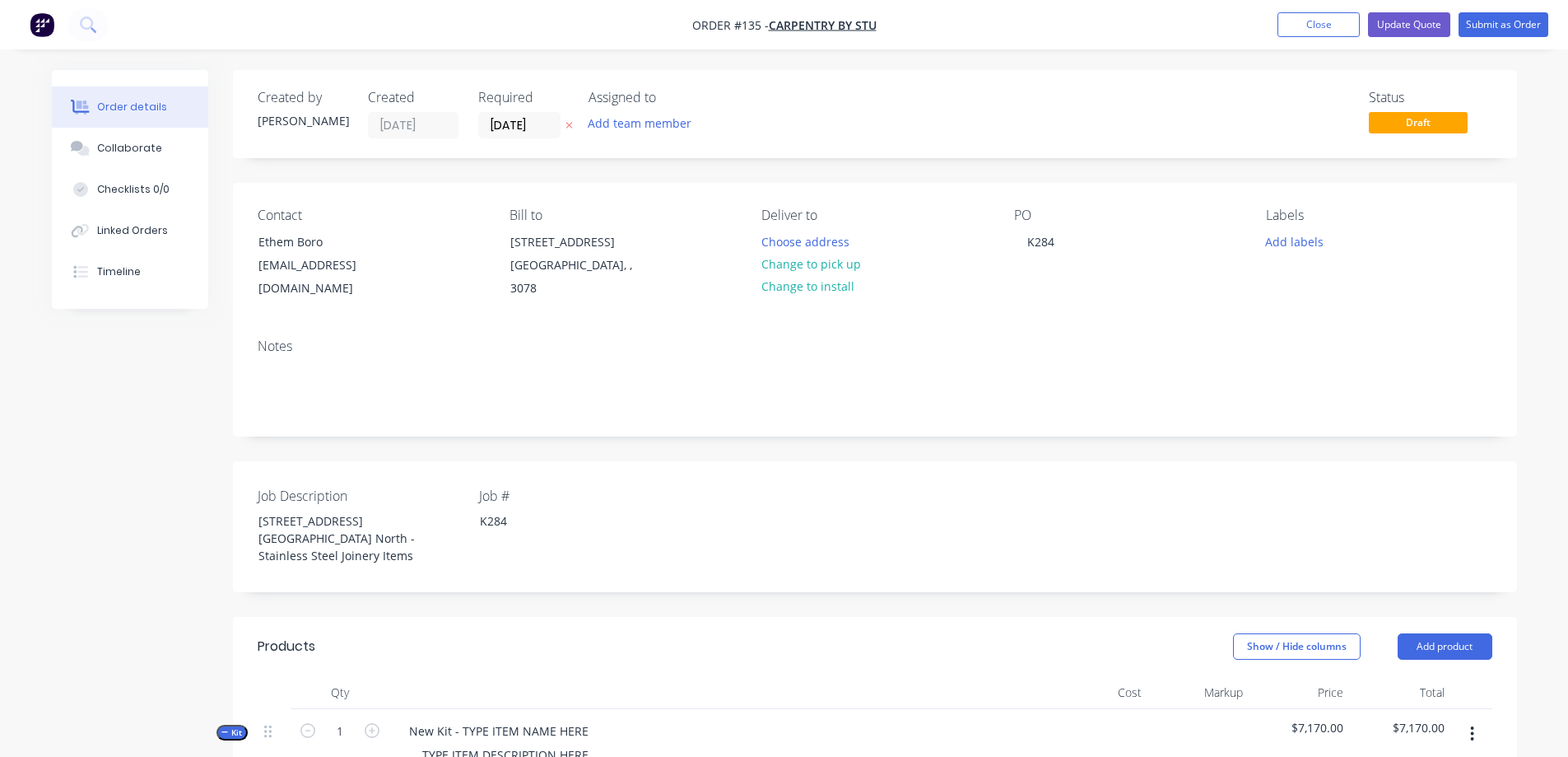
click at [838, 633] on div "Show / Hide columns Add product" at bounding box center [1005, 646] width 972 height 26
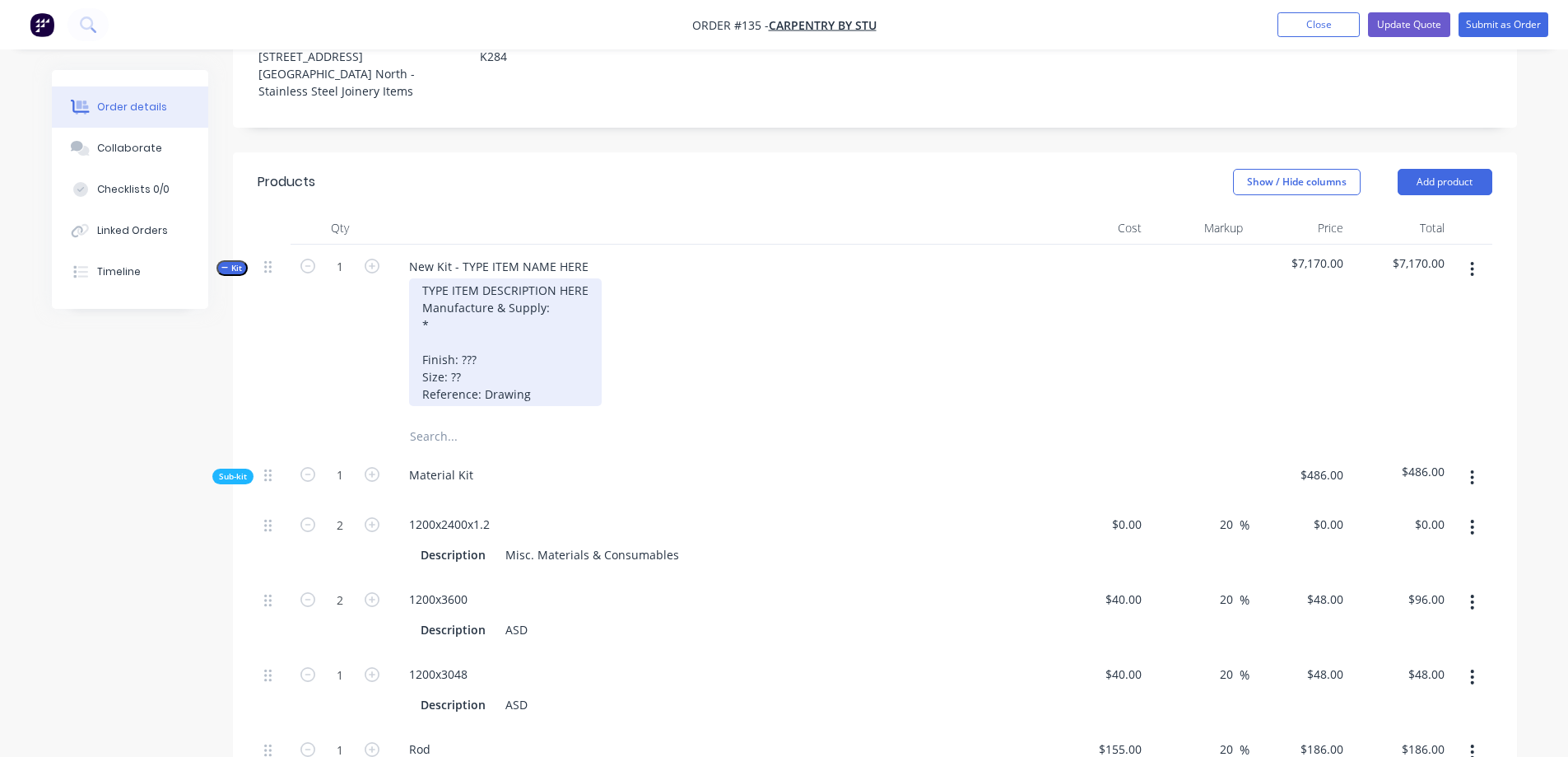
scroll to position [494, 0]
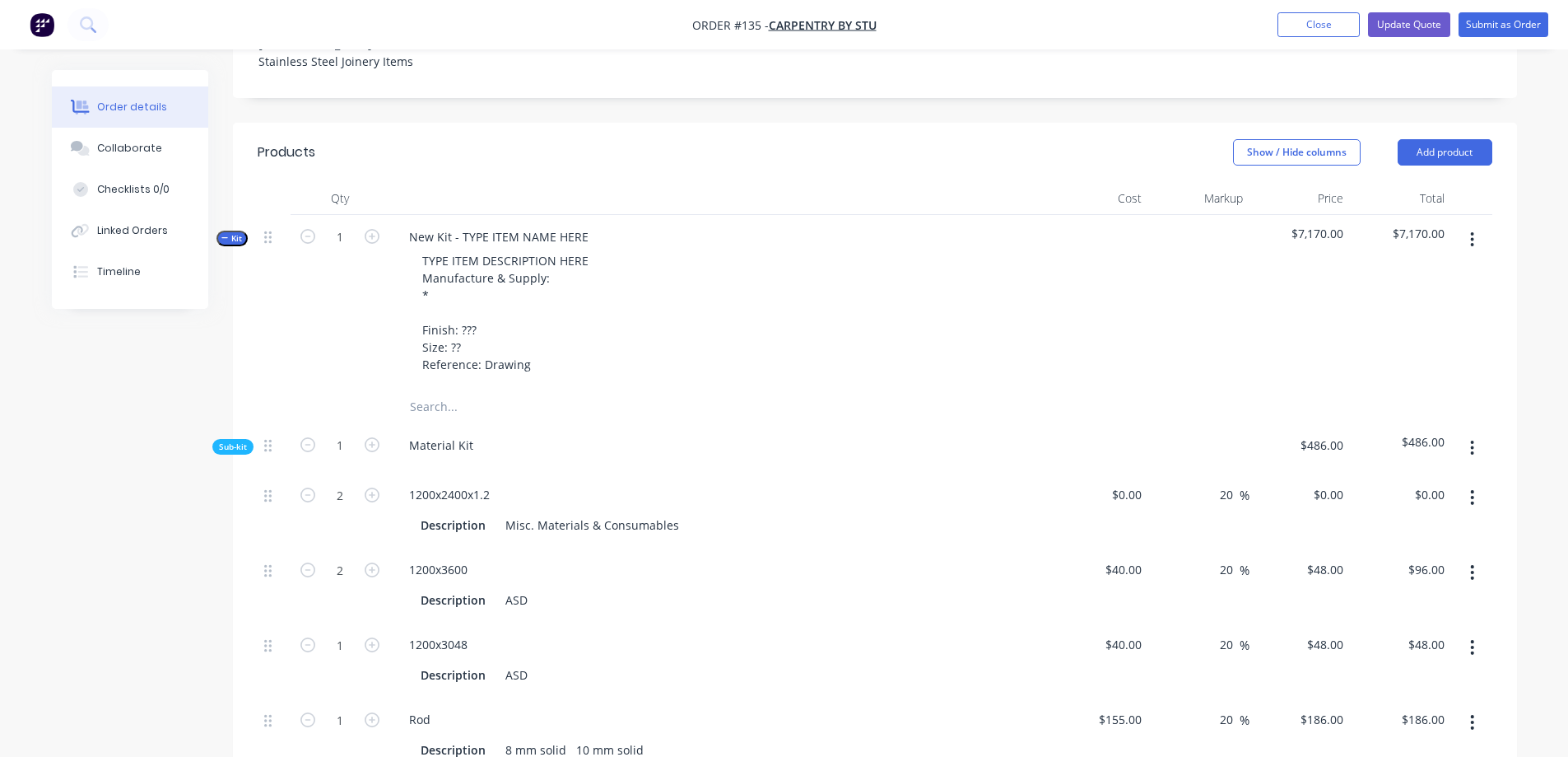
click at [229, 232] on span "Kit" at bounding box center [231, 238] width 22 height 12
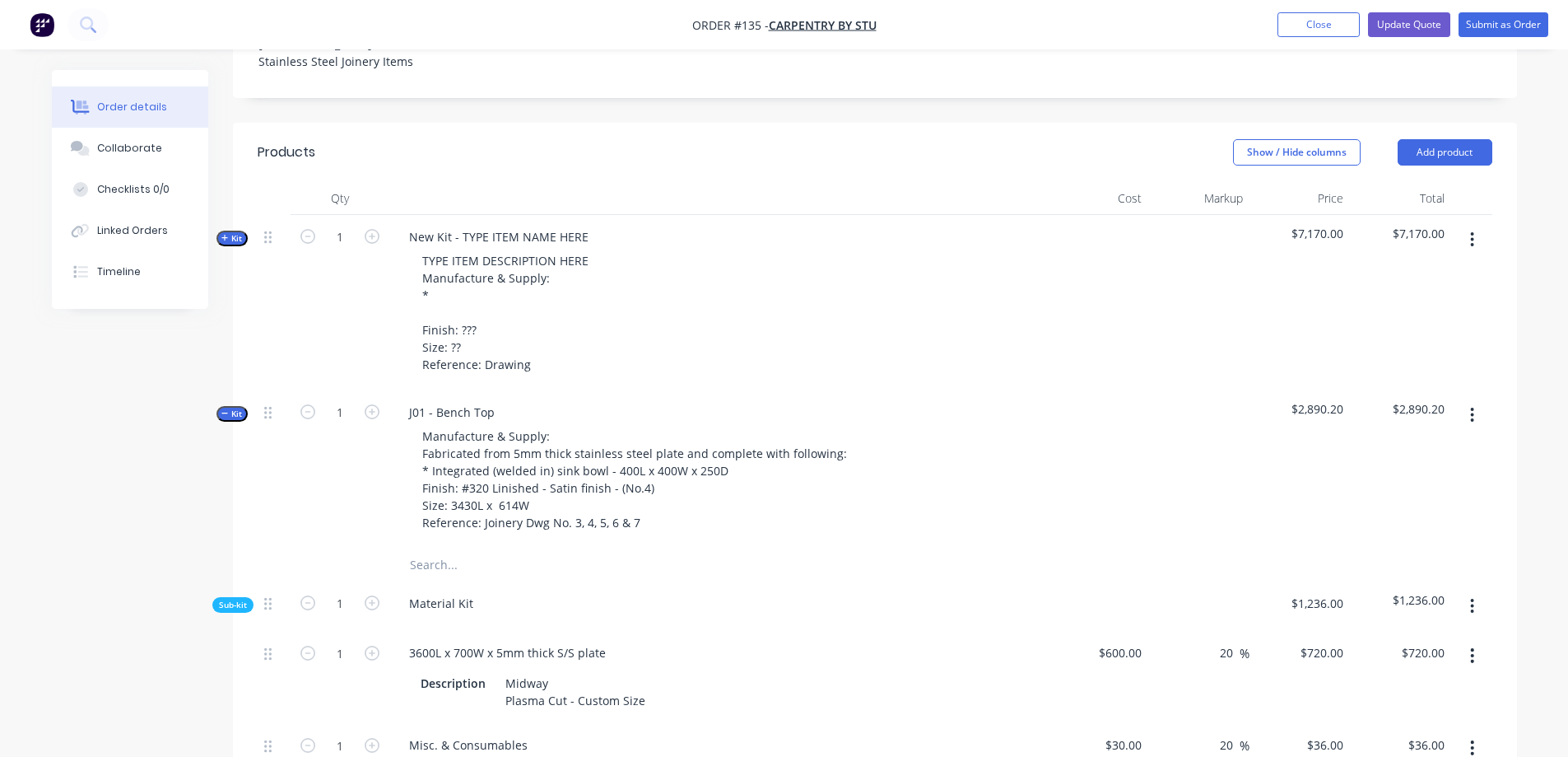
click at [233, 407] on span "Kit" at bounding box center [231, 413] width 22 height 12
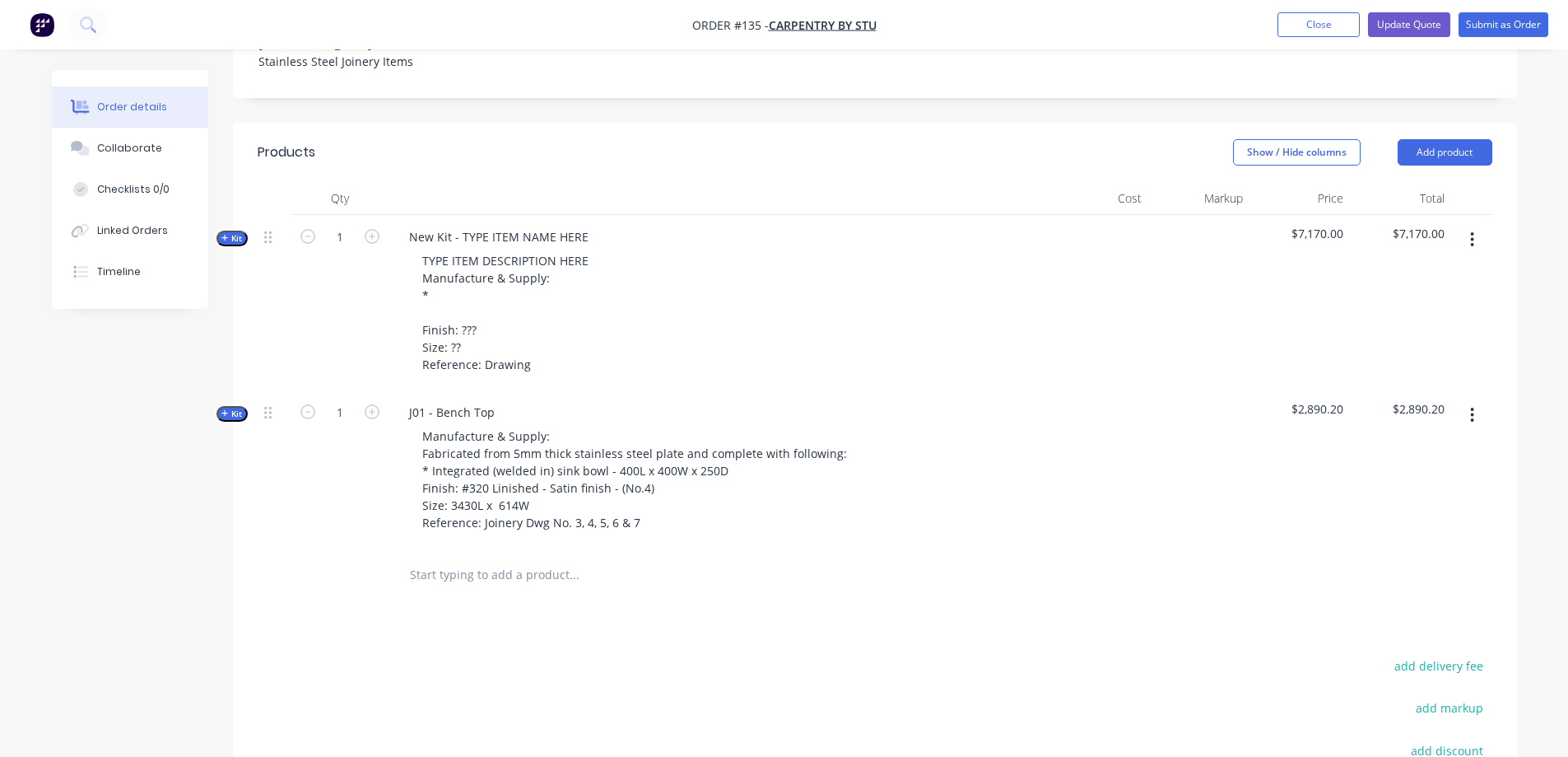
click at [235, 232] on span "Kit" at bounding box center [231, 238] width 22 height 12
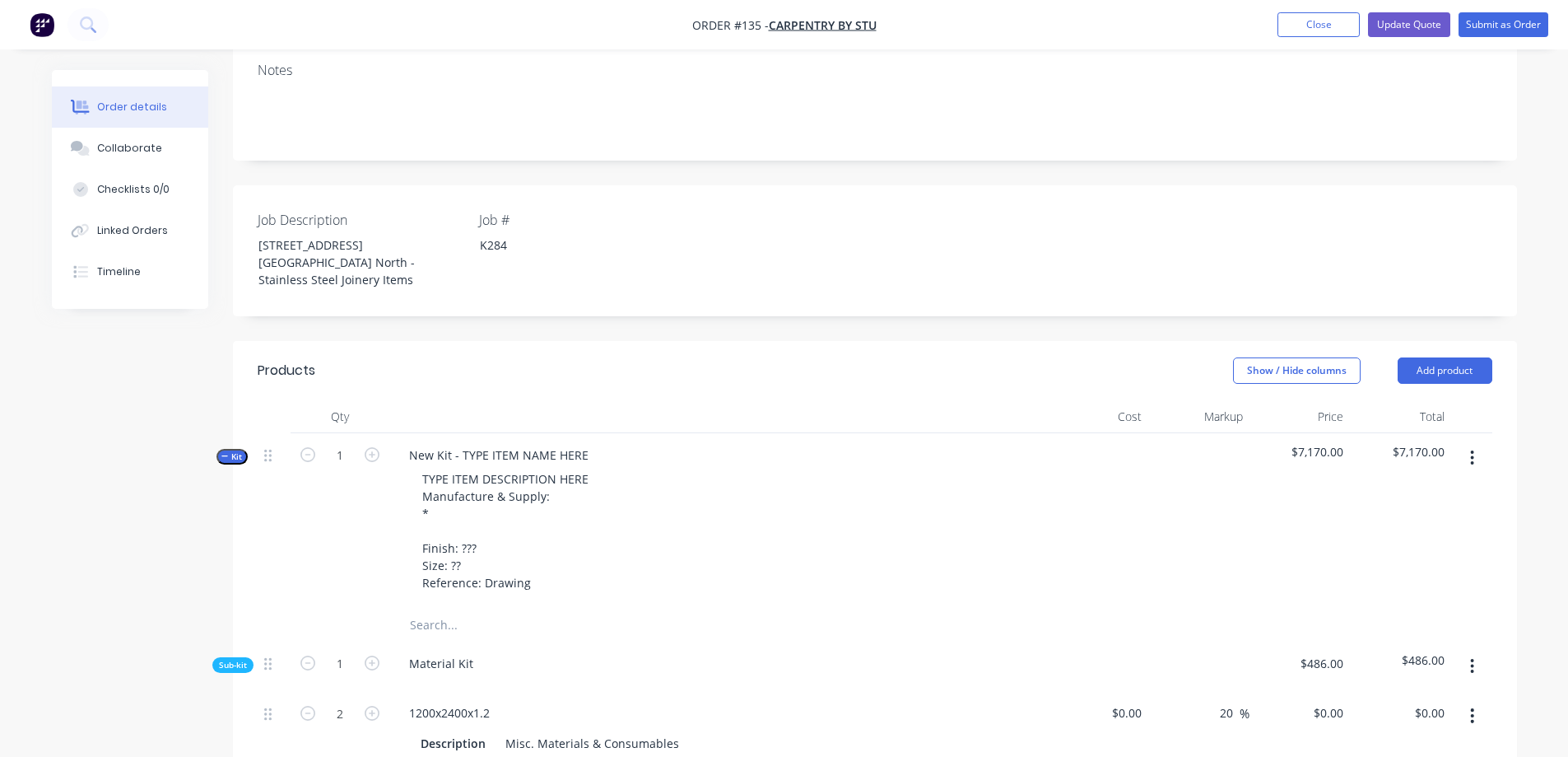
scroll to position [247, 0]
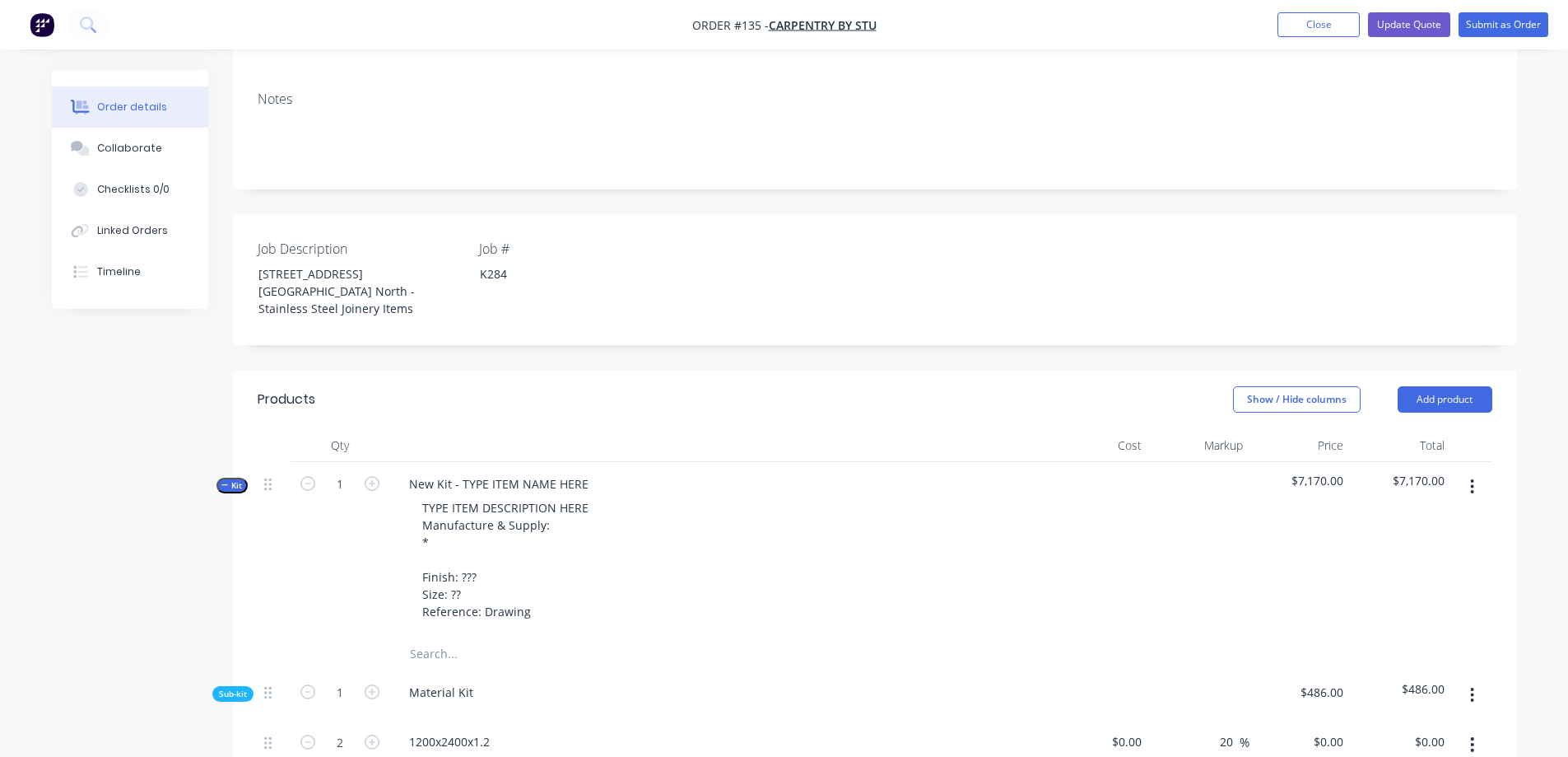
click at [240, 479] on span "Kit" at bounding box center [231, 485] width 22 height 12
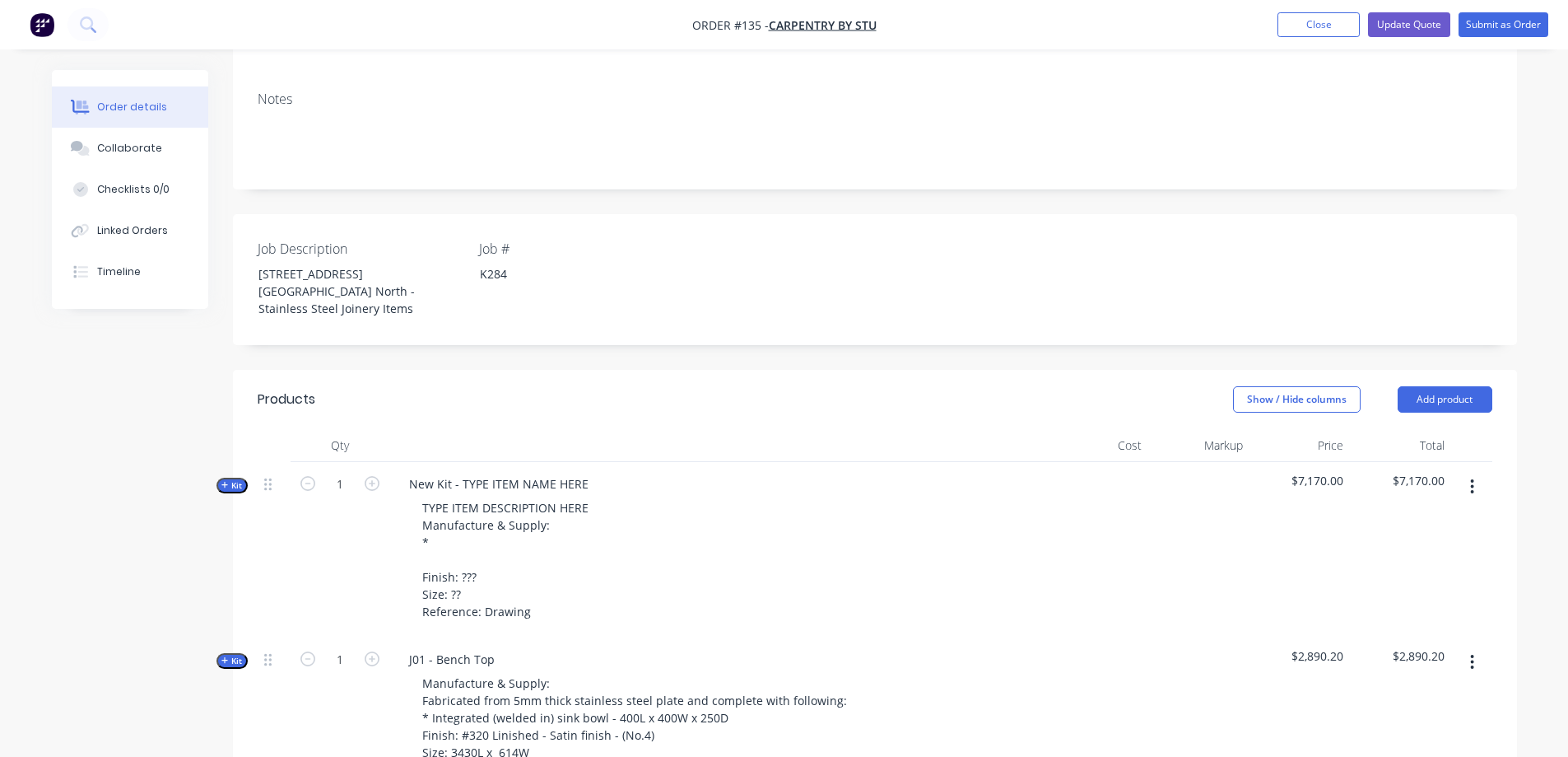
click at [240, 479] on span "Kit" at bounding box center [231, 485] width 22 height 12
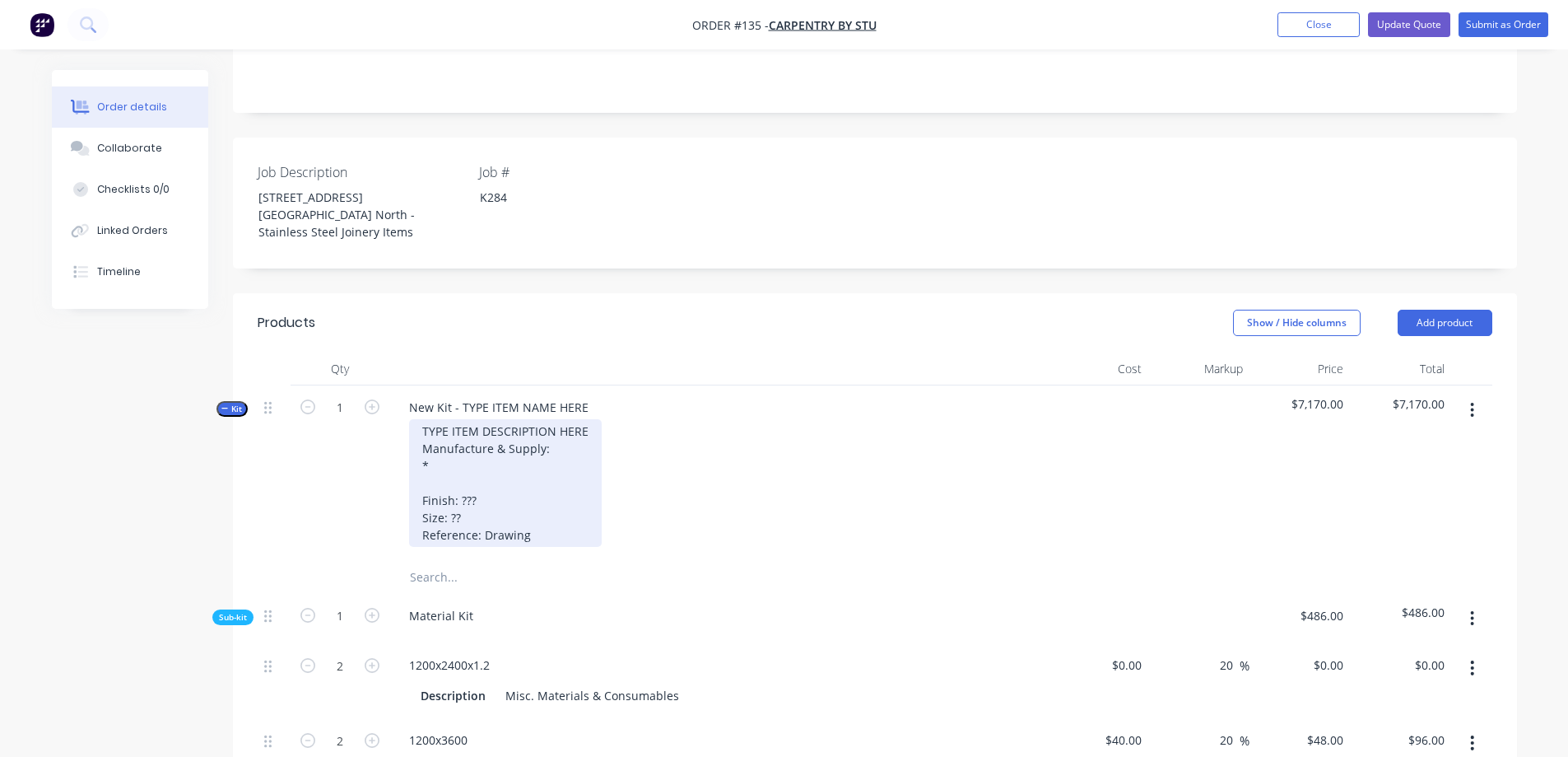
scroll to position [330, 0]
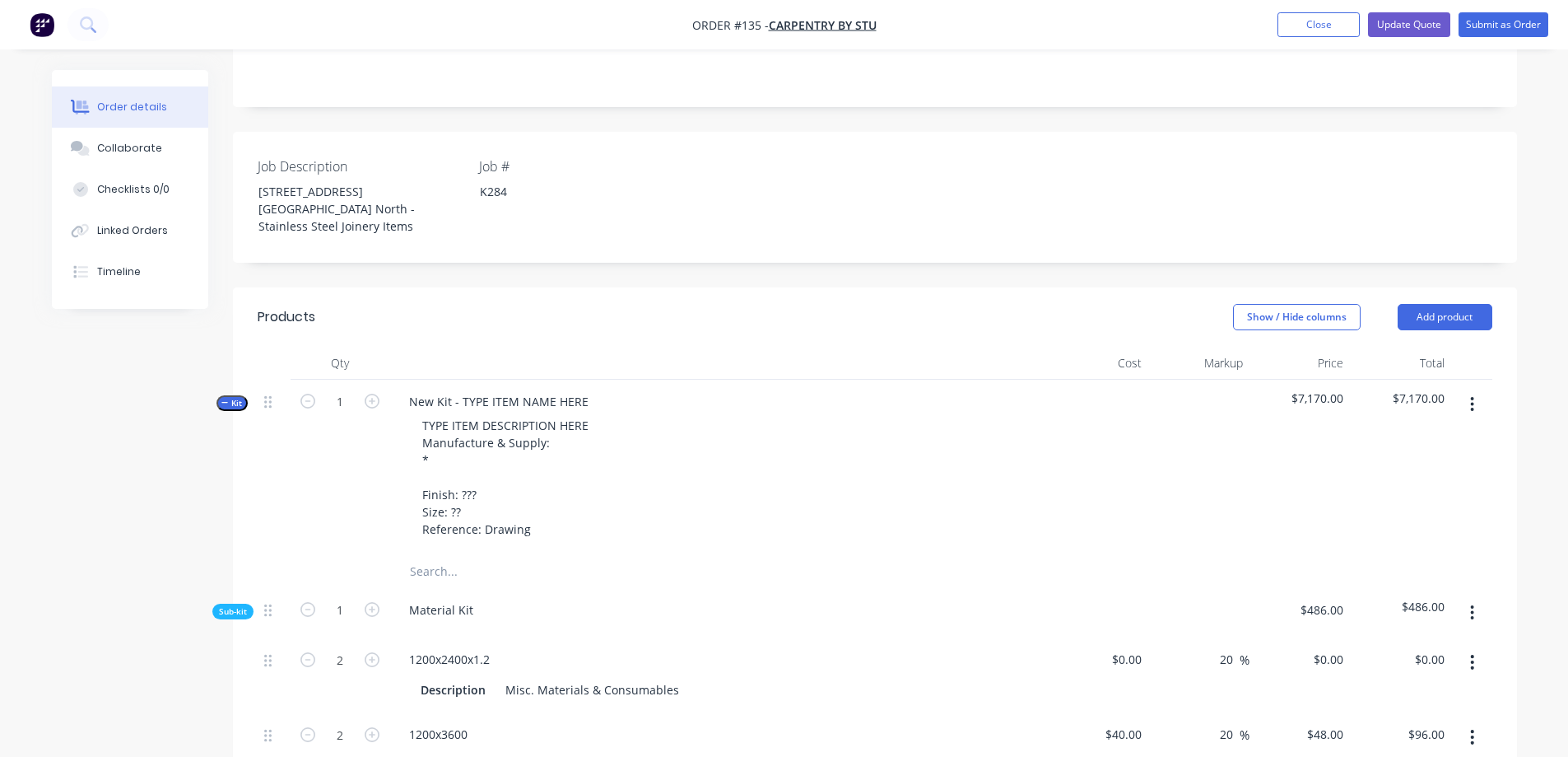
click at [597, 380] on div "New Kit - TYPE ITEM NAME HERE TYPE ITEM DESCRIPTION HERE Manufacture & Supply: …" at bounding box center [718, 468] width 658 height 176
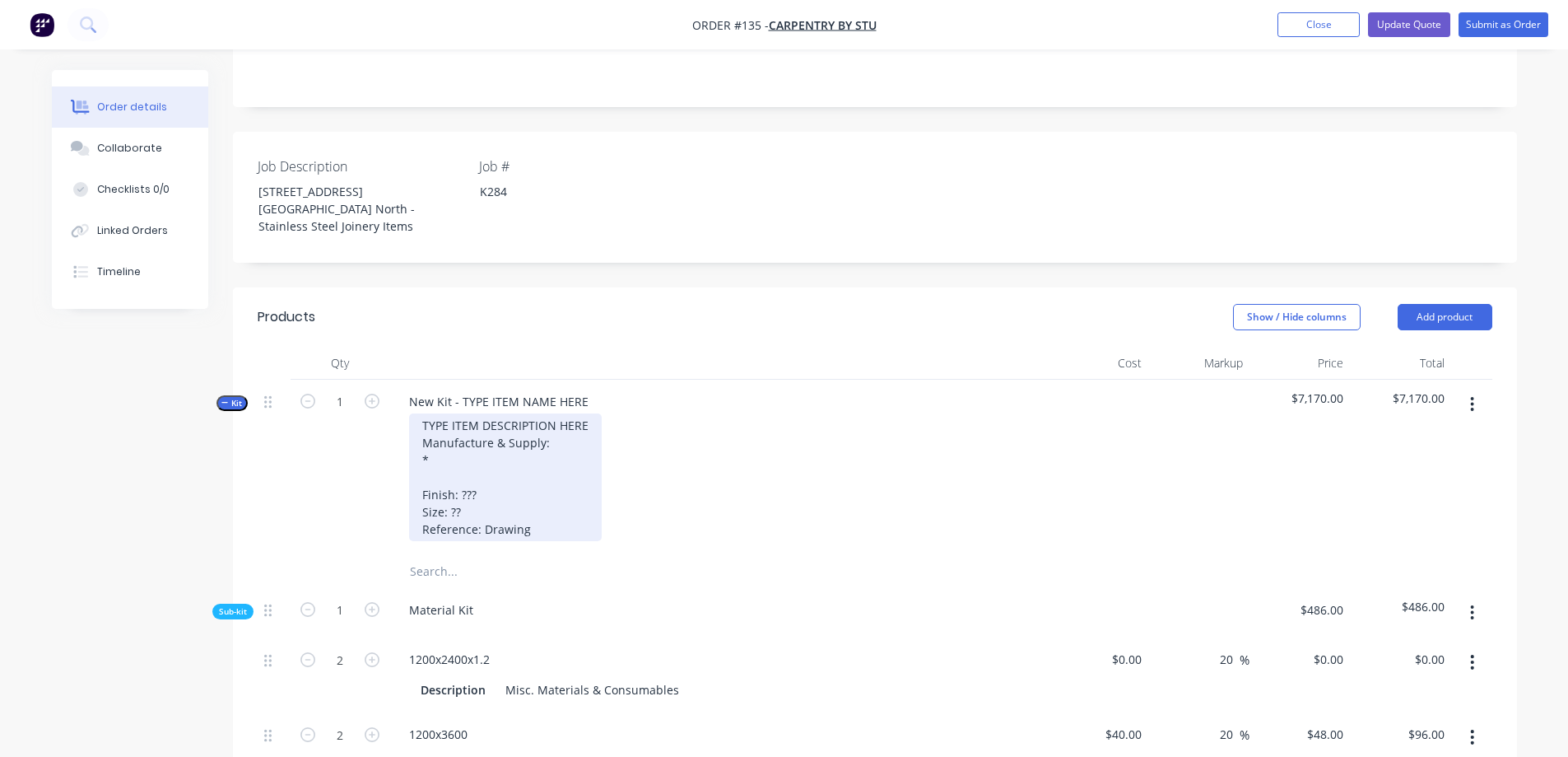
drag, startPoint x: 586, startPoint y: 363, endPoint x: 551, endPoint y: 412, distance: 60.2
click at [551, 413] on div "TYPE ITEM DESCRIPTION HERE Manufacture & Supply: * Finish: ??? Size: ?? Referen…" at bounding box center [505, 476] width 193 height 128
click at [554, 413] on div "TYPE ITEM DESCRIPTION HERE Manufacture & Supply: * Finish: ??? Size: ?? Referen…" at bounding box center [505, 476] width 193 height 128
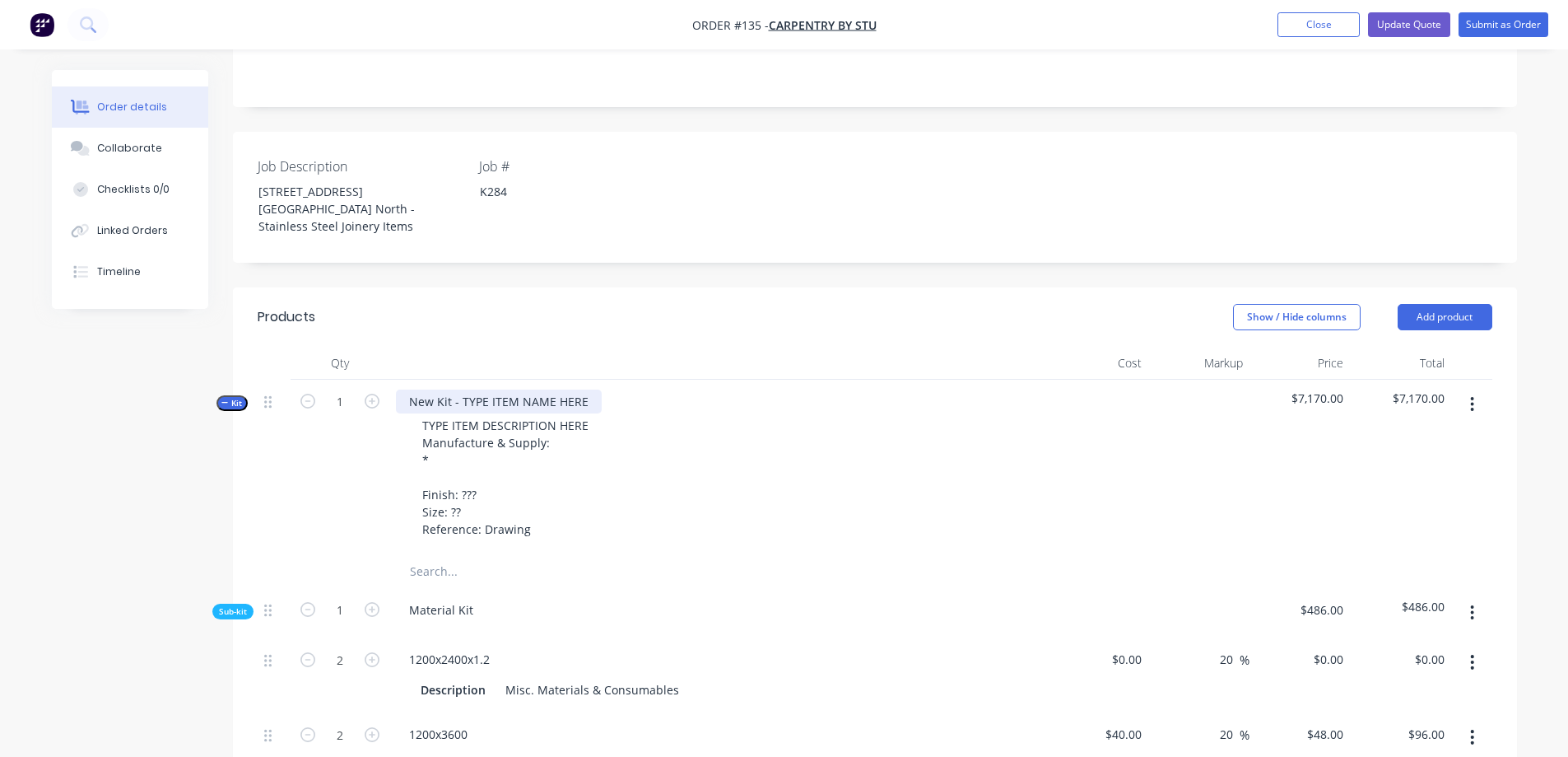
click at [586, 389] on div "New Kit - TYPE ITEM NAME HERE" at bounding box center [499, 401] width 206 height 24
click at [588, 389] on div "New Kit - TYPE ITEM NAME HERE" at bounding box center [499, 401] width 206 height 24
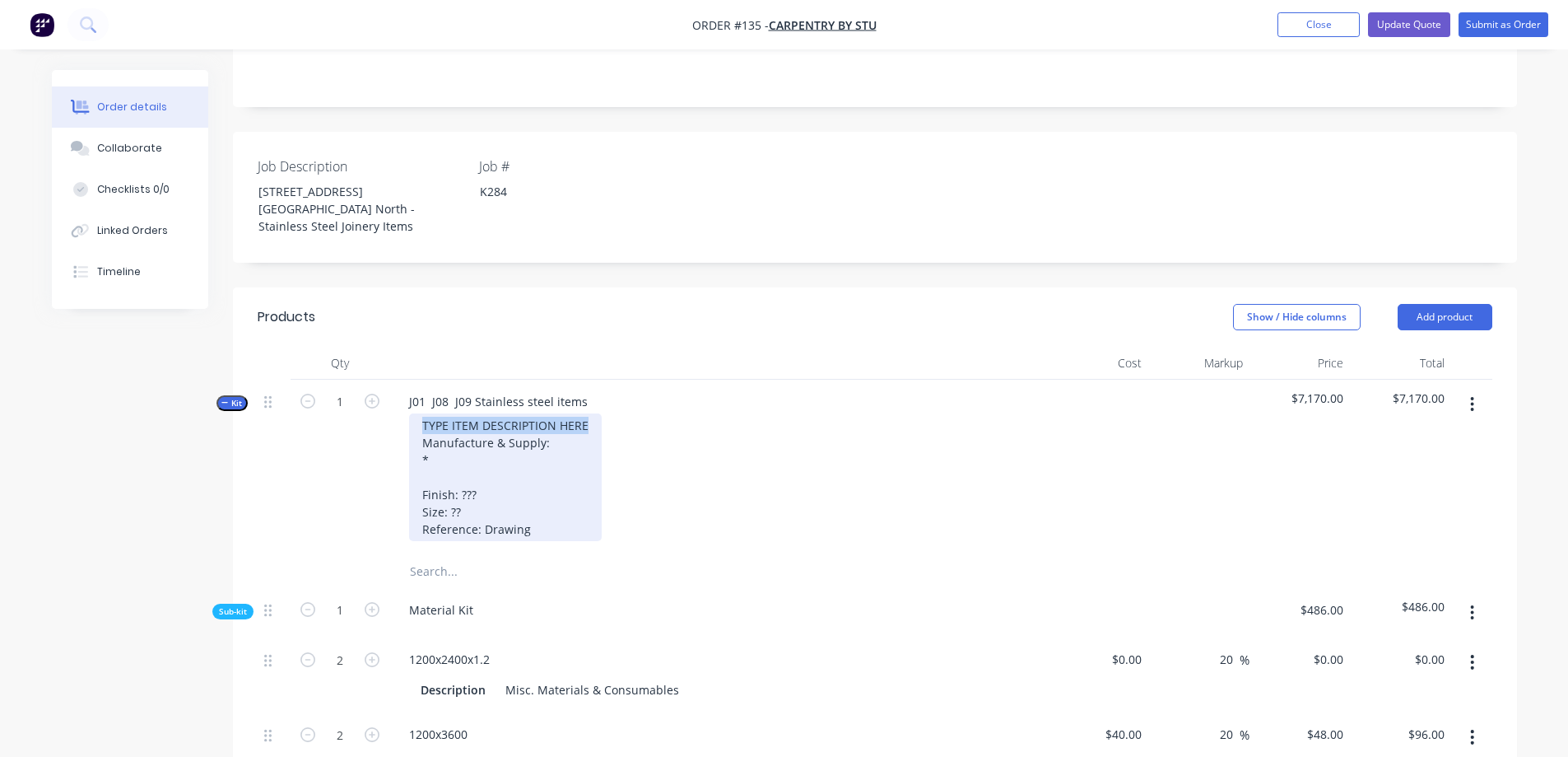
drag, startPoint x: 584, startPoint y: 387, endPoint x: 416, endPoint y: 386, distance: 168.0
click at [416, 413] on div "TYPE ITEM DESCRIPTION HERE Manufacture & Supply: * Finish: ??? Size: ?? Referen…" at bounding box center [505, 476] width 193 height 128
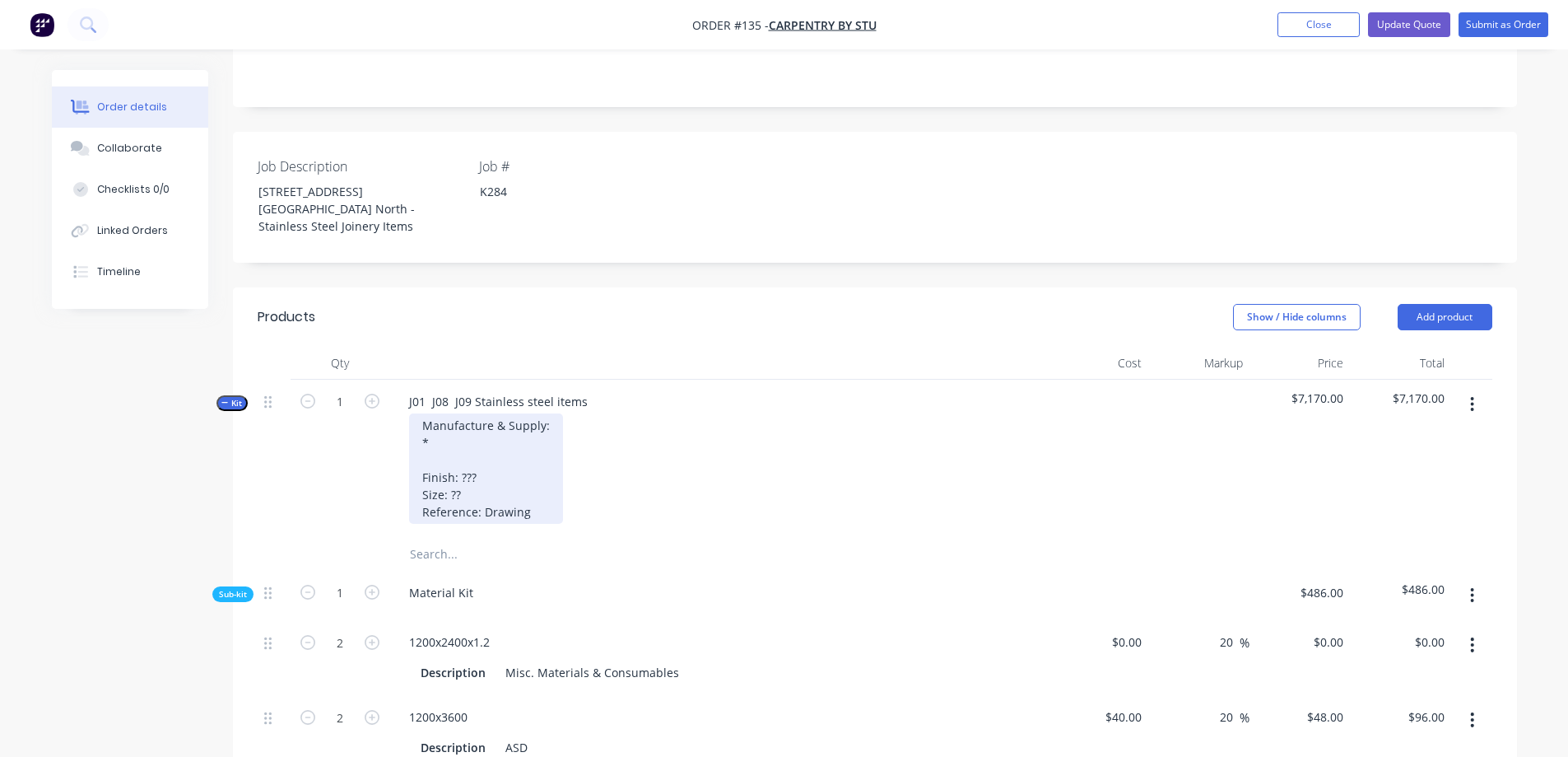
click at [497, 431] on div "Manufacture & Supply: * Finish: ??? Size: ?? Reference: Drawing" at bounding box center [486, 468] width 154 height 111
click at [515, 419] on div "Manufacture & Supply: Finish: ??? Size: ?? Reference: Drawing" at bounding box center [486, 468] width 154 height 111
click at [469, 413] on div "Manufacture & Supply: Finish: ??? Size: ?? Reference: Drawing" at bounding box center [486, 468] width 154 height 111
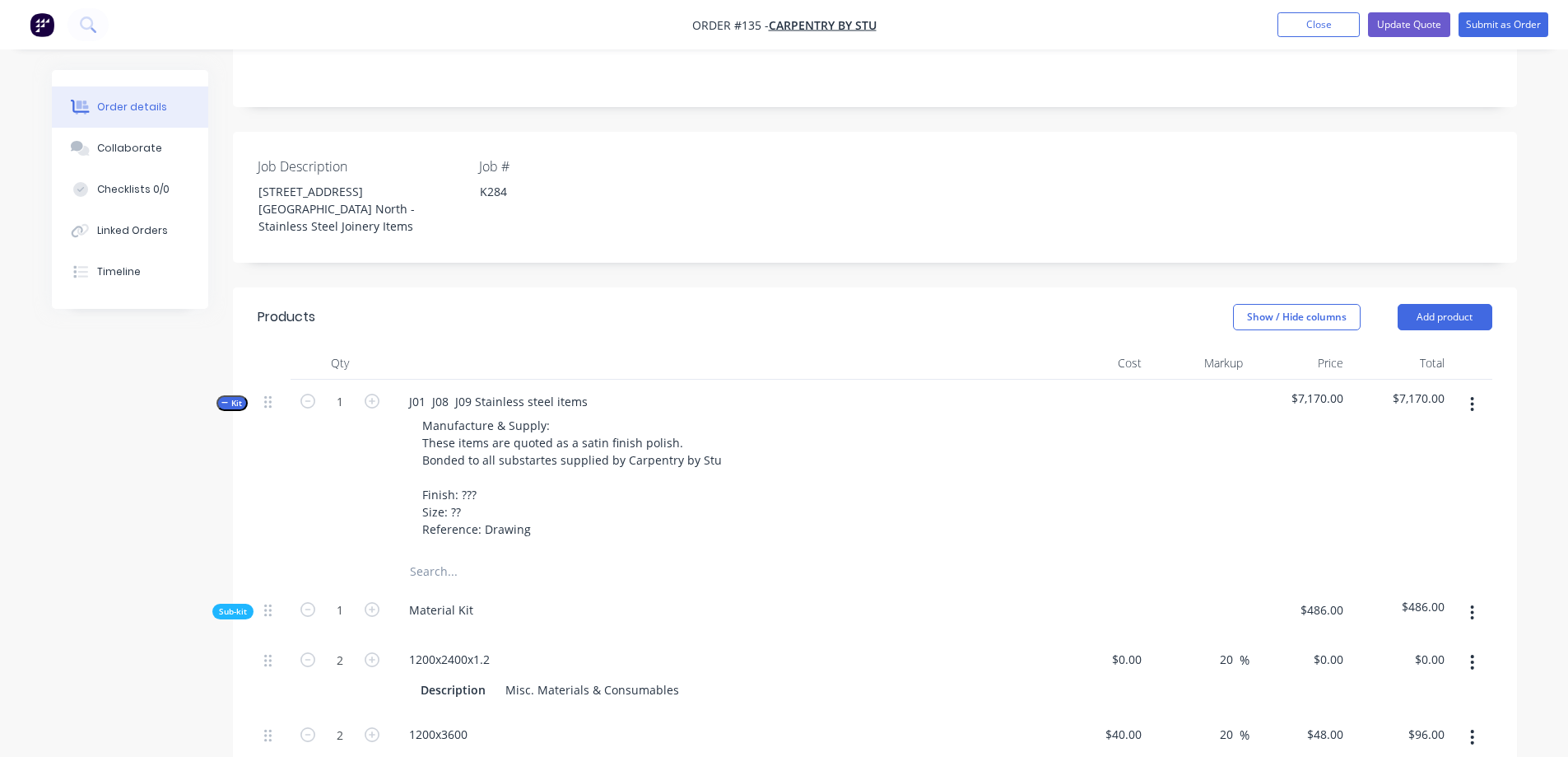
drag, startPoint x: 528, startPoint y: 422, endPoint x: 836, endPoint y: 440, distance: 308.5
click at [836, 440] on div "Manufacture & Supply: These items are quoted as a satin finish polish. Bonded t…" at bounding box center [718, 476] width 645 height 128
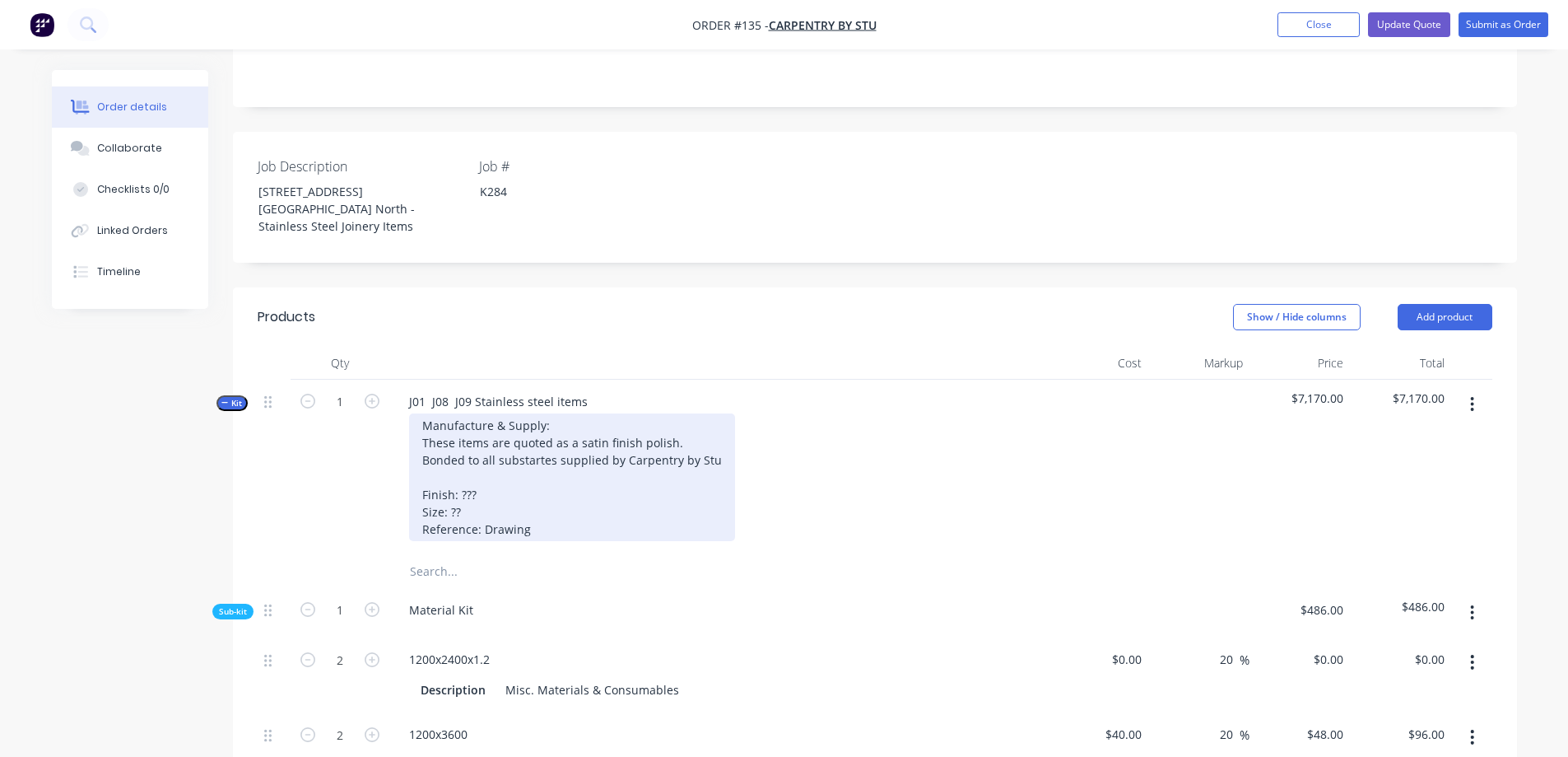
click at [531, 426] on div "Manufacture & Supply: These items are quoted as a satin finish polish. Bonded t…" at bounding box center [571, 476] width 326 height 128
click at [542, 426] on div "Manufacture & Supply: These items are quoted as a satin finish polish. Bonded t…" at bounding box center [571, 476] width 326 height 128
click at [551, 423] on div "Manufacture & Supply: These items are quoted as a satin finish polish. Bonded t…" at bounding box center [571, 476] width 326 height 128
click at [527, 424] on div "Manufacture & Supply: These items are quoted as a satin finish polish. Bonded t…" at bounding box center [571, 476] width 324 height 128
click at [570, 448] on div "Manufacture & Supply: These items are quoted as a satin finish polish. Bonded t…" at bounding box center [573, 476] width 330 height 128
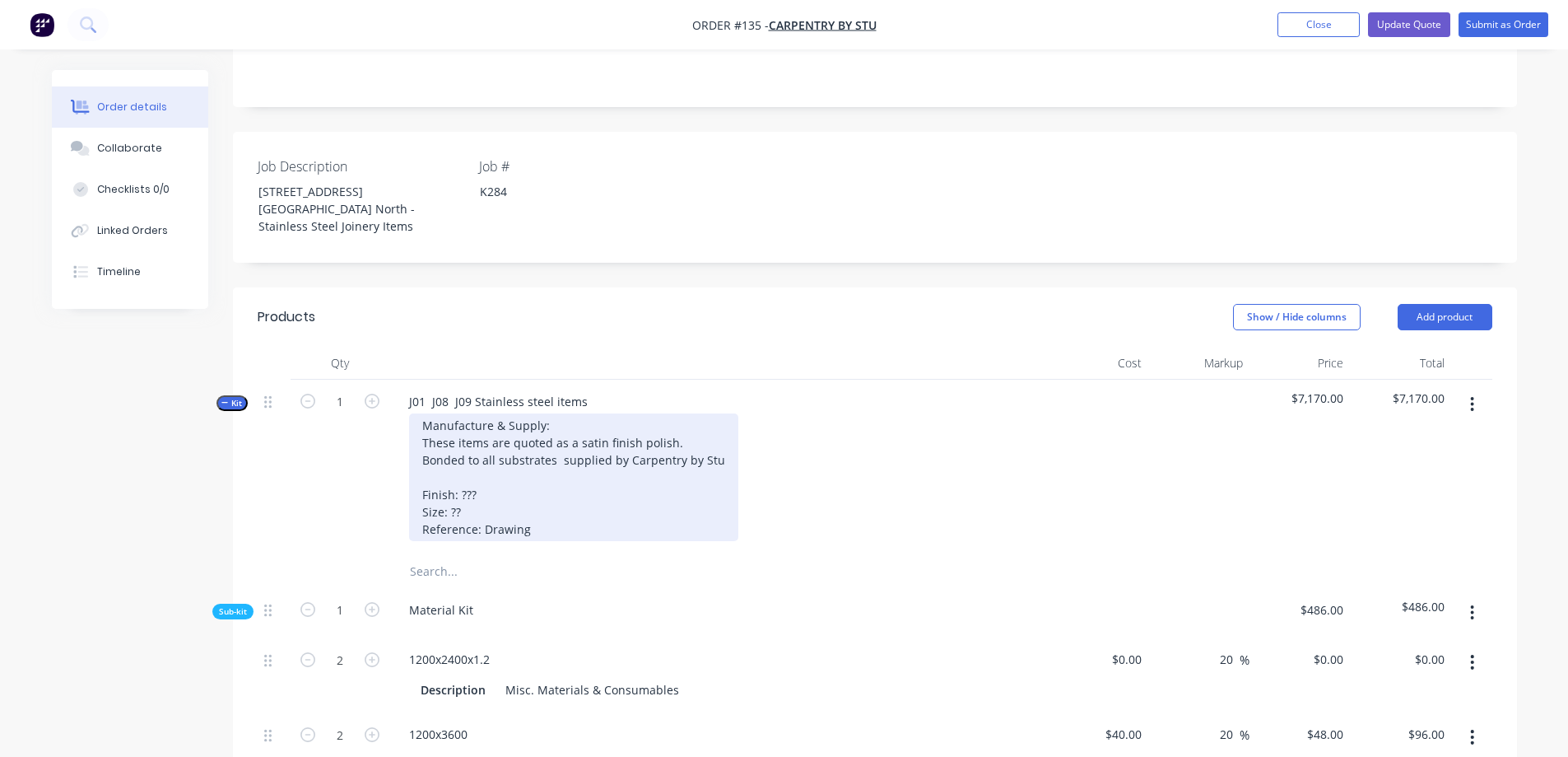
click at [711, 426] on div "Manufacture & Supply: These items are quoted as a satin finish polish. Bonded t…" at bounding box center [573, 476] width 330 height 128
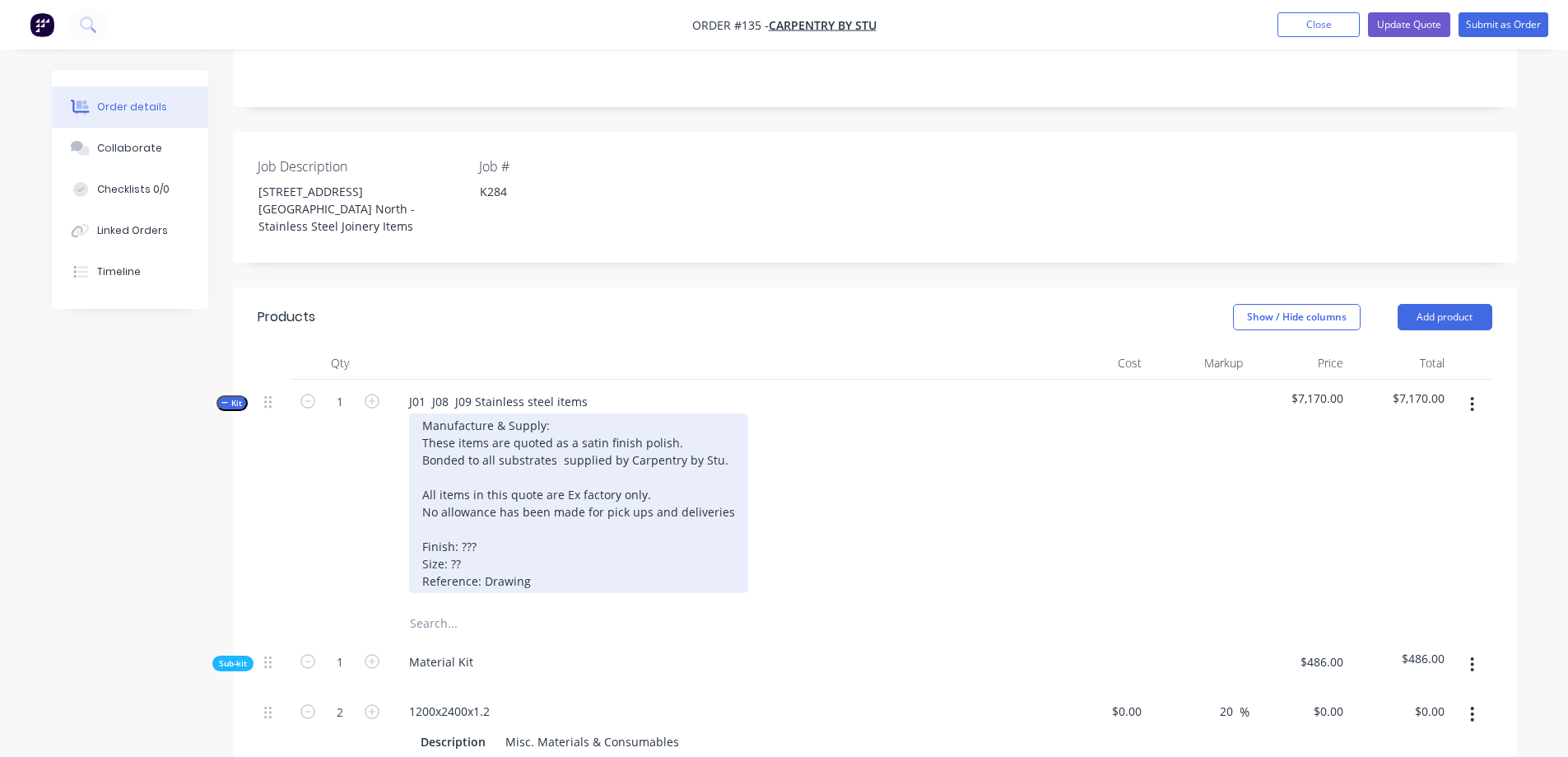
click at [601, 476] on div "Manufacture & Supply: These items are quoted as a satin finish polish. Bonded t…" at bounding box center [578, 503] width 339 height 180
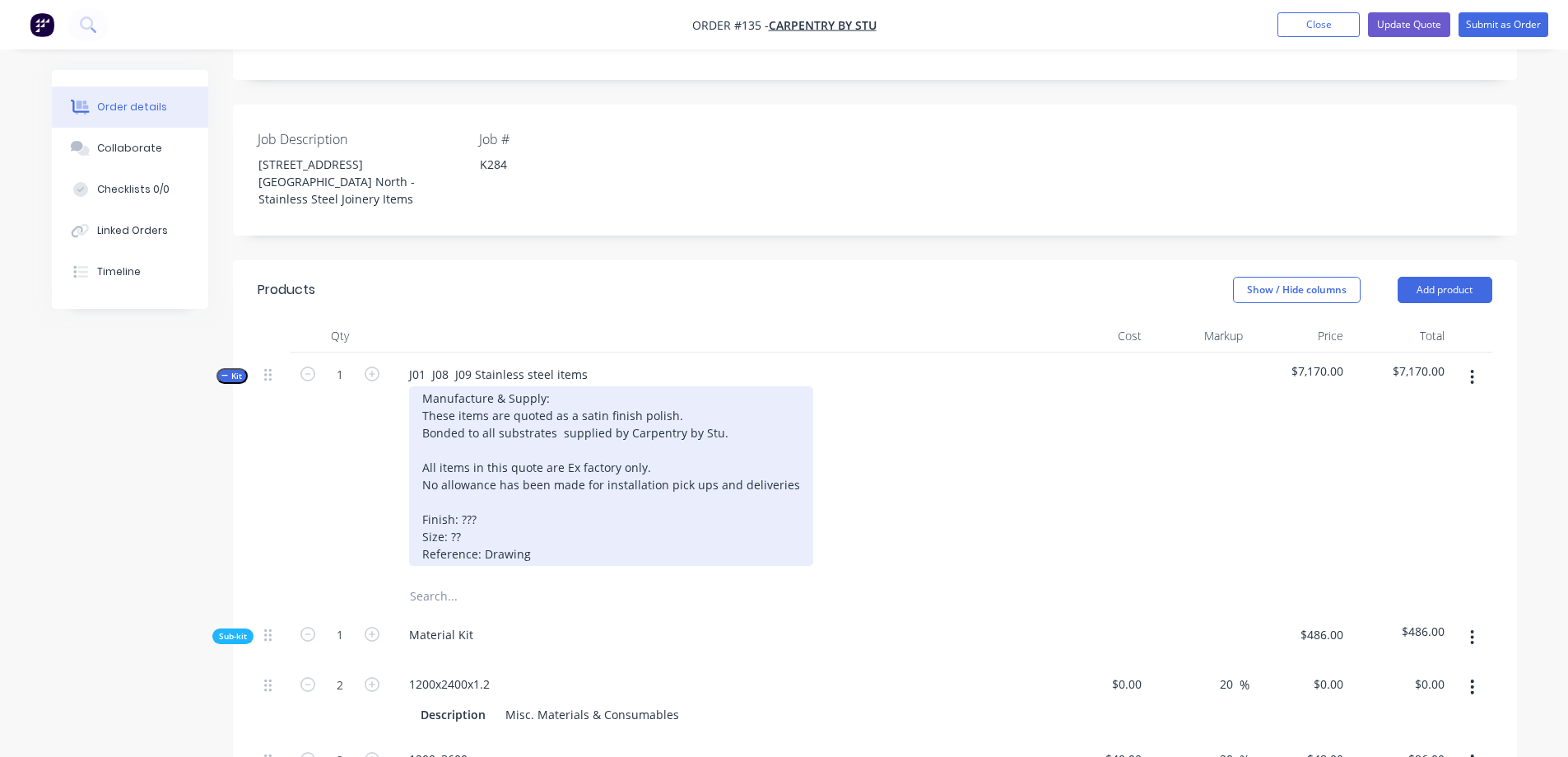
scroll to position [412, 0]
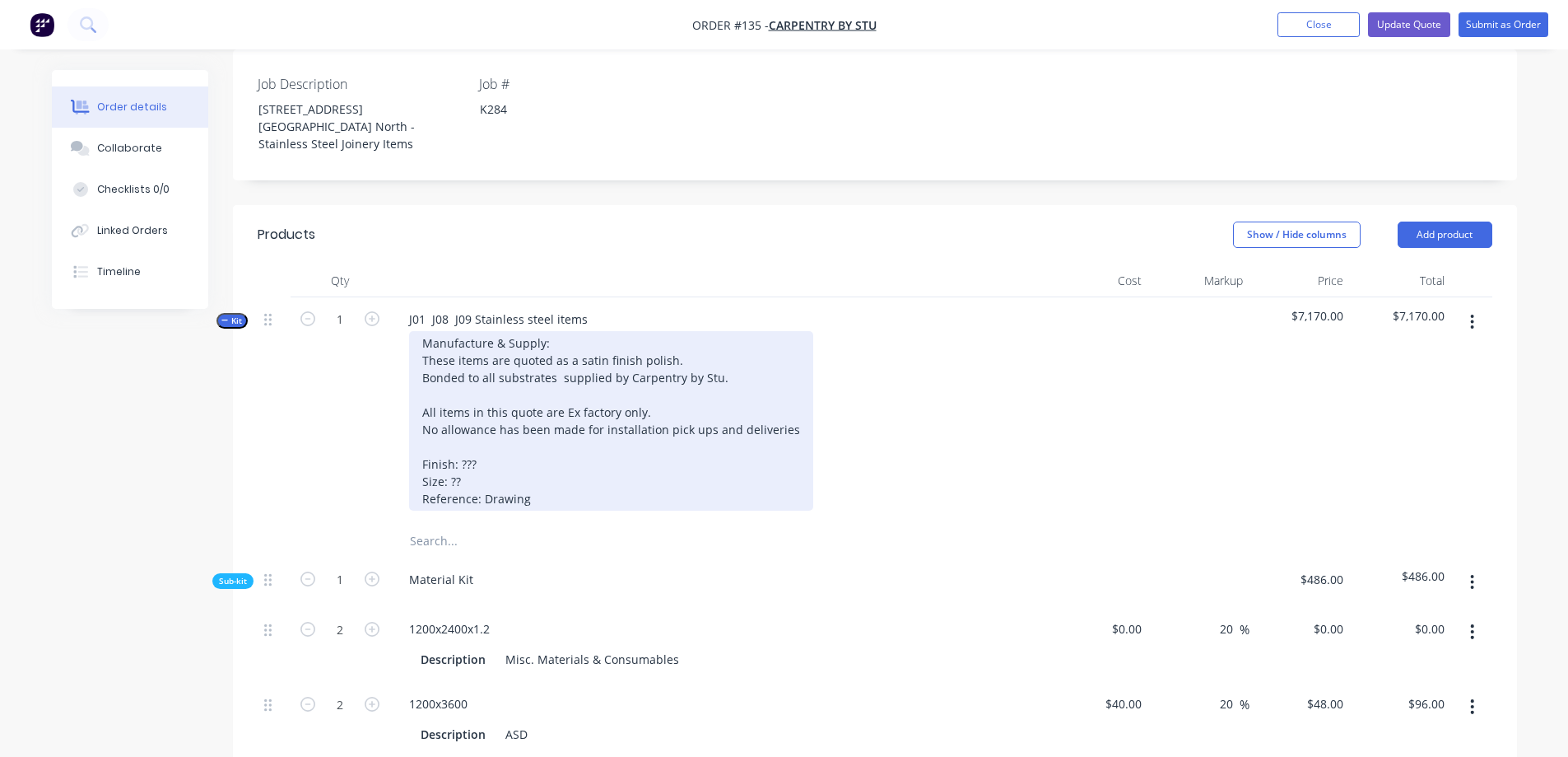
click at [734, 397] on div "Manufacture & Supply: These items are quoted as a satin finish polish. Bonded t…" at bounding box center [611, 421] width 404 height 180
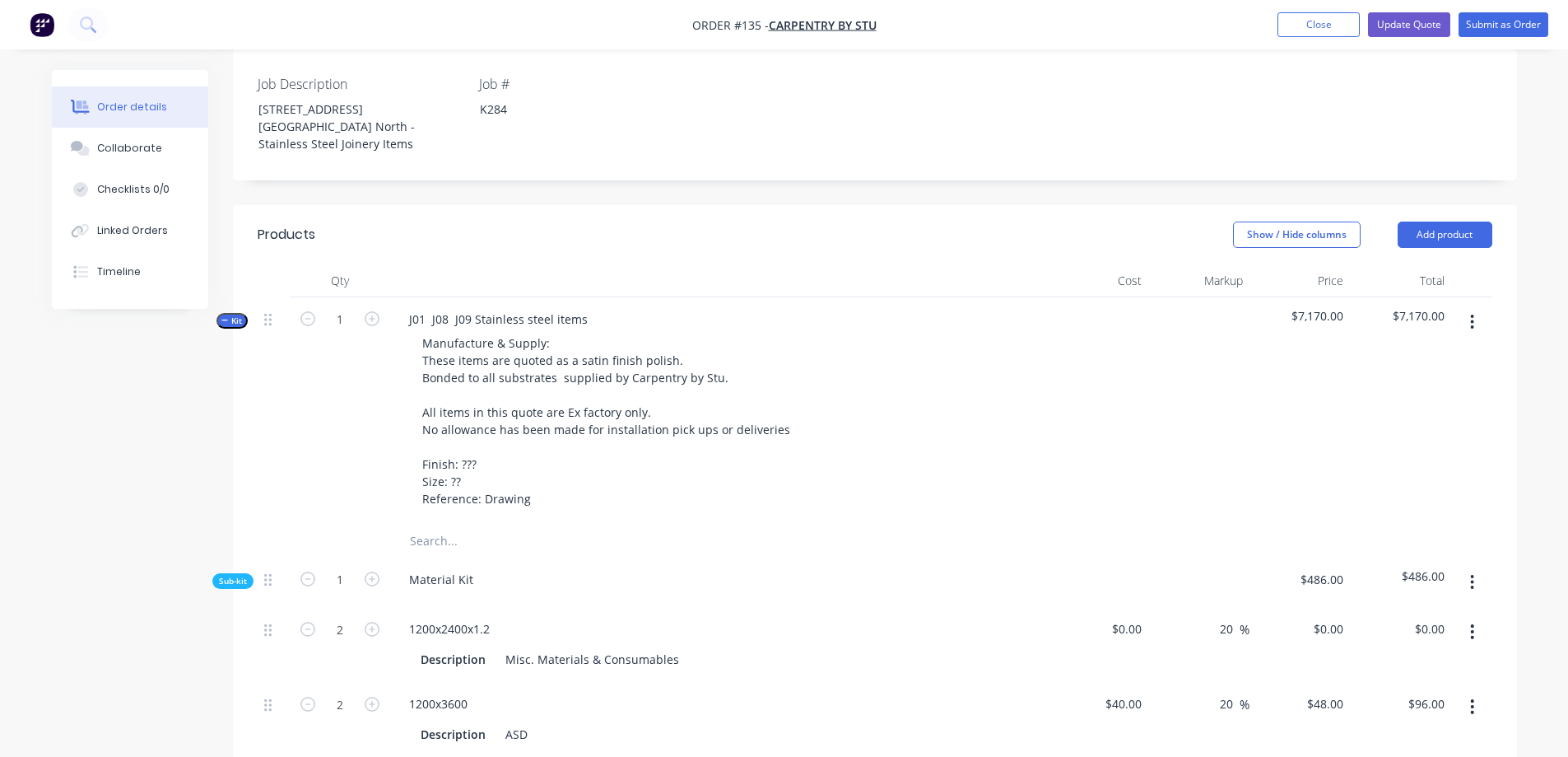
click at [874, 400] on div "Manufacture & Supply: These items are quoted as a satin finish polish. Bonded t…" at bounding box center [718, 421] width 645 height 180
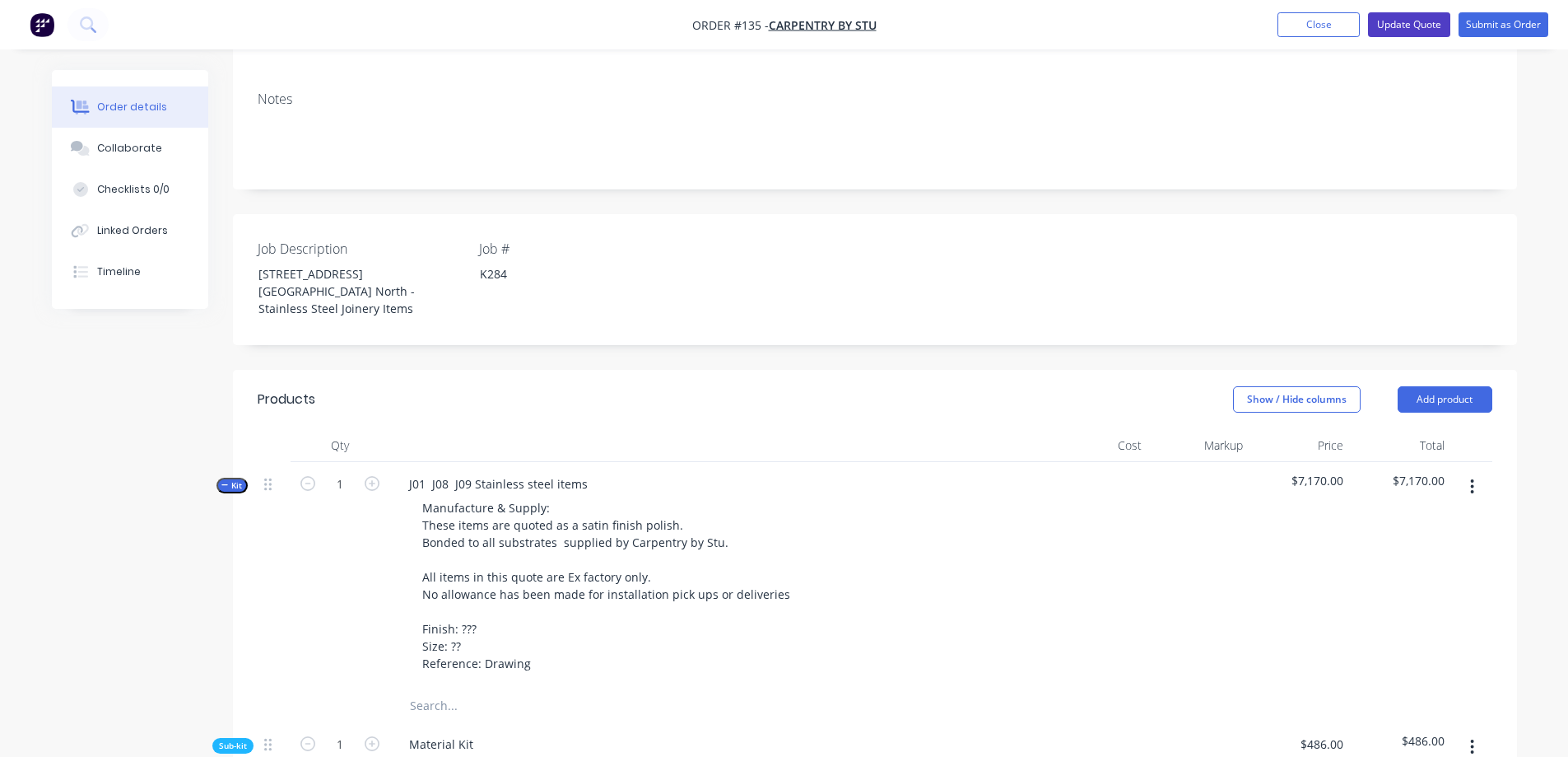
click at [1420, 21] on button "Update Quote" at bounding box center [1408, 25] width 82 height 25
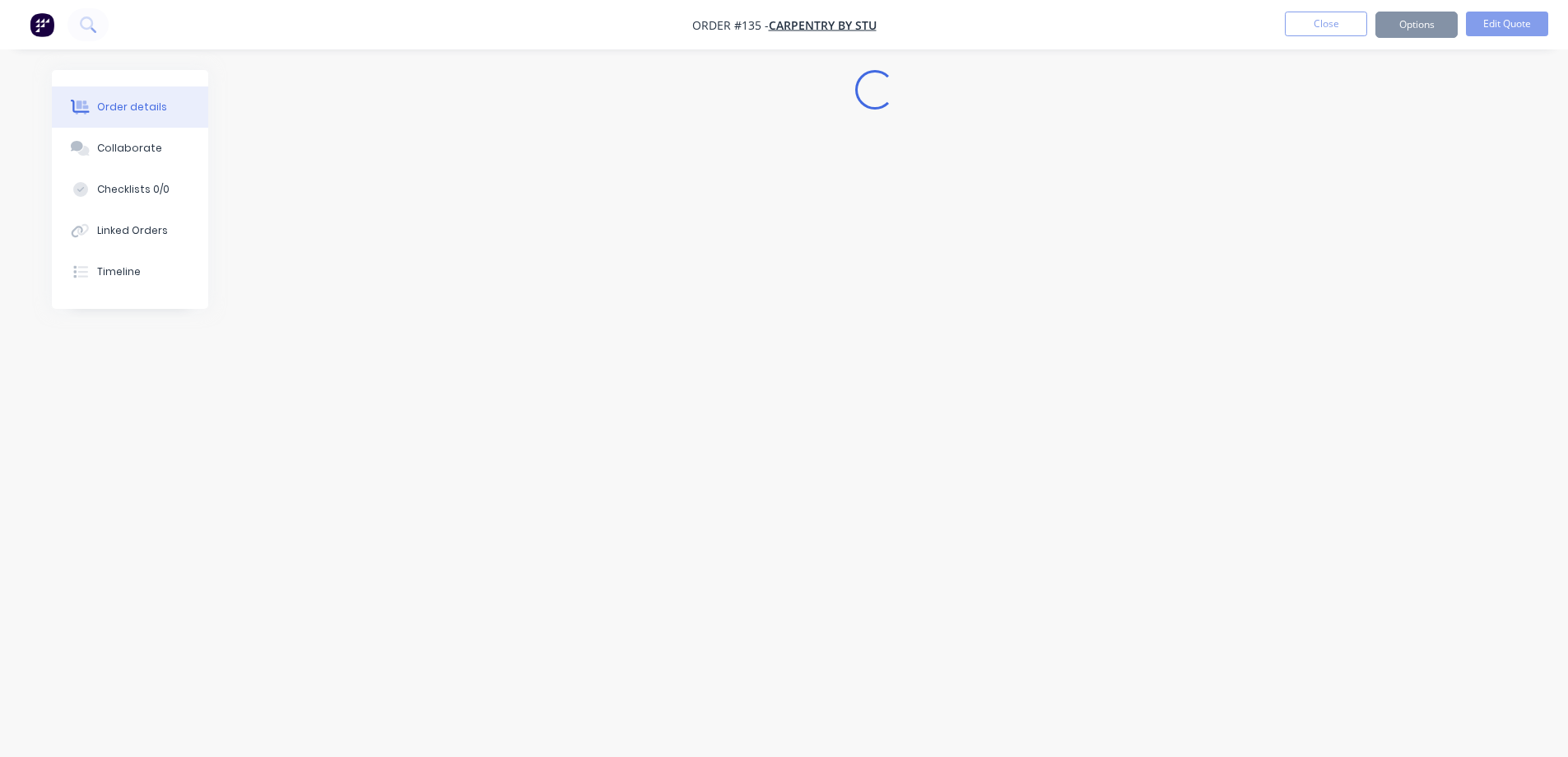
scroll to position [0, 0]
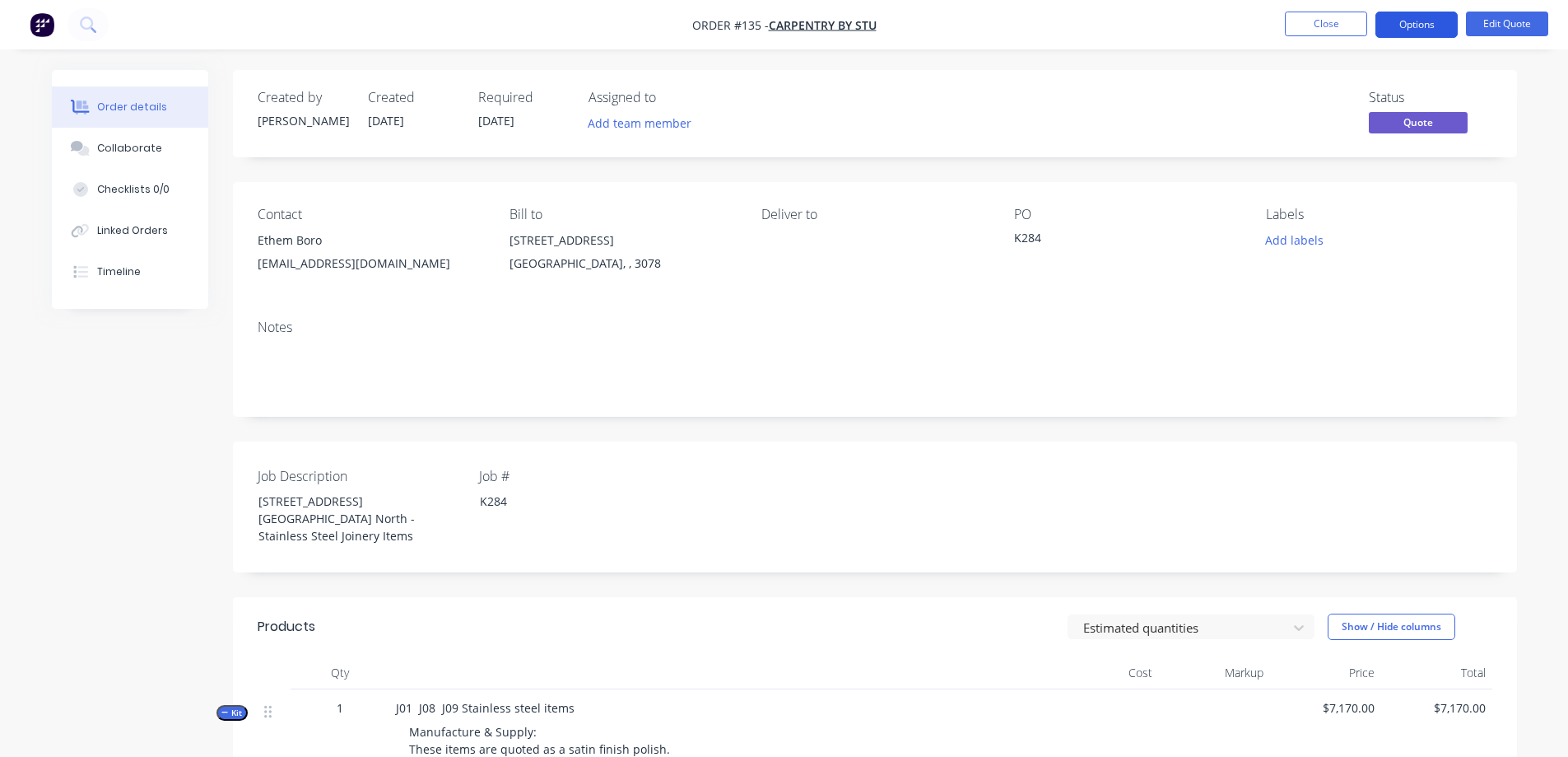
click at [1439, 19] on button "Options" at bounding box center [1416, 25] width 82 height 26
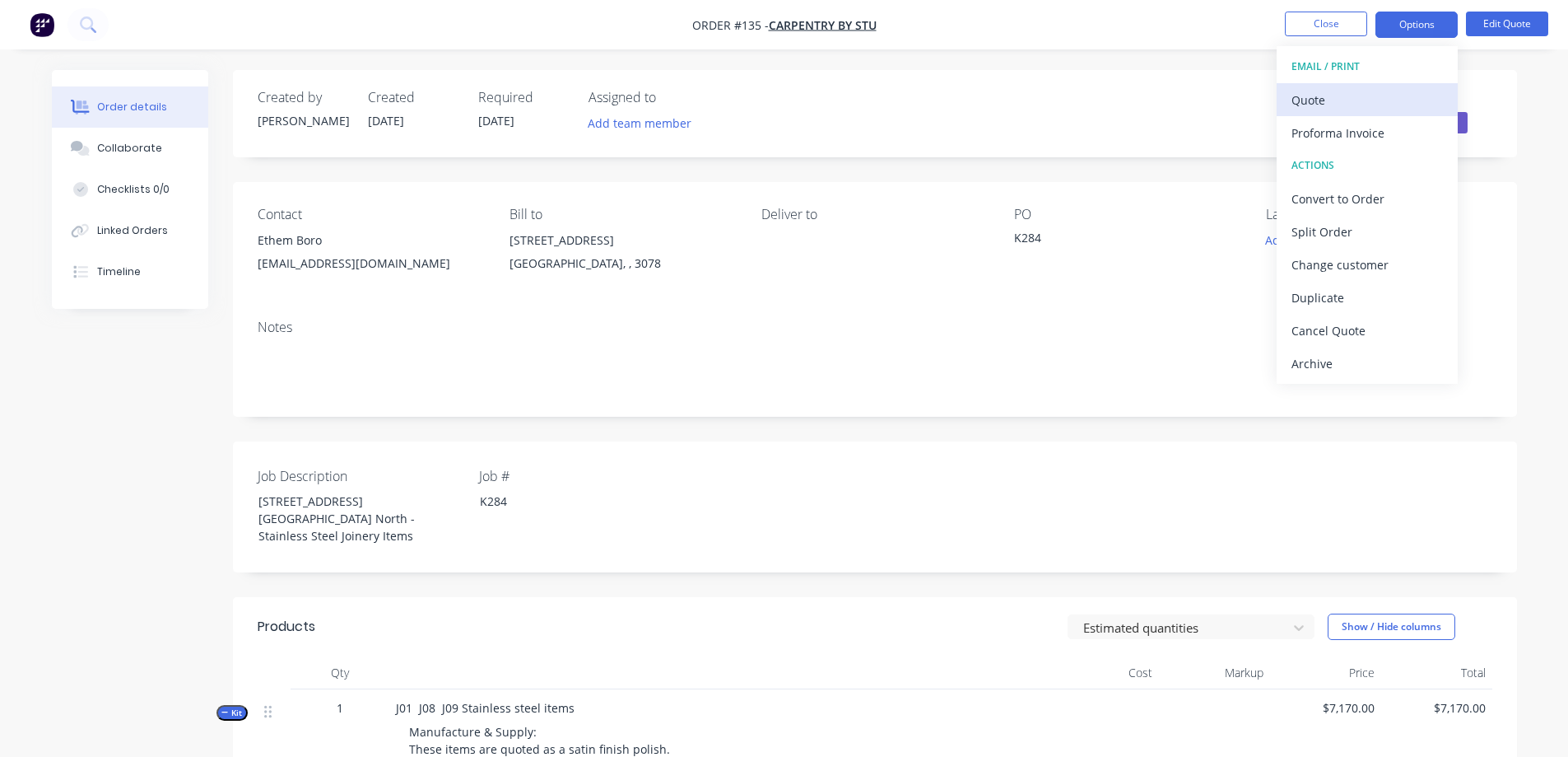
click at [1321, 106] on div "Quote" at bounding box center [1367, 99] width 151 height 24
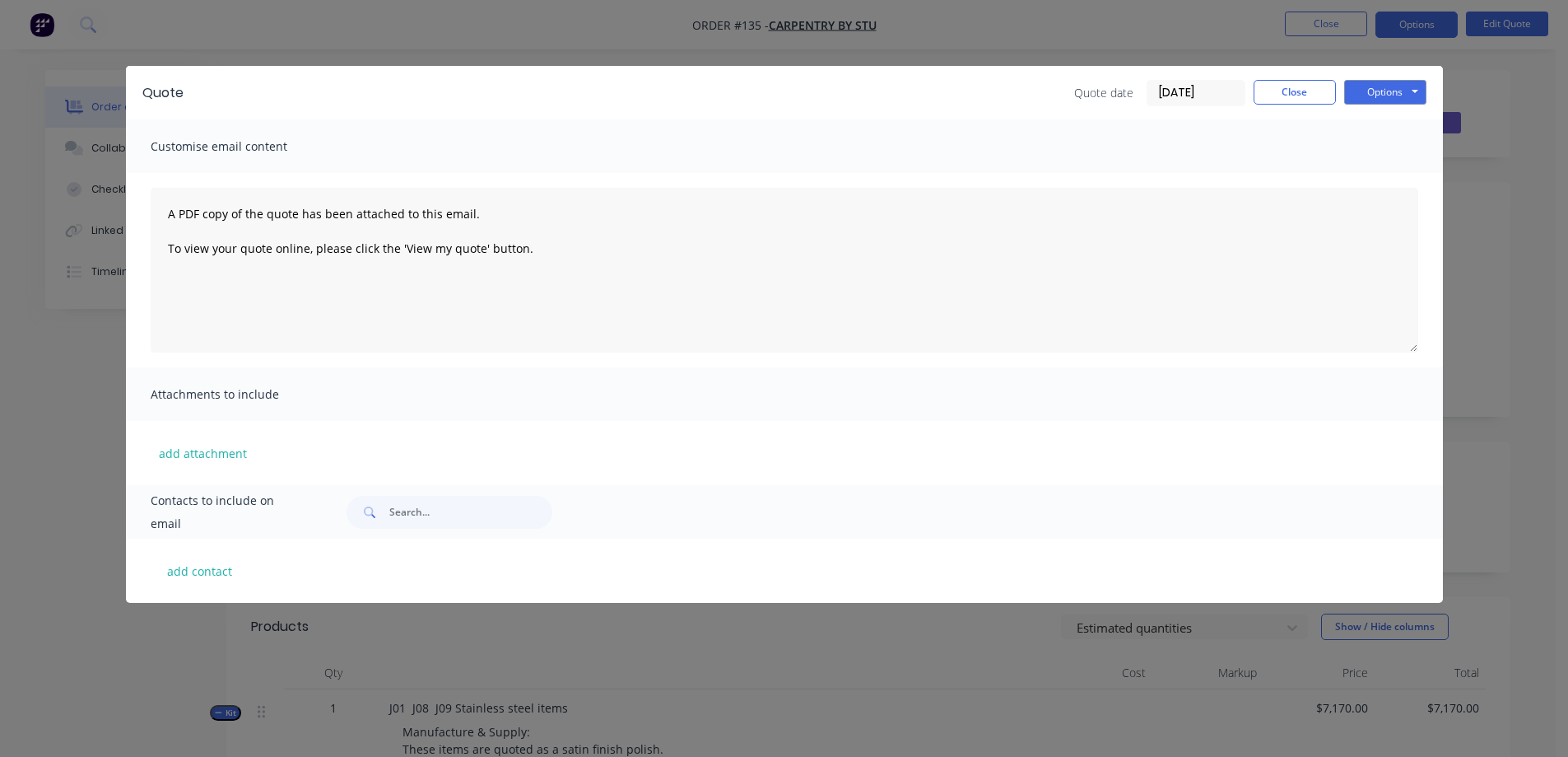
click at [958, 27] on div "Quote Quote date [DATE] Close Options Preview Print Email Customise email conte…" at bounding box center [784, 378] width 1568 height 757
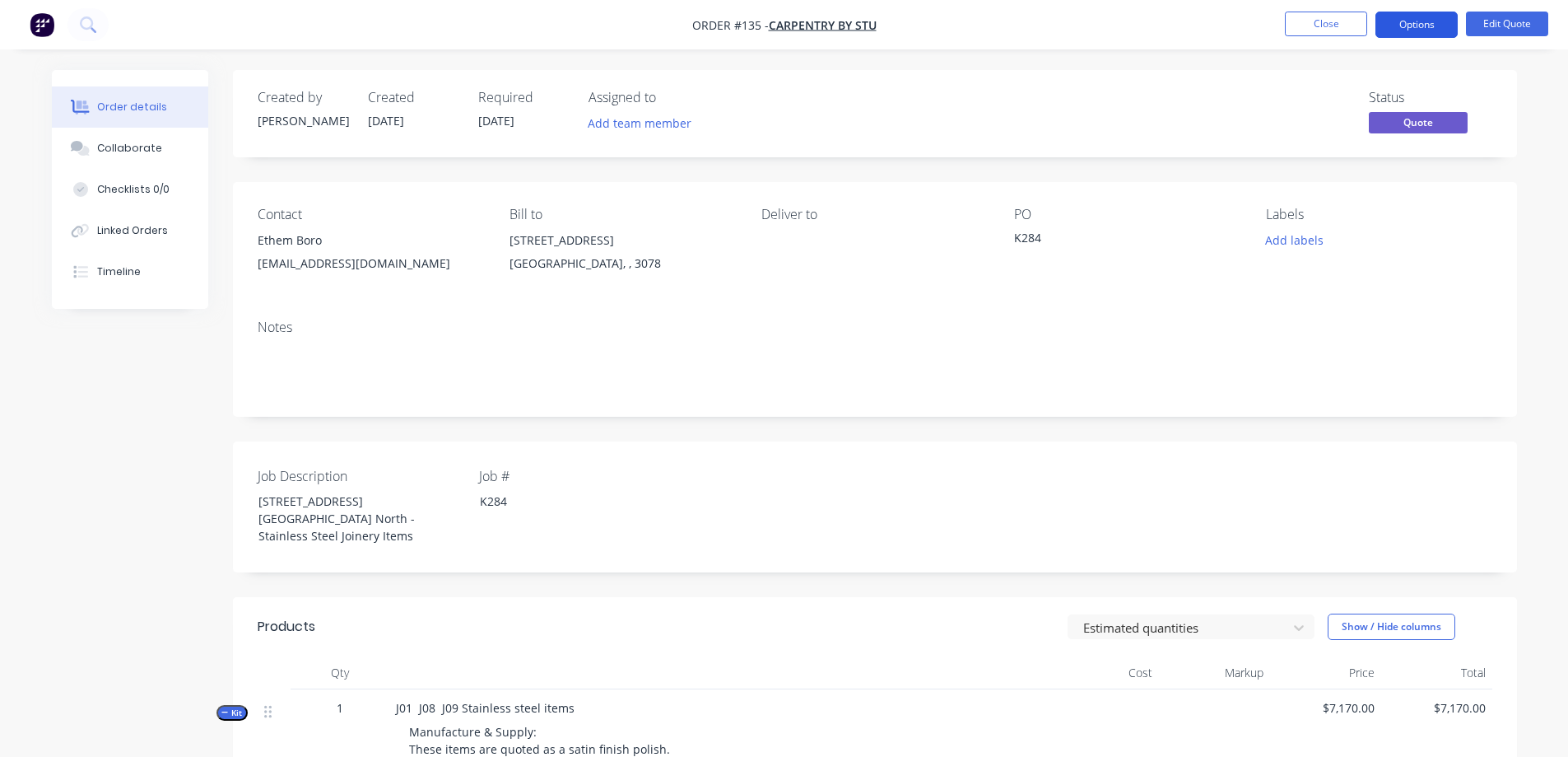
click at [1398, 23] on button "Options" at bounding box center [1416, 25] width 82 height 26
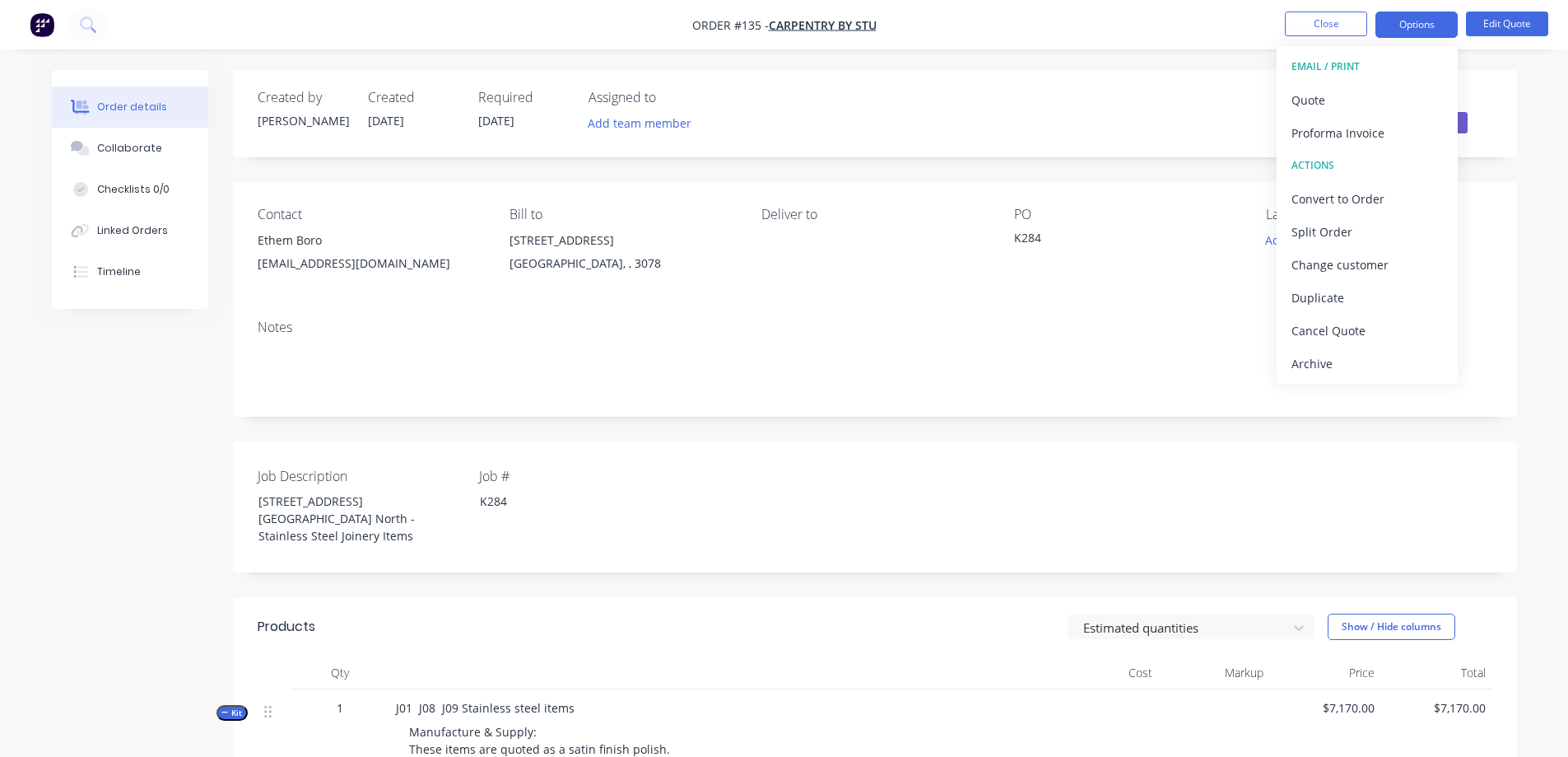
click at [1079, 29] on nav "Order #135 - Carpentry By Stu Close Options EMAIL / PRINT Quote Proforma Invoic…" at bounding box center [784, 25] width 1568 height 49
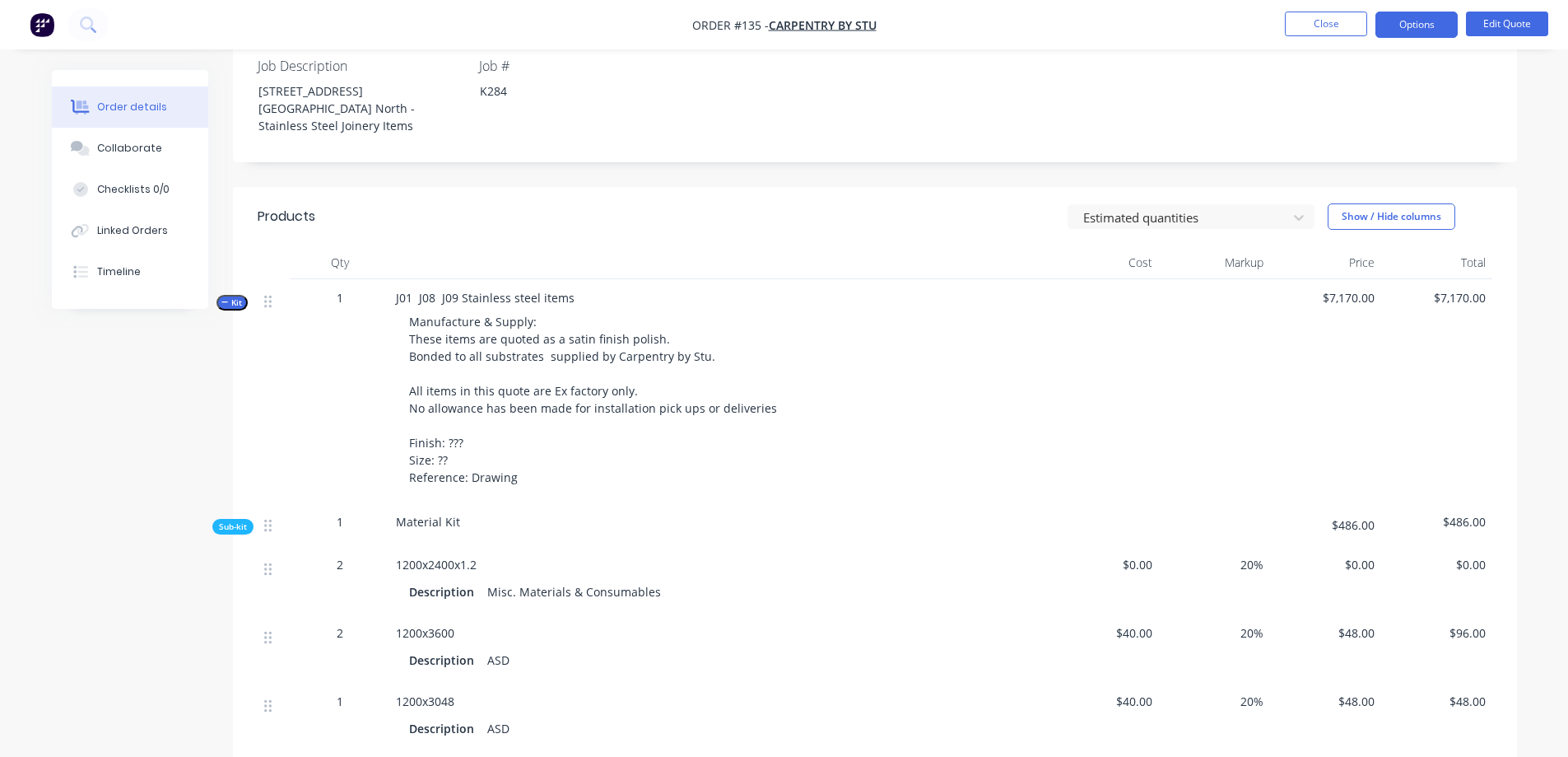
scroll to position [164, 0]
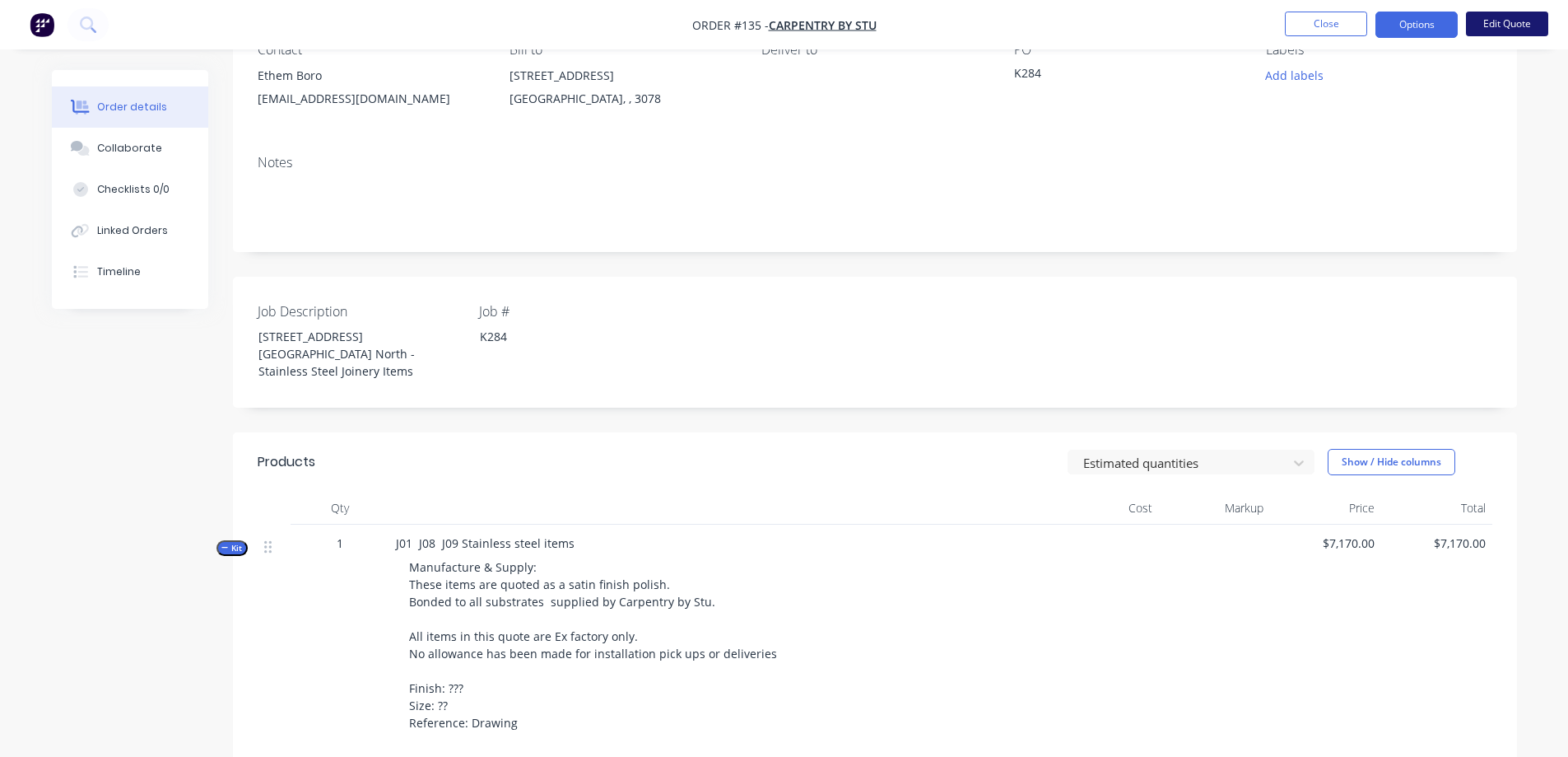
click at [1488, 19] on button "Edit Quote" at bounding box center [1507, 24] width 82 height 25
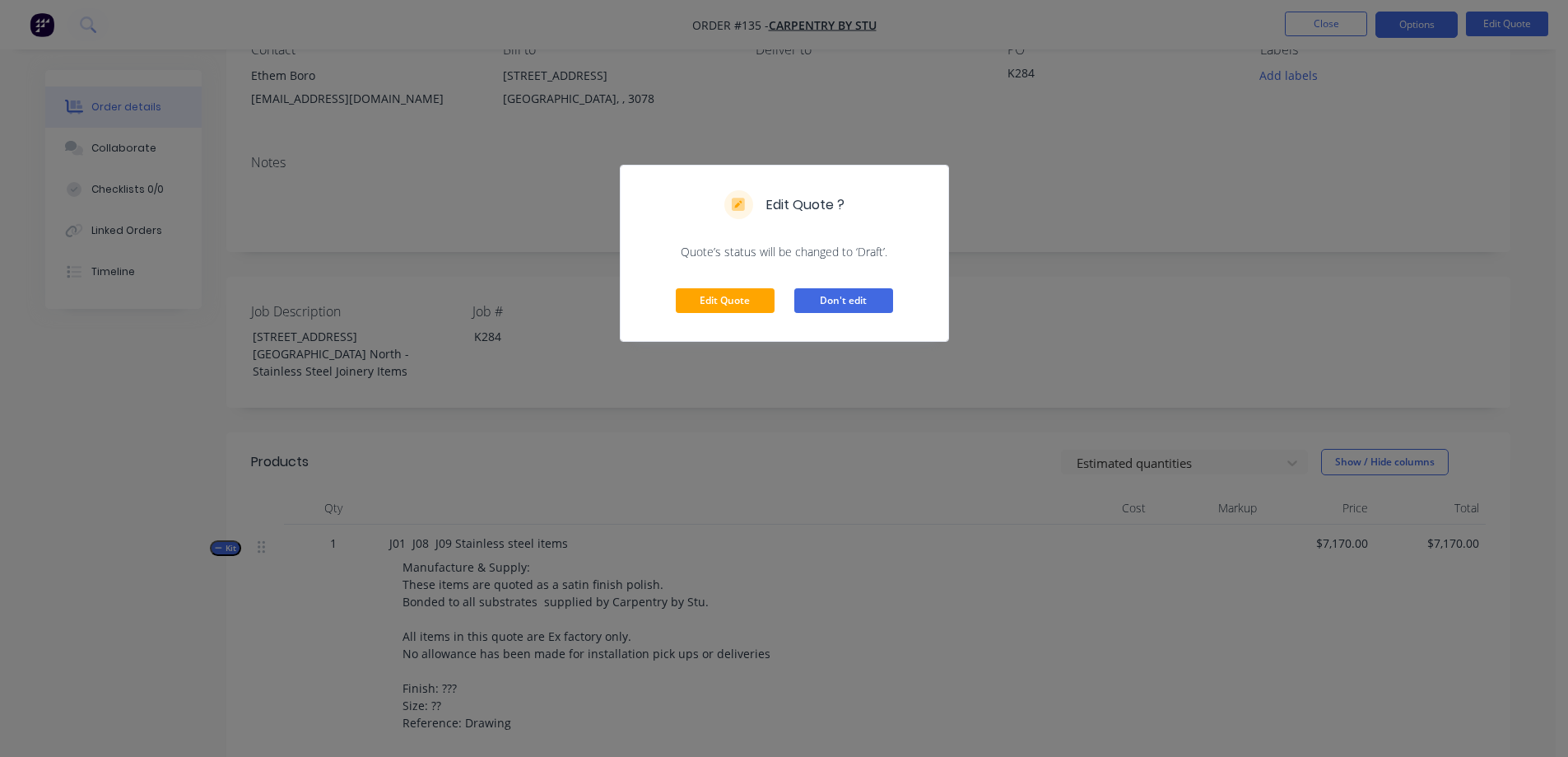
click at [842, 298] on button "Don't edit" at bounding box center [844, 301] width 99 height 25
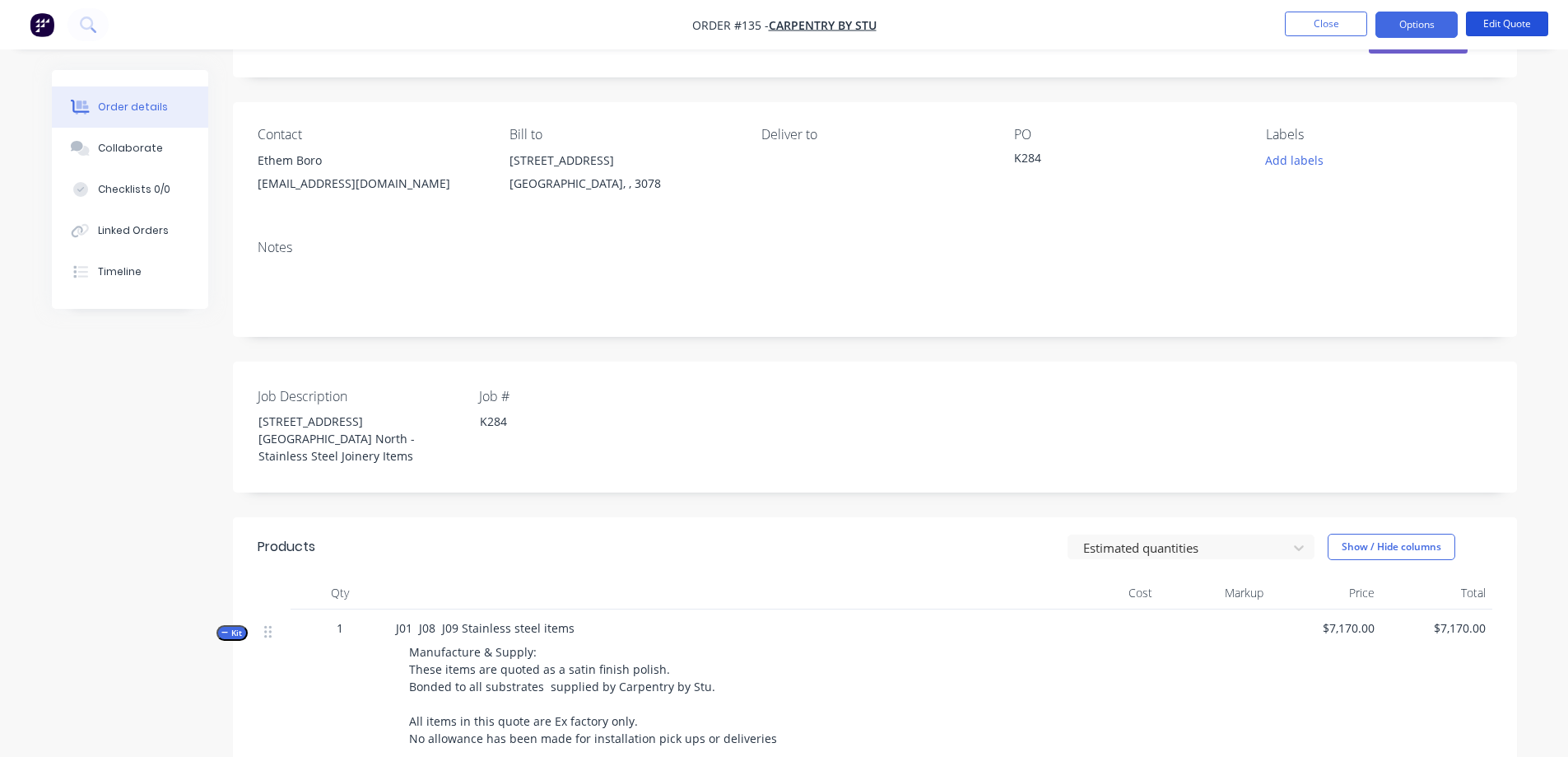
scroll to position [0, 0]
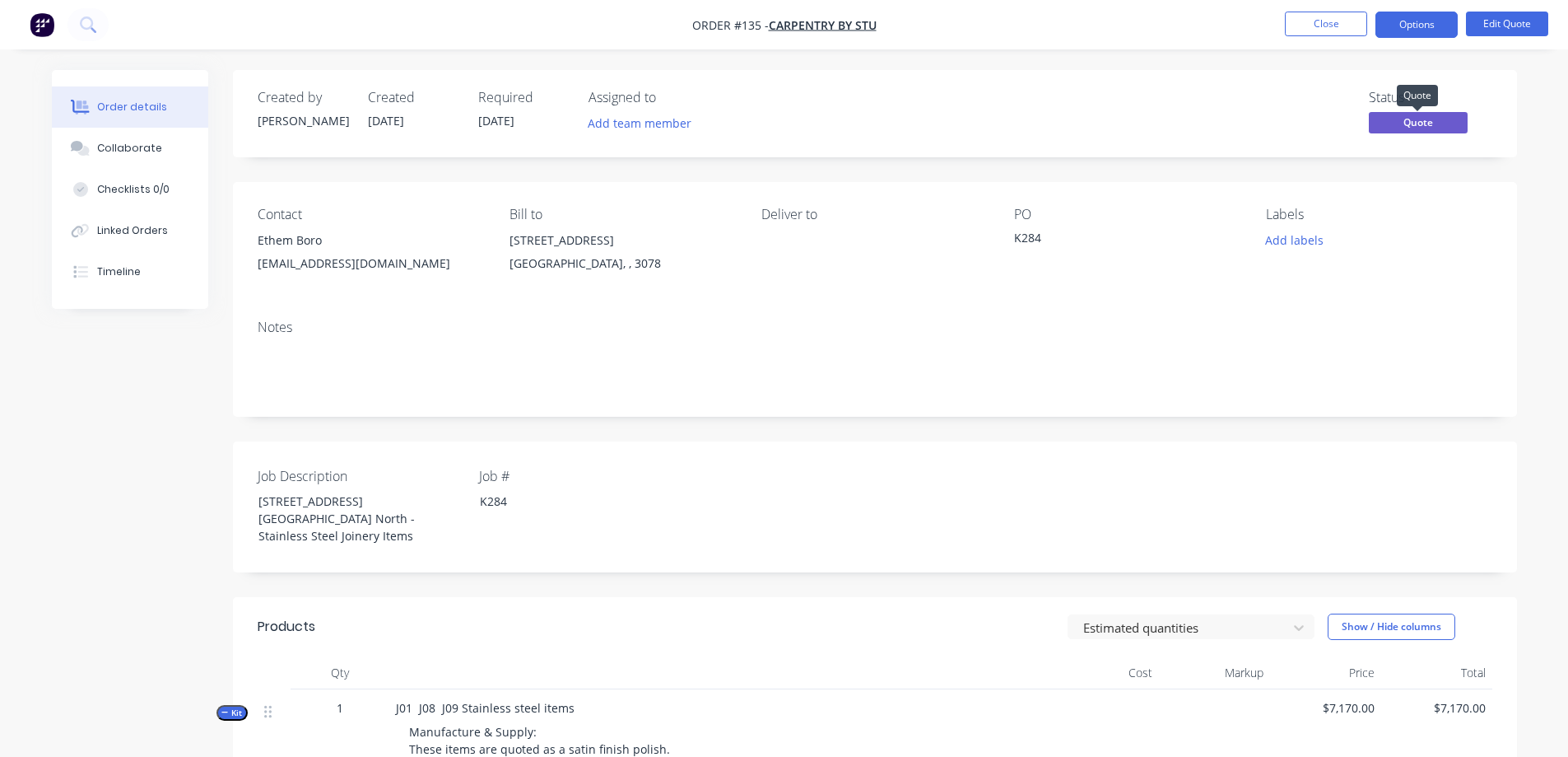
click at [1401, 127] on span "Quote" at bounding box center [1418, 123] width 99 height 21
click at [1392, 124] on span "Quote" at bounding box center [1418, 123] width 99 height 21
click at [1272, 118] on div "Status Quote" at bounding box center [1122, 113] width 739 height 48
click at [1415, 28] on button "Options" at bounding box center [1416, 25] width 82 height 26
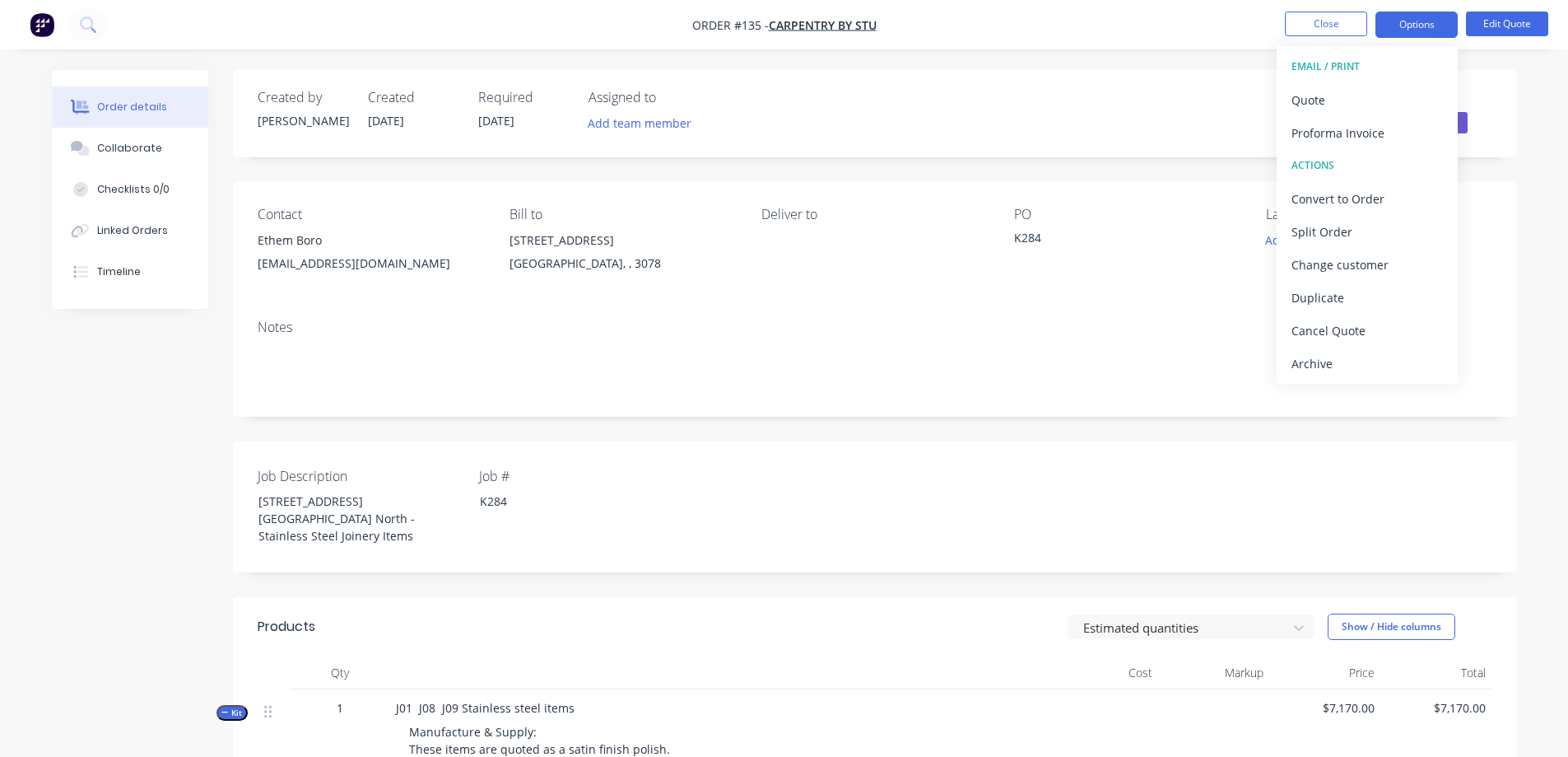
click at [1323, 162] on div "ACTIONS" at bounding box center [1367, 165] width 151 height 22
click at [1303, 98] on div "Quote" at bounding box center [1367, 99] width 151 height 24
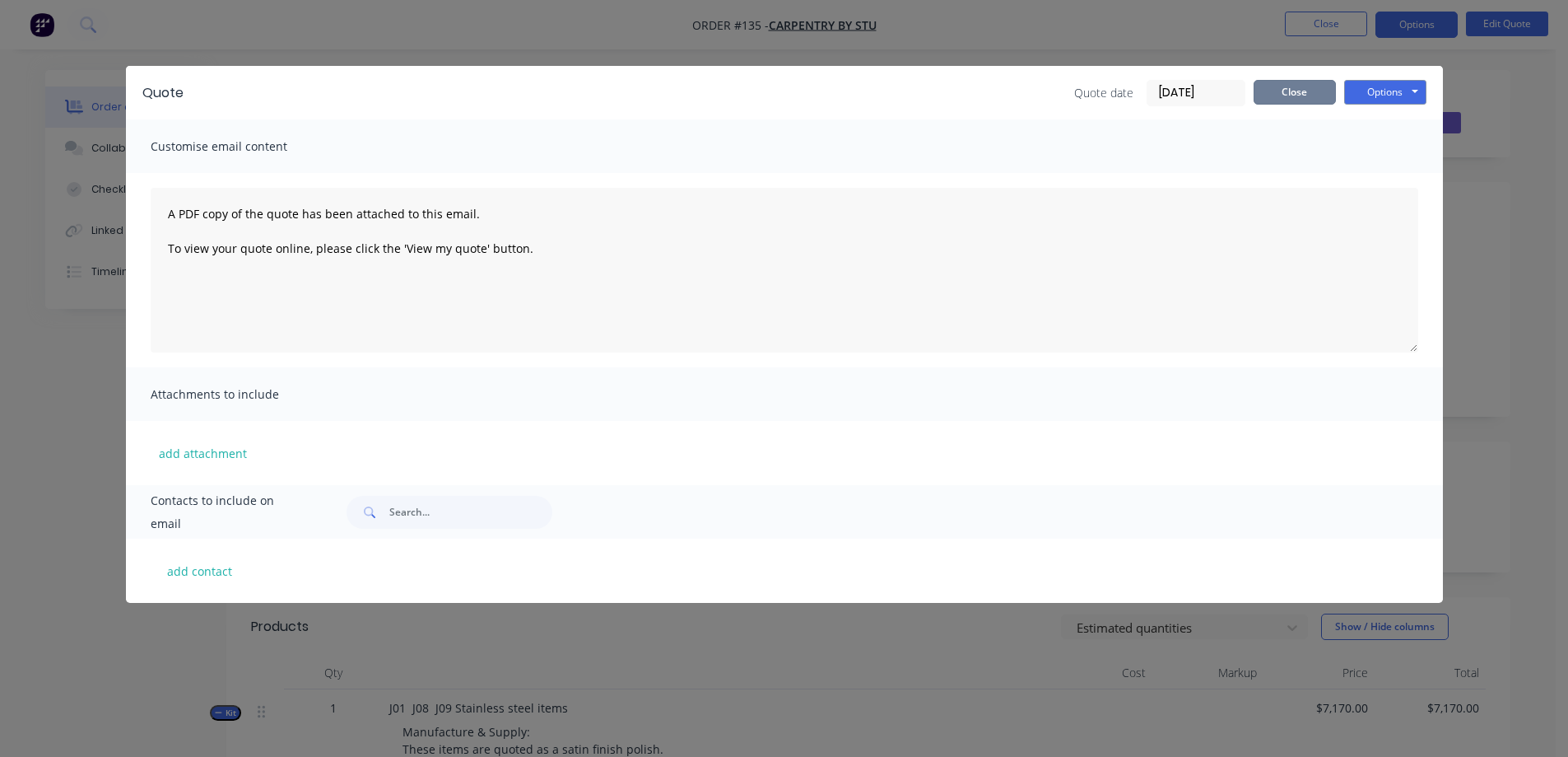
click at [1303, 98] on button "Close" at bounding box center [1294, 93] width 82 height 25
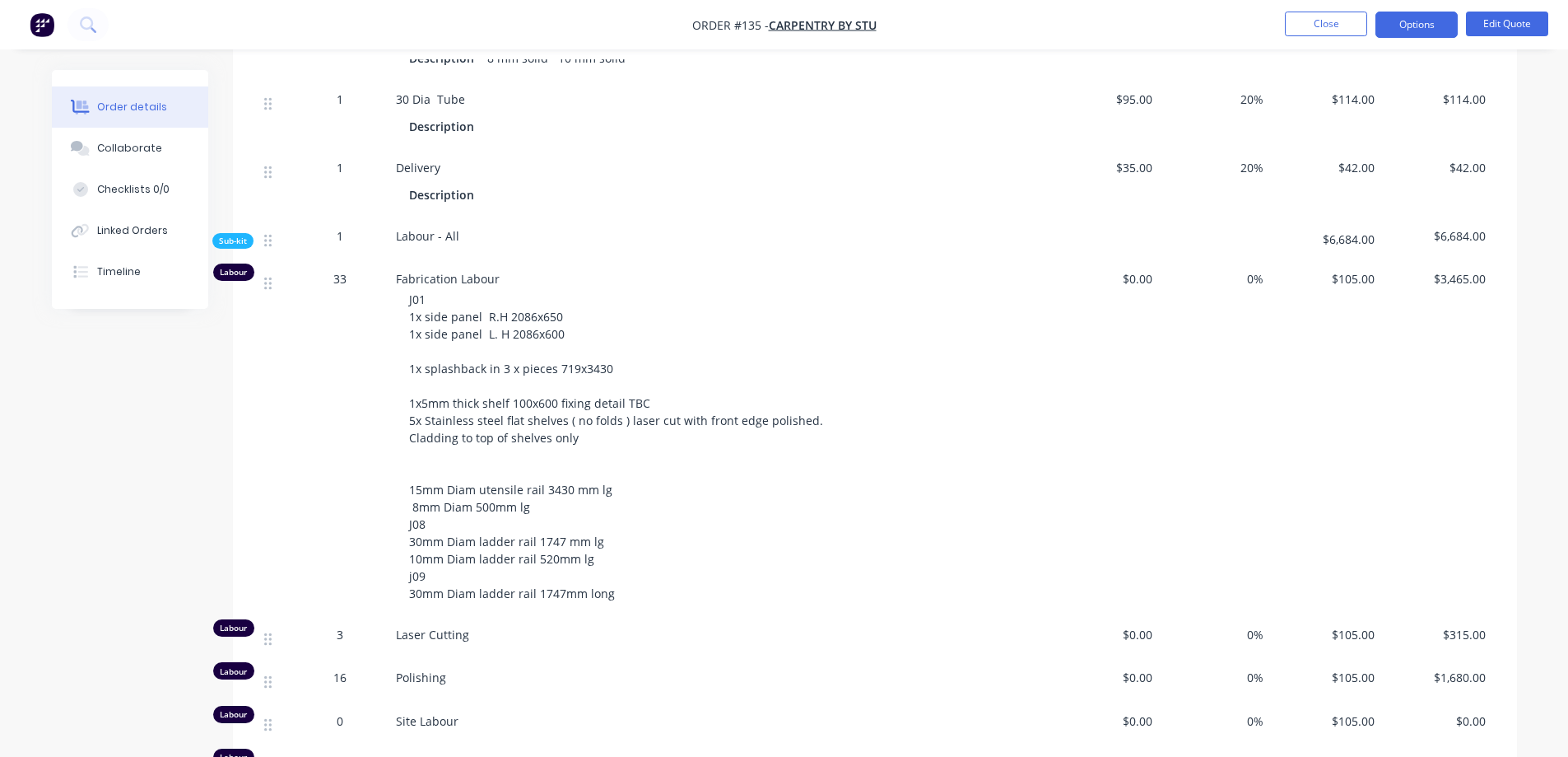
scroll to position [1117, 0]
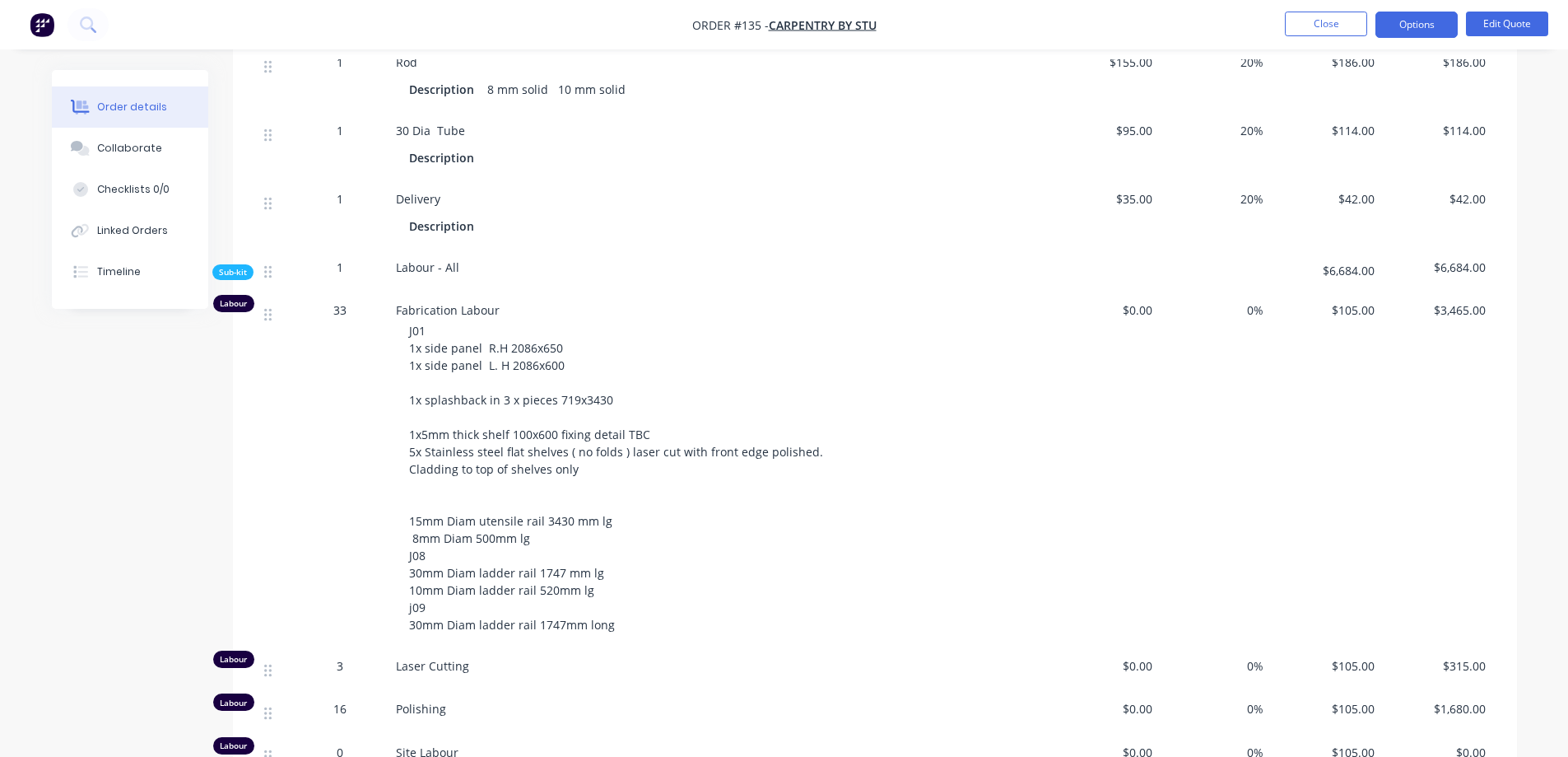
click at [349, 301] on div "33" at bounding box center [340, 310] width 86 height 17
click at [366, 301] on div "33" at bounding box center [340, 310] width 86 height 17
click at [246, 295] on div "Labour" at bounding box center [234, 303] width 42 height 17
click at [367, 301] on div "33" at bounding box center [340, 310] width 86 height 17
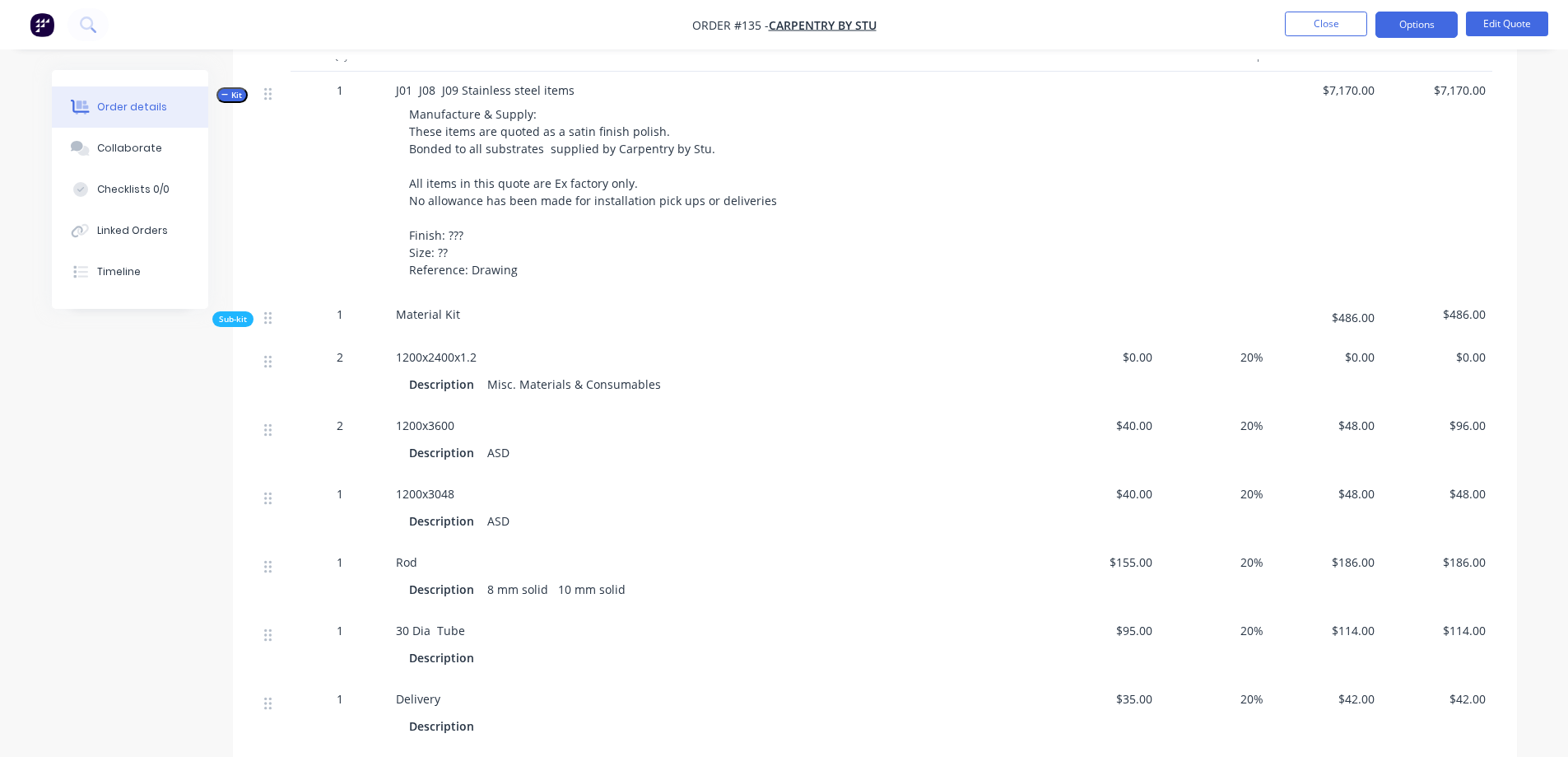
scroll to position [624, 0]
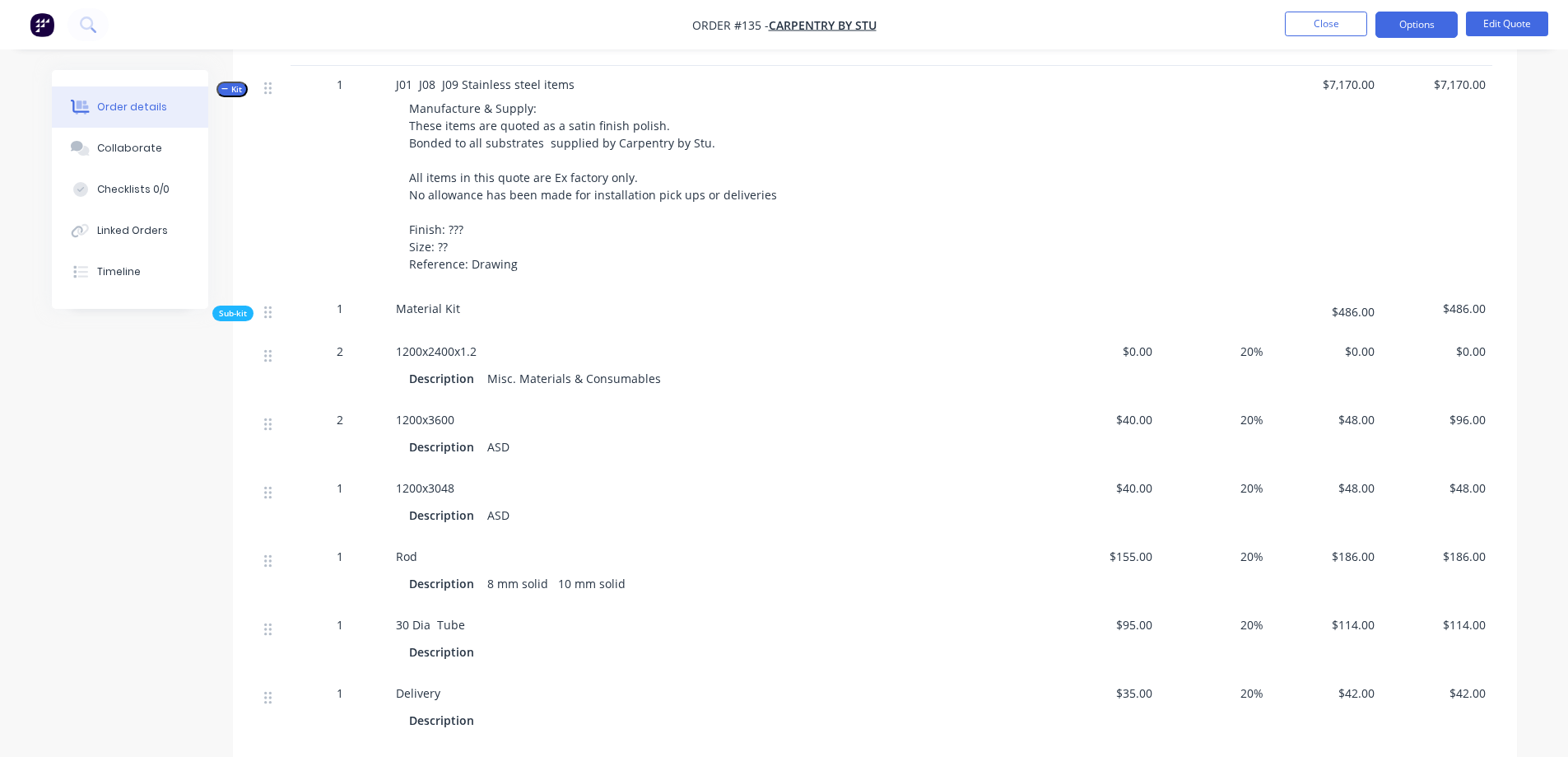
click at [225, 307] on span "Sub-kit" at bounding box center [233, 313] width 28 height 12
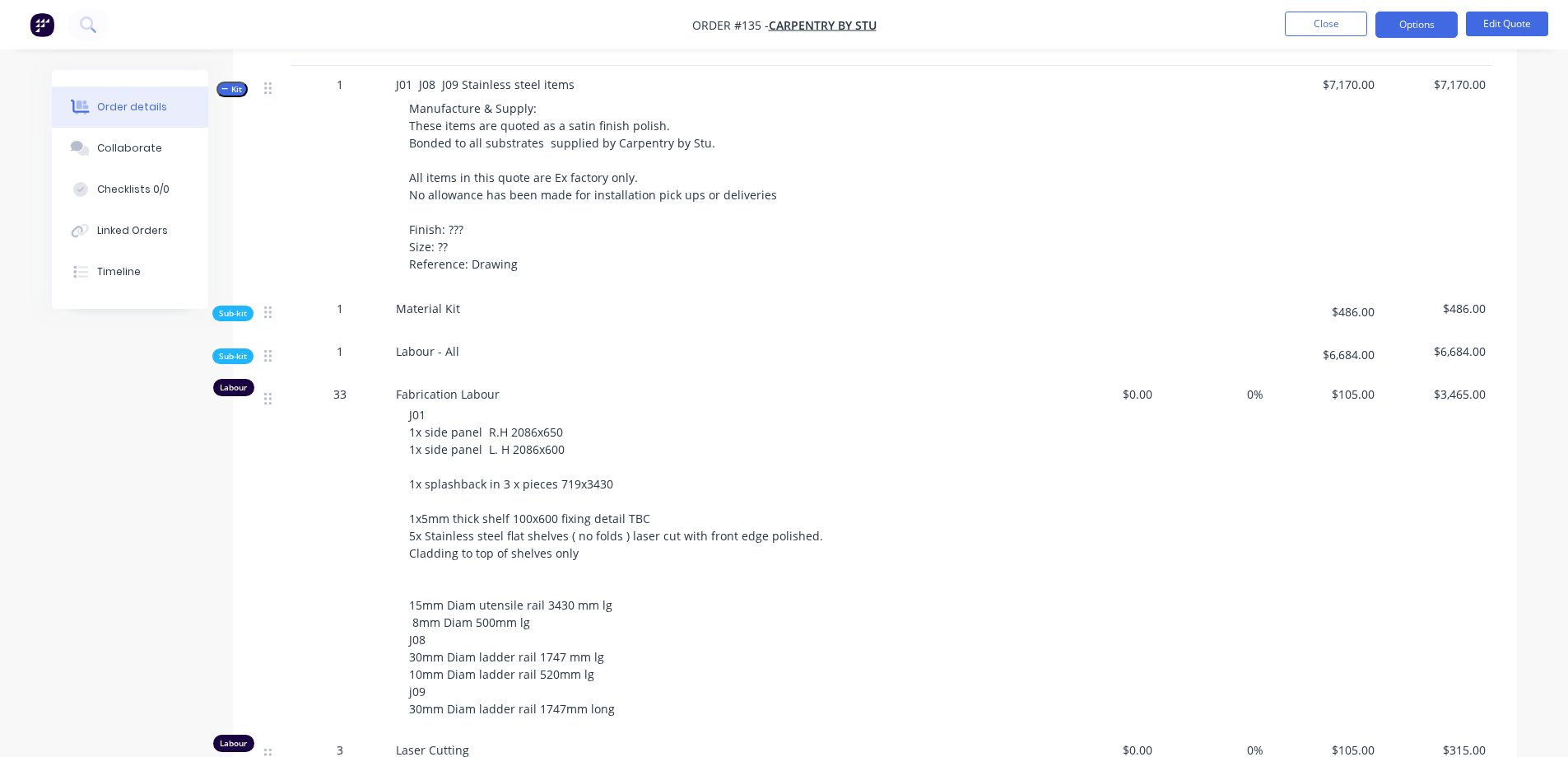
click at [234, 307] on span "Sub-kit" at bounding box center [233, 313] width 28 height 12
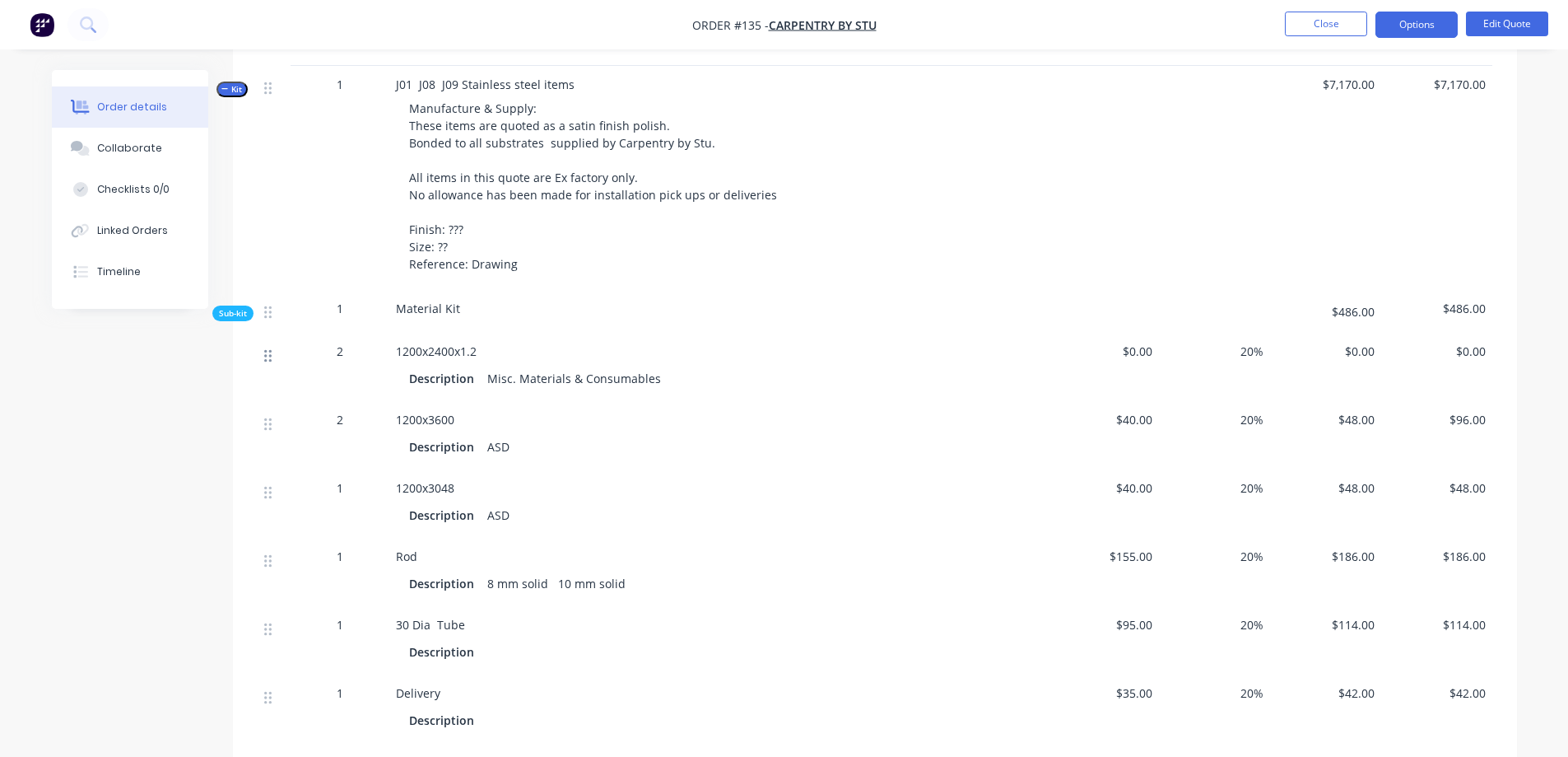
click at [269, 349] on icon at bounding box center [268, 354] width 8 height 12
click at [337, 342] on span "2" at bounding box center [339, 351] width 7 height 17
click at [460, 343] on span "1200x2400x1.2" at bounding box center [435, 351] width 80 height 16
click at [510, 369] on div "Misc. Materials & Consumables" at bounding box center [574, 378] width 187 height 24
click at [235, 307] on span "Sub-kit" at bounding box center [233, 313] width 28 height 12
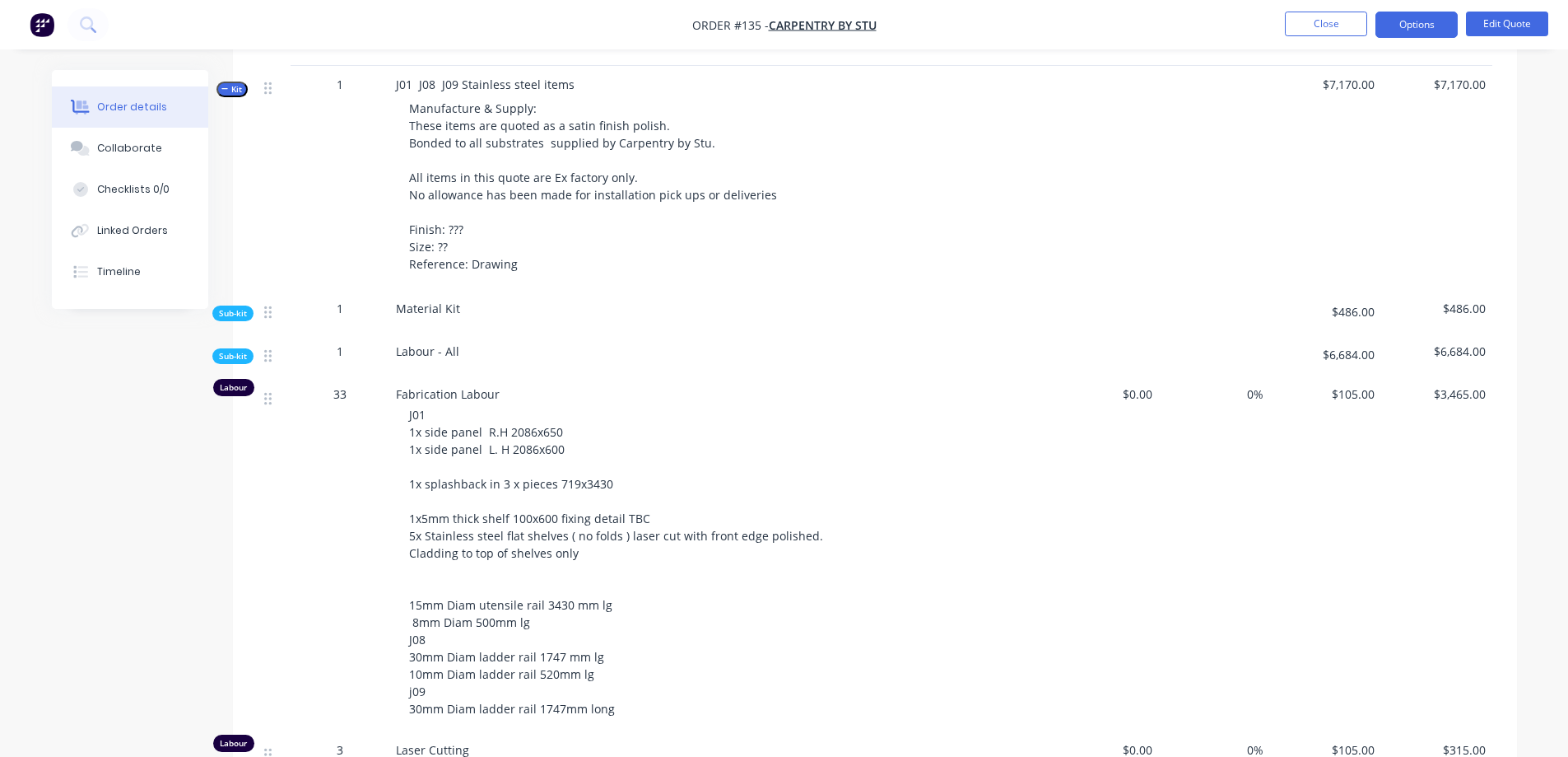
click at [240, 379] on div "Labour" at bounding box center [234, 387] width 42 height 17
click at [348, 386] on div "33" at bounding box center [340, 394] width 86 height 17
click at [346, 386] on span "33" at bounding box center [340, 394] width 13 height 17
click at [343, 342] on div "1" at bounding box center [340, 351] width 86 height 17
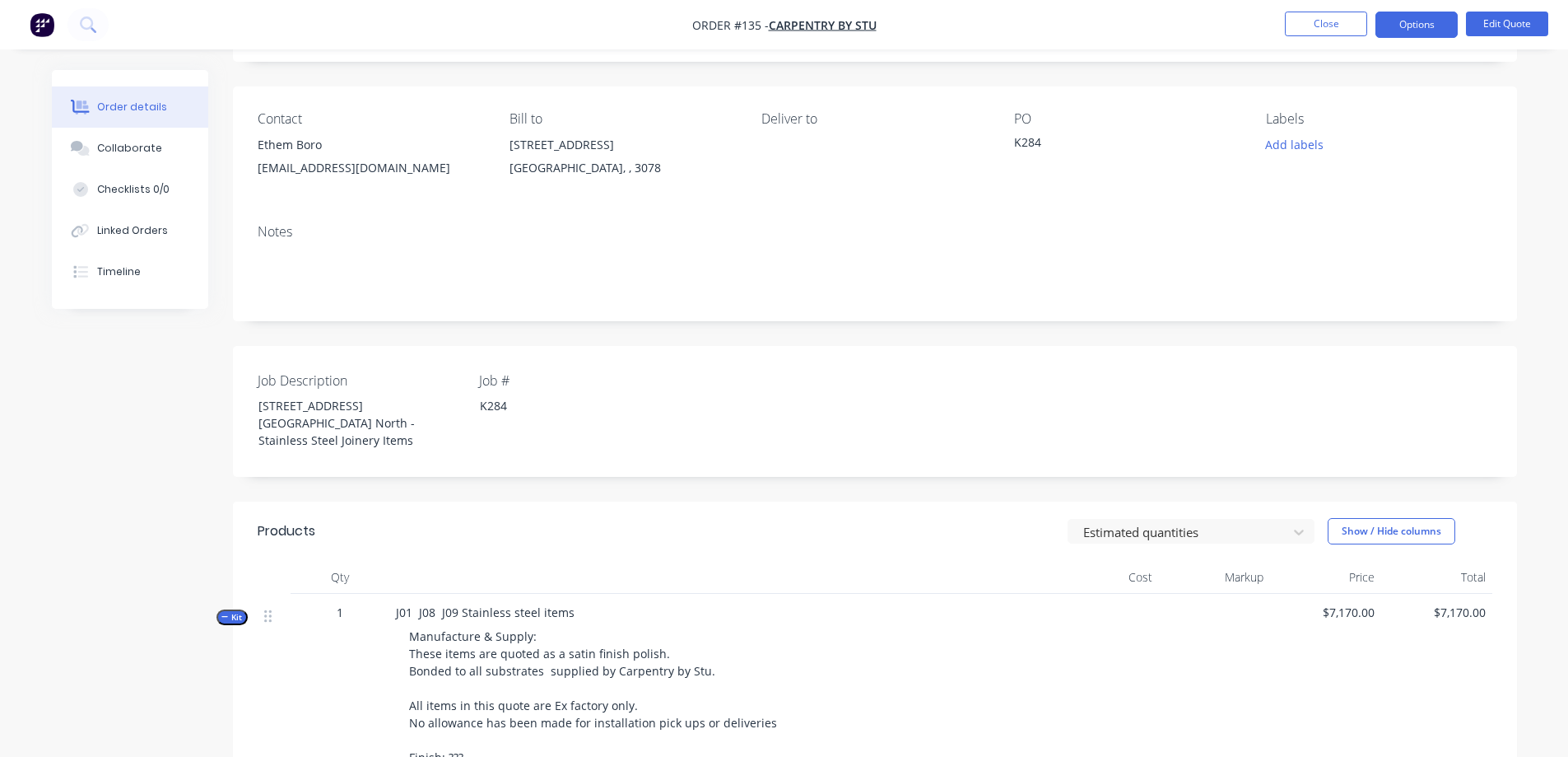
scroll to position [247, 0]
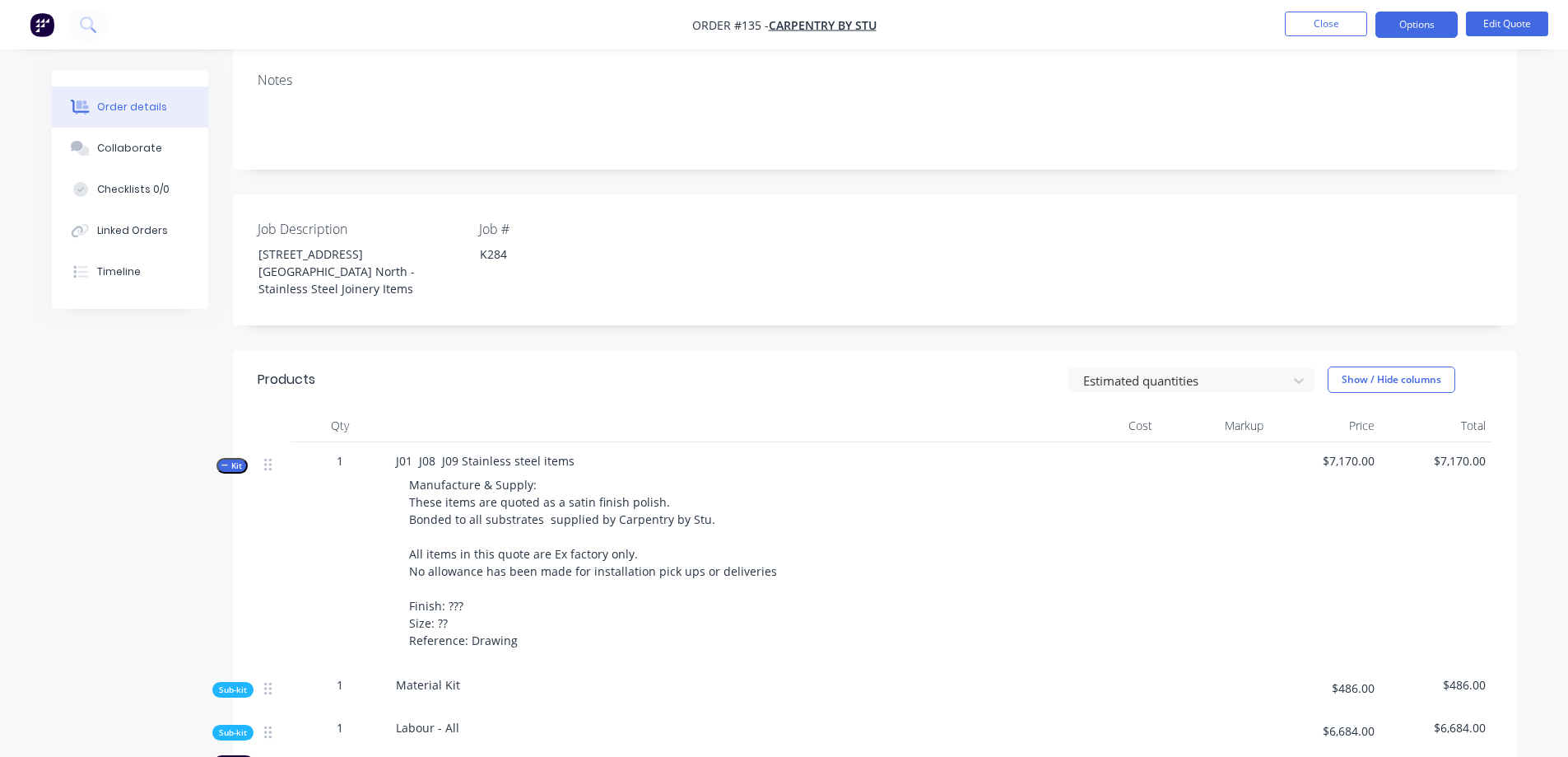
click at [240, 459] on span "Kit" at bounding box center [231, 465] width 22 height 12
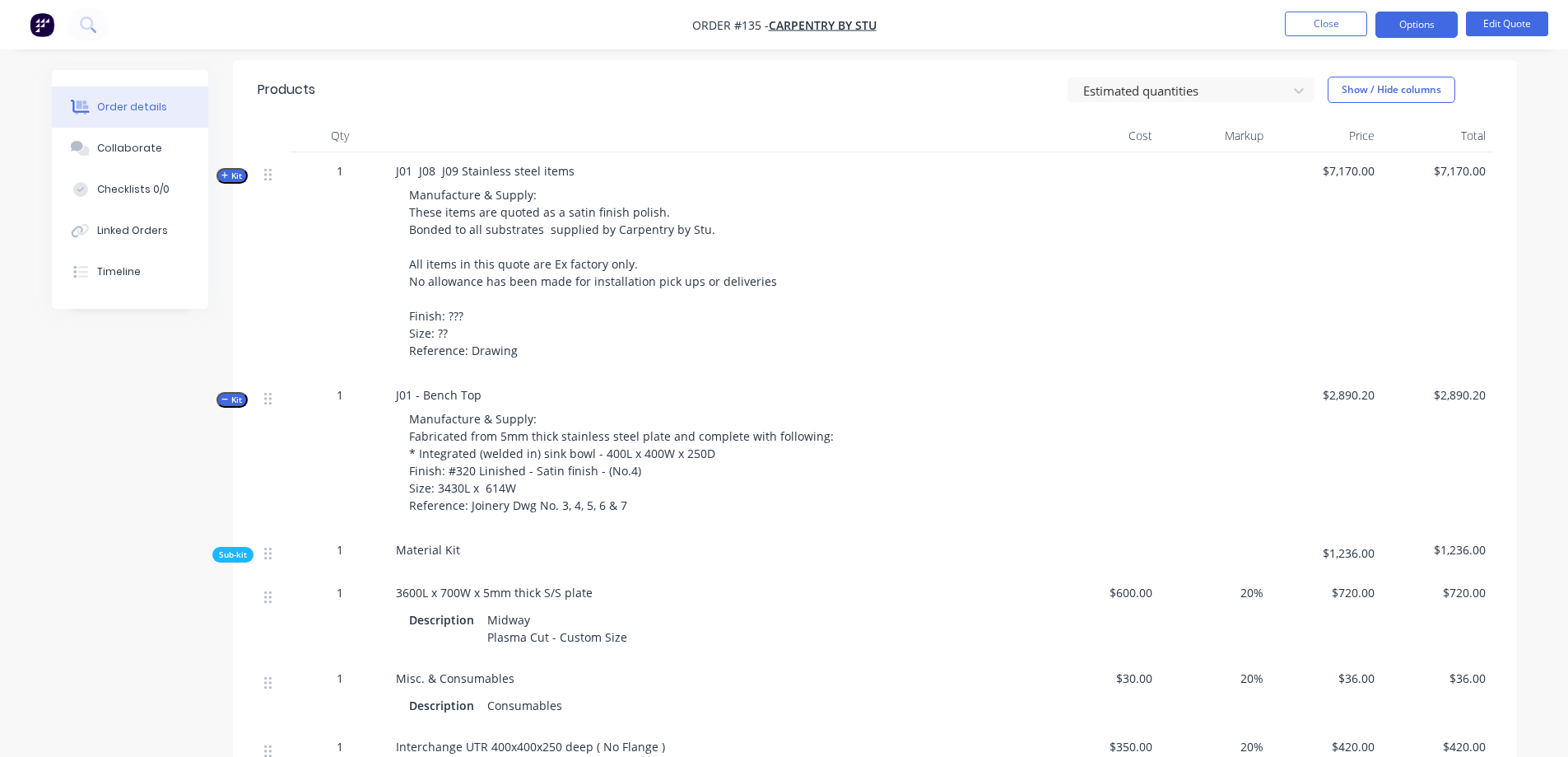
scroll to position [576, 0]
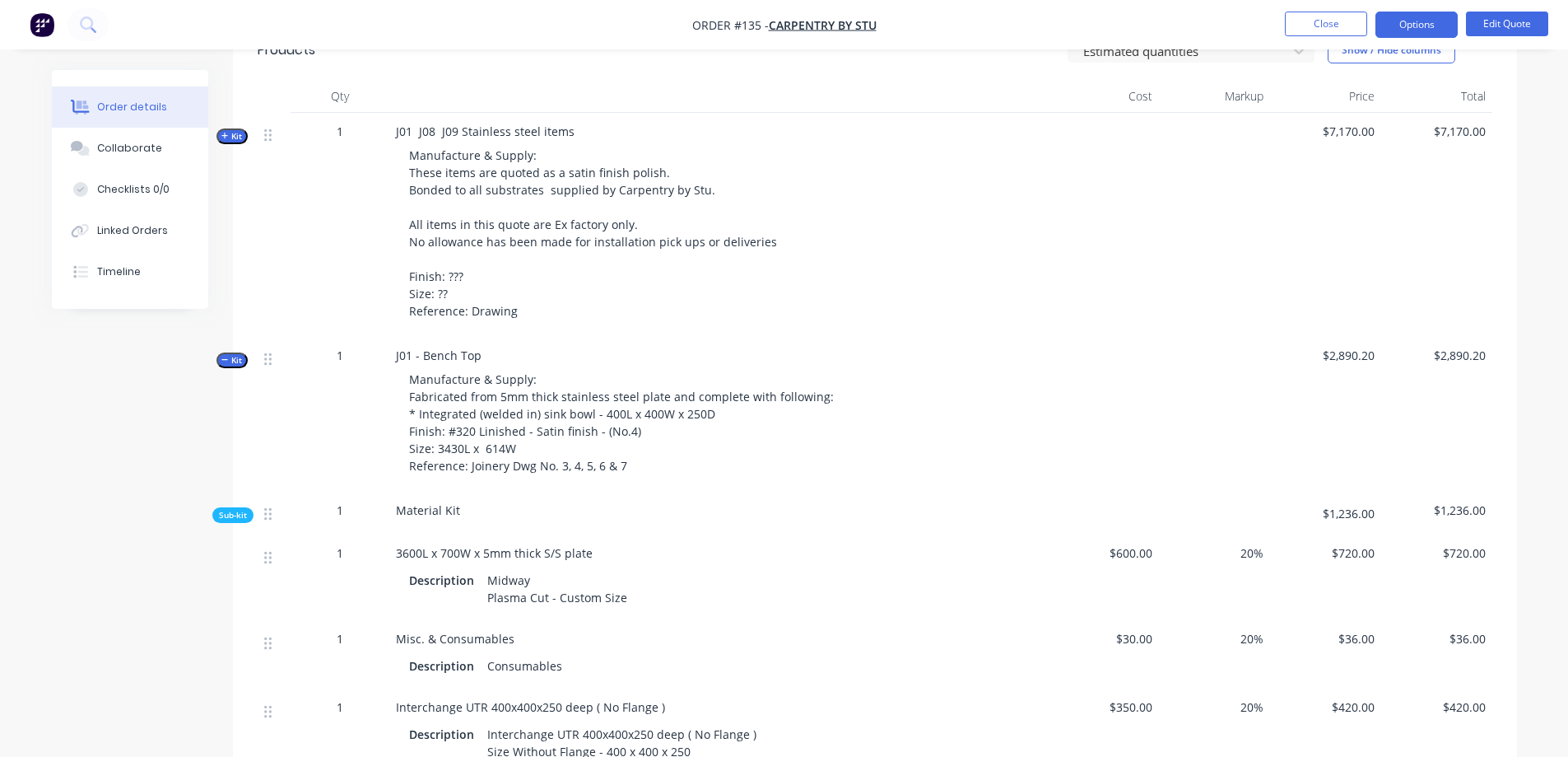
click at [363, 544] on div "1" at bounding box center [340, 553] width 86 height 17
click at [349, 544] on div "1" at bounding box center [340, 553] width 86 height 17
click at [715, 513] on div "Material Kit" at bounding box center [718, 512] width 658 height 43
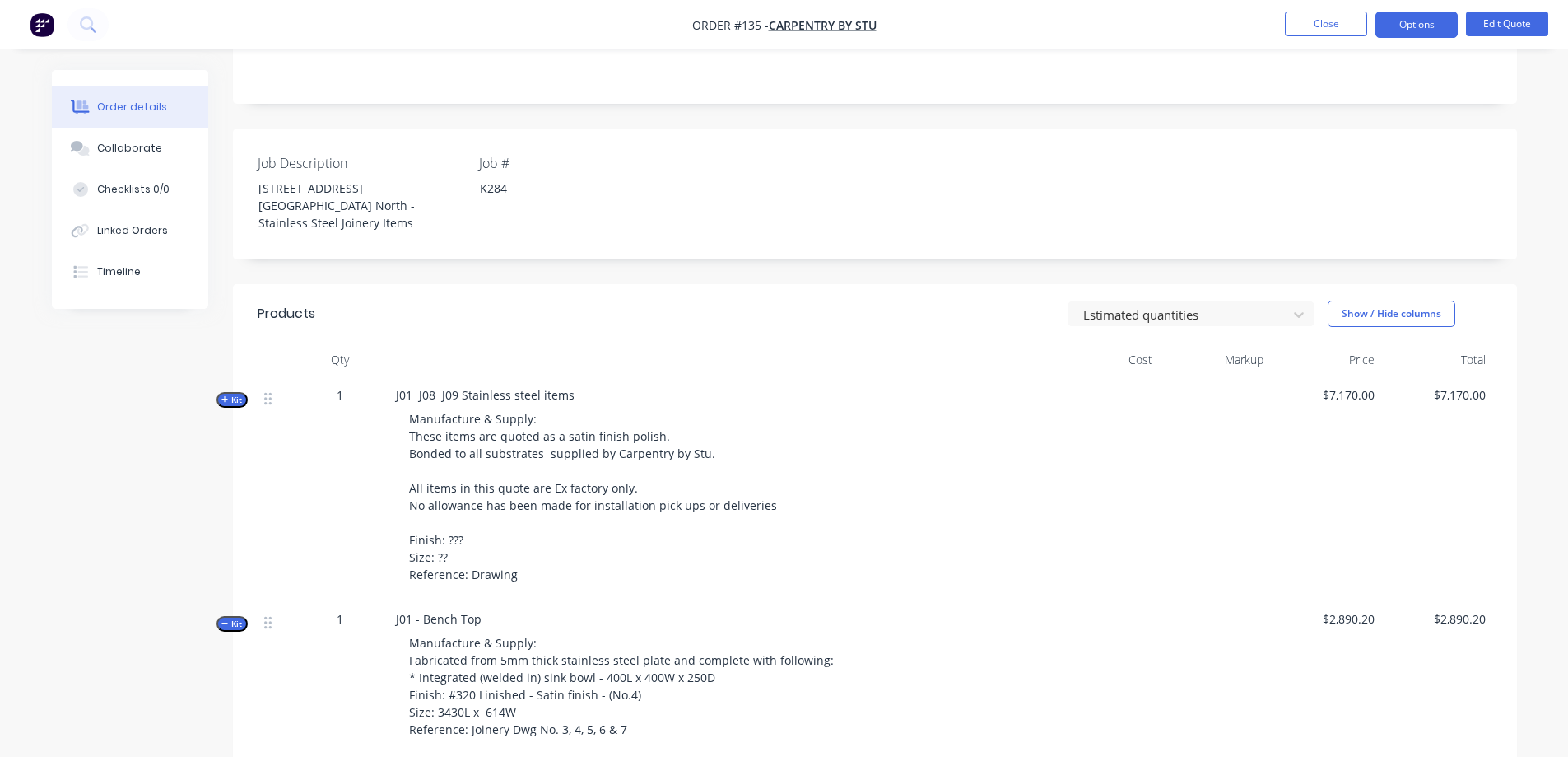
scroll to position [330, 0]
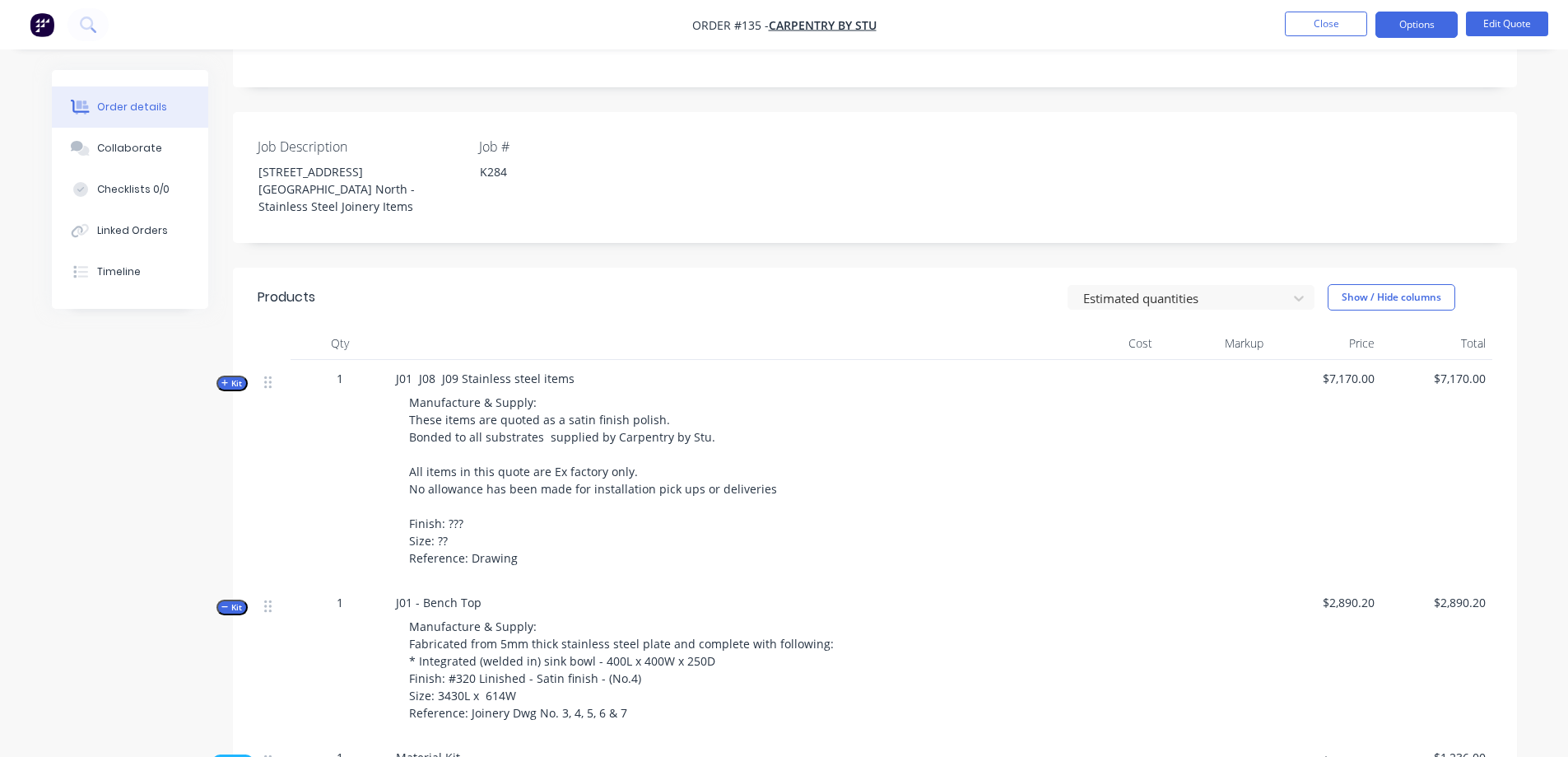
click at [231, 377] on span "Kit" at bounding box center [231, 383] width 22 height 12
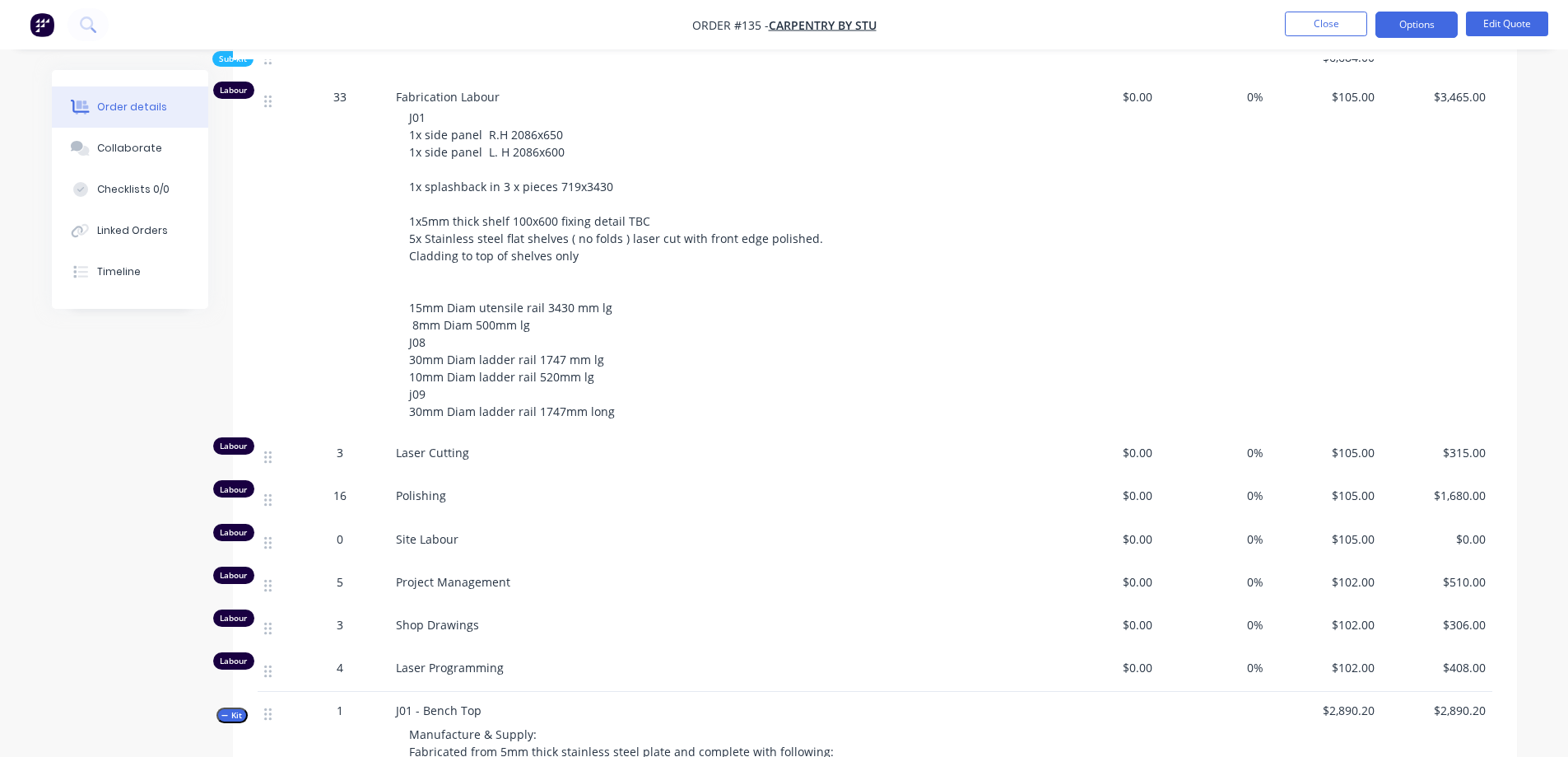
scroll to position [989, 0]
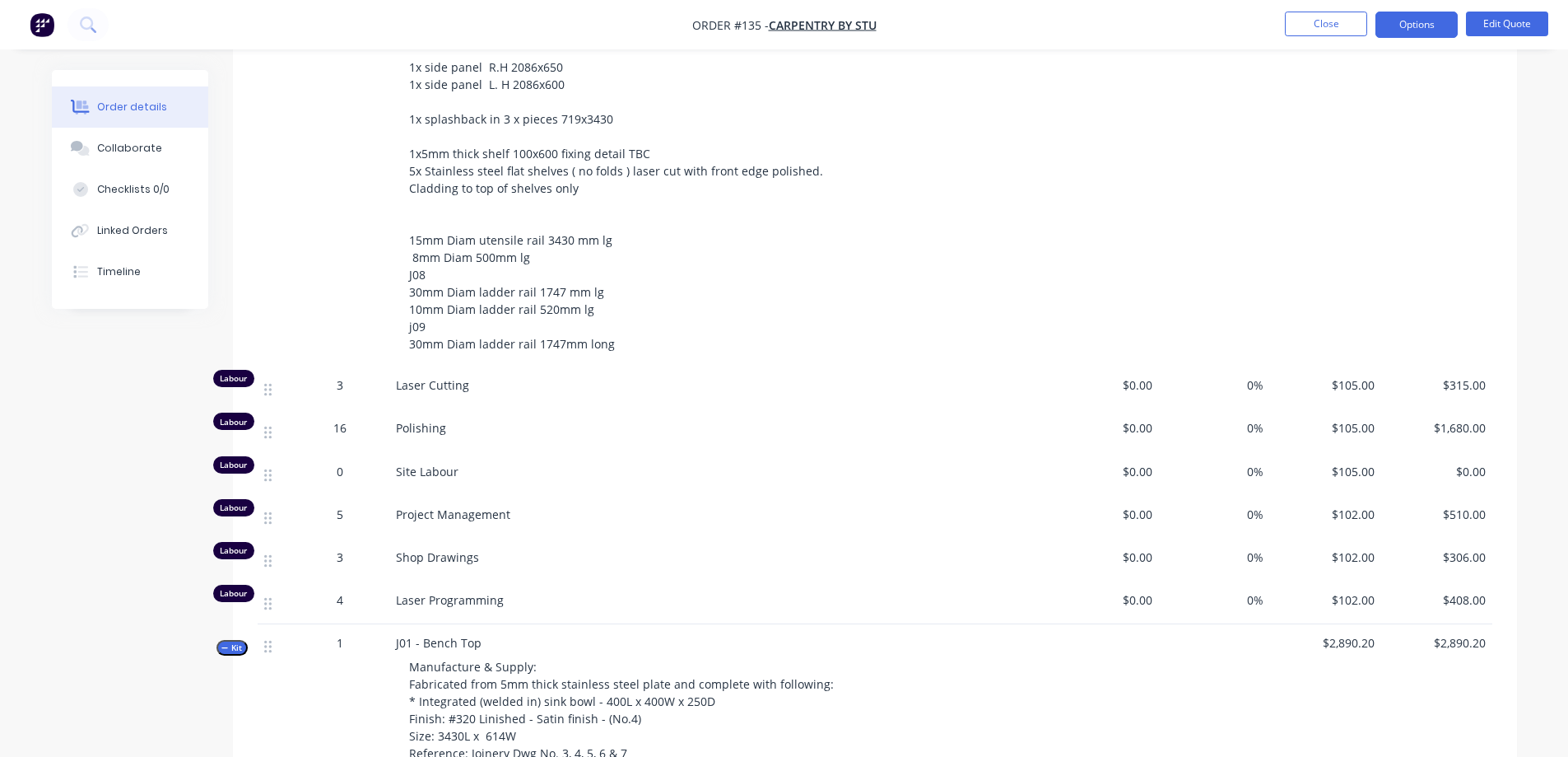
click at [342, 420] on span "16" at bounding box center [340, 428] width 13 height 17
click at [338, 420] on span "16" at bounding box center [340, 428] width 13 height 17
click at [349, 420] on div "16" at bounding box center [340, 428] width 86 height 17
click at [348, 420] on div "16" at bounding box center [340, 428] width 86 height 17
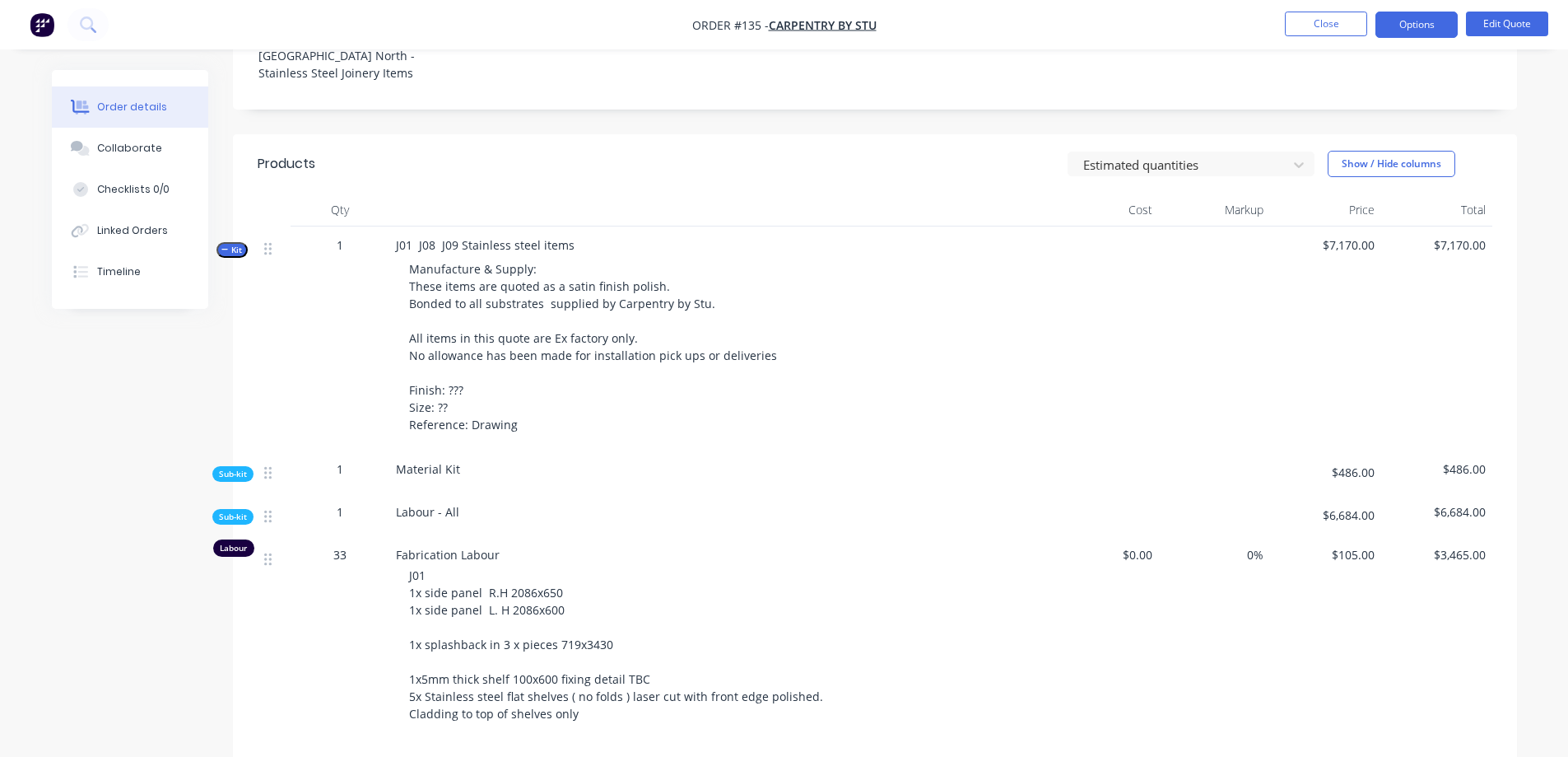
scroll to position [412, 0]
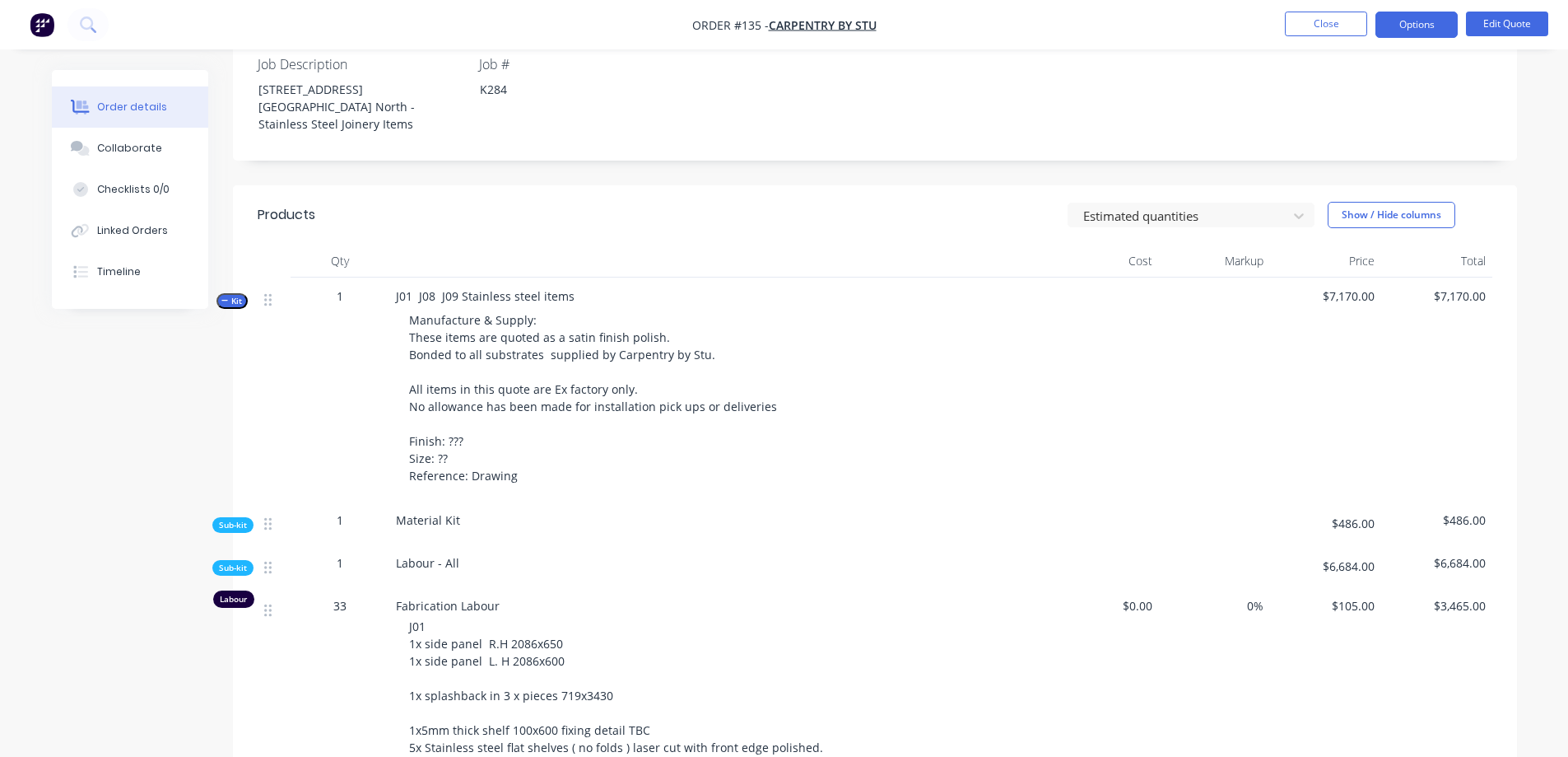
click at [230, 295] on span "Kit" at bounding box center [231, 301] width 22 height 12
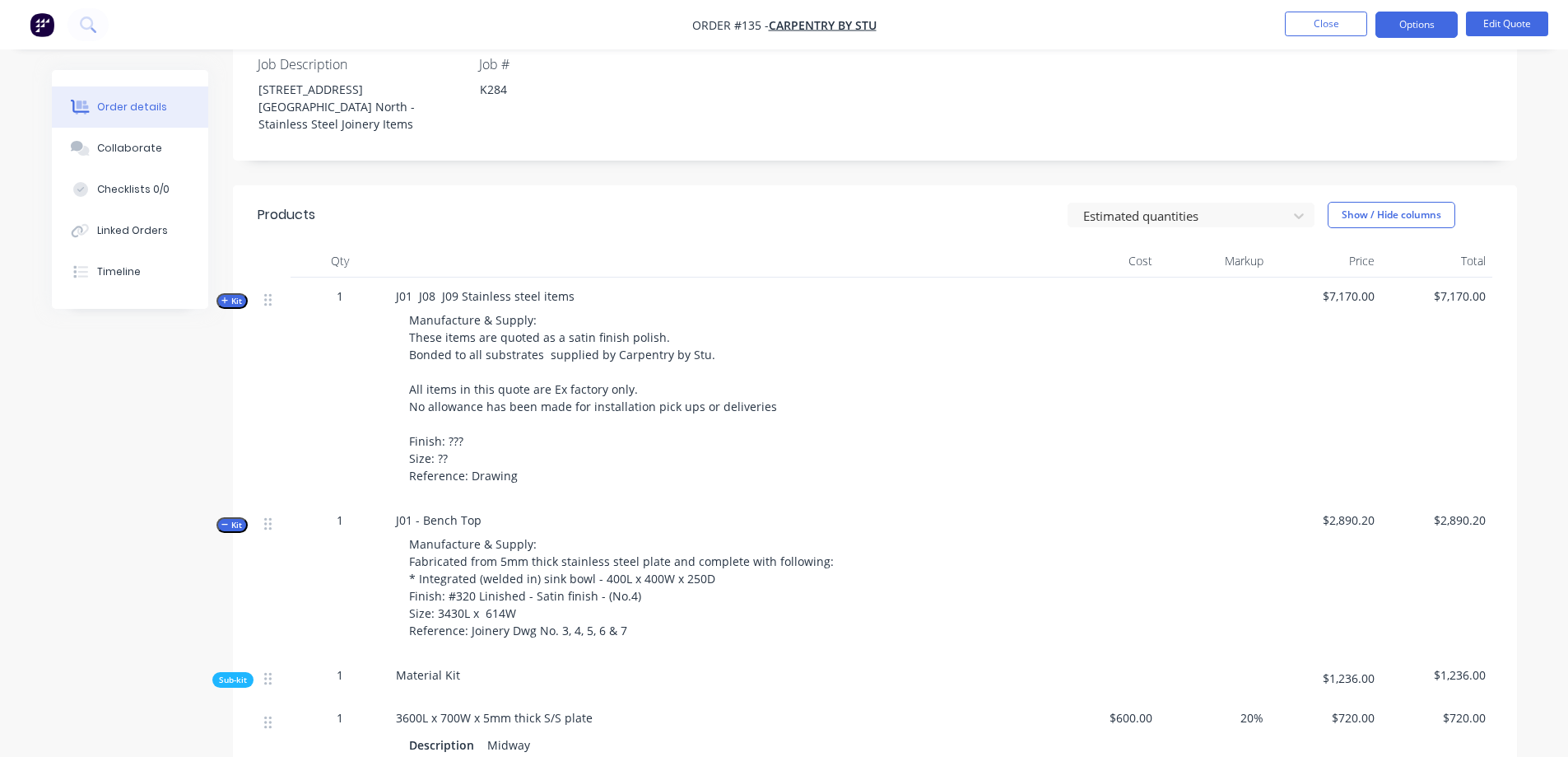
click at [239, 519] on span "Kit" at bounding box center [231, 525] width 22 height 12
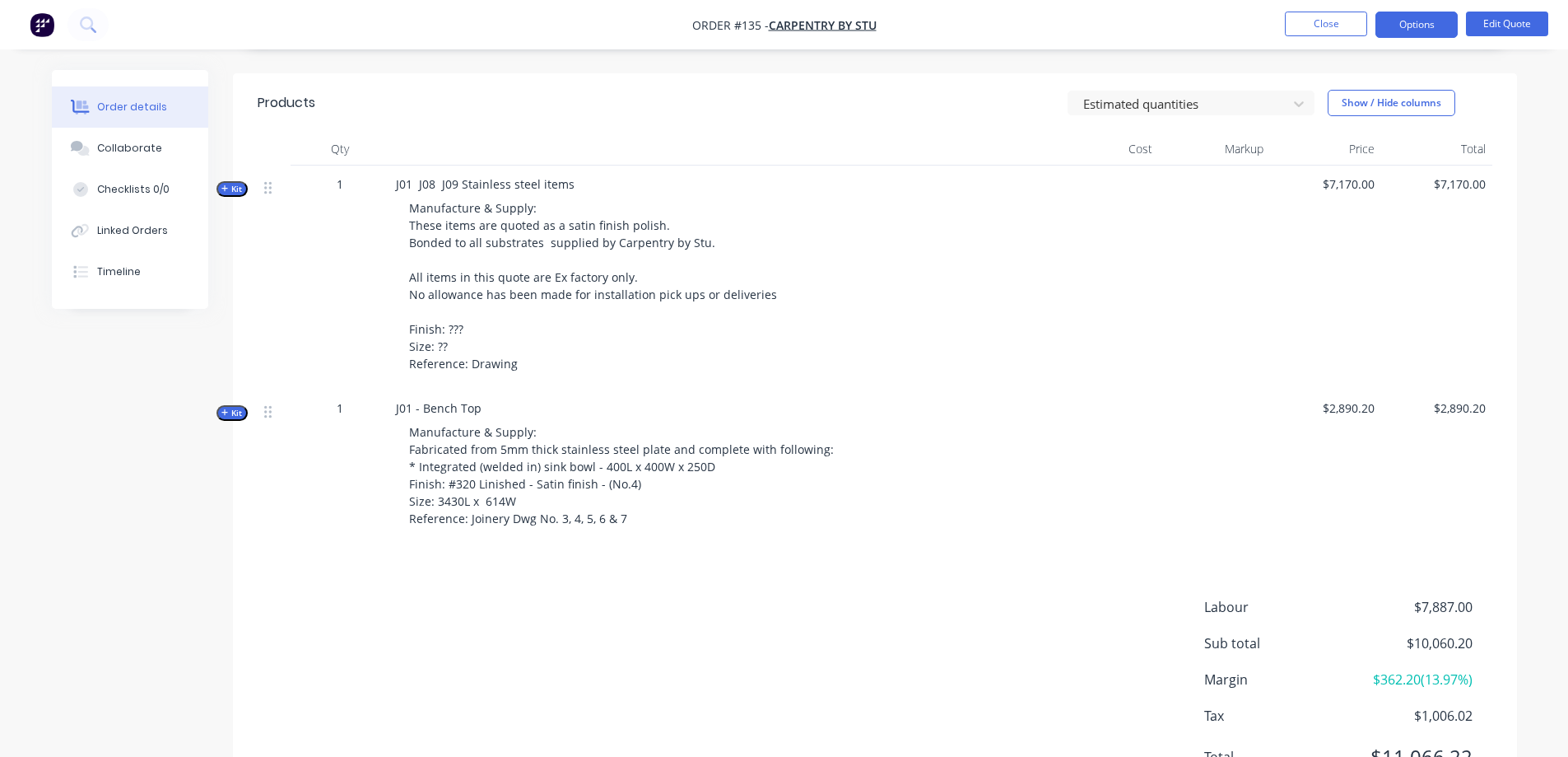
scroll to position [494, 0]
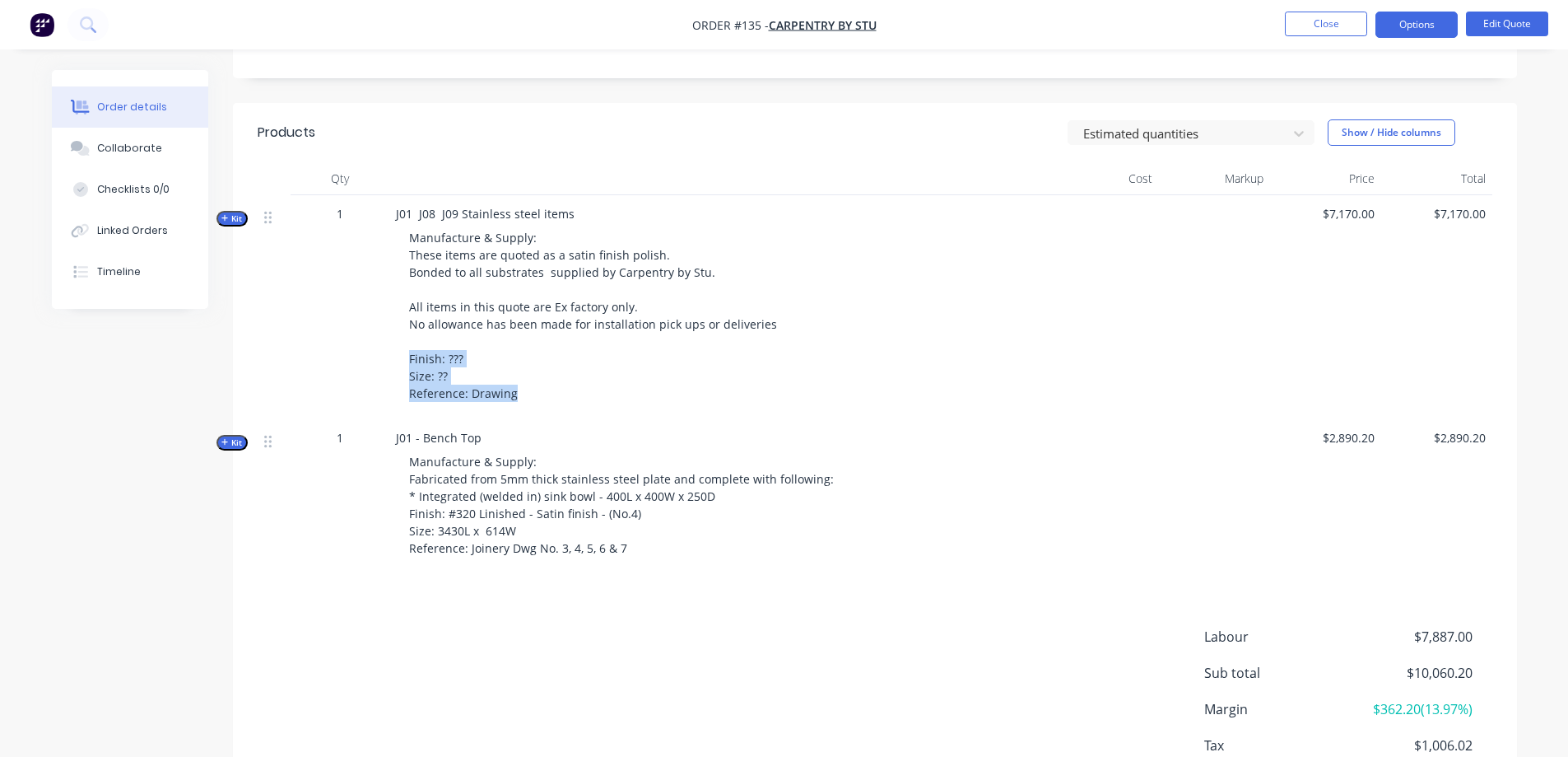
drag, startPoint x: 512, startPoint y: 376, endPoint x: 395, endPoint y: 340, distance: 122.4
click at [396, 340] on div "Manufacture & Supply: These items are quoted as a satin finish polish. Bonded t…" at bounding box center [718, 315] width 645 height 186
click at [551, 399] on div "J01 J08 J09 Stainless steel items Manufacture & Supply: These items are quoted …" at bounding box center [718, 307] width 658 height 224
click at [1523, 18] on button "Edit Quote" at bounding box center [1507, 24] width 82 height 25
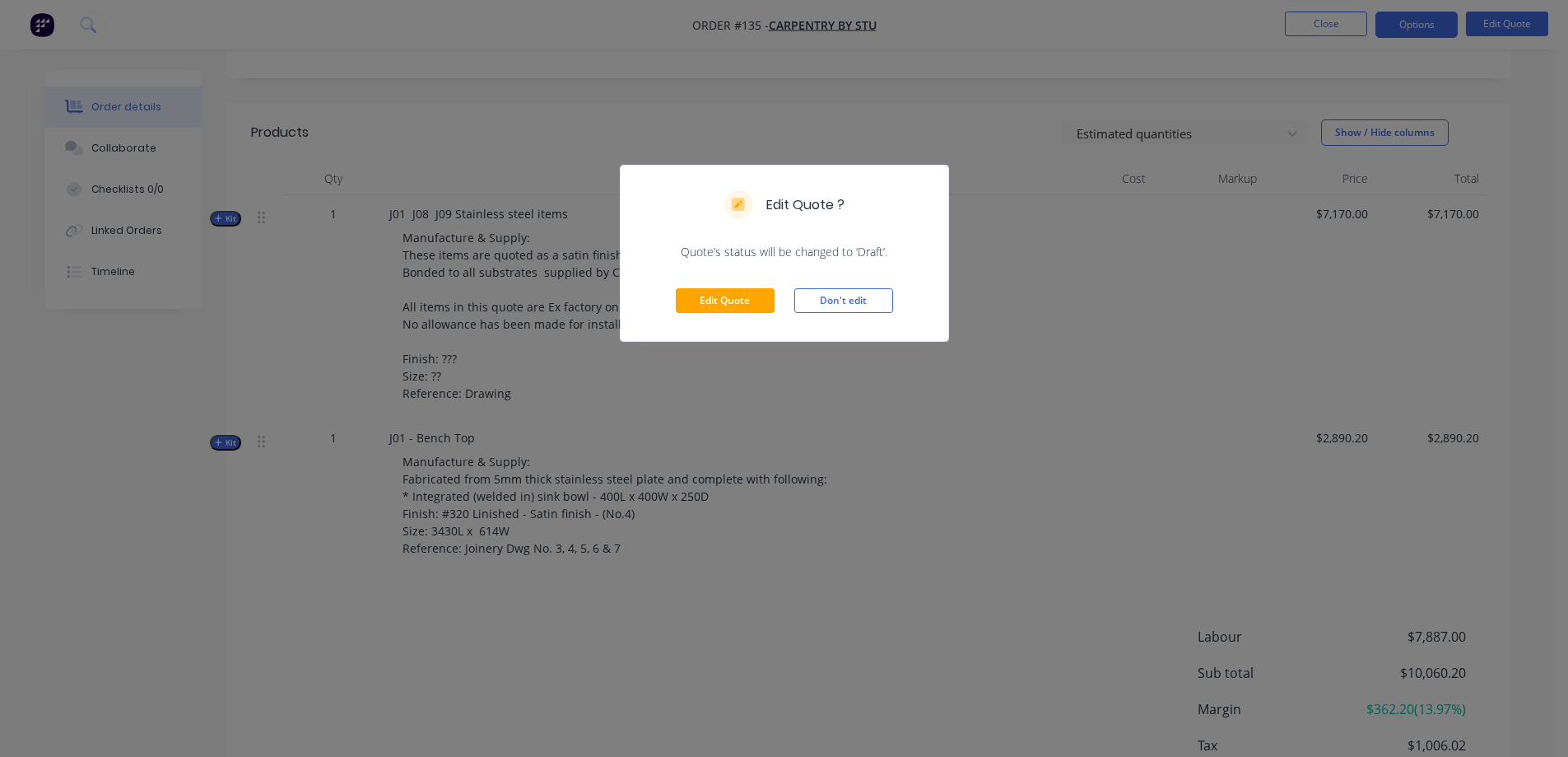
click at [727, 284] on div "Edit Quote Don't edit" at bounding box center [784, 300] width 328 height 80
click at [726, 292] on button "Edit Quote" at bounding box center [724, 301] width 99 height 25
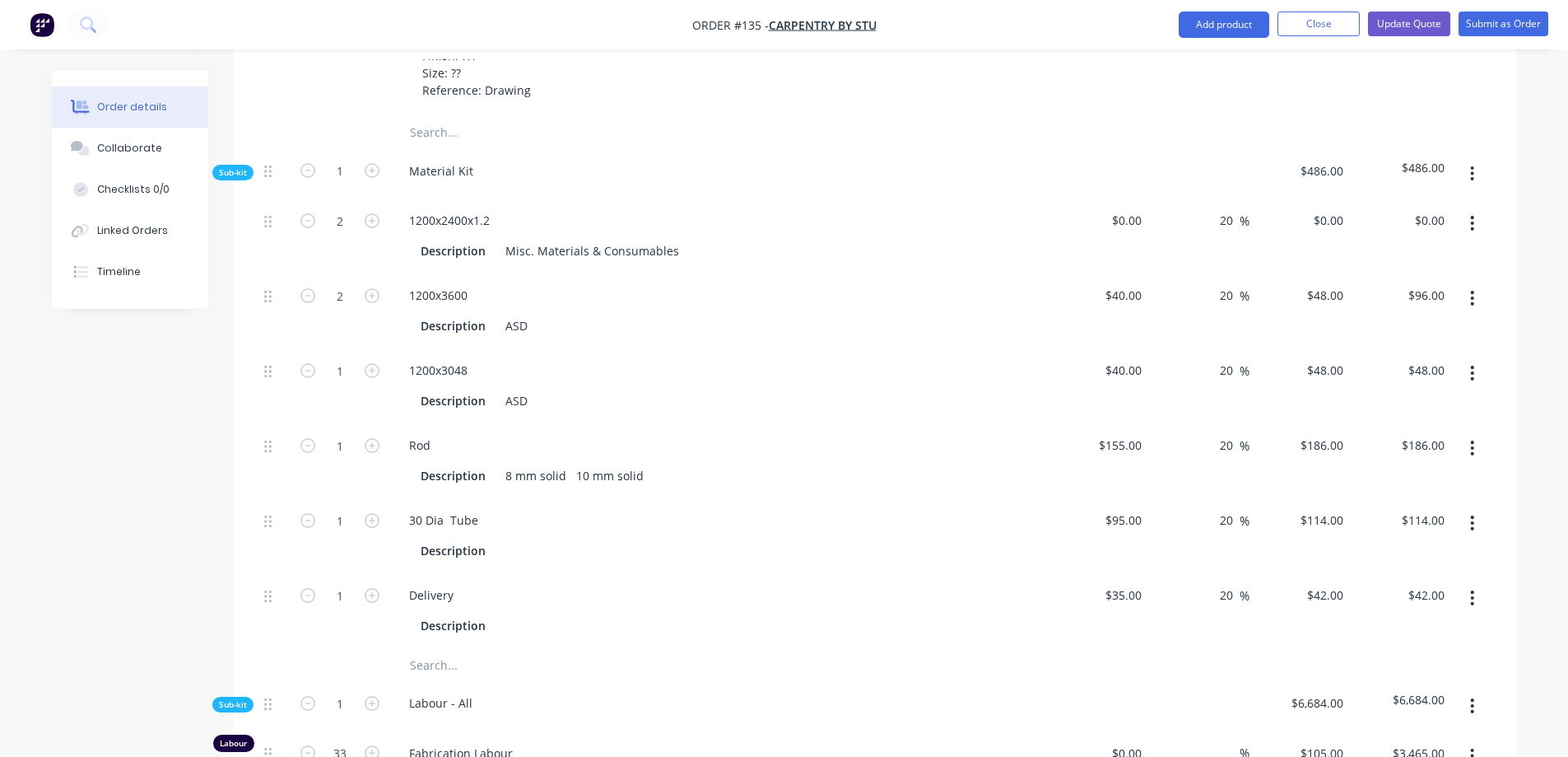
scroll to position [823, 0]
click at [1140, 205] on input "0" at bounding box center [1139, 216] width 19 height 24
click at [506, 280] on div "1200x3600" at bounding box center [718, 291] width 645 height 24
click at [483, 280] on div "1200x3600" at bounding box center [718, 291] width 645 height 24
click at [475, 280] on div "1200x3600" at bounding box center [438, 291] width 85 height 24
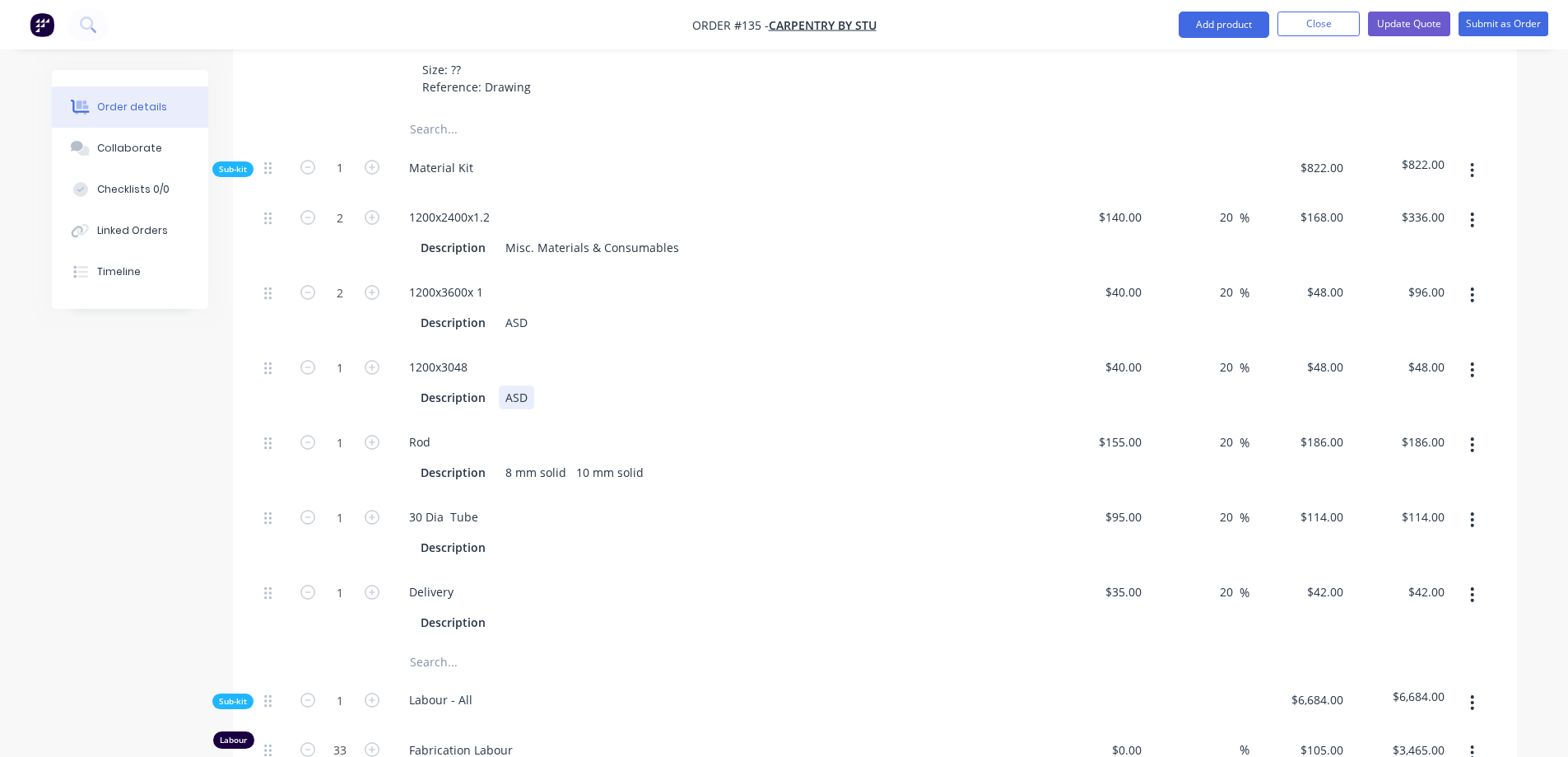
click at [674, 386] on div "2 1200x2400x1.2 Description Misc. Materials & Consumables $140.00 $140.00 20 20…" at bounding box center [875, 421] width 1235 height 450
click at [502, 280] on div "1200x3600x 1" at bounding box center [718, 291] width 645 height 24
click at [498, 280] on div "1200x3600x 1" at bounding box center [718, 291] width 645 height 24
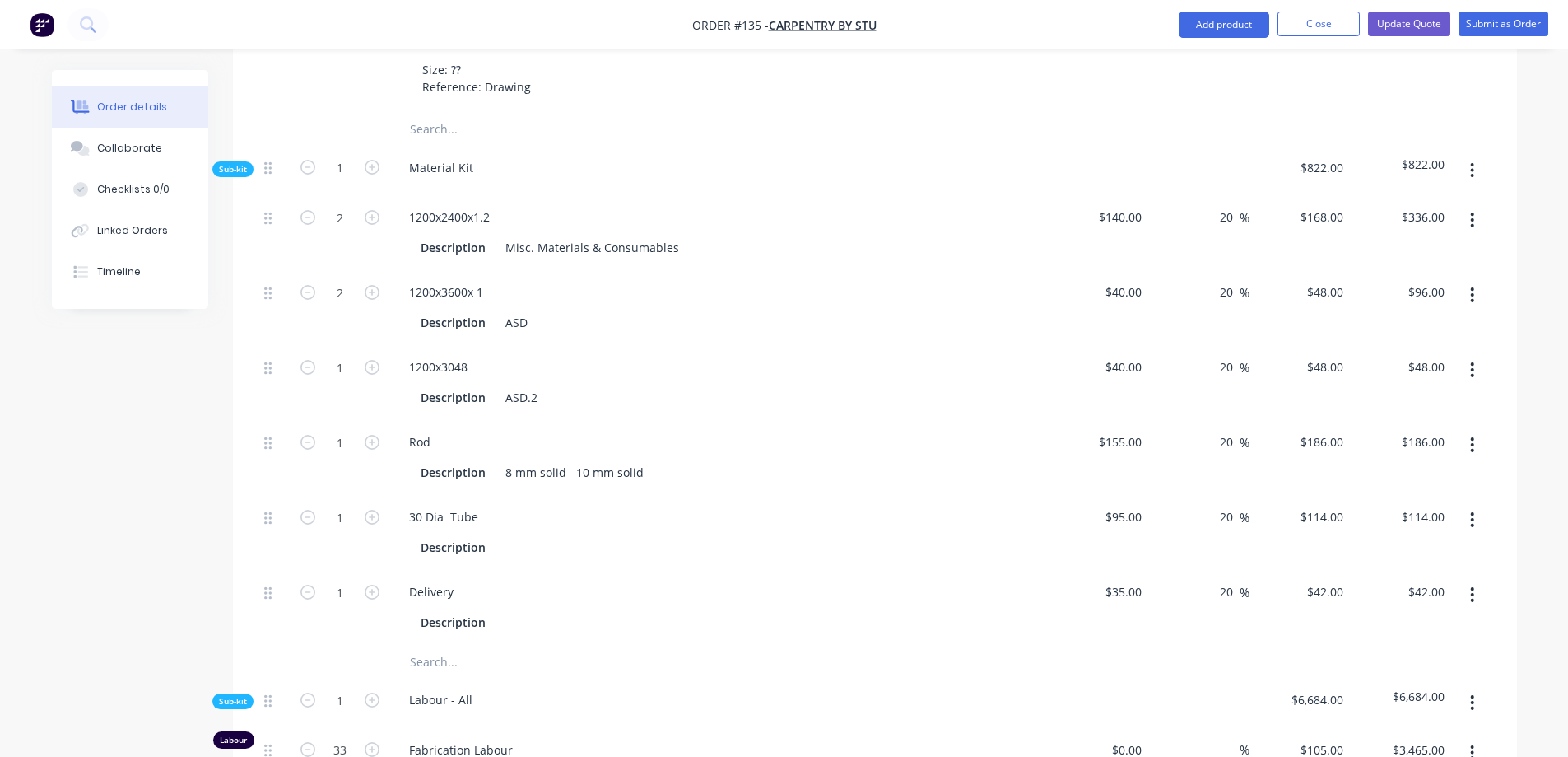
click at [498, 280] on div "1200x3600x 1" at bounding box center [718, 291] width 645 height 24
click at [469, 280] on div "1200x3600x 1" at bounding box center [446, 291] width 100 height 24
click at [492, 280] on div "1200x3600x 1" at bounding box center [446, 291] width 100 height 24
click at [1136, 280] on input "40" at bounding box center [1137, 291] width 22 height 24
click at [1140, 355] on input "40" at bounding box center [1137, 367] width 22 height 24
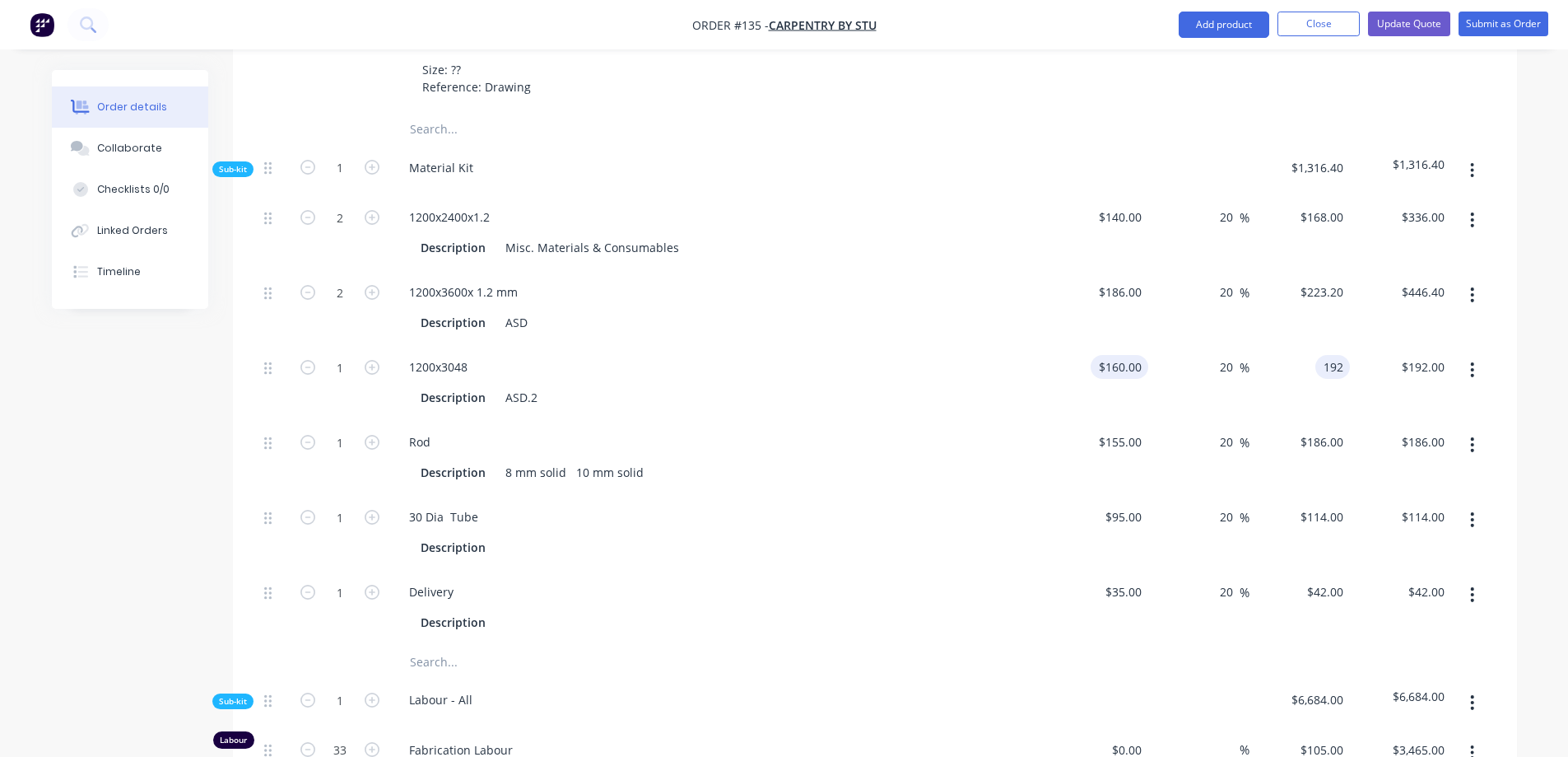
scroll to position [906, 0]
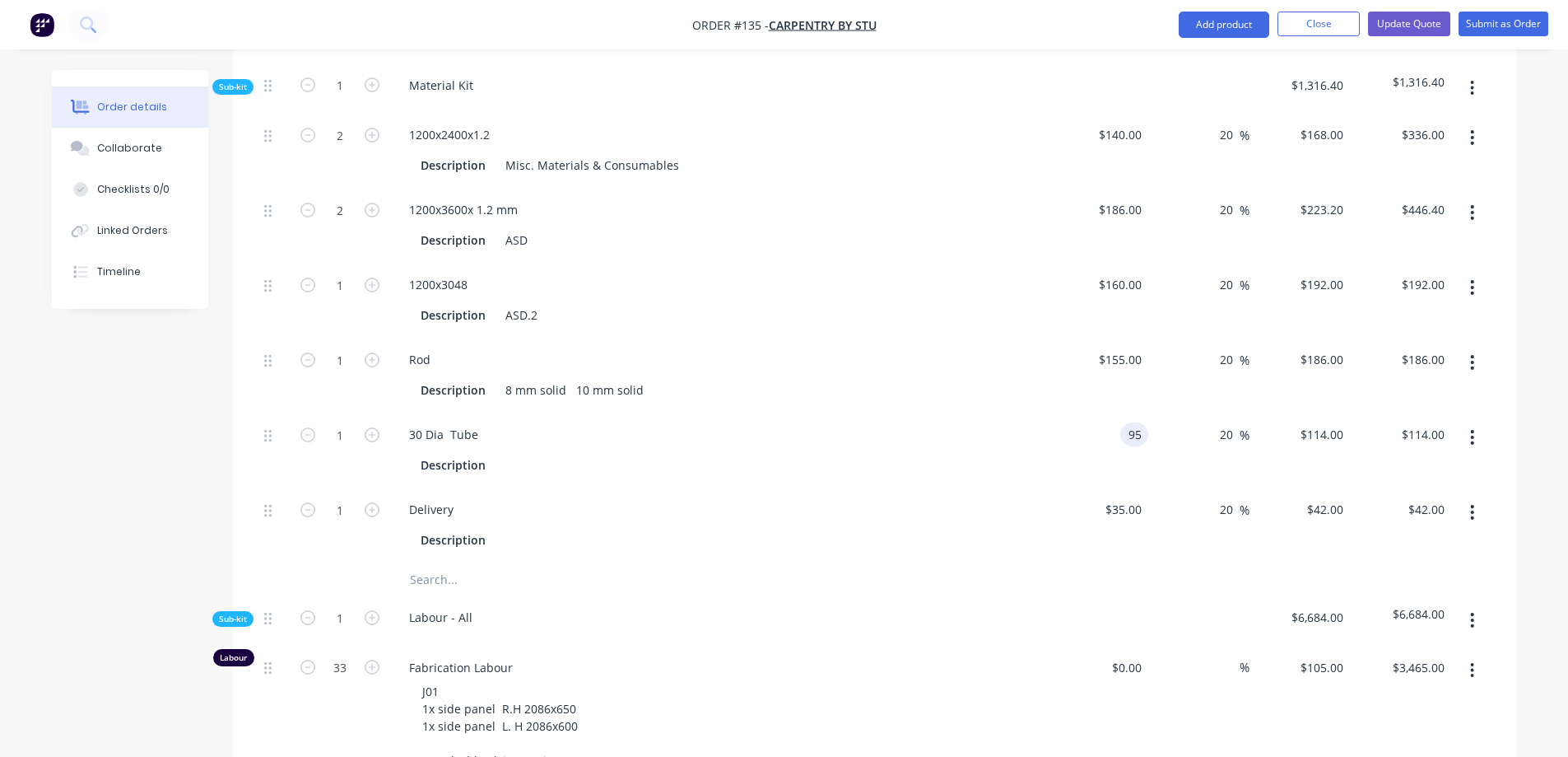
click at [1127, 422] on input "95" at bounding box center [1137, 434] width 22 height 24
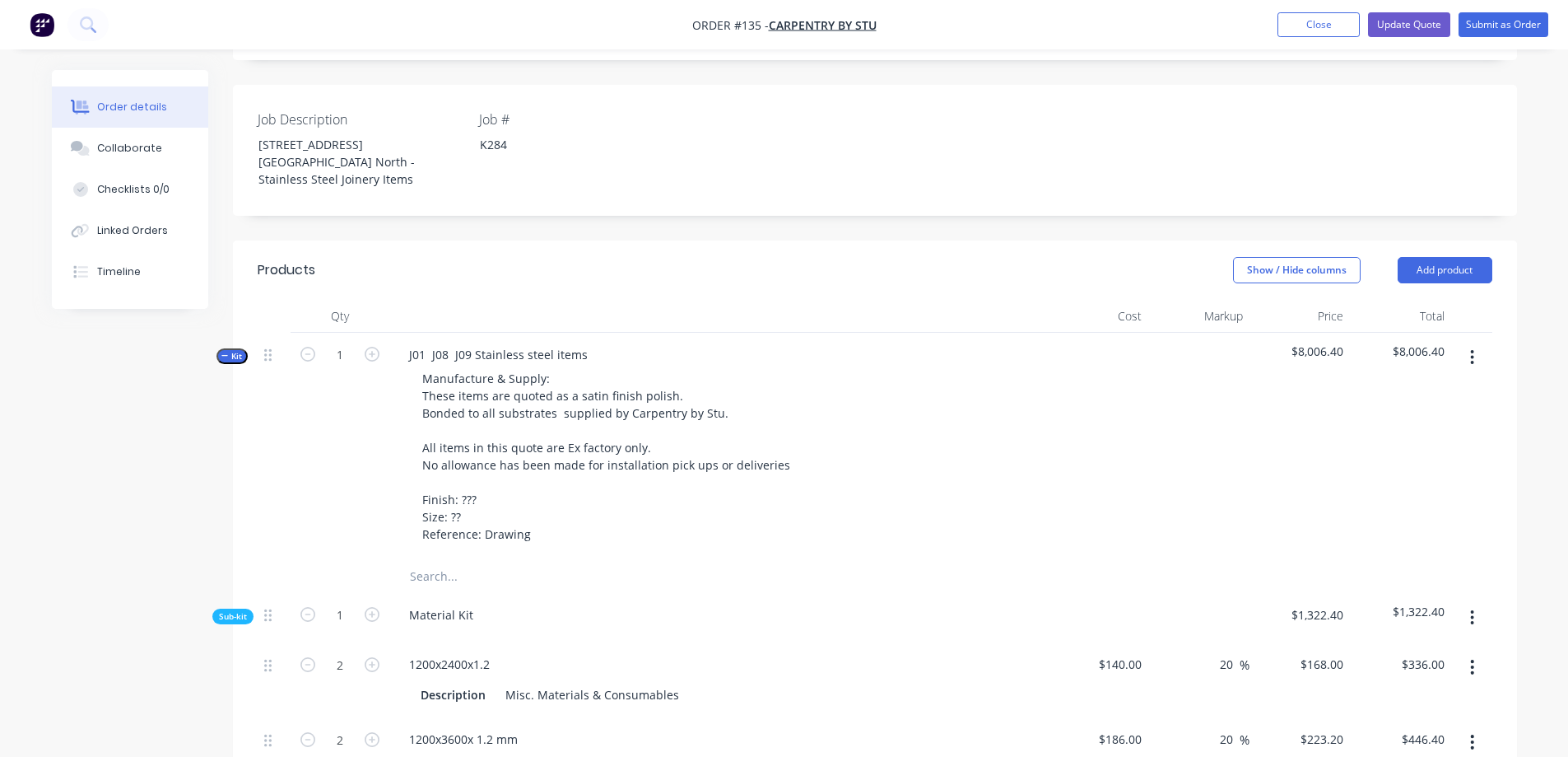
scroll to position [404, 0]
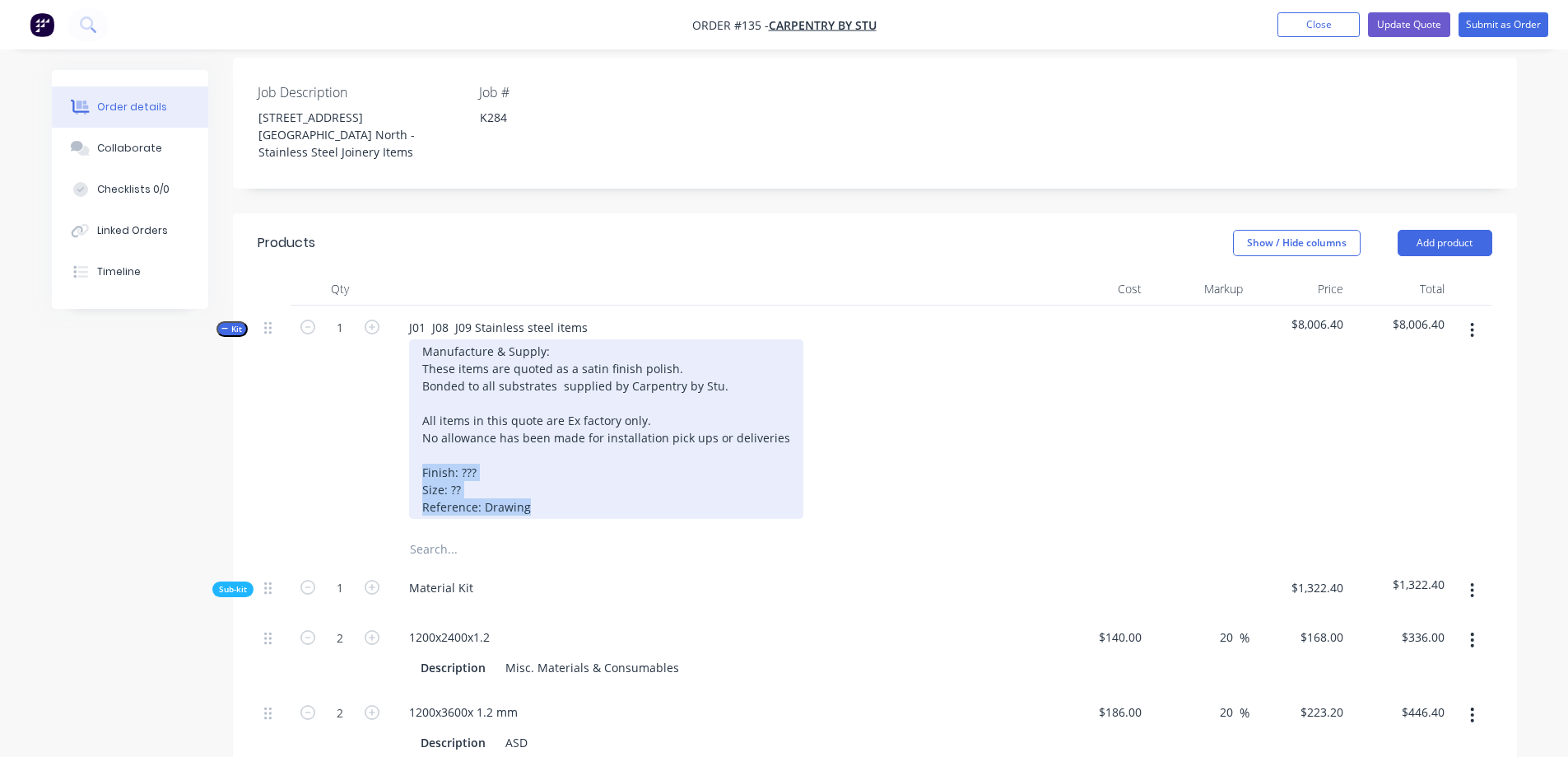
drag, startPoint x: 535, startPoint y: 471, endPoint x: 419, endPoint y: 432, distance: 122.4
click at [419, 432] on div "Manufacture & Supply: These items are quoted as a satin finish polish. Bonded t…" at bounding box center [605, 429] width 394 height 180
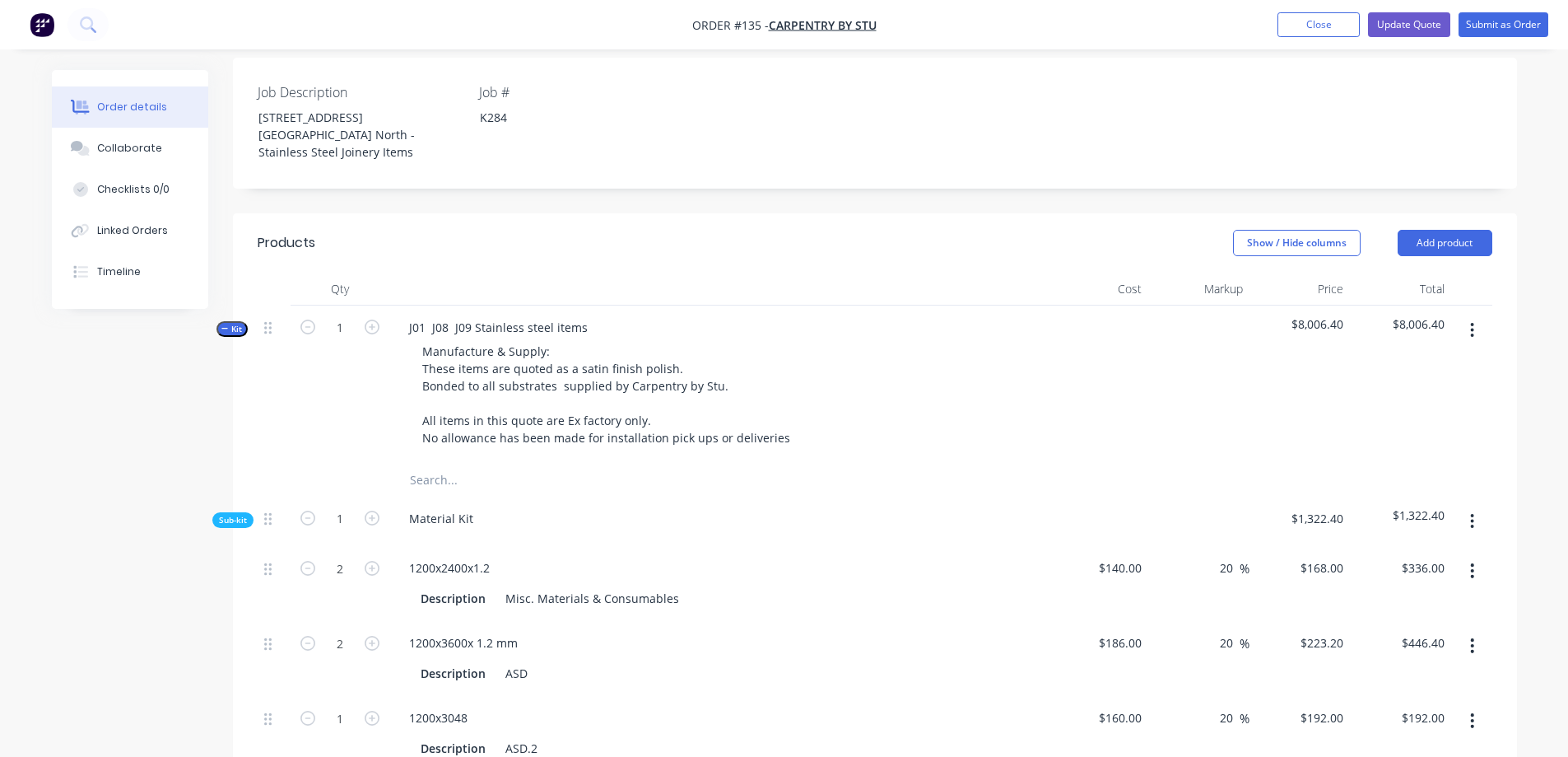
click at [233, 323] on span "Kit" at bounding box center [231, 329] width 22 height 12
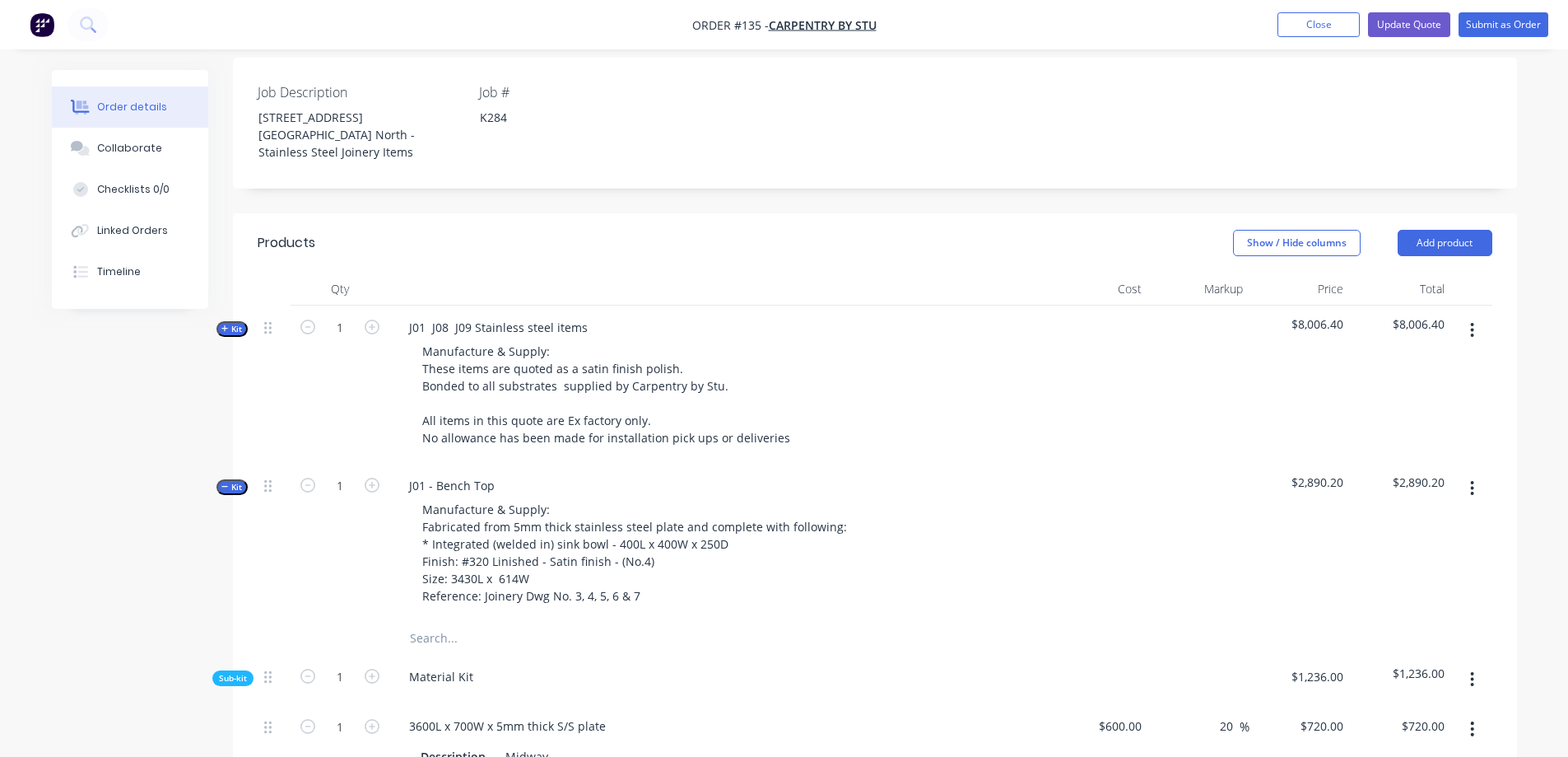
click at [223, 483] on icon "button" at bounding box center [225, 487] width 8 height 9
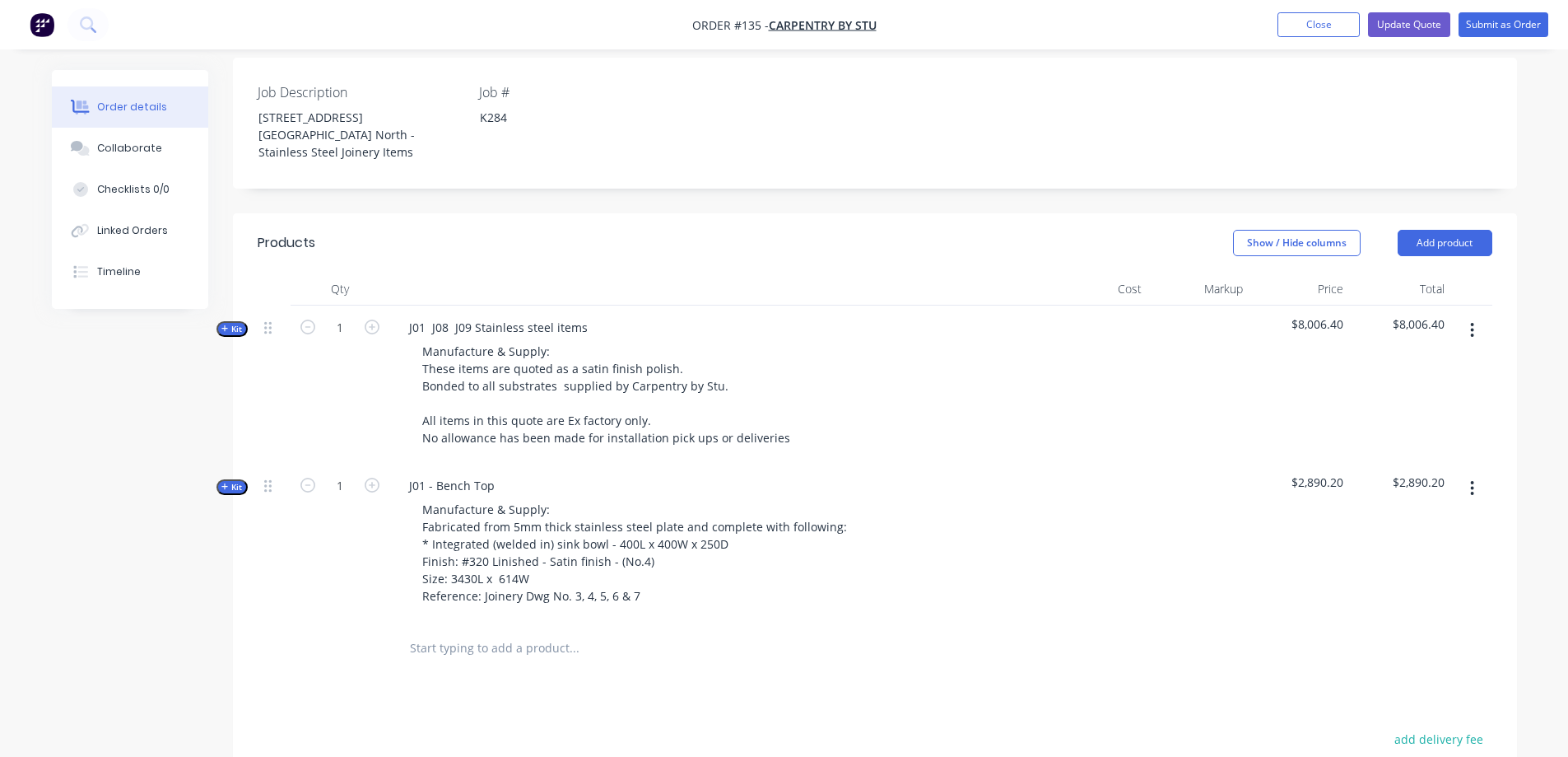
click at [1473, 323] on icon "button" at bounding box center [1472, 331] width 3 height 15
click at [1431, 362] on div "Add product to kit" at bounding box center [1414, 373] width 127 height 24
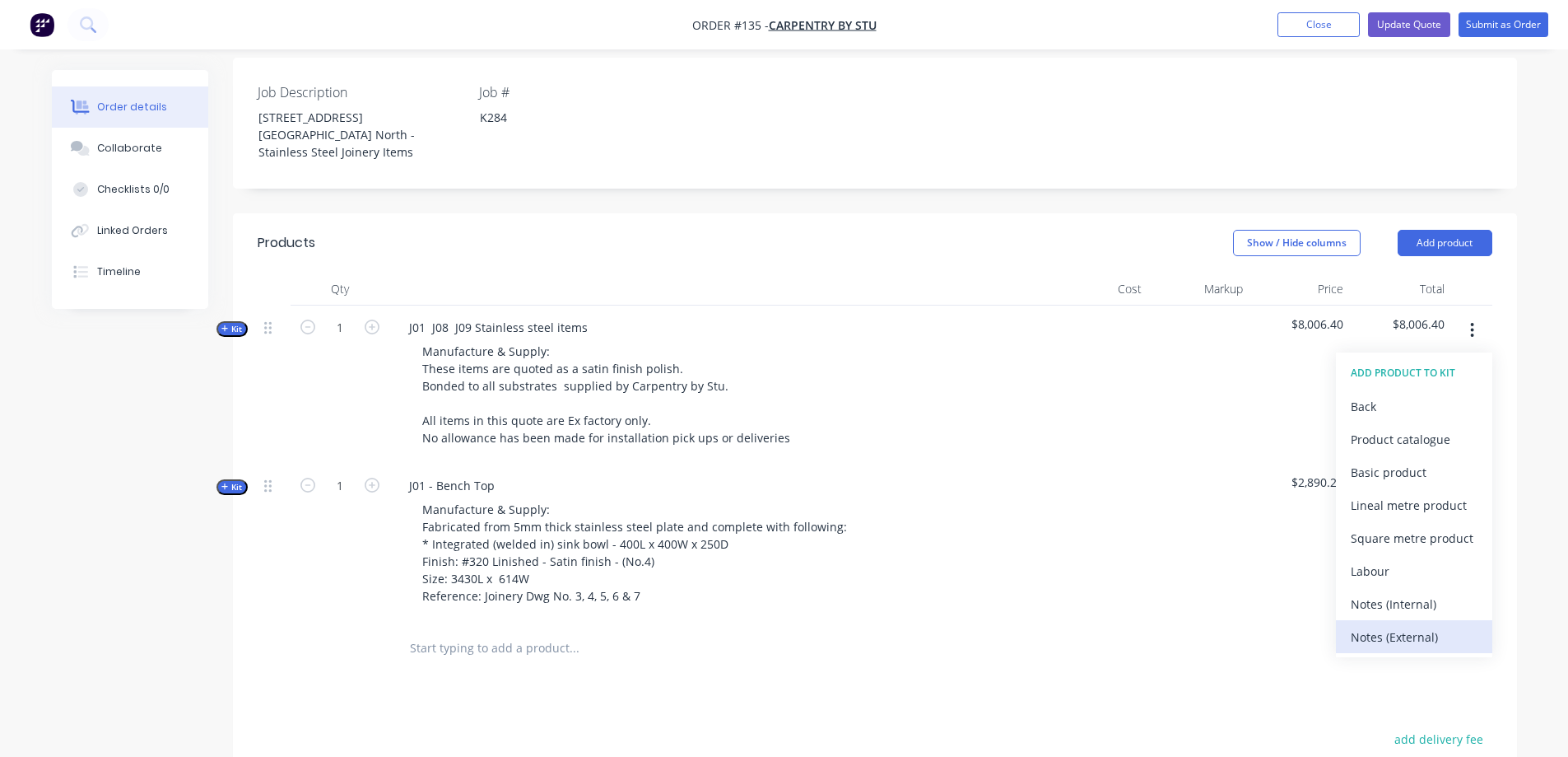
click at [1366, 625] on div "Notes (External)" at bounding box center [1414, 636] width 127 height 24
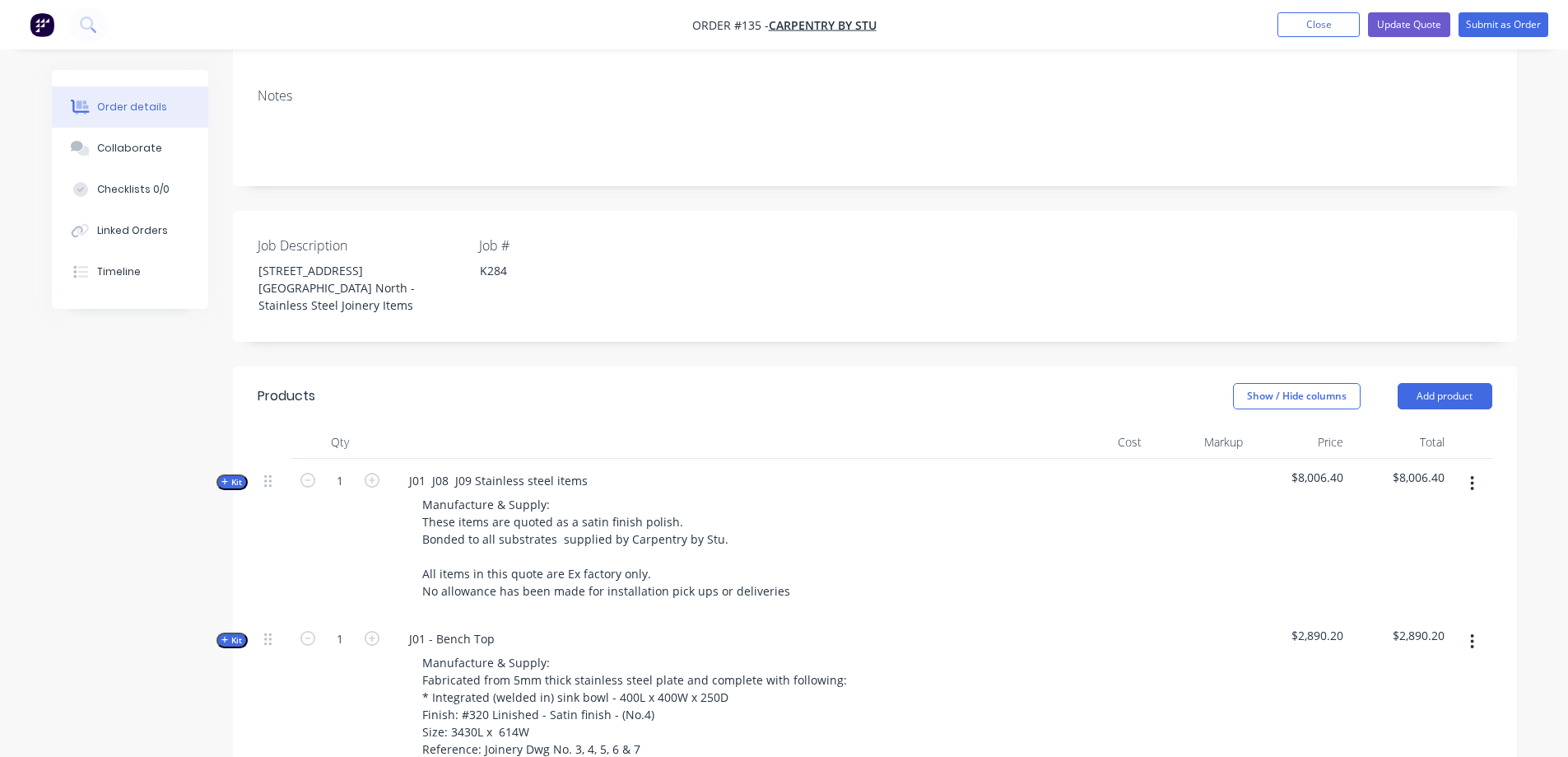
scroll to position [377, 0]
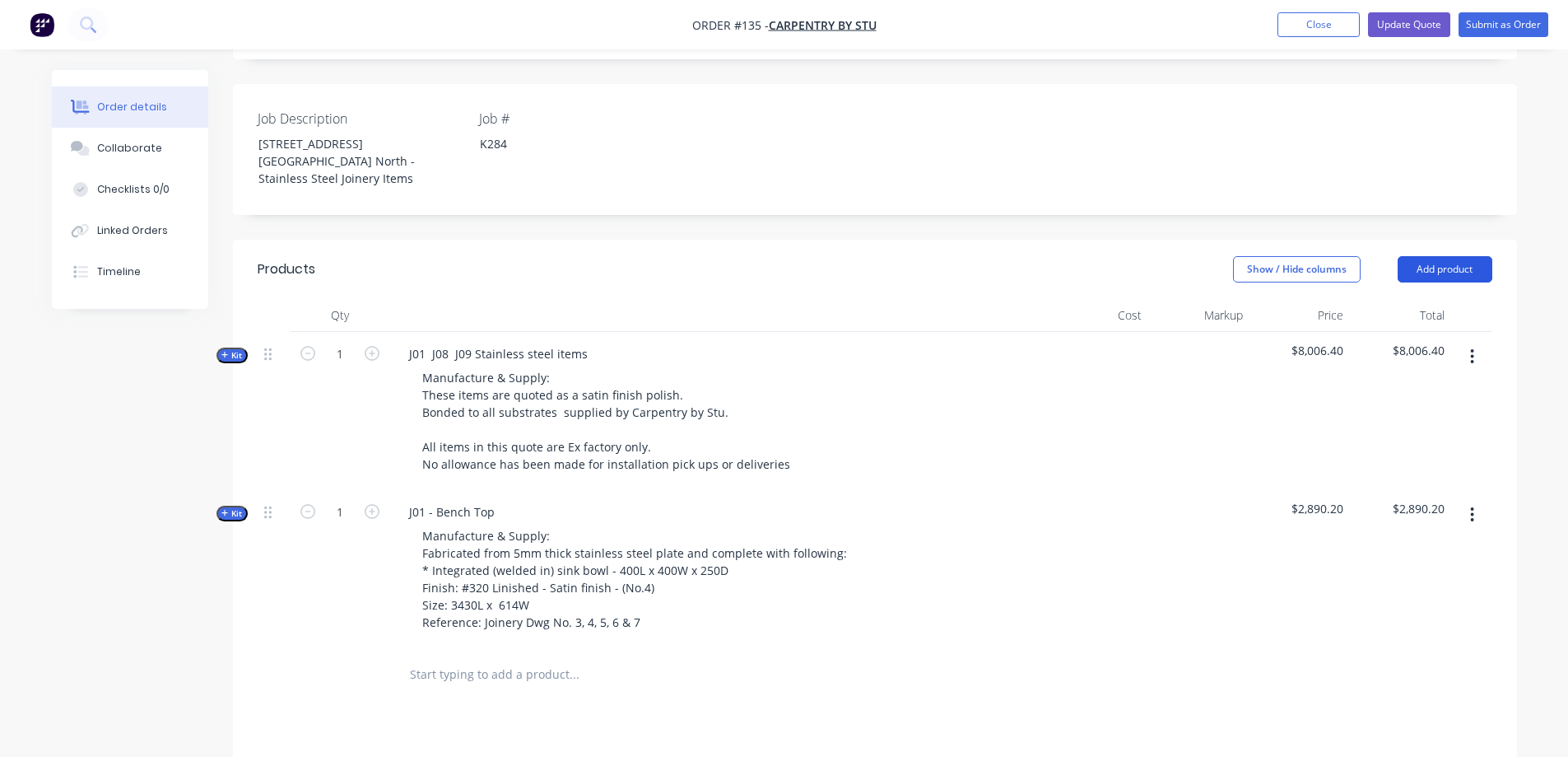
click at [1430, 256] on button "Add product" at bounding box center [1445, 269] width 94 height 26
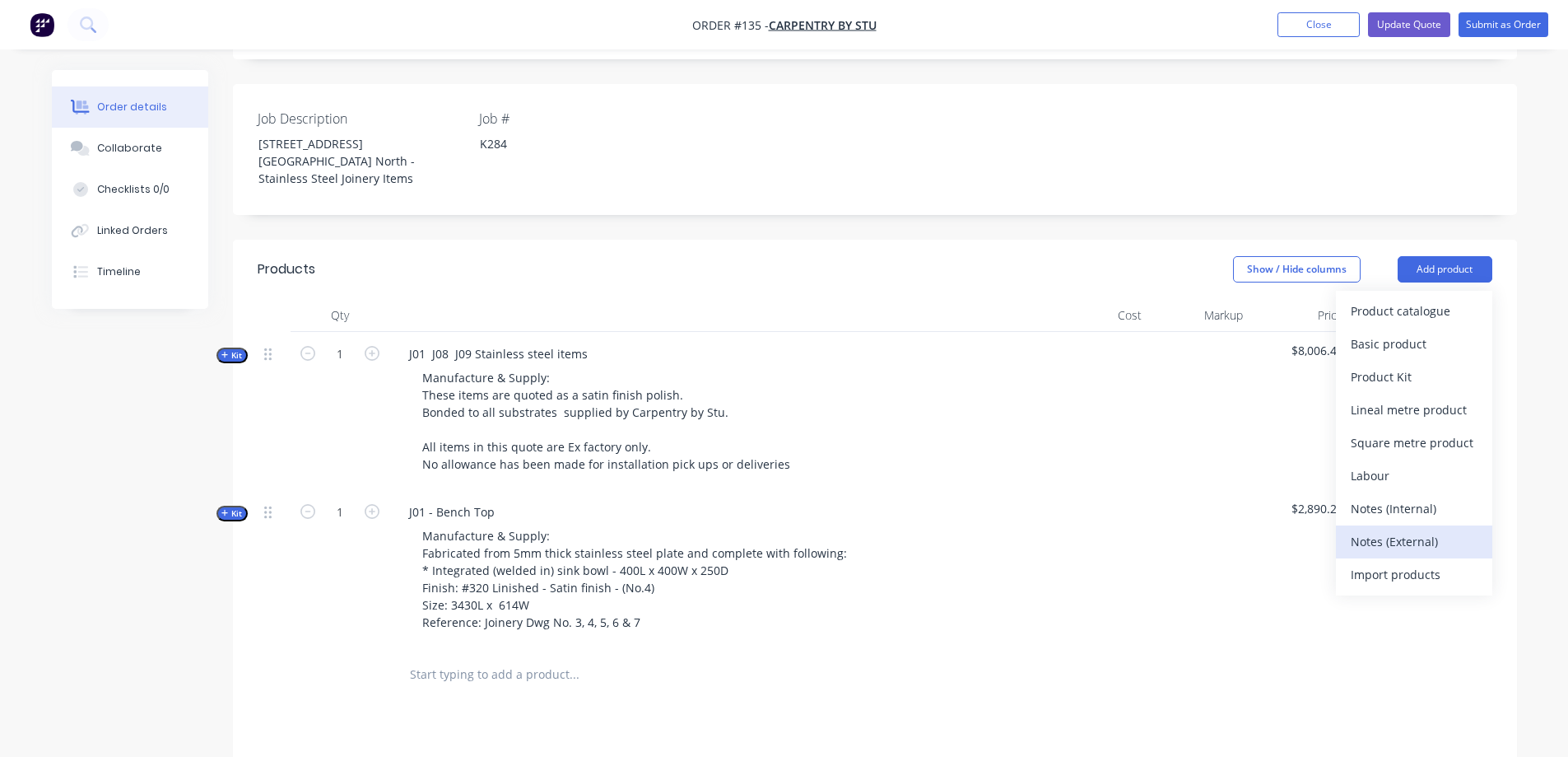
click at [1420, 529] on div "Notes (External)" at bounding box center [1414, 541] width 127 height 24
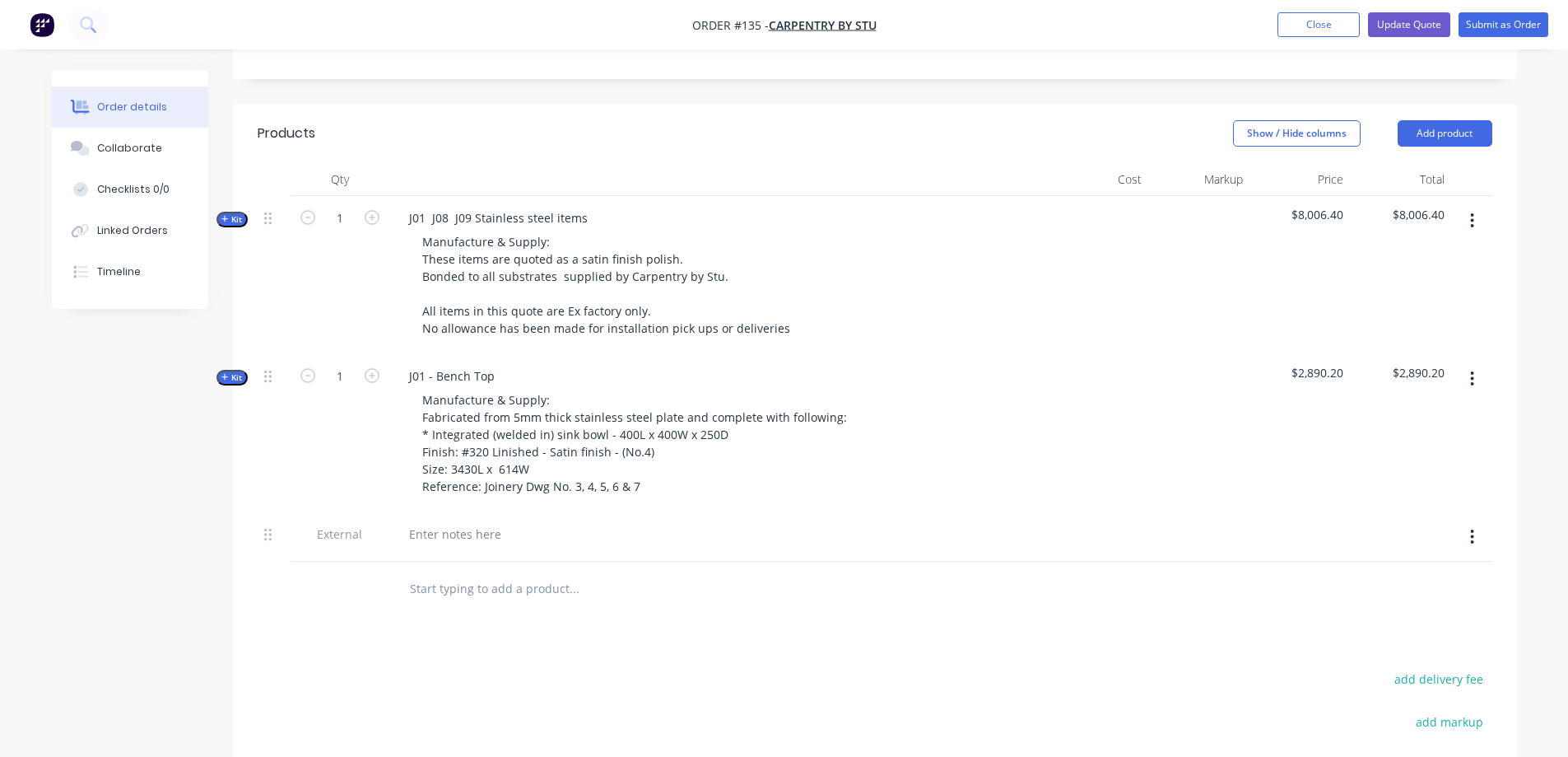
scroll to position [542, 0]
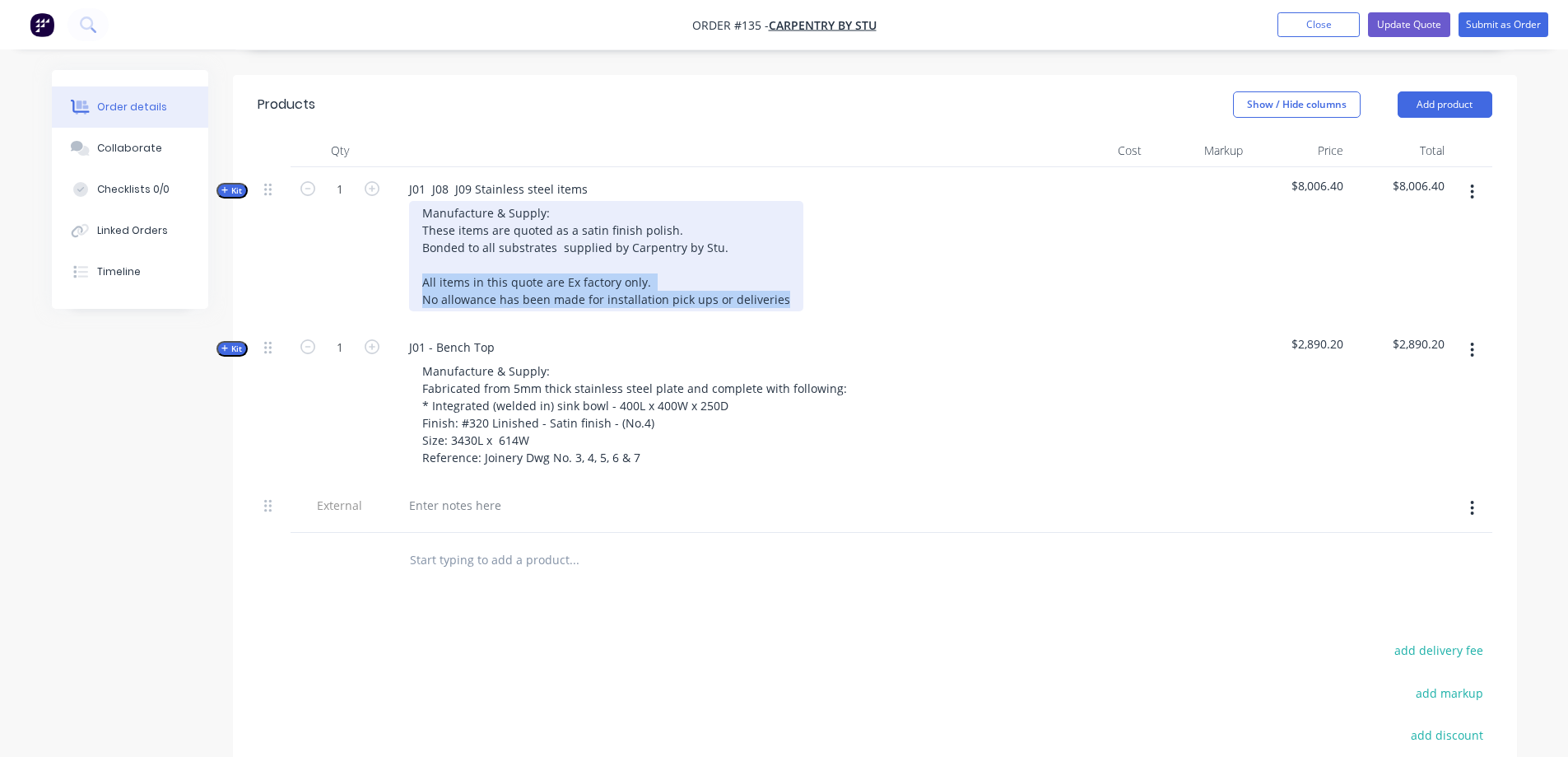
drag, startPoint x: 739, startPoint y: 261, endPoint x: 414, endPoint y: 246, distance: 325.3
click at [414, 246] on div "Manufacture & Supply: These items are quoted as a satin finish polish. Bonded t…" at bounding box center [605, 256] width 394 height 111
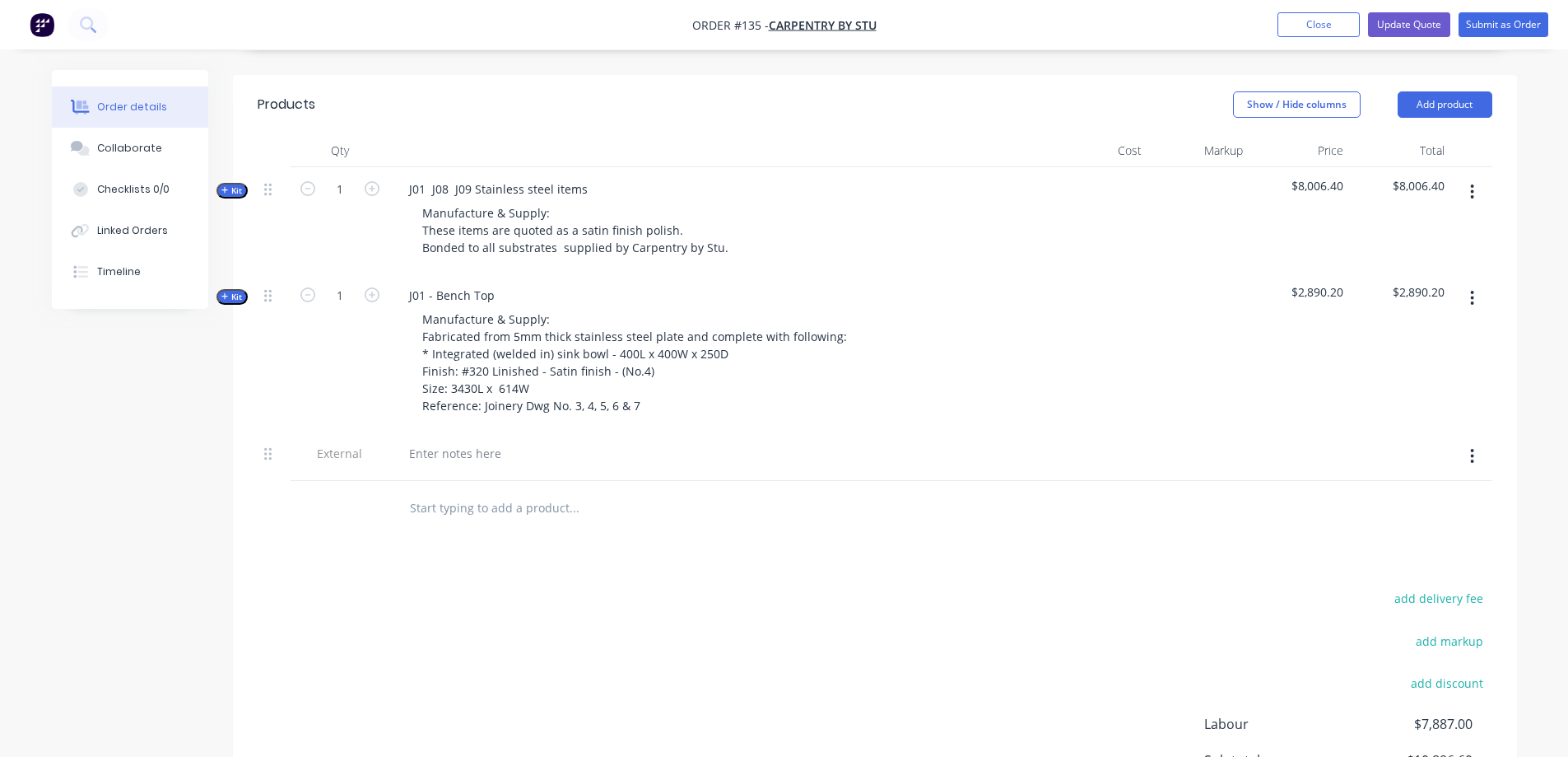
click at [471, 510] on div "Products Show / Hide columns Add product Qty Cost Markup Price Total Kit 1 J01 …" at bounding box center [875, 502] width 1284 height 855
click at [477, 445] on div at bounding box center [718, 456] width 658 height 50
click at [413, 441] on div at bounding box center [454, 453] width 118 height 24
paste div
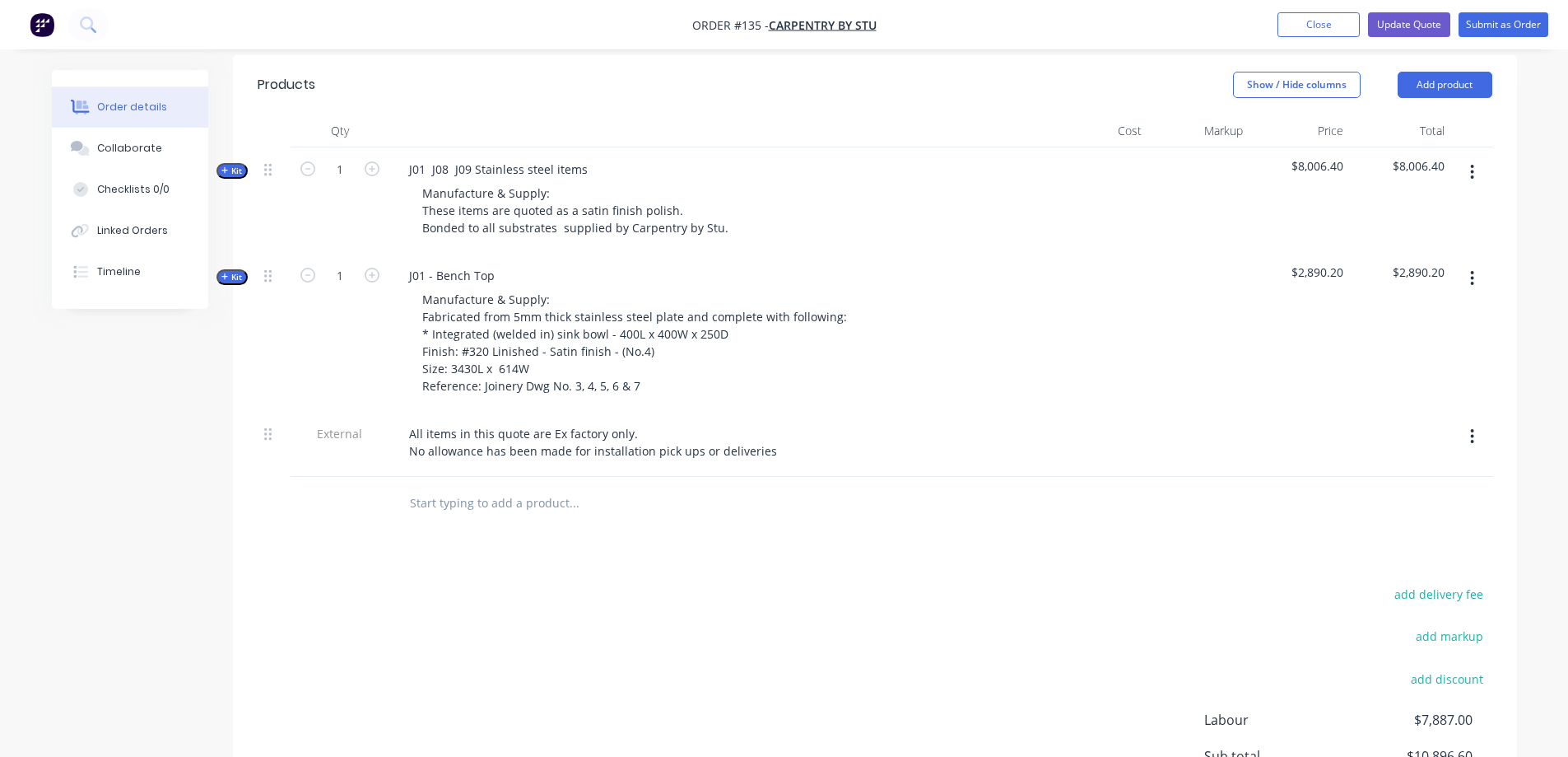
scroll to position [459, 0]
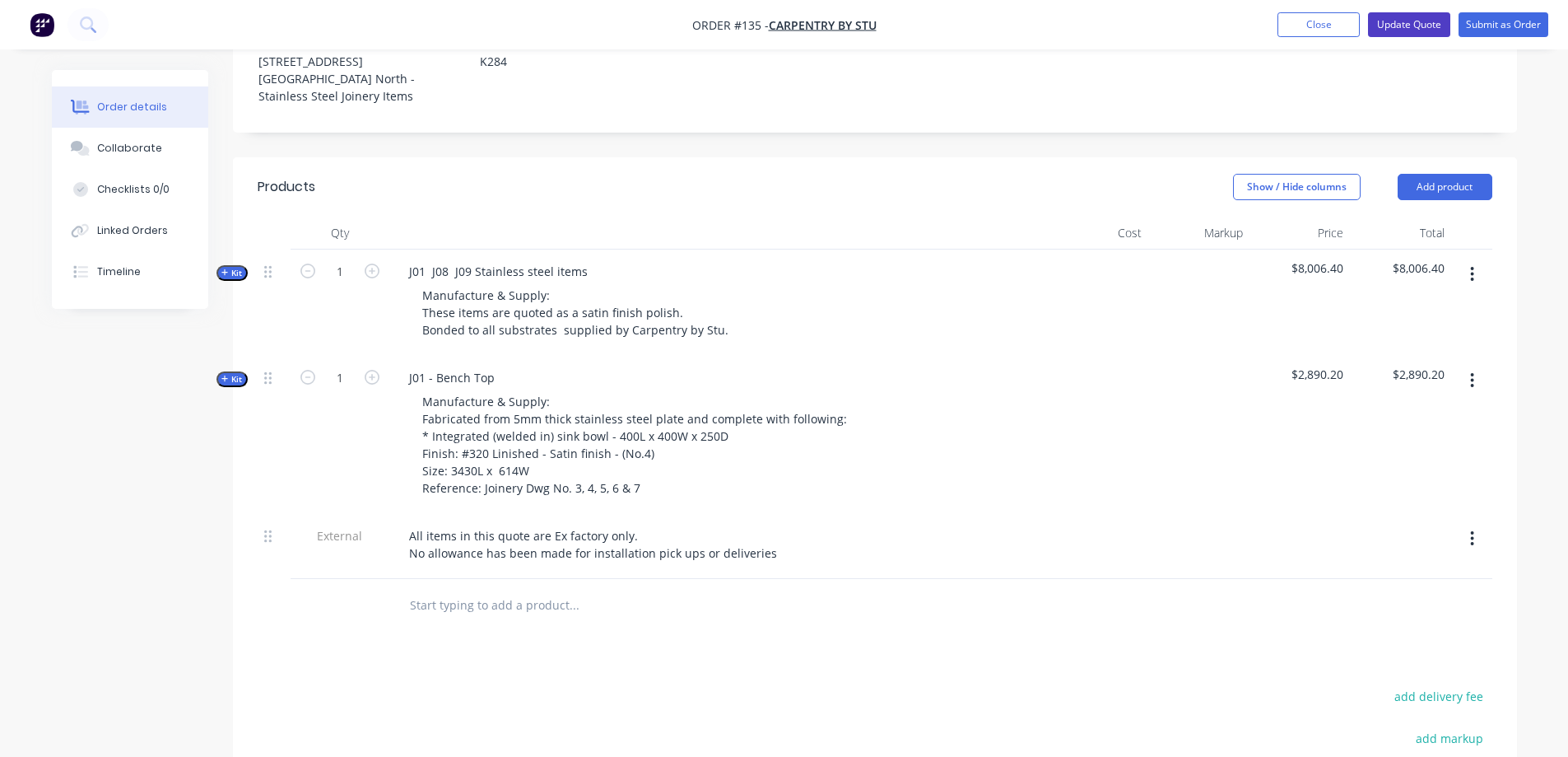
click at [1412, 30] on button "Update Quote" at bounding box center [1408, 25] width 82 height 25
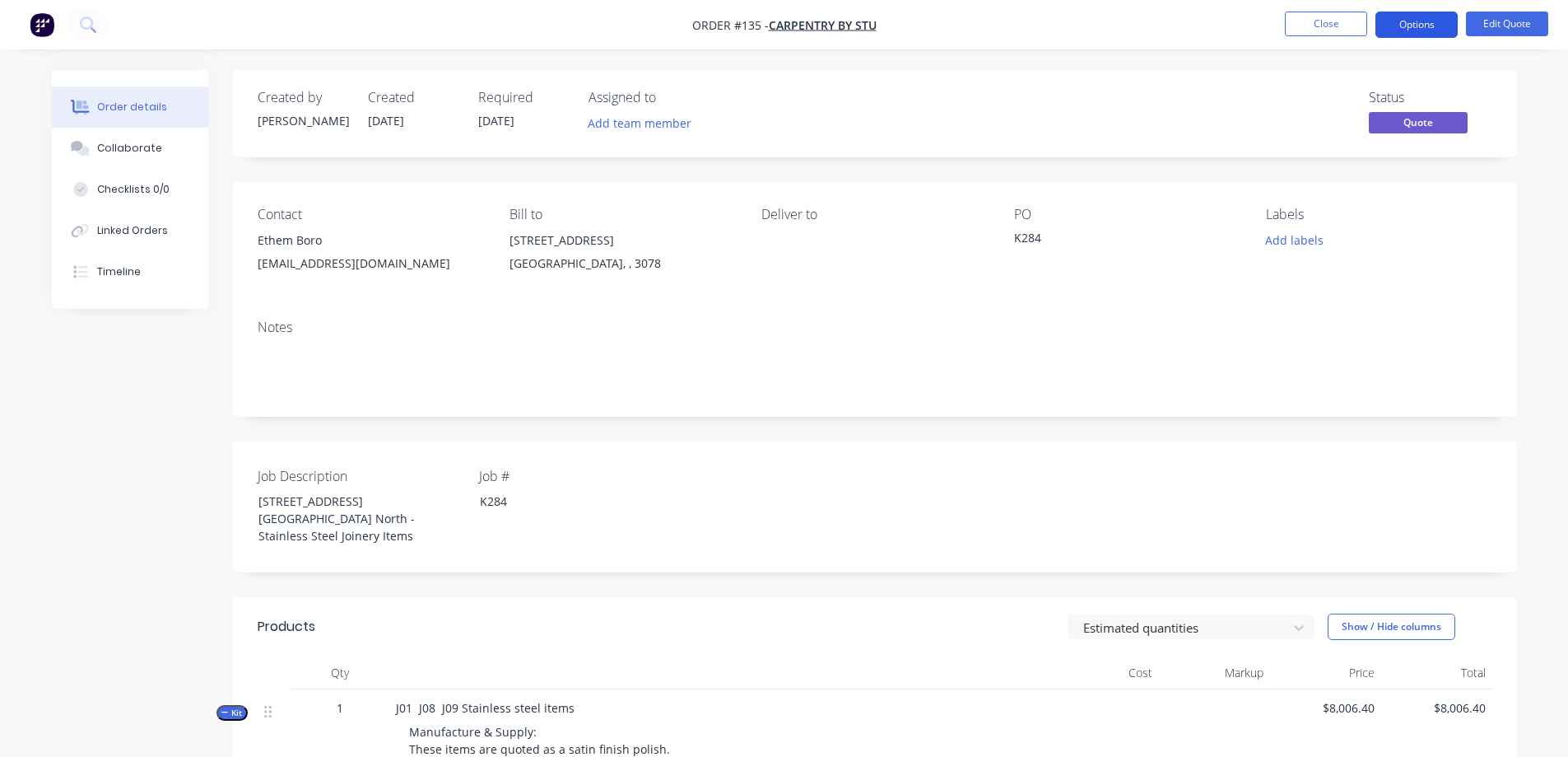
click at [1389, 22] on button "Options" at bounding box center [1416, 25] width 82 height 26
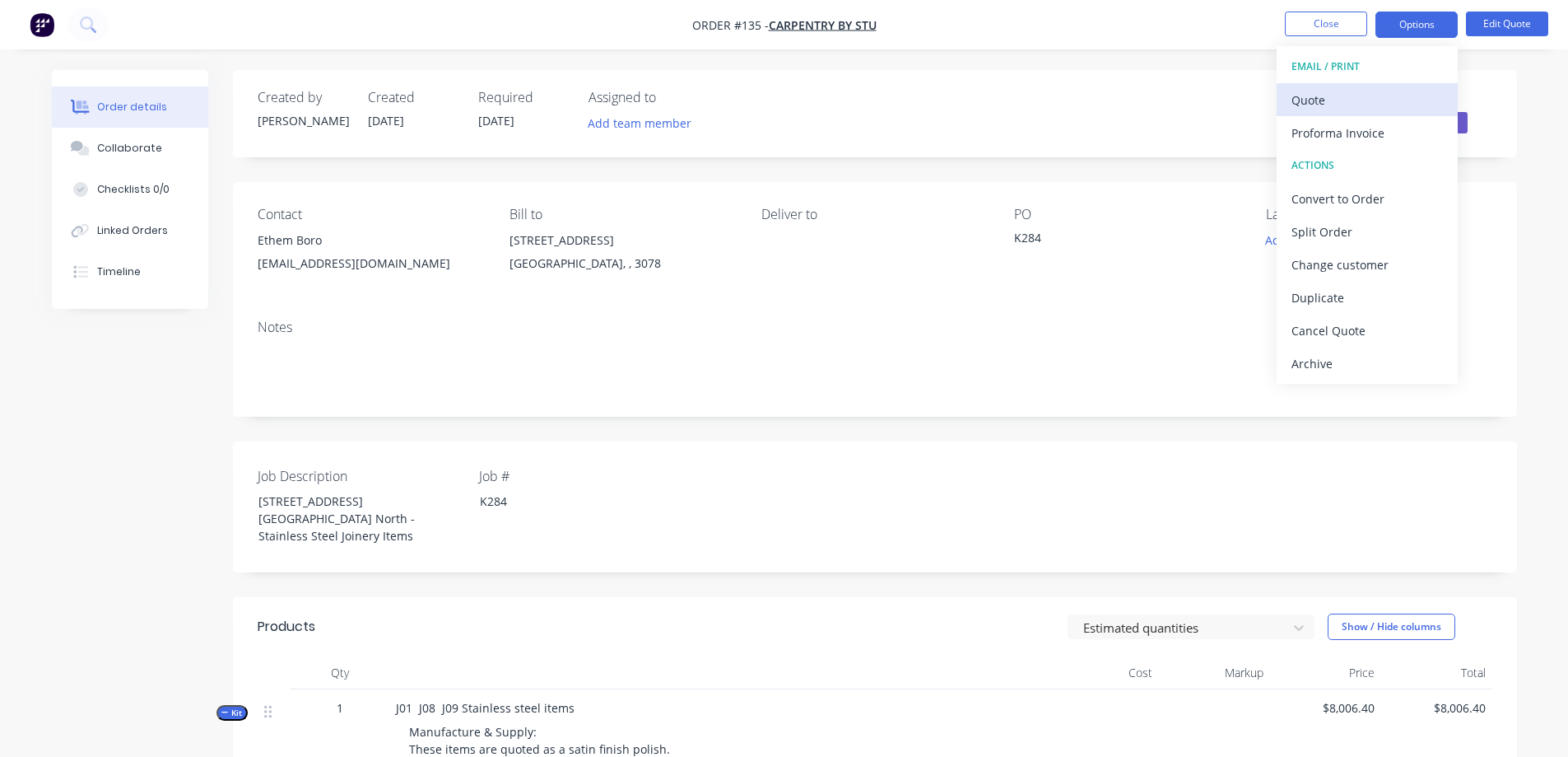
click at [1341, 111] on div "Quote" at bounding box center [1367, 99] width 151 height 24
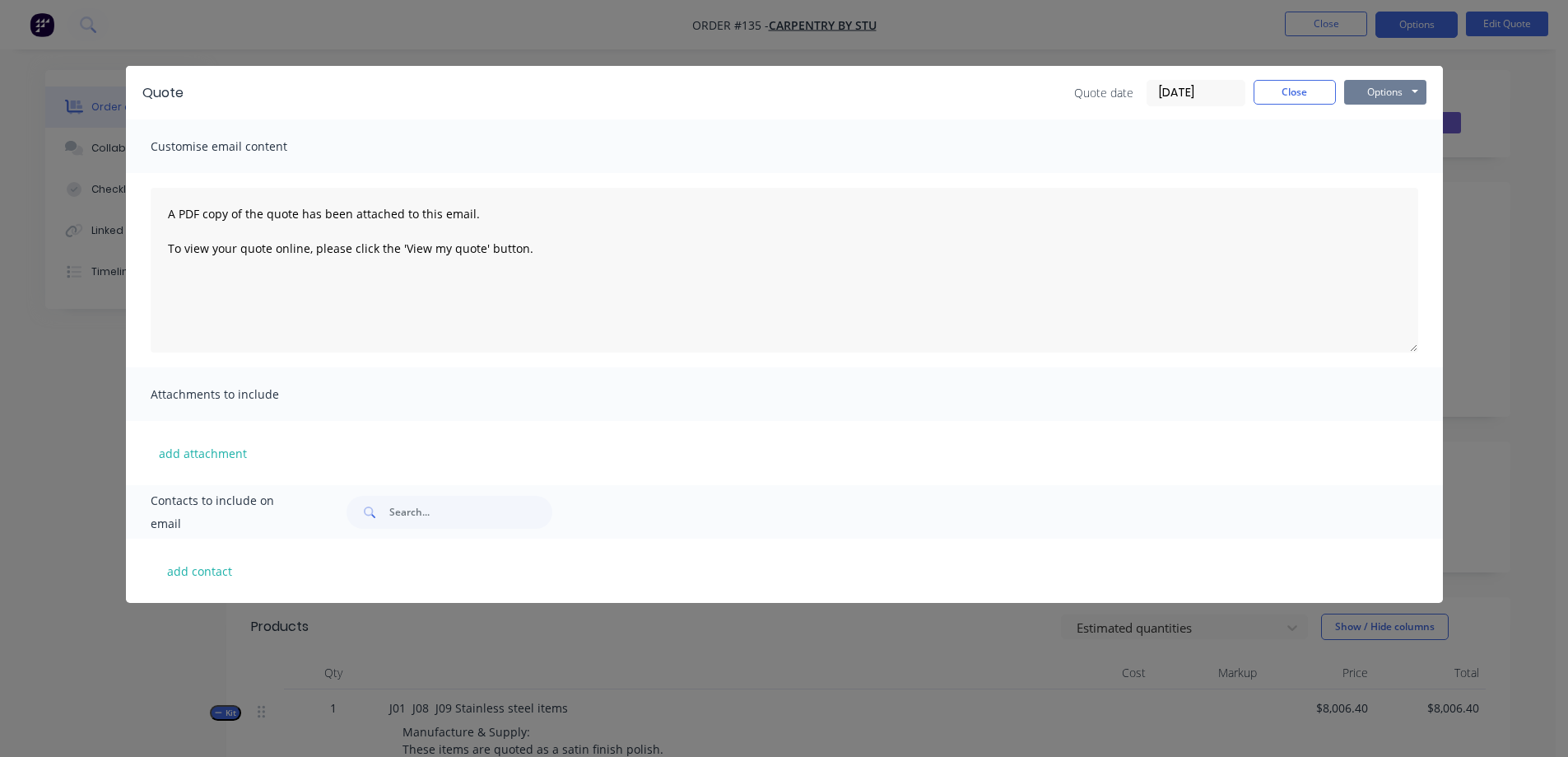
click at [1371, 89] on button "Options" at bounding box center [1385, 93] width 82 height 25
click at [1377, 120] on button "Preview" at bounding box center [1397, 121] width 106 height 27
click at [1303, 97] on button "Close" at bounding box center [1294, 93] width 82 height 25
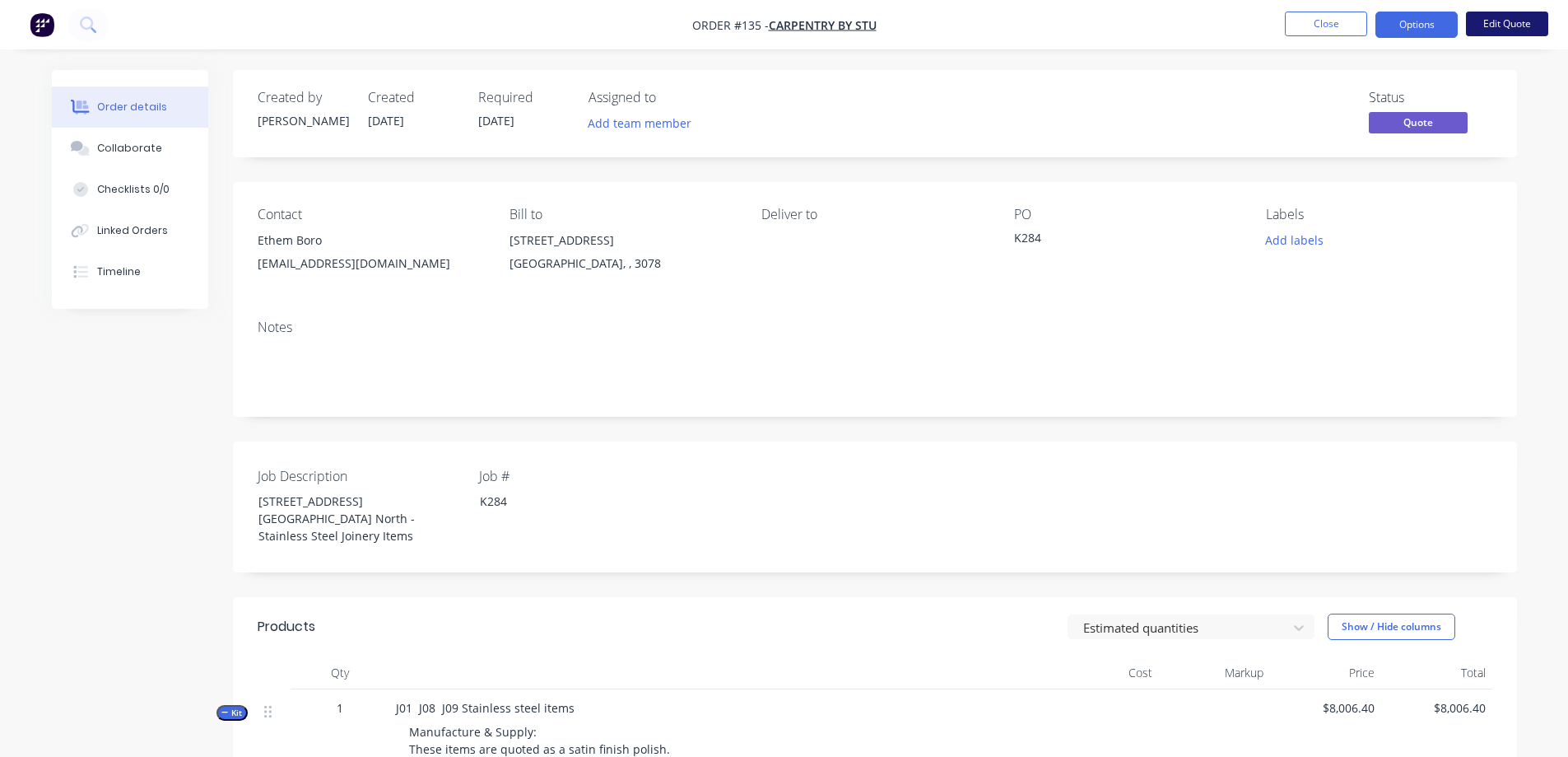
click at [1492, 25] on button "Edit Quote" at bounding box center [1507, 24] width 82 height 25
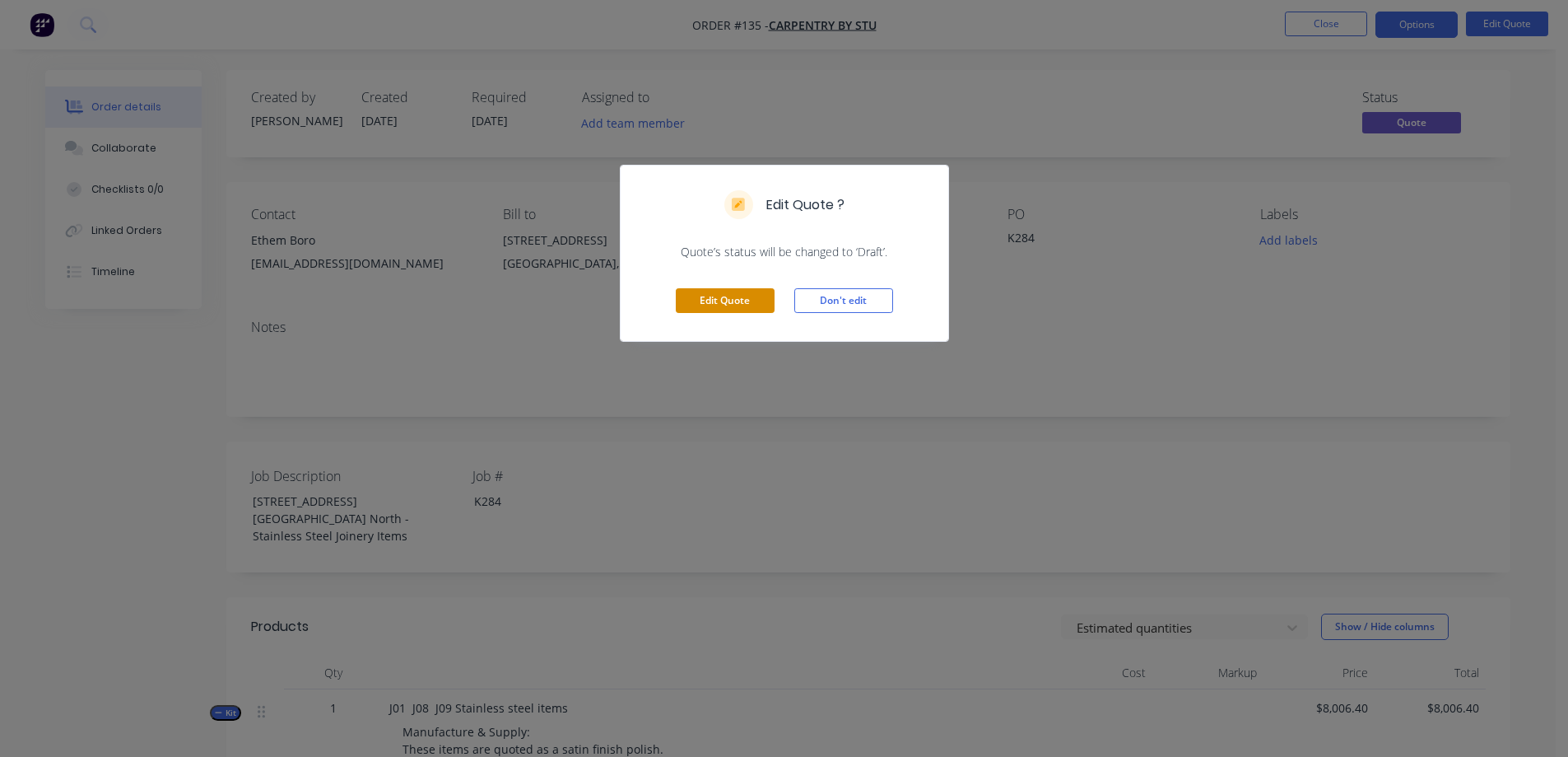
click at [733, 301] on button "Edit Quote" at bounding box center [724, 301] width 99 height 25
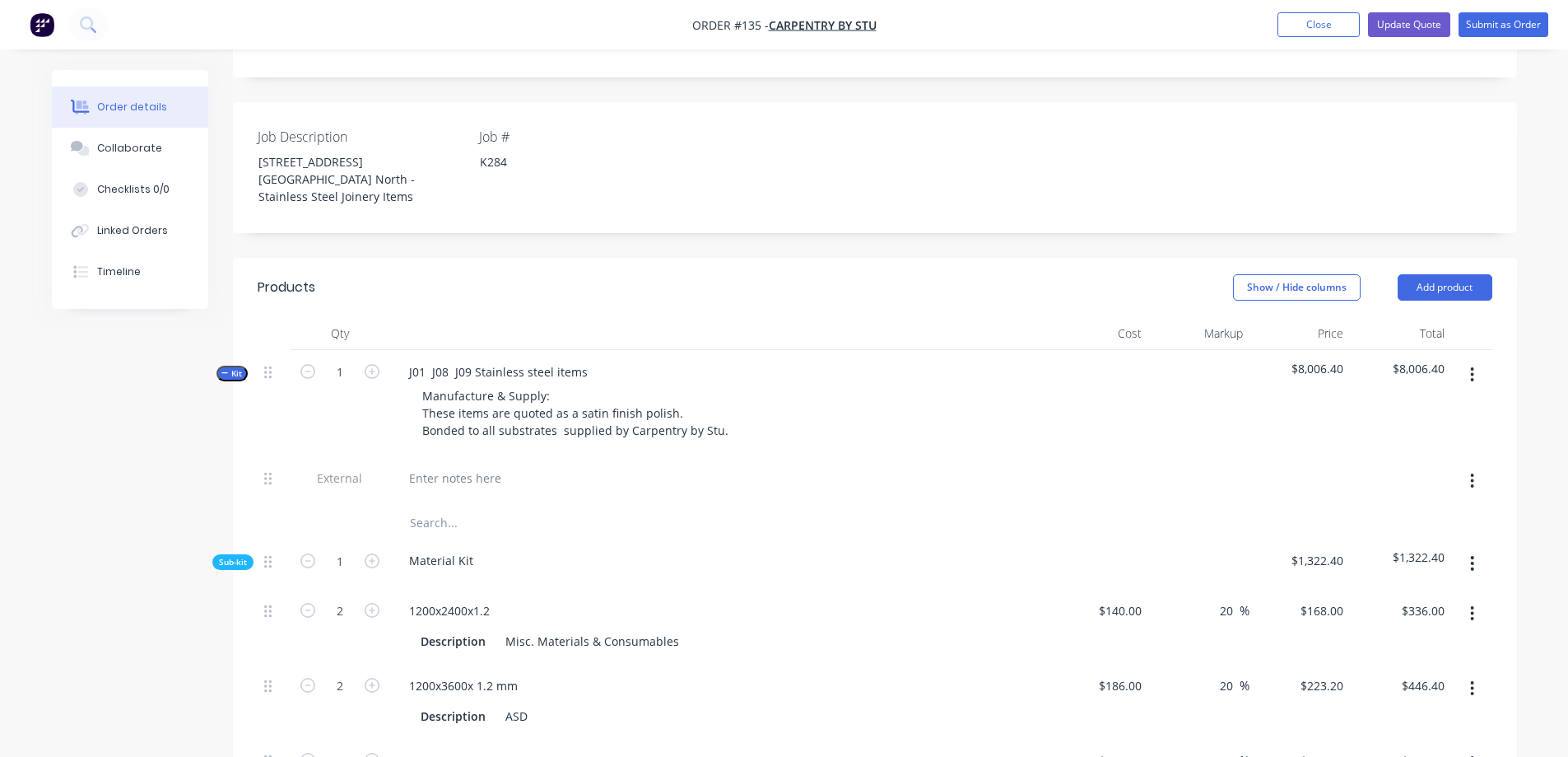
scroll to position [412, 0]
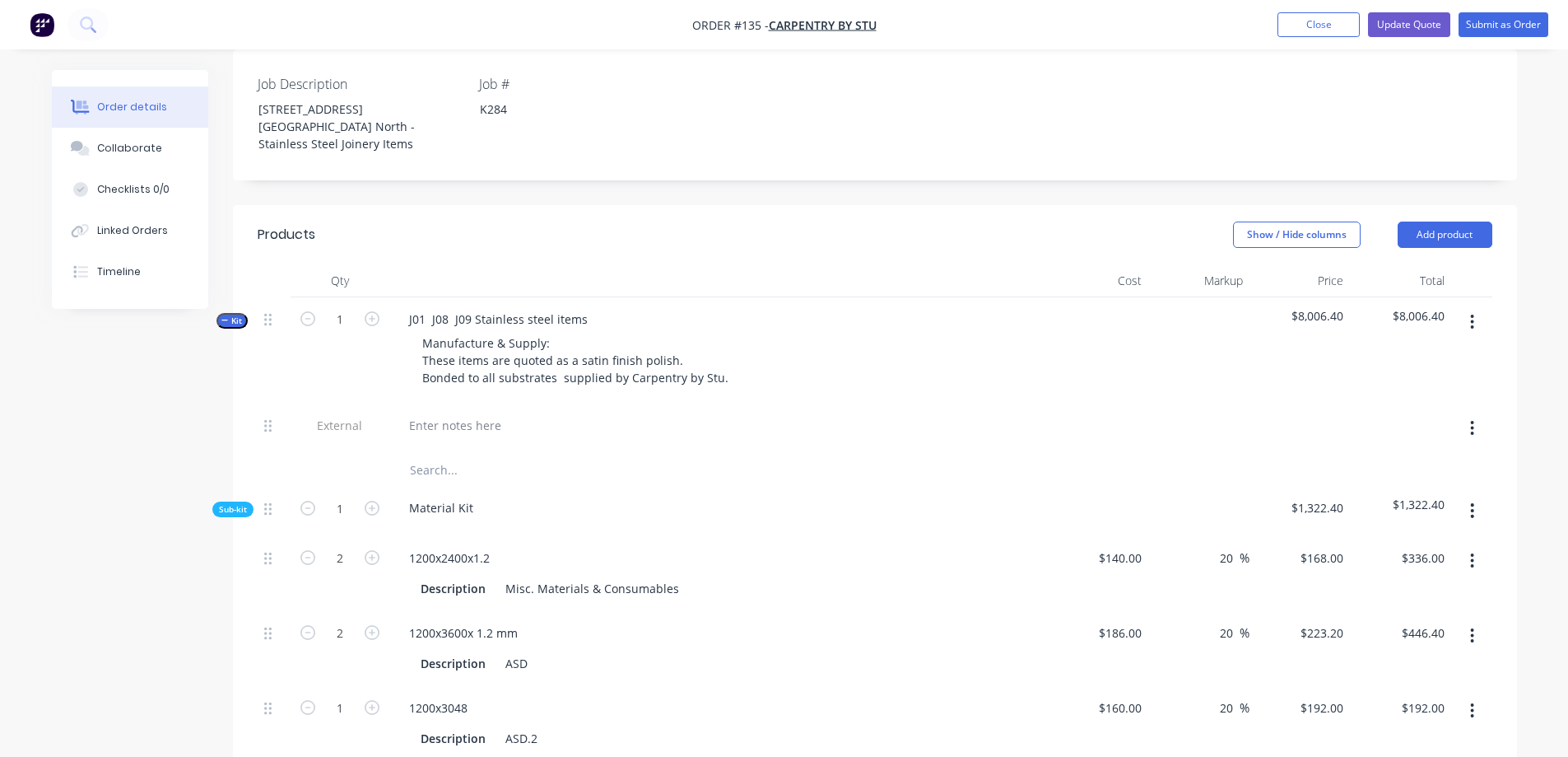
click at [228, 317] on icon "button" at bounding box center [225, 320] width 8 height 9
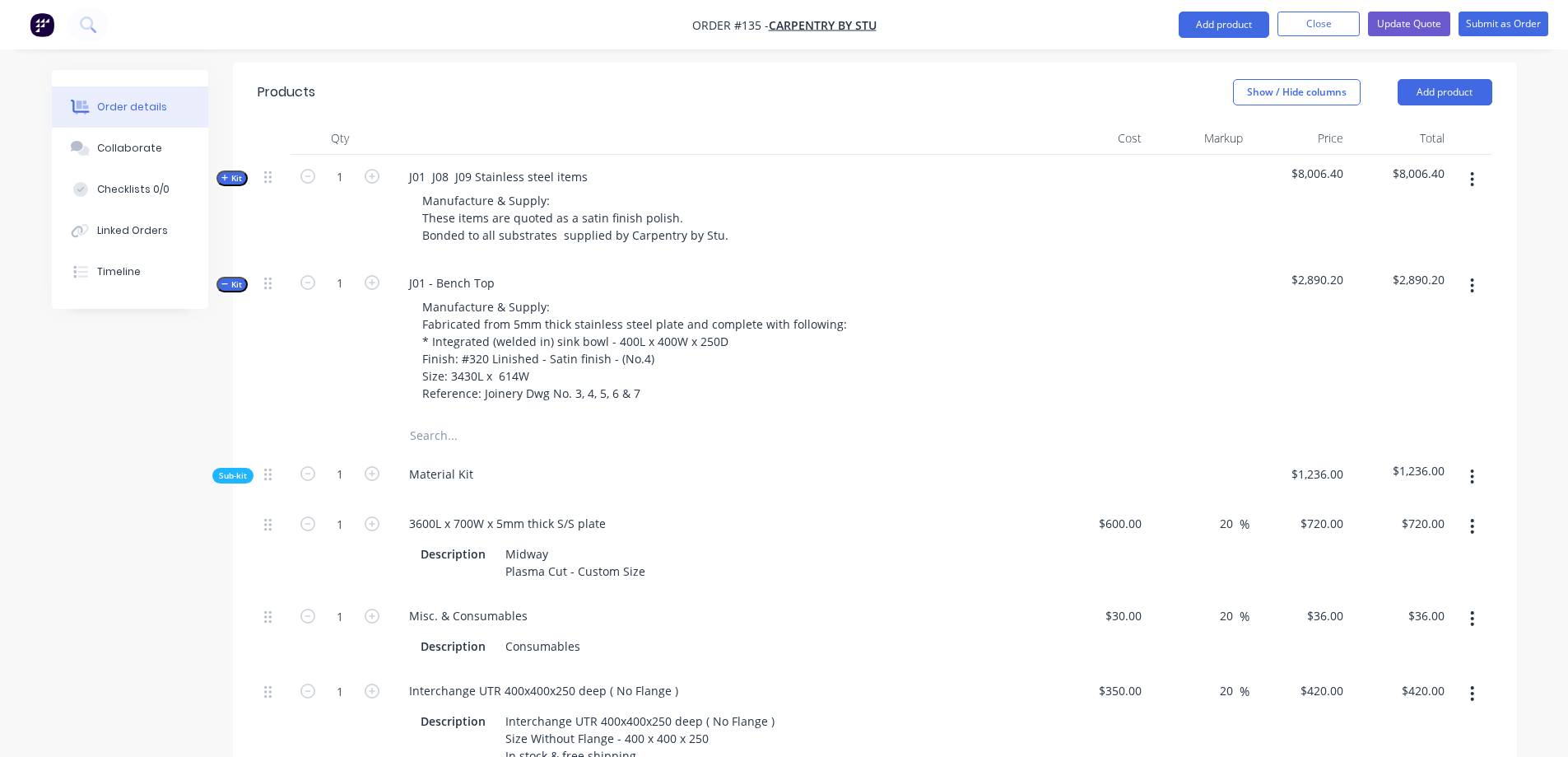
scroll to position [554, 0]
click at [231, 173] on span "Kit" at bounding box center [231, 179] width 22 height 12
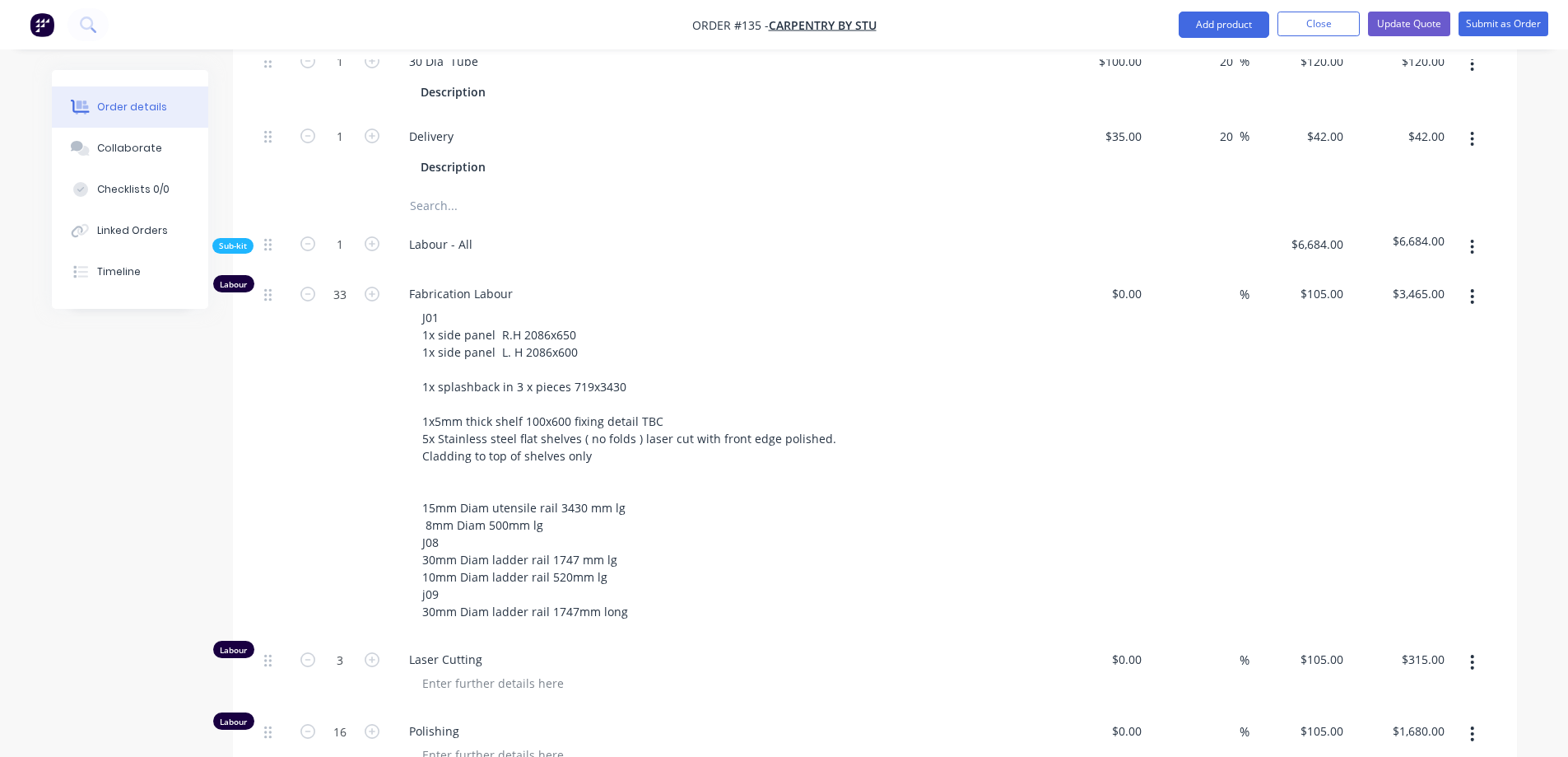
scroll to position [1213, 0]
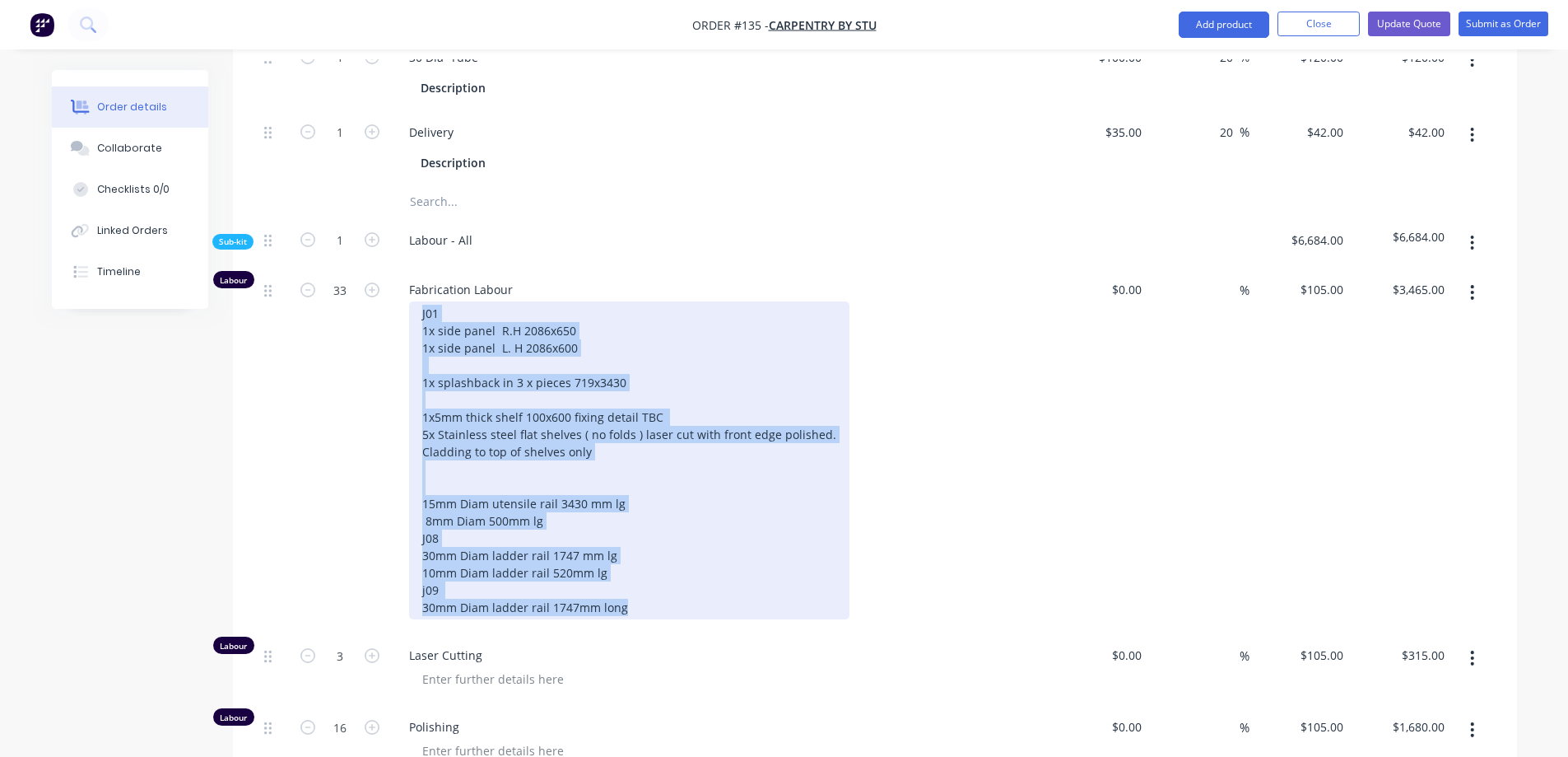
drag, startPoint x: 622, startPoint y: 573, endPoint x: 421, endPoint y: 284, distance: 352.0
click at [421, 301] on div "J01 1x side panel R.H 2086x650 1x side panel L. H 2086x600 1x splashback in 3 x…" at bounding box center [629, 460] width 440 height 318
copy div "J01 1x side panel R.H 2086x650 1x side panel L. H 2086x600 1x splashback in 3 x…"
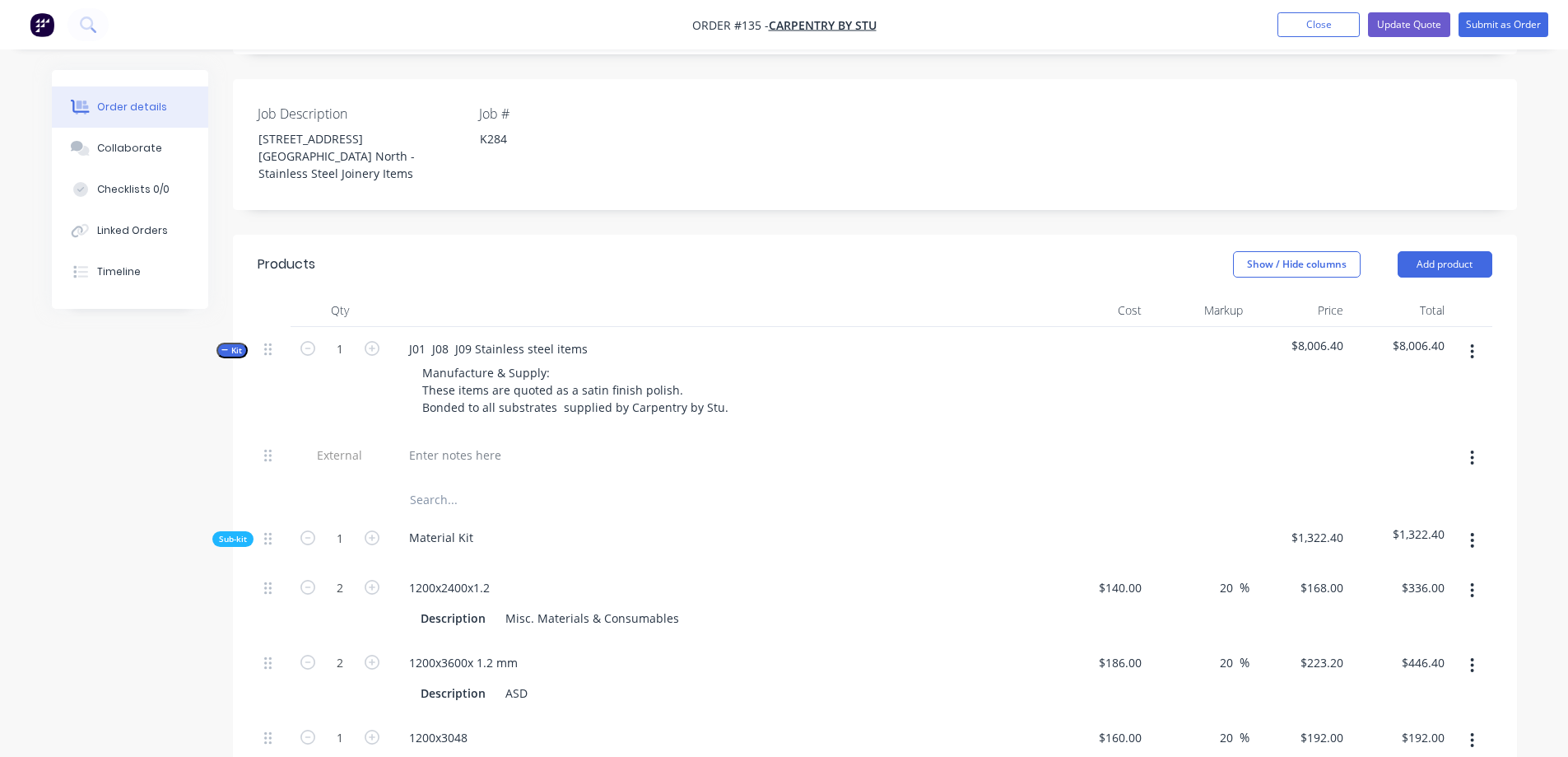
scroll to position [306, 0]
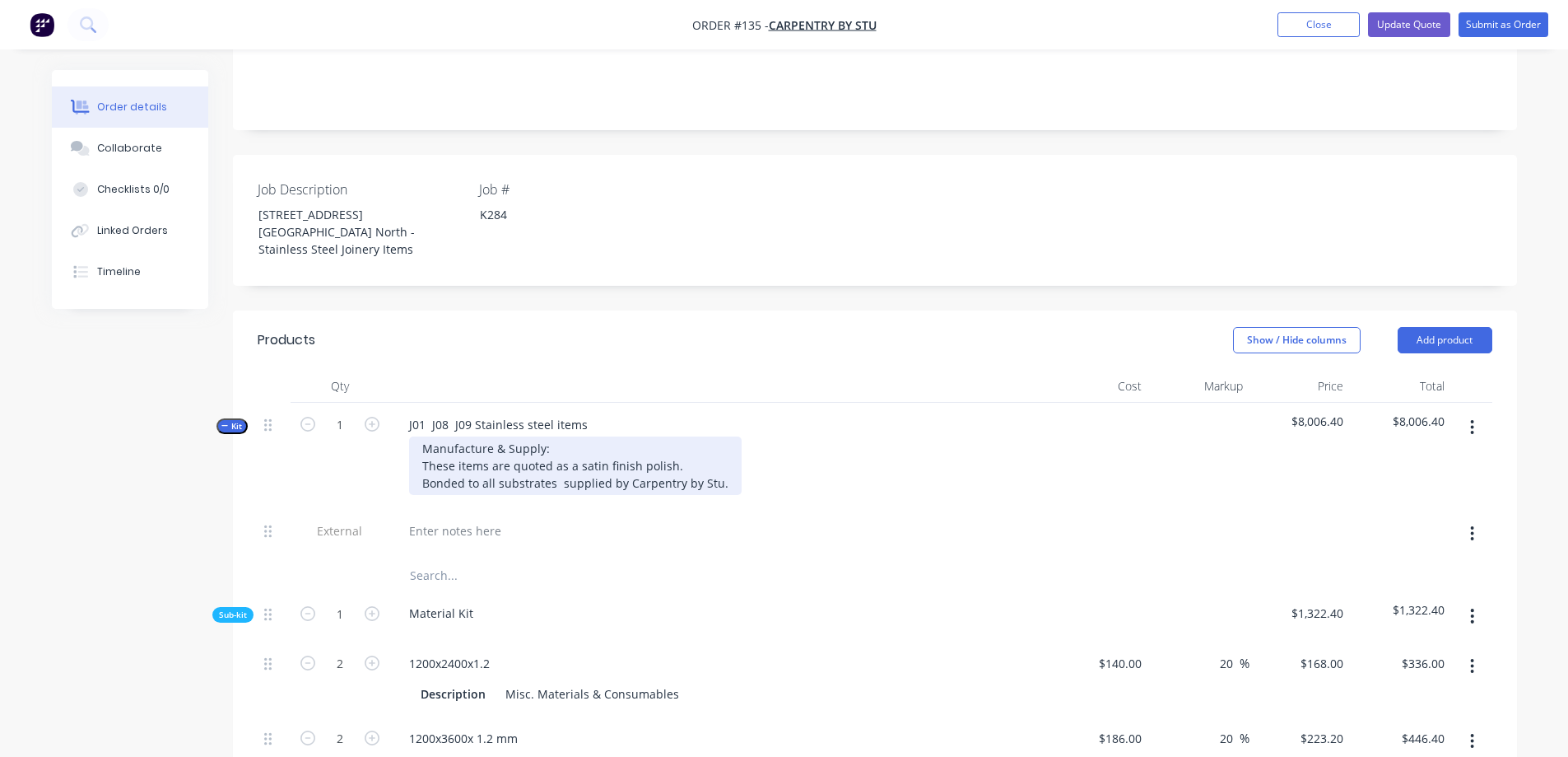
click at [707, 446] on div "Manufacture & Supply: These items are quoted as a satin finish polish. Bonded t…" at bounding box center [575, 466] width 332 height 59
click at [714, 444] on div "Manufacture & Supply: These items are quoted as a satin finish polish. Bonded t…" at bounding box center [575, 466] width 332 height 59
click at [547, 437] on div "Manufacture & Supply: These items are quoted as a satin finish polish. Bonded t…" at bounding box center [575, 466] width 332 height 59
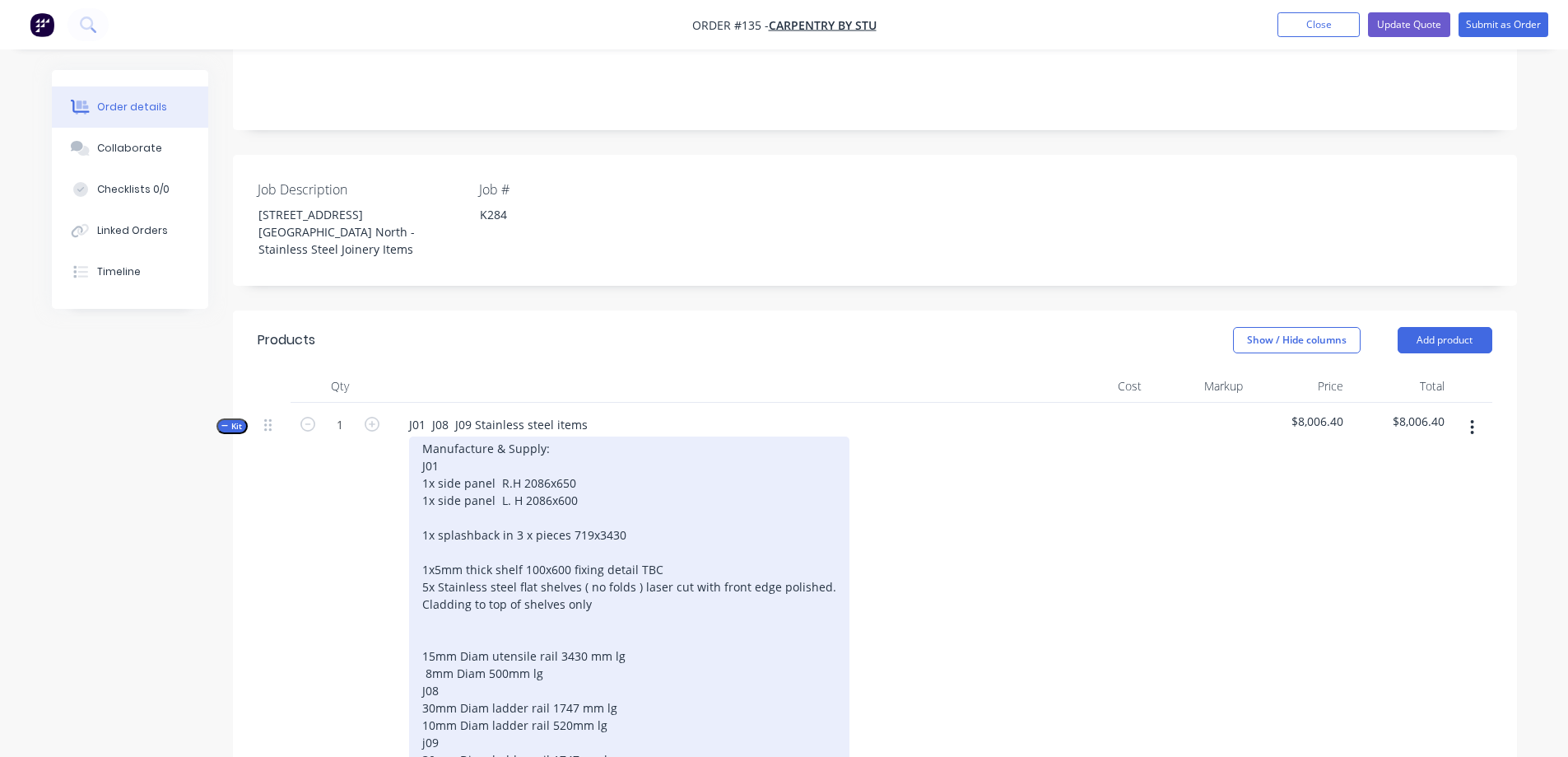
click at [775, 476] on div "Manufacture & Supply: J01 1x side panel R.H 2086x650 1x side panel L. H 2086x60…" at bounding box center [629, 621] width 440 height 370
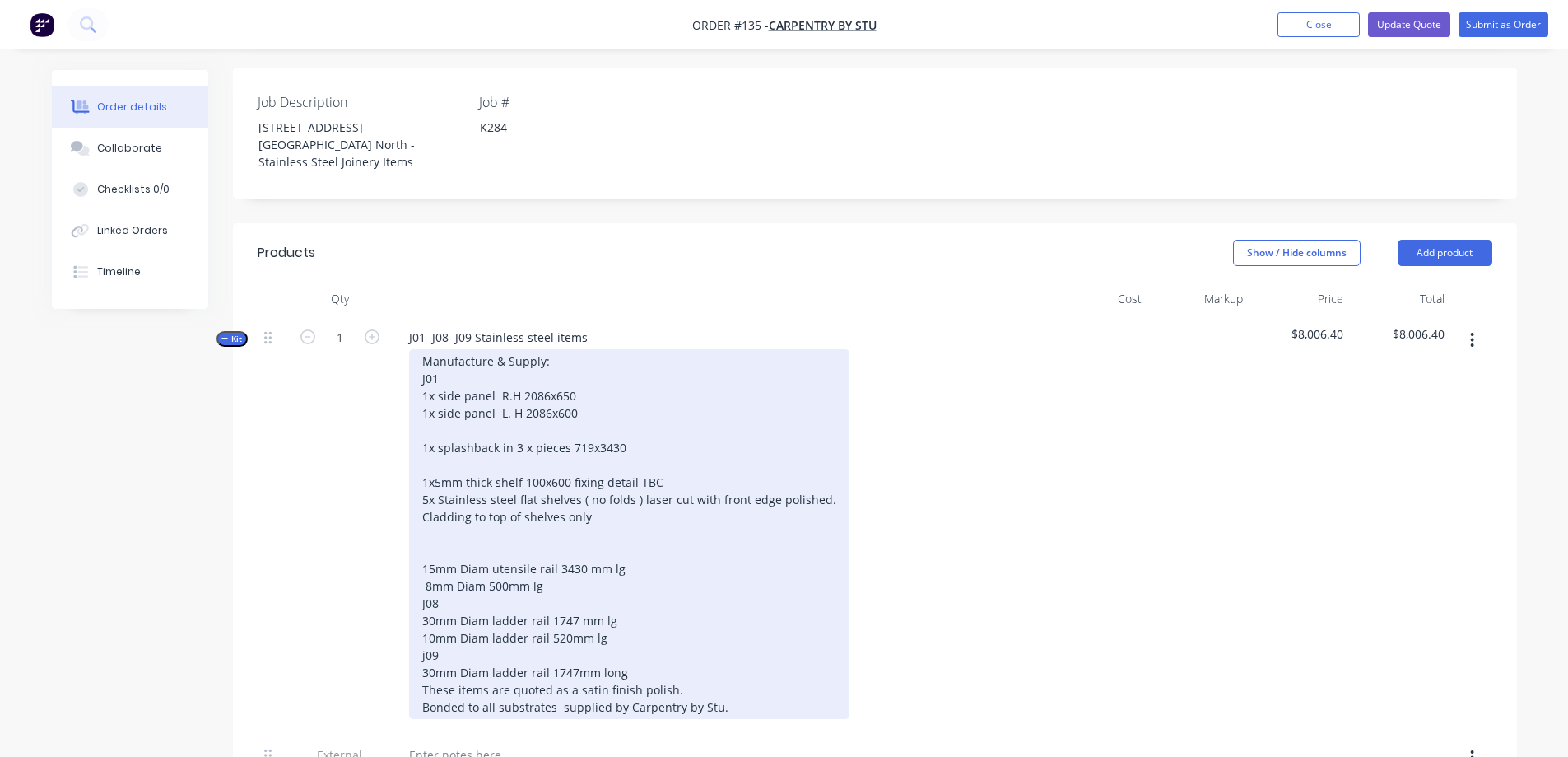
scroll to position [471, 0]
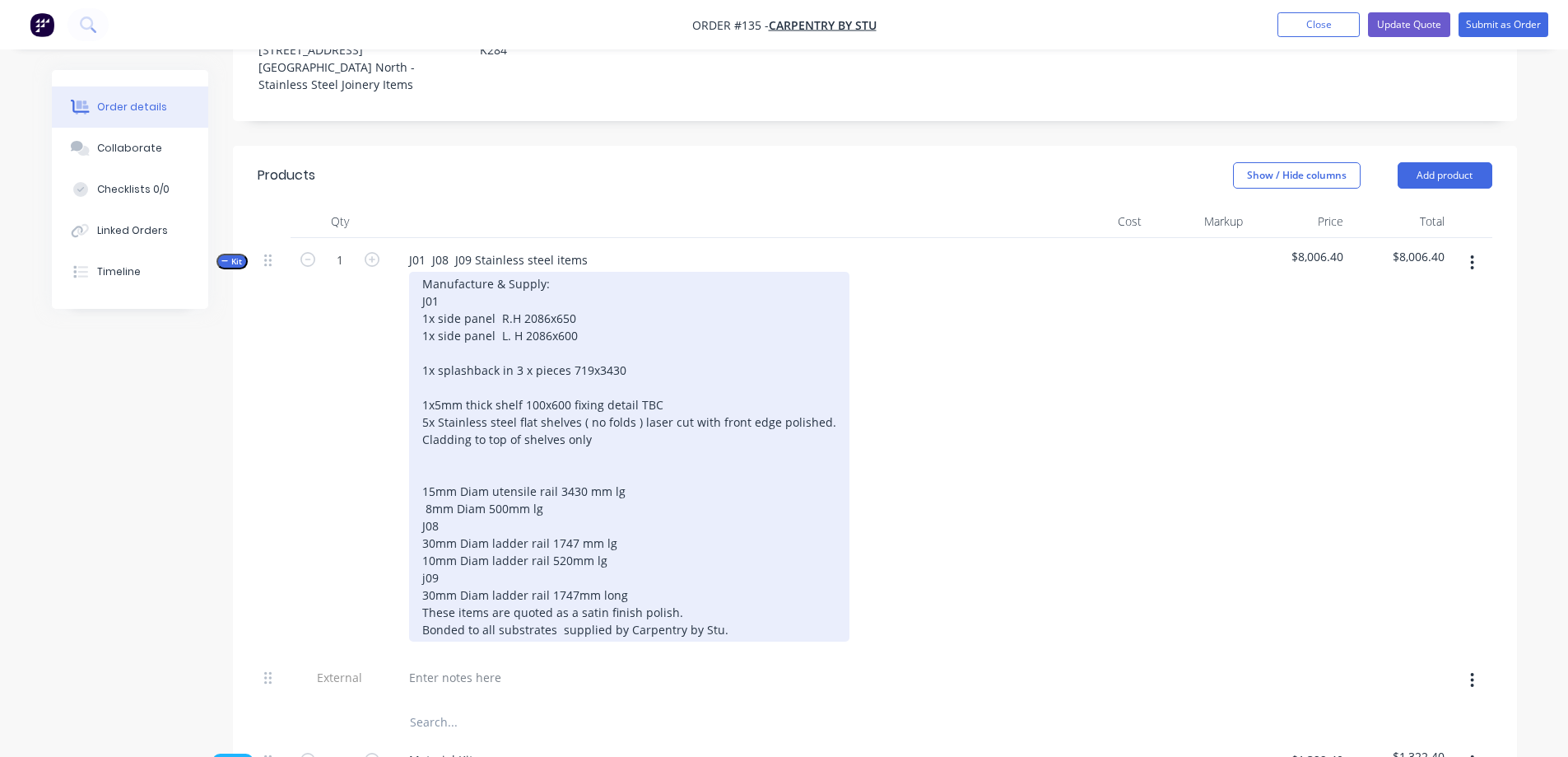
click at [641, 535] on div "Manufacture & Supply: J01 1x side panel R.H 2086x650 1x side panel L. H 2086x60…" at bounding box center [629, 456] width 440 height 370
click at [435, 439] on div "Manufacture & Supply: J01 1x side panel R.H 2086x650 1x side panel L. H 2086x60…" at bounding box center [629, 456] width 440 height 370
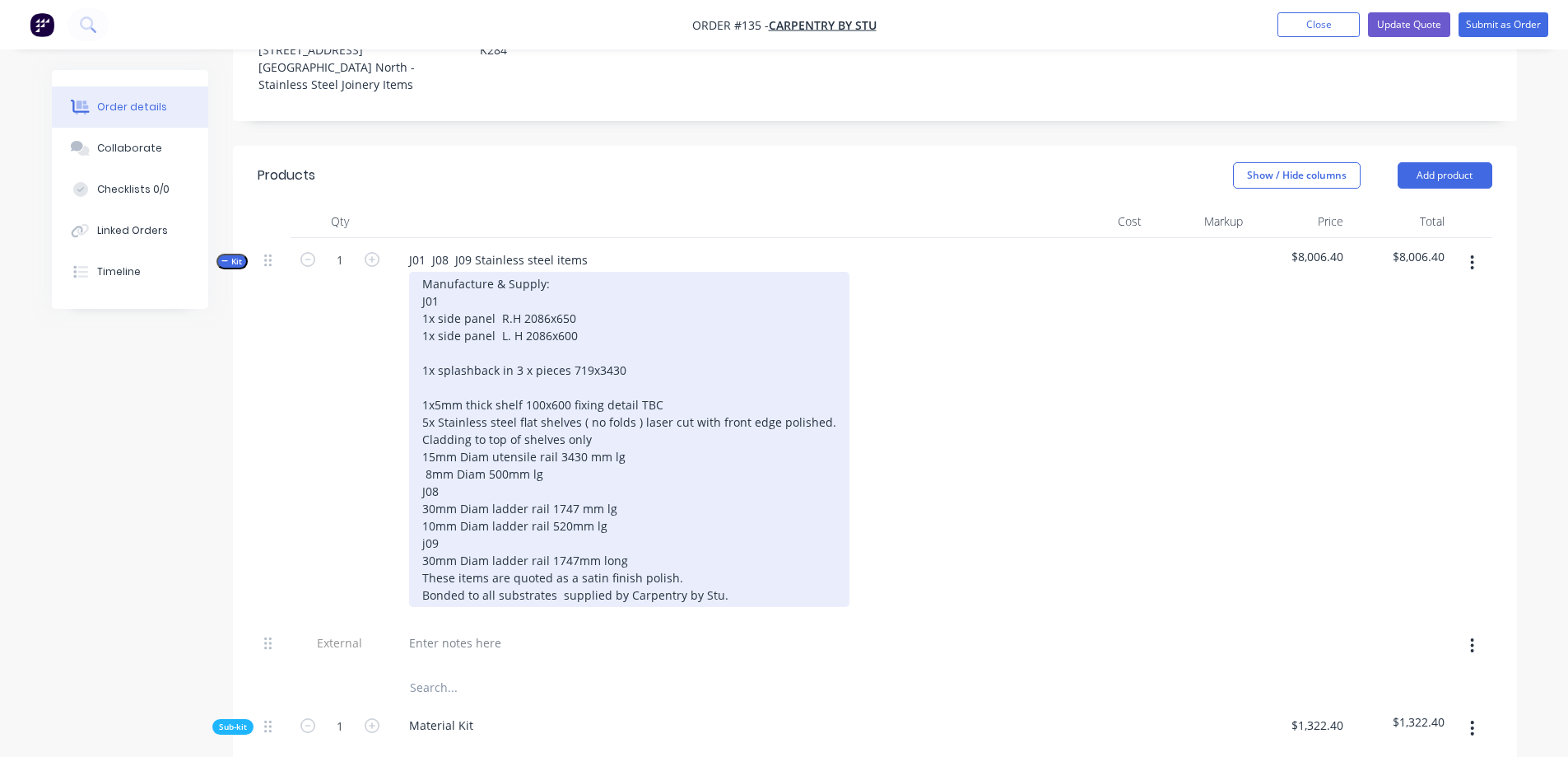
click at [534, 436] on div "Manufacture & Supply: J01 1x side panel R.H 2086x650 1x side panel L. H 2086x60…" at bounding box center [629, 439] width 440 height 335
click at [688, 482] on div "Manufacture & Supply: J01 1x side panel R.H 2086x650 1x side panel L. H 2086x60…" at bounding box center [629, 439] width 440 height 335
click at [649, 446] on div "Manufacture & Supply: J01 1x side panel R.H 2086x650 1x side panel L. H 2086x60…" at bounding box center [629, 439] width 440 height 335
drag, startPoint x: 469, startPoint y: 335, endPoint x: 461, endPoint y: 340, distance: 9.4
click at [461, 340] on div "Manufacture & Supply: J01 1x side panel R.H 2086x650 1x side panel L. H 2086x60…" at bounding box center [629, 439] width 440 height 335
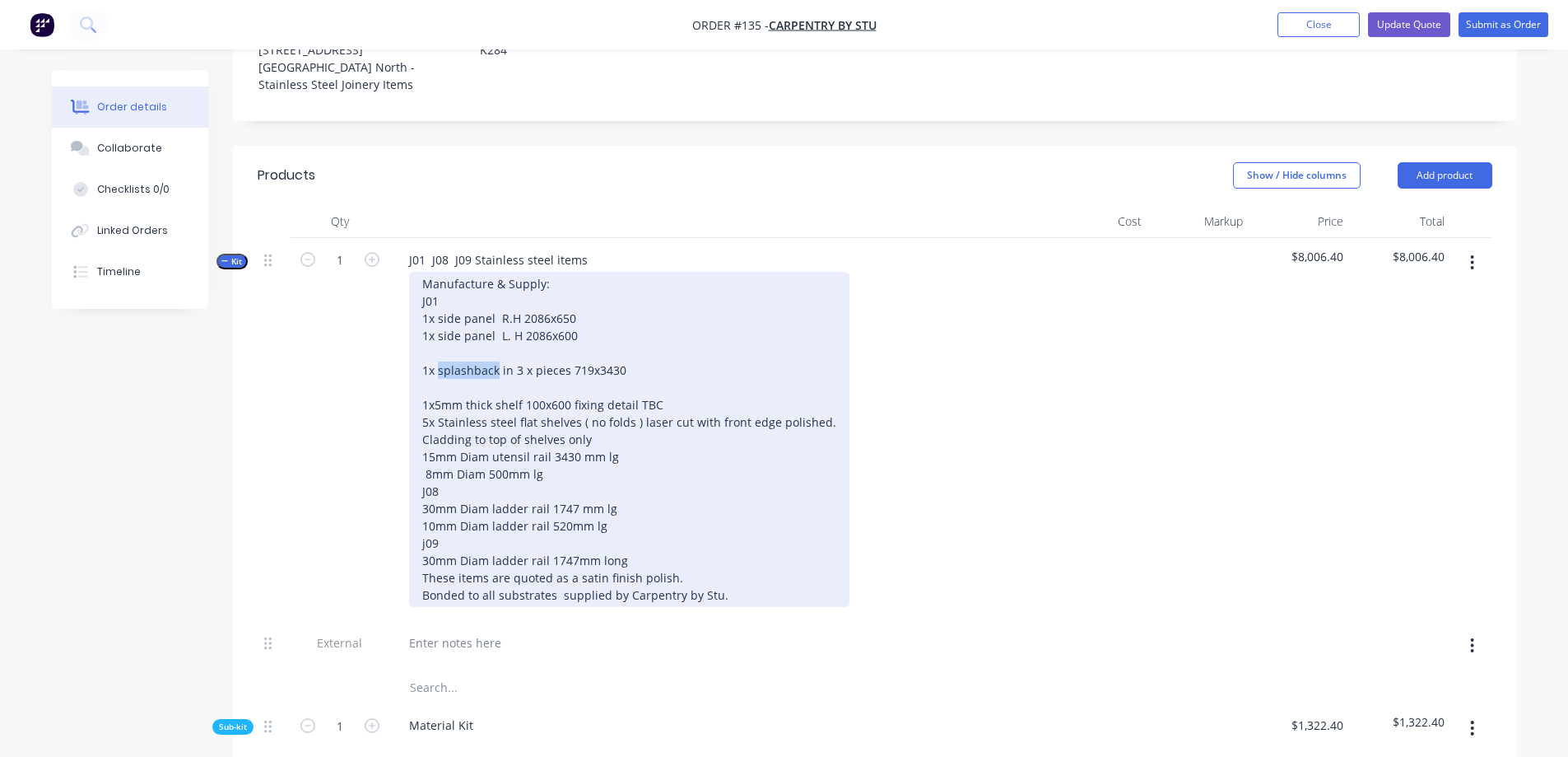
click at [472, 334] on div "Manufacture & Supply: J01 1x side panel R.H 2086x650 1x side panel L. H 2086x60…" at bounding box center [629, 439] width 440 height 335
click at [778, 471] on div "Manufacture & Supply: J01 1x side panel R.H 2086x650 1x side panel L. H 2086x60…" at bounding box center [629, 439] width 440 height 335
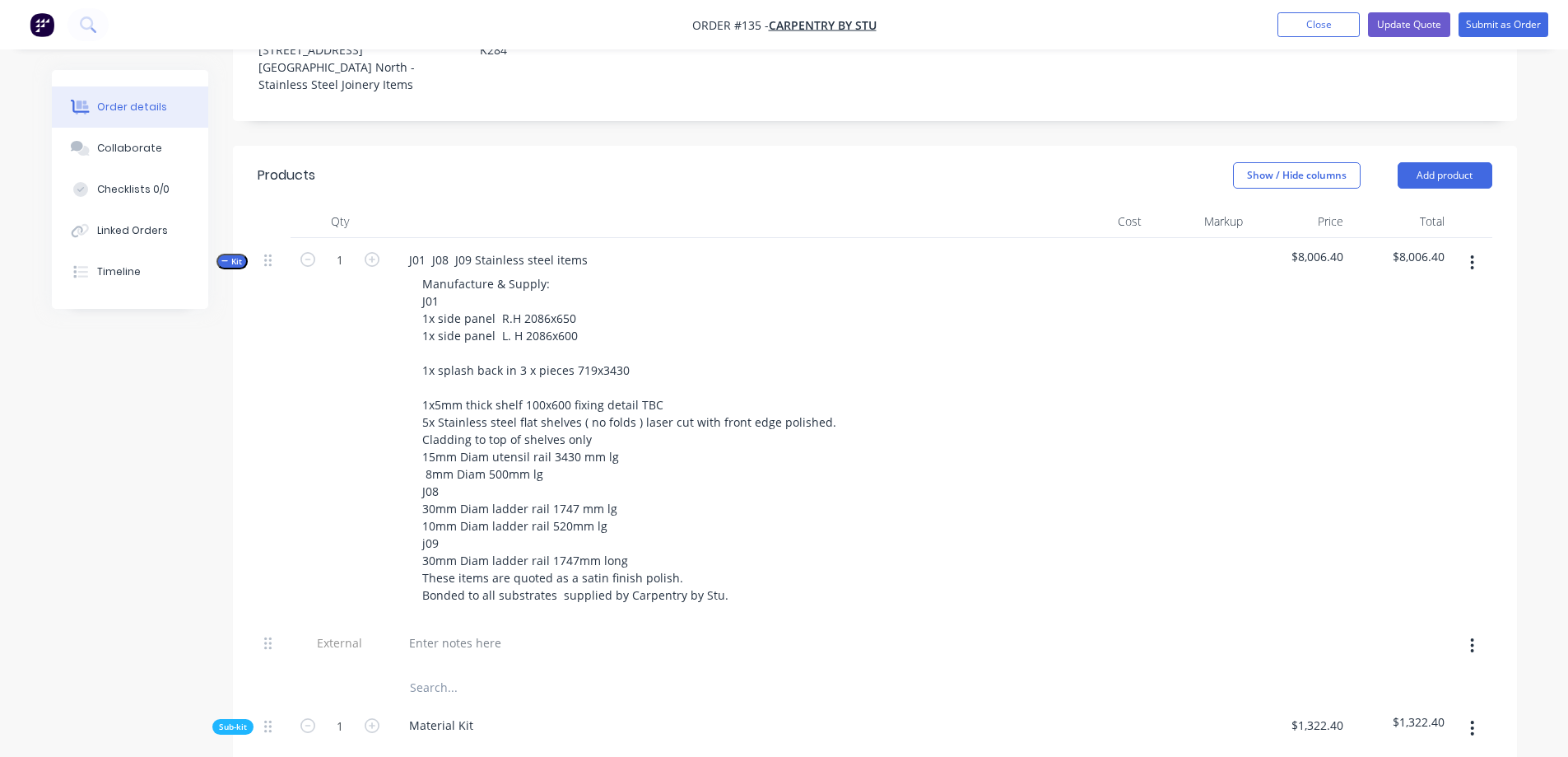
click at [1288, 353] on div "$8,006.40" at bounding box center [1300, 429] width 101 height 383
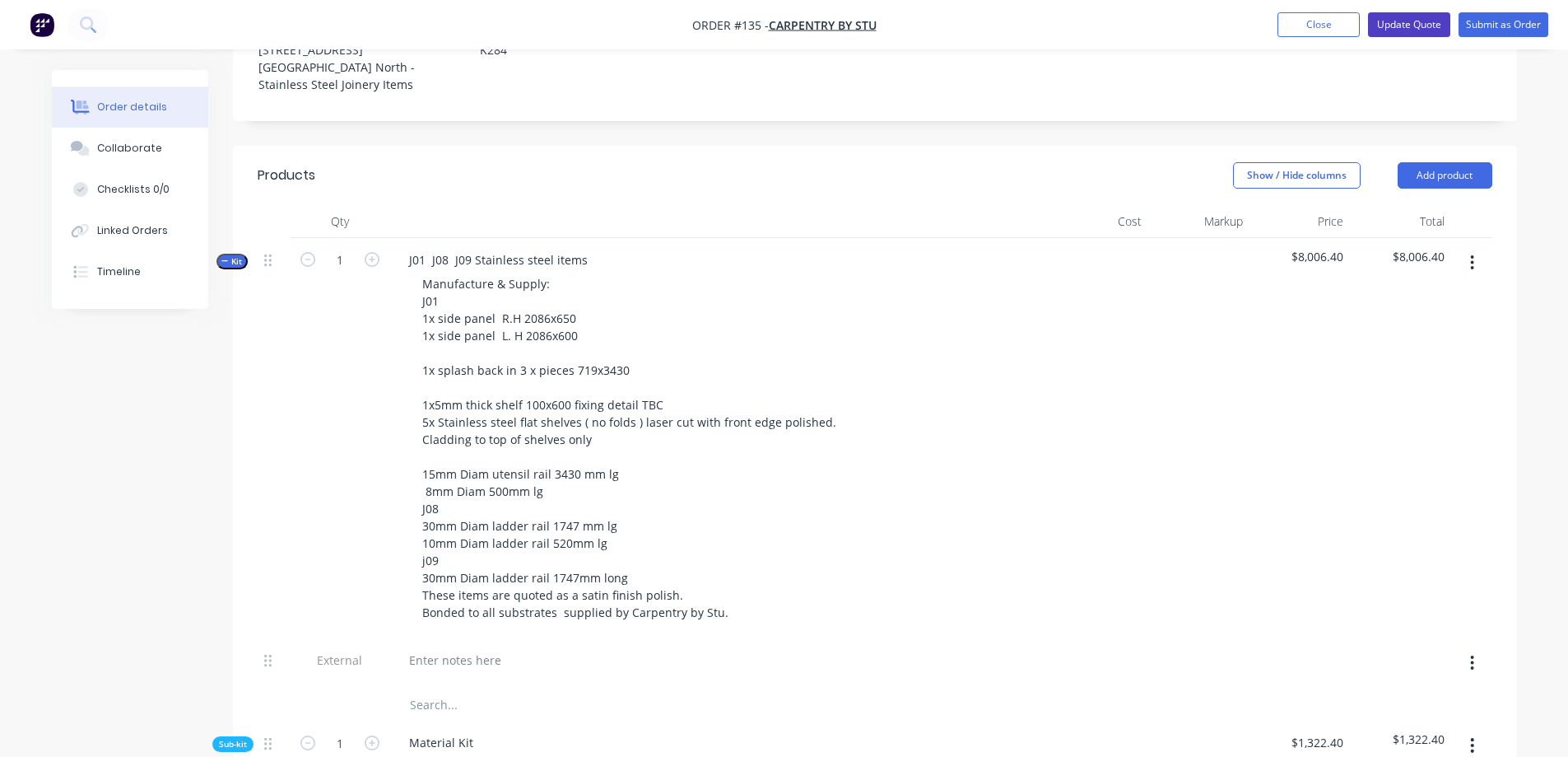
click at [1418, 21] on button "Update Quote" at bounding box center [1408, 25] width 82 height 25
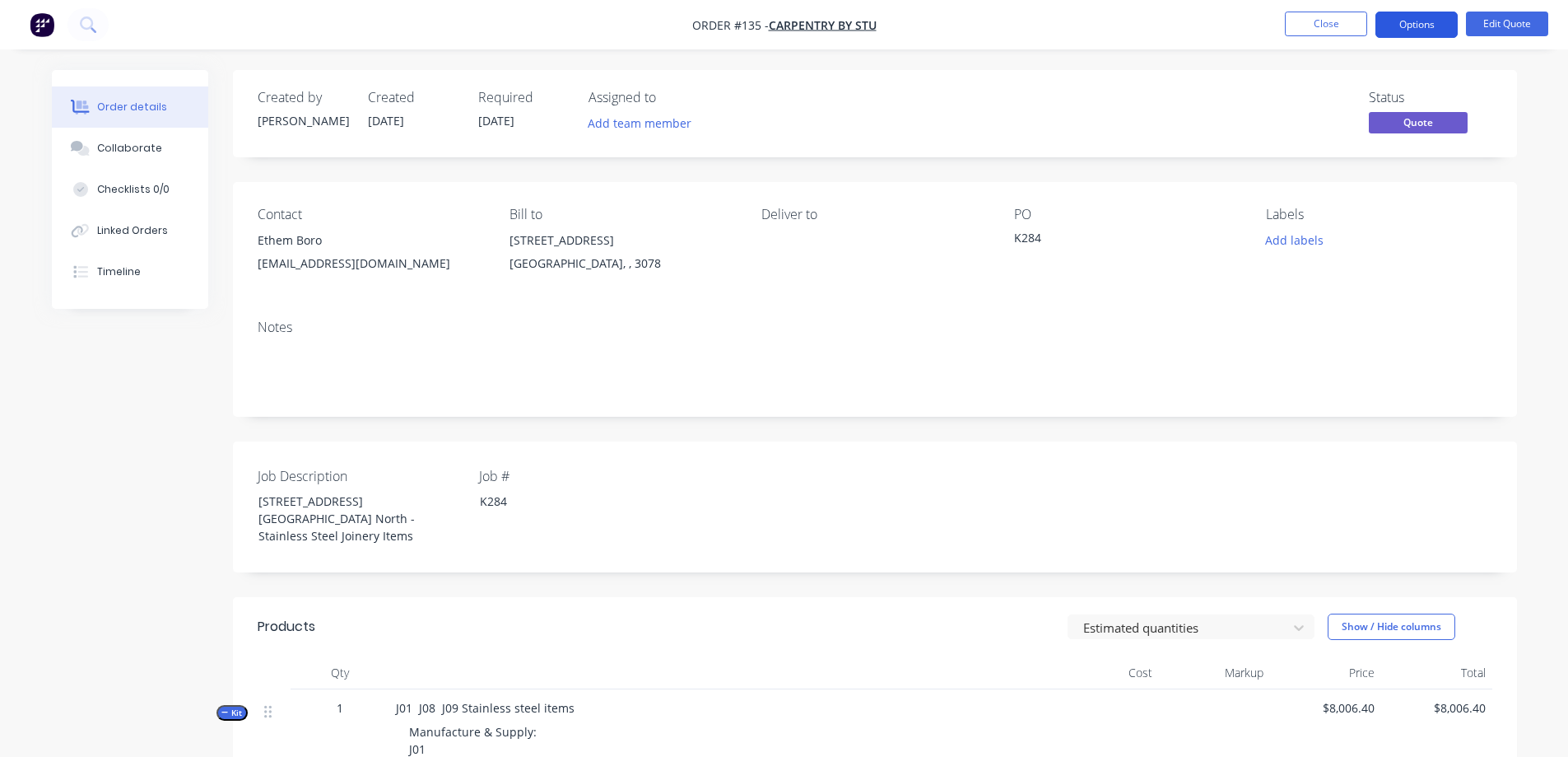
click at [1408, 17] on button "Options" at bounding box center [1416, 25] width 82 height 26
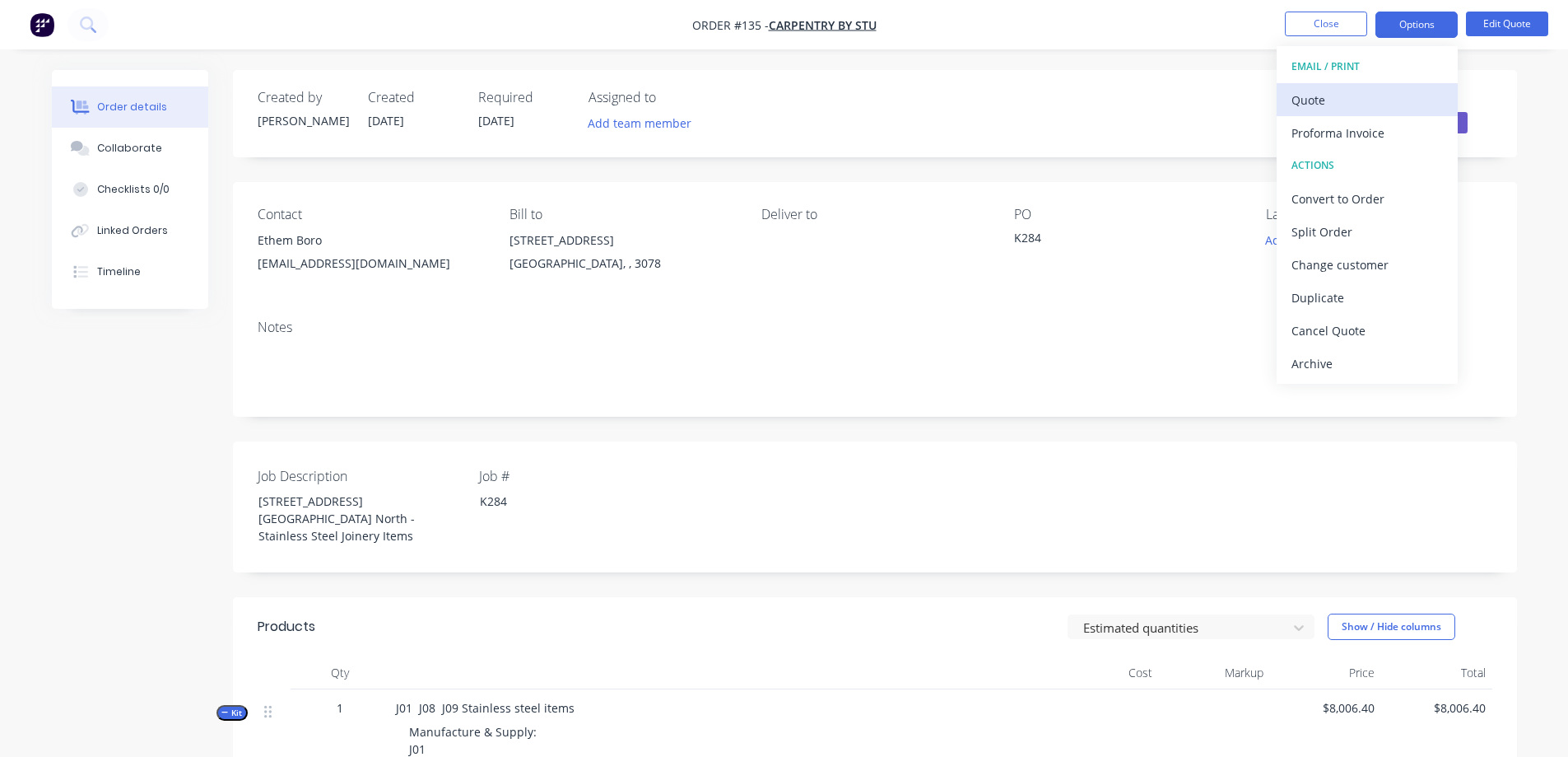
click at [1347, 97] on div "Quote" at bounding box center [1367, 99] width 151 height 24
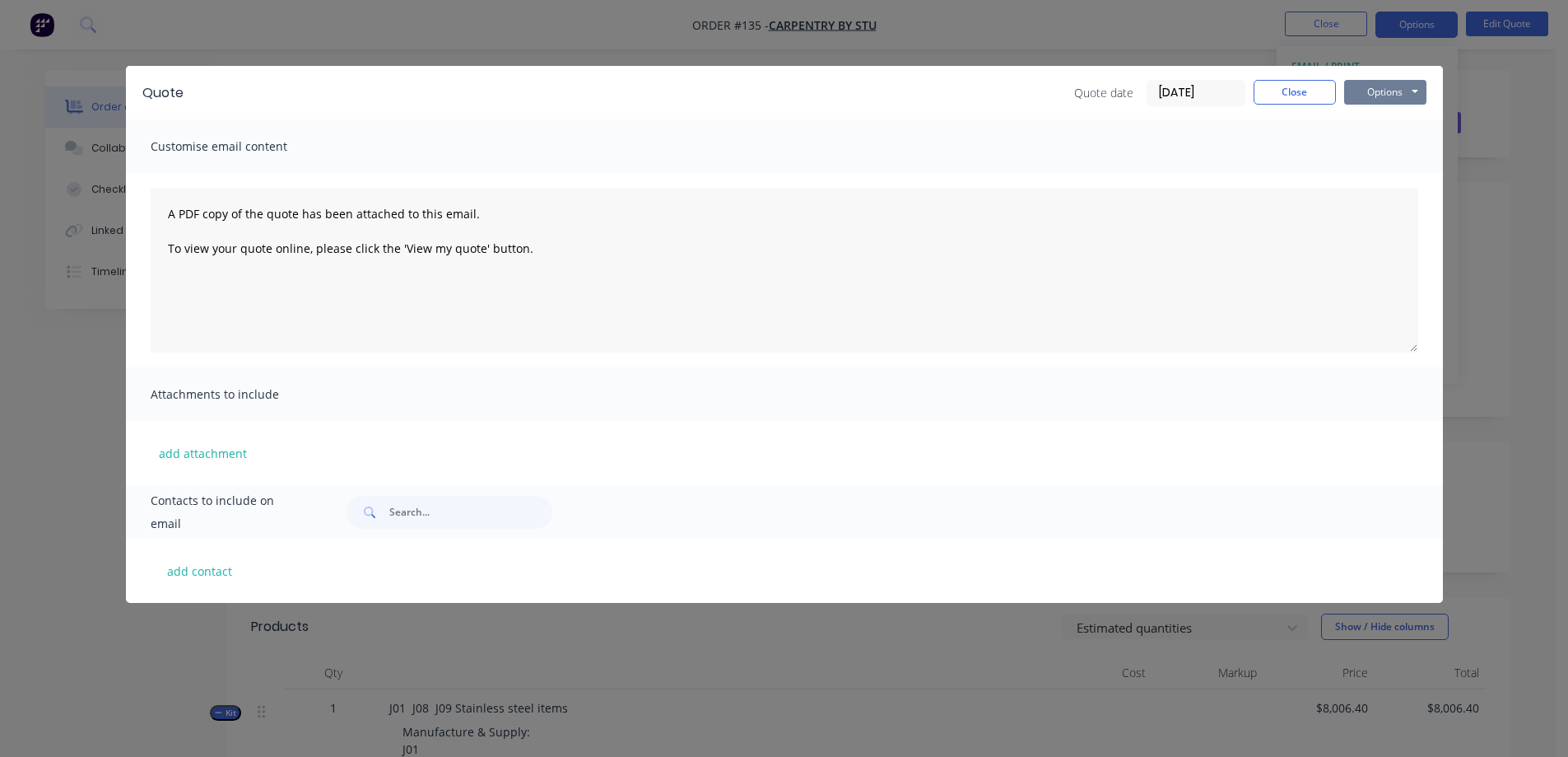
click at [1372, 95] on button "Options" at bounding box center [1385, 93] width 82 height 25
click at [1377, 125] on button "Preview" at bounding box center [1397, 121] width 106 height 27
